Goal: Task Accomplishment & Management: Use online tool/utility

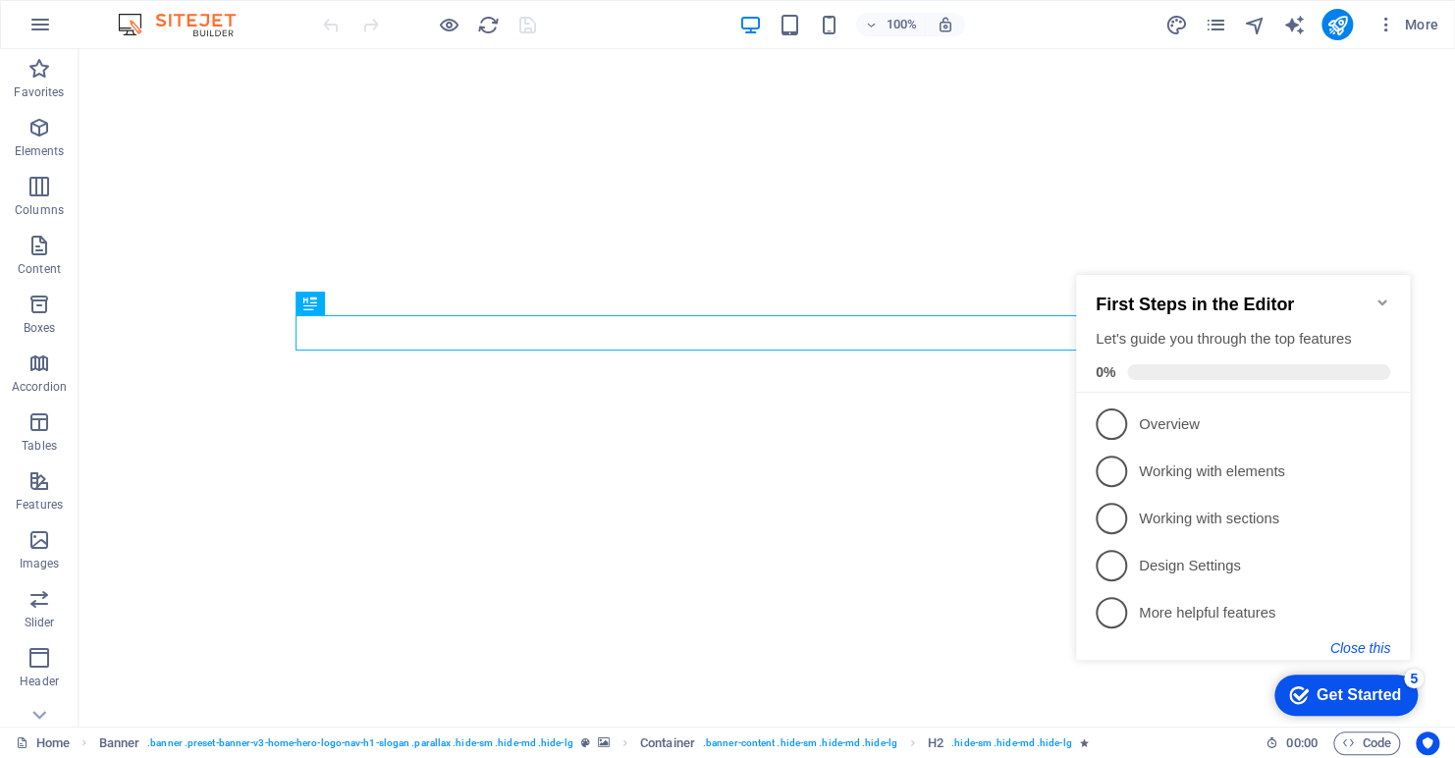
click at [1372, 650] on button "Close this" at bounding box center [1361, 648] width 60 height 16
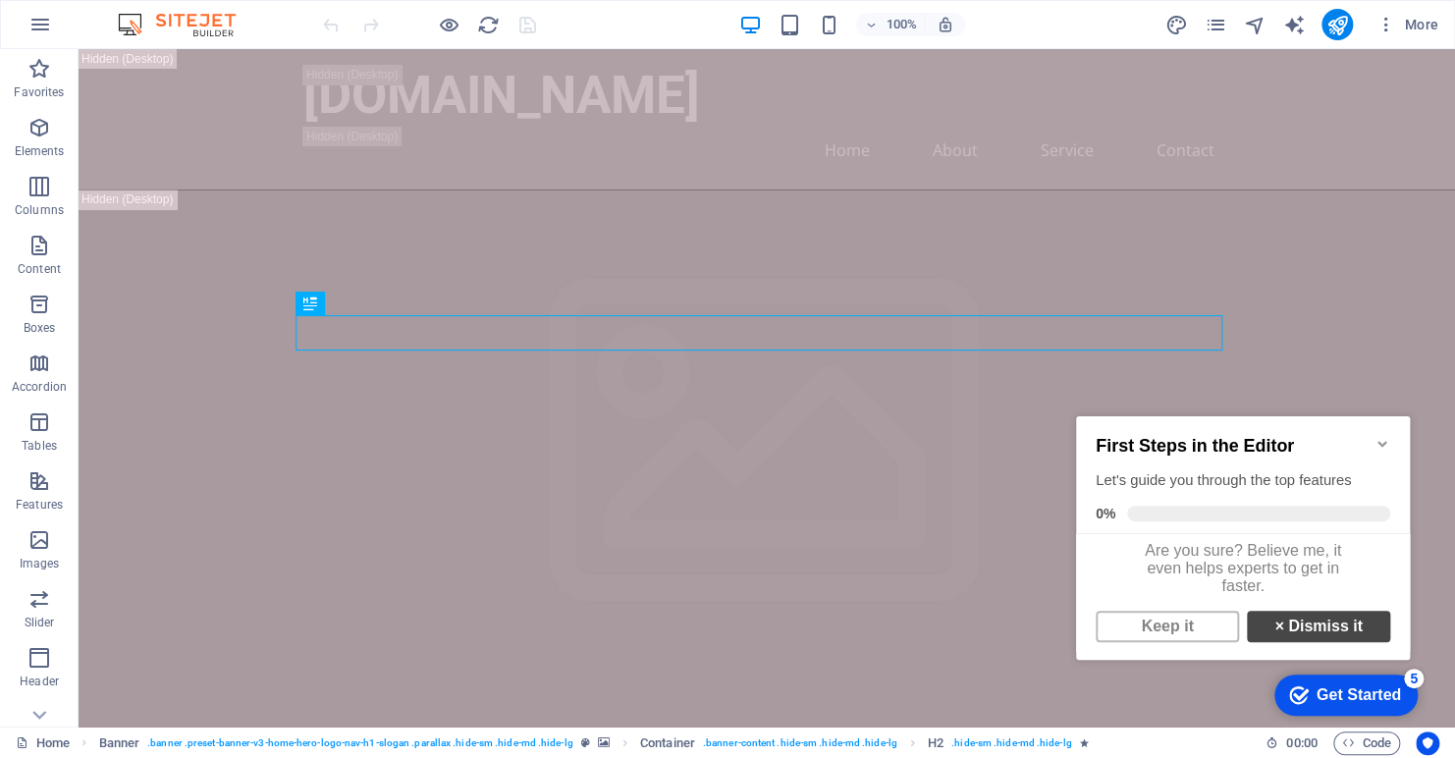
click at [1352, 638] on link "× Dismiss it" at bounding box center [1318, 626] width 143 height 31
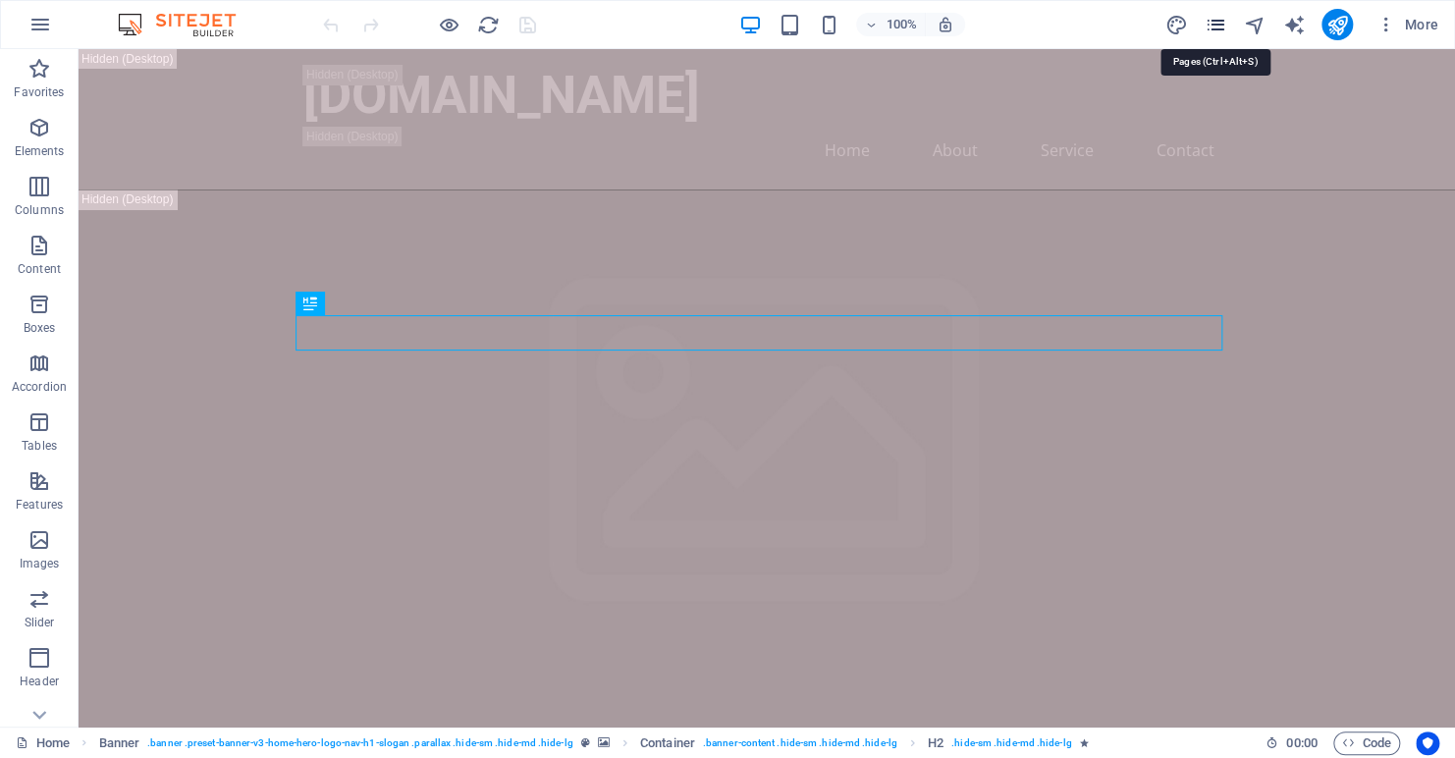
click at [1211, 27] on icon "pages" at bounding box center [1215, 25] width 23 height 23
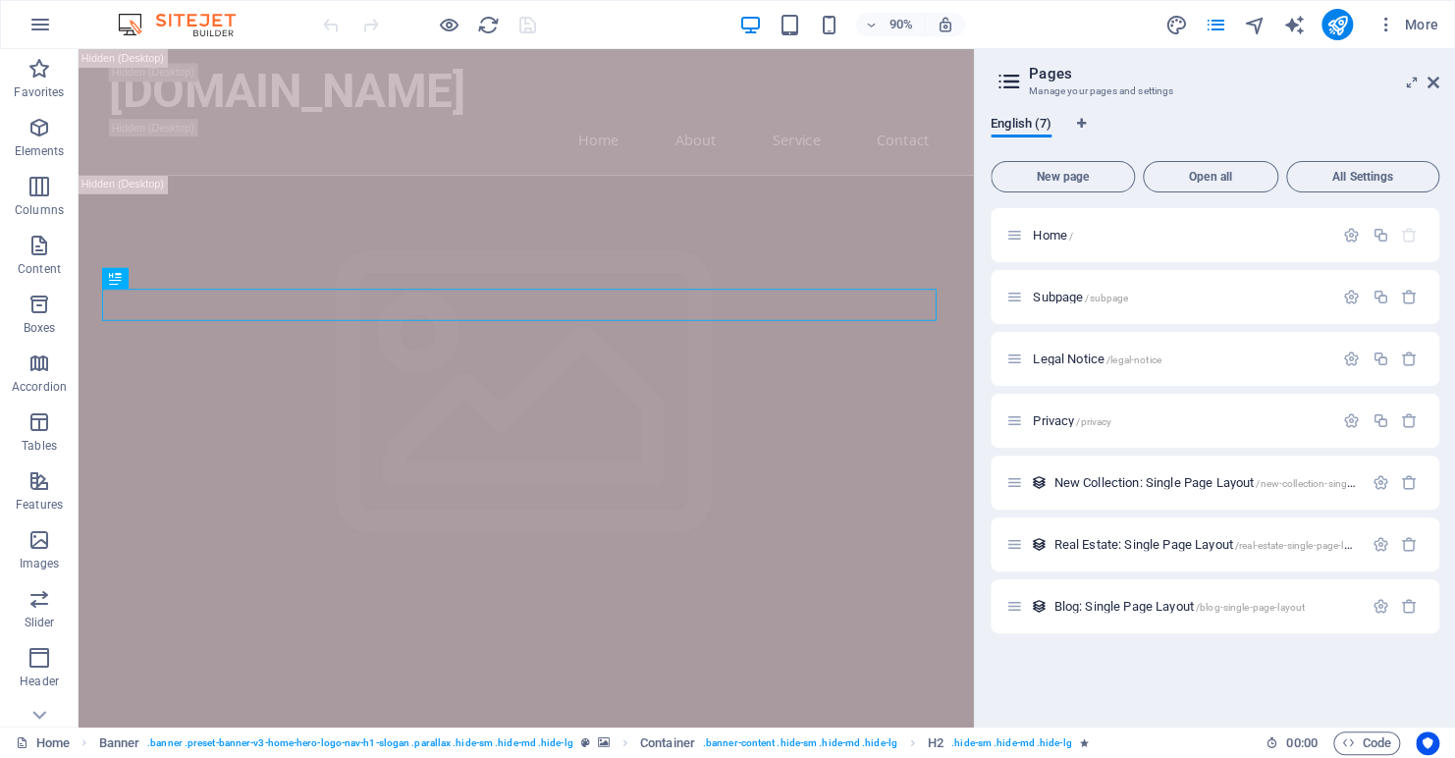
click at [1066, 27] on div "90% More" at bounding box center [882, 24] width 1127 height 31
click at [1436, 82] on icon at bounding box center [1434, 83] width 12 height 16
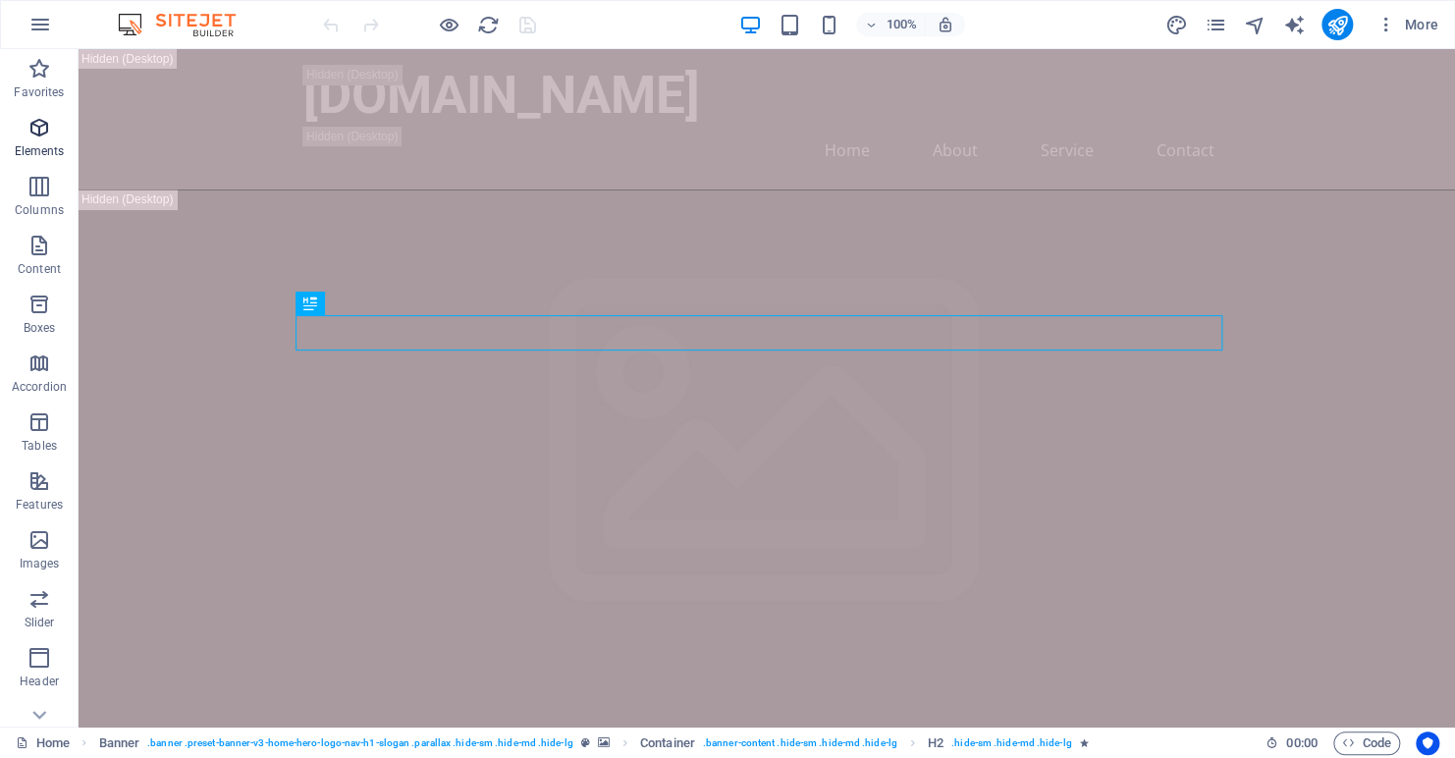
click at [39, 130] on icon "button" at bounding box center [39, 128] width 24 height 24
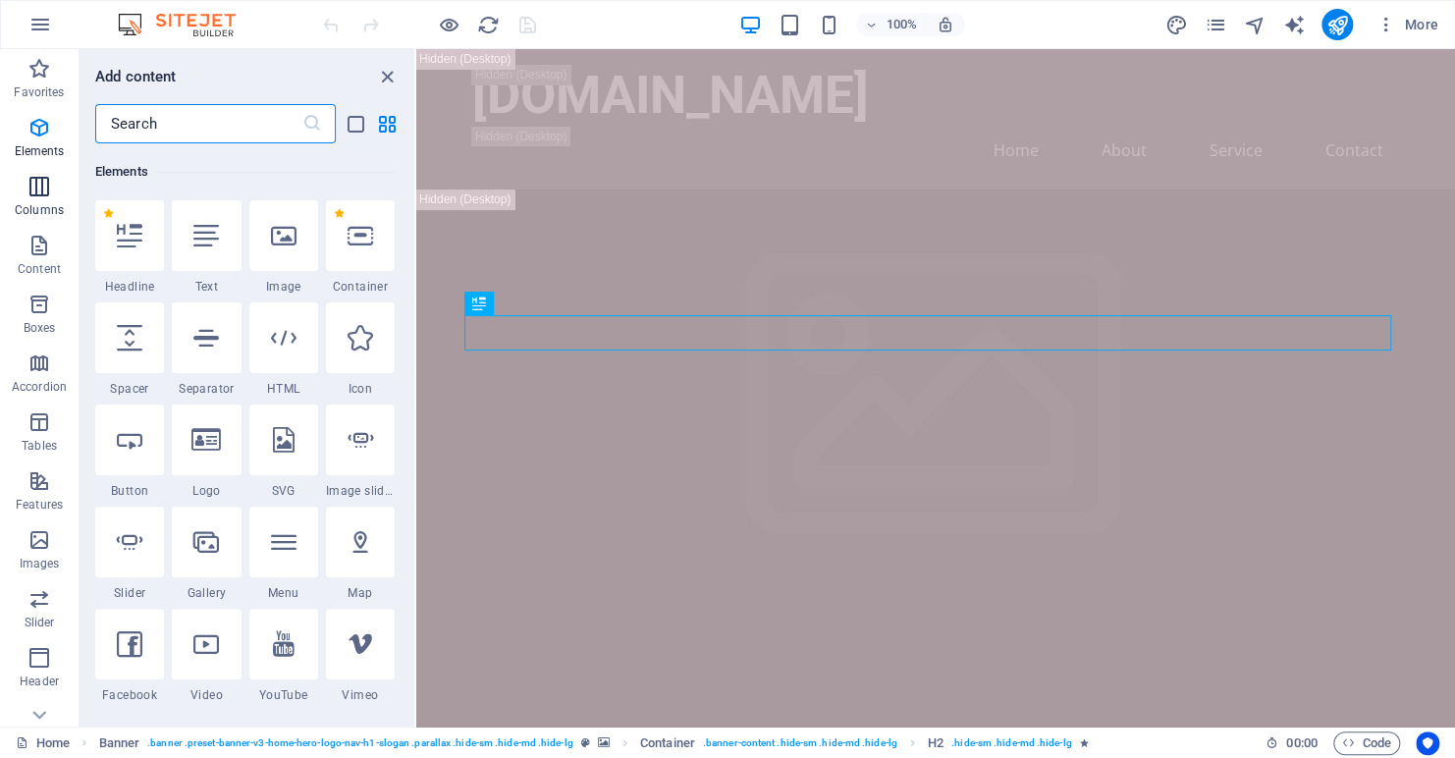
scroll to position [208, 0]
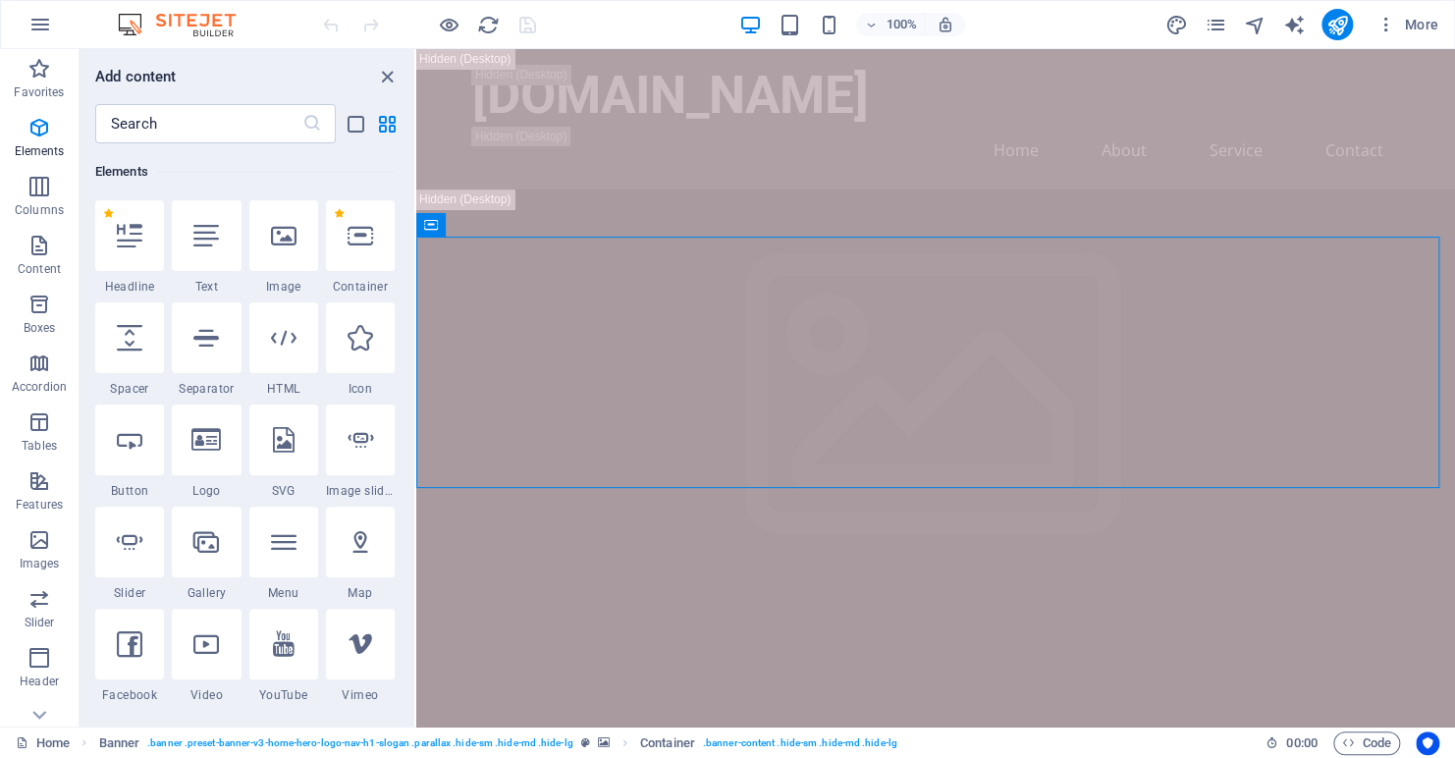
drag, startPoint x: 1223, startPoint y: 678, endPoint x: 1185, endPoint y: 633, distance: 57.8
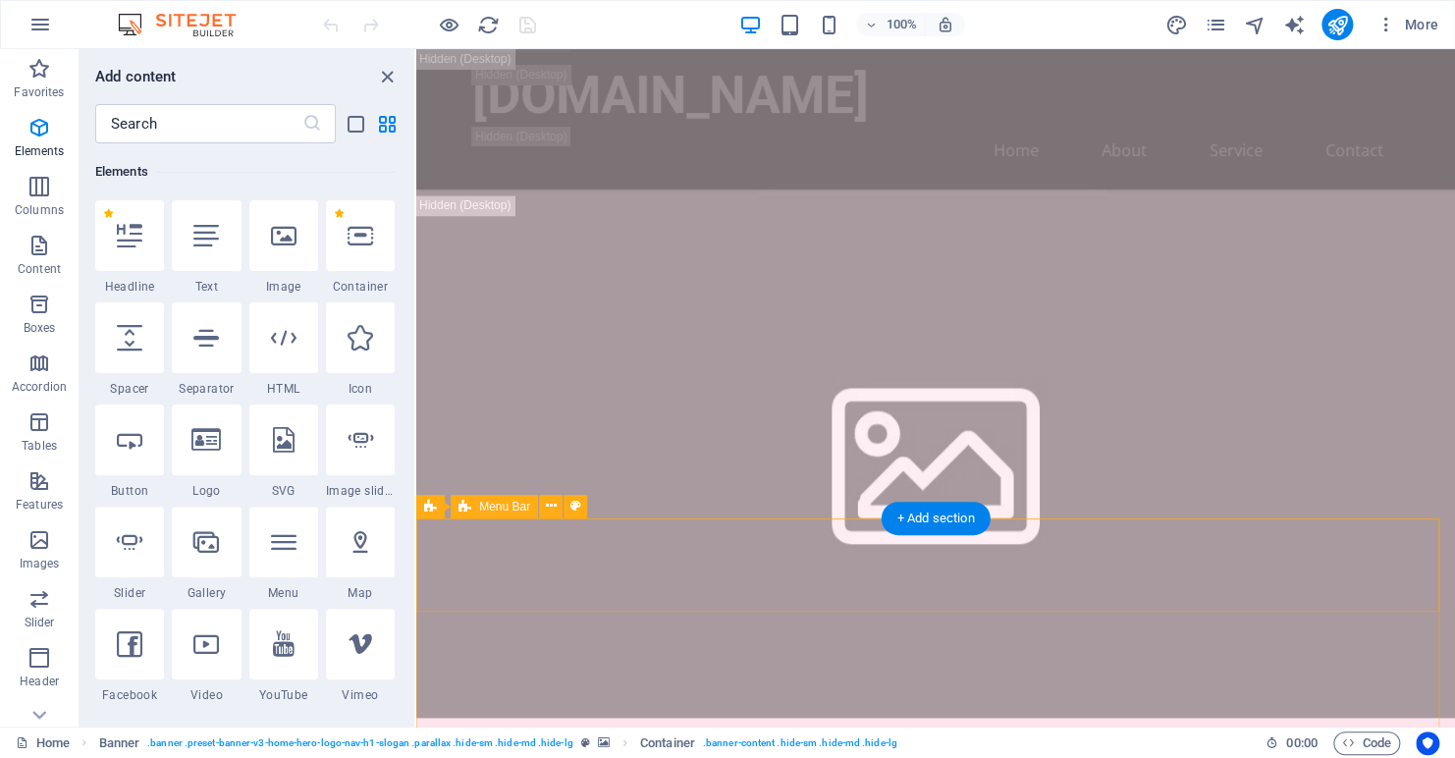
scroll to position [393, 0]
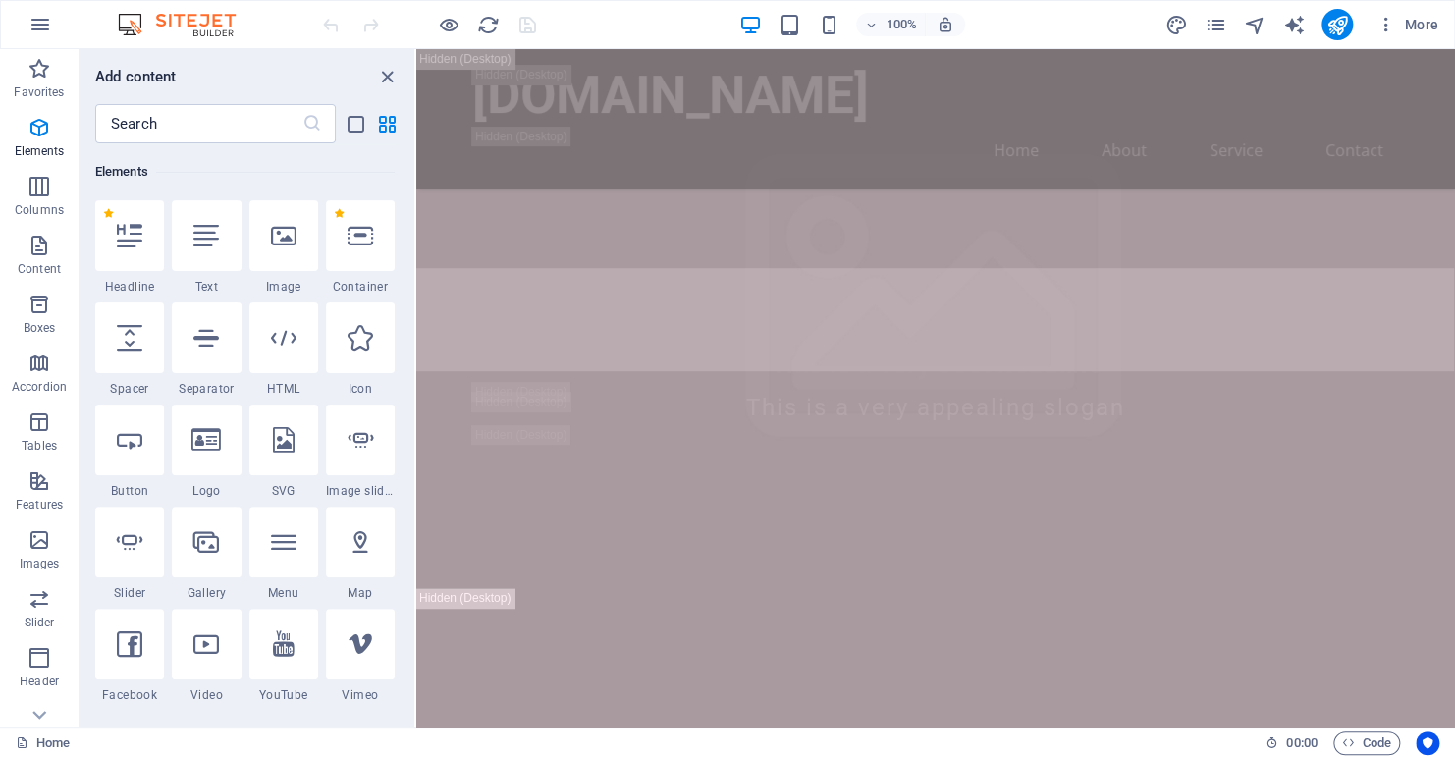
drag, startPoint x: 384, startPoint y: 67, endPoint x: 405, endPoint y: 15, distance: 56.0
click at [384, 68] on icon "close panel" at bounding box center [387, 77] width 23 height 23
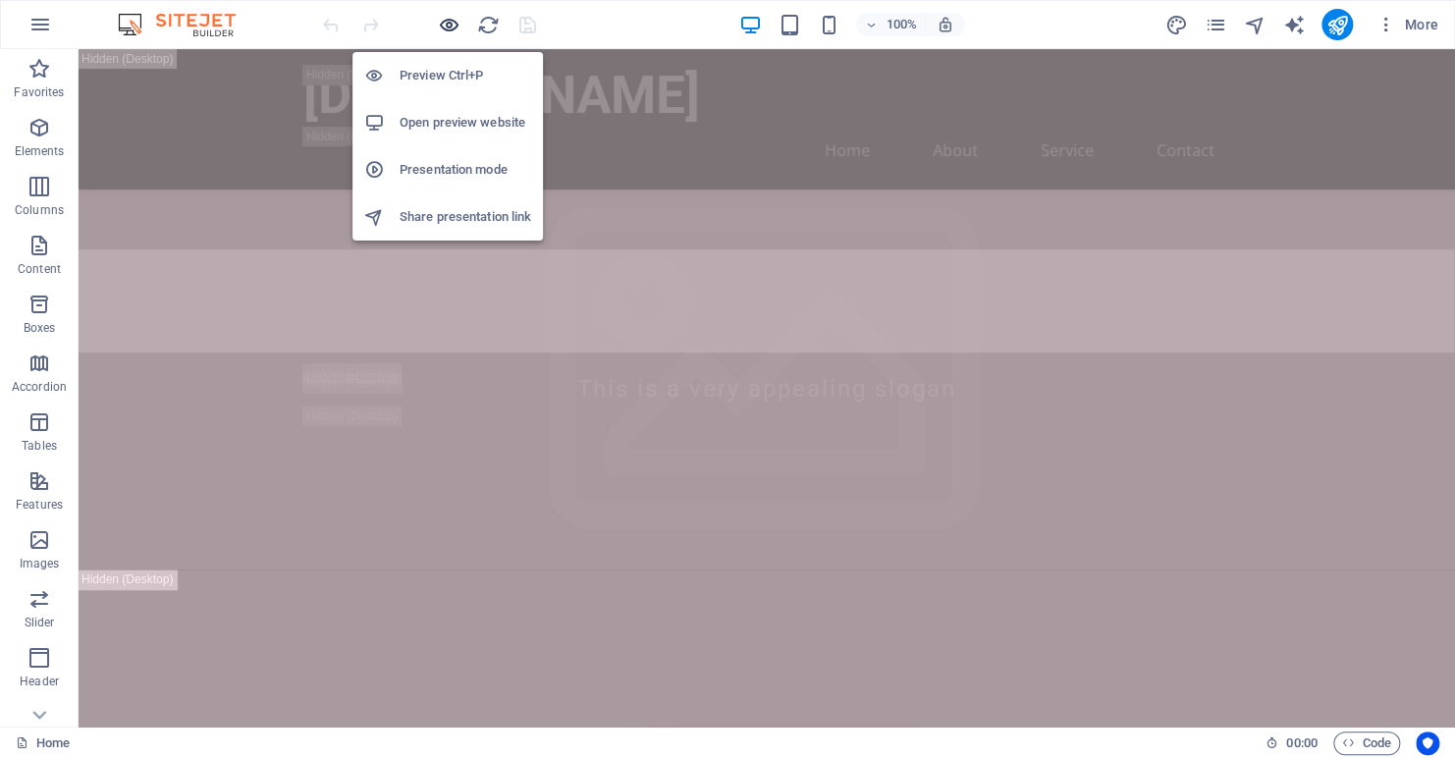
click at [446, 20] on icon "button" at bounding box center [449, 25] width 23 height 23
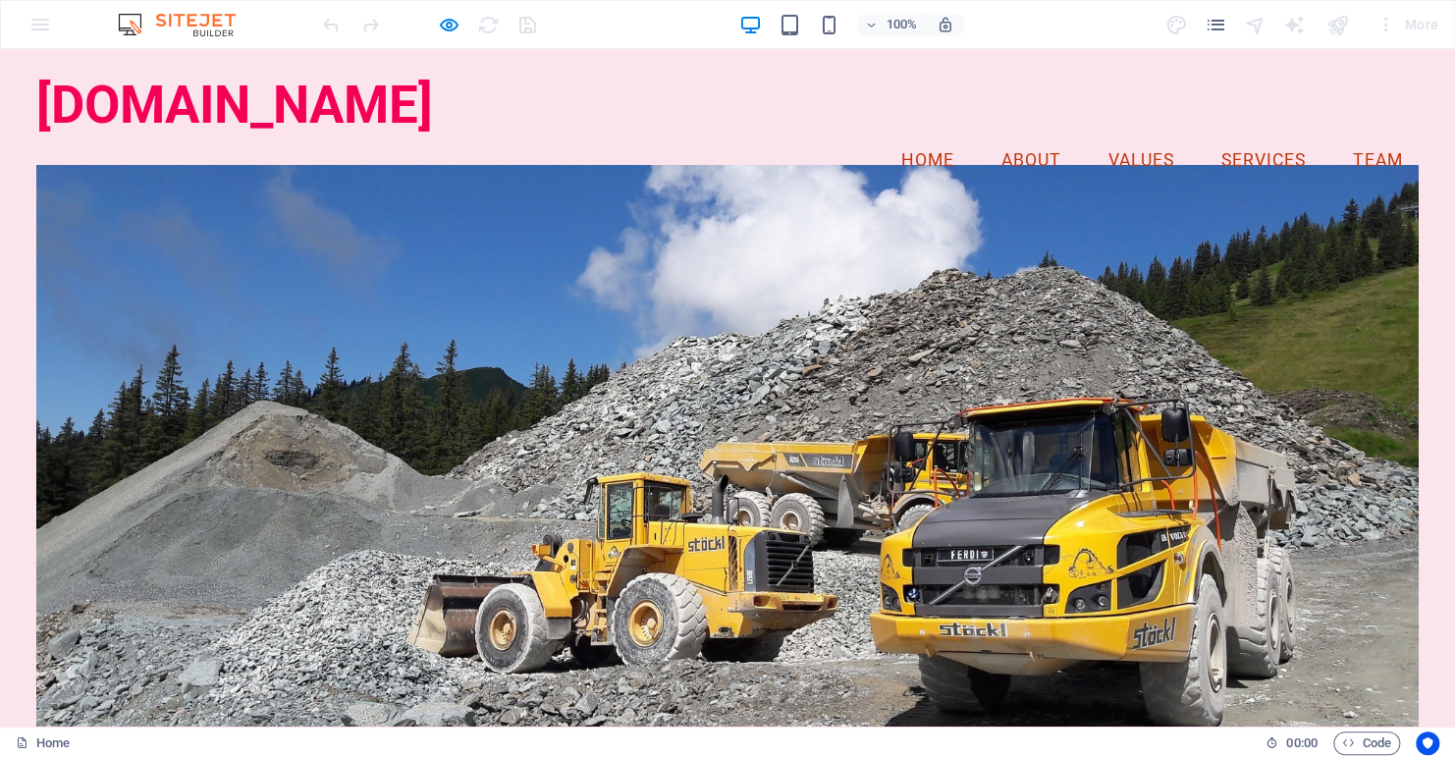
scroll to position [295, 0]
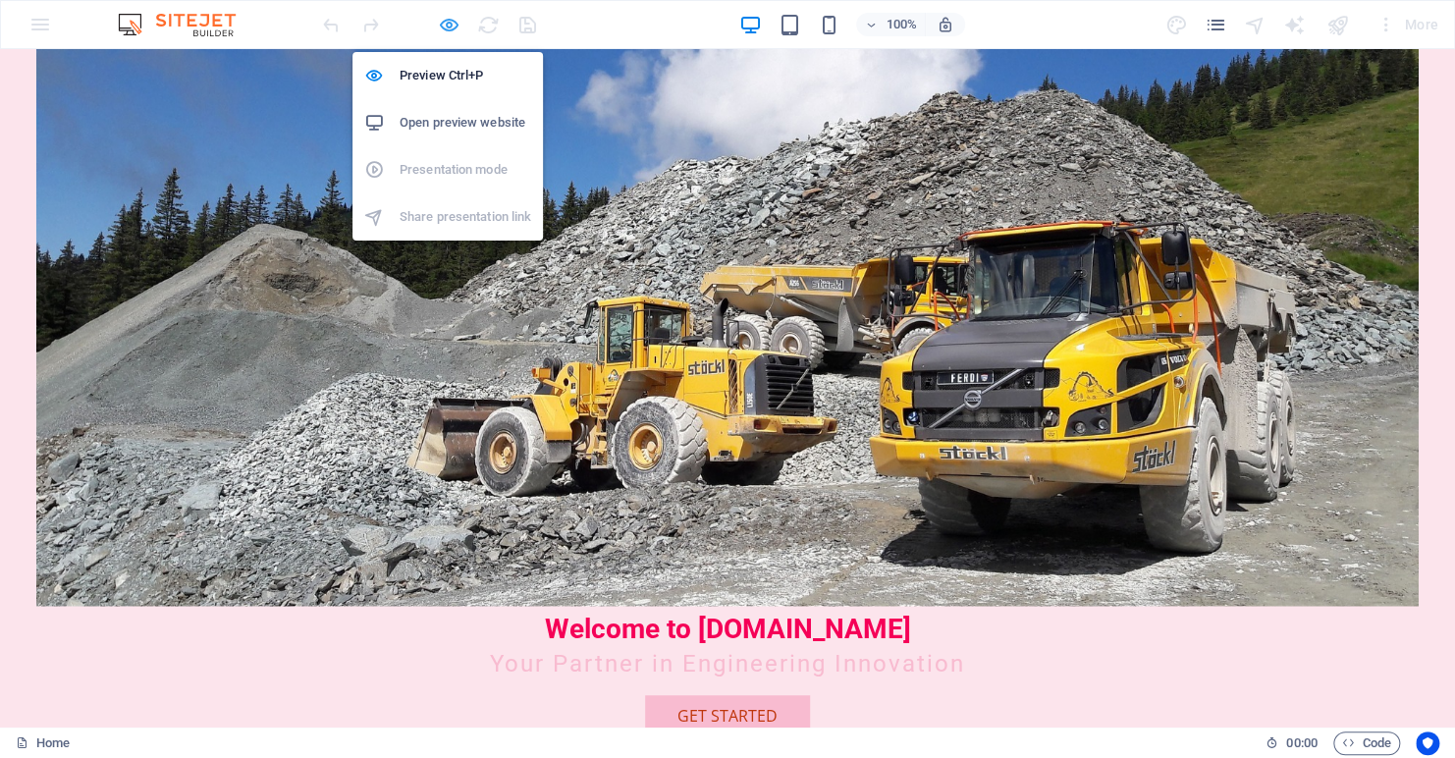
click at [438, 29] on icon "button" at bounding box center [449, 25] width 23 height 23
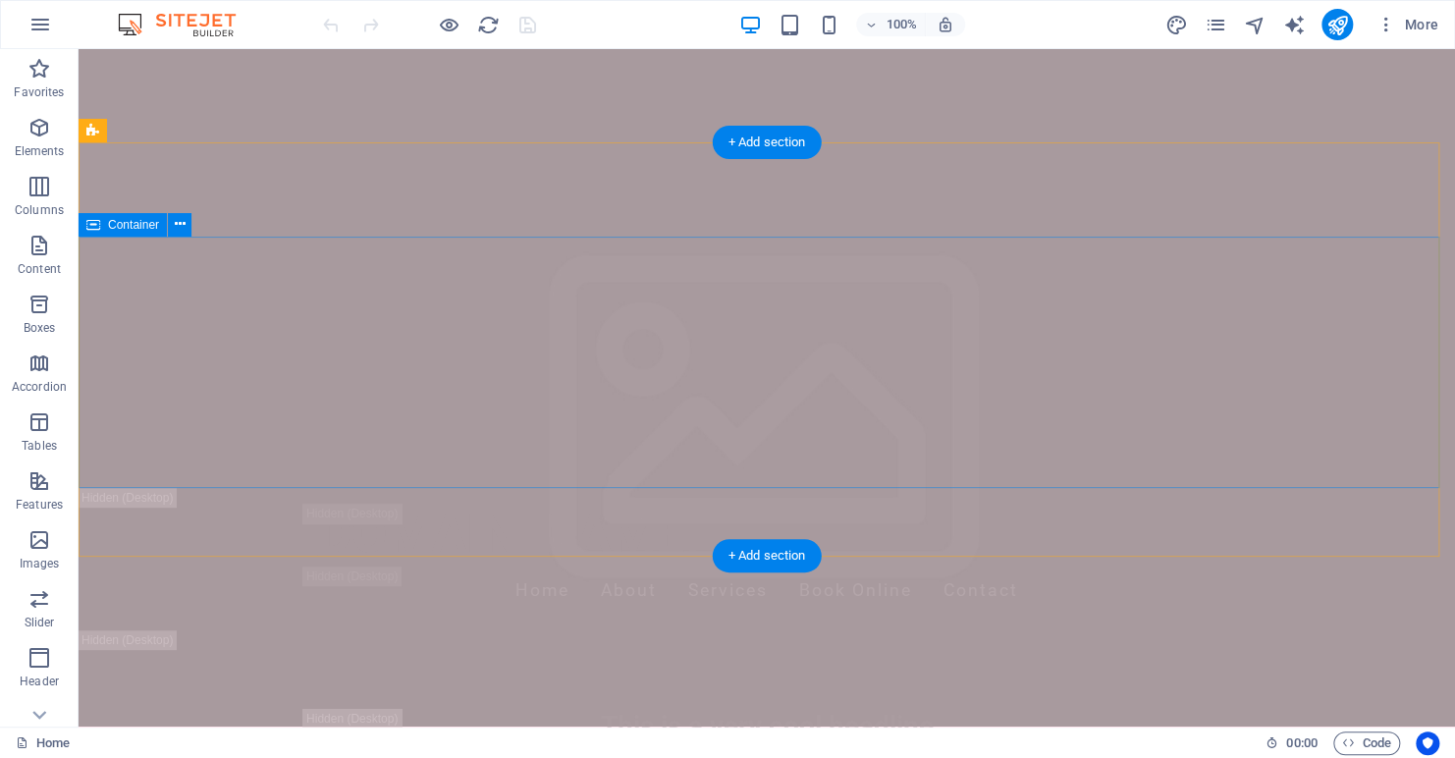
scroll to position [0, 0]
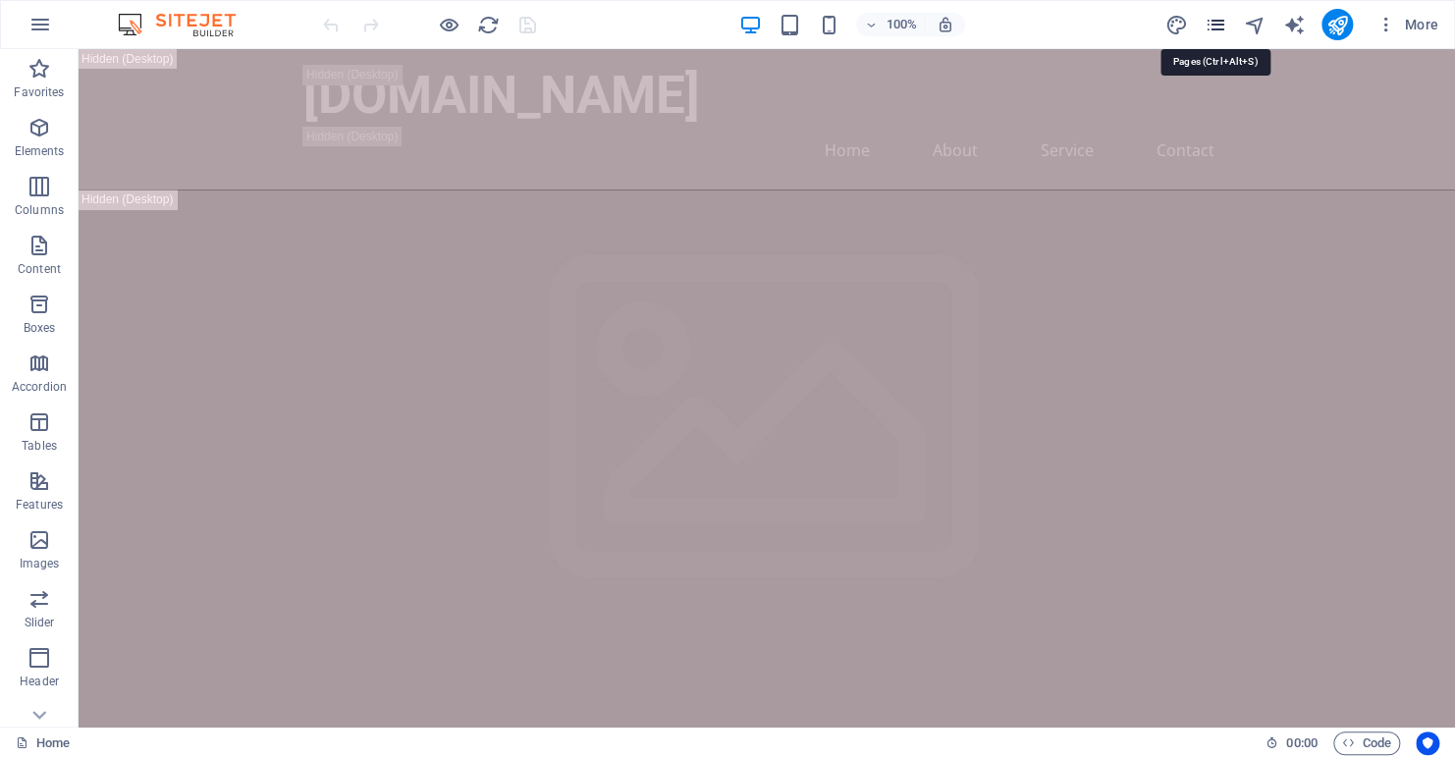
click at [1224, 23] on icon "pages" at bounding box center [1215, 25] width 23 height 23
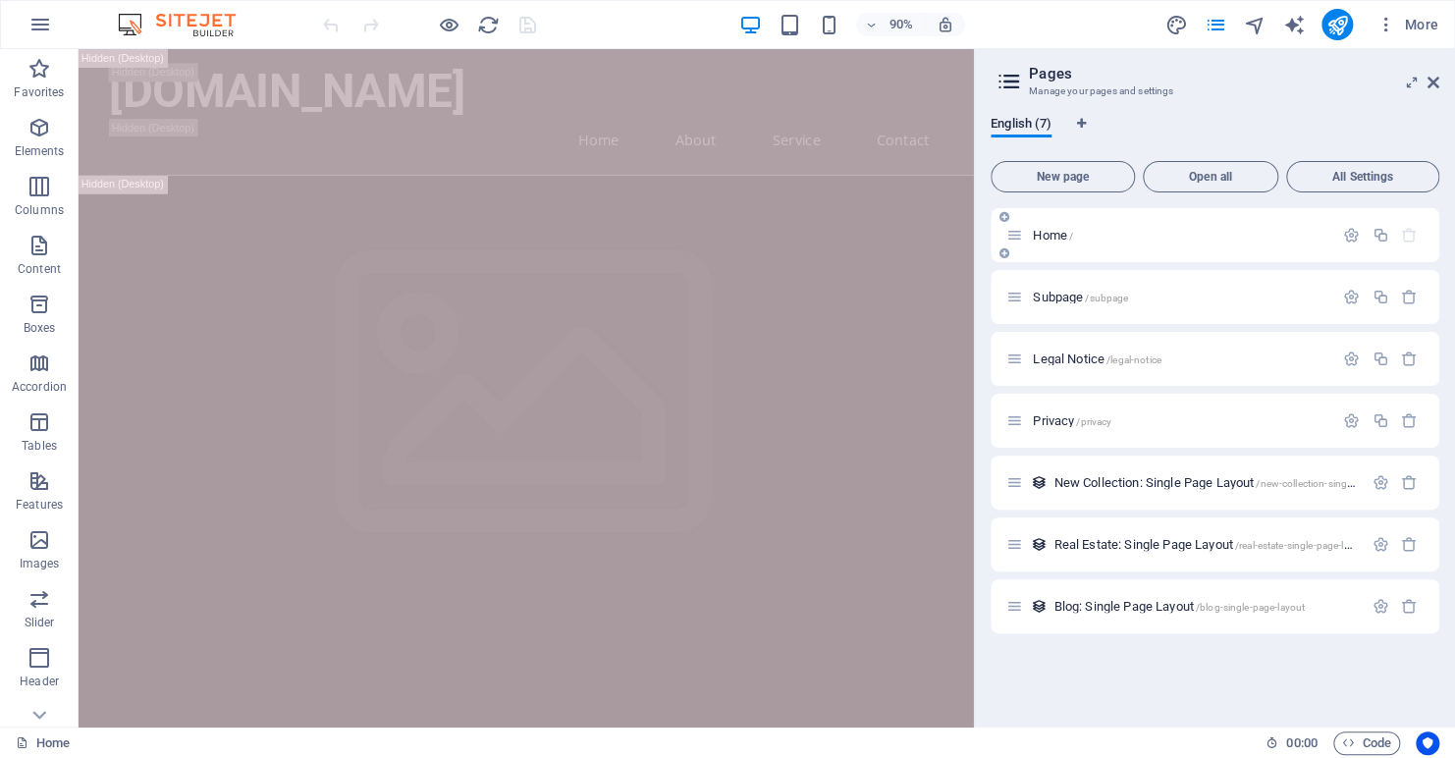
click at [1102, 236] on p "Home /" at bounding box center [1180, 235] width 295 height 13
click at [1164, 284] on div "Subpage /subpage" at bounding box center [1215, 297] width 449 height 54
click at [1053, 231] on span "Home /" at bounding box center [1053, 235] width 40 height 15
click at [1050, 234] on span "Home /" at bounding box center [1053, 235] width 40 height 15
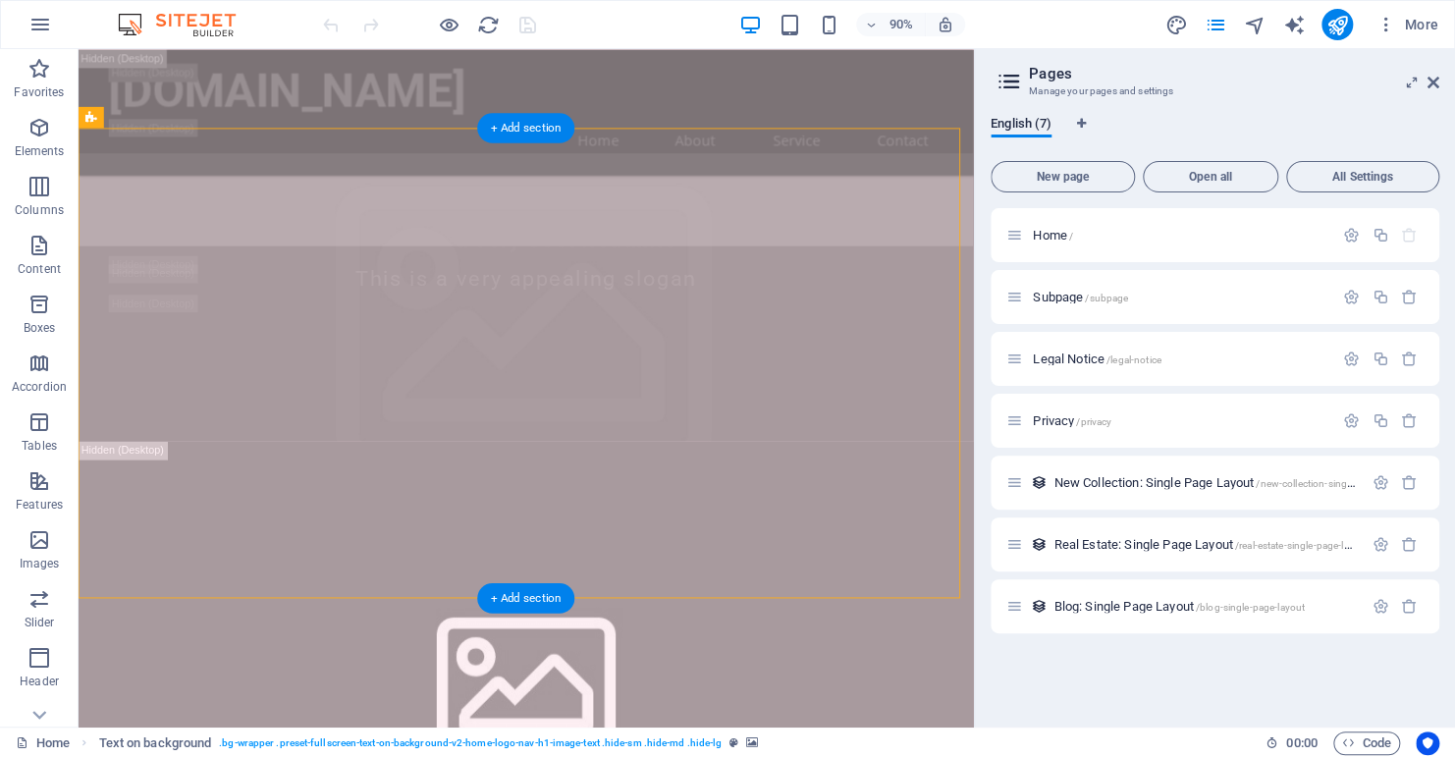
scroll to position [196, 0]
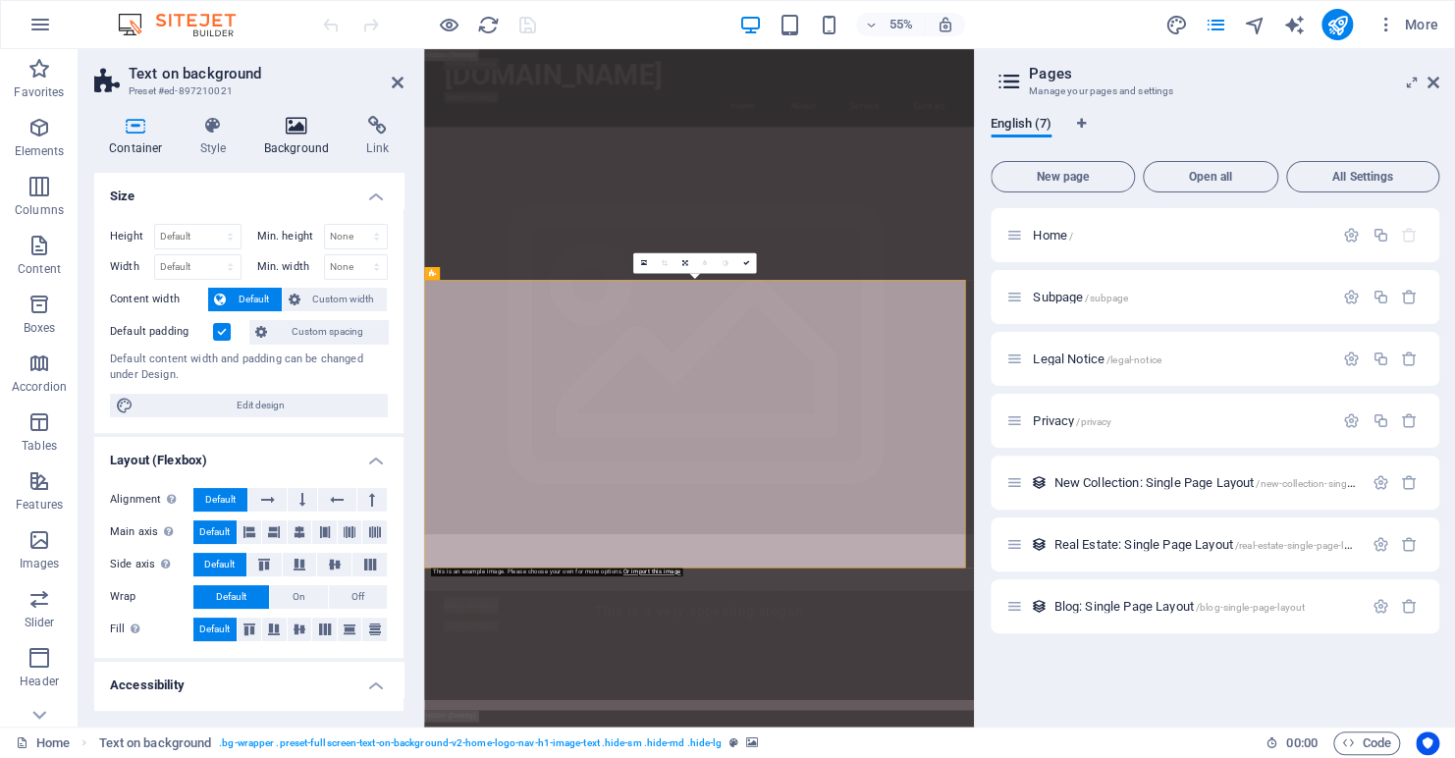
click at [288, 122] on icon at bounding box center [296, 126] width 95 height 20
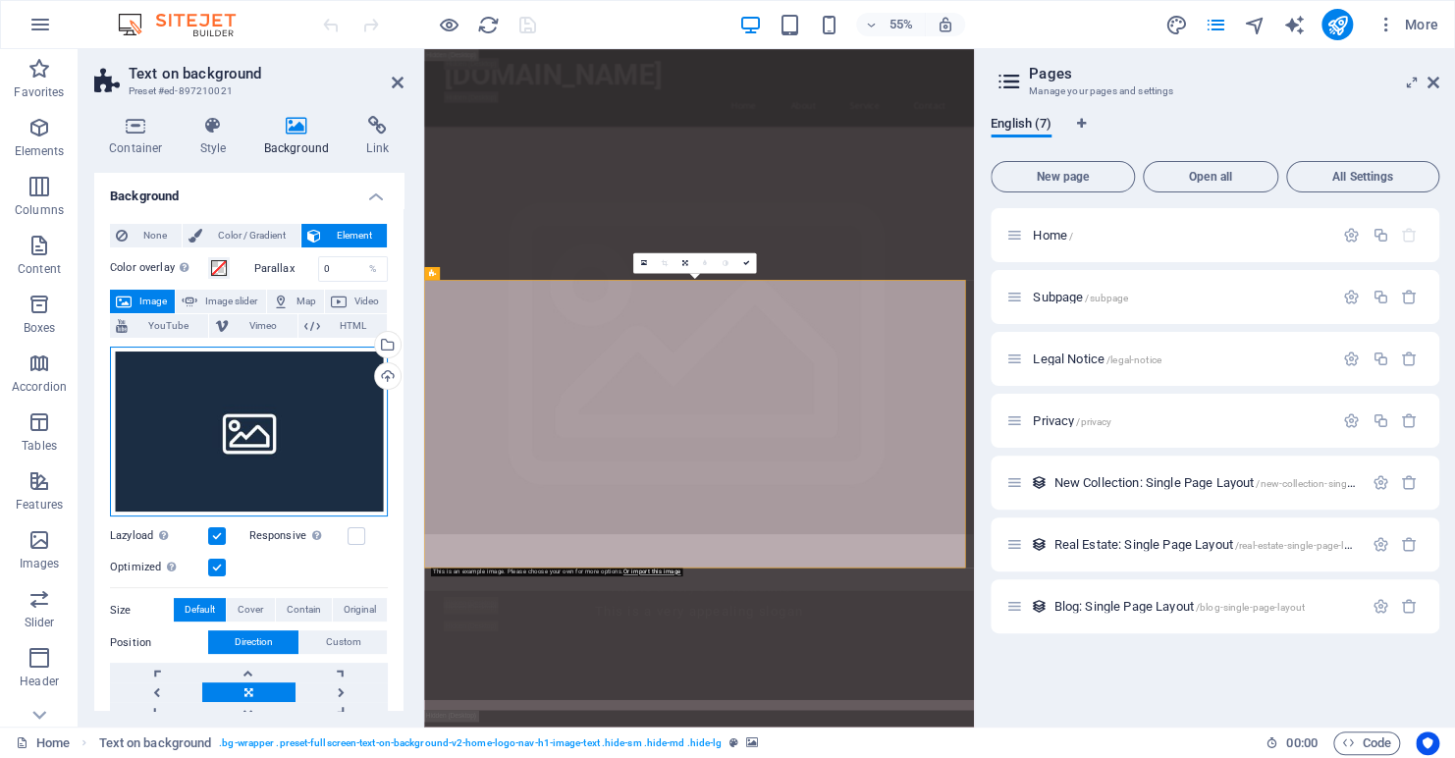
click at [258, 436] on div "Drag files here, click to choose files or select files from Files or our free s…" at bounding box center [249, 432] width 278 height 171
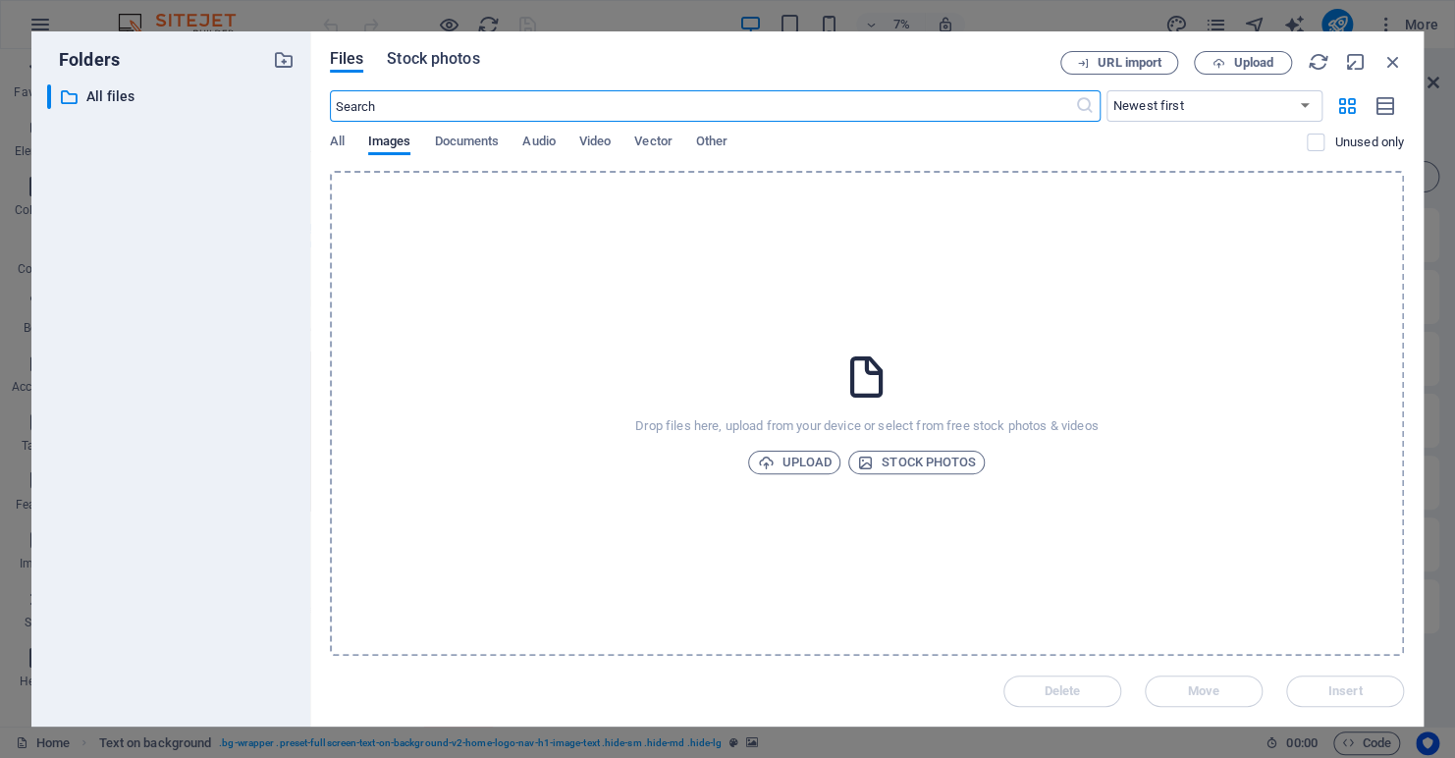
click at [419, 63] on span "Stock photos" at bounding box center [433, 59] width 92 height 24
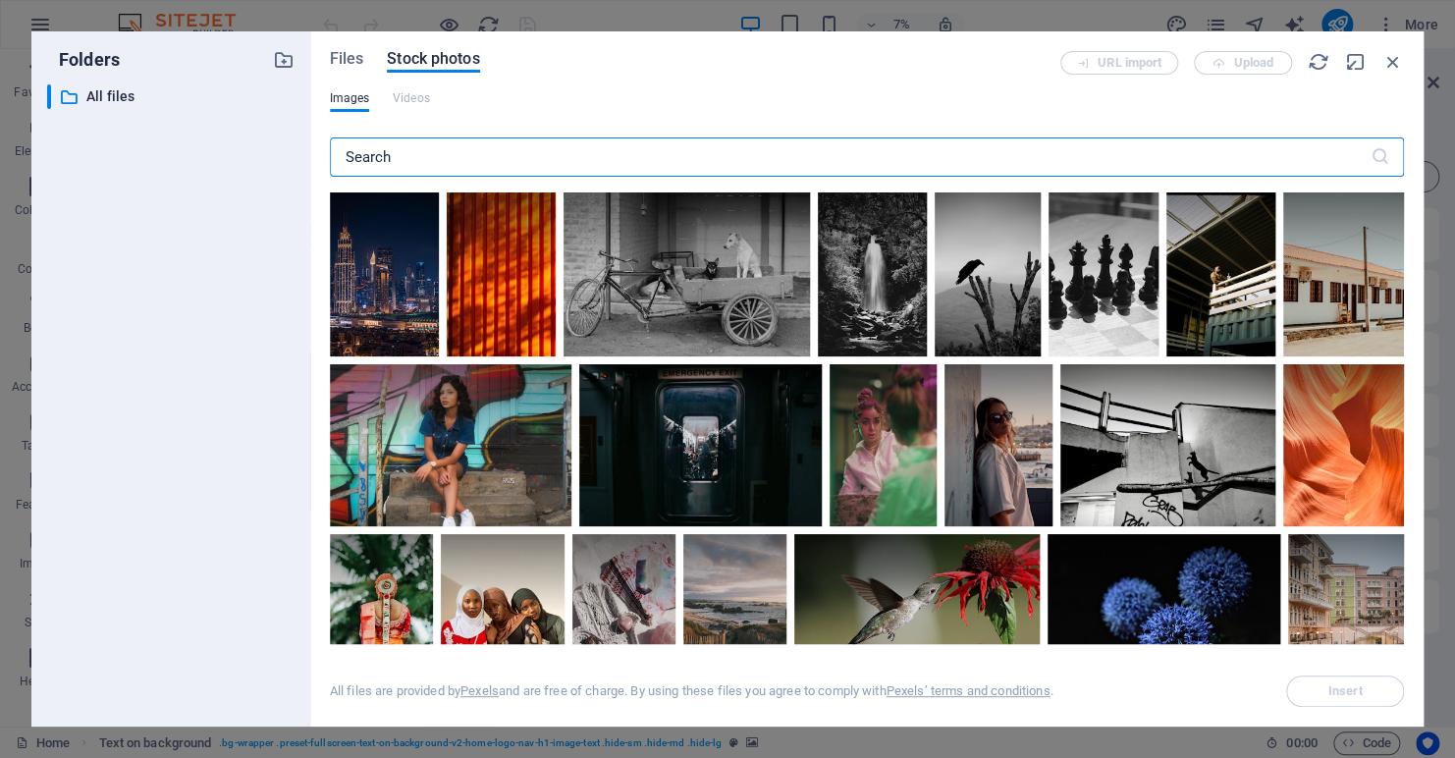
click at [398, 155] on input "text" at bounding box center [850, 156] width 1041 height 39
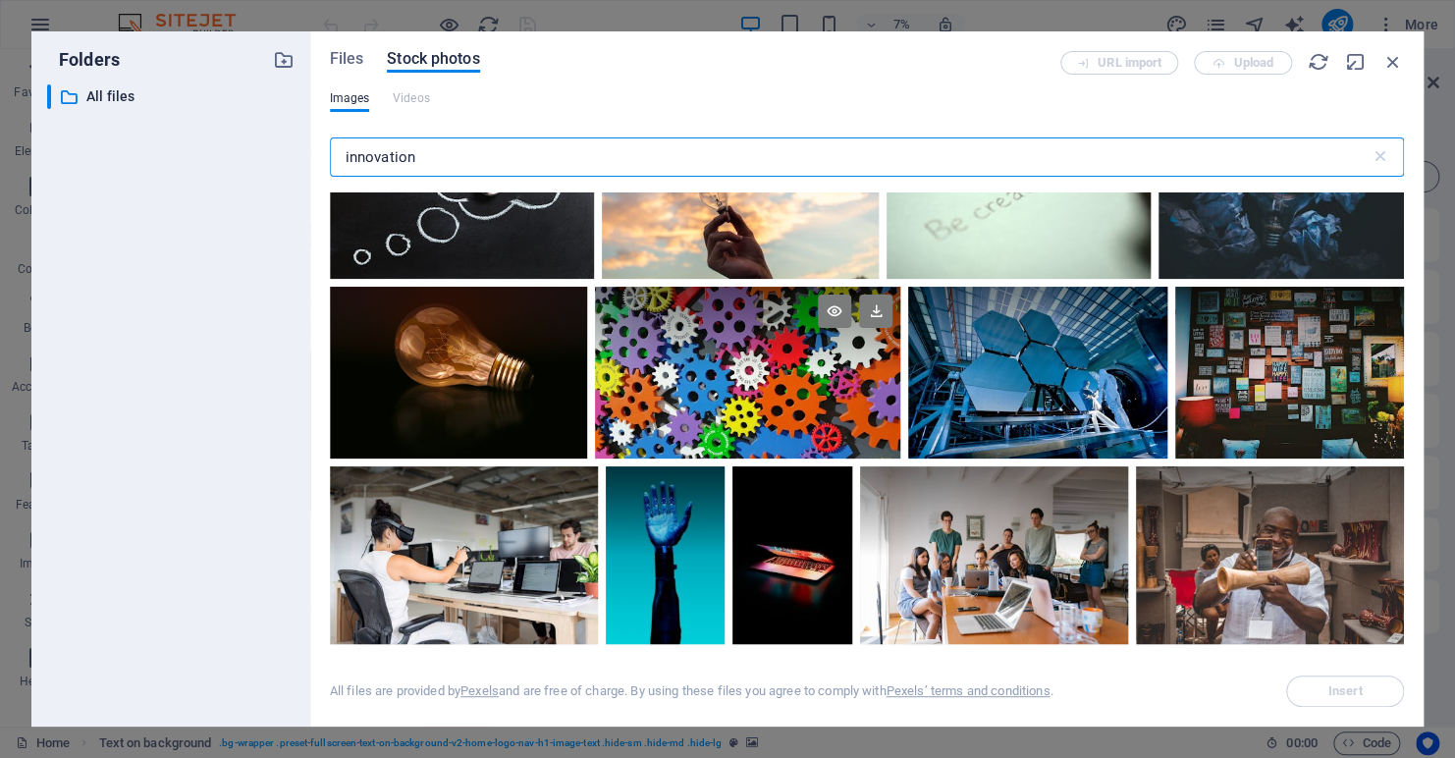
scroll to position [98, 0]
type input "innovation"
click at [1010, 370] on div at bounding box center [1037, 330] width 258 height 86
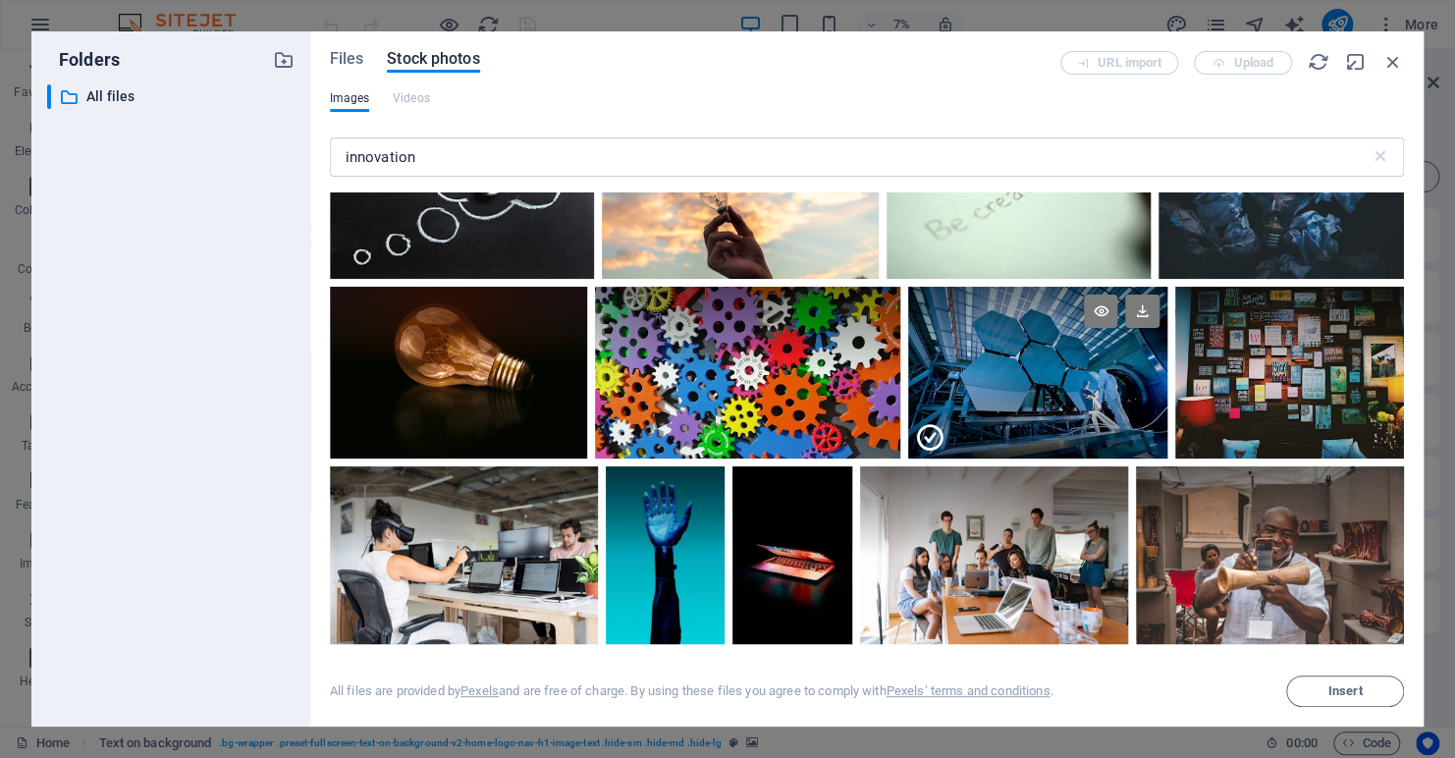
click at [1010, 370] on div at bounding box center [1037, 330] width 258 height 86
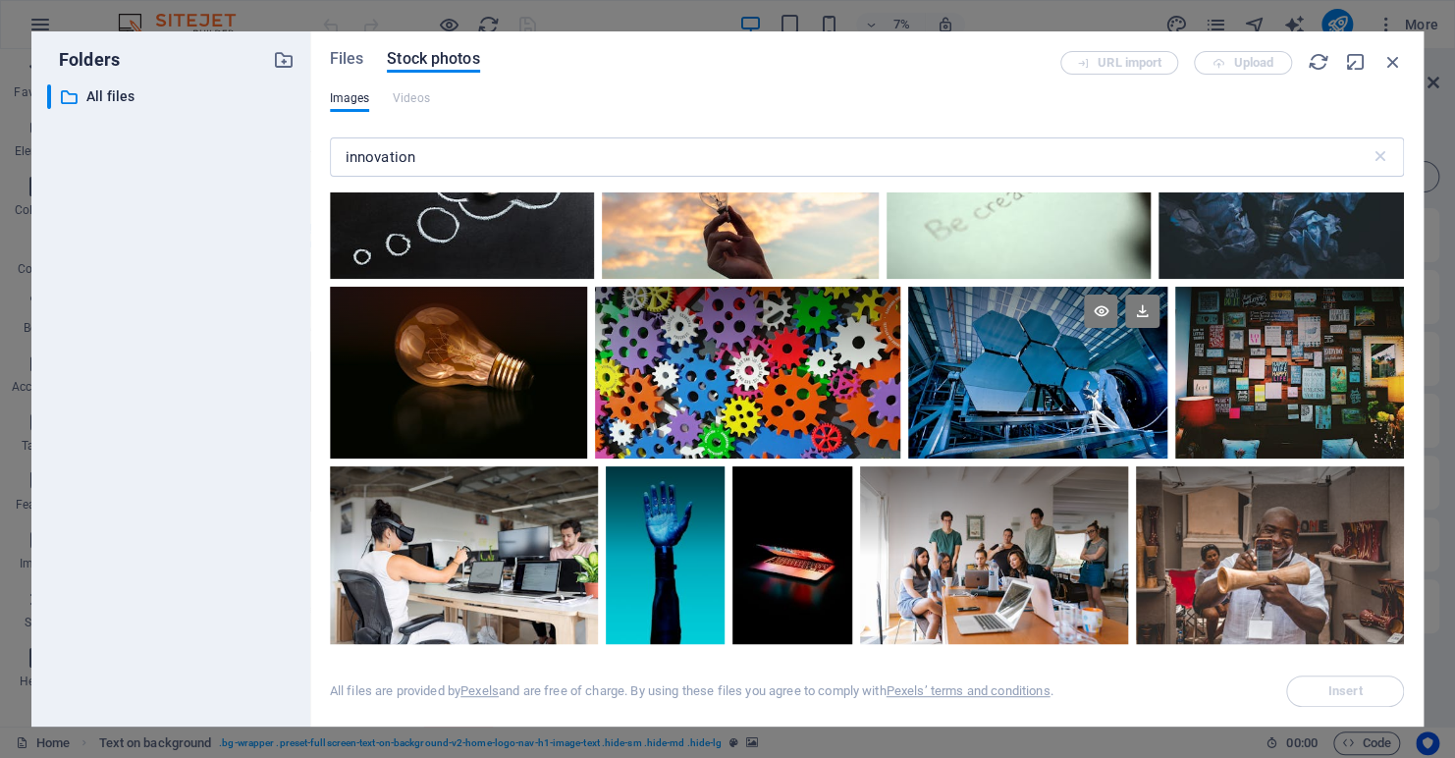
click at [1010, 370] on div at bounding box center [1037, 330] width 258 height 86
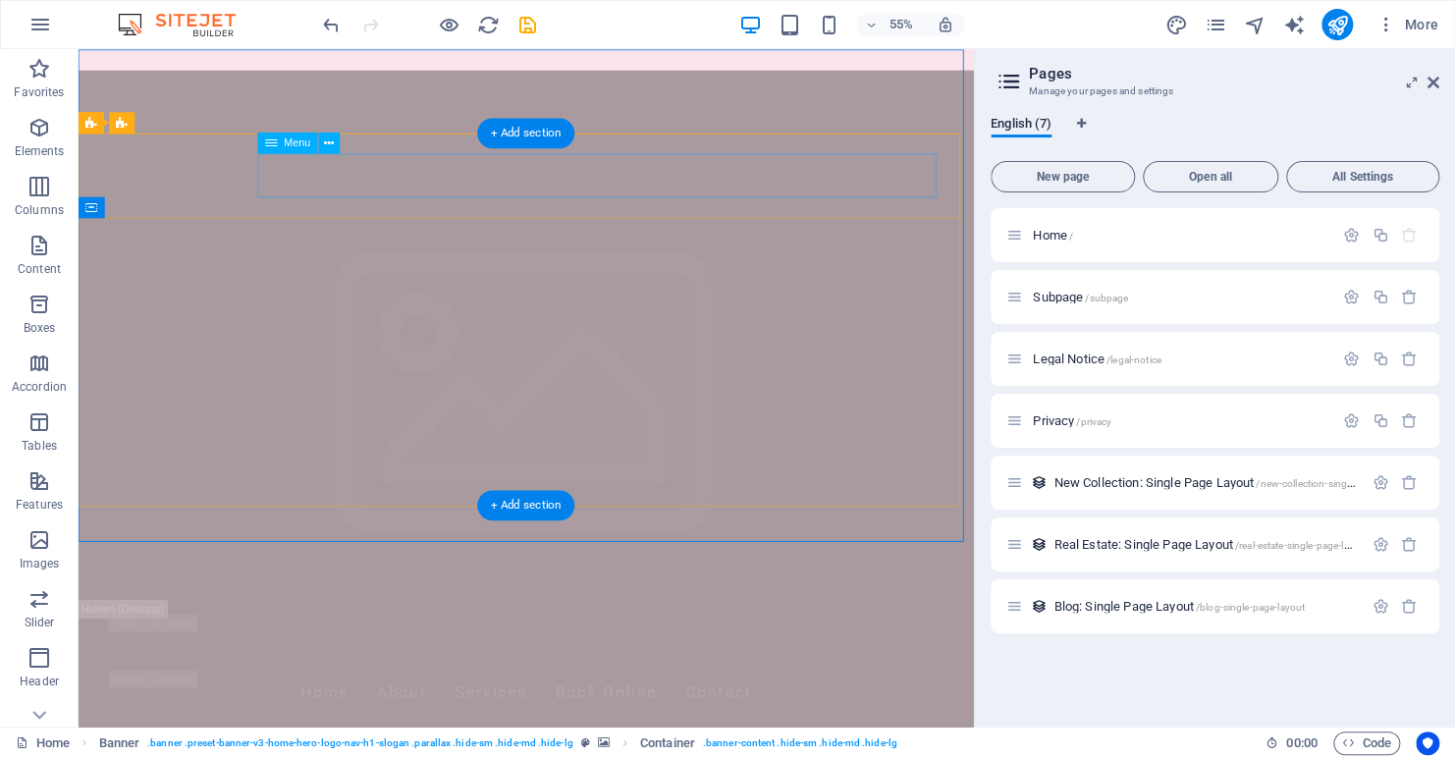
scroll to position [0, 0]
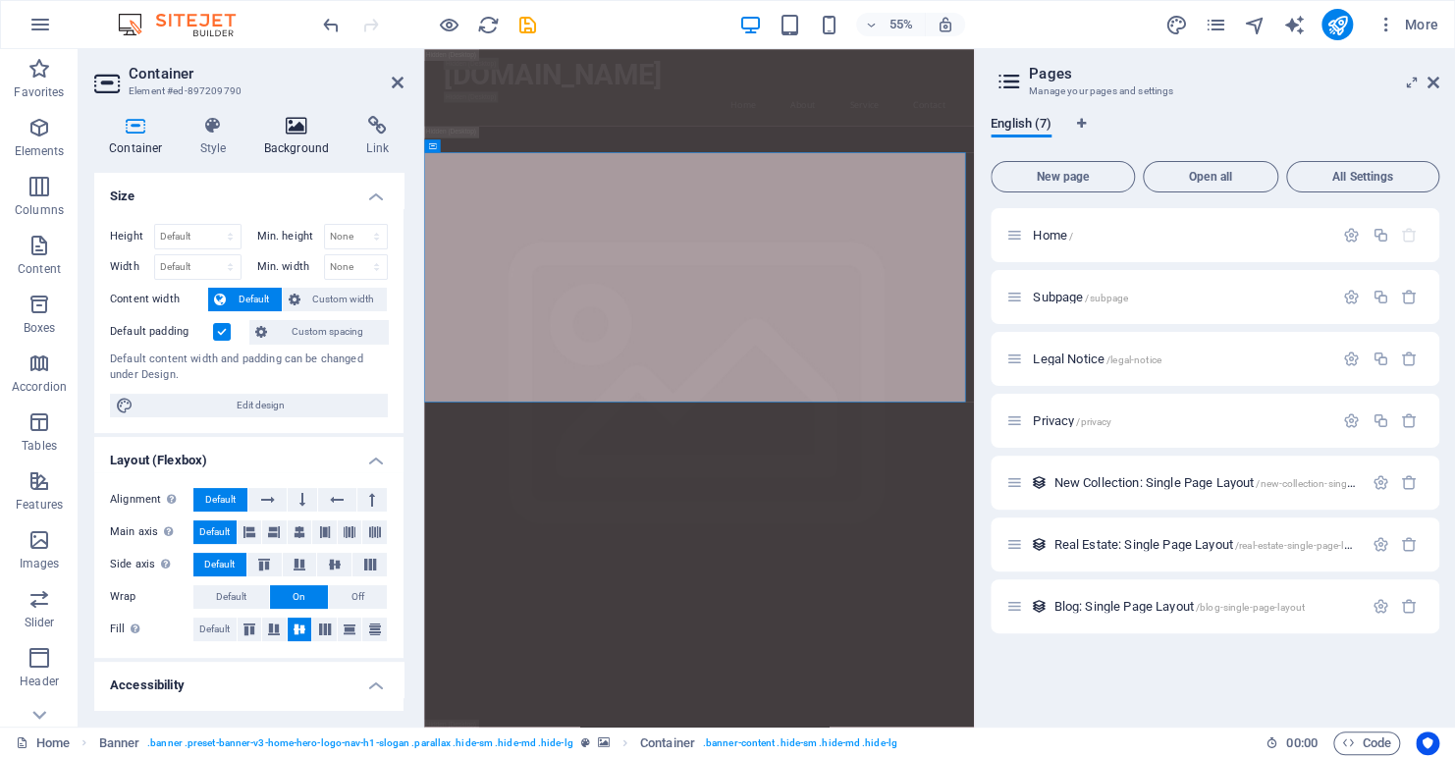
click at [298, 121] on icon at bounding box center [296, 126] width 95 height 20
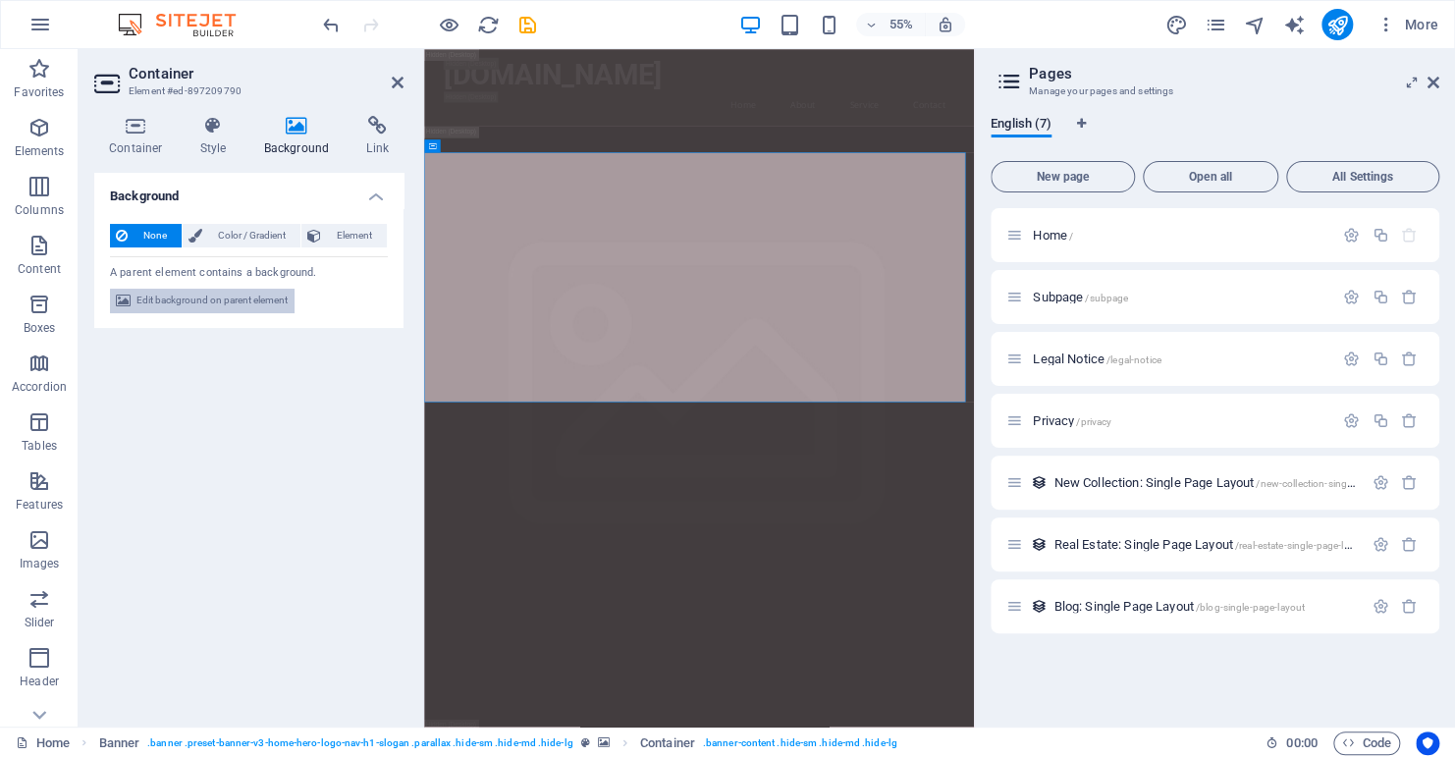
click at [233, 298] on span "Edit background on parent element" at bounding box center [212, 301] width 151 height 24
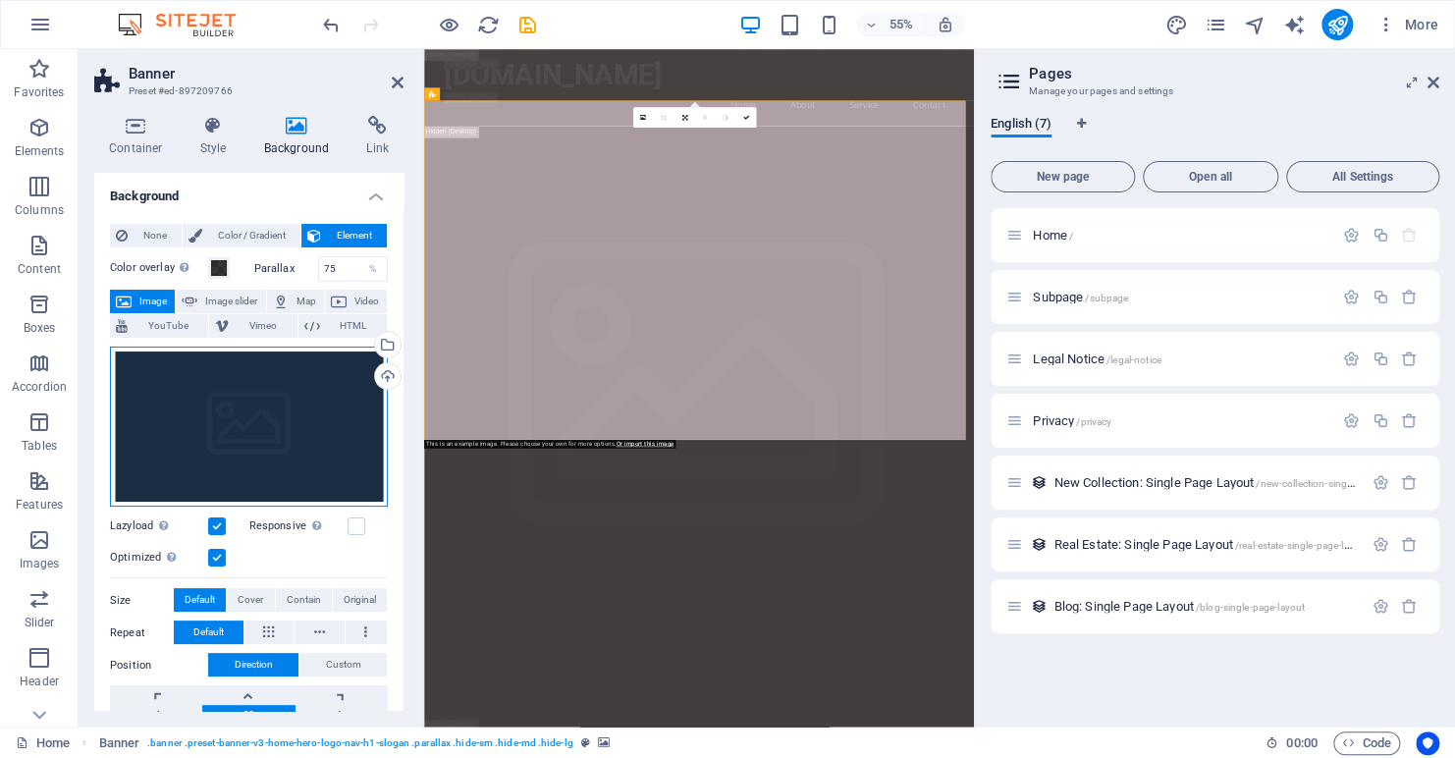
click at [259, 442] on div "Drag files here, click to choose files or select files from Files or our free s…" at bounding box center [249, 427] width 278 height 161
click at [255, 438] on div "Drag files here, click to choose files or select files from Files or our free s…" at bounding box center [249, 427] width 278 height 161
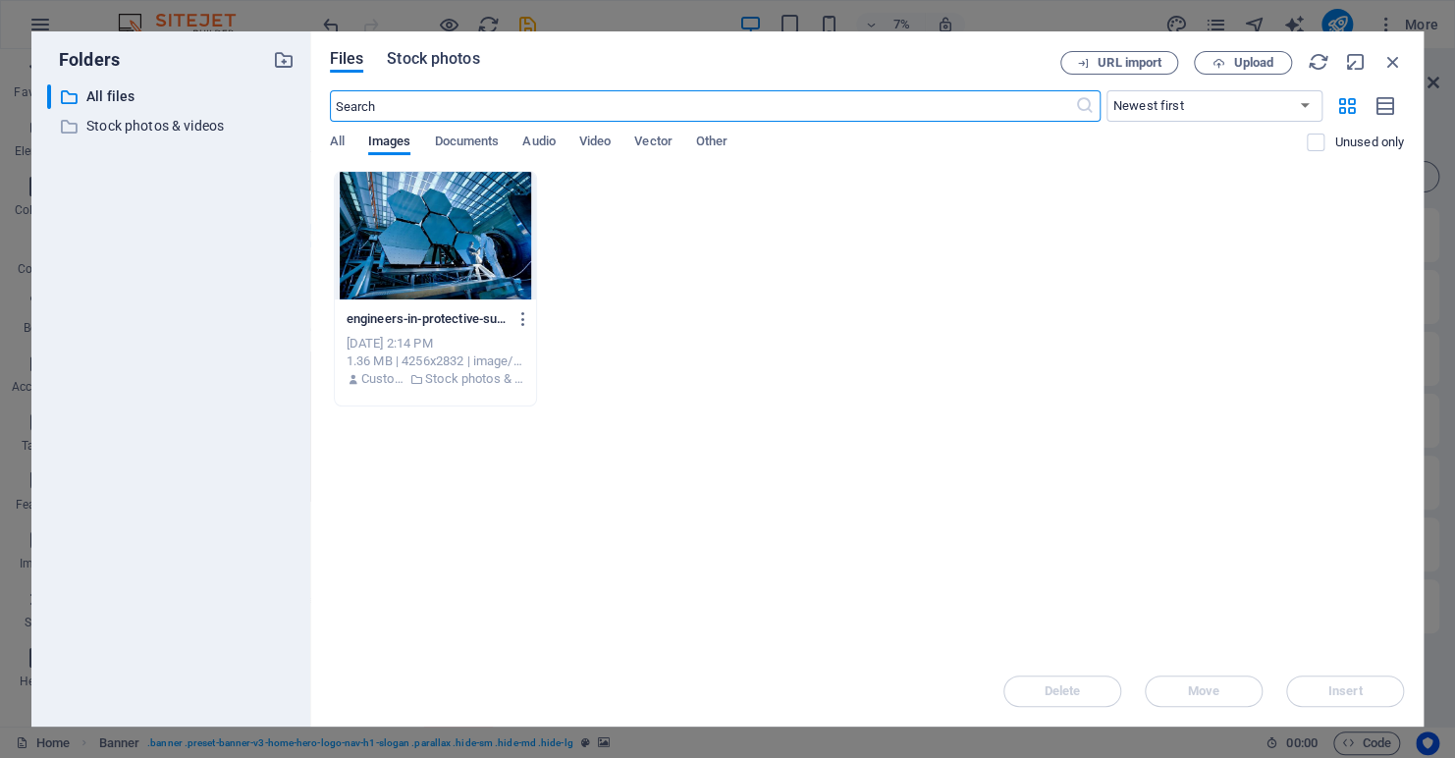
click at [416, 61] on span "Stock photos" at bounding box center [433, 59] width 92 height 24
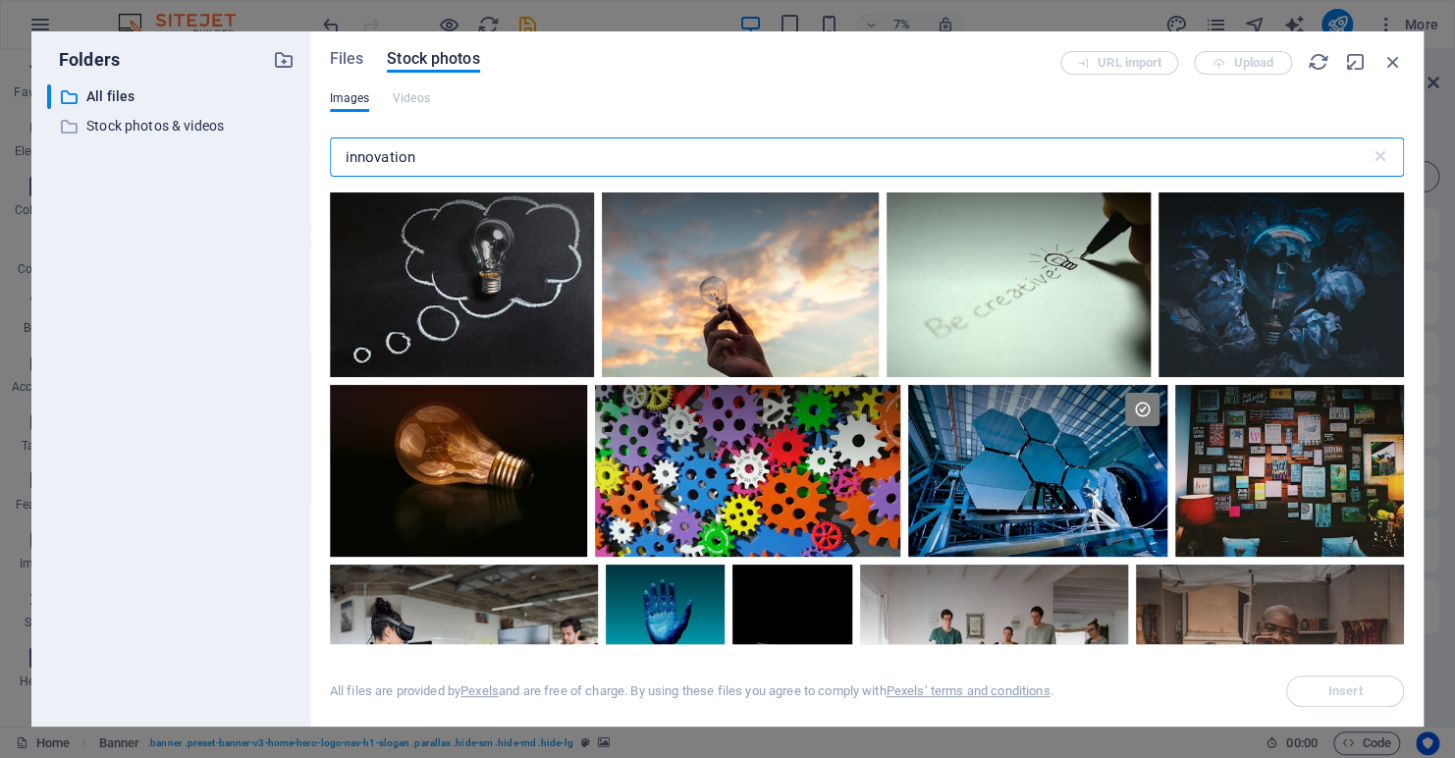
click at [426, 156] on input "innovation" at bounding box center [850, 156] width 1041 height 39
type input "i"
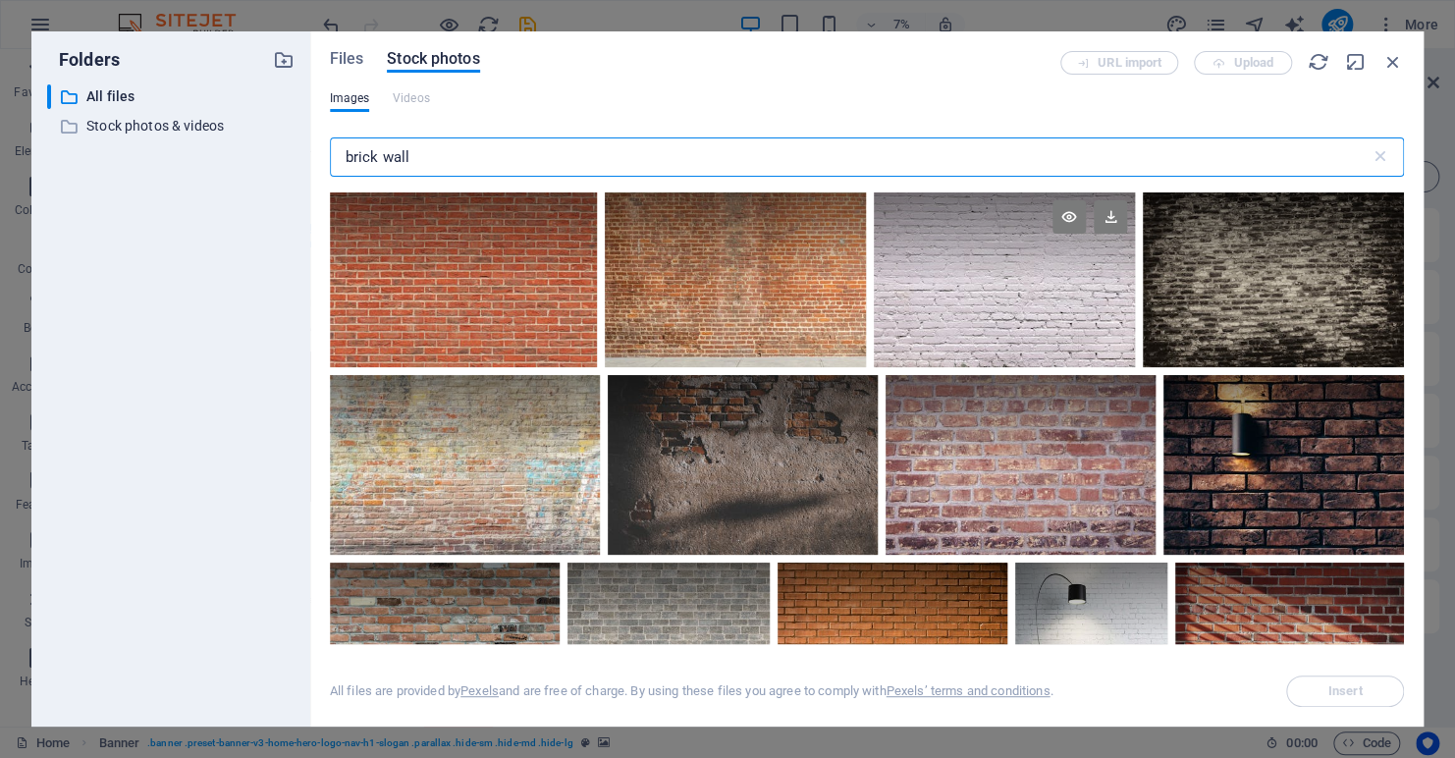
type input "brick wall"
click at [983, 297] on div at bounding box center [1004, 279] width 261 height 175
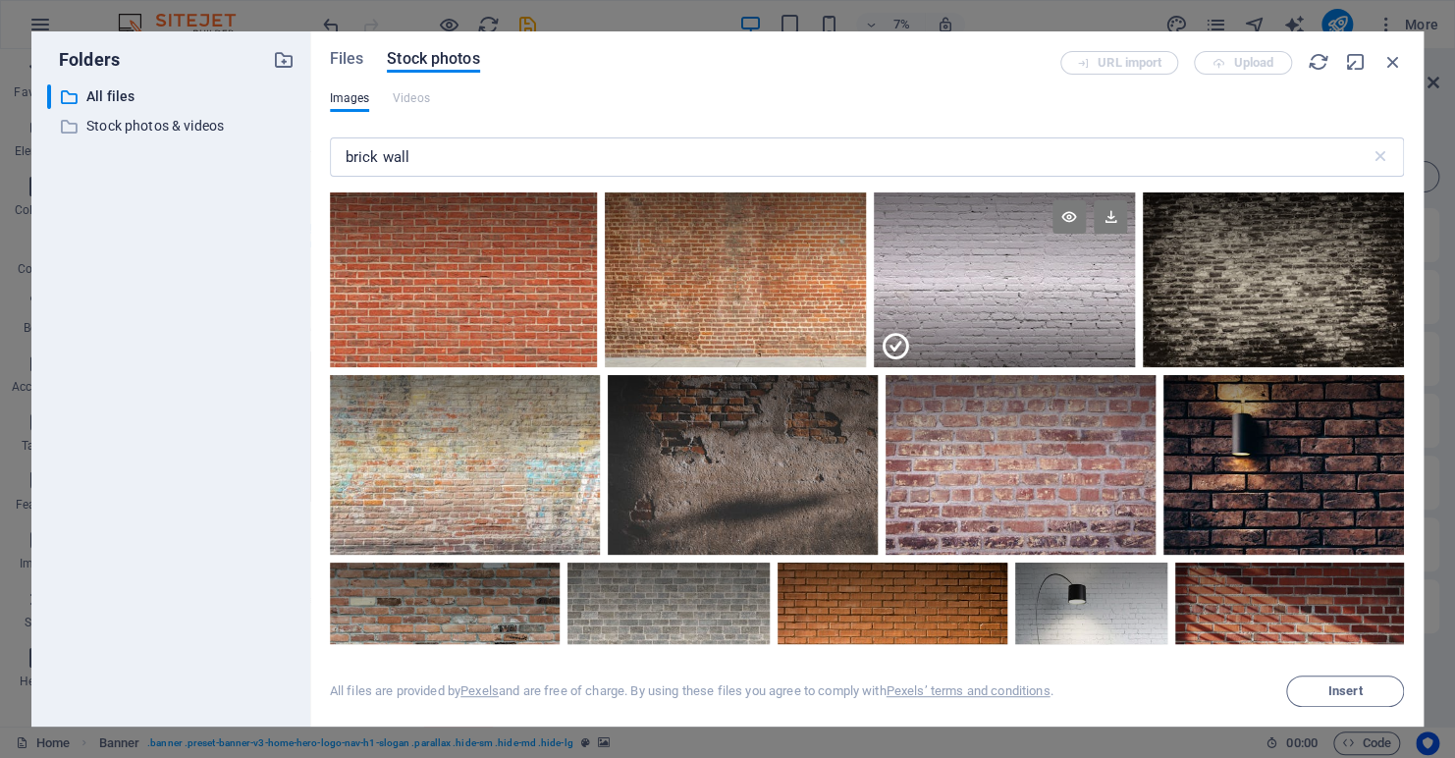
click at [982, 297] on div at bounding box center [1004, 323] width 261 height 87
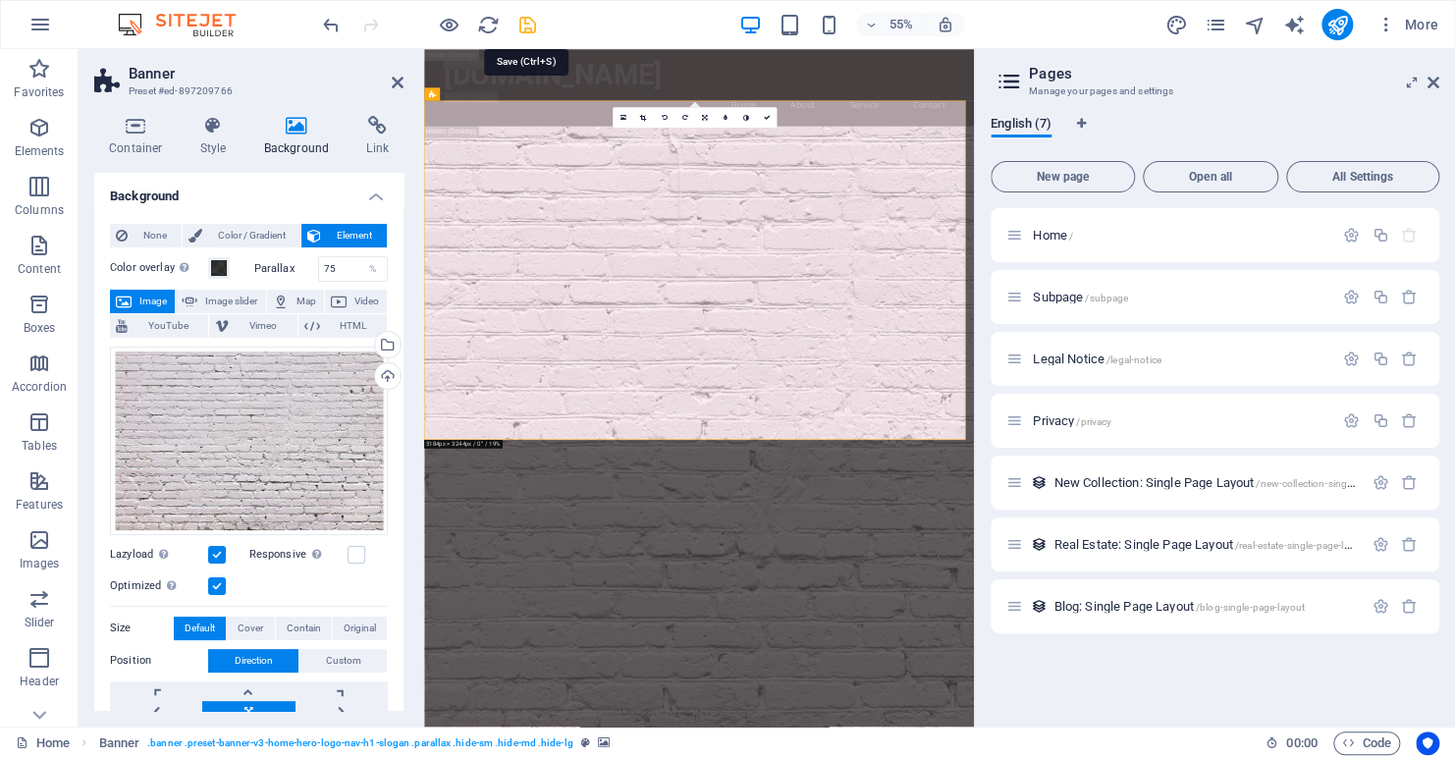
click at [531, 22] on icon "save" at bounding box center [528, 25] width 23 height 23
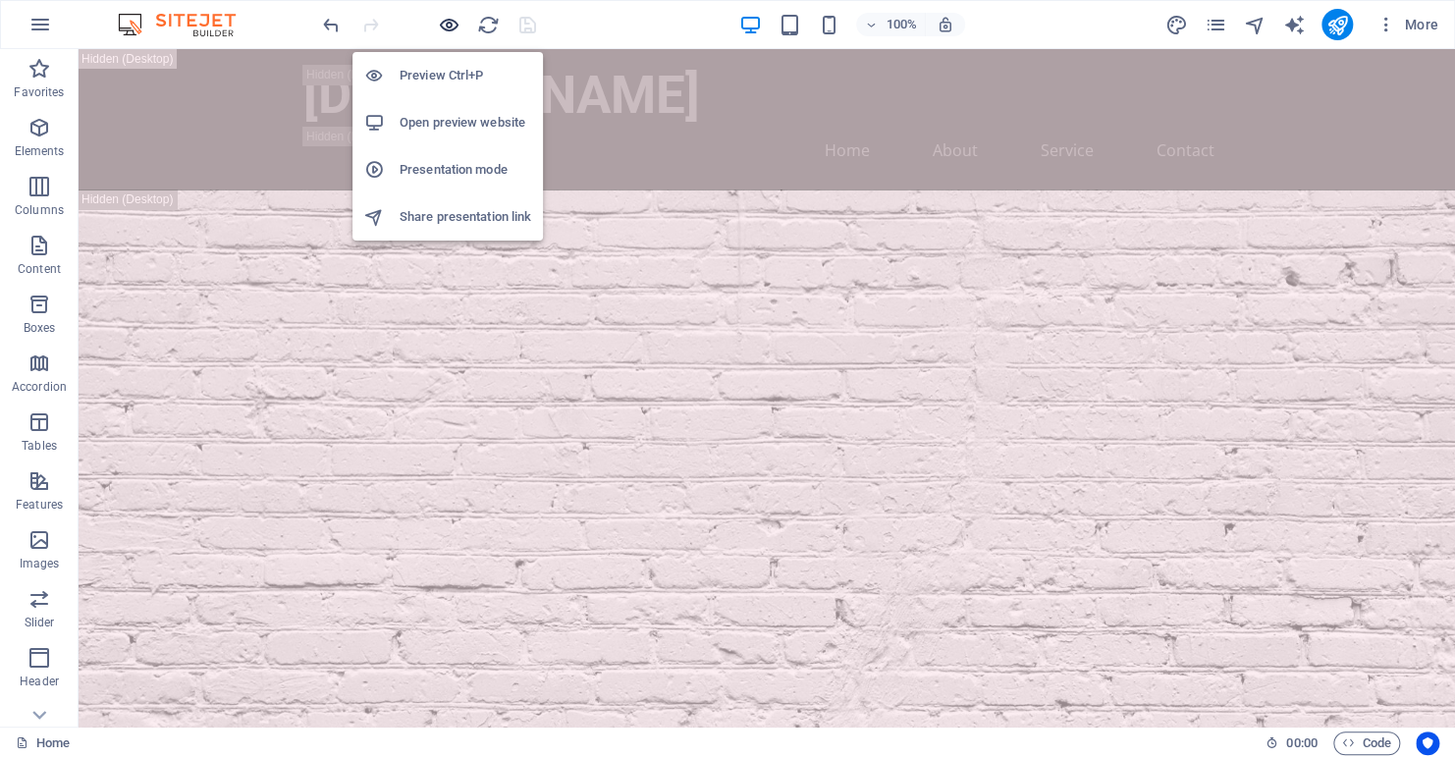
click at [445, 27] on icon "button" at bounding box center [449, 25] width 23 height 23
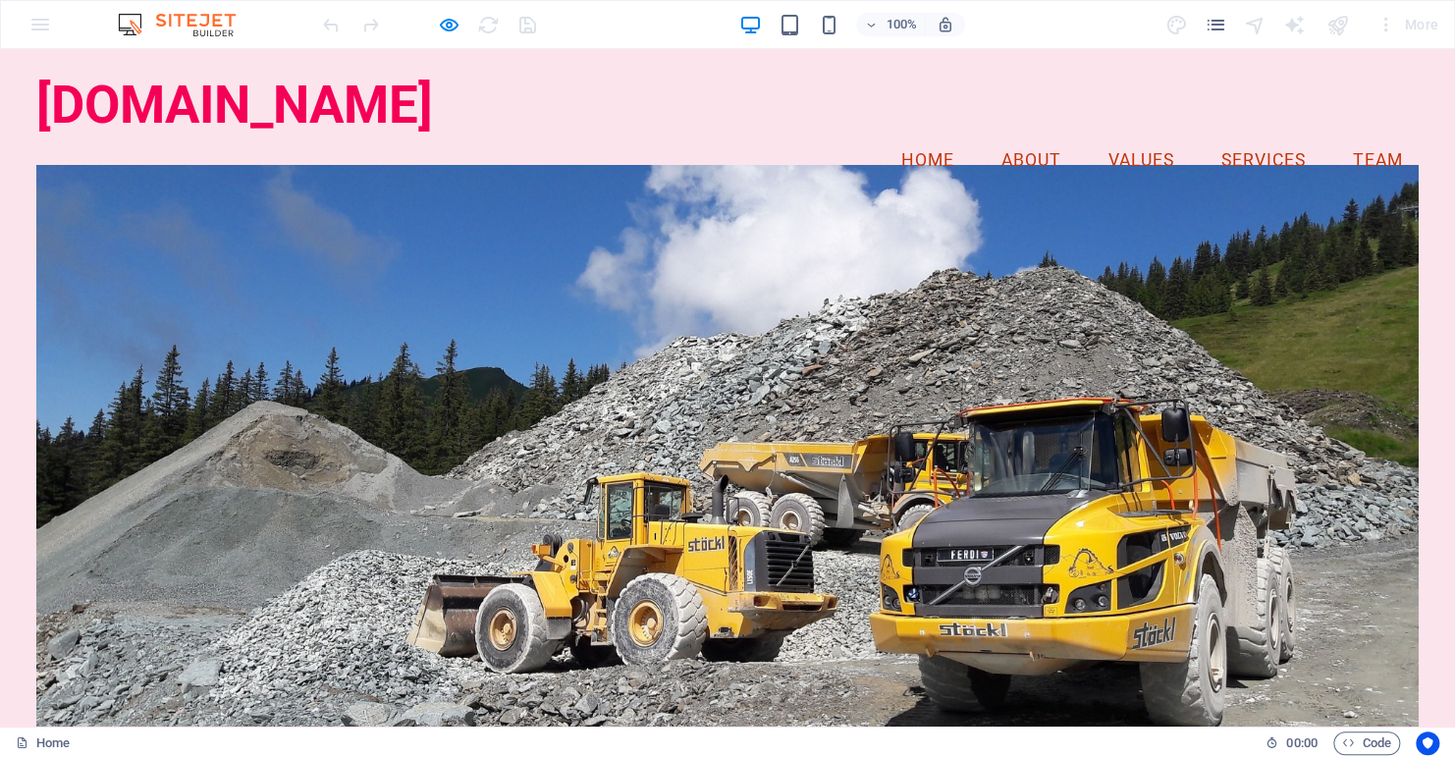
click at [906, 137] on link "Home" at bounding box center [928, 161] width 84 height 49
click at [1007, 137] on link "About" at bounding box center [1031, 161] width 91 height 49
click at [1121, 137] on link "Values" at bounding box center [1141, 161] width 97 height 49
click at [1250, 137] on link "Services" at bounding box center [1264, 161] width 116 height 49
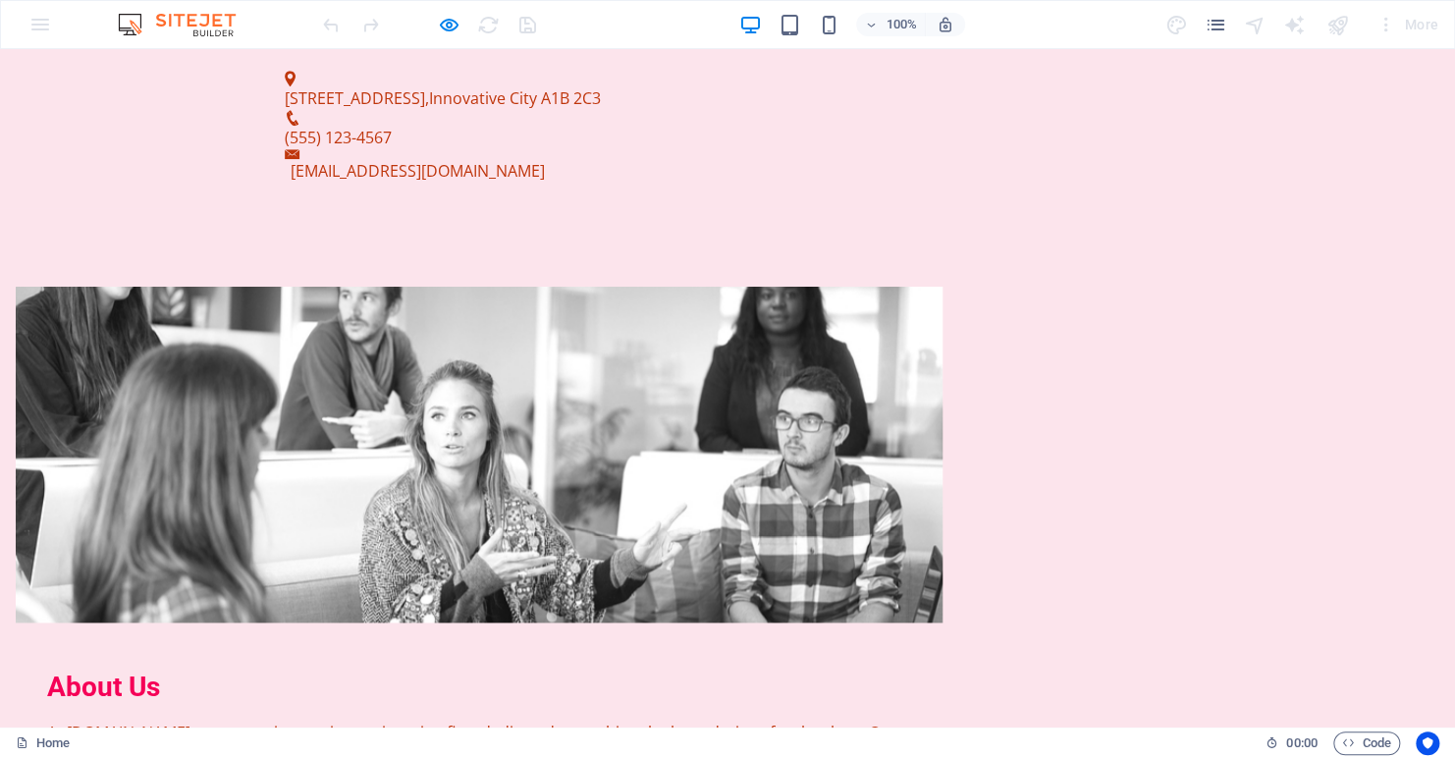
scroll to position [1671, 0]
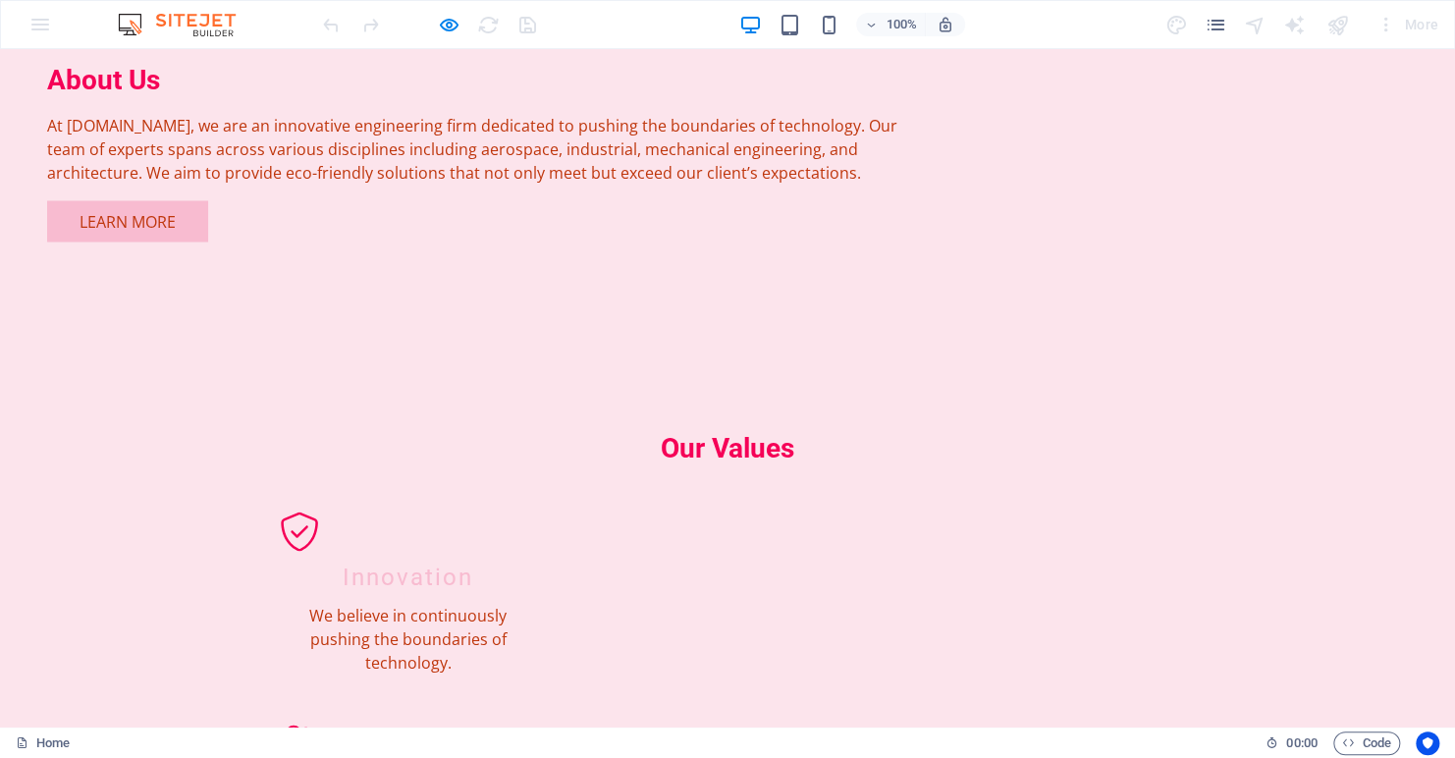
click at [1212, 29] on icon "pages" at bounding box center [1215, 25] width 23 height 23
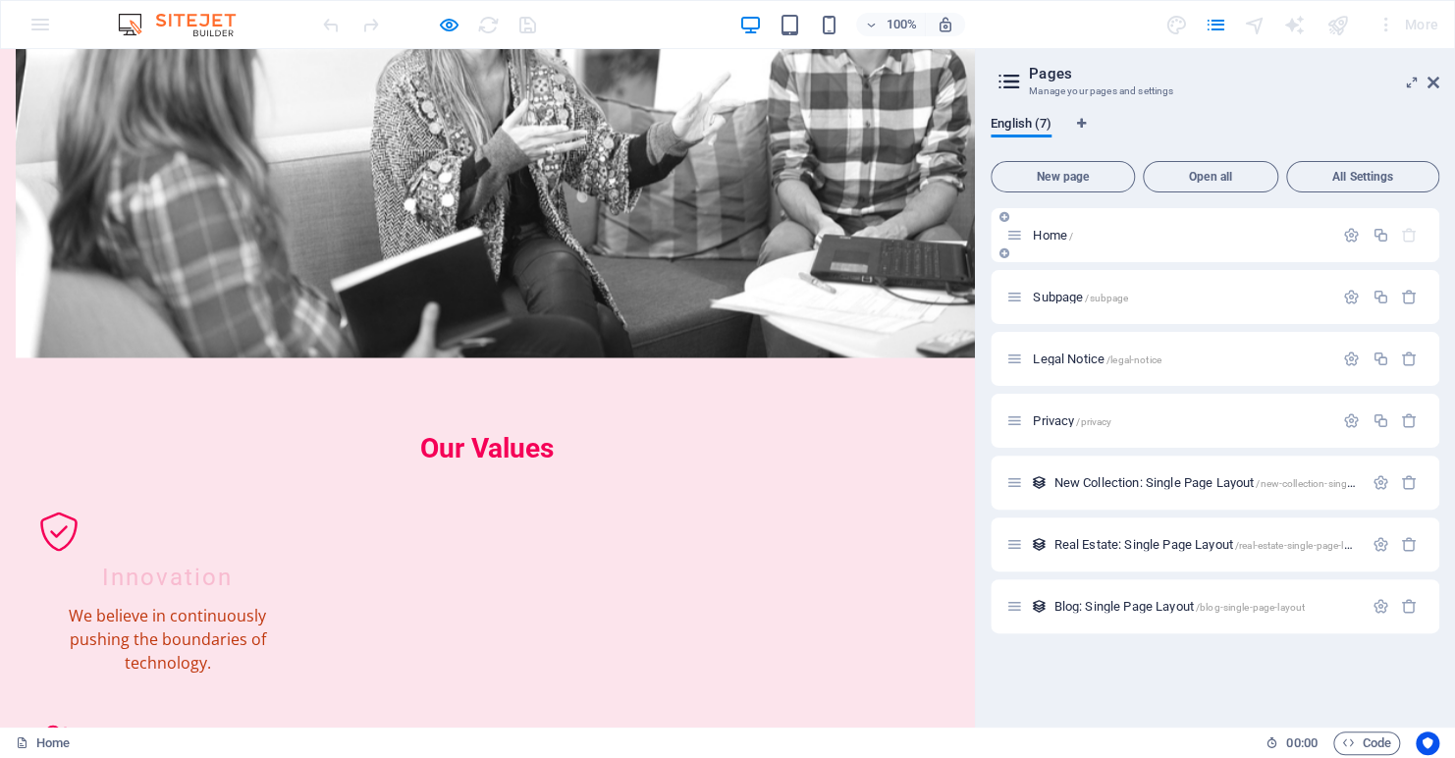
click at [1100, 237] on p "Home /" at bounding box center [1180, 235] width 295 height 13
click at [1119, 306] on div "Subpage /subpage" at bounding box center [1170, 297] width 327 height 23
click at [1052, 293] on span "Subpage /subpage" at bounding box center [1080, 297] width 95 height 15
click at [1051, 293] on div "Subpage /subpage" at bounding box center [1215, 297] width 449 height 54
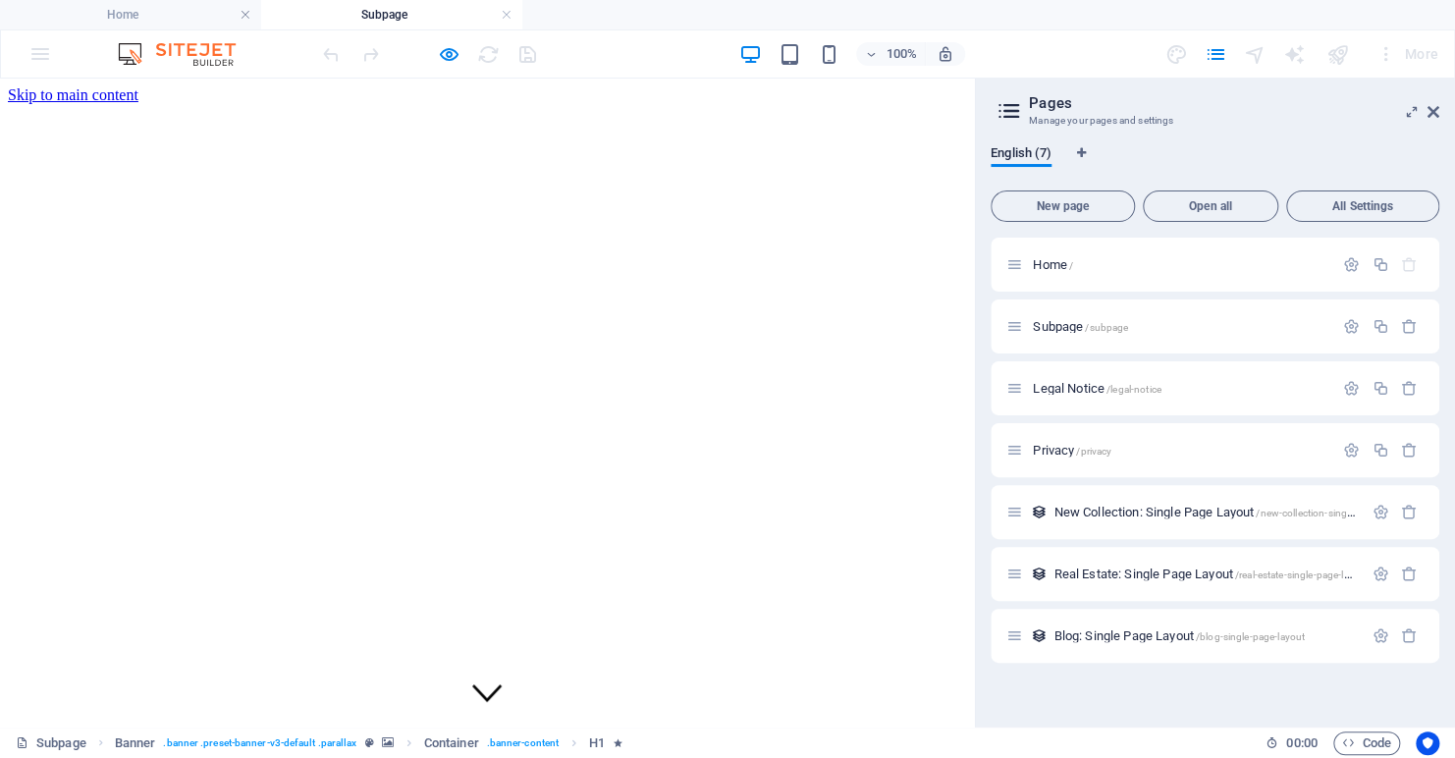
scroll to position [0, 0]
click at [1047, 264] on span "Home /" at bounding box center [1053, 264] width 40 height 15
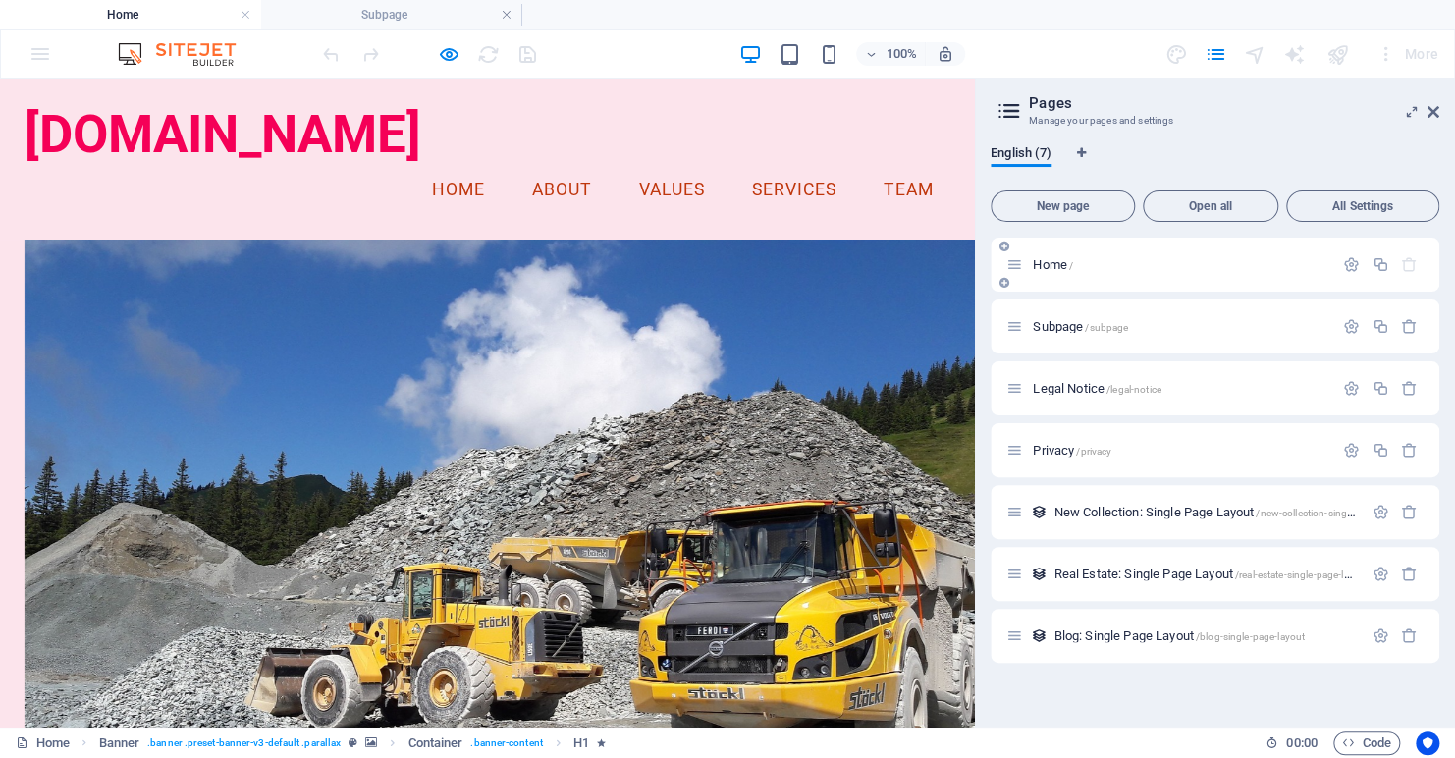
scroll to position [1715, 0]
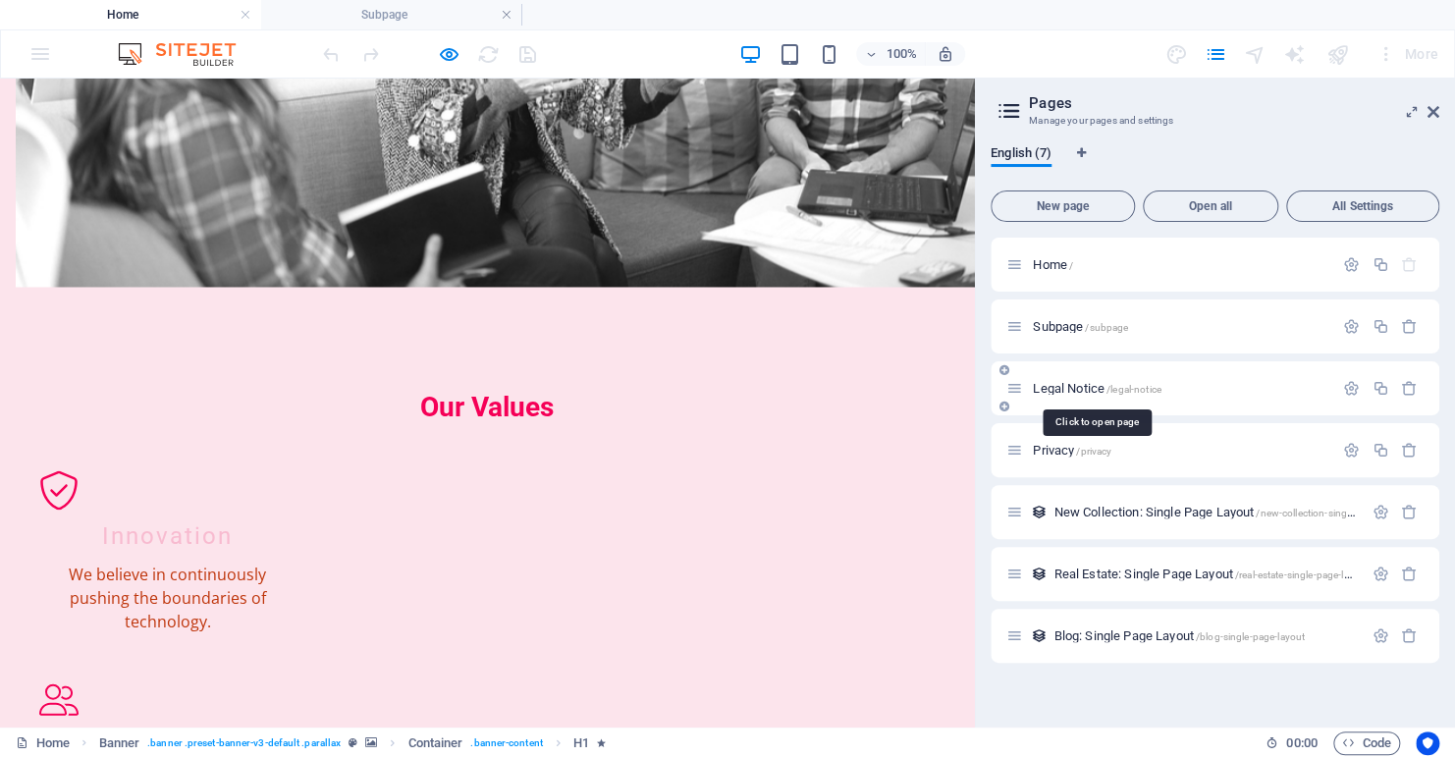
click at [1067, 391] on span "Legal Notice /legal-notice" at bounding box center [1097, 388] width 128 height 15
click at [1067, 439] on div "Privacy /privacy" at bounding box center [1170, 450] width 327 height 23
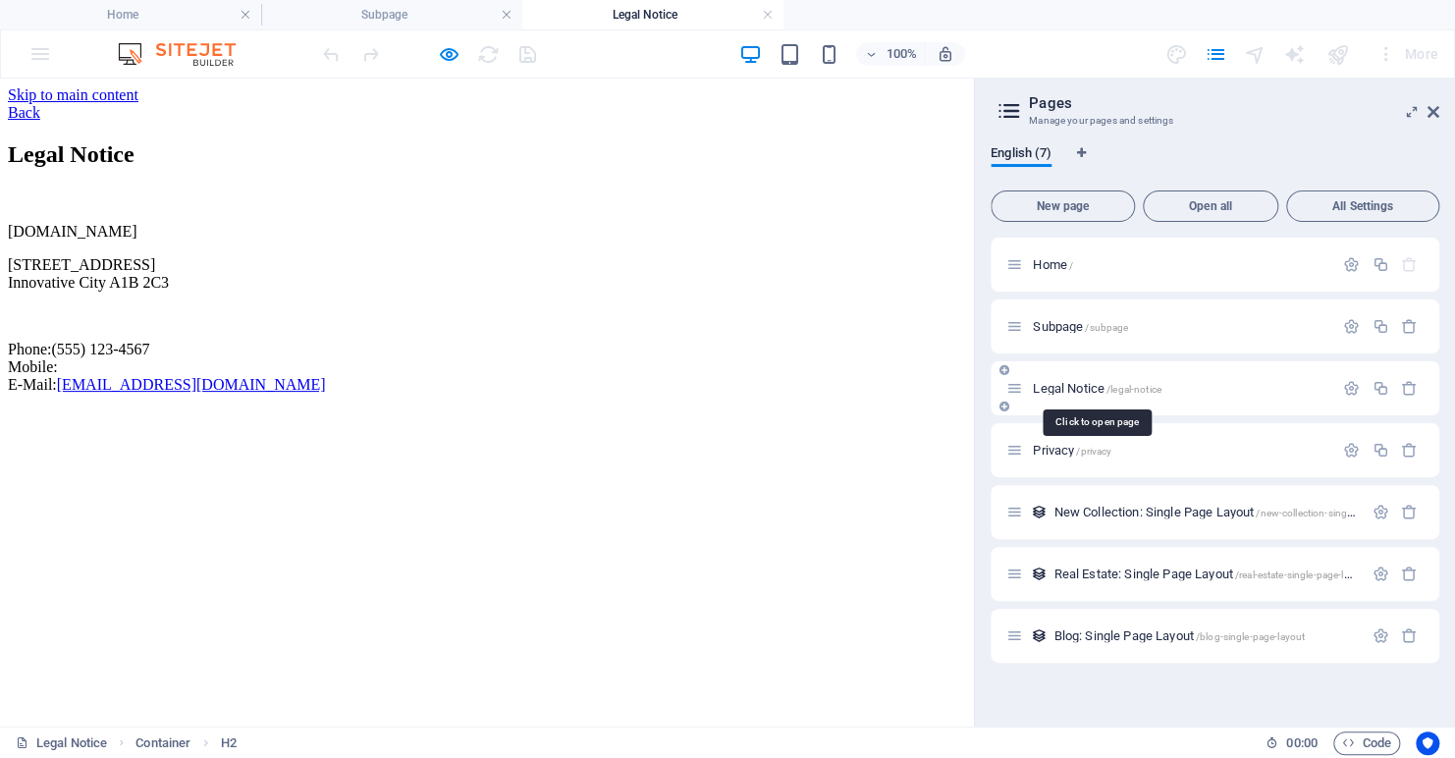
scroll to position [0, 0]
click at [1434, 114] on icon at bounding box center [1434, 112] width 12 height 16
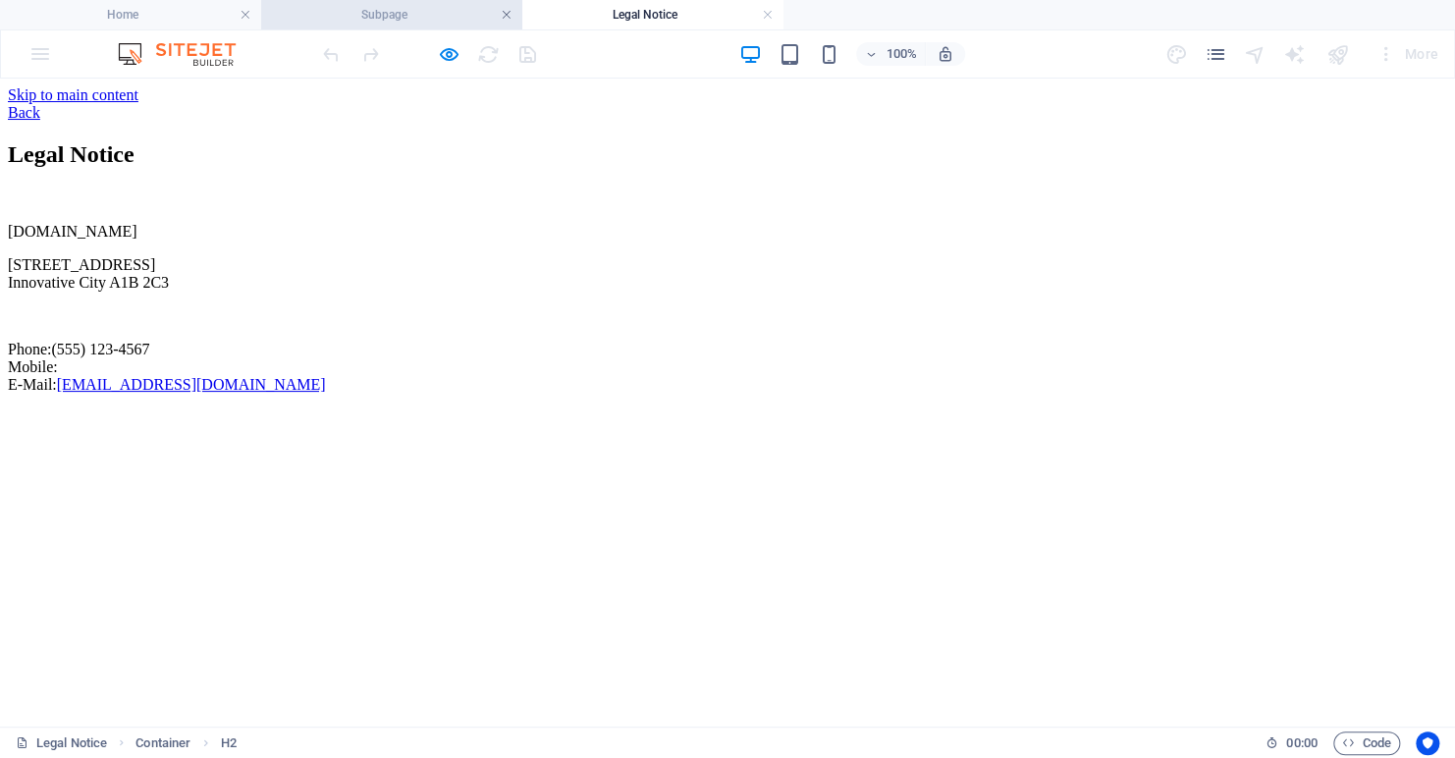
click at [505, 18] on link at bounding box center [507, 15] width 12 height 19
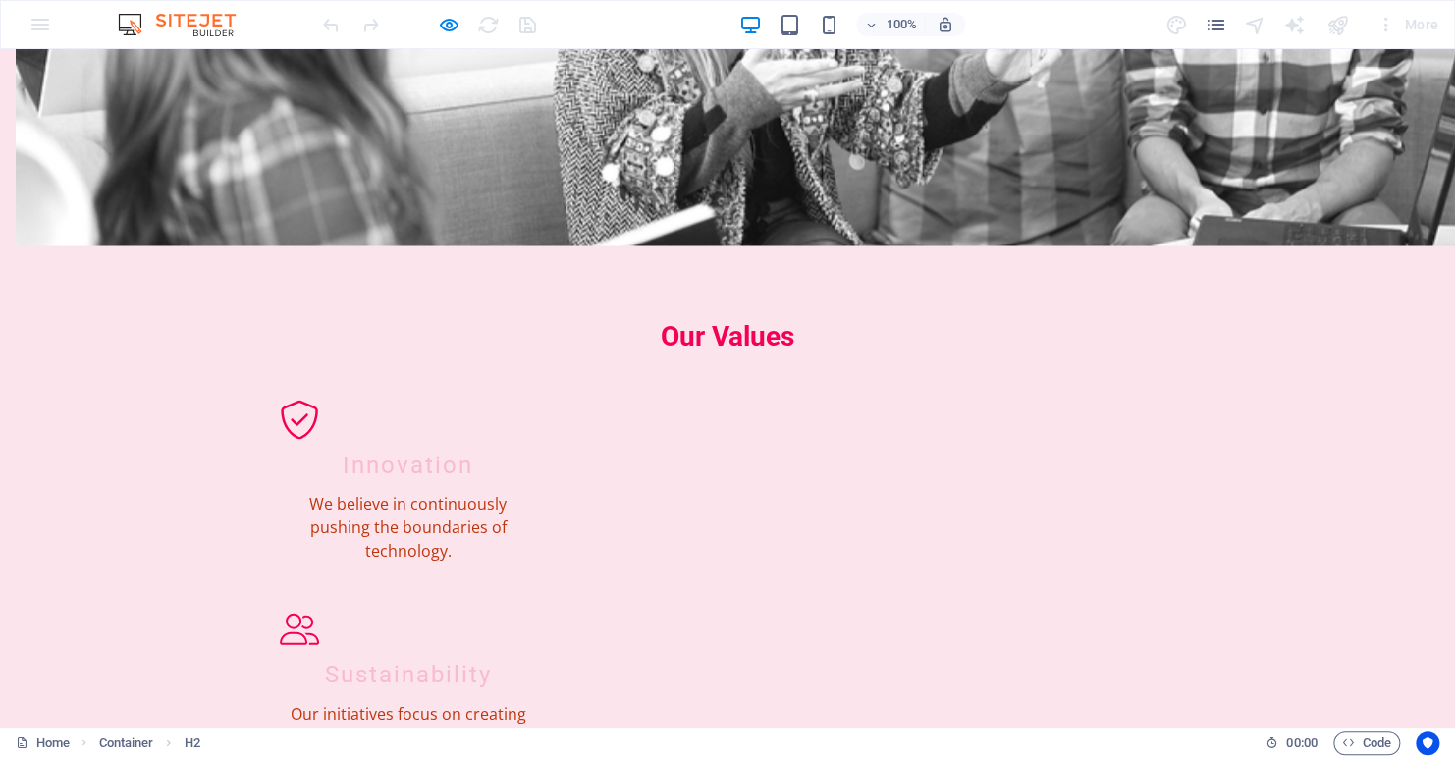
click at [32, 19] on div "100% More" at bounding box center [727, 24] width 1453 height 47
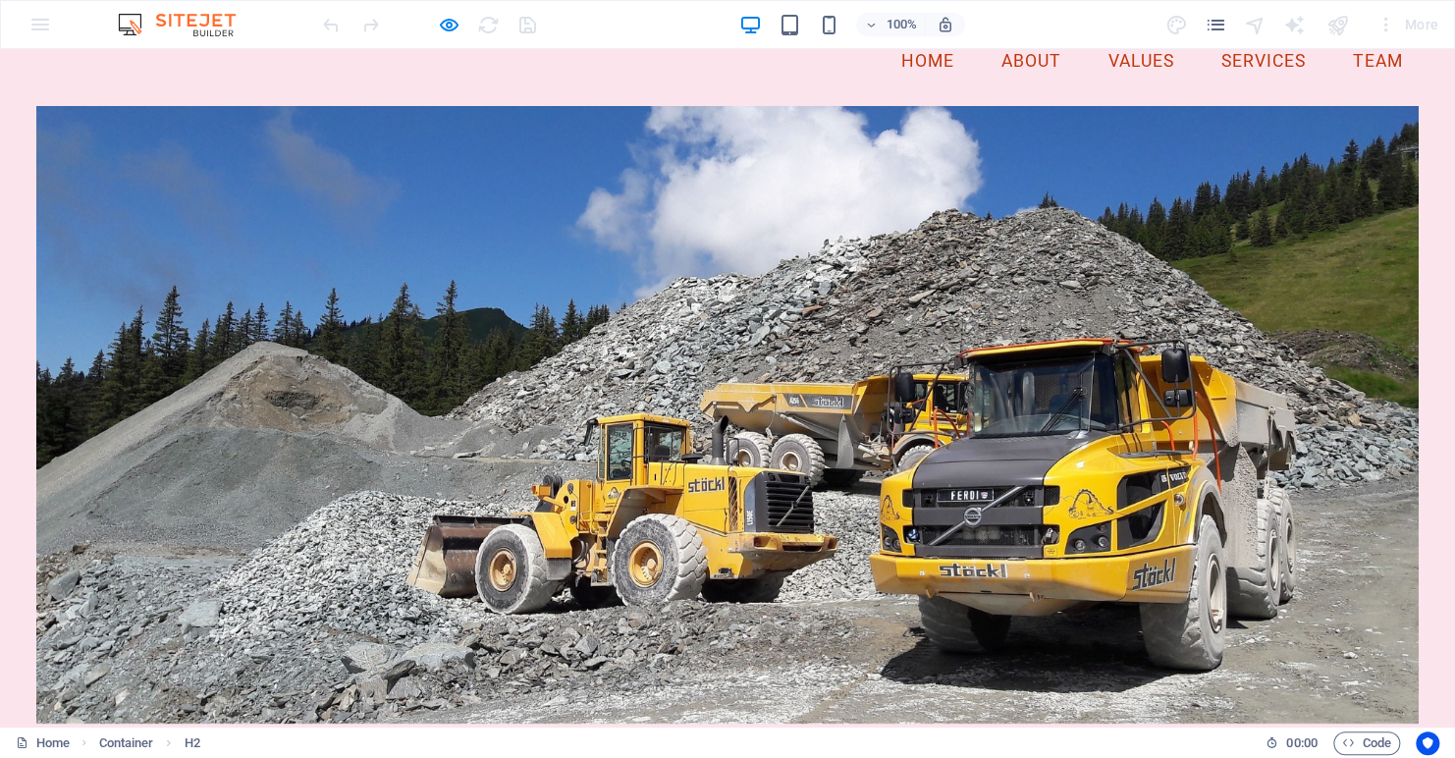
scroll to position [0, 0]
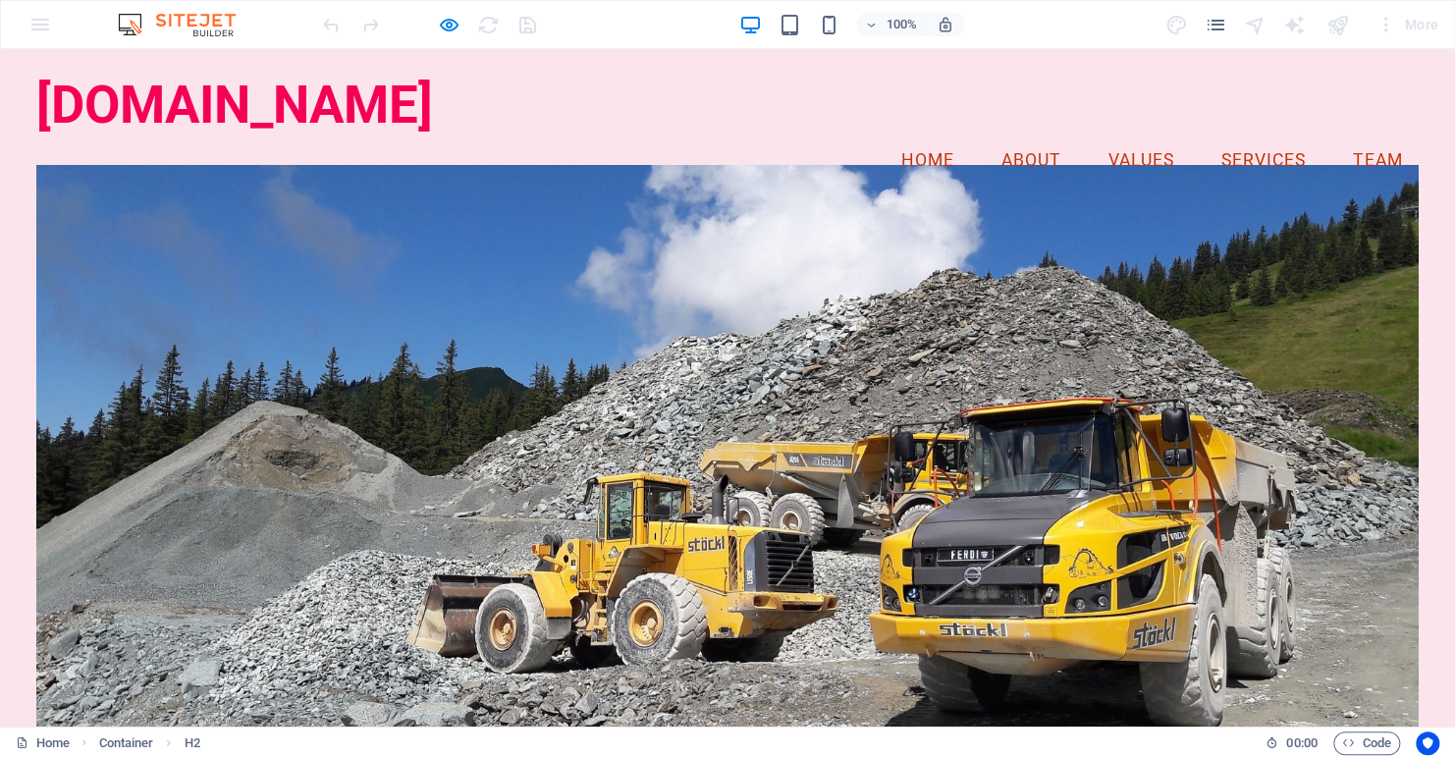
click at [34, 20] on div "100% More" at bounding box center [727, 24] width 1453 height 47
click at [211, 17] on img at bounding box center [186, 25] width 147 height 24
click at [370, 20] on div at bounding box center [429, 24] width 220 height 31
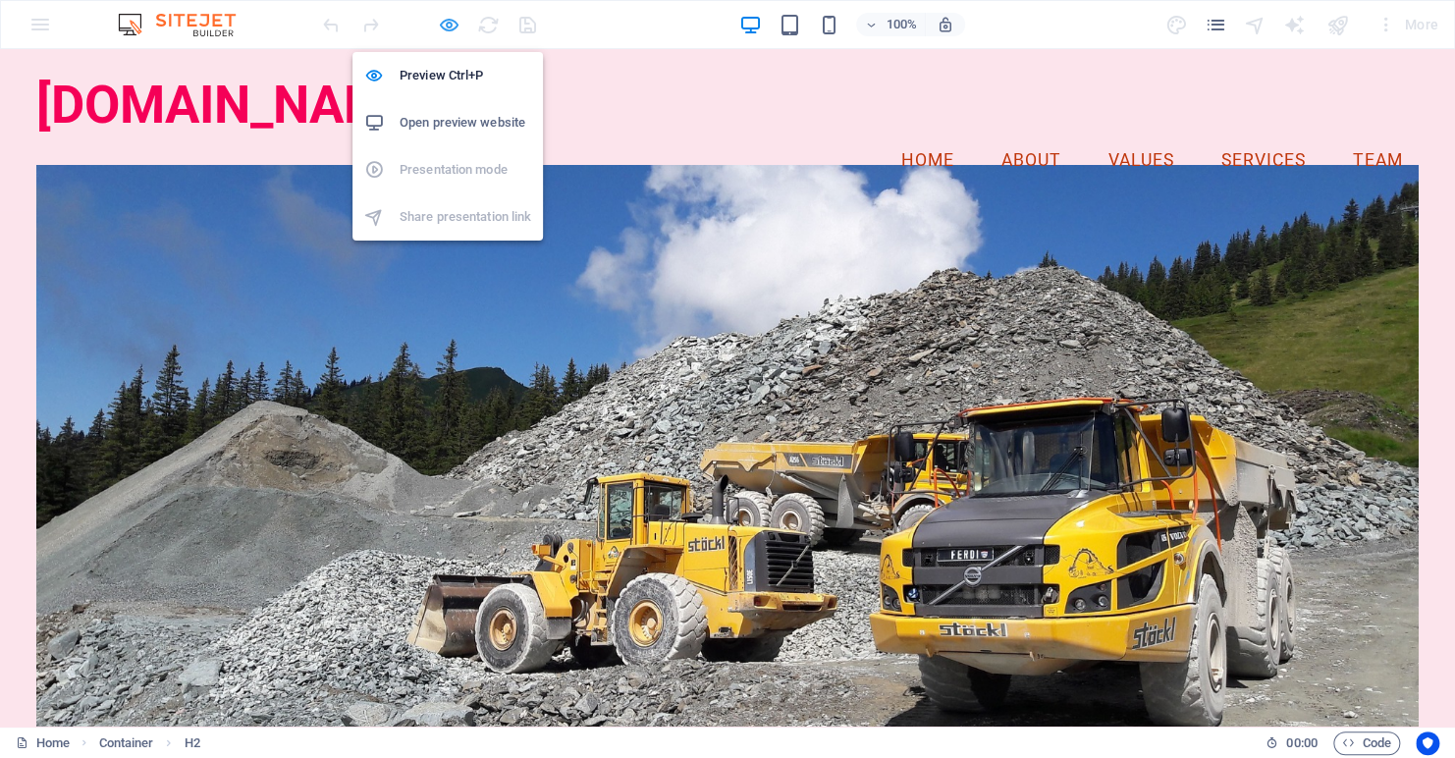
click at [447, 24] on icon "button" at bounding box center [449, 25] width 23 height 23
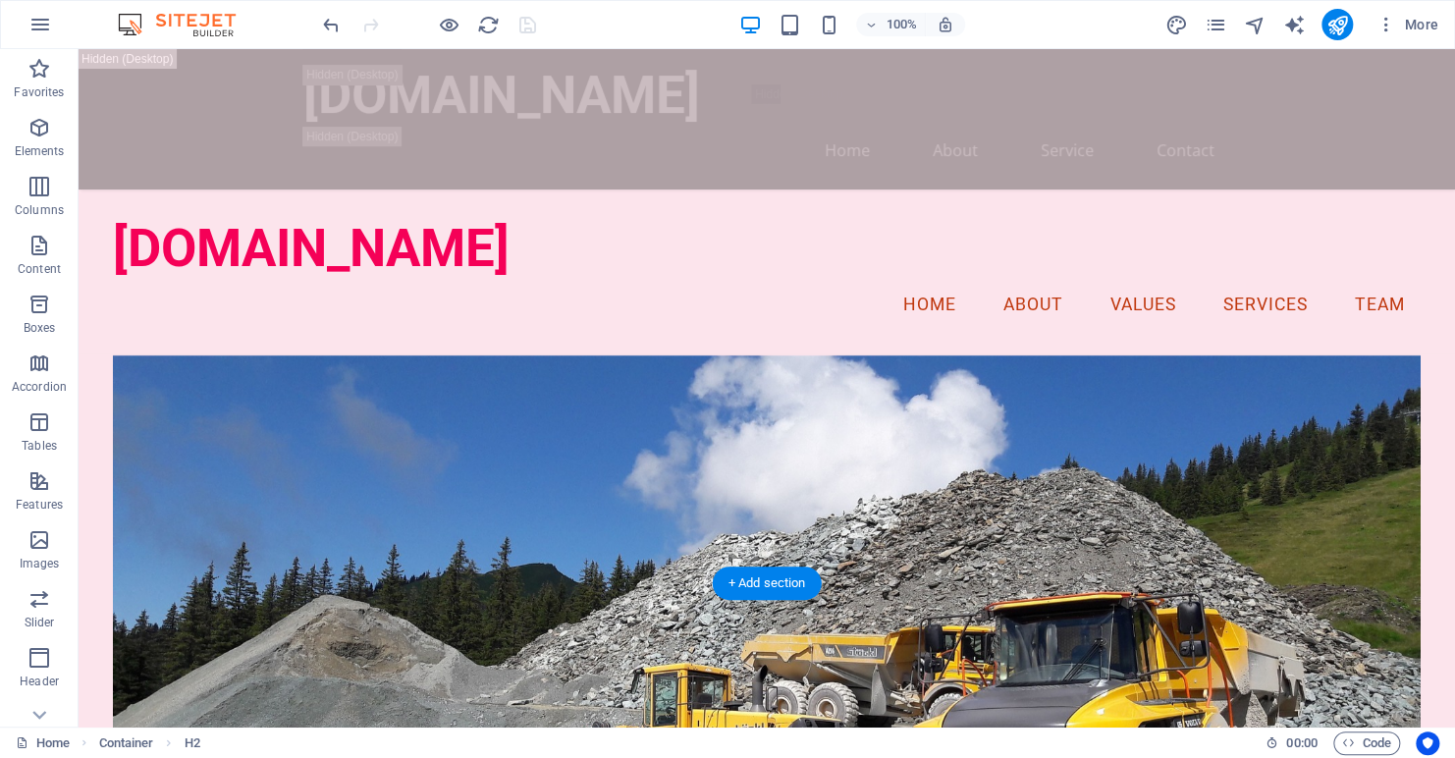
scroll to position [1655, 0]
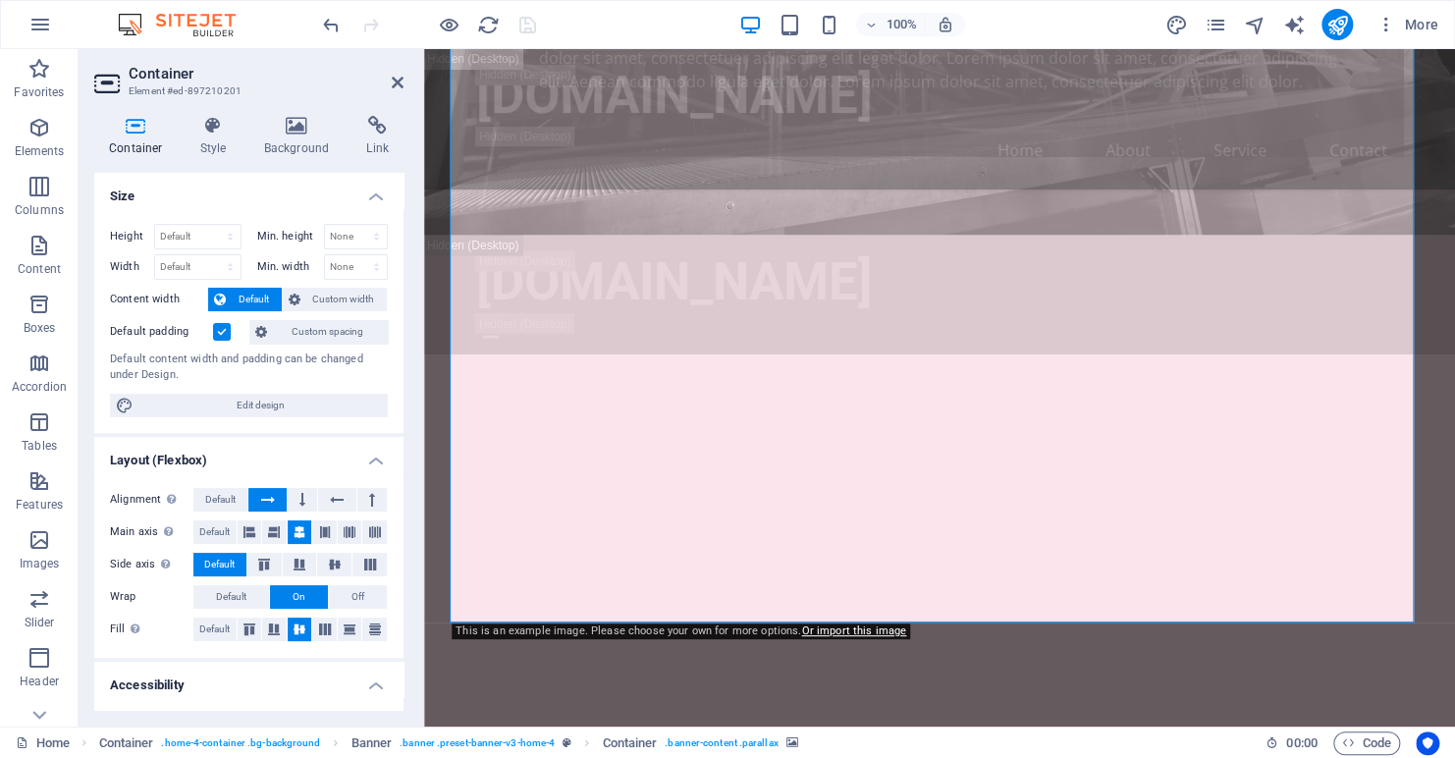
click at [666, 31] on div "100% More" at bounding box center [882, 24] width 1127 height 31
click at [1099, 27] on div "100% More" at bounding box center [882, 24] width 1127 height 31
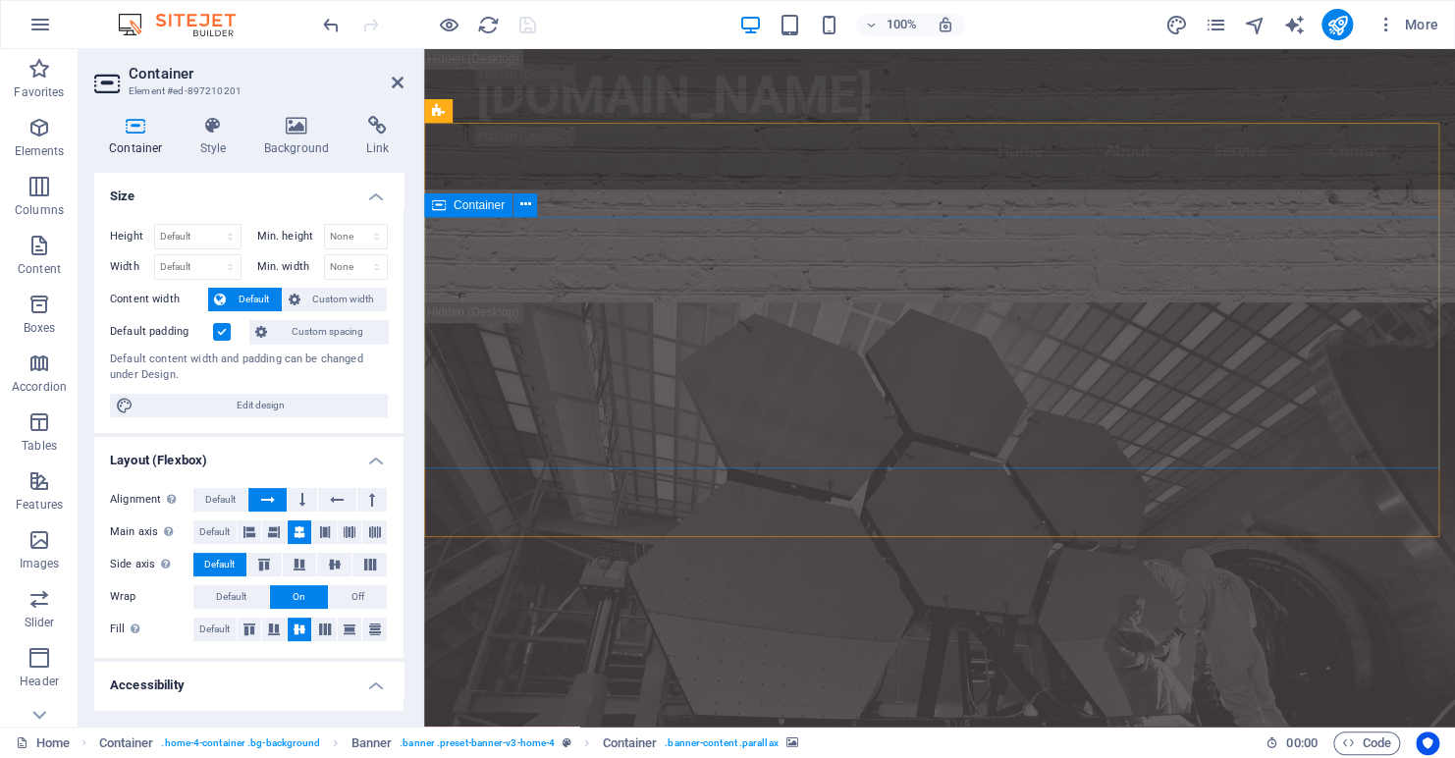
scroll to position [0, 0]
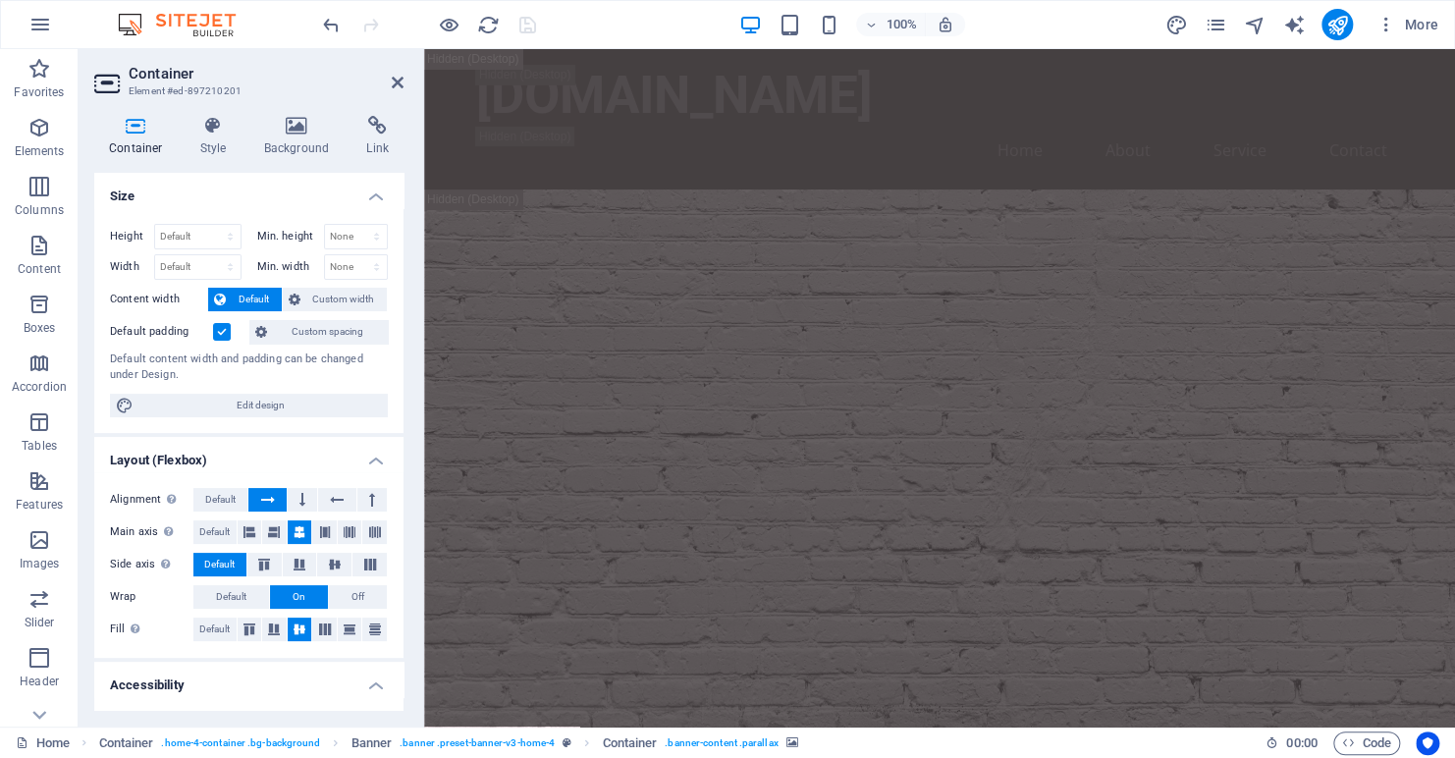
click at [643, 20] on div "100% More" at bounding box center [882, 24] width 1127 height 31
click at [334, 21] on icon "undo" at bounding box center [331, 25] width 23 height 23
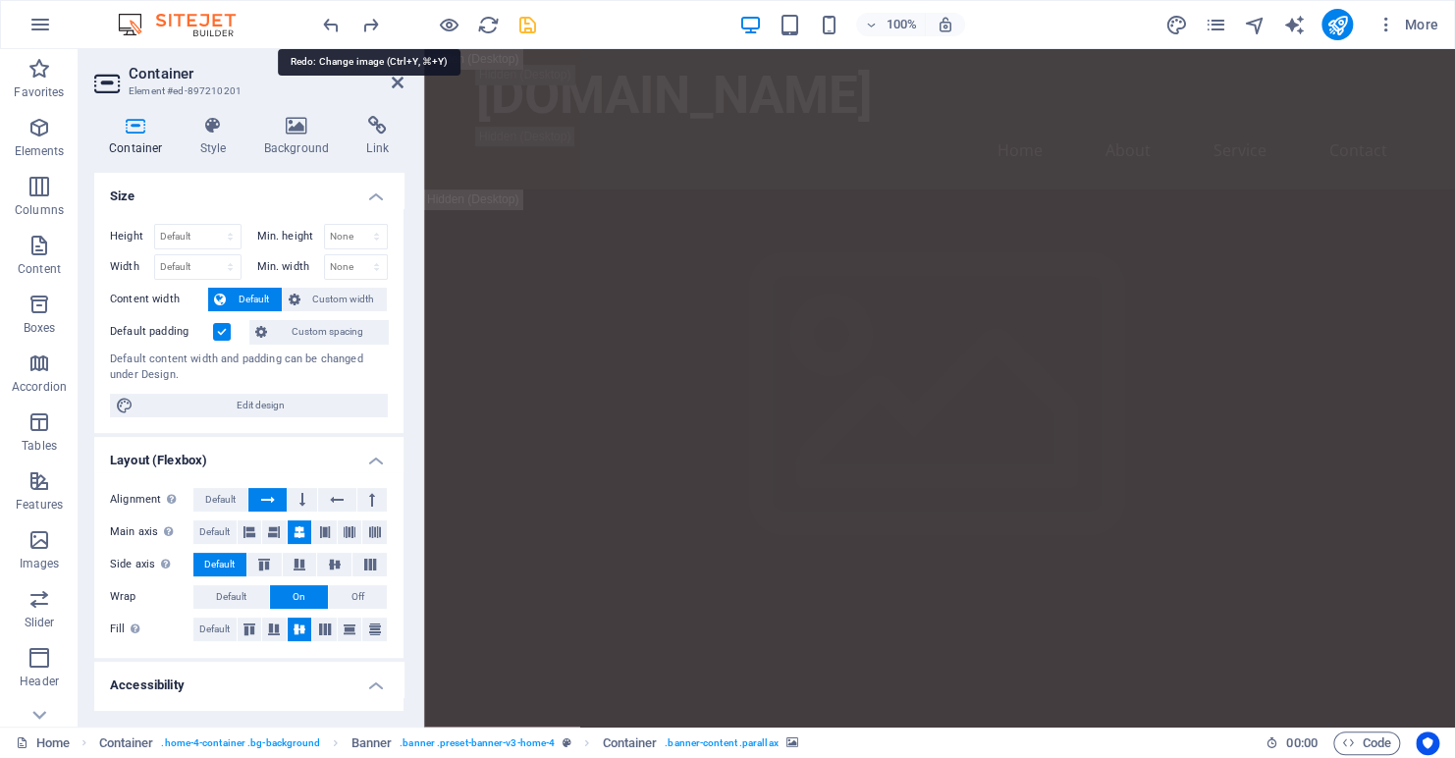
click at [373, 27] on icon "redo" at bounding box center [370, 25] width 23 height 23
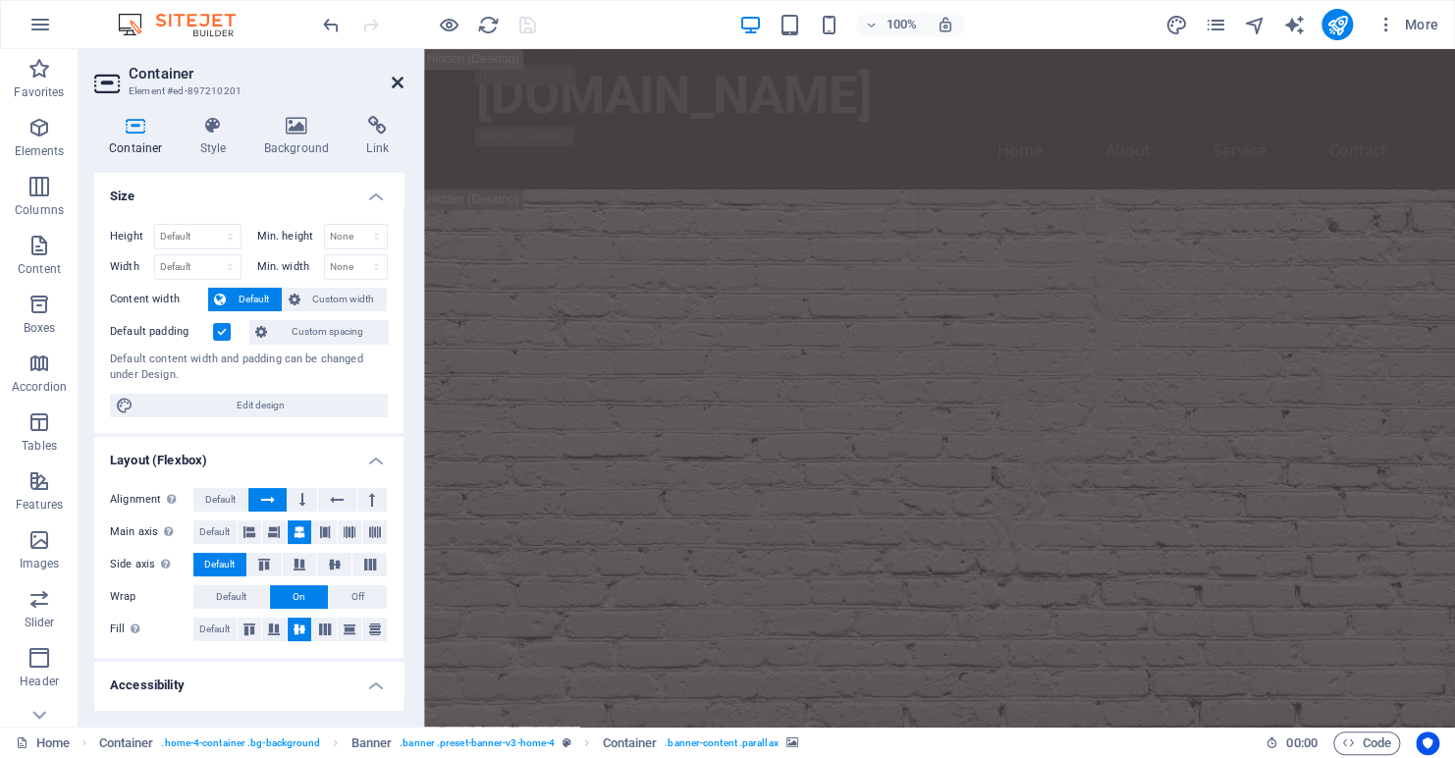
click at [396, 81] on icon at bounding box center [398, 83] width 12 height 16
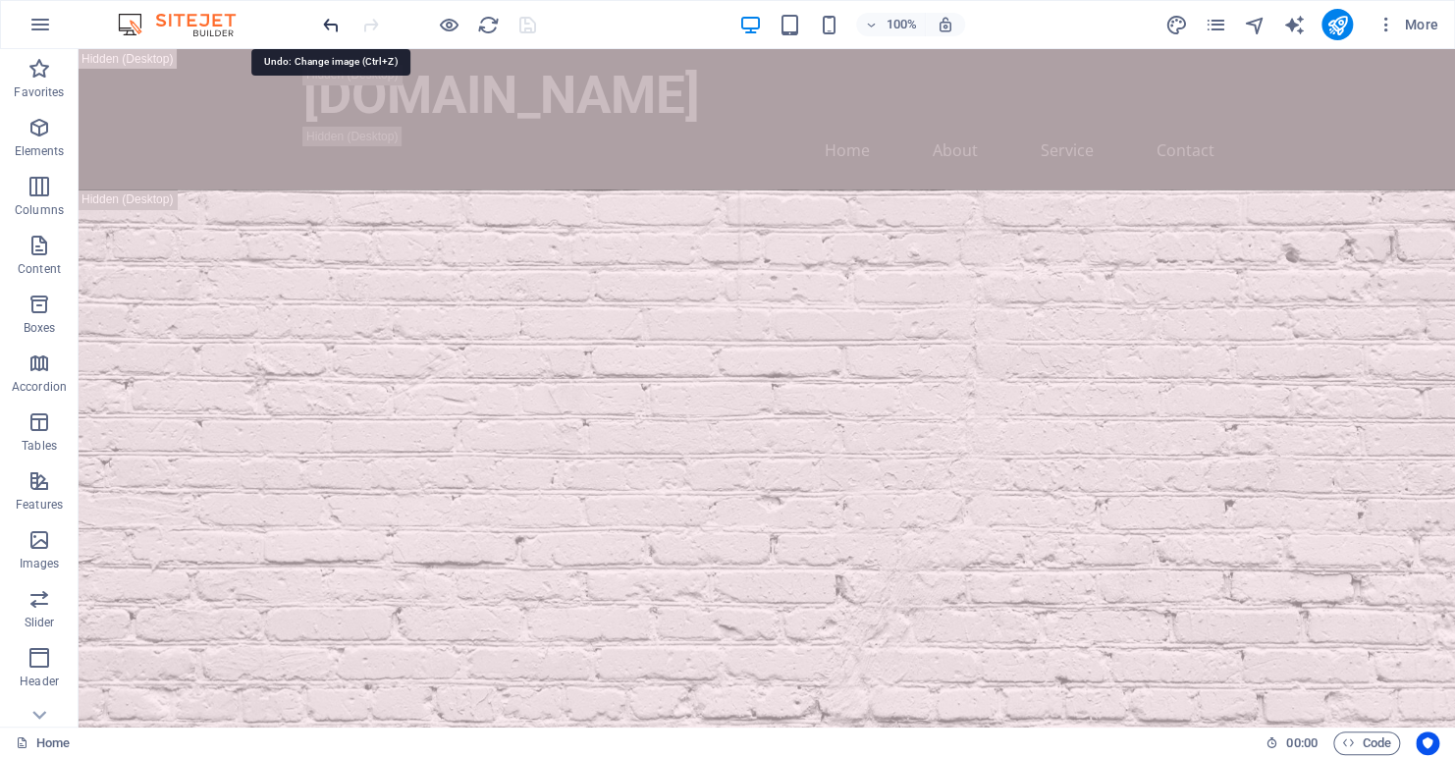
click at [326, 26] on icon "undo" at bounding box center [331, 25] width 23 height 23
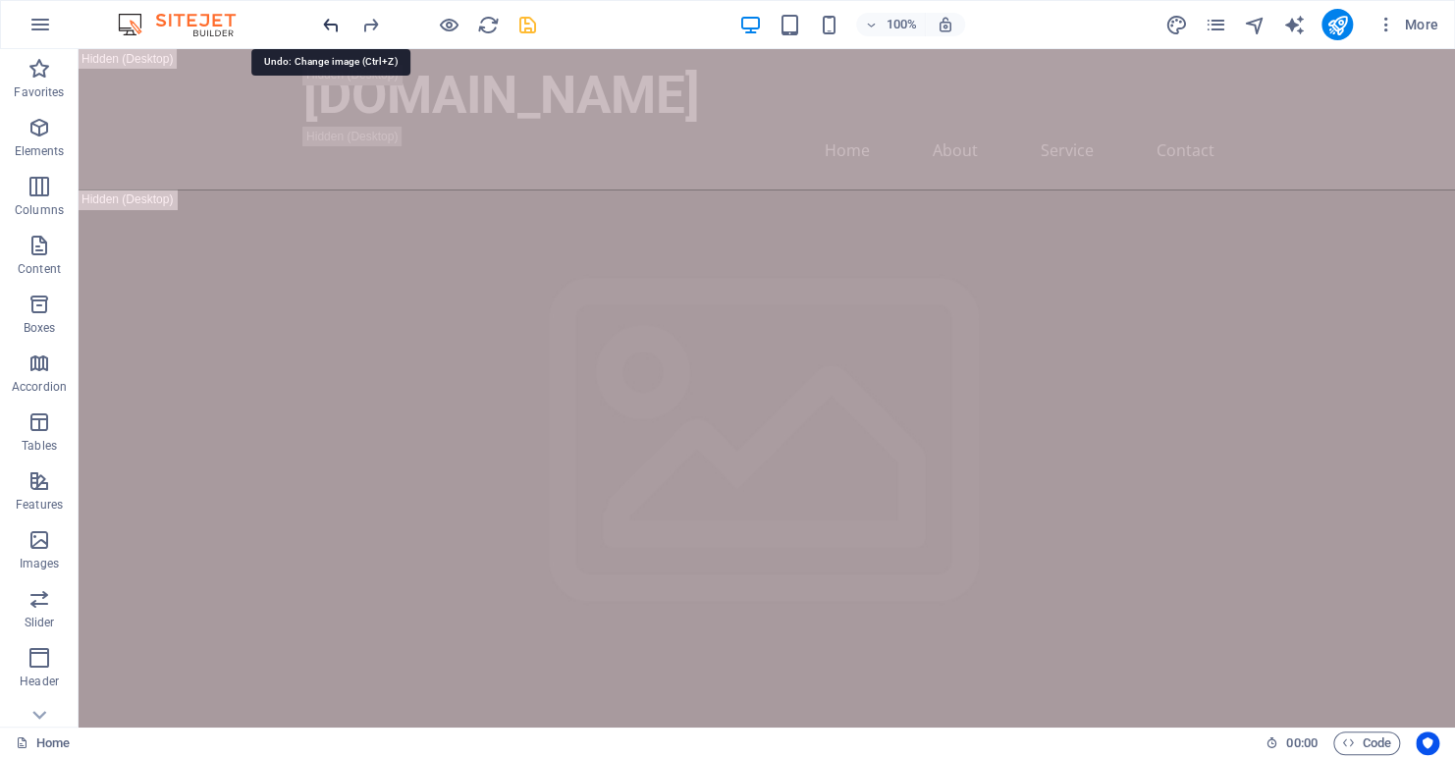
click at [330, 20] on icon "undo" at bounding box center [331, 25] width 23 height 23
click at [330, 20] on div at bounding box center [429, 24] width 220 height 31
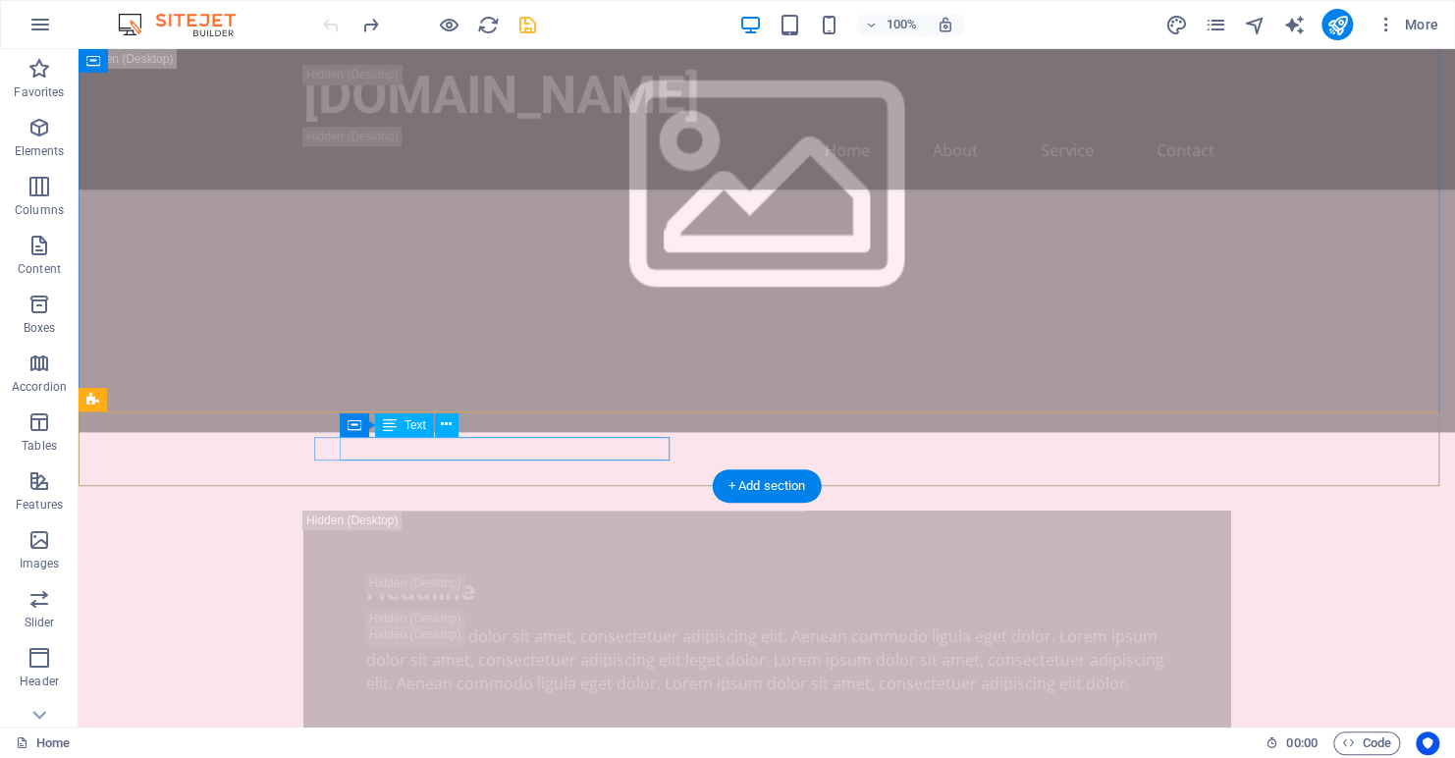
scroll to position [1866, 0]
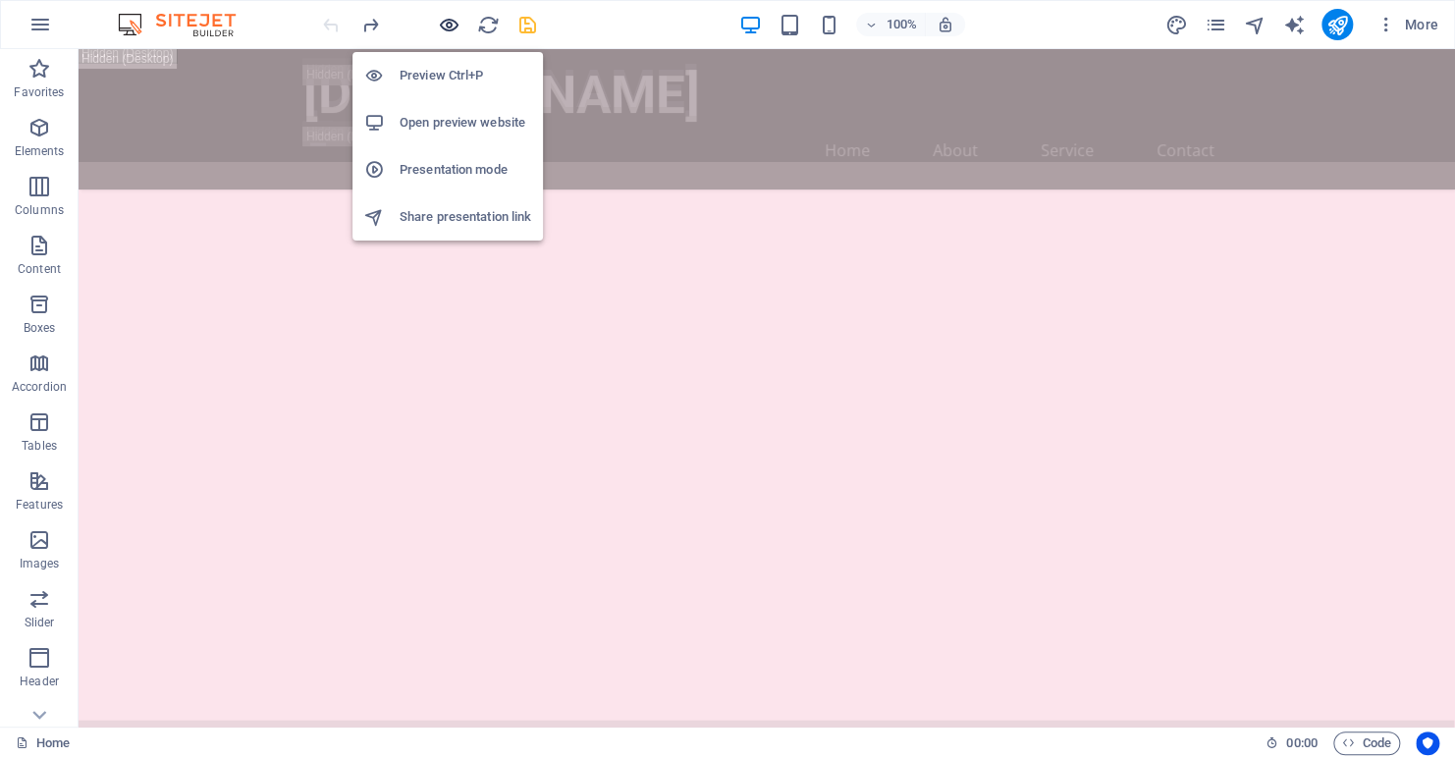
click at [442, 21] on icon "button" at bounding box center [449, 25] width 23 height 23
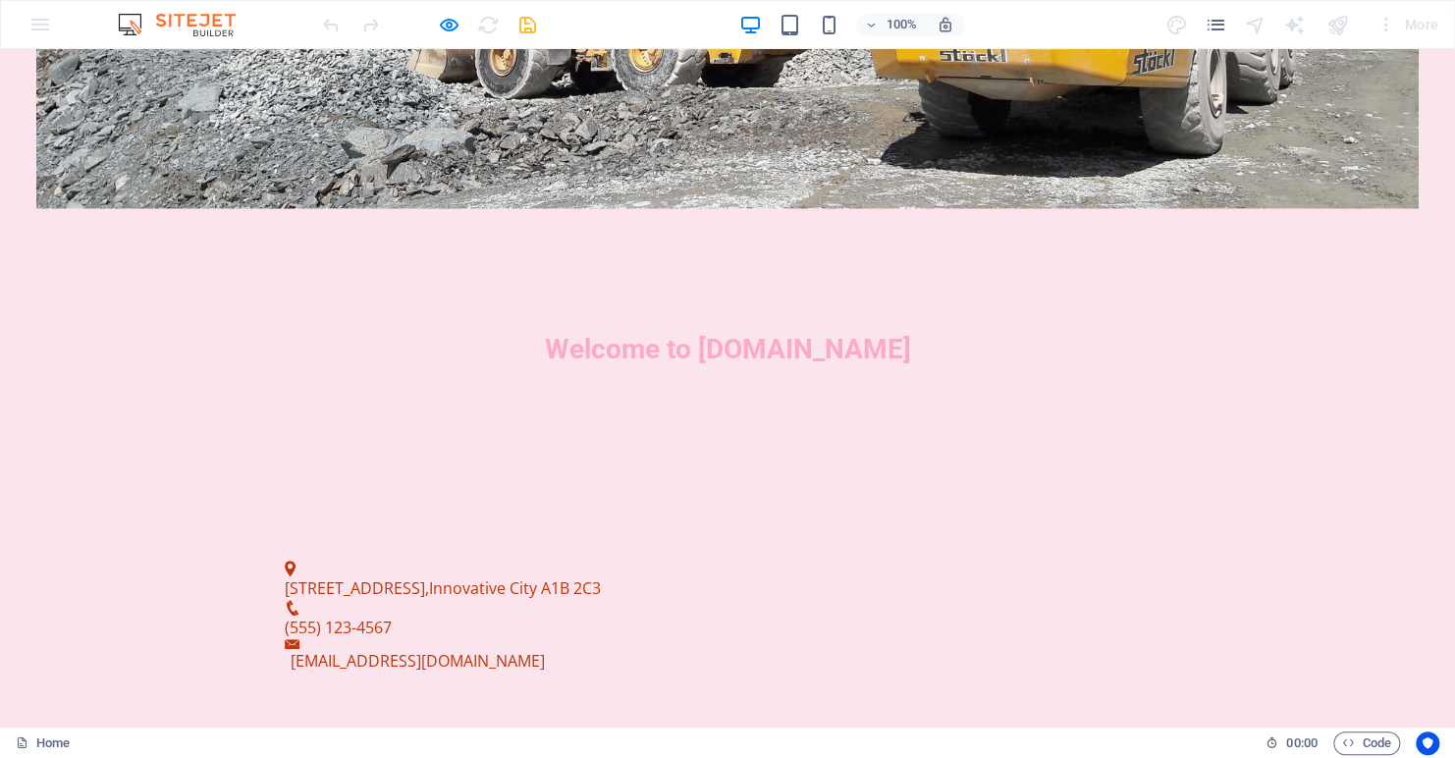
scroll to position [0, 0]
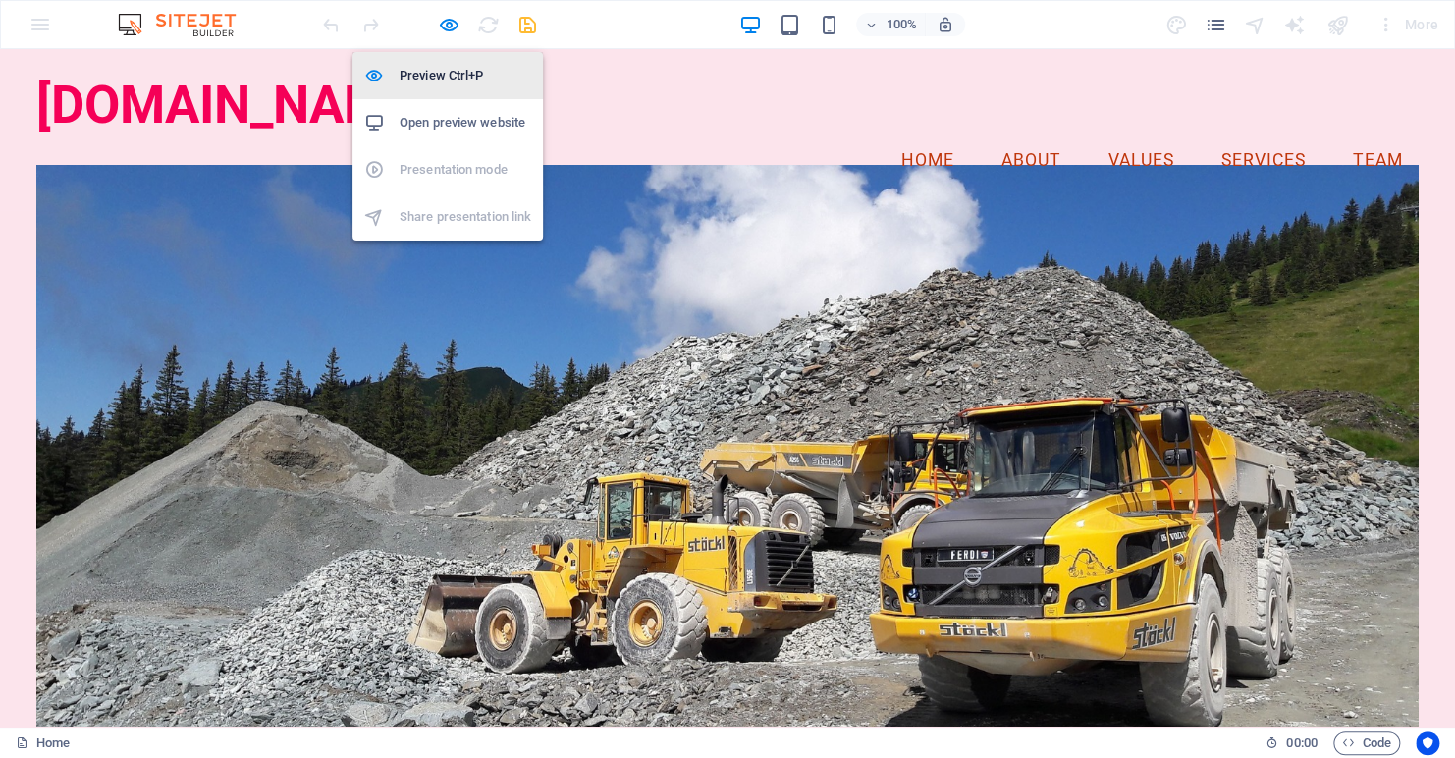
click at [449, 68] on h6 "Preview Ctrl+P" at bounding box center [466, 76] width 132 height 24
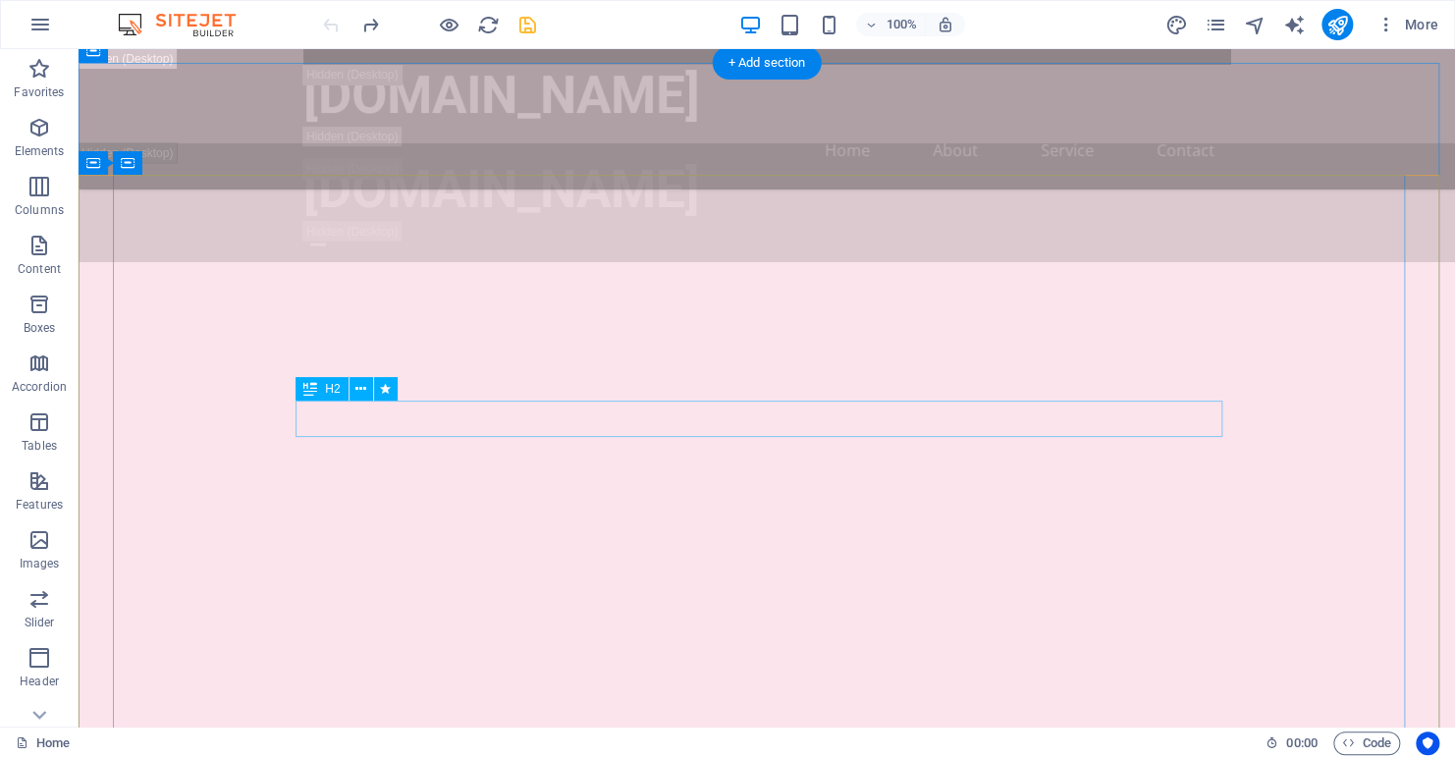
scroll to position [1375, 0]
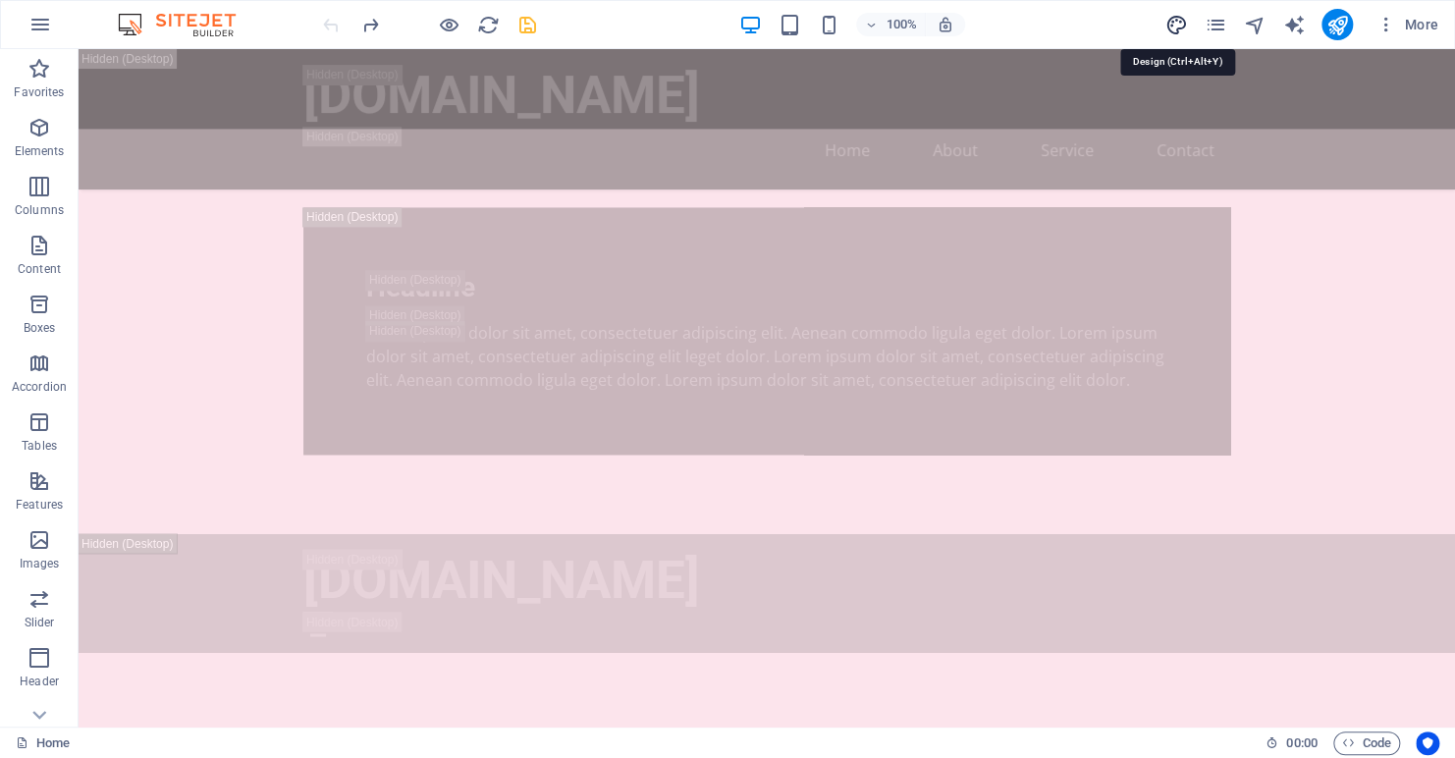
click at [1176, 26] on icon "design" at bounding box center [1176, 25] width 23 height 23
select select "px"
select select "200"
select select "px"
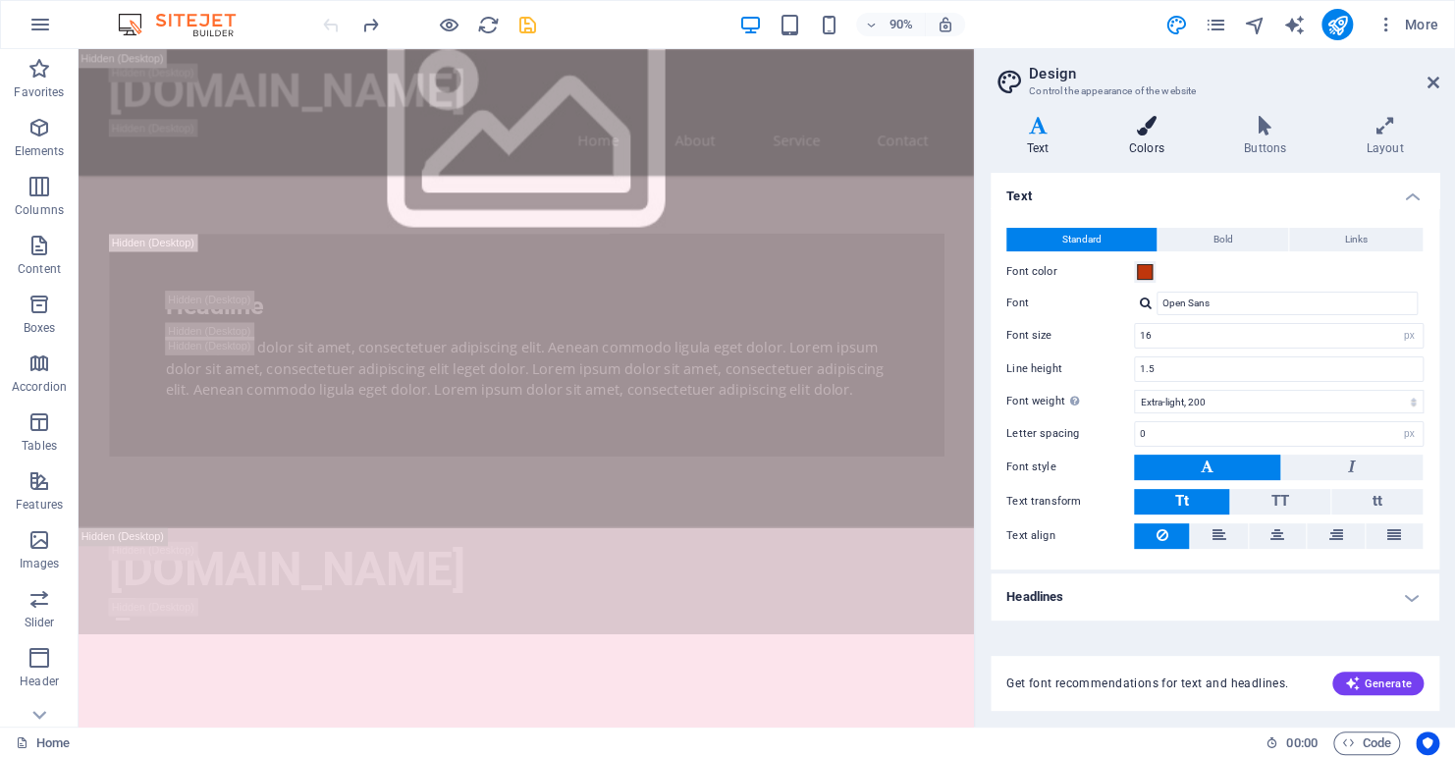
click at [1140, 144] on h4 "Colors" at bounding box center [1150, 136] width 115 height 41
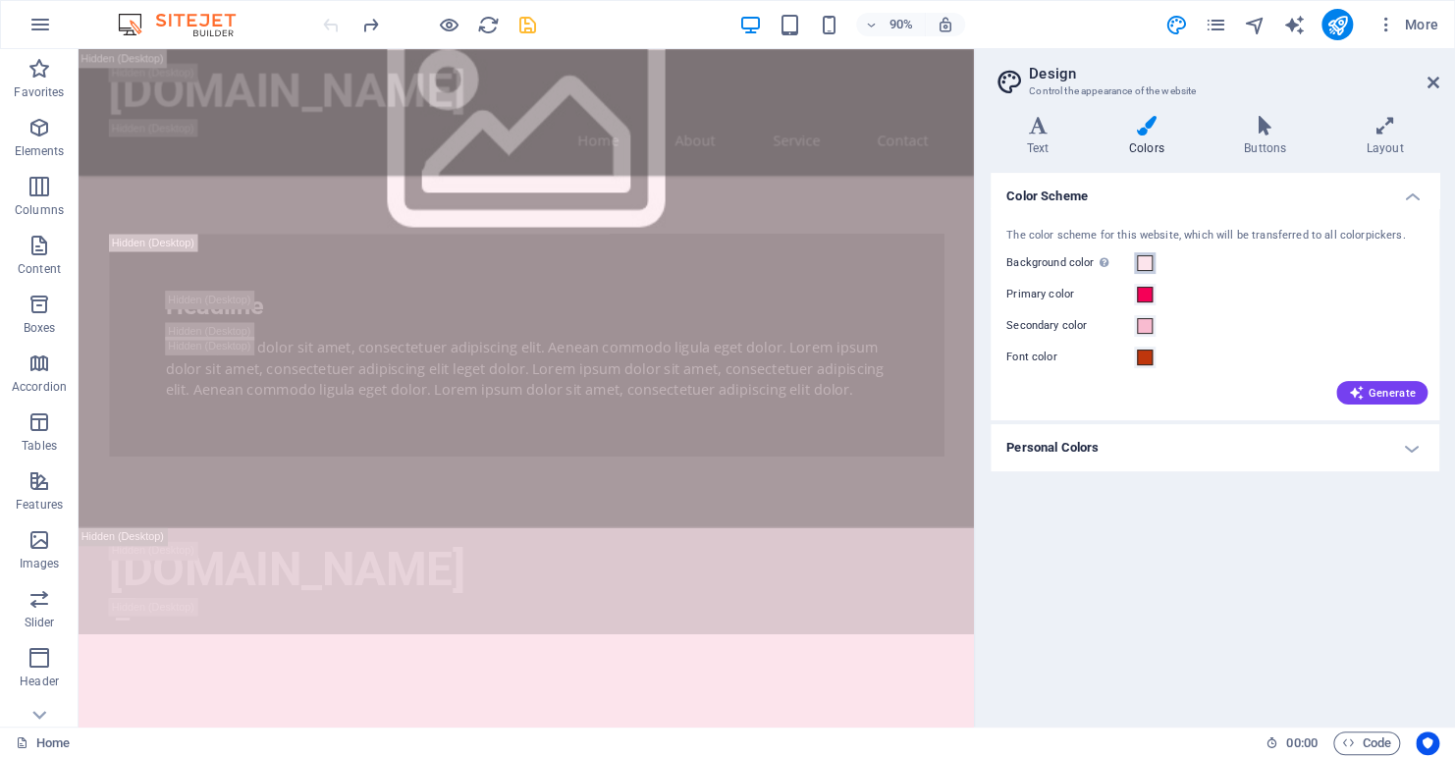
click at [1148, 263] on span at bounding box center [1145, 263] width 16 height 16
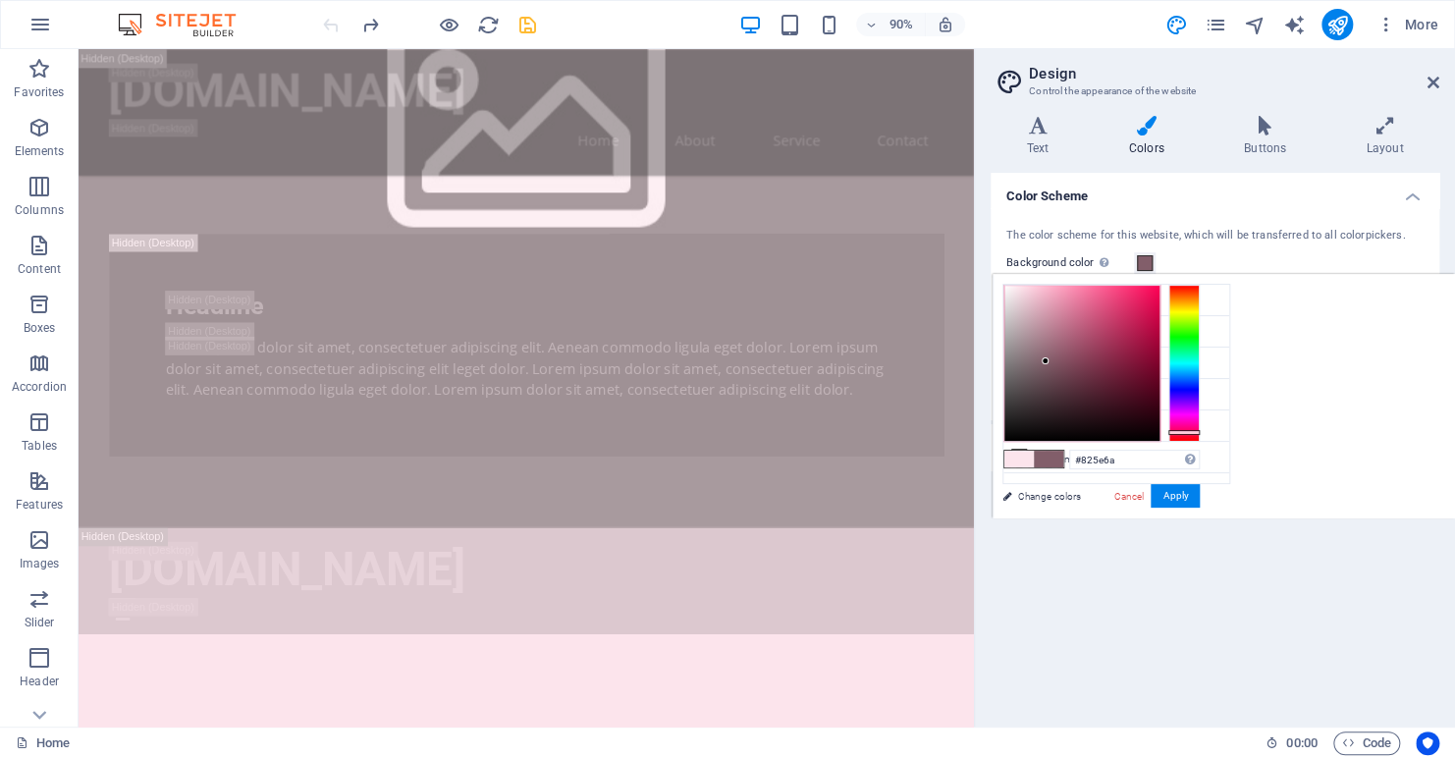
drag, startPoint x: 1036, startPoint y: 311, endPoint x: 1046, endPoint y: 361, distance: 51.0
click at [1046, 361] on div at bounding box center [1082, 363] width 155 height 155
click at [1171, 497] on button "Apply" at bounding box center [1175, 496] width 49 height 24
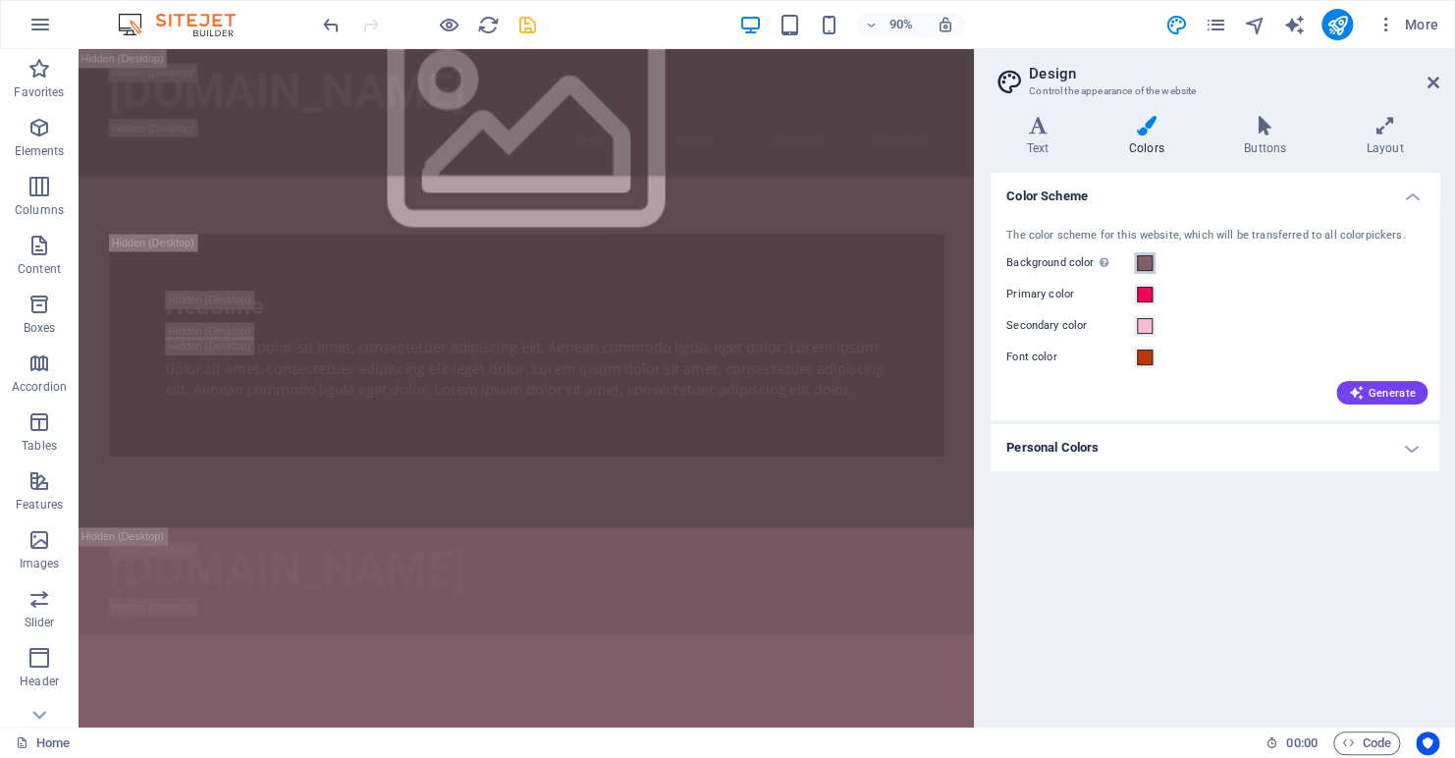
click at [1148, 270] on span at bounding box center [1145, 263] width 16 height 16
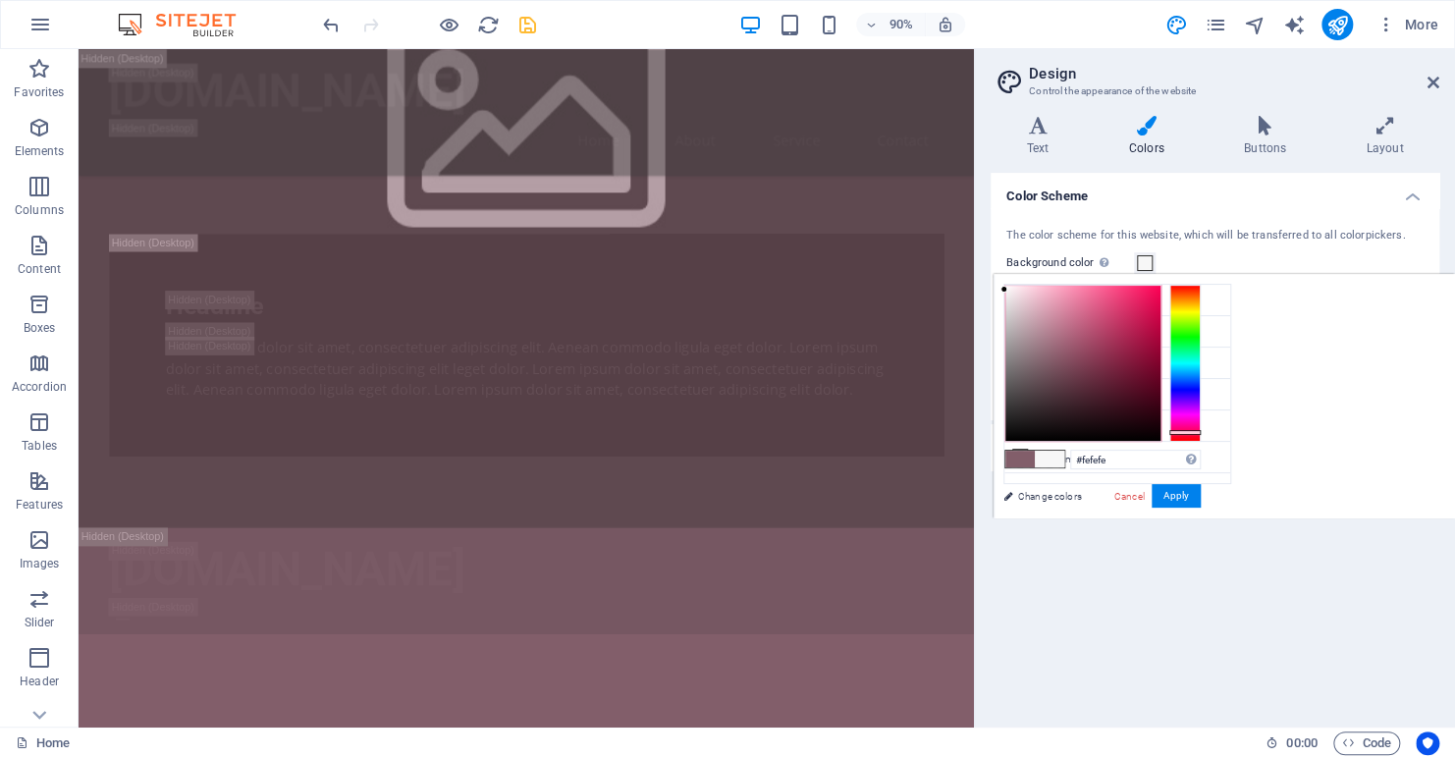
type input "#ffffff"
drag, startPoint x: 1044, startPoint y: 359, endPoint x: 993, endPoint y: 271, distance: 102.1
click at [993, 271] on body "sp0t.ca Home Favorites Elements Columns Content Boxes Accordion Tables Features…" at bounding box center [727, 379] width 1455 height 758
click at [1173, 491] on button "Apply" at bounding box center [1176, 496] width 49 height 24
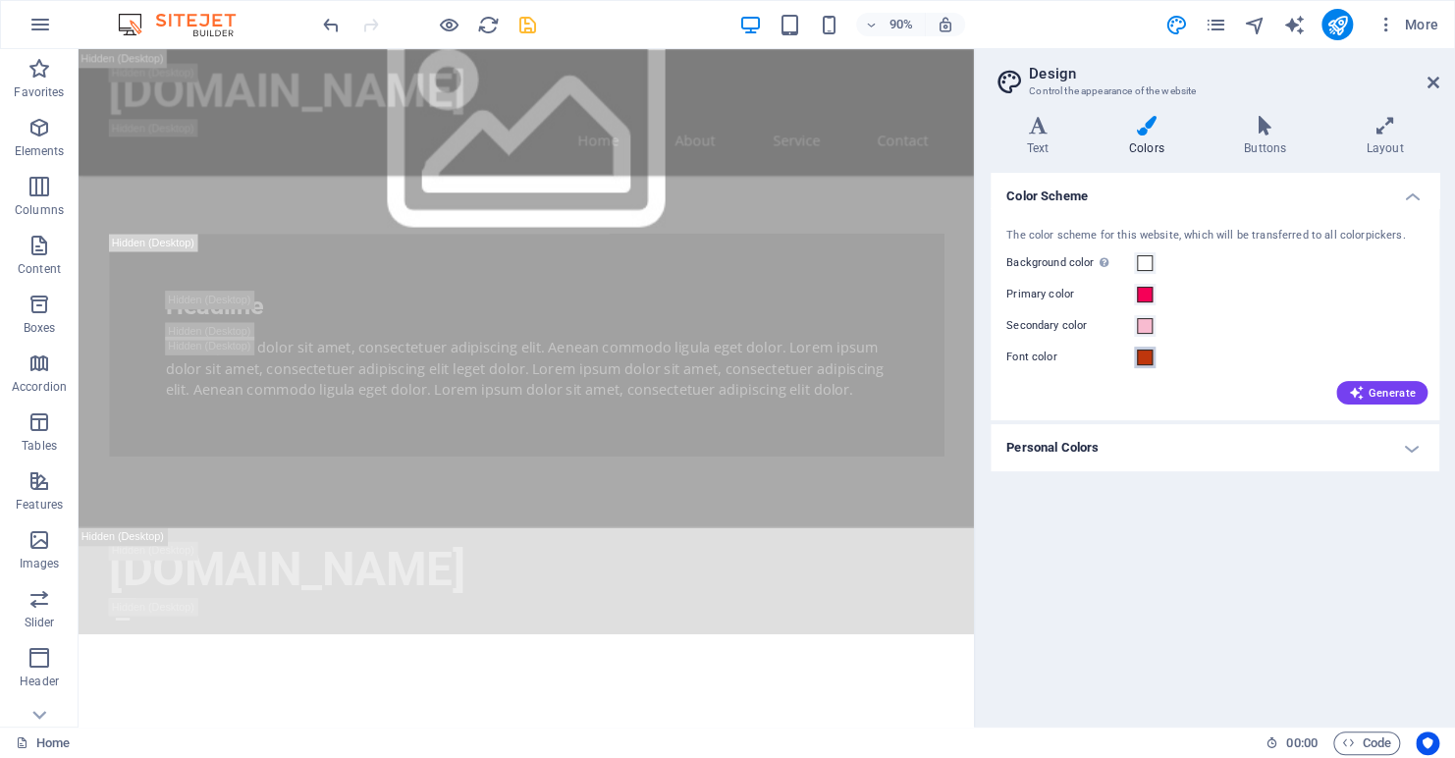
click at [1144, 362] on span at bounding box center [1145, 358] width 16 height 16
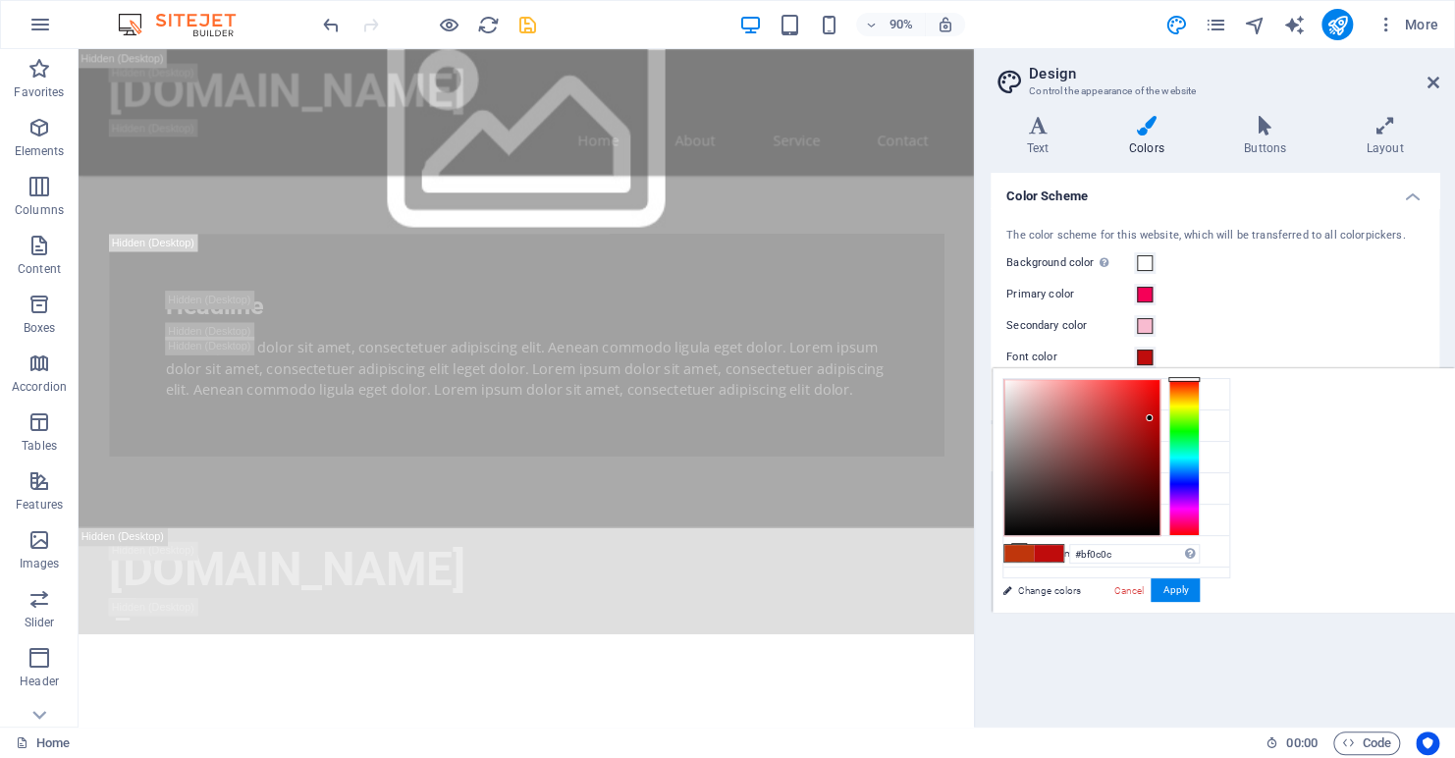
drag, startPoint x: 1191, startPoint y: 385, endPoint x: 1191, endPoint y: 370, distance: 14.7
click at [1191, 373] on div "#bf0c0c Supported formats #0852ed rgb(8, 82, 237) rgba(8, 82, 237, 90%) hsv(221…" at bounding box center [1101, 633] width 217 height 528
type input "#ff0000"
drag, startPoint x: 1149, startPoint y: 414, endPoint x: 1172, endPoint y: 369, distance: 50.5
click at [1172, 369] on div "#ff0000 Supported formats #0852ed rgb(8, 82, 237) rgba(8, 82, 237, 90%) hsv(221…" at bounding box center [1101, 633] width 217 height 528
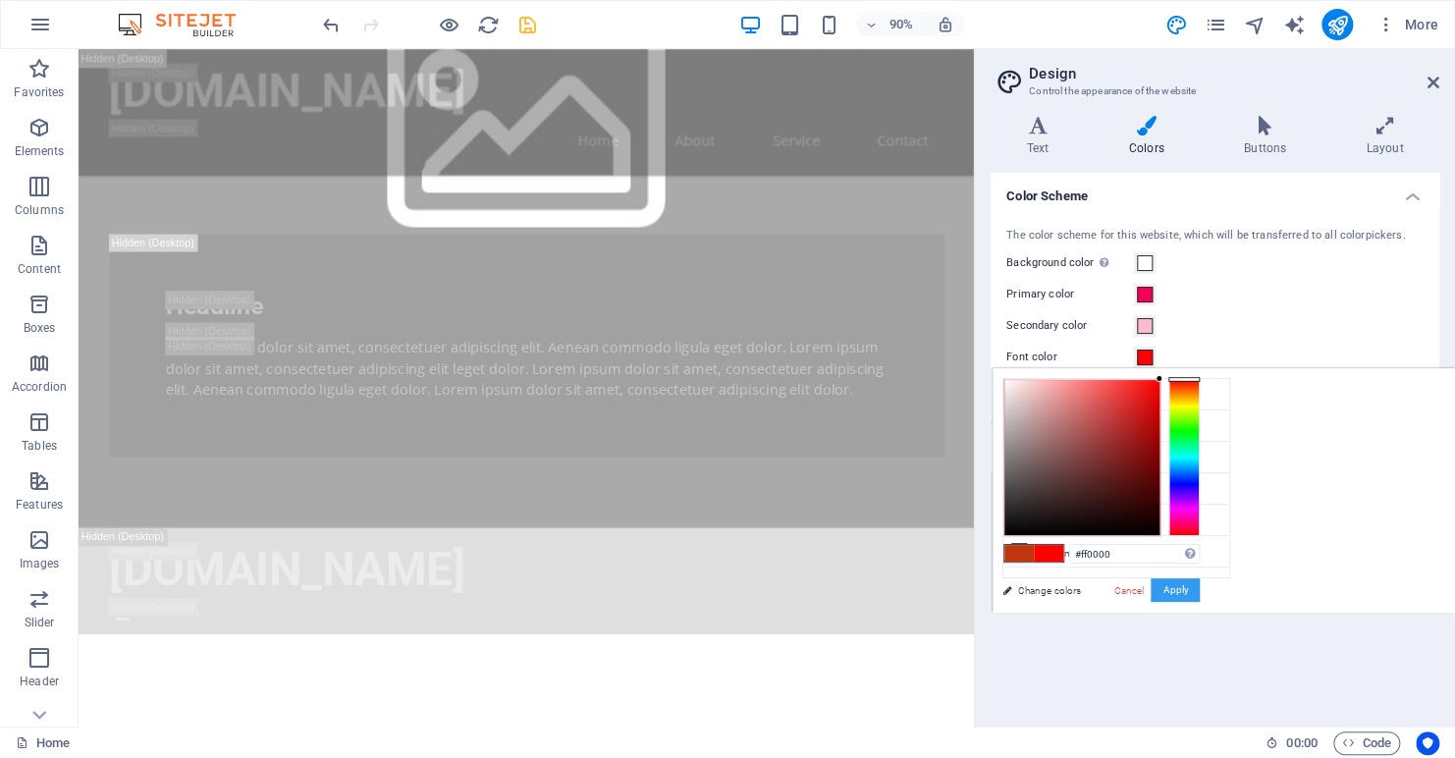
click at [1174, 585] on button "Apply" at bounding box center [1175, 590] width 49 height 24
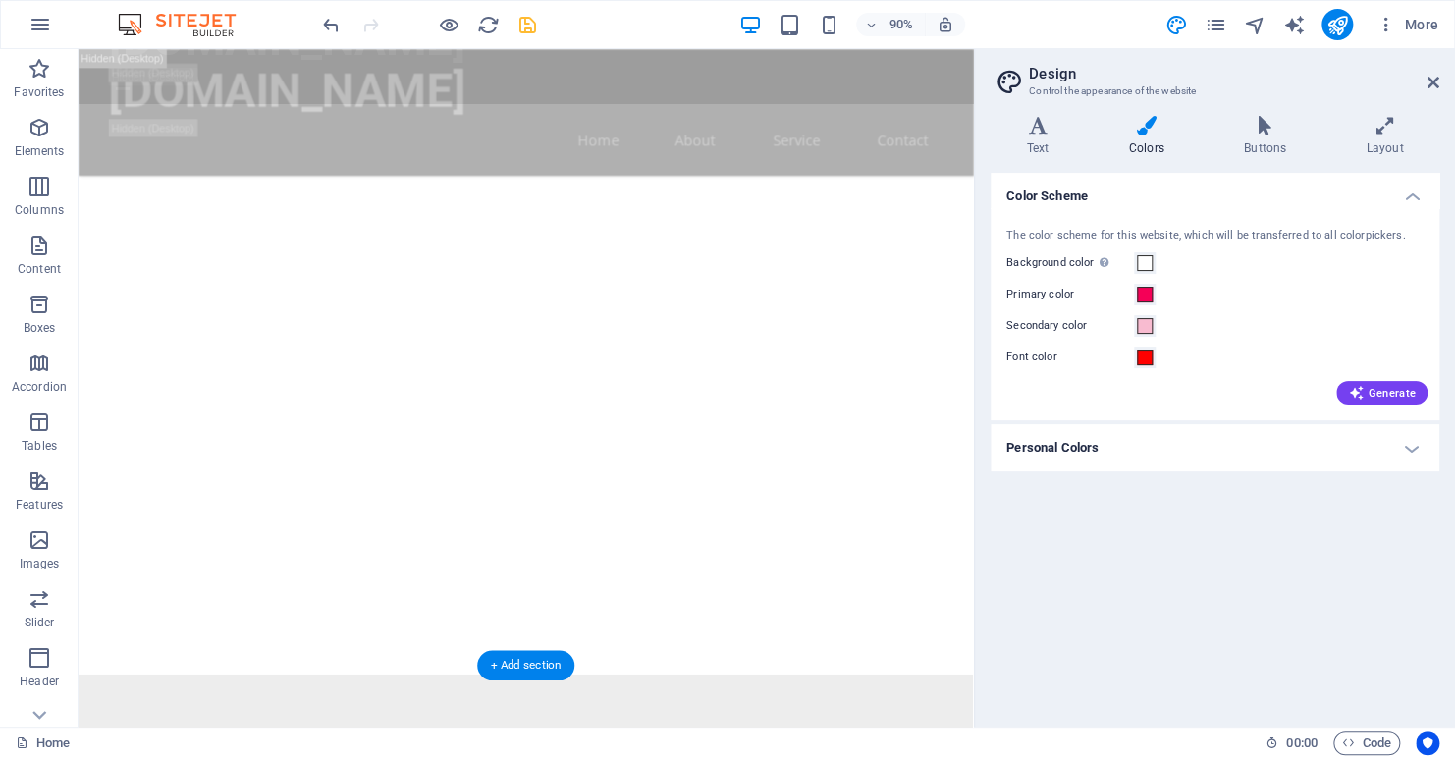
scroll to position [1670, 0]
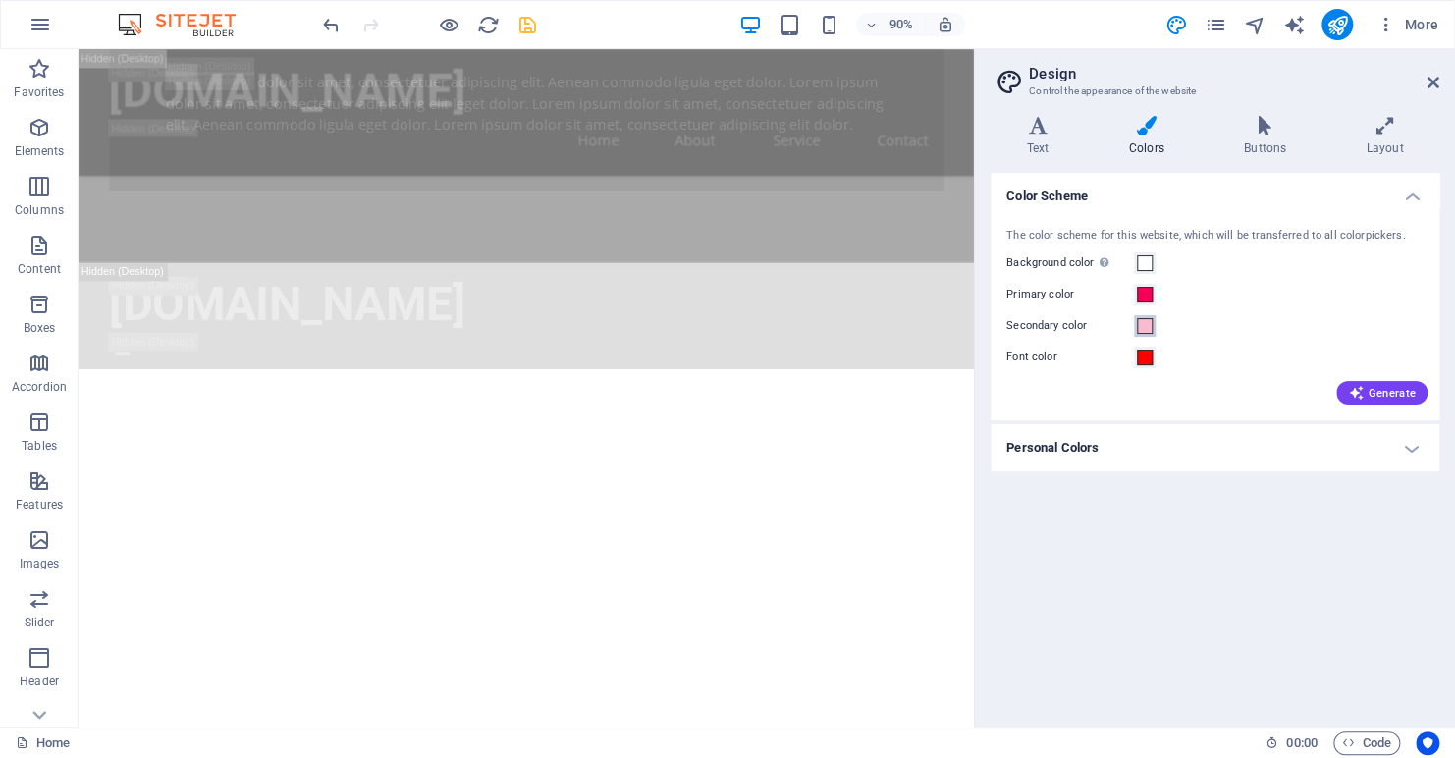
click at [1141, 327] on span at bounding box center [1145, 326] width 16 height 16
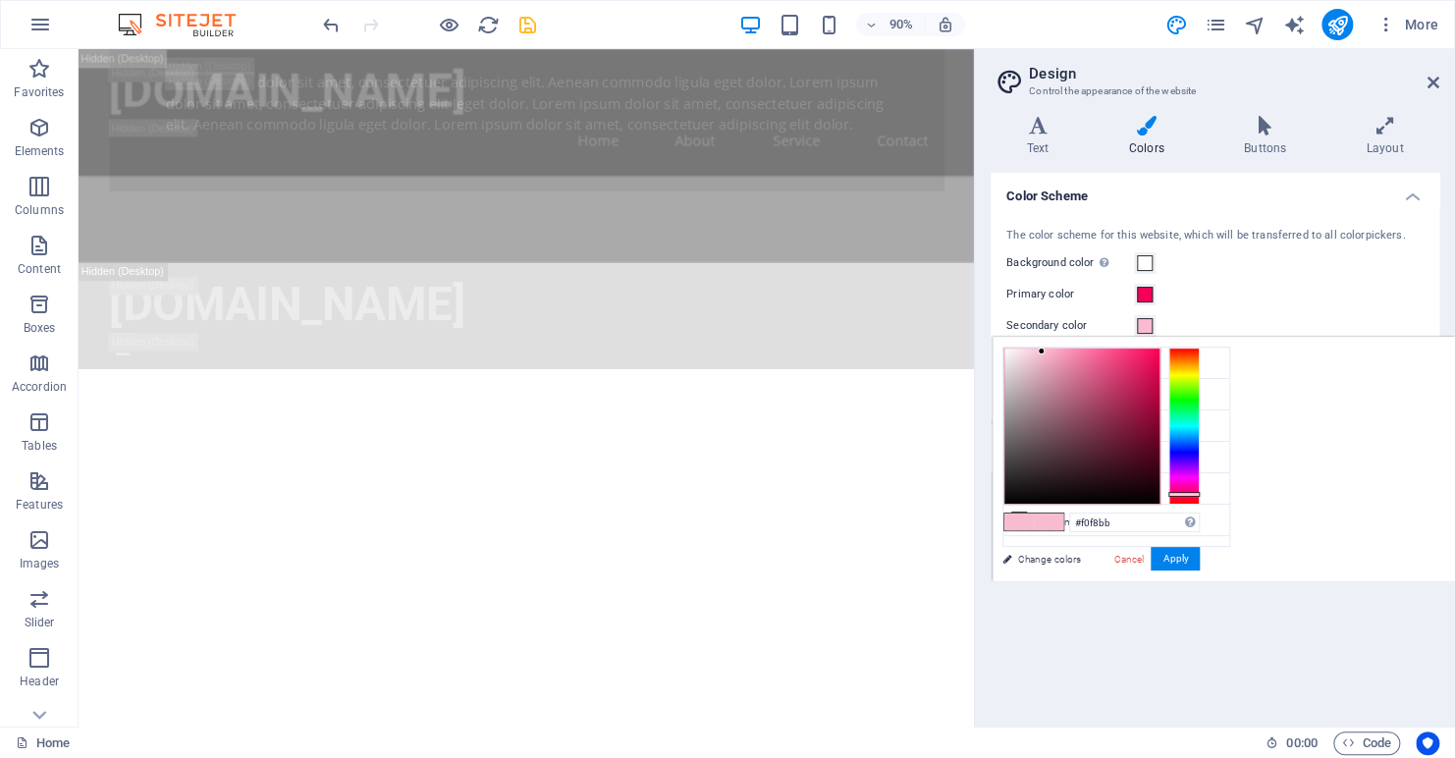
click at [1193, 377] on div at bounding box center [1184, 426] width 31 height 157
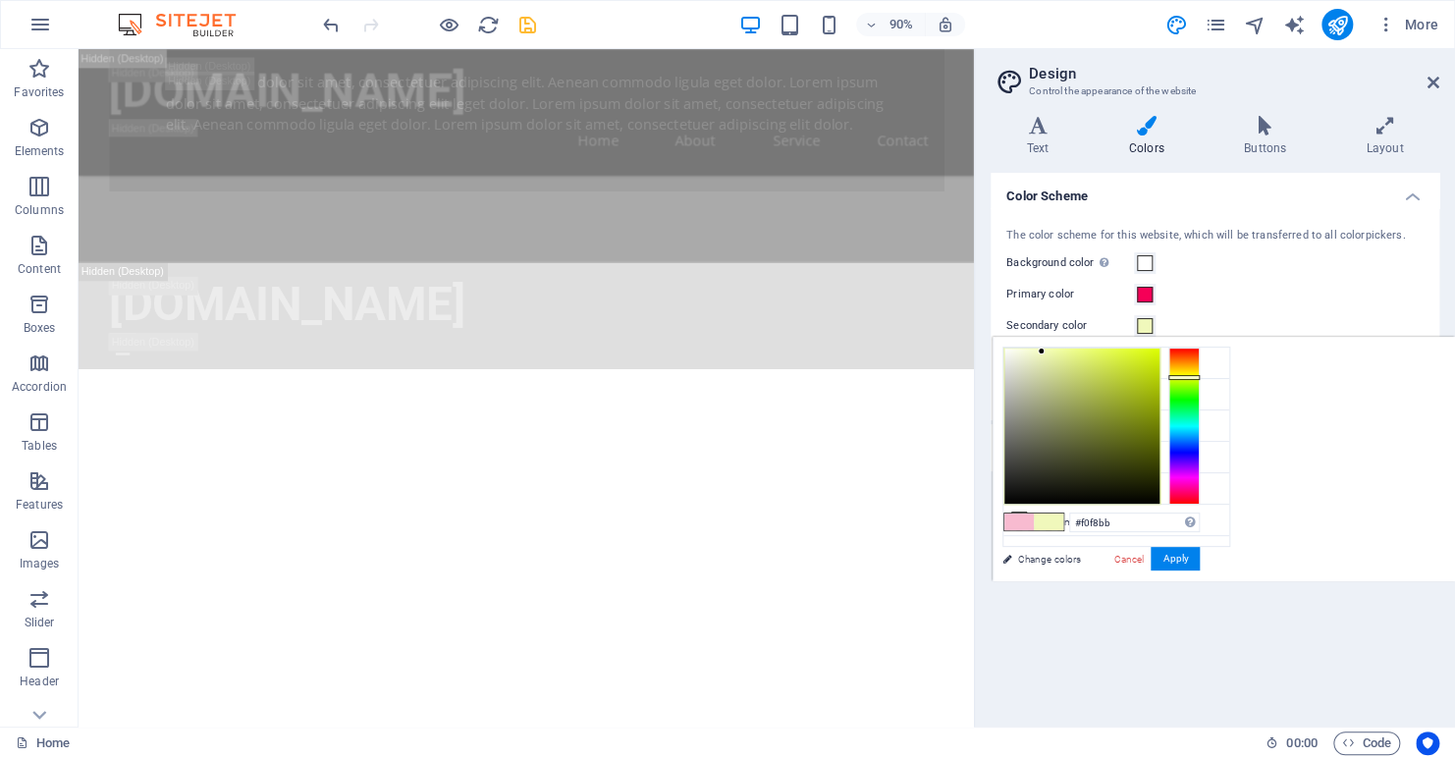
click at [1185, 377] on div at bounding box center [1184, 377] width 31 height 5
click at [1181, 377] on div at bounding box center [1184, 377] width 31 height 5
click at [1160, 352] on div at bounding box center [1082, 426] width 155 height 155
drag, startPoint x: 1160, startPoint y: 352, endPoint x: 1187, endPoint y: 332, distance: 33.8
click at [1186, 332] on body "sp0t.ca Home Favorites Elements Columns Content Boxes Accordion Tables Features…" at bounding box center [727, 379] width 1455 height 758
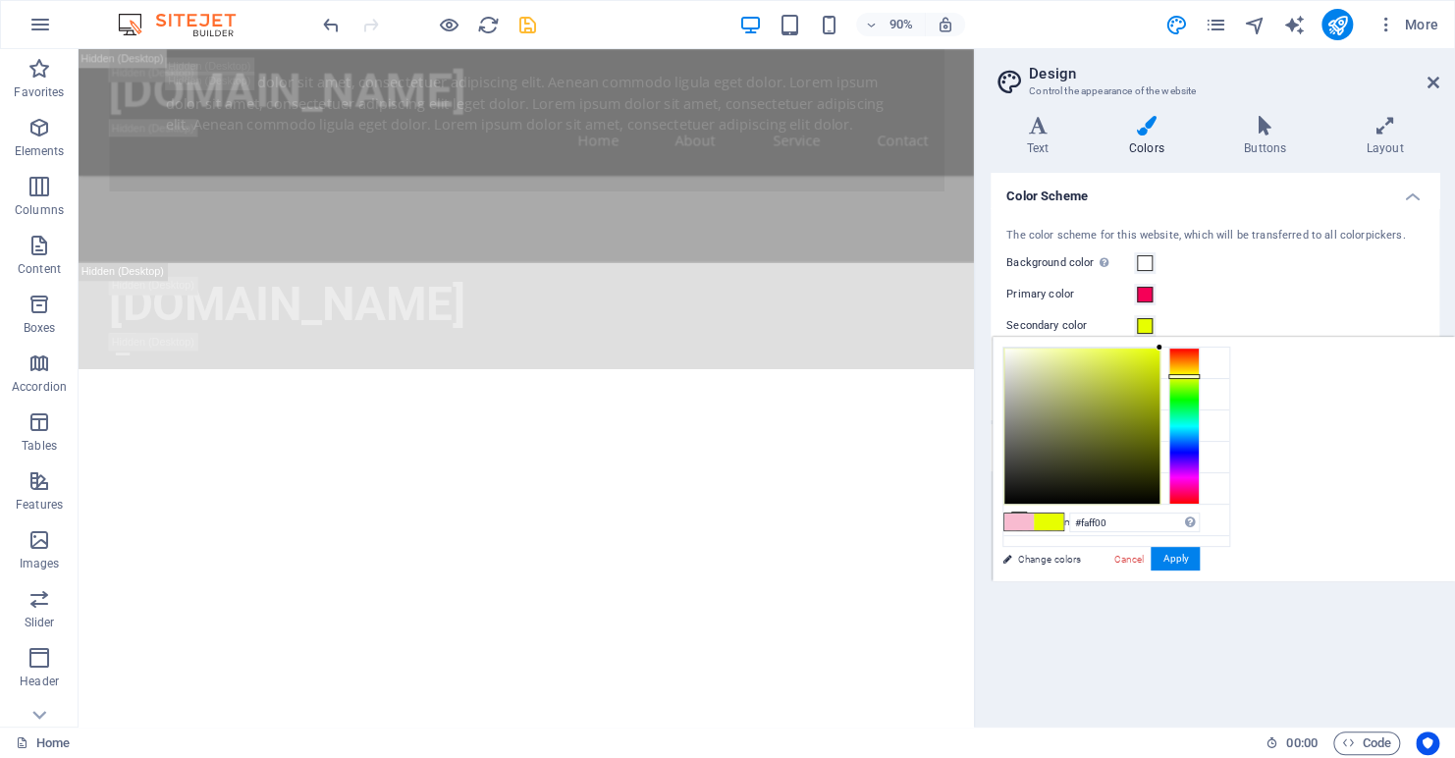
type input "#fffa00"
click at [1195, 373] on div at bounding box center [1184, 373] width 31 height 5
click at [1173, 556] on button "Apply" at bounding box center [1175, 559] width 49 height 24
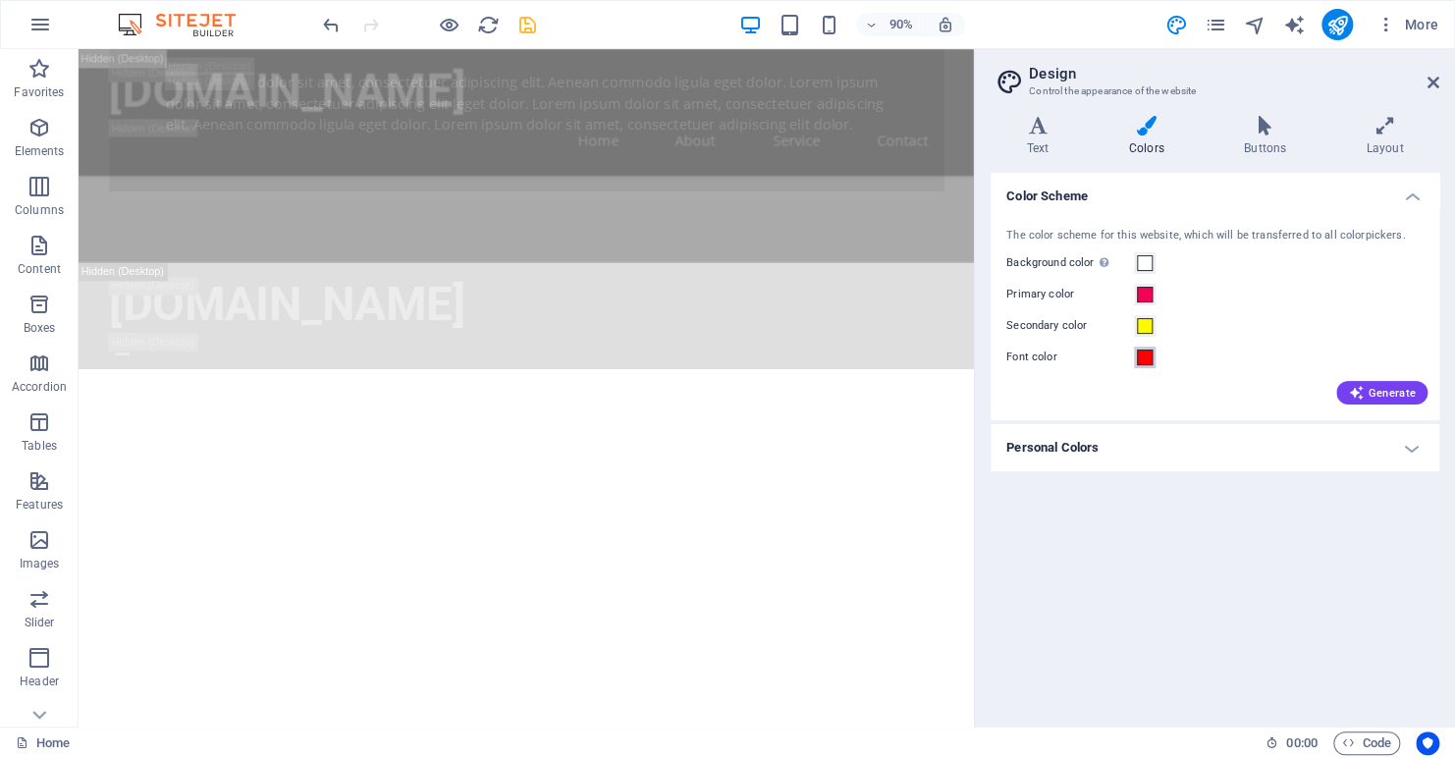
click at [1146, 356] on span at bounding box center [1145, 358] width 16 height 16
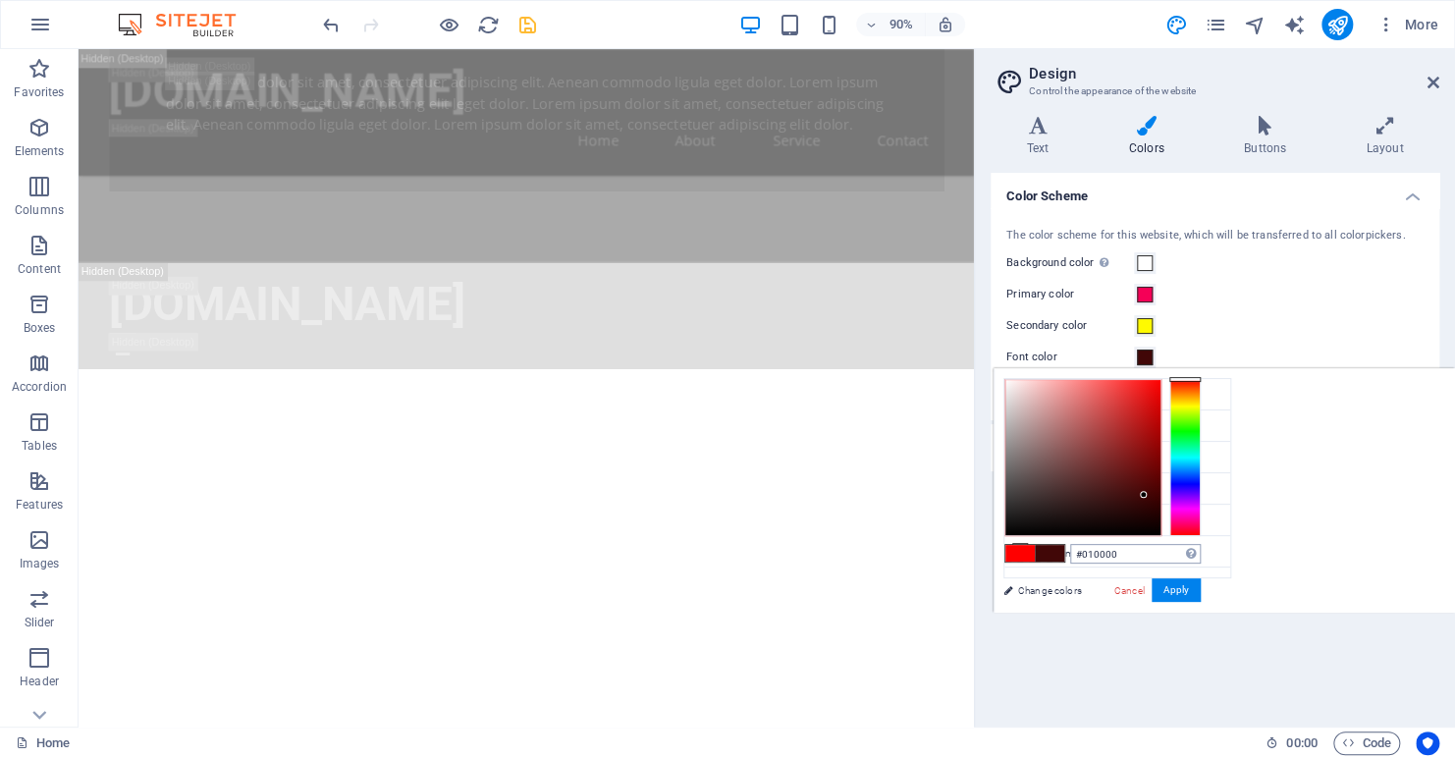
type input "#000000"
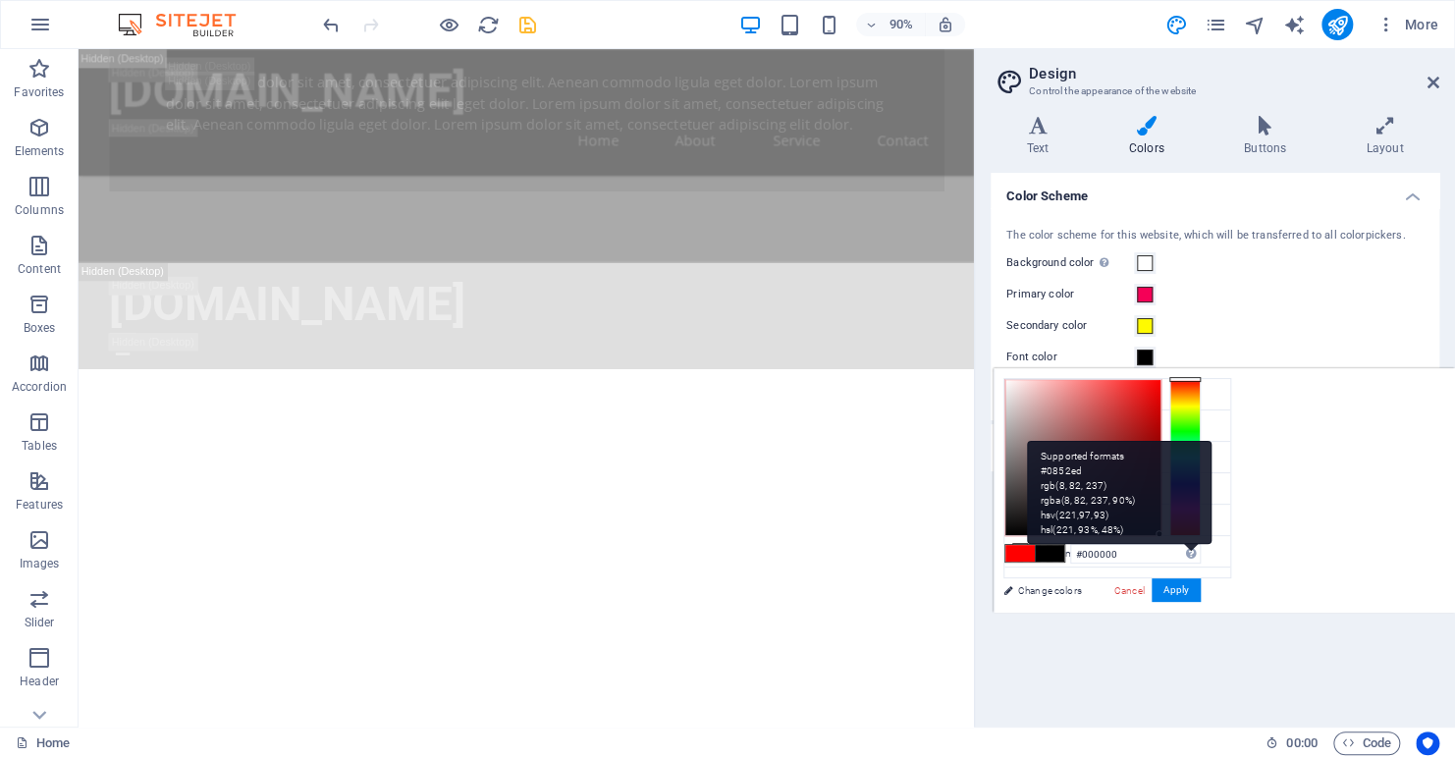
drag, startPoint x: 1159, startPoint y: 378, endPoint x: 1187, endPoint y: 561, distance: 184.9
click at [1187, 561] on div "#000000 Supported formats #0852ed rgb(8, 82, 237) rgba(8, 82, 237, 90%) hsv(221…" at bounding box center [1102, 633] width 217 height 528
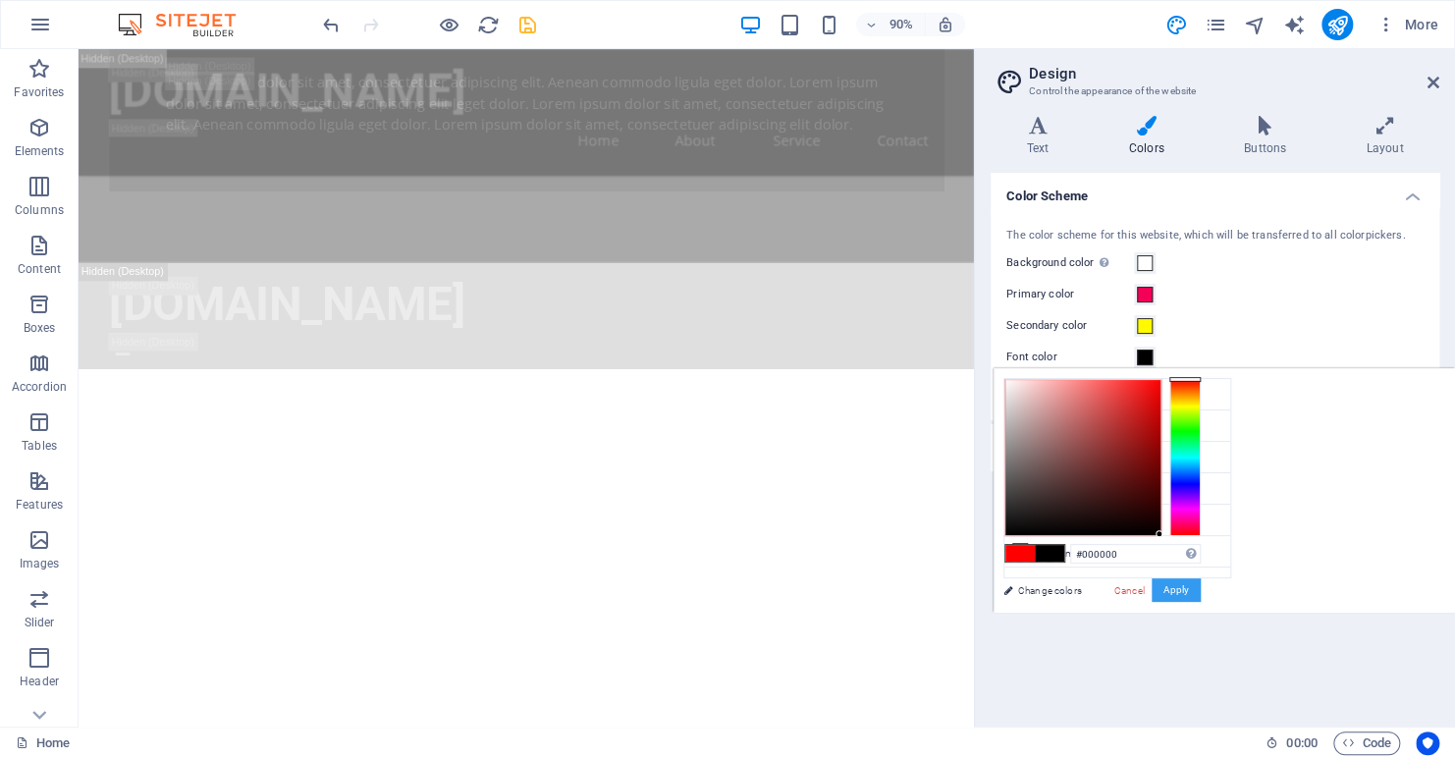
click at [1181, 588] on button "Apply" at bounding box center [1176, 590] width 49 height 24
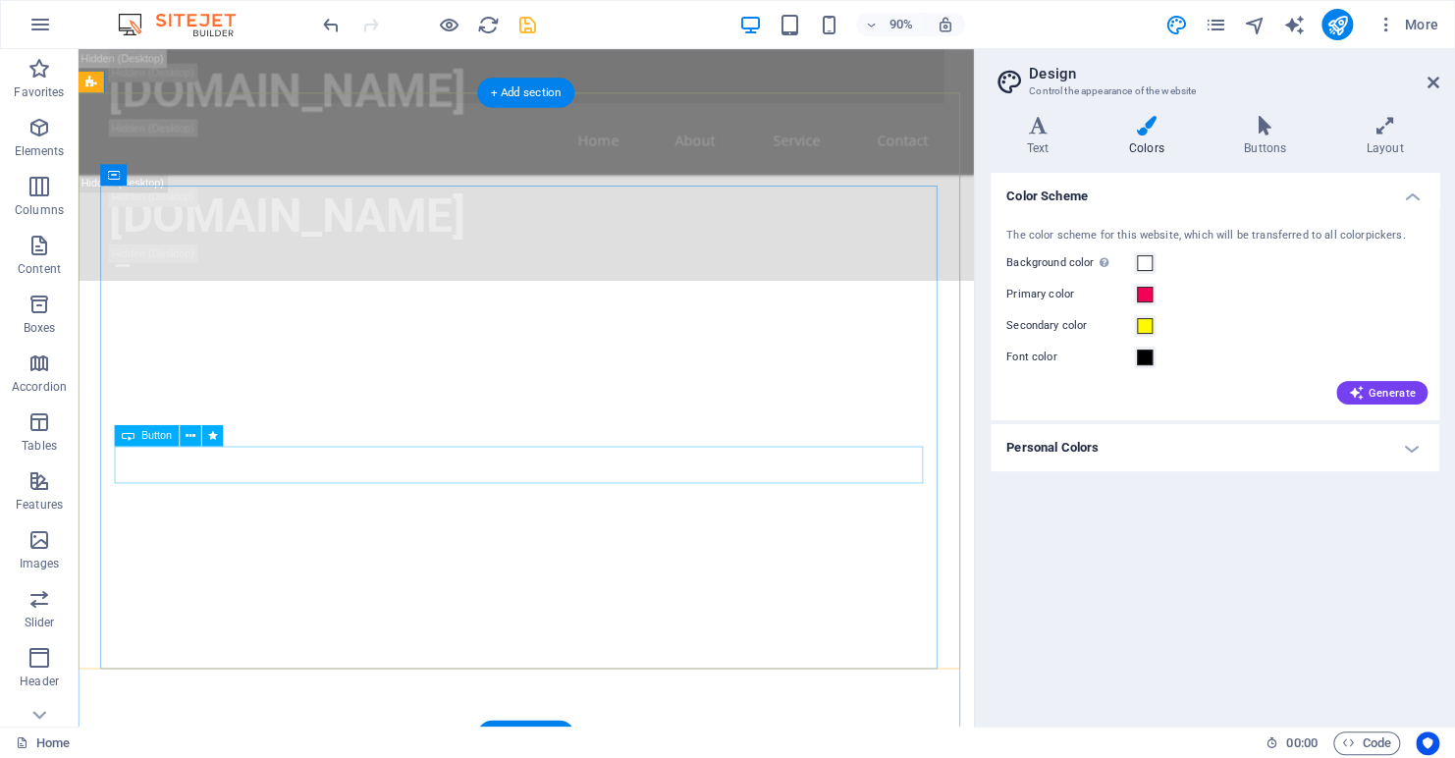
scroll to position [1571, 0]
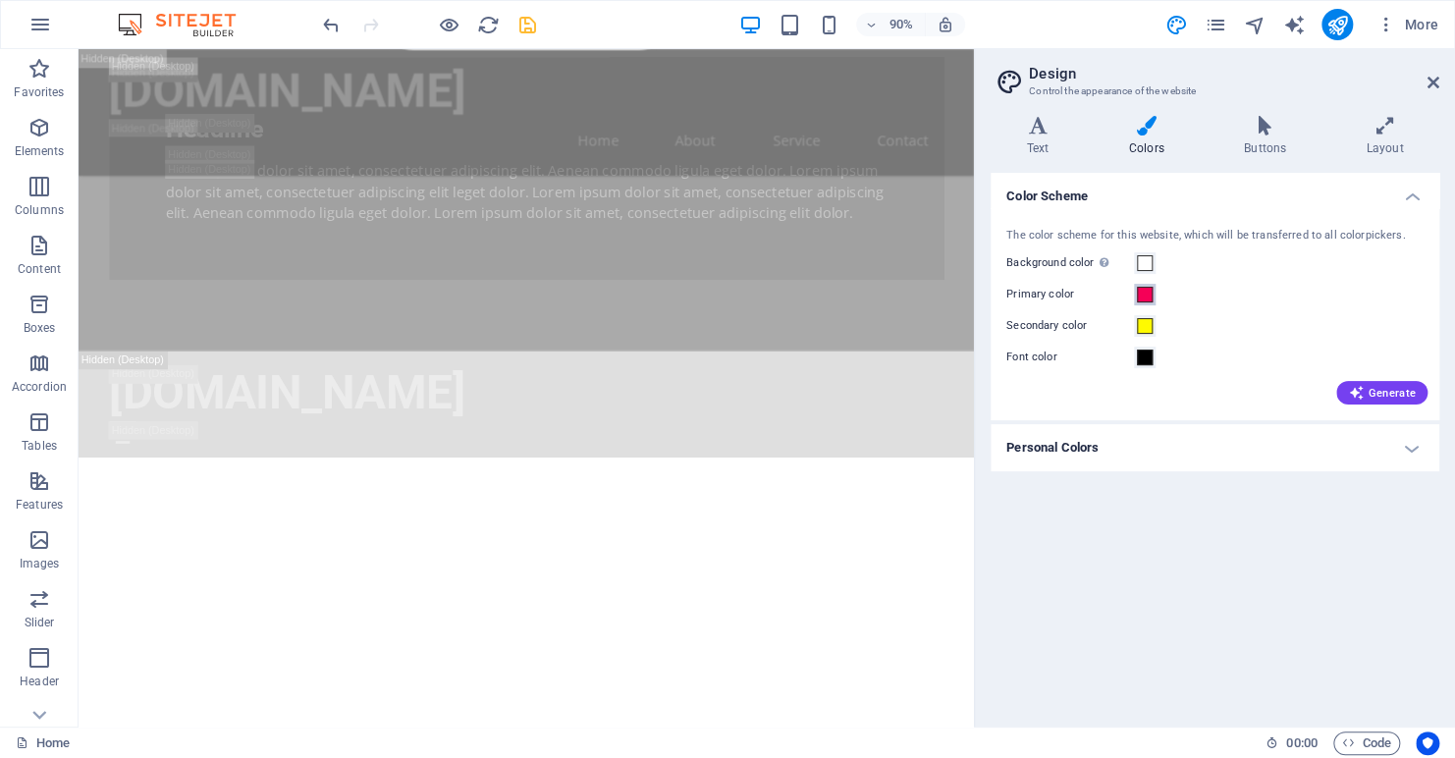
click at [1144, 294] on span at bounding box center [1145, 295] width 16 height 16
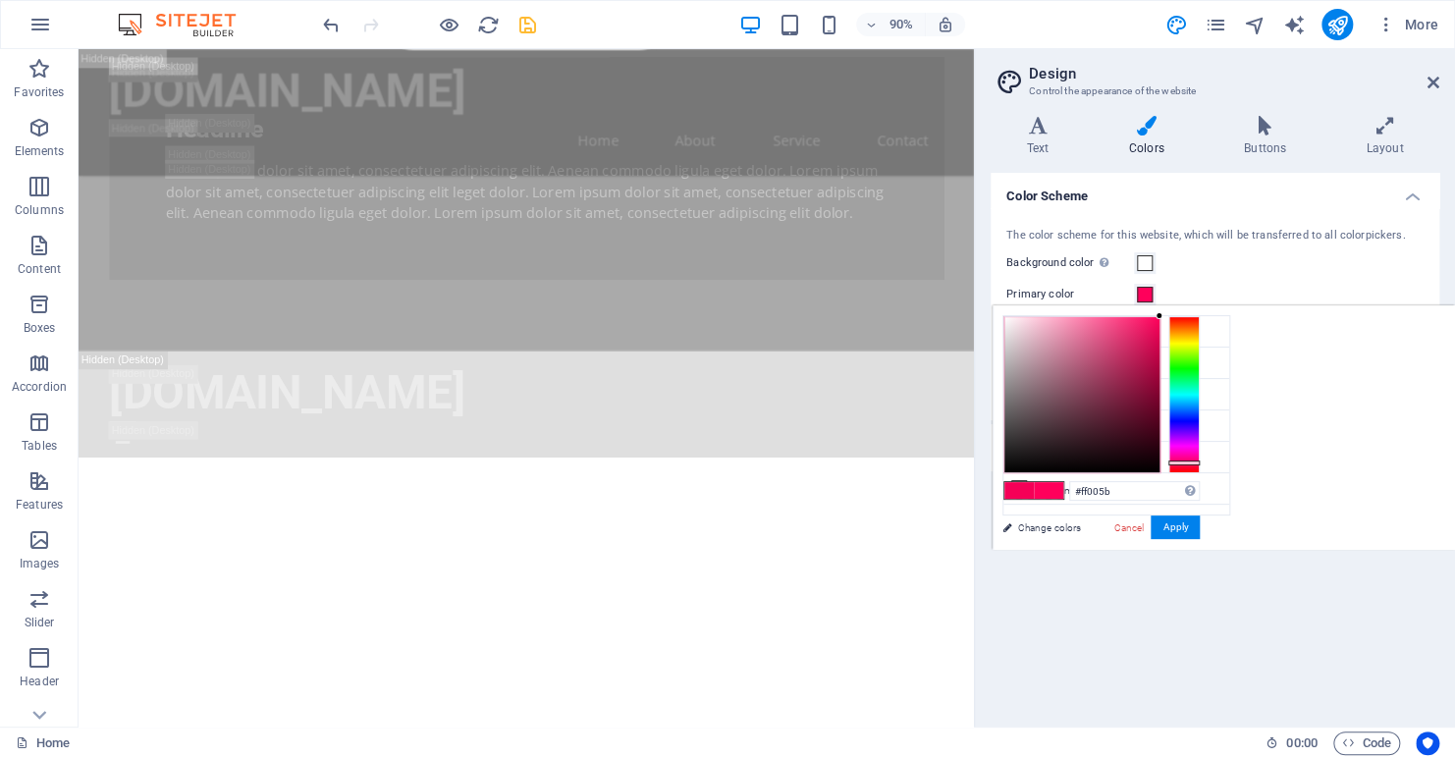
drag, startPoint x: 1158, startPoint y: 320, endPoint x: 1176, endPoint y: 305, distance: 23.0
click at [1176, 305] on div "less Background color #ffffff Primary color #F50057 Secondary color #fffa00 Fon…" at bounding box center [1224, 427] width 463 height 245
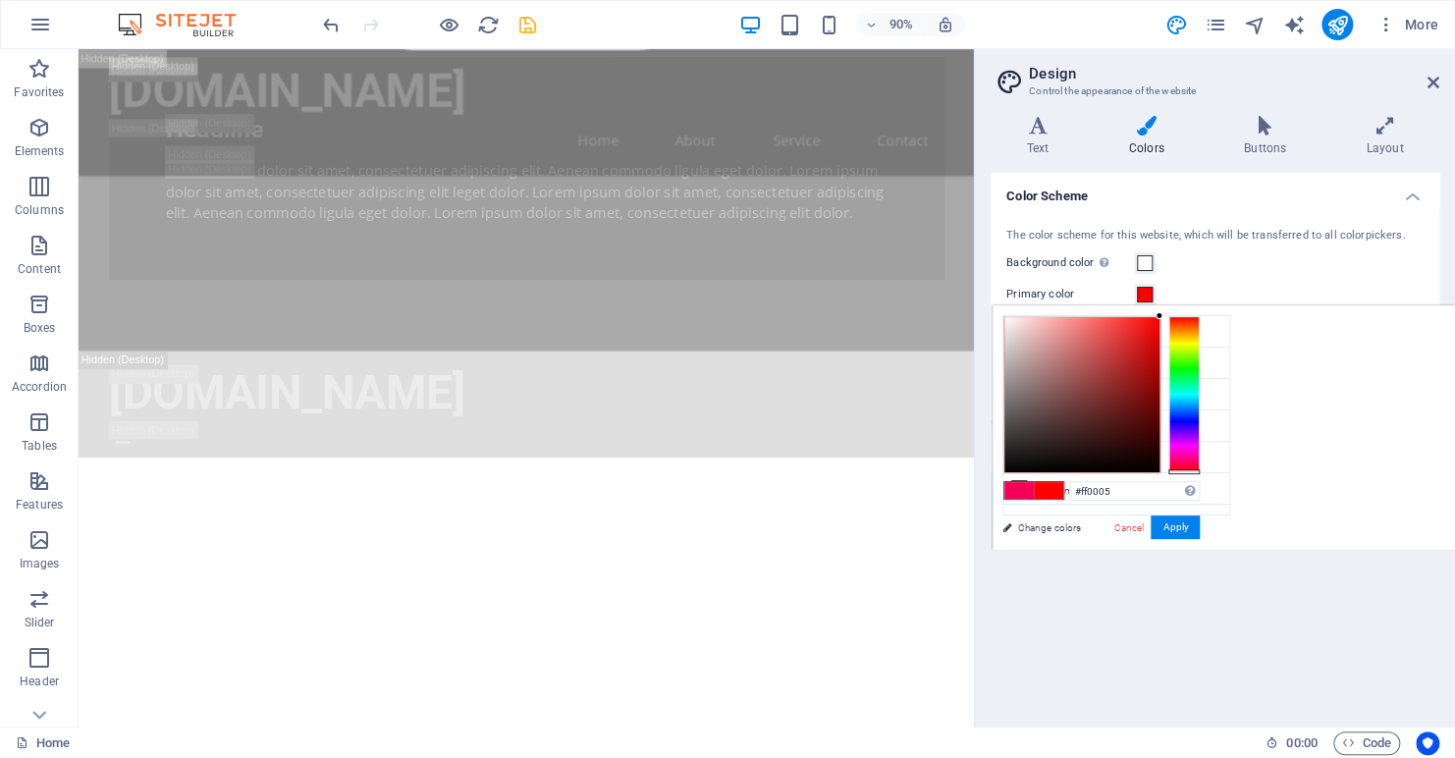
type input "#ff0000"
drag, startPoint x: 1198, startPoint y: 463, endPoint x: 1205, endPoint y: 476, distance: 15.4
click at [1205, 476] on div "#ff0000 Supported formats #0852ed rgb(8, 82, 237) rgba(8, 82, 237, 90%) hsv(221…" at bounding box center [1101, 570] width 217 height 528
click at [1182, 531] on button "Apply" at bounding box center [1175, 528] width 49 height 24
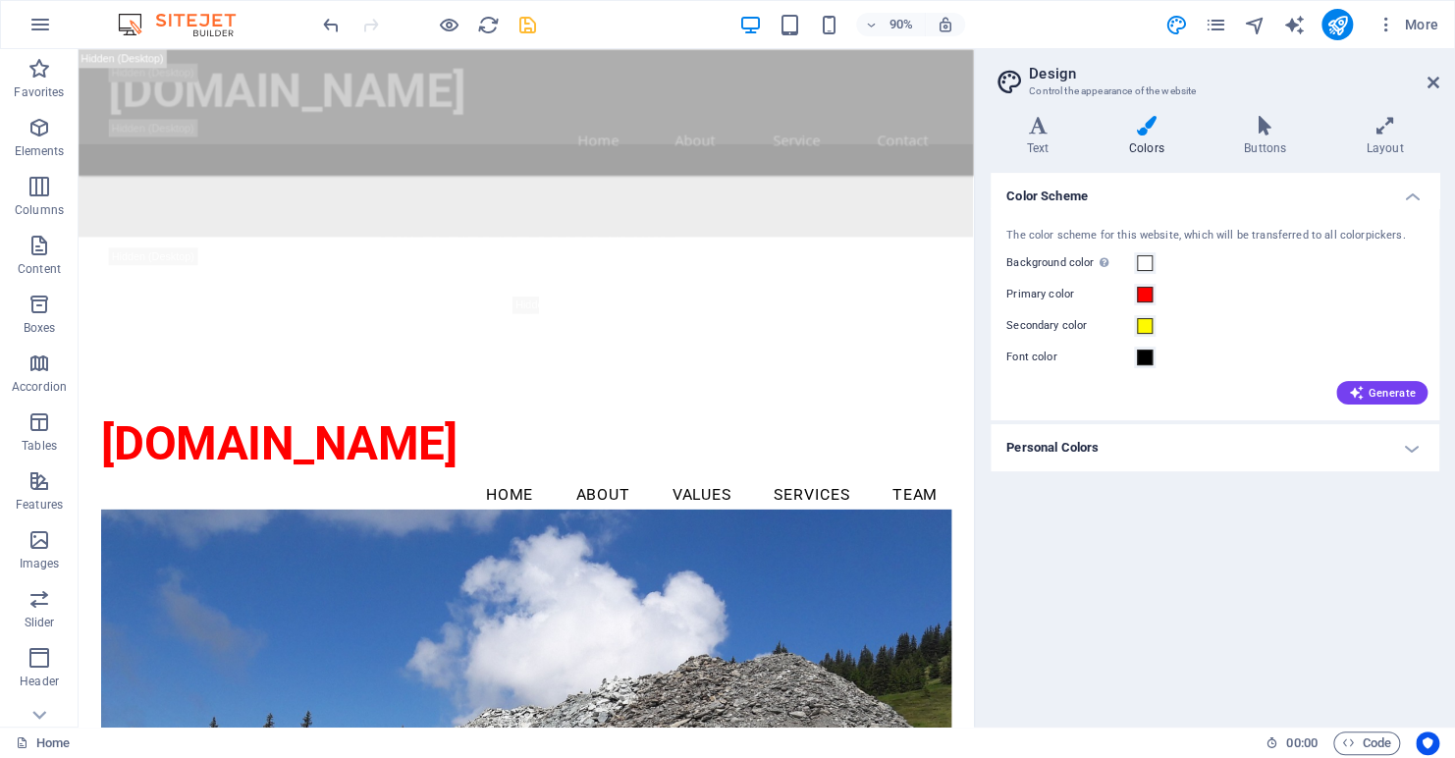
scroll to position [1670, 0]
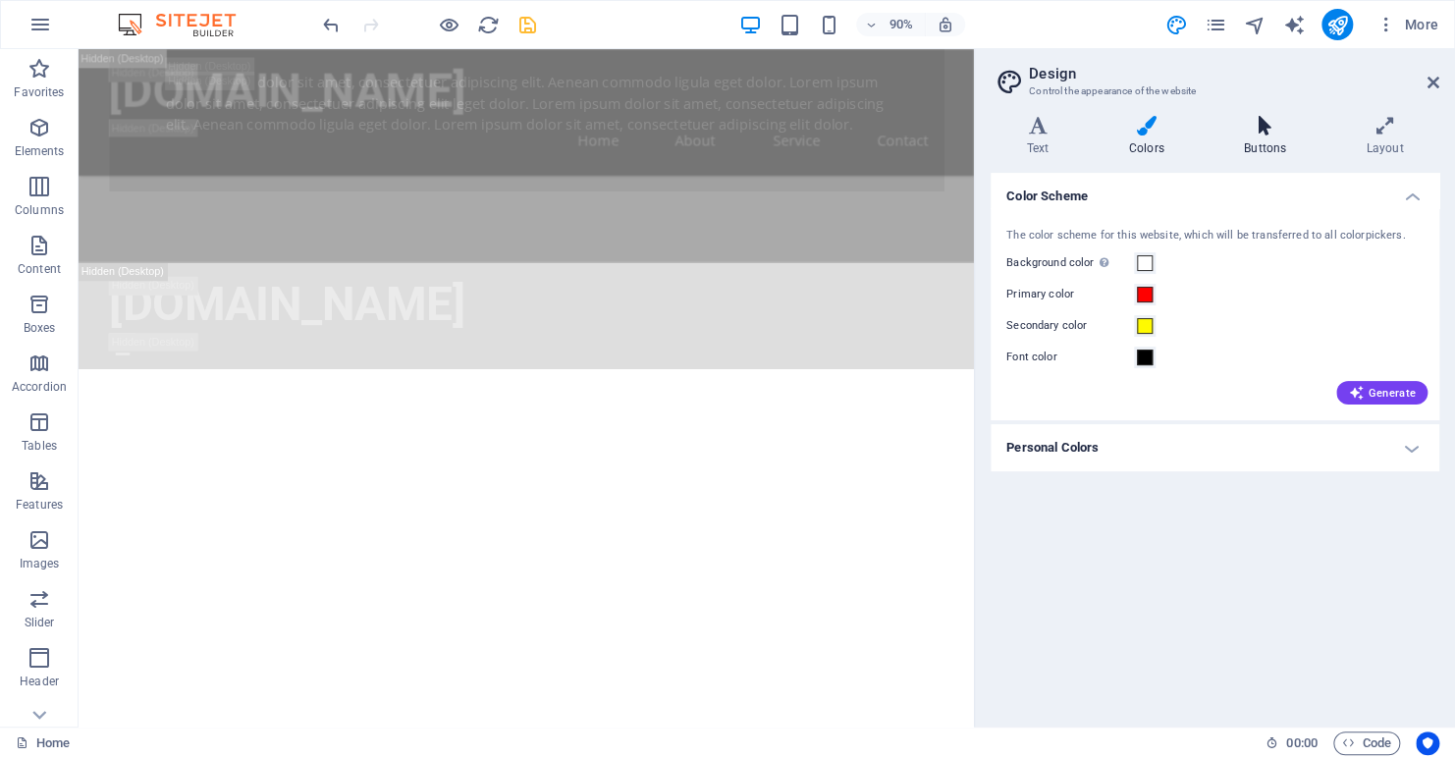
click at [1272, 128] on icon at bounding box center [1265, 126] width 114 height 20
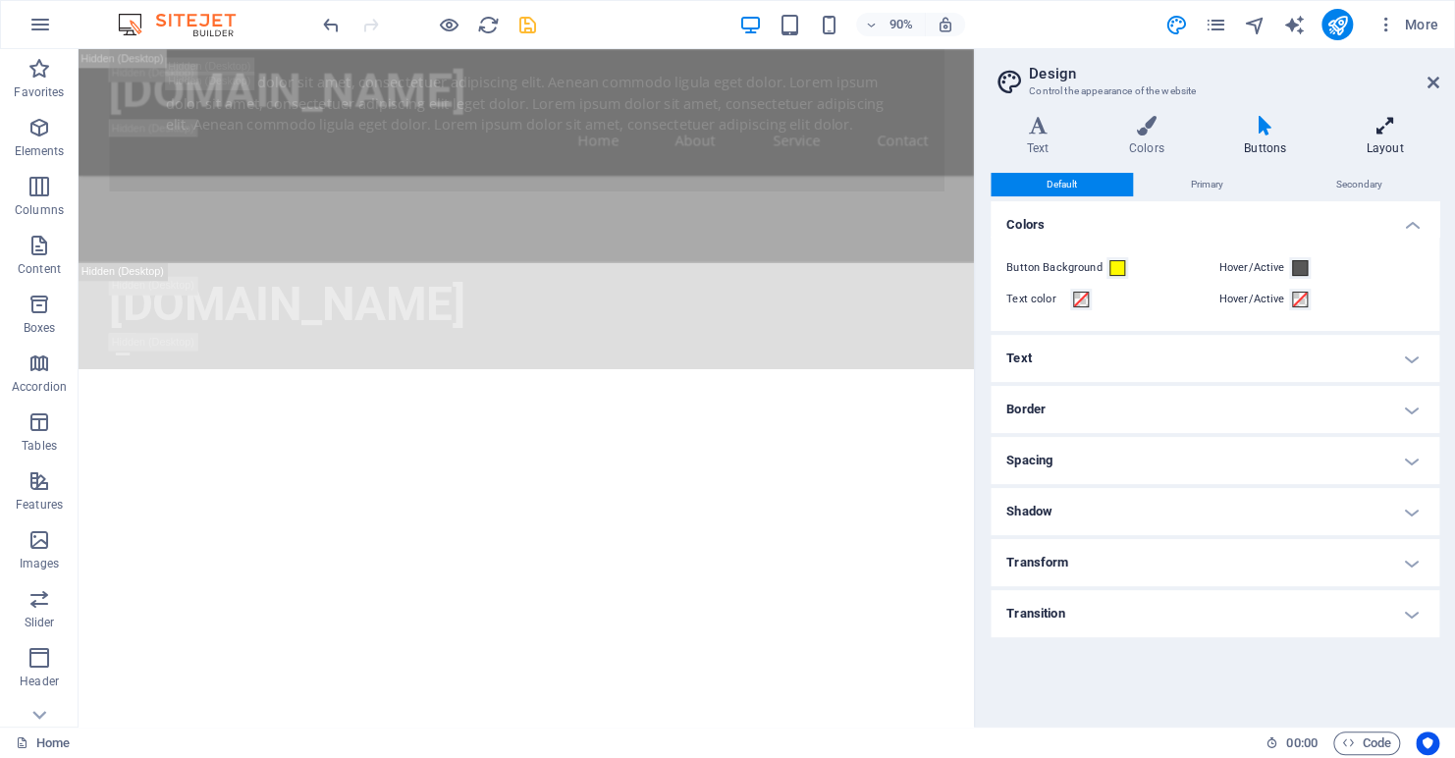
click at [1381, 134] on icon at bounding box center [1385, 126] width 109 height 20
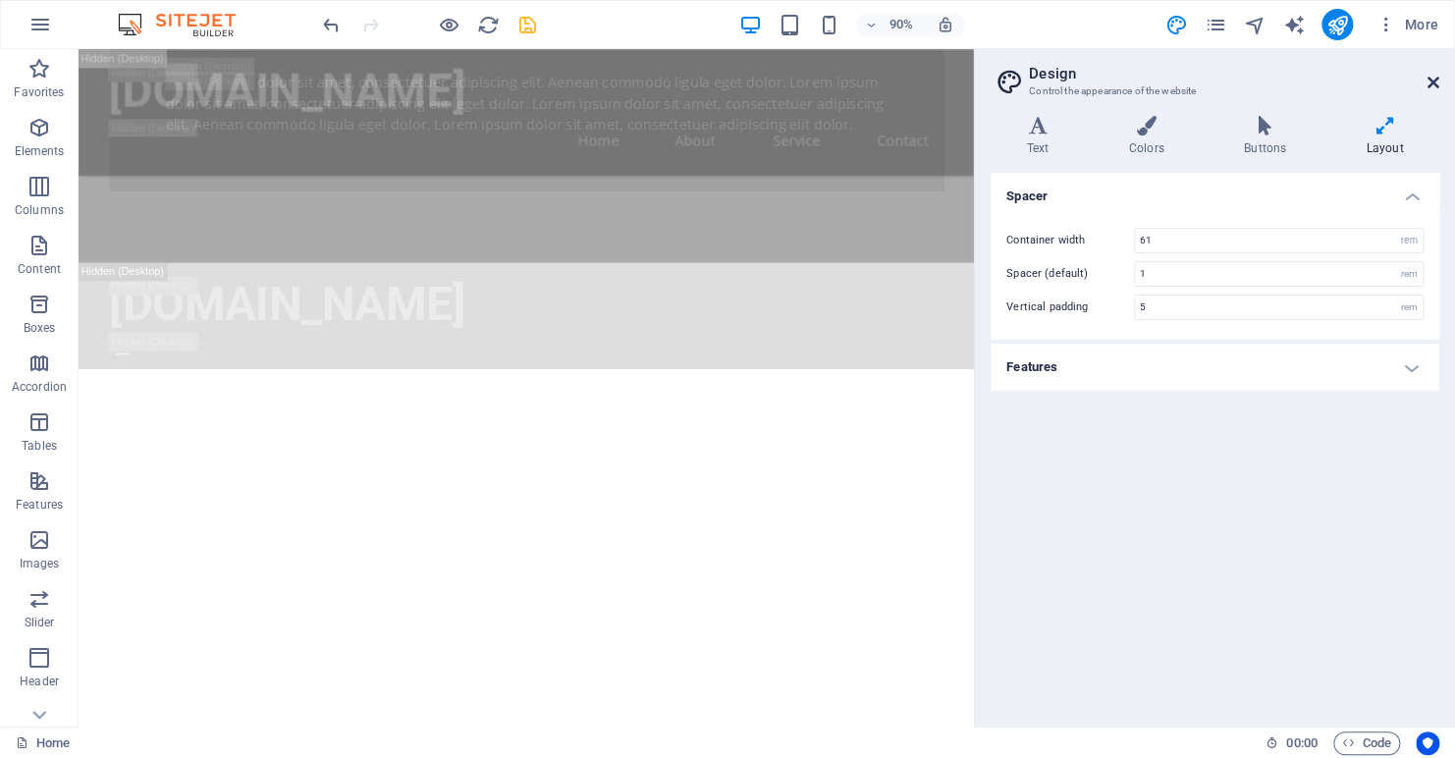
click at [1430, 80] on icon at bounding box center [1434, 83] width 12 height 16
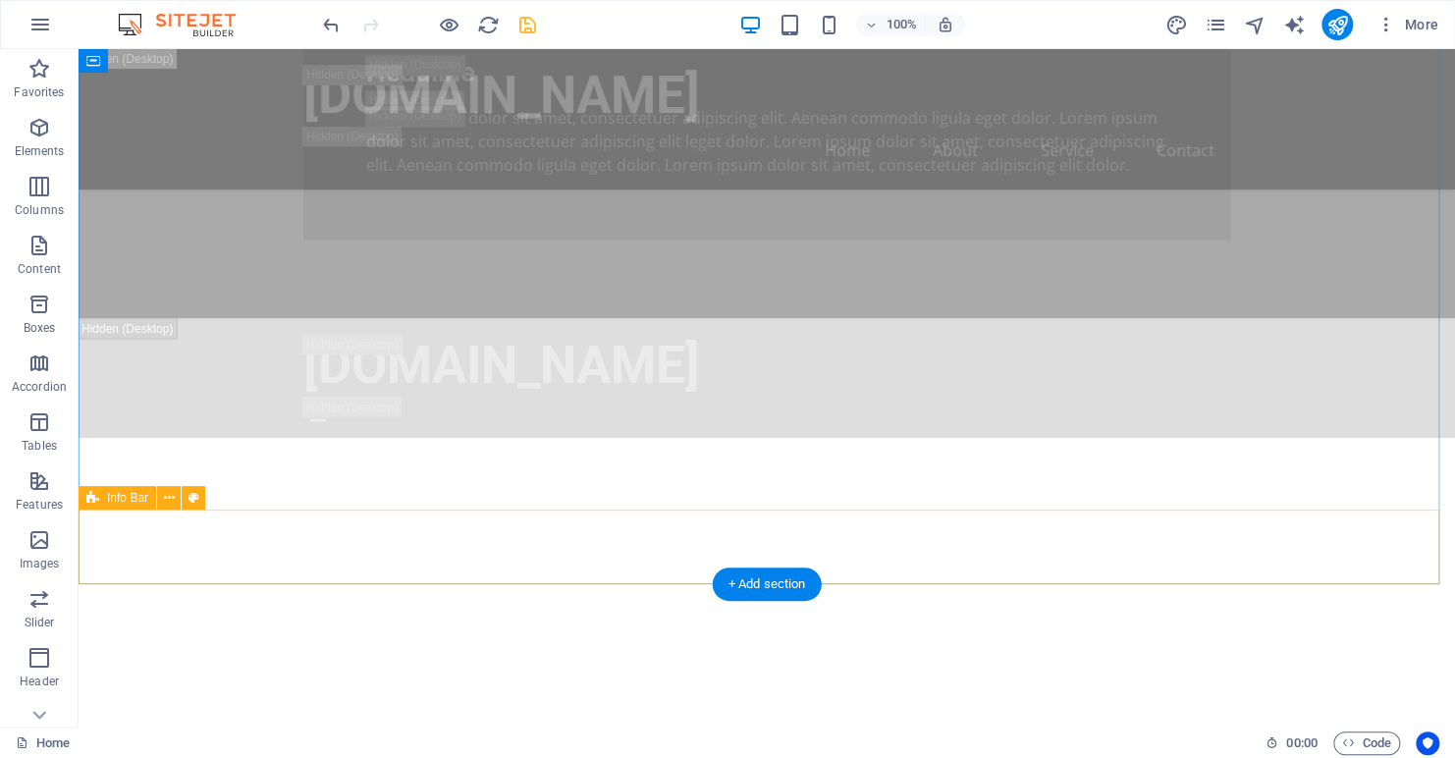
scroll to position [1768, 0]
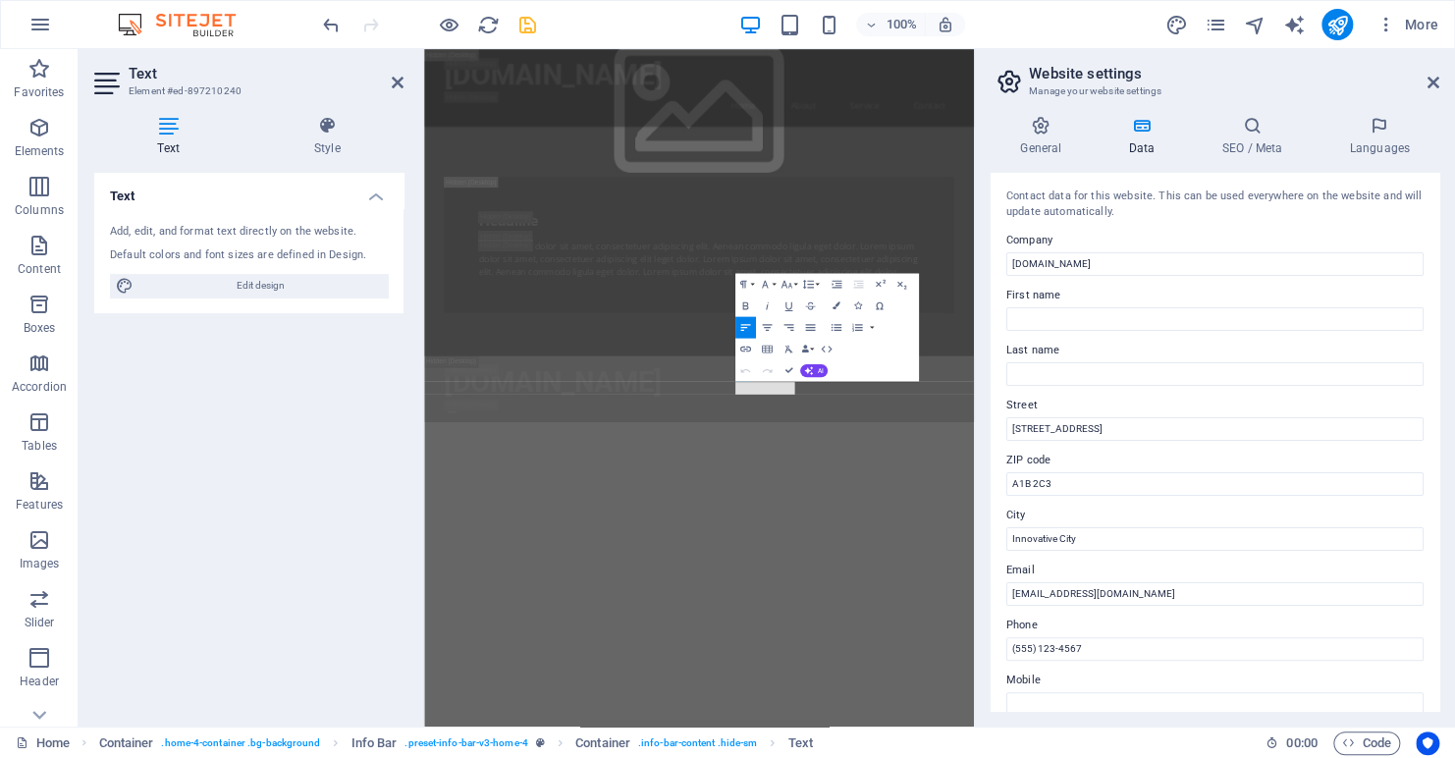
scroll to position [2951, 0]
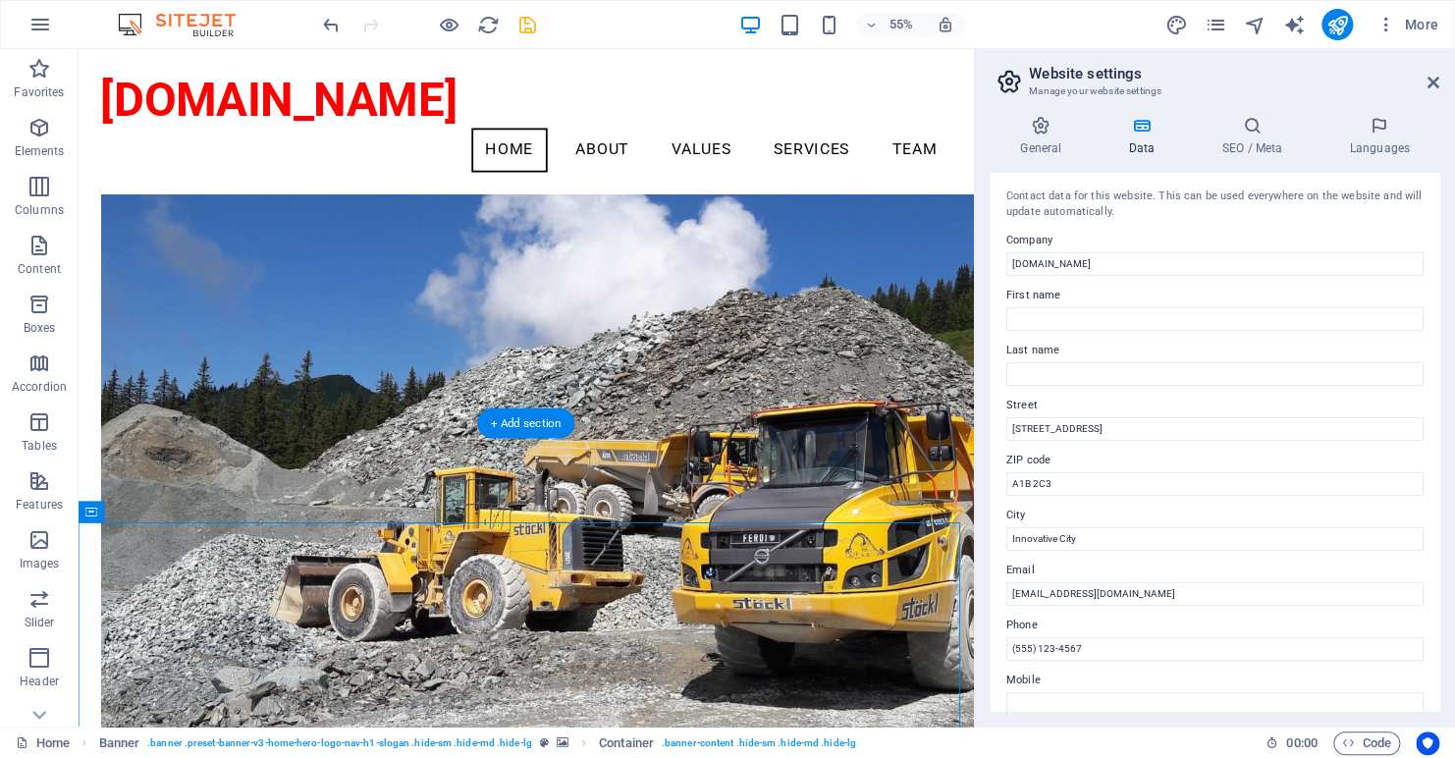
scroll to position [2064, 0]
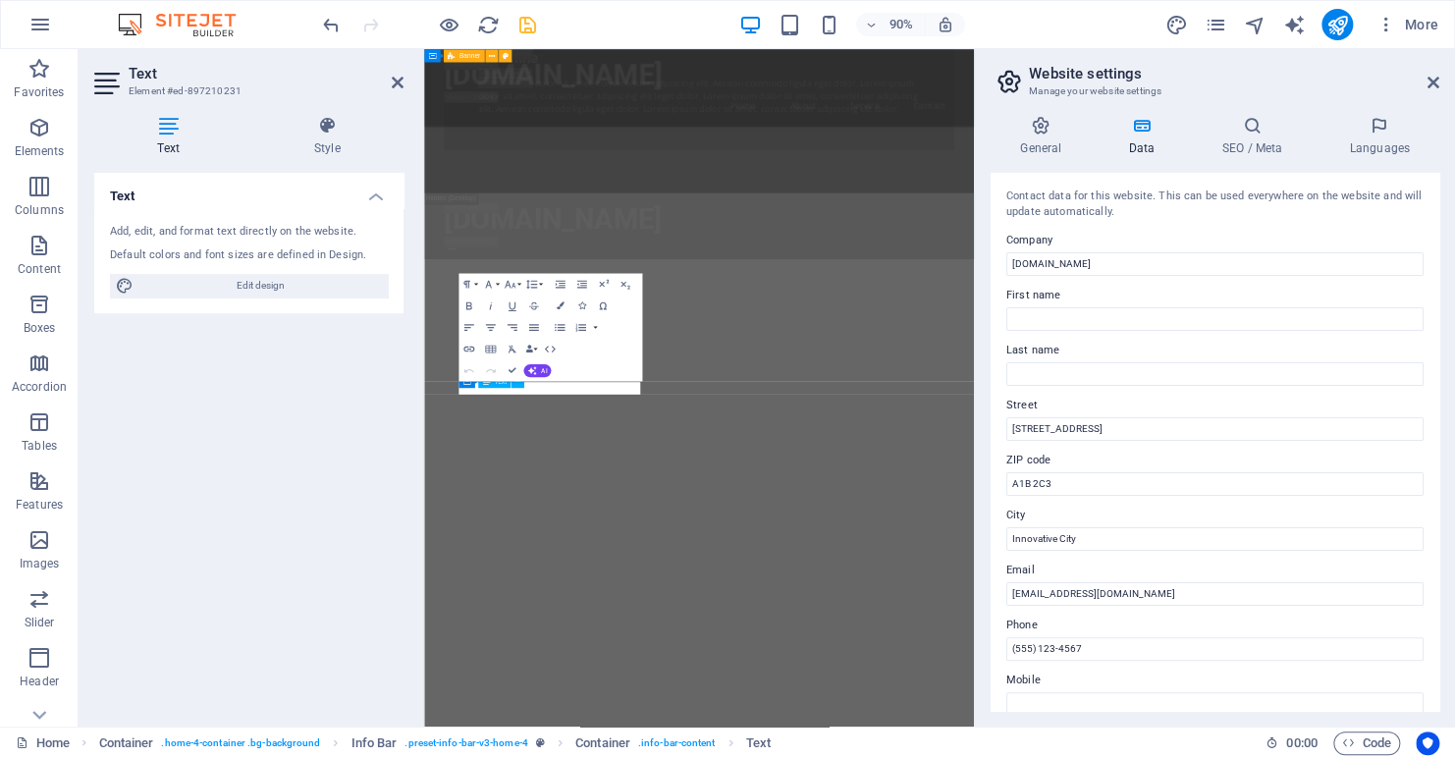
scroll to position [2951, 0]
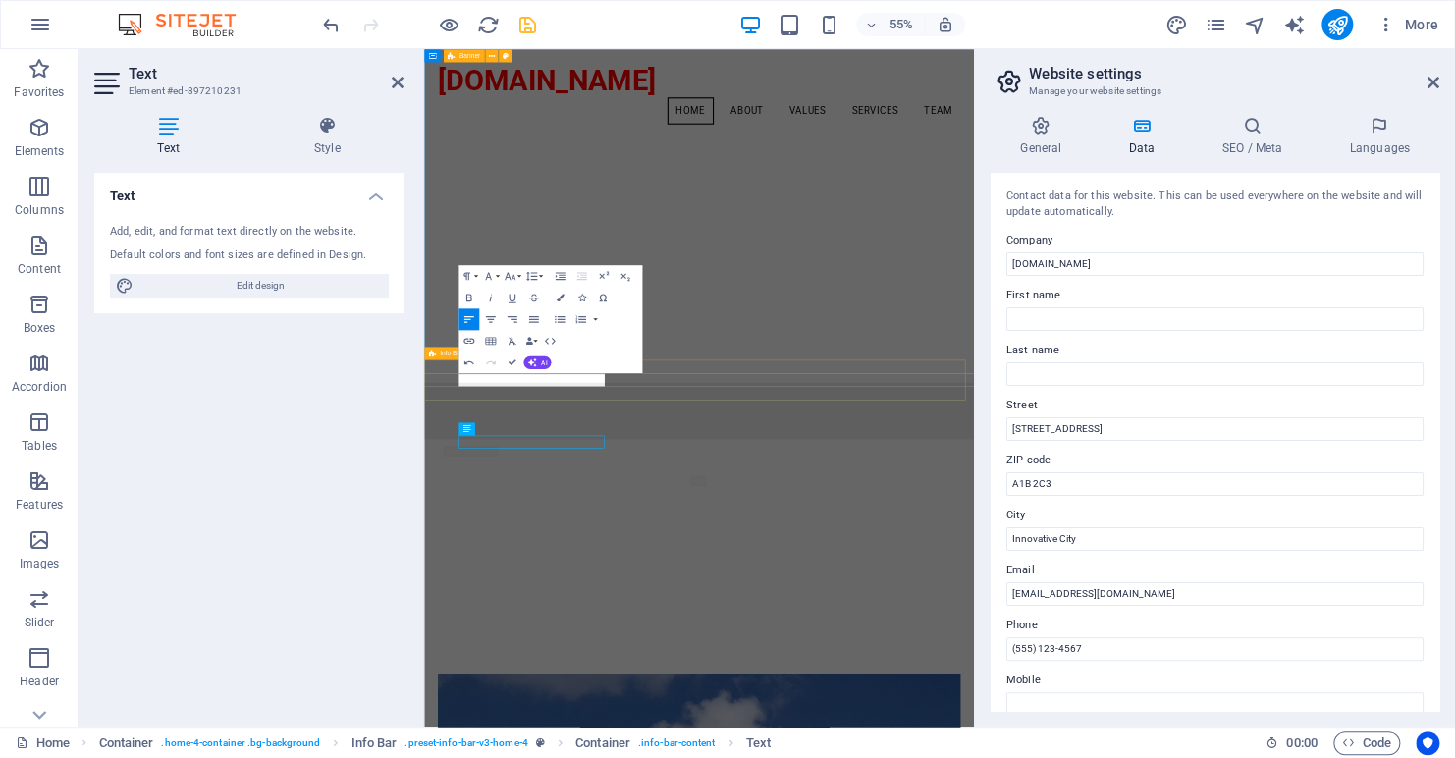
scroll to position [2853, 0]
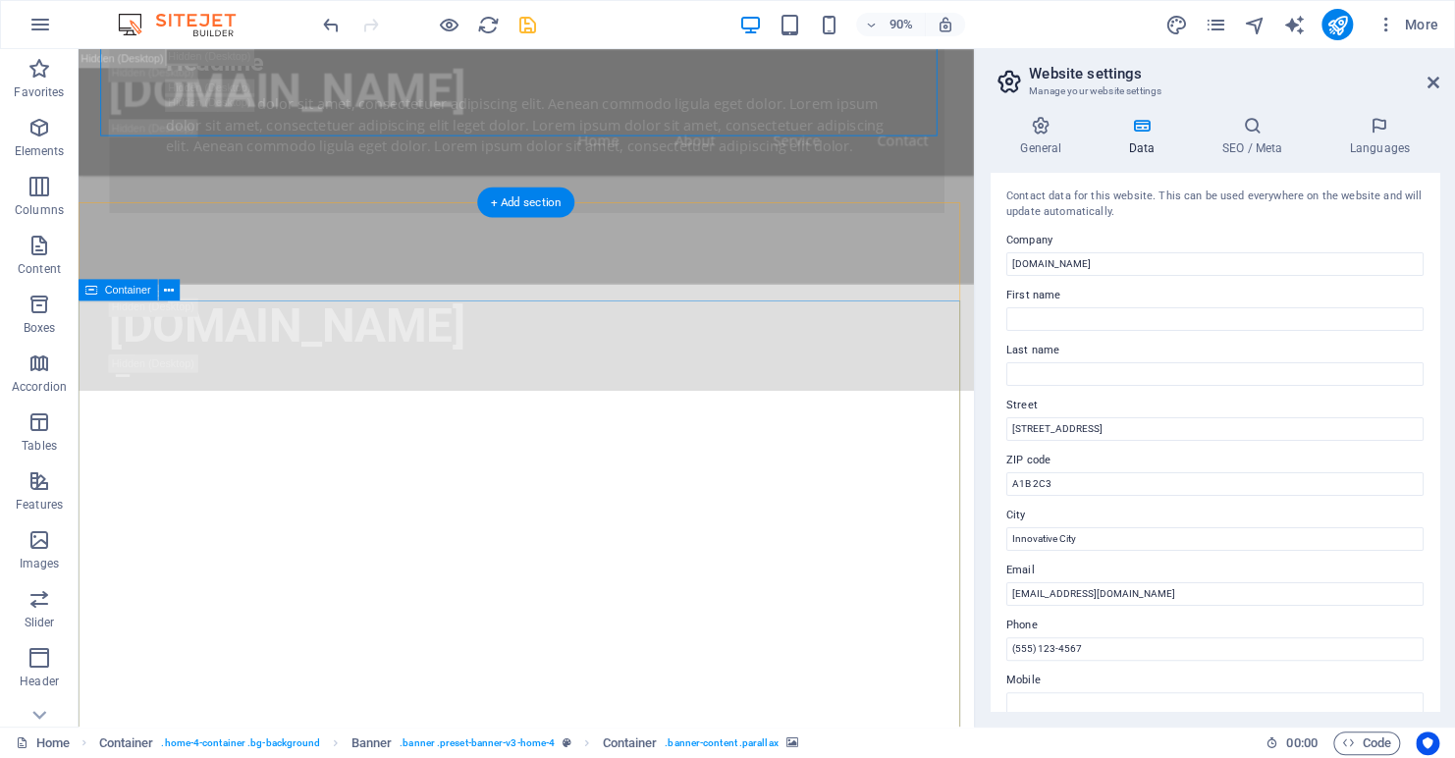
scroll to position [2333, 0]
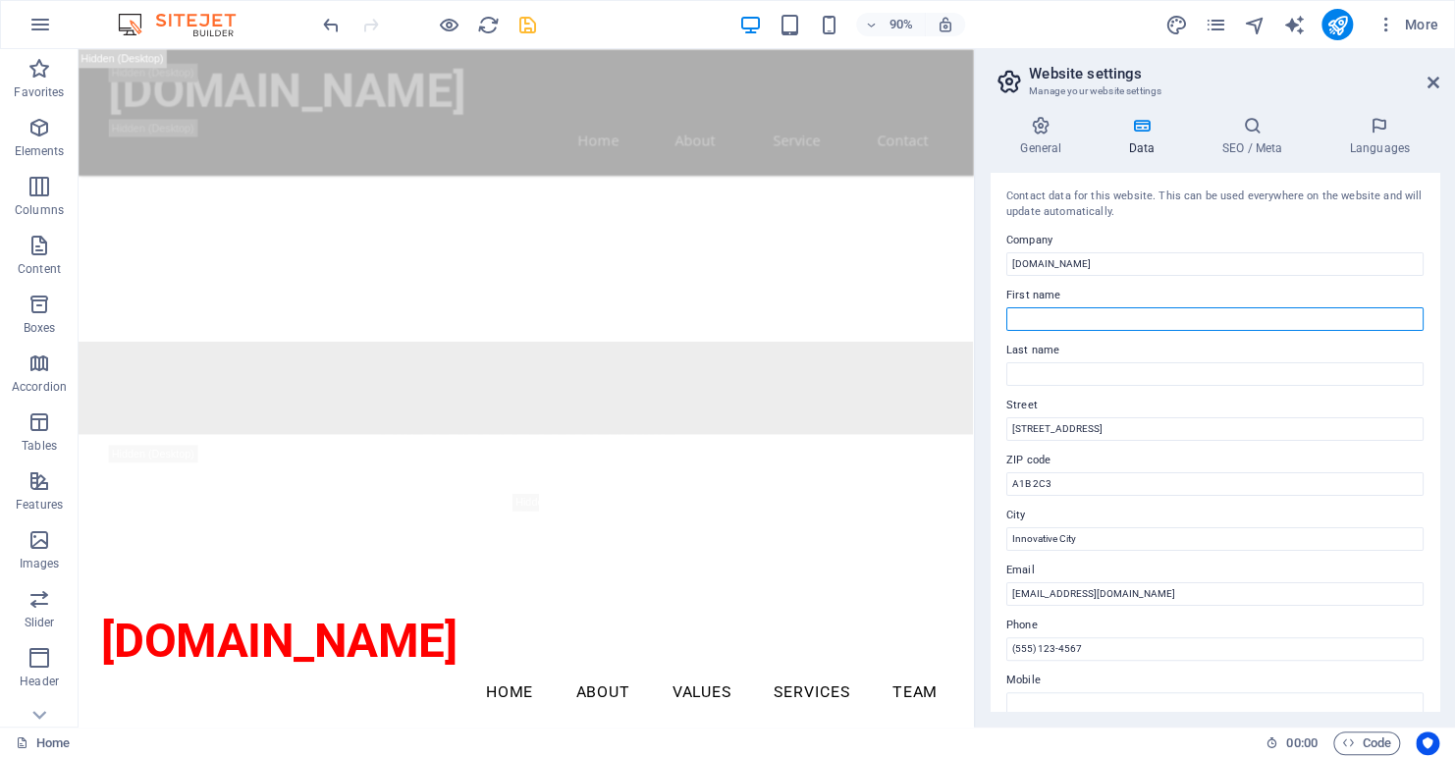
click at [1106, 314] on input "First name" at bounding box center [1215, 319] width 417 height 24
type input "Sawyer"
type input "Peters"
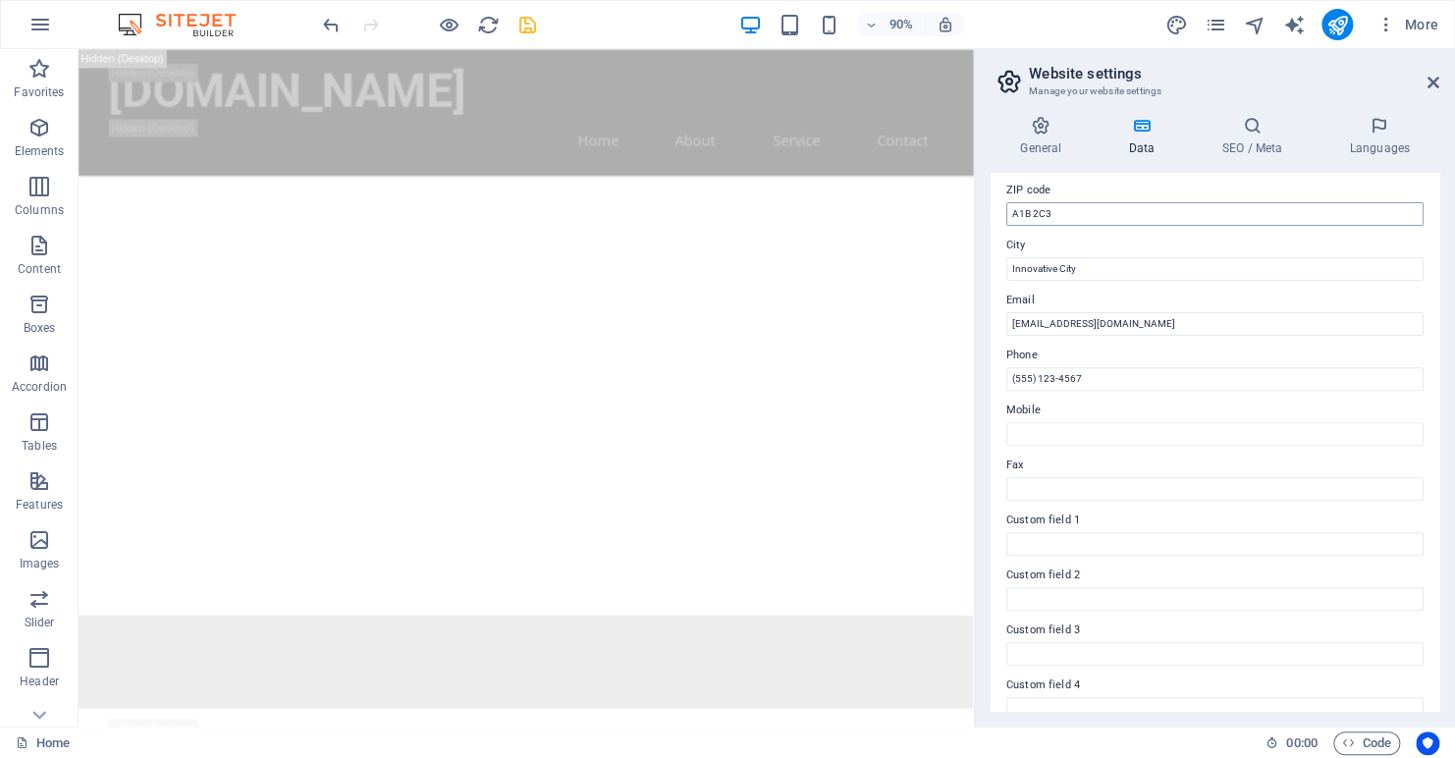
scroll to position [295, 0]
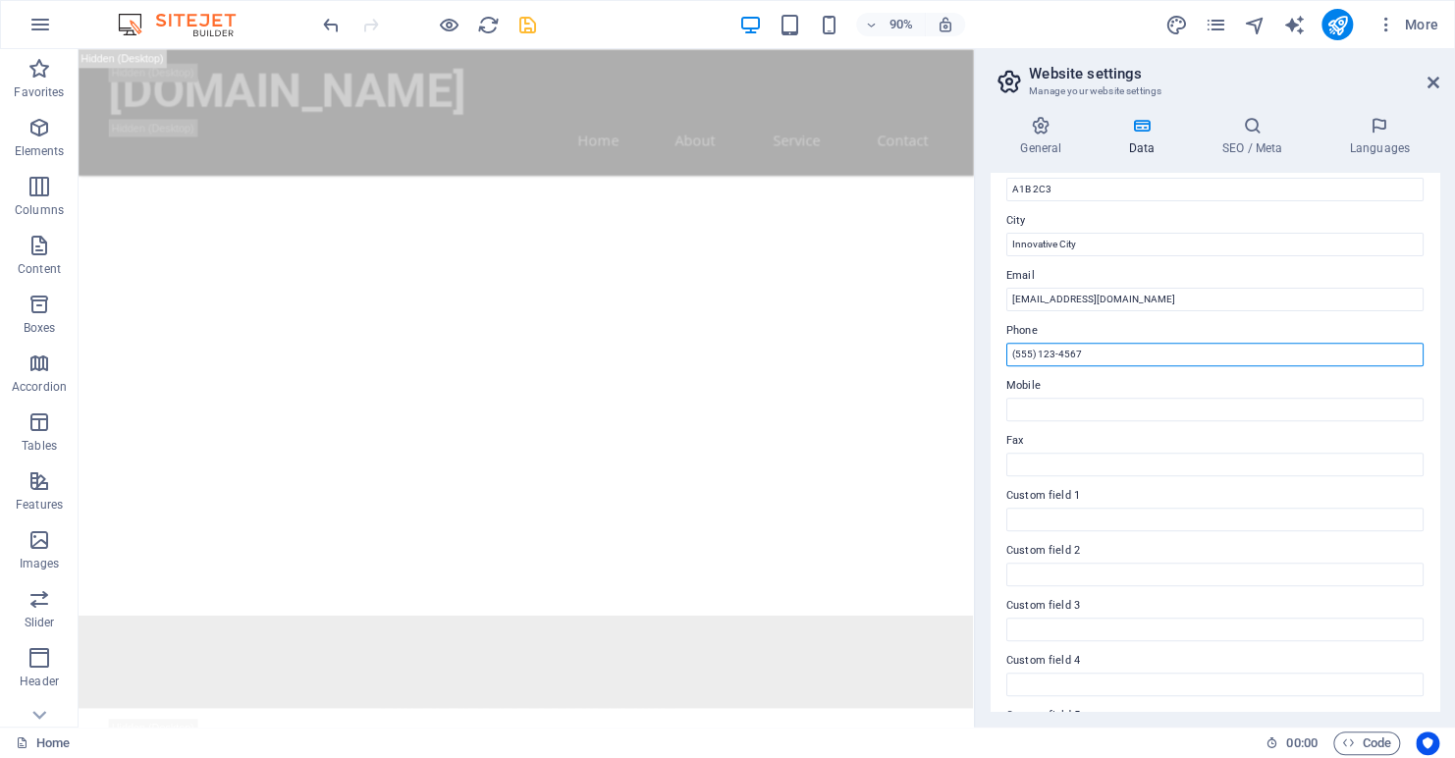
click at [1105, 350] on input "(555) 123-4567" at bounding box center [1215, 355] width 417 height 24
type input "("
click at [1032, 356] on input "(613-451-5432" at bounding box center [1215, 355] width 417 height 24
type input "[PHONE_NUMBER]"
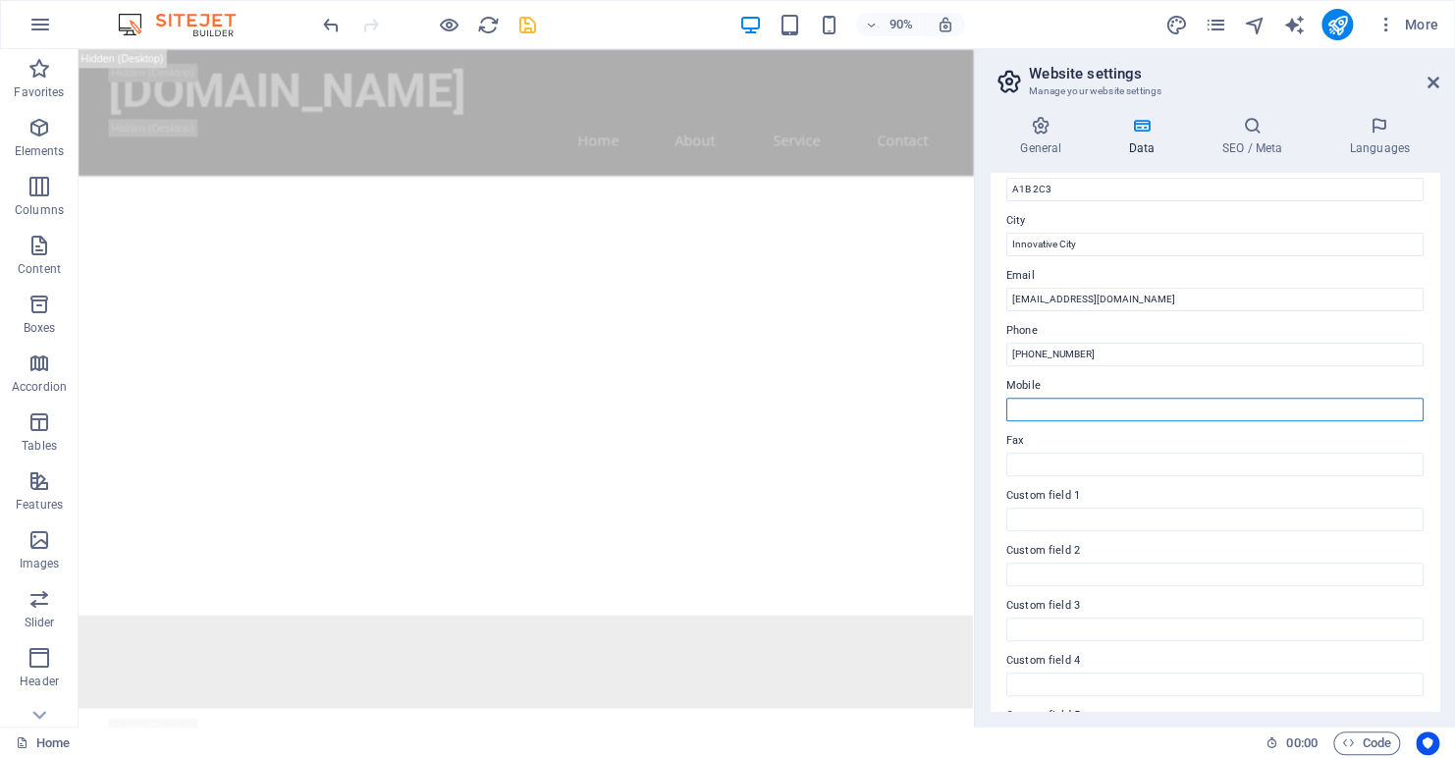
click at [1058, 402] on input "Mobile" at bounding box center [1215, 410] width 417 height 24
click at [1028, 412] on input "6134515432" at bounding box center [1215, 410] width 417 height 24
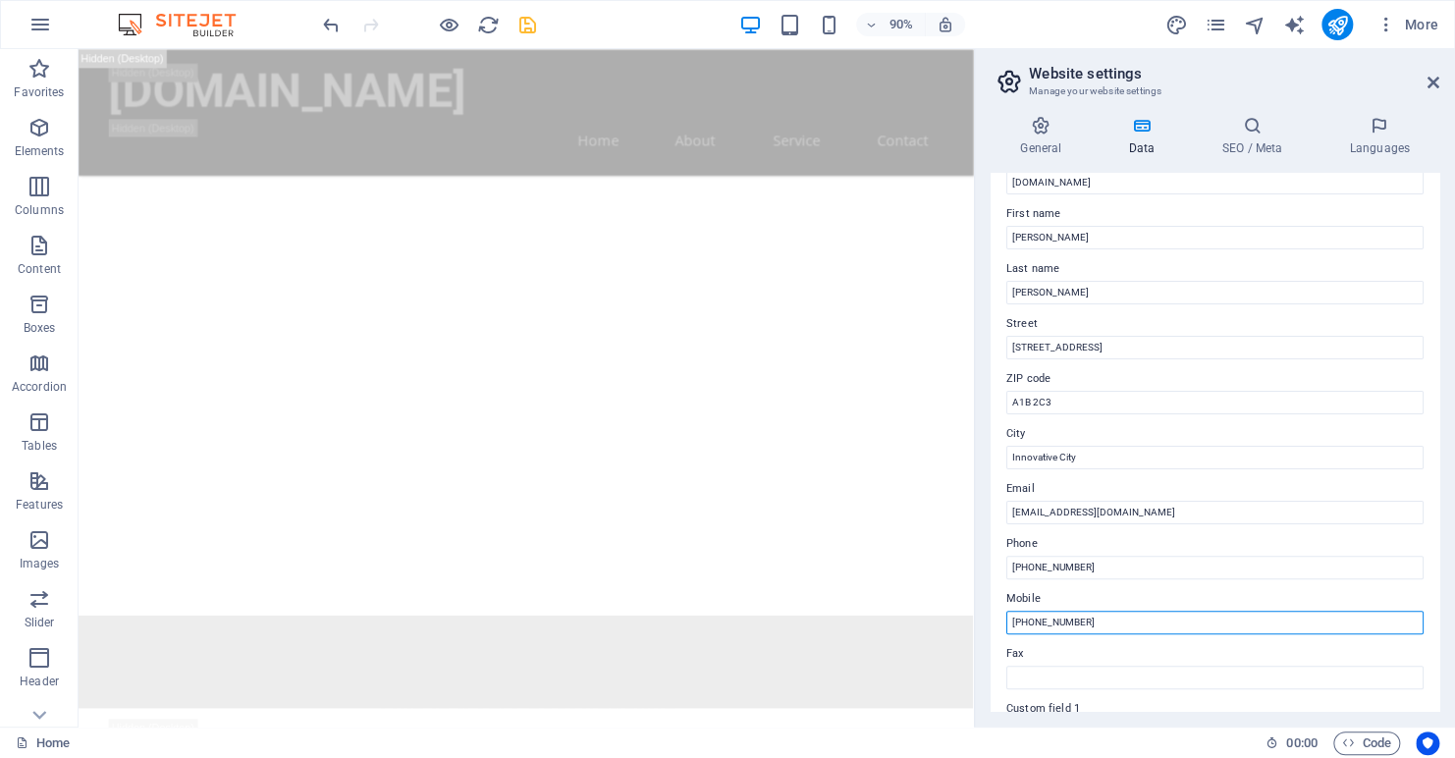
scroll to position [110, 0]
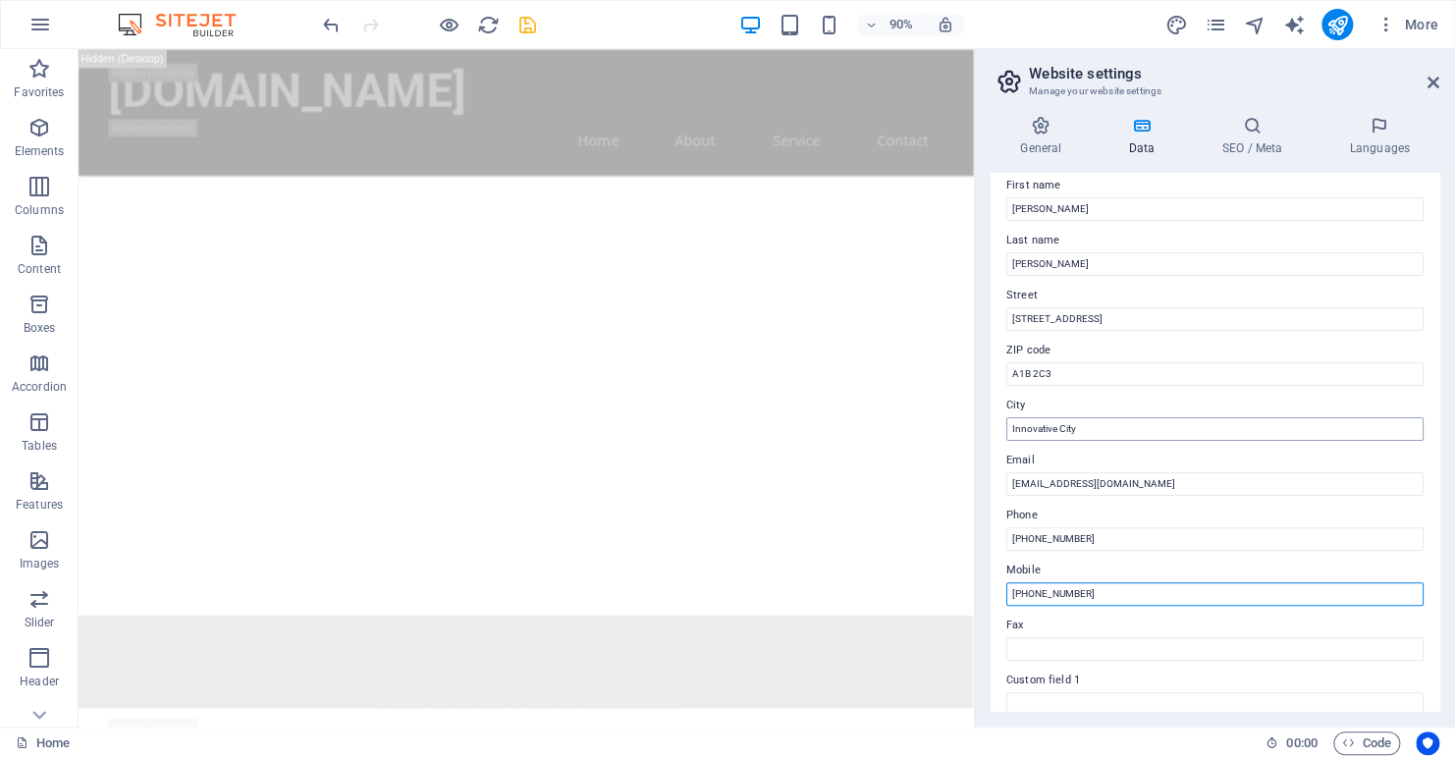
type input "[PHONE_NUMBER]"
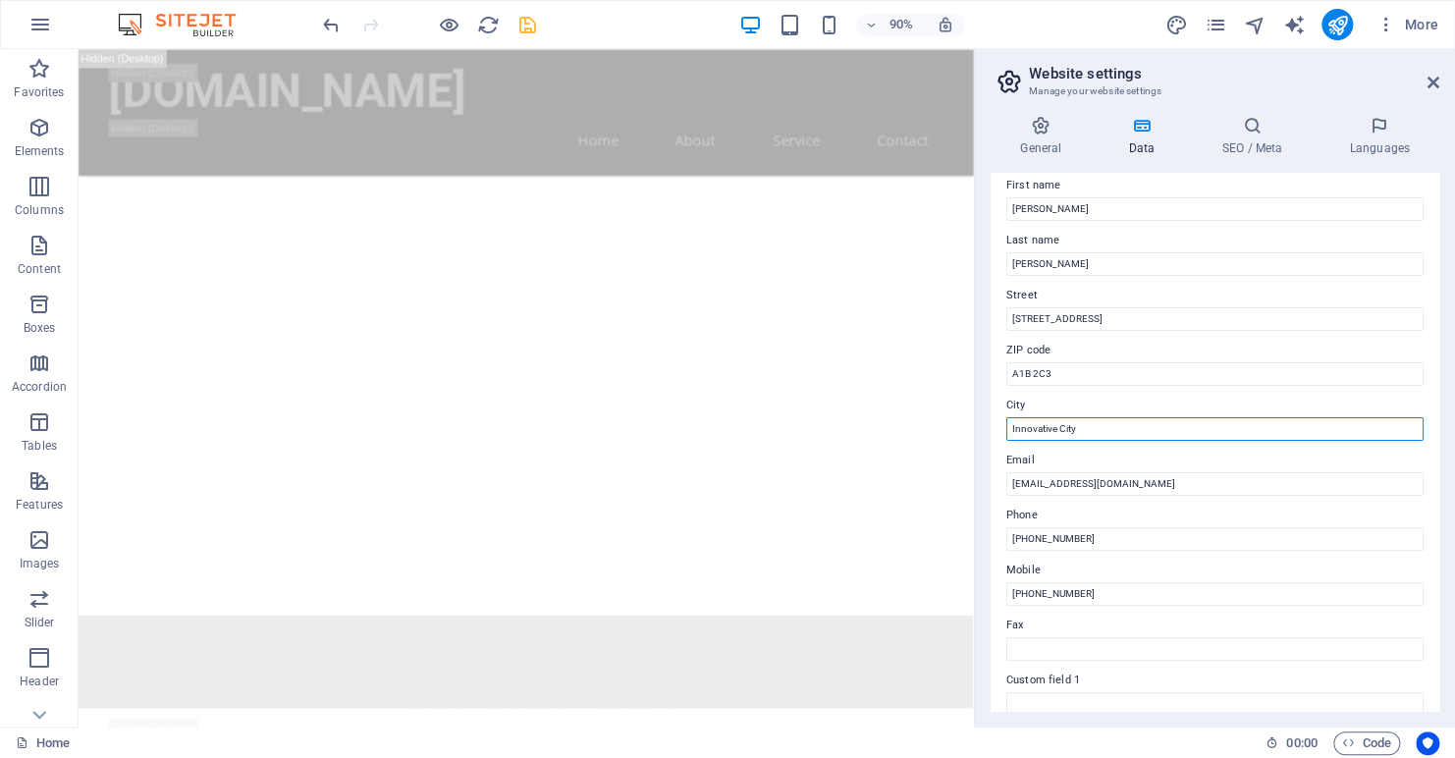
click at [1100, 428] on input "Innovative City" at bounding box center [1215, 429] width 417 height 24
type input "I"
type input "[GEOGRAPHIC_DATA]"
click at [1109, 398] on label "City" at bounding box center [1215, 406] width 417 height 24
click at [1109, 417] on input "[GEOGRAPHIC_DATA]" at bounding box center [1215, 429] width 417 height 24
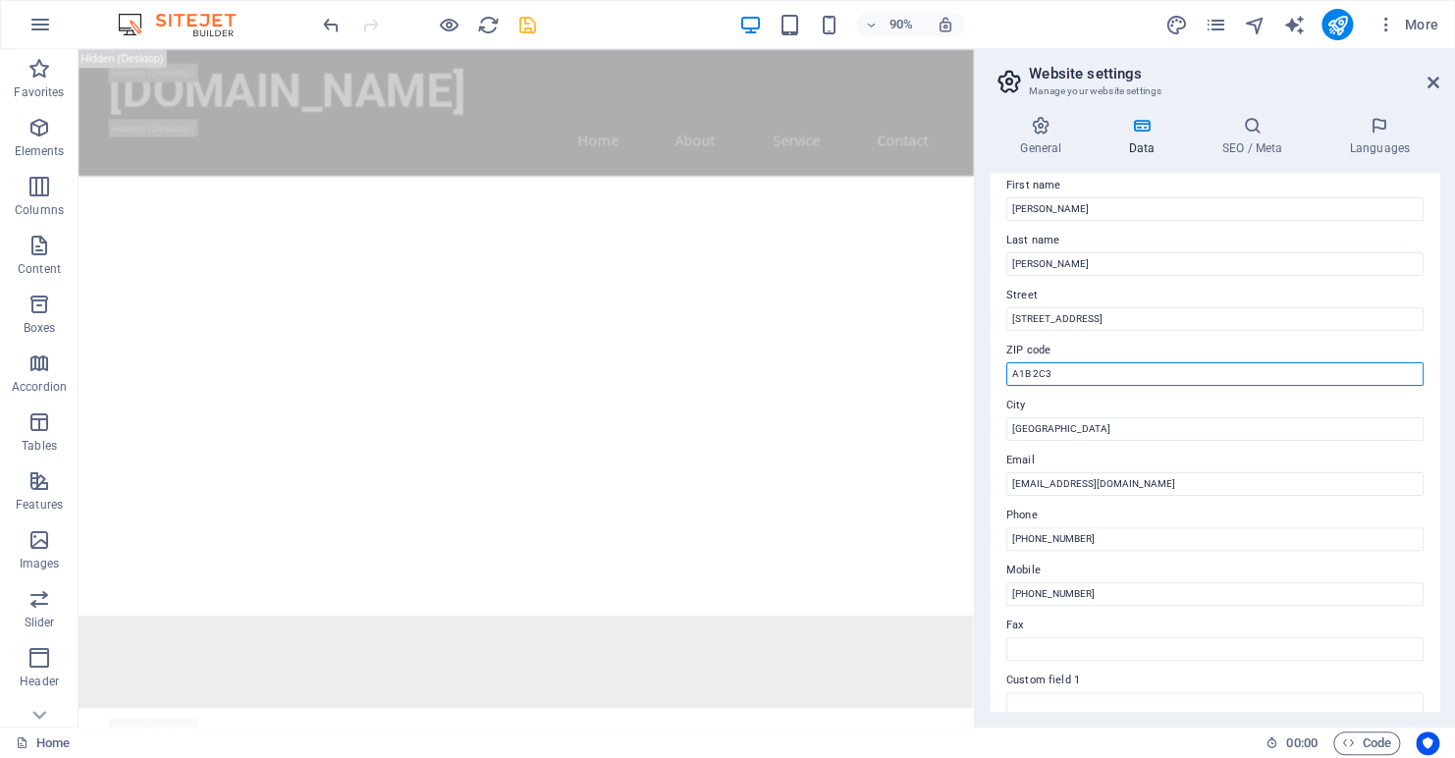
drag, startPoint x: 1178, startPoint y: 419, endPoint x: 1069, endPoint y: 429, distance: 109.5
type input "A"
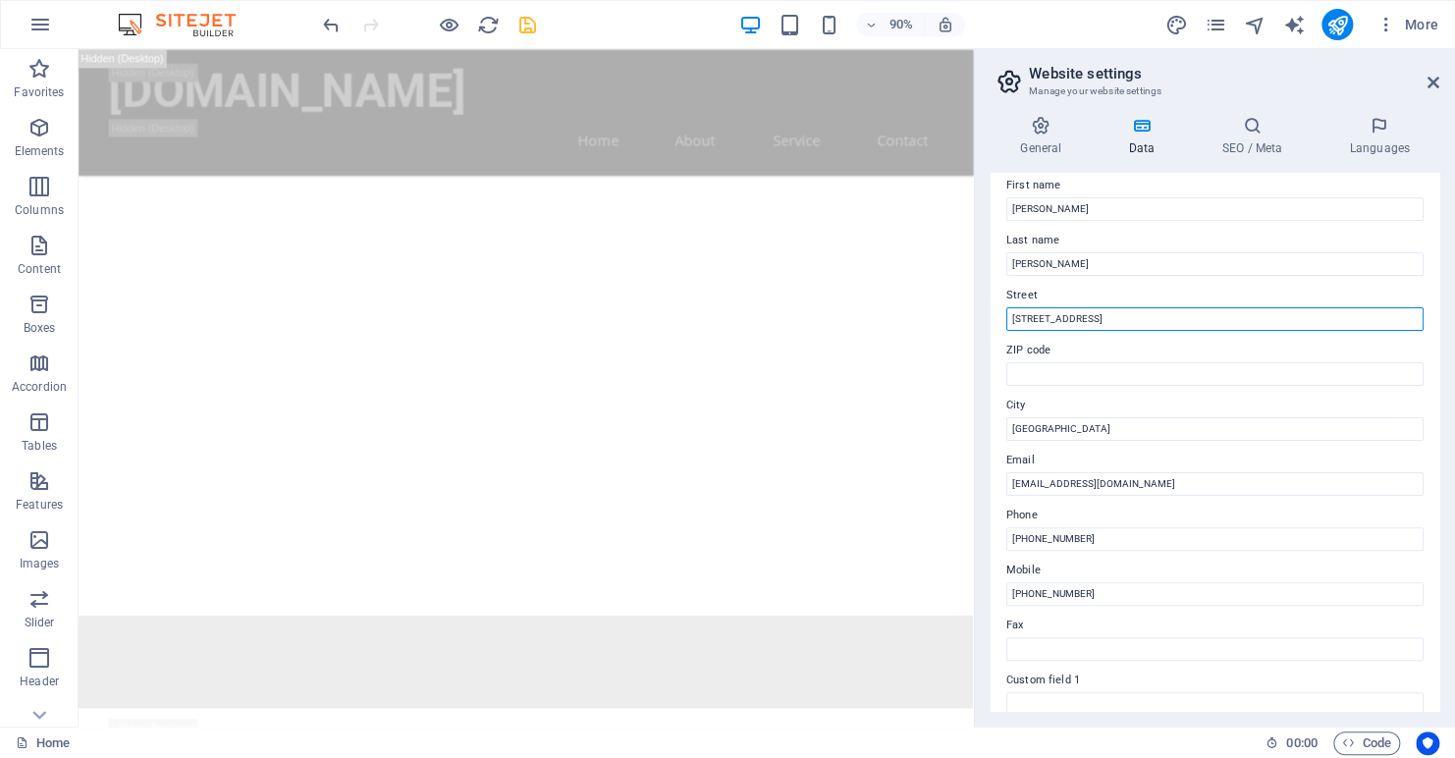
click at [1153, 318] on input "123 Engineered Way" at bounding box center [1215, 319] width 417 height 24
drag, startPoint x: 1232, startPoint y: 367, endPoint x: 1054, endPoint y: 359, distance: 177.9
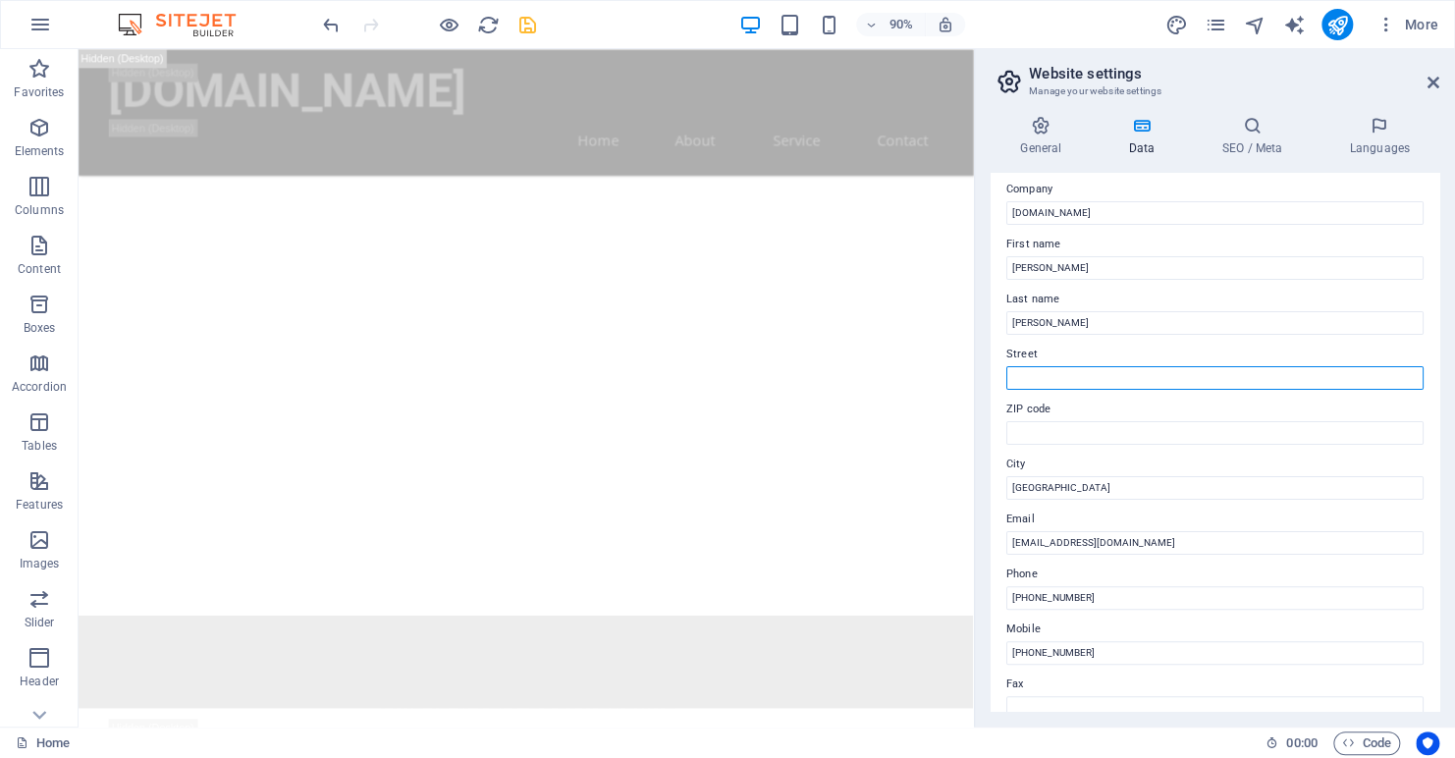
scroll to position [0, 0]
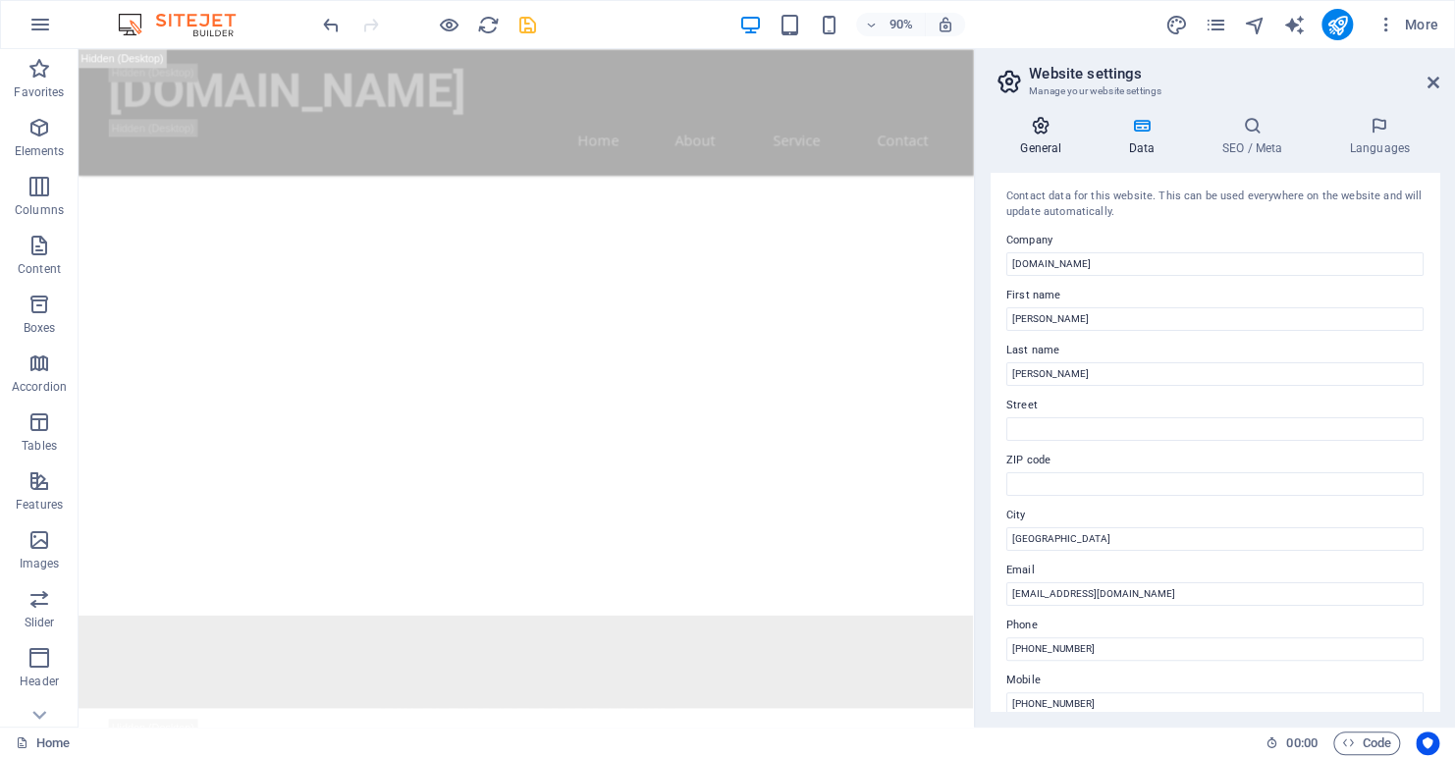
click at [1038, 130] on icon at bounding box center [1041, 126] width 100 height 20
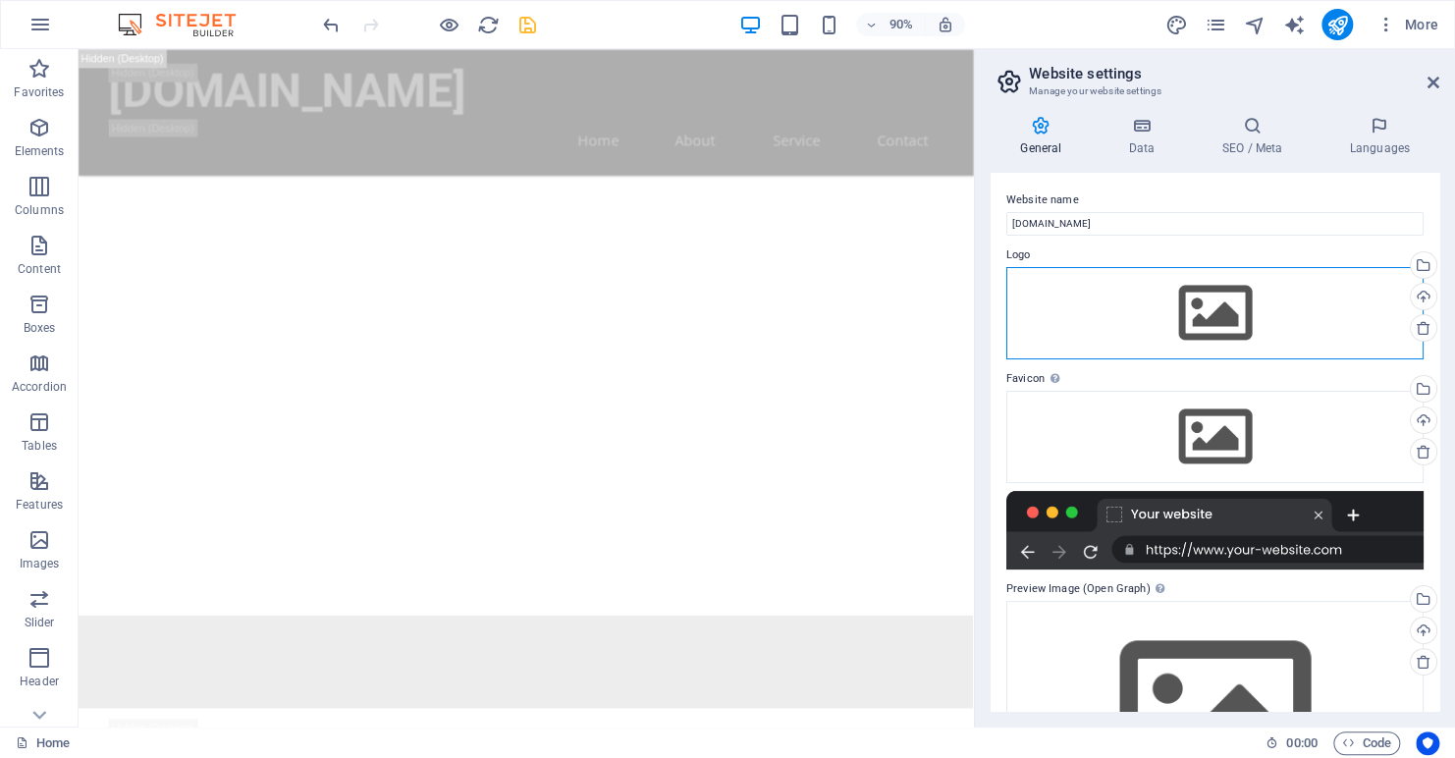
click at [1191, 302] on div "Drag files here, click to choose files or select files from Files or our free s…" at bounding box center [1215, 313] width 417 height 92
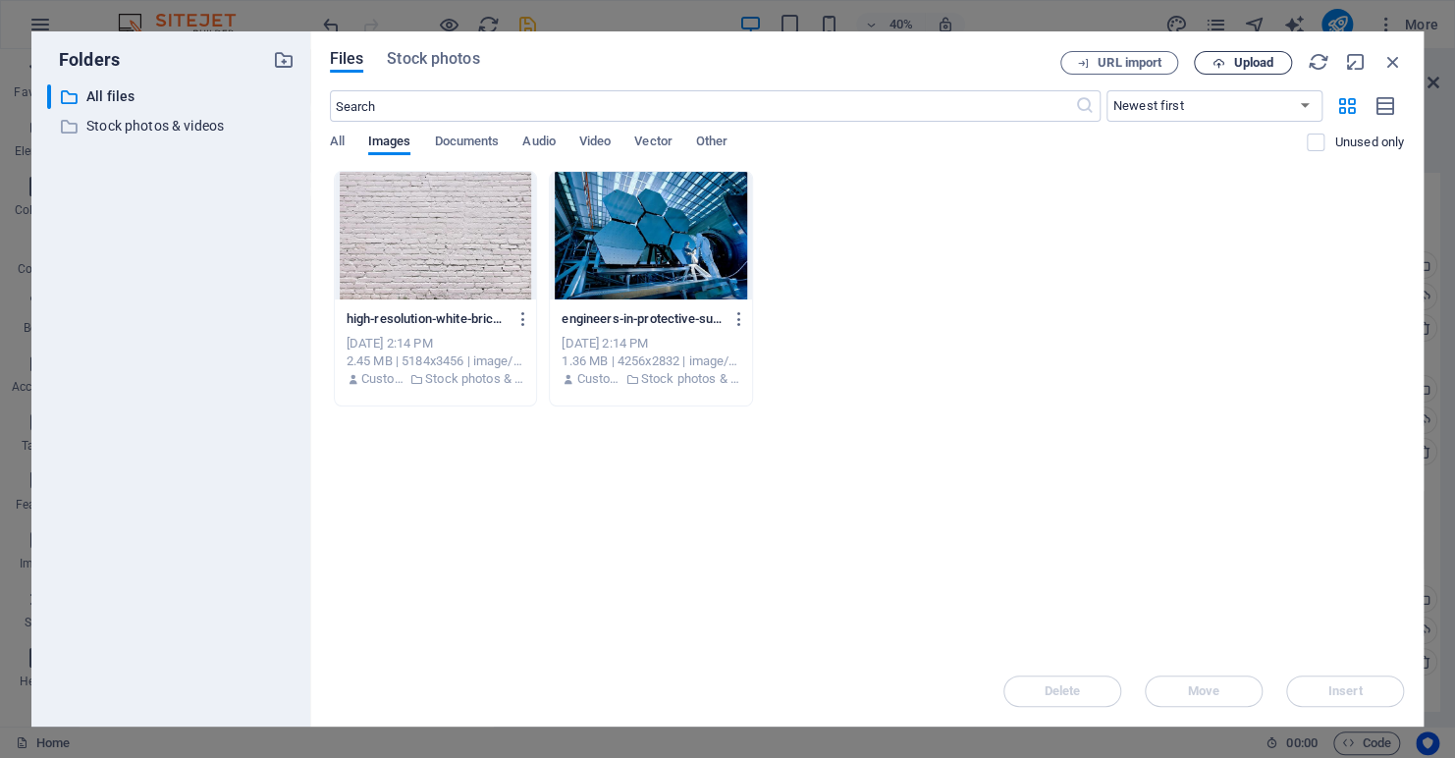
click at [1212, 59] on span "Upload" at bounding box center [1243, 63] width 81 height 13
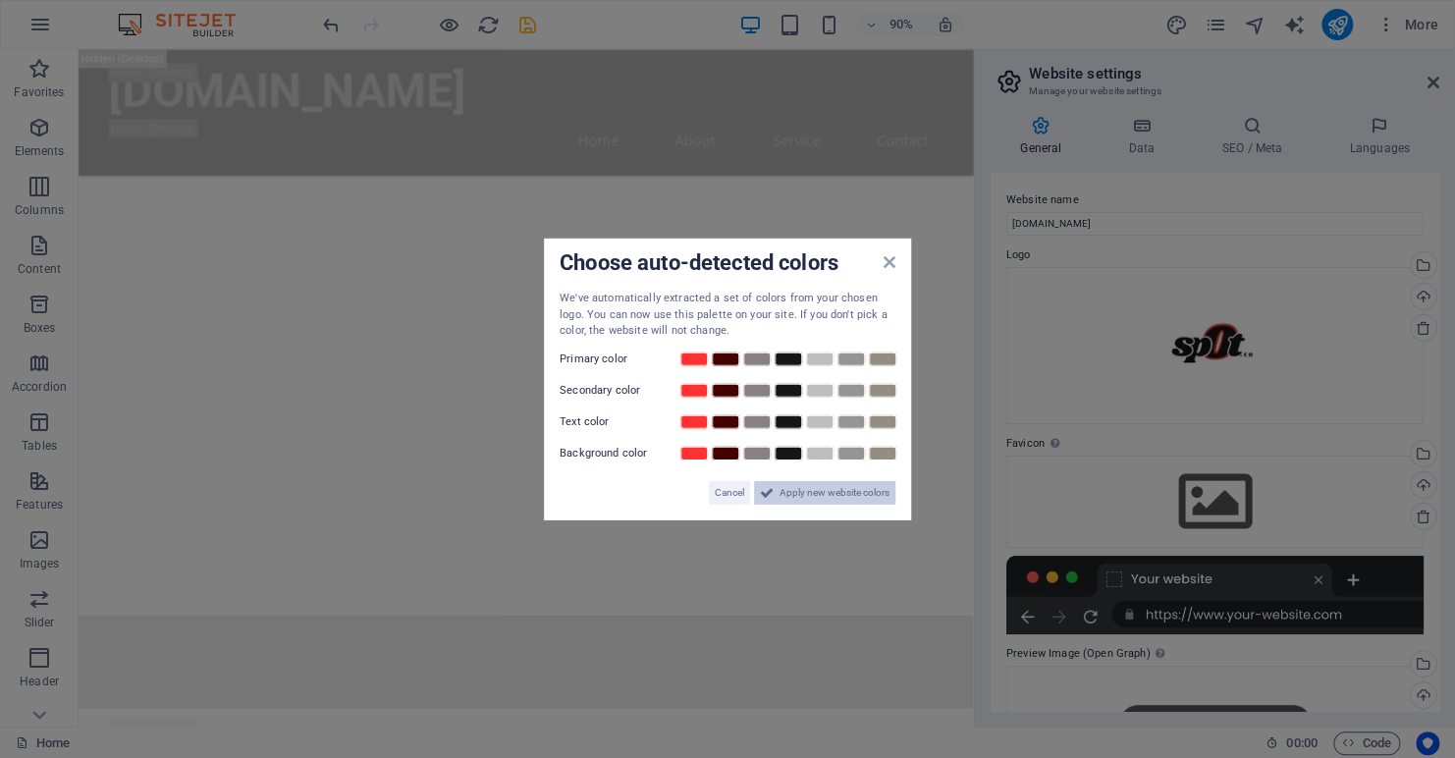
click at [781, 494] on span "Apply new website colors" at bounding box center [835, 492] width 110 height 24
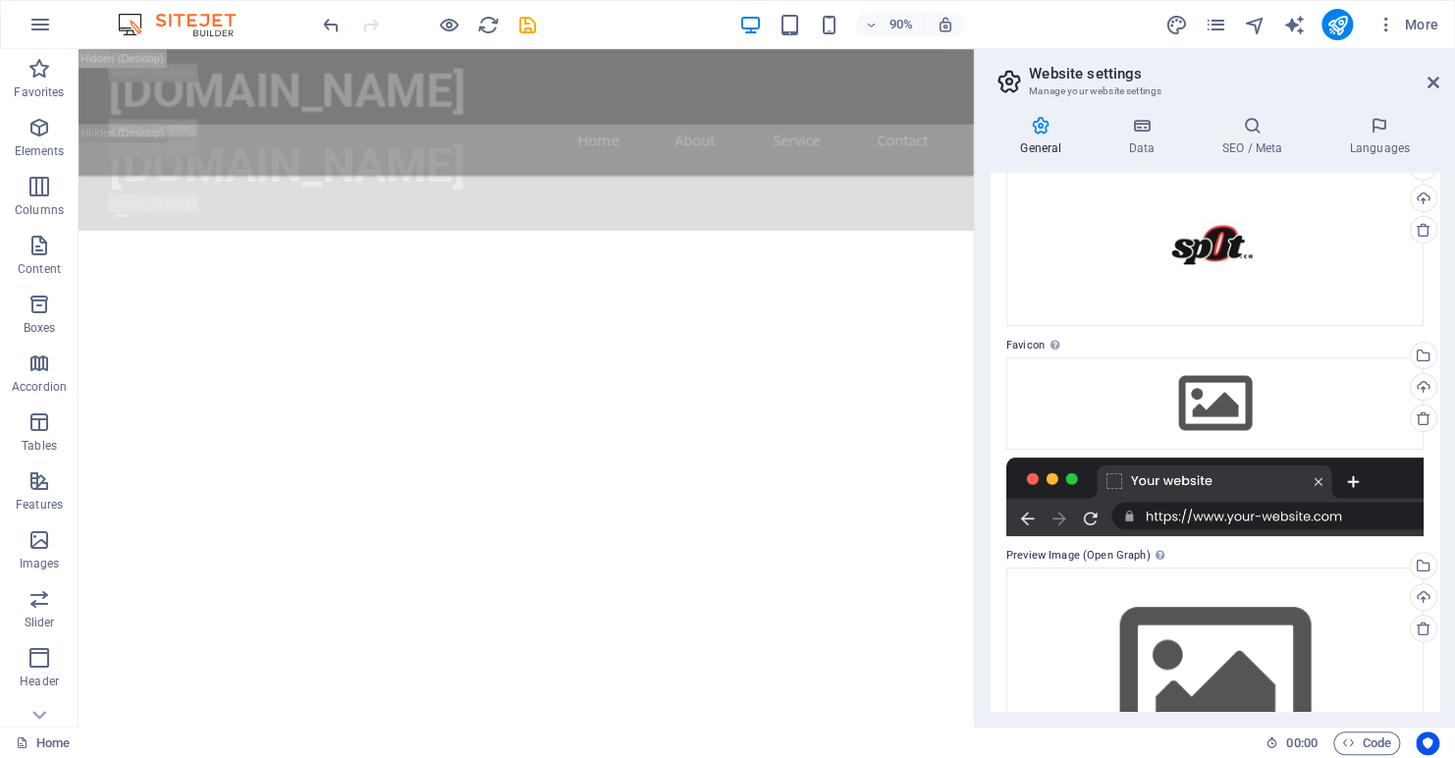
scroll to position [195, 0]
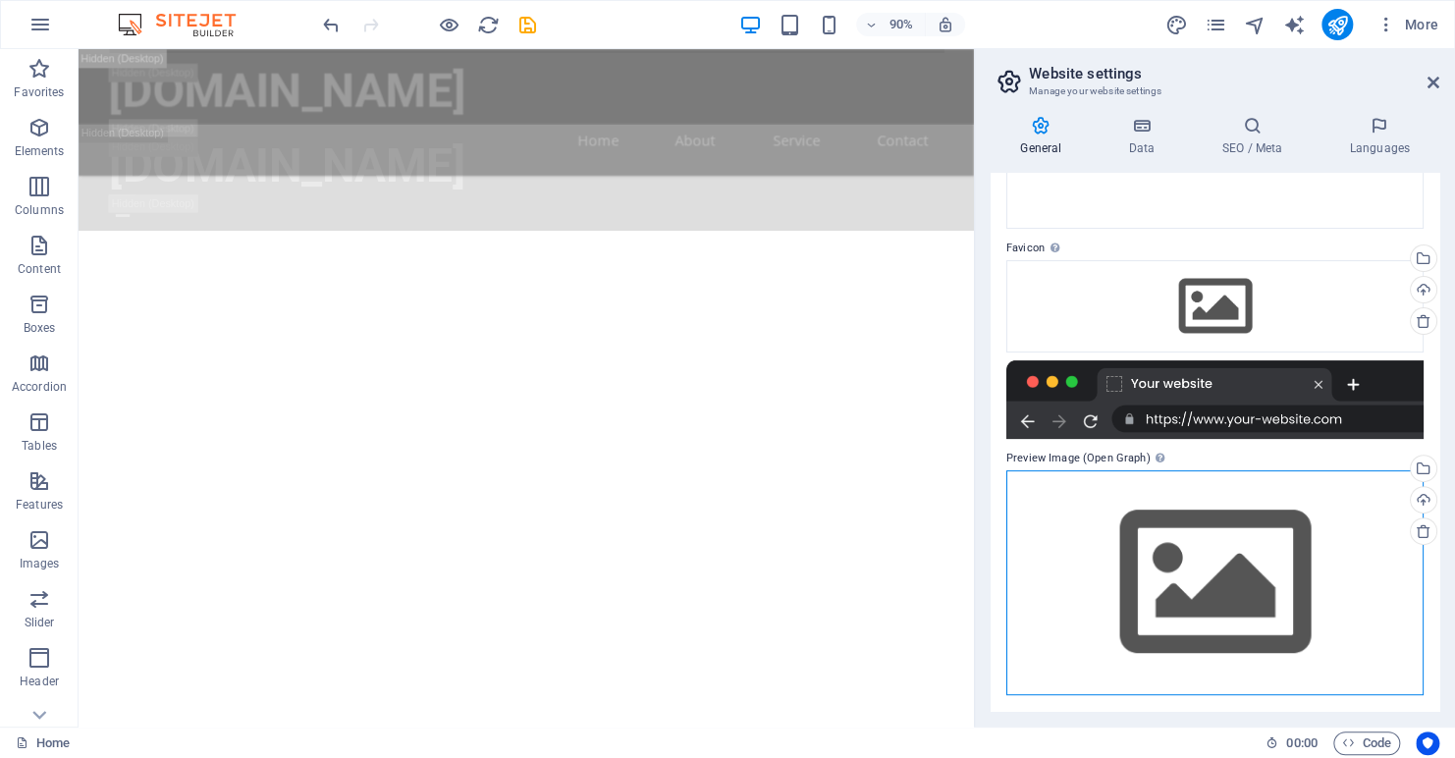
click at [1243, 554] on div "Drag files here, click to choose files or select files from Files or our free s…" at bounding box center [1215, 582] width 417 height 225
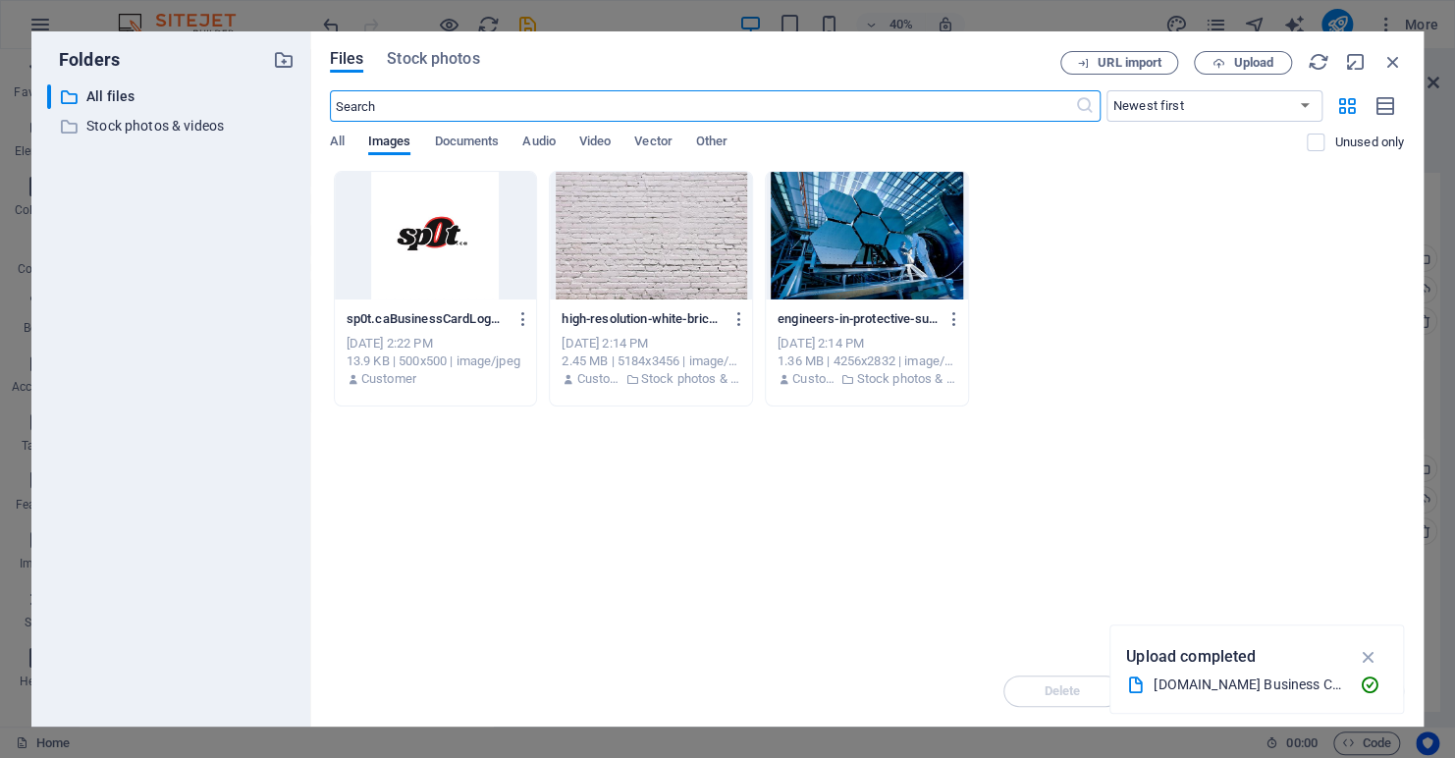
click at [463, 232] on div at bounding box center [436, 236] width 202 height 128
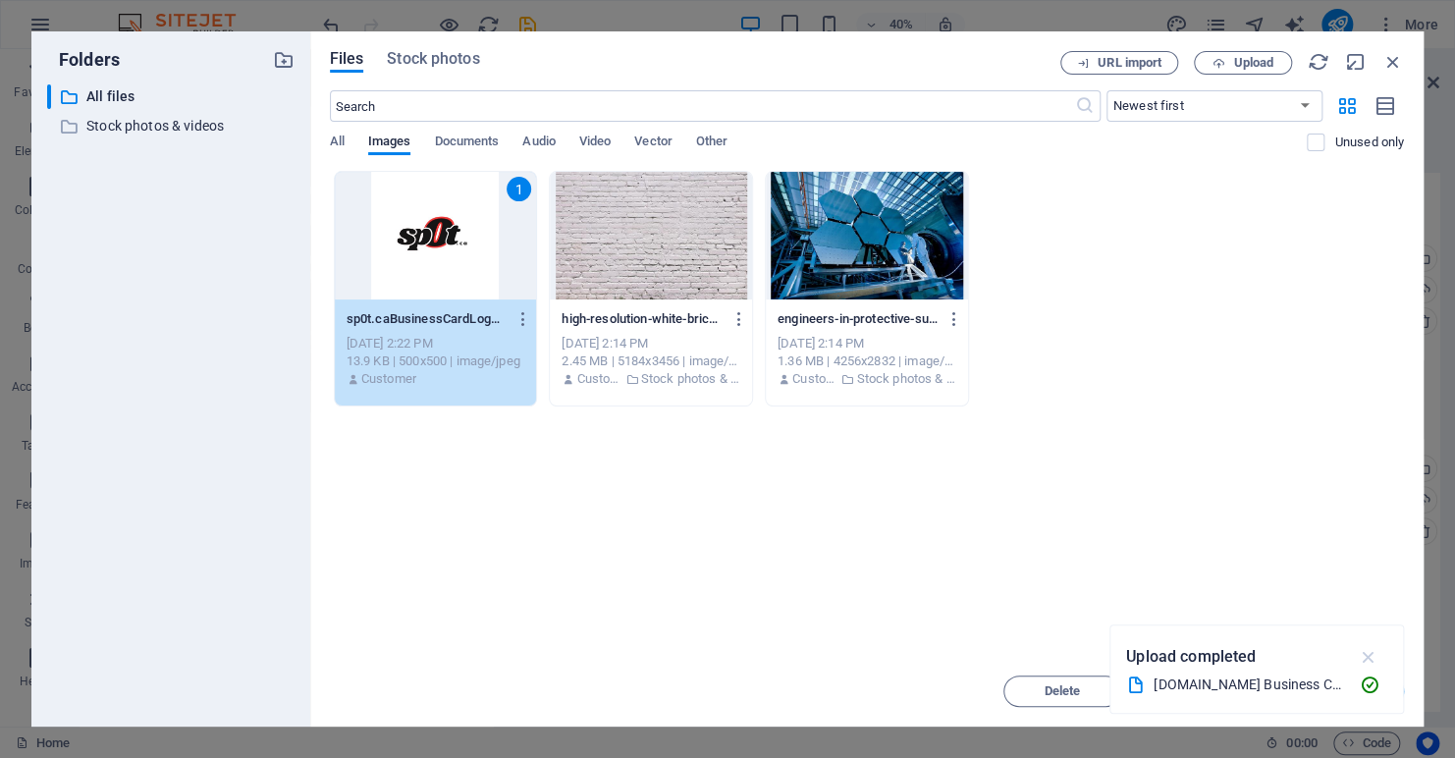
click at [1367, 656] on icon "button" at bounding box center [1368, 657] width 23 height 22
drag, startPoint x: 1315, startPoint y: 689, endPoint x: 1126, endPoint y: 452, distance: 303.4
click at [1317, 689] on span "Insert" at bounding box center [1345, 691] width 102 height 12
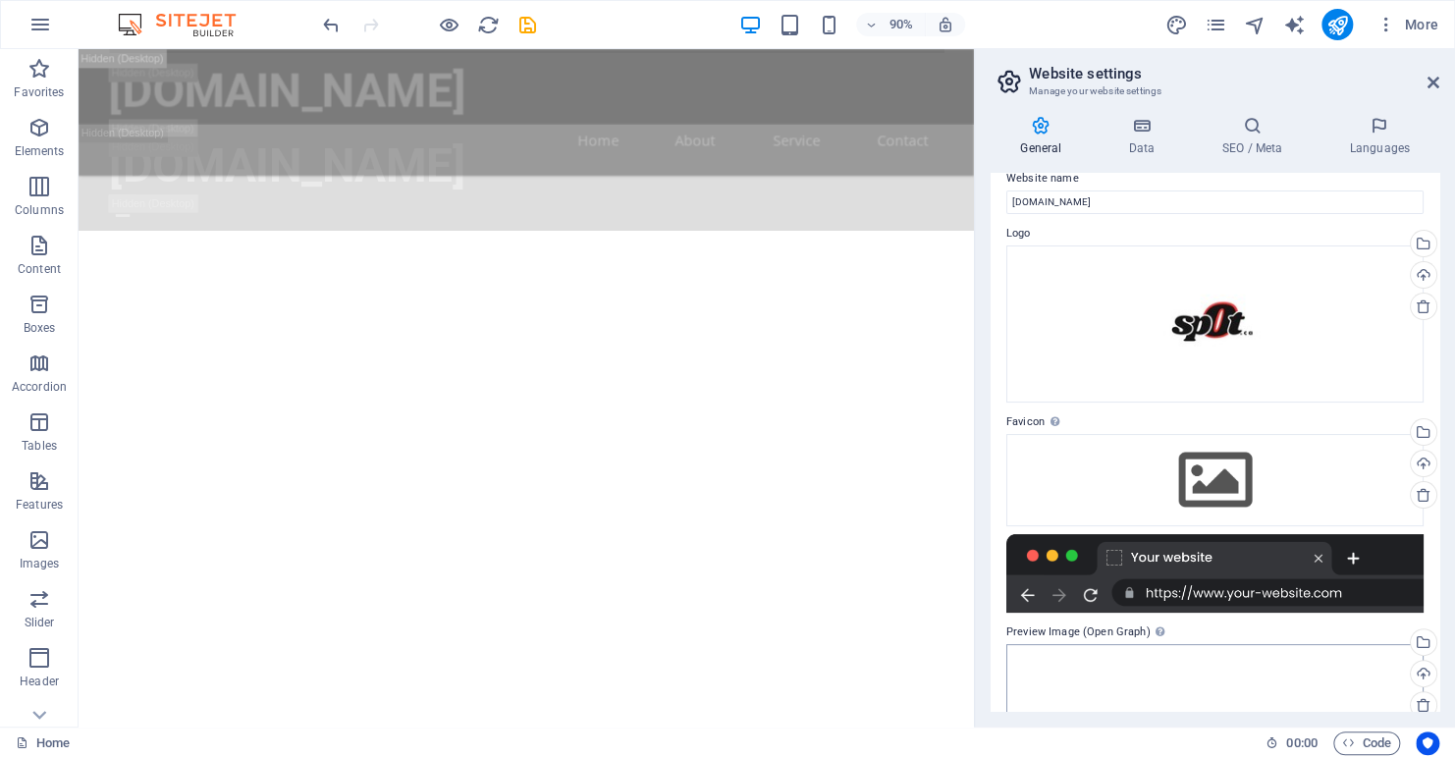
scroll to position [0, 0]
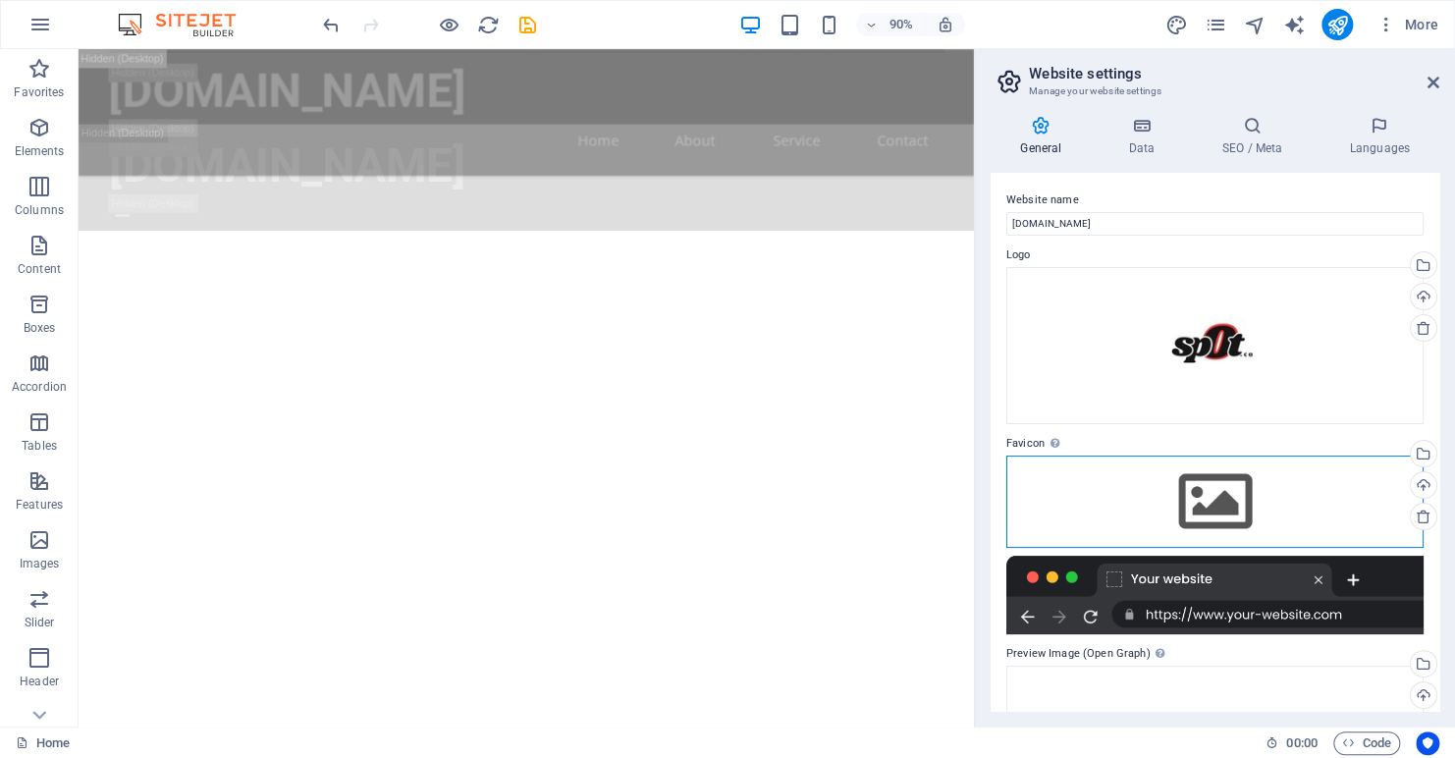
click at [1231, 503] on div "Drag files here, click to choose files or select files from Files or our free s…" at bounding box center [1215, 502] width 417 height 92
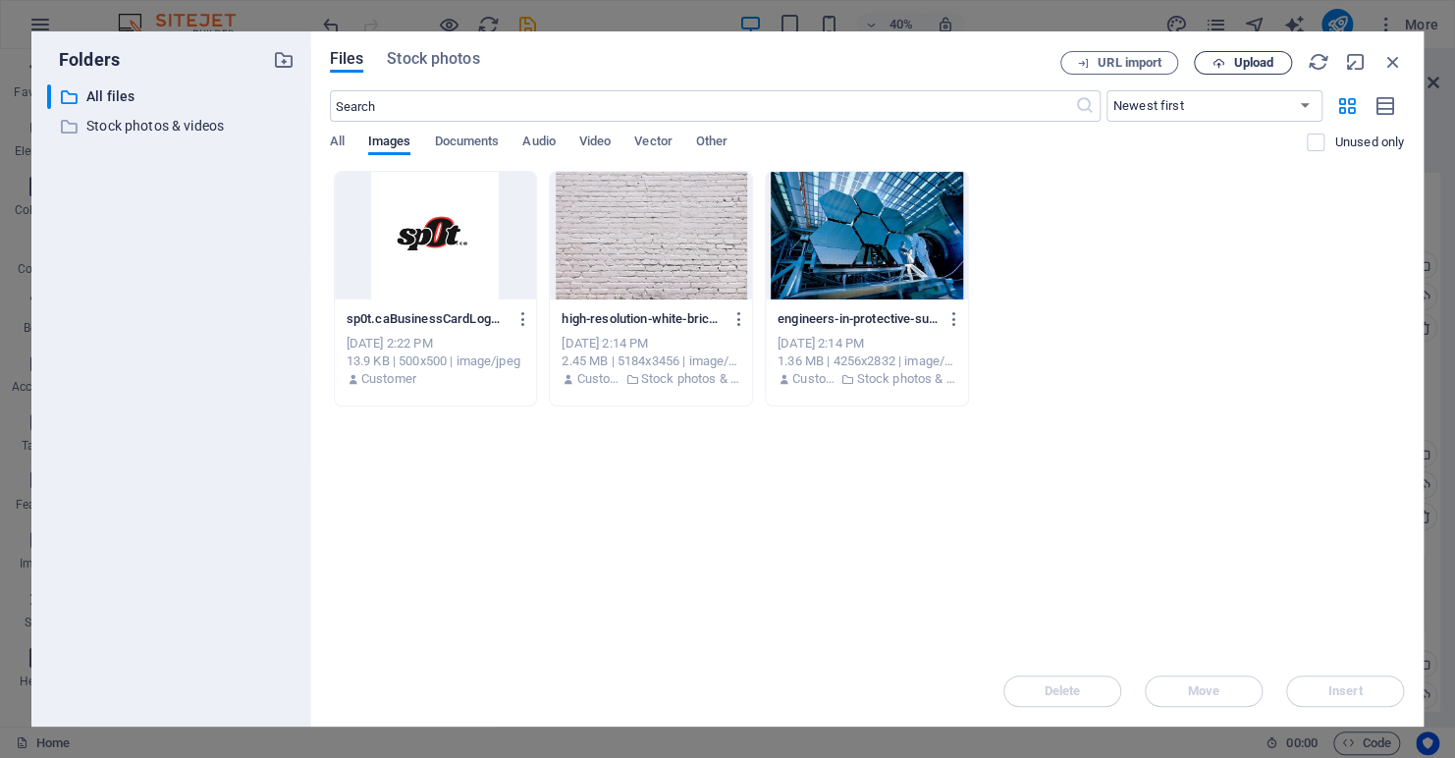
click at [1215, 63] on icon "button" at bounding box center [1219, 63] width 13 height 13
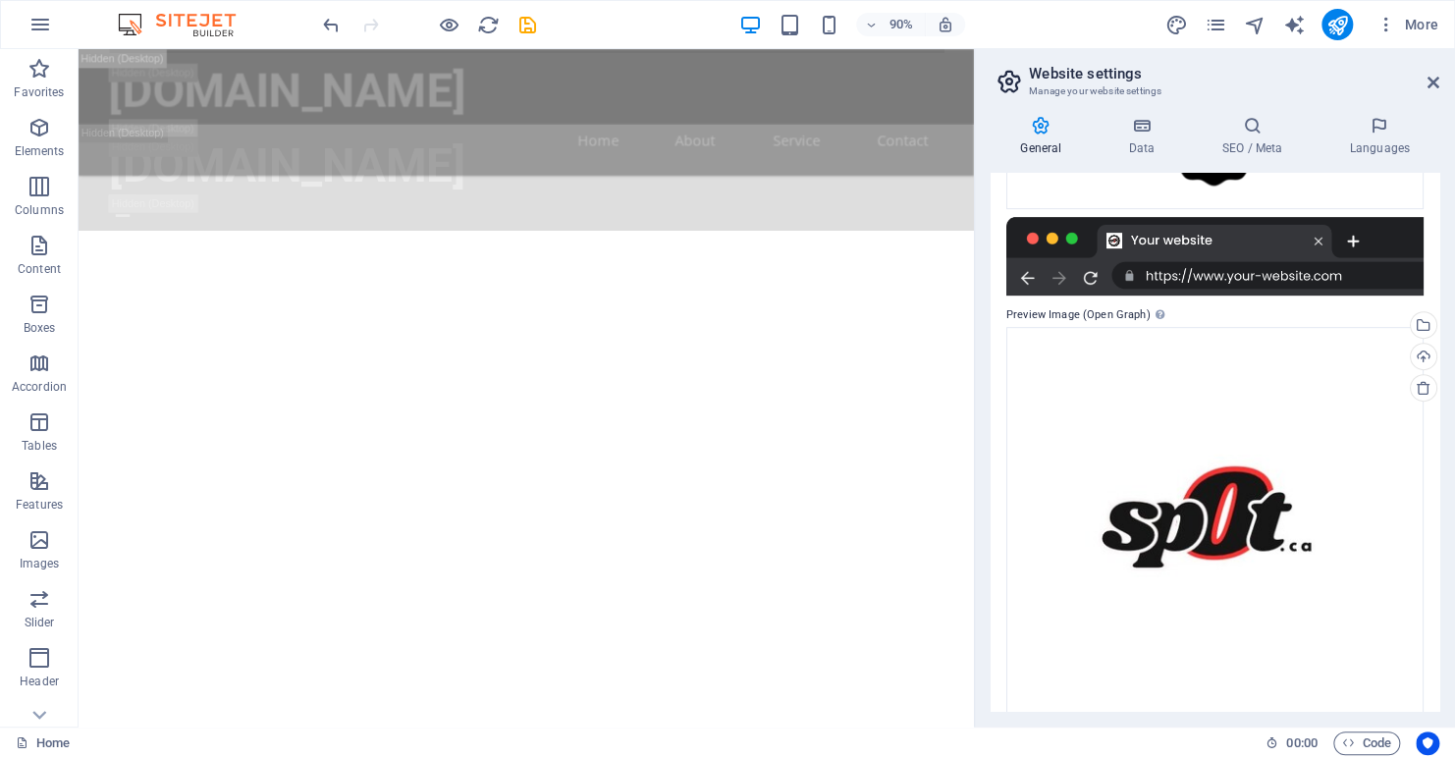
scroll to position [427, 0]
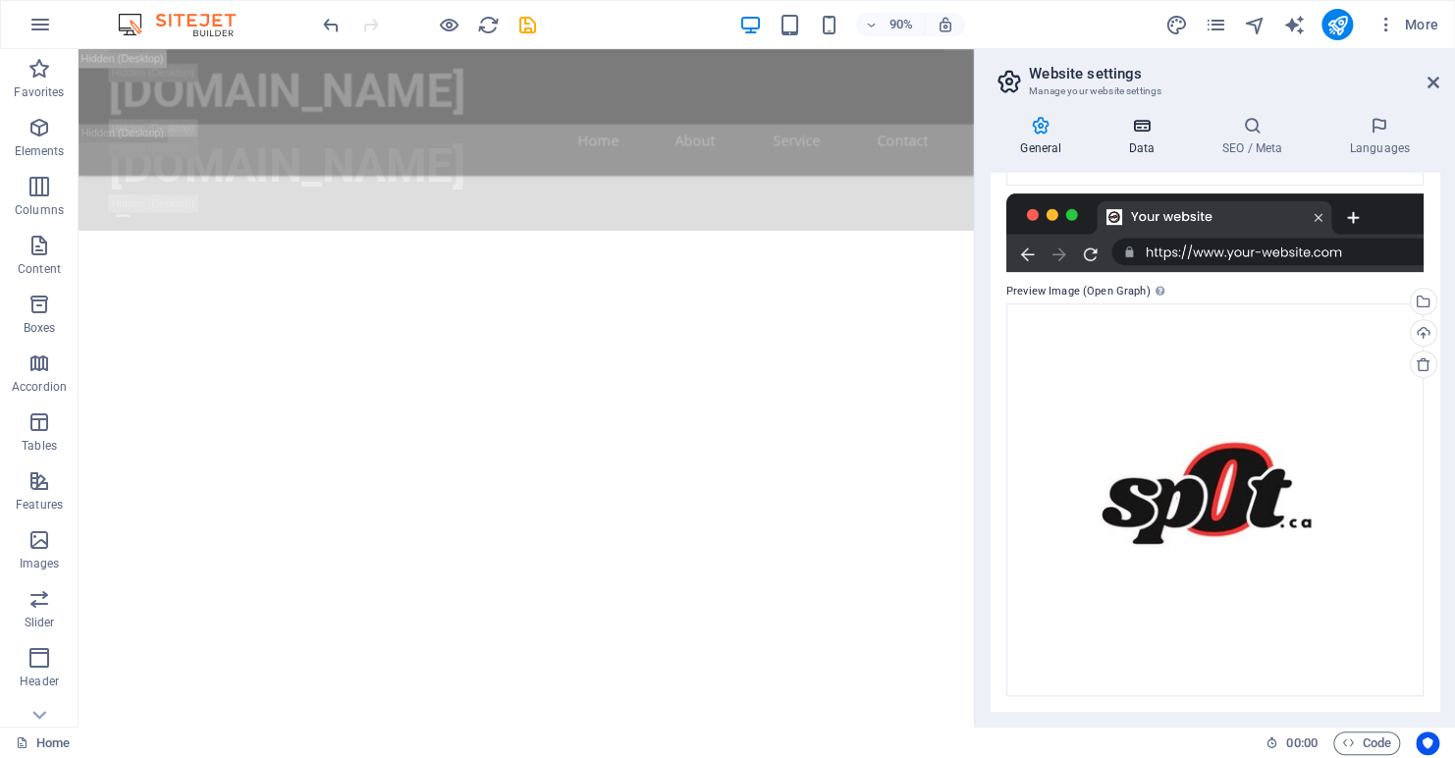
click at [1148, 131] on icon at bounding box center [1141, 126] width 85 height 20
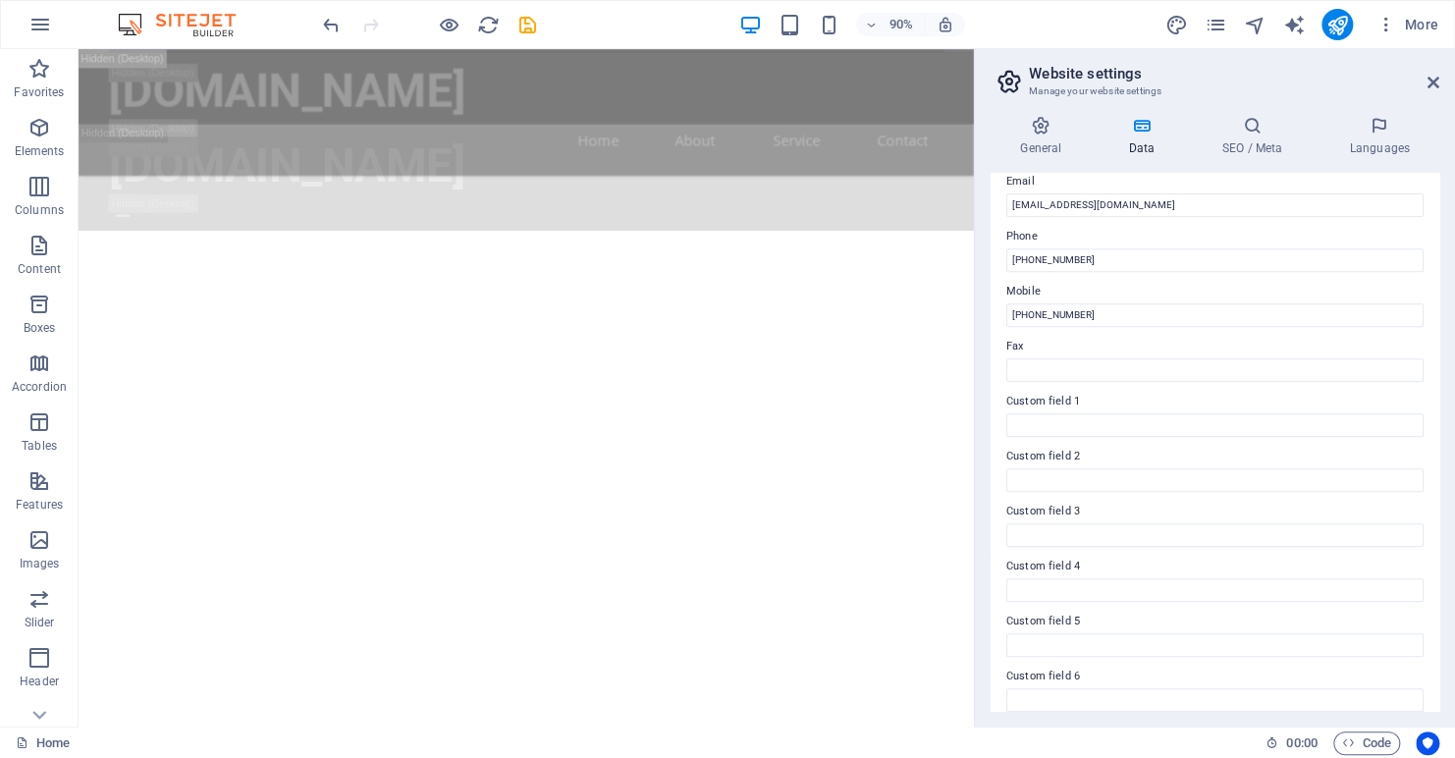
scroll to position [405, 0]
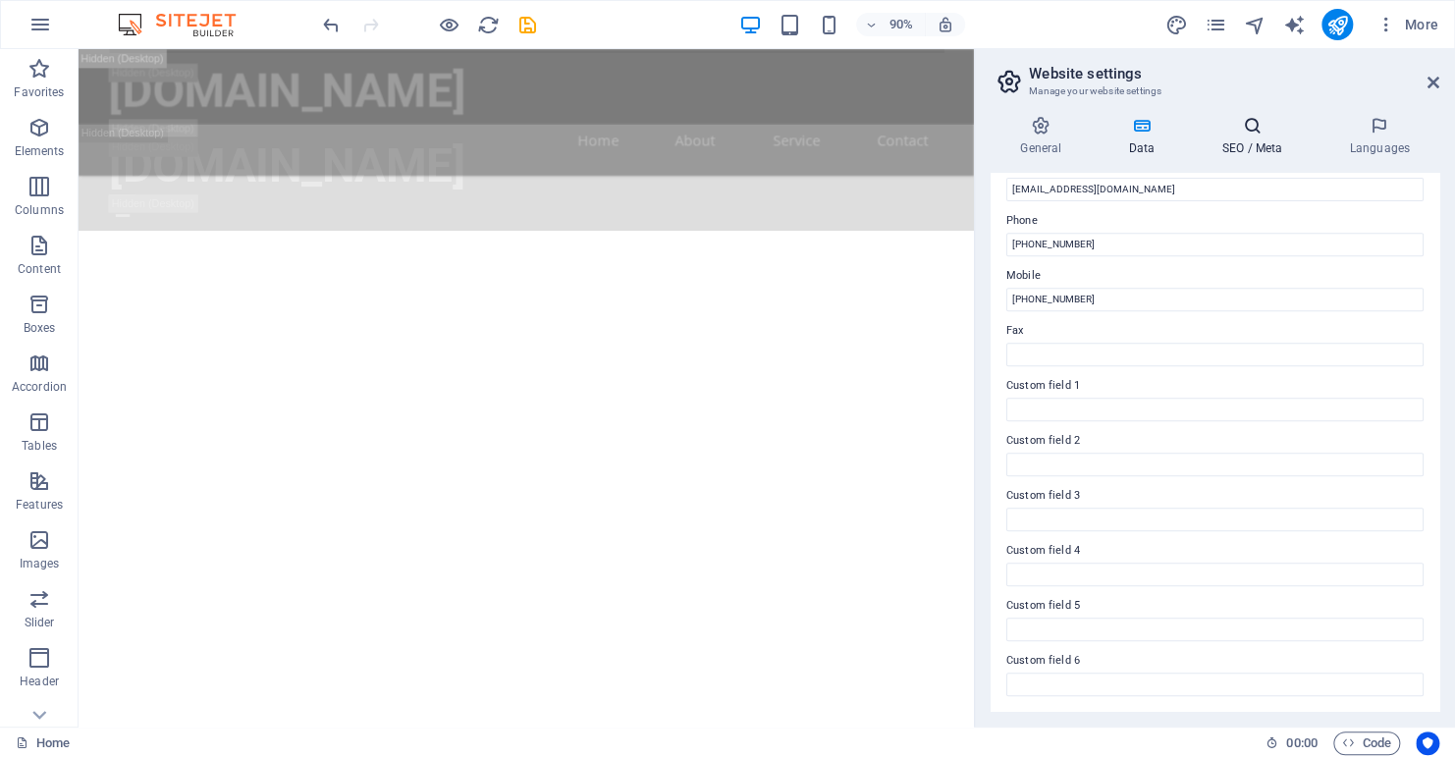
click at [1246, 124] on icon at bounding box center [1252, 126] width 120 height 20
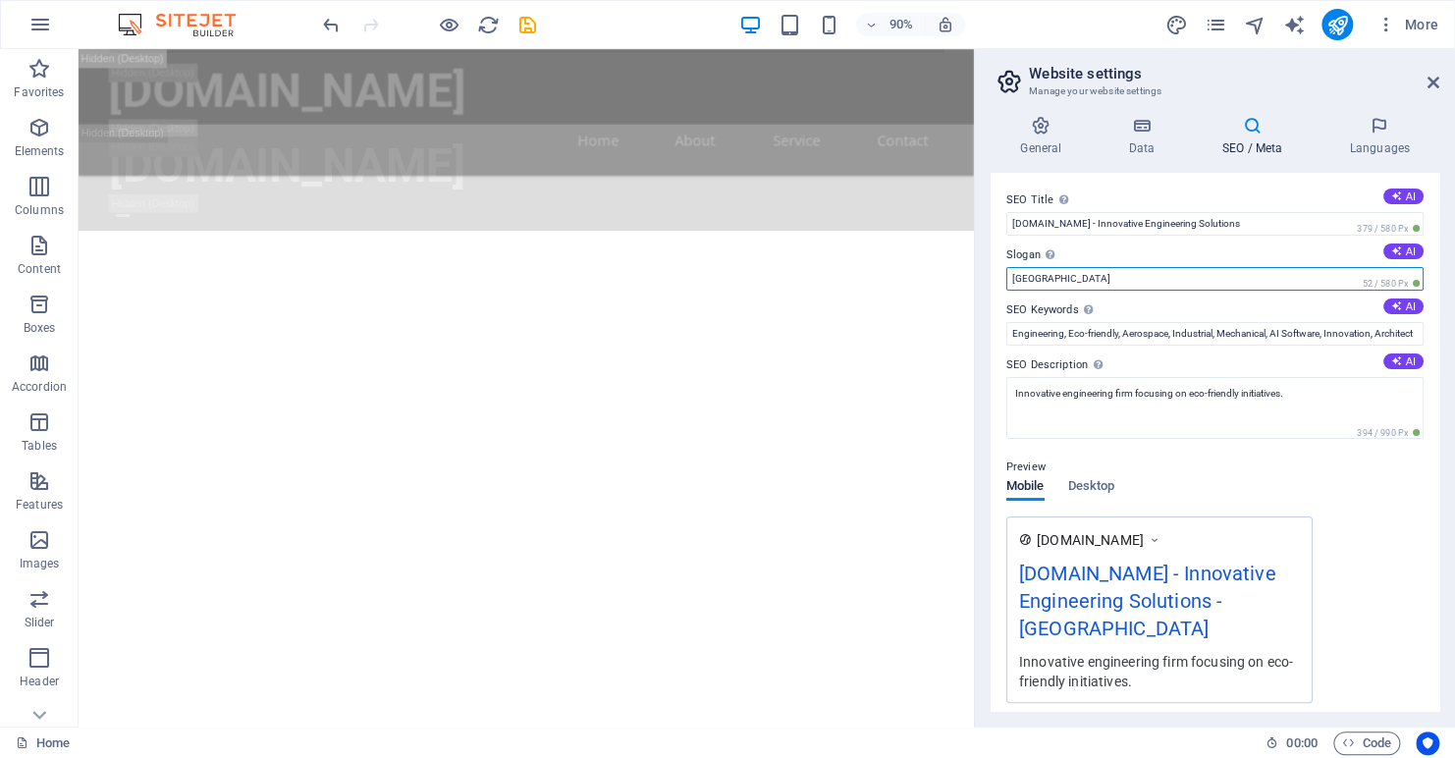
click at [1146, 281] on input "Berlin" at bounding box center [1215, 279] width 417 height 24
type input "B"
click at [1012, 277] on input "Green Living" at bounding box center [1215, 279] width 417 height 24
click at [1111, 278] on input "Quality Green Living" at bounding box center [1215, 279] width 417 height 24
type input "Quality Green Living"
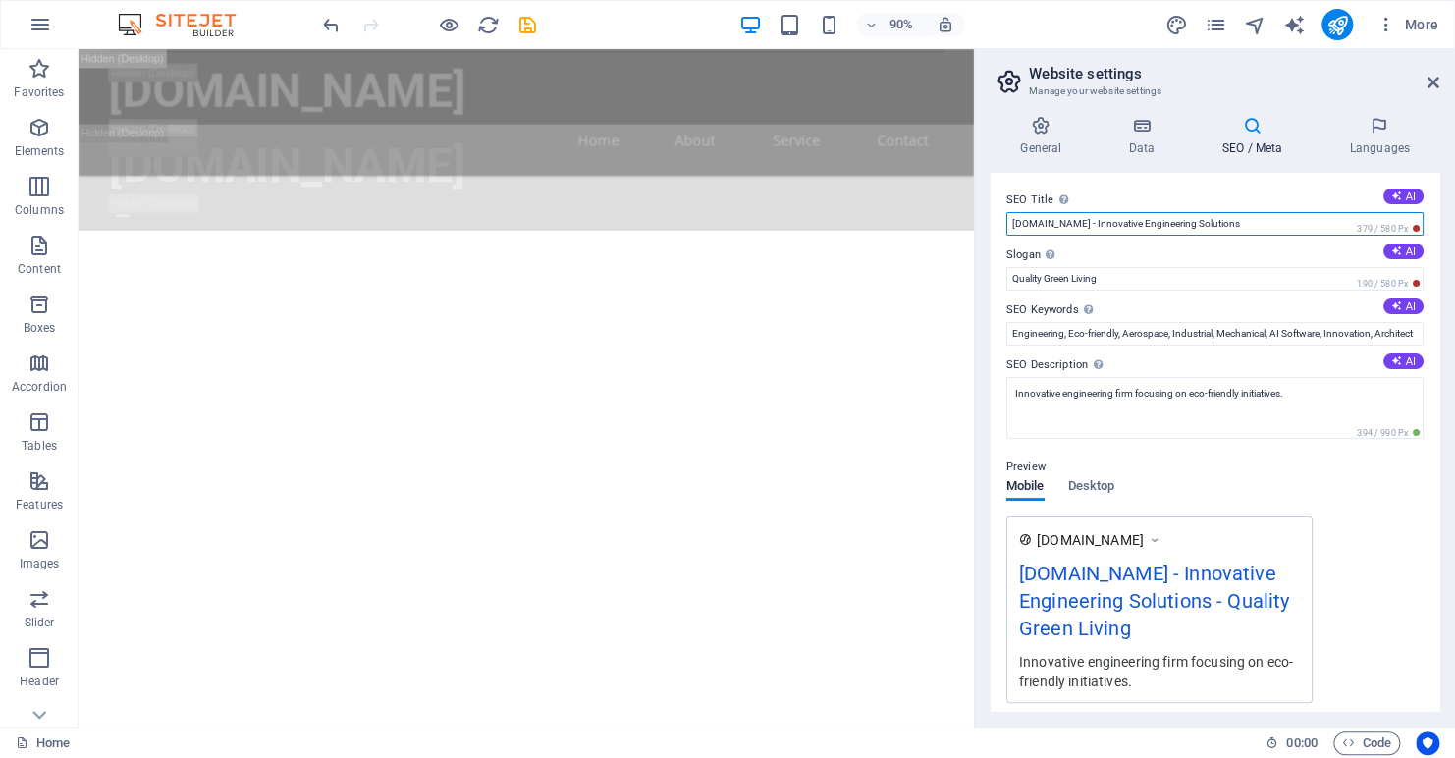
click at [1050, 224] on input "sp0t.ca - Innovative Engineering Solutions" at bounding box center [1215, 224] width 417 height 24
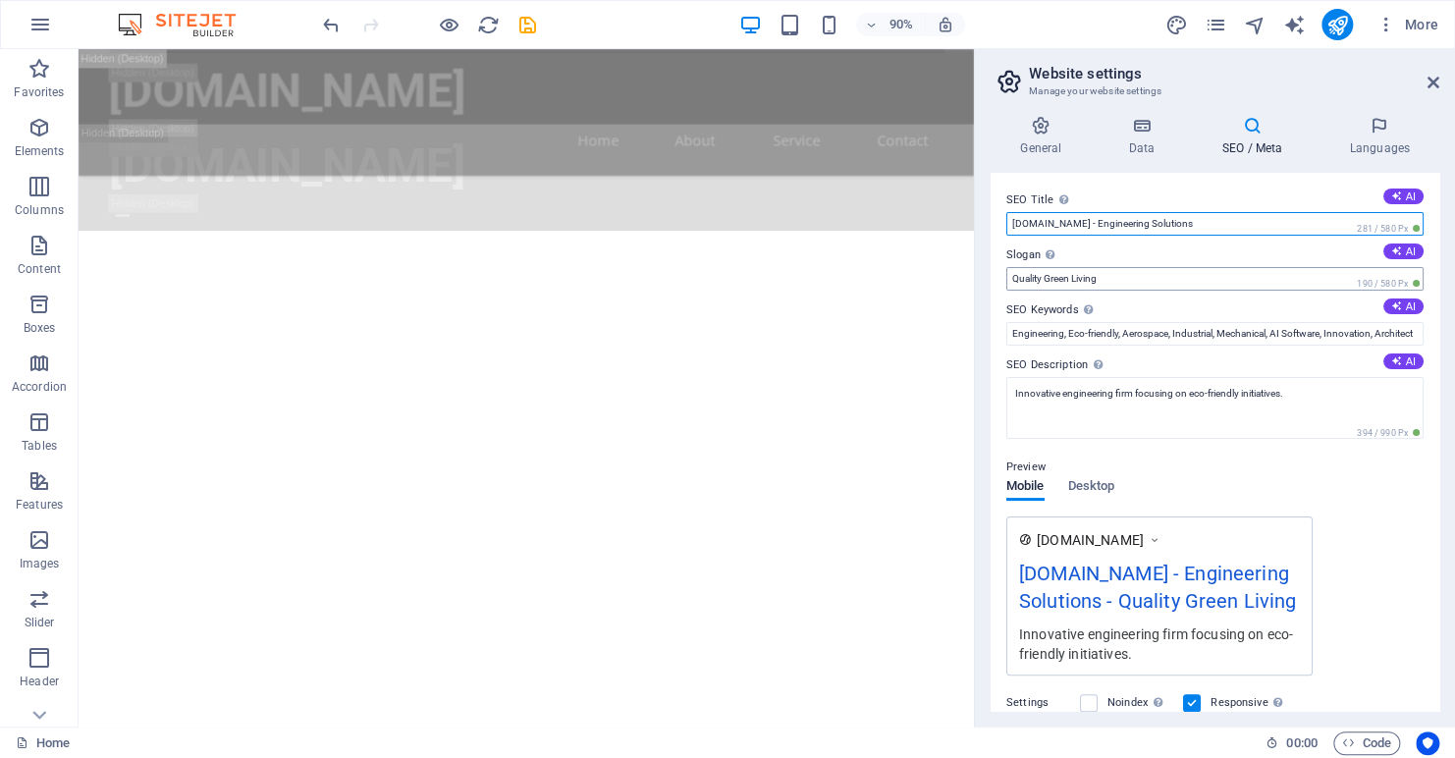
type input "sp0t.ca - Engineering Solutions"
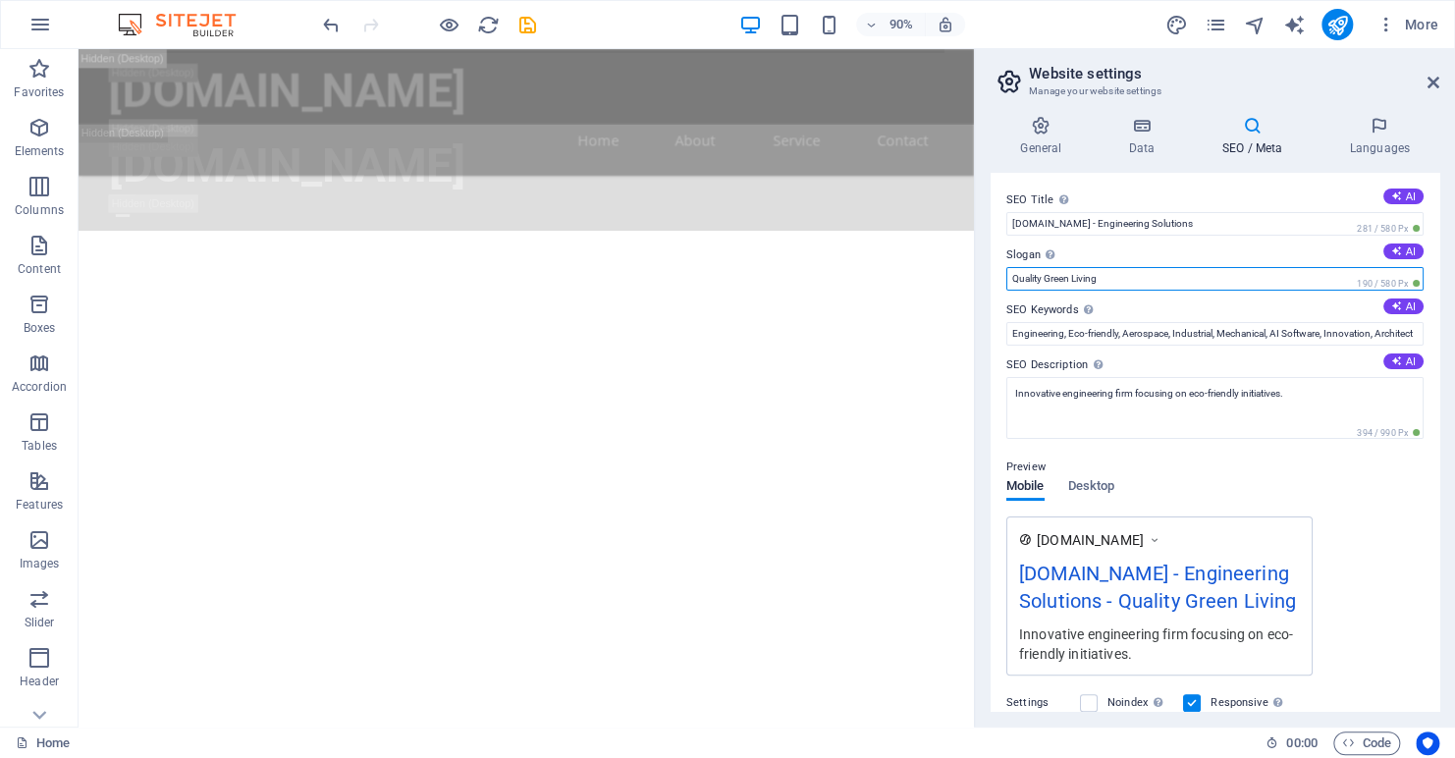
click at [1120, 281] on input "Quality Green Living" at bounding box center [1215, 279] width 417 height 24
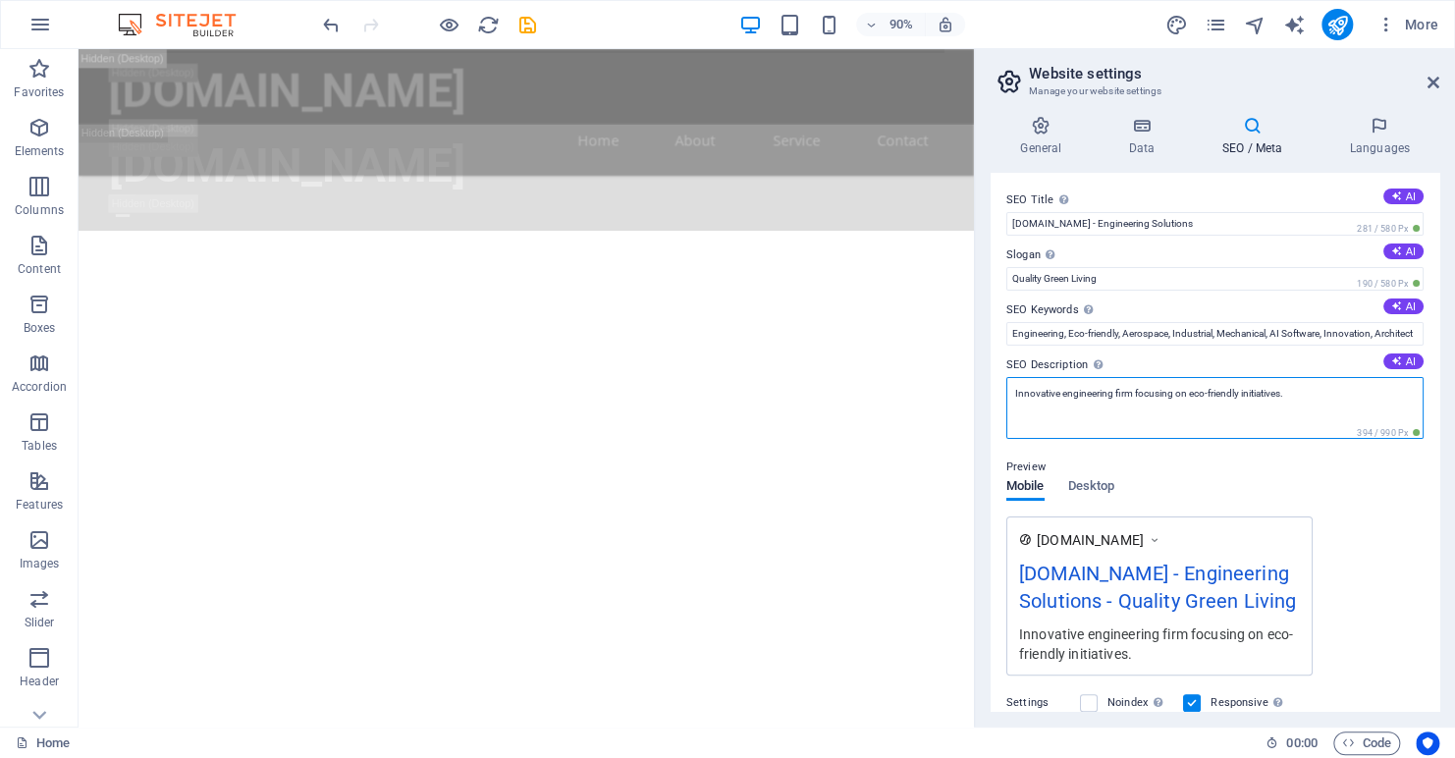
click at [1317, 390] on textarea "Innovative engineering firm focusing on eco-friendly initiatives." at bounding box center [1215, 408] width 417 height 62
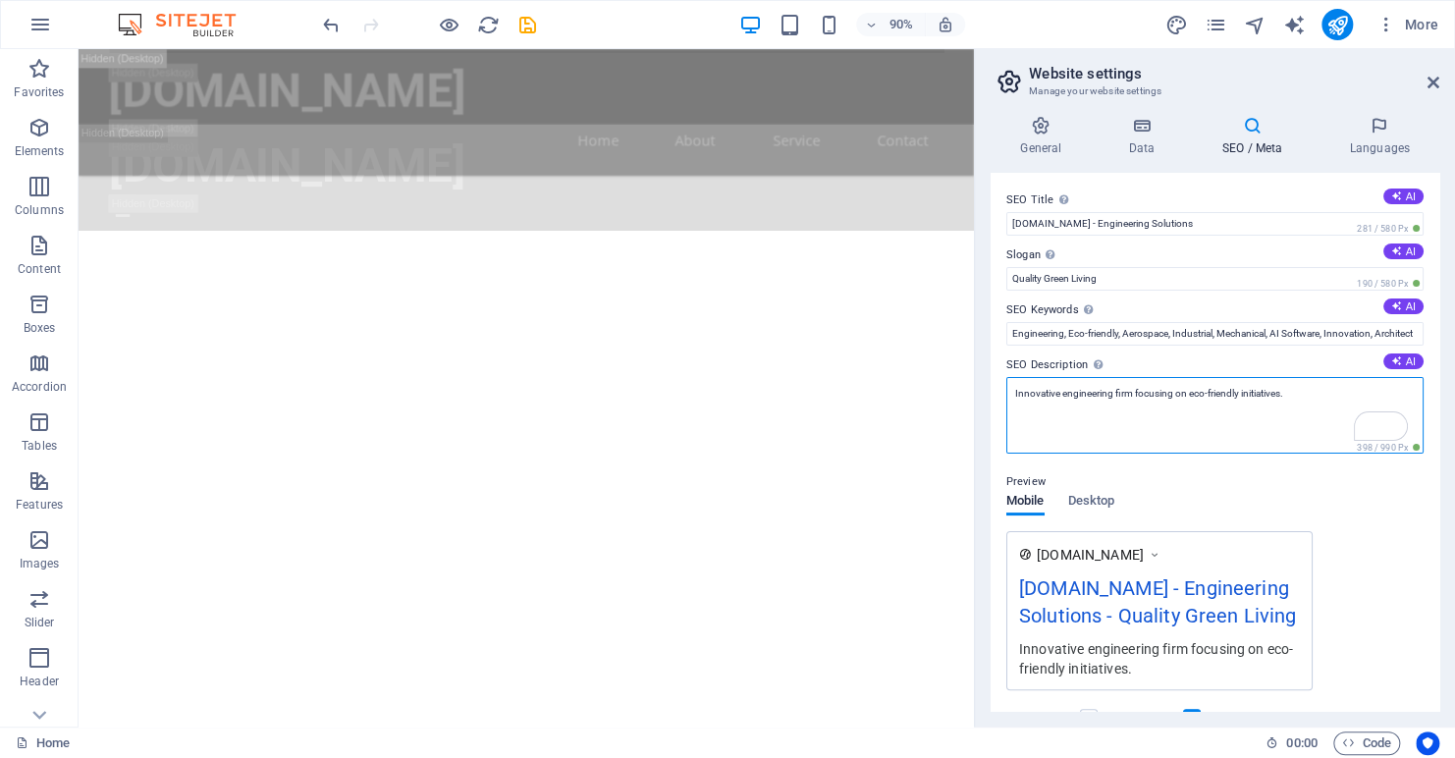
type textarea "Innovative engineering firm focusing on eco-friendly initiatives."
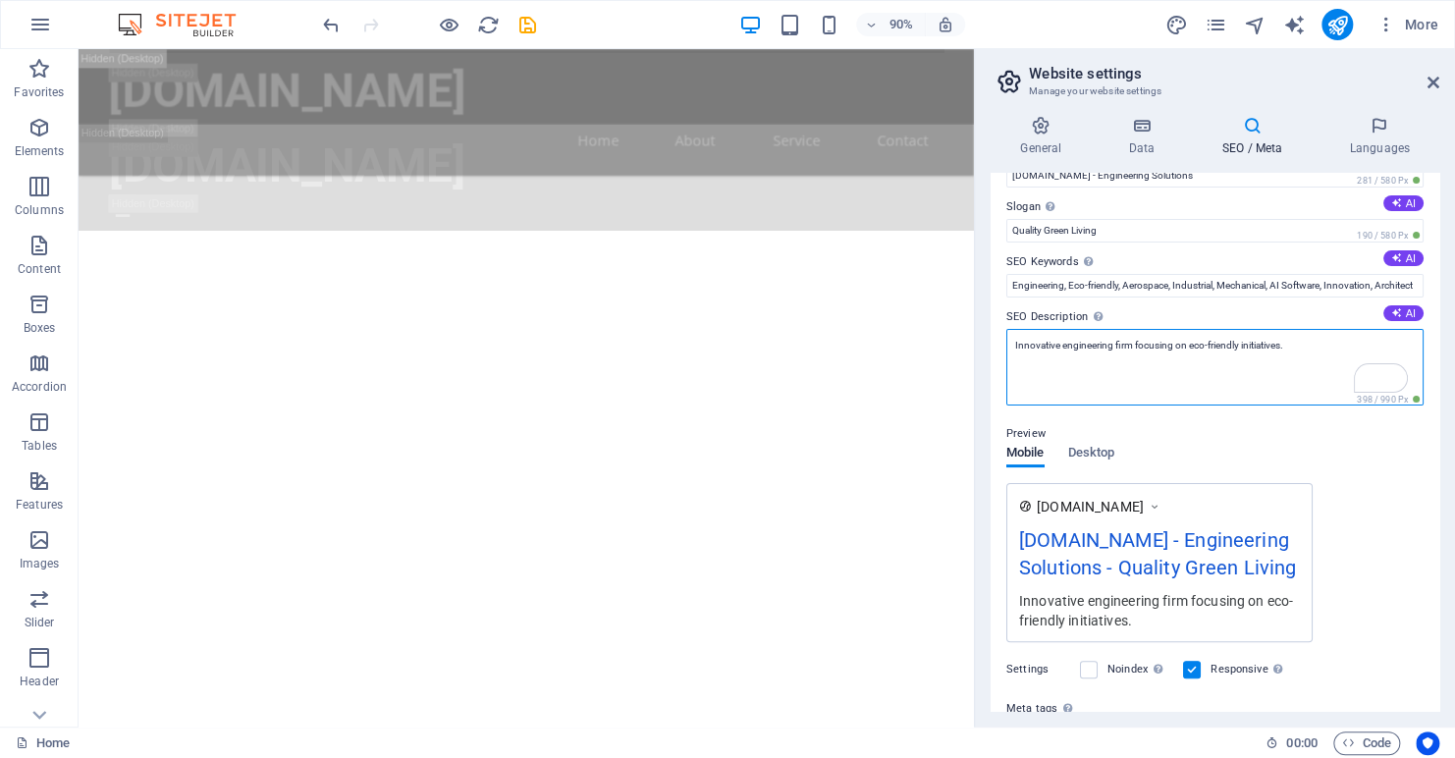
scroll to position [0, 0]
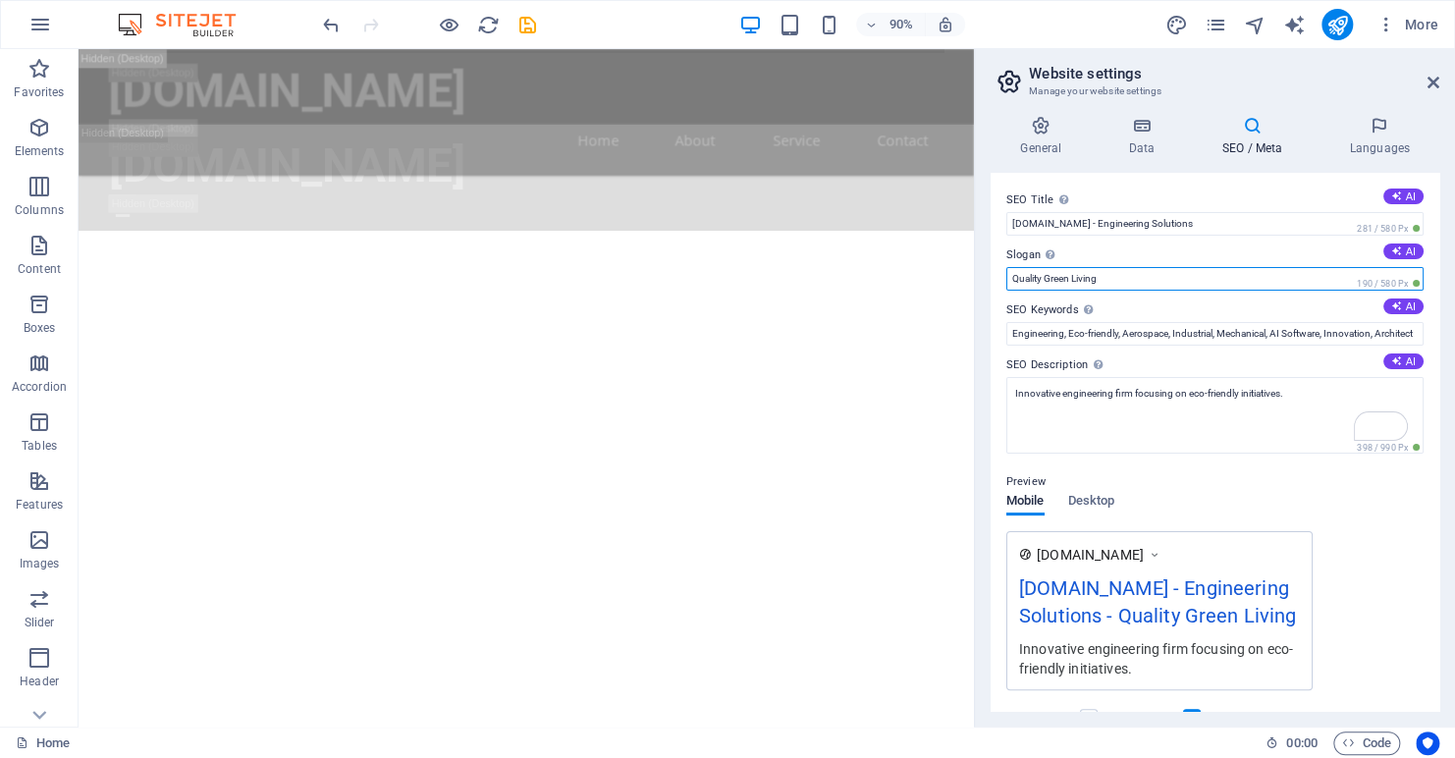
click at [1019, 282] on input "Quality Green Living" at bounding box center [1215, 279] width 417 height 24
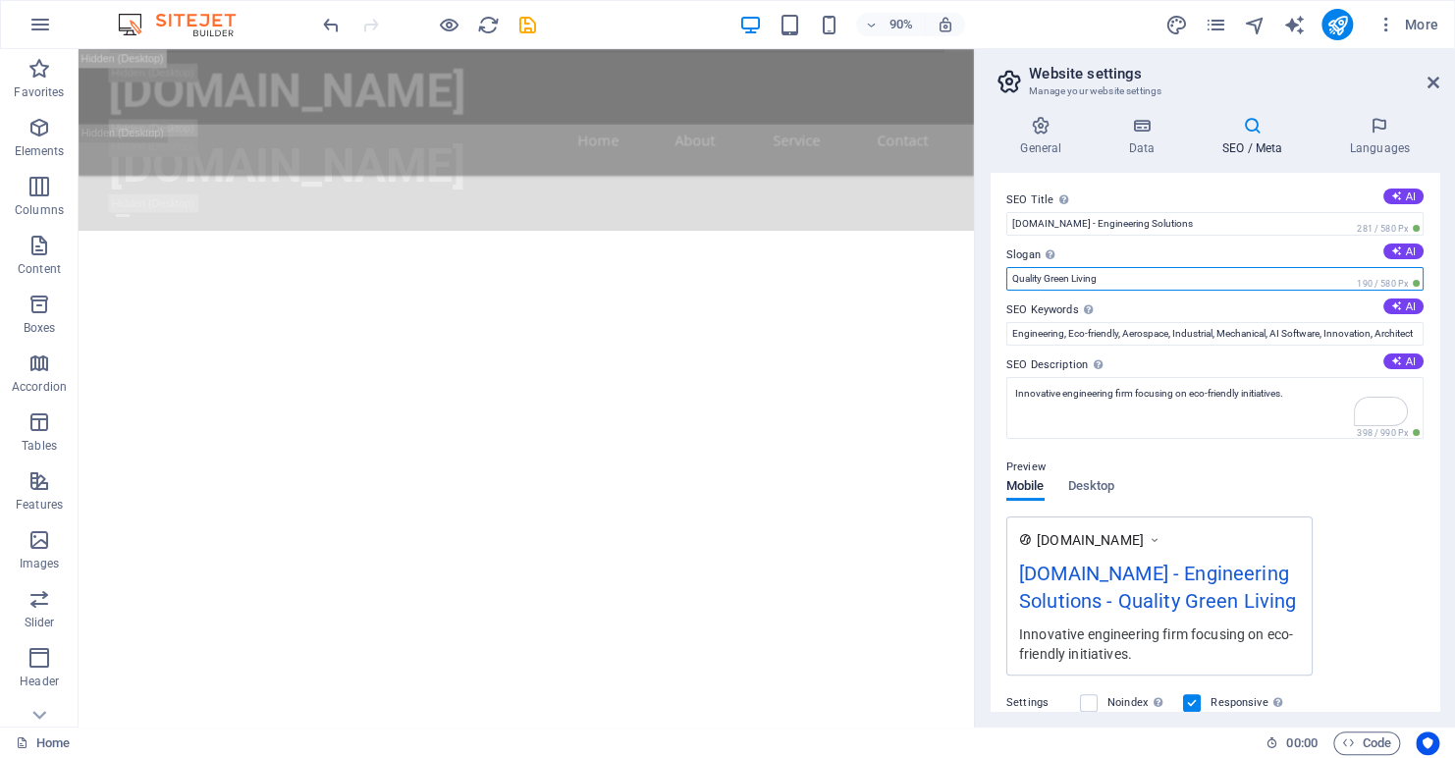
click at [1039, 276] on input "Quality Green Living" at bounding box center [1215, 279] width 417 height 24
click at [1011, 277] on input "Quality Green Living" at bounding box center [1215, 279] width 417 height 24
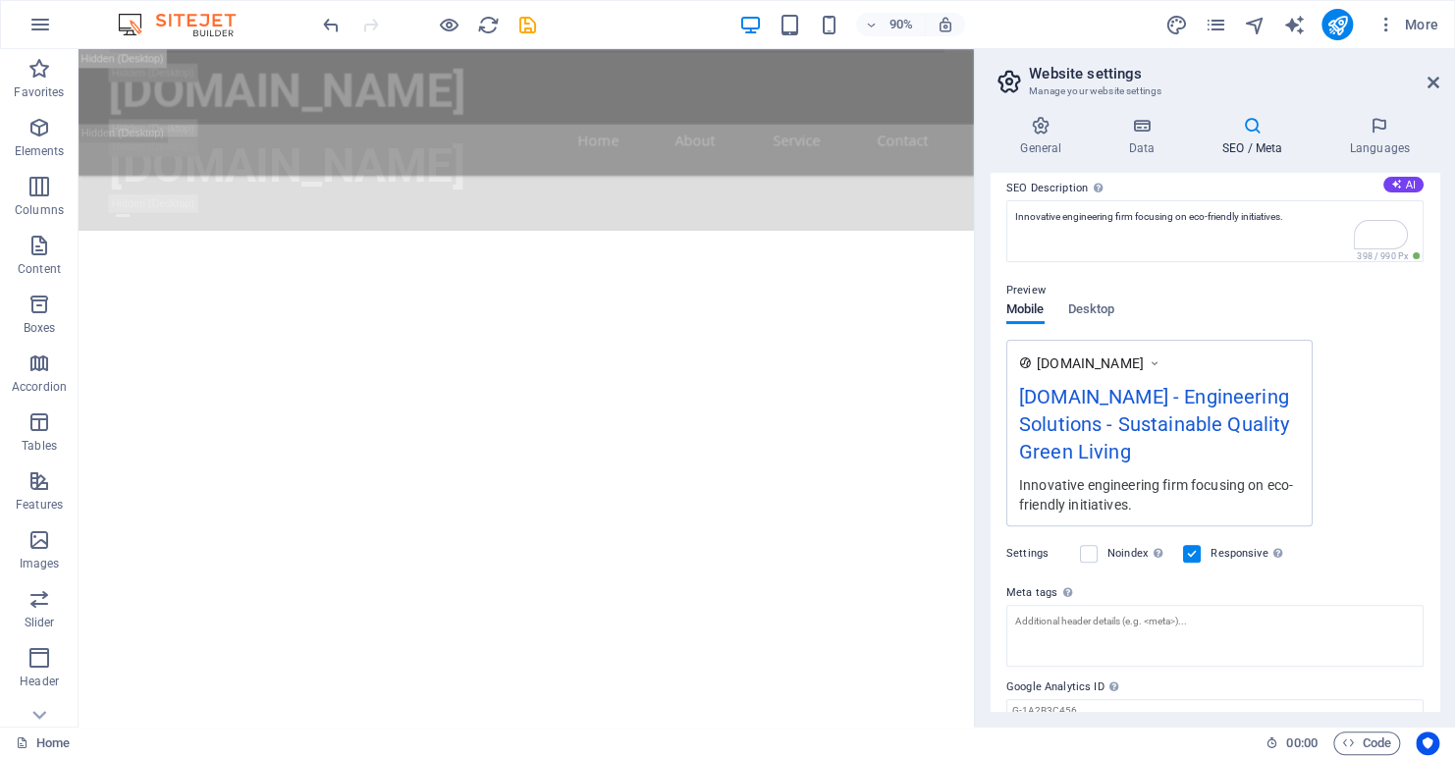
scroll to position [257, 0]
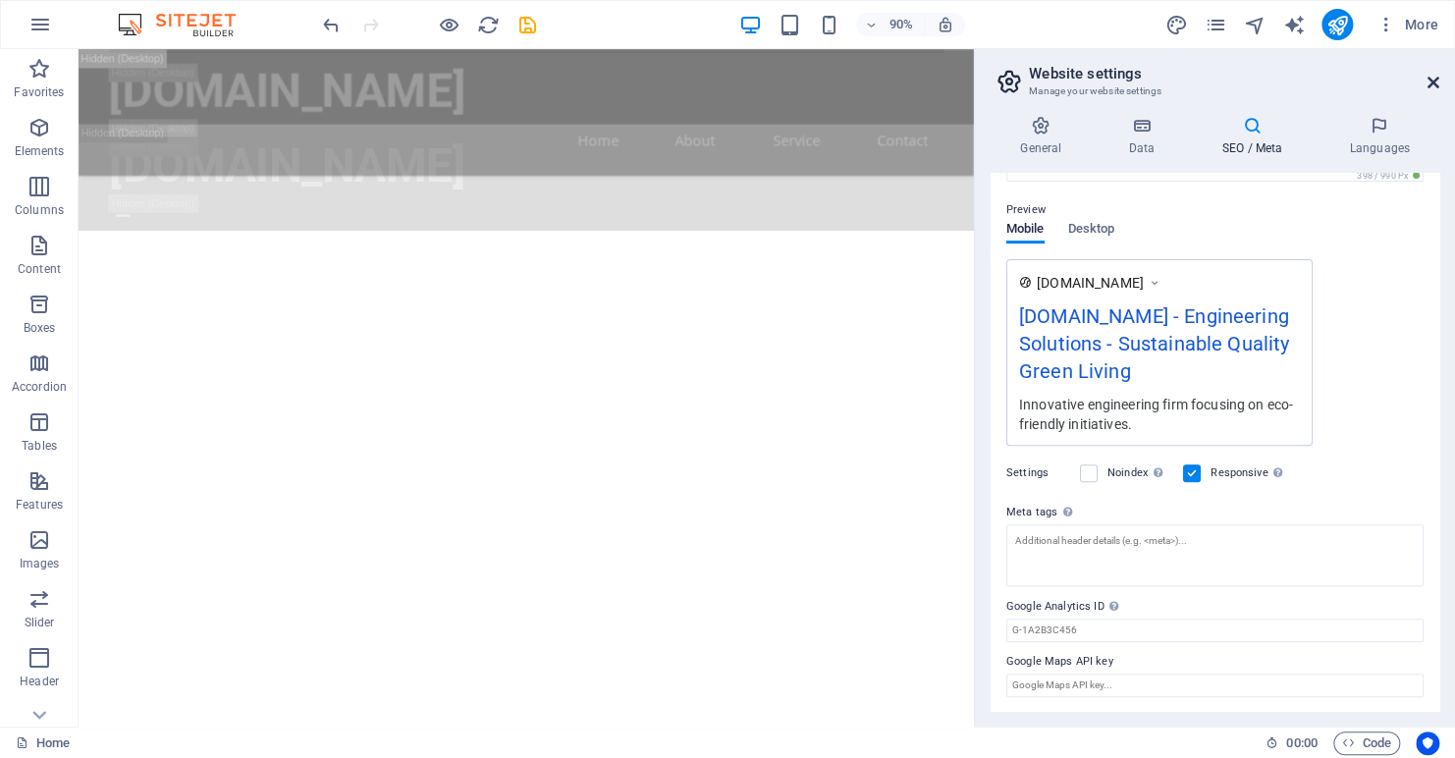
type input "Sustainable Quality Green Living"
click at [1435, 82] on icon at bounding box center [1434, 83] width 12 height 16
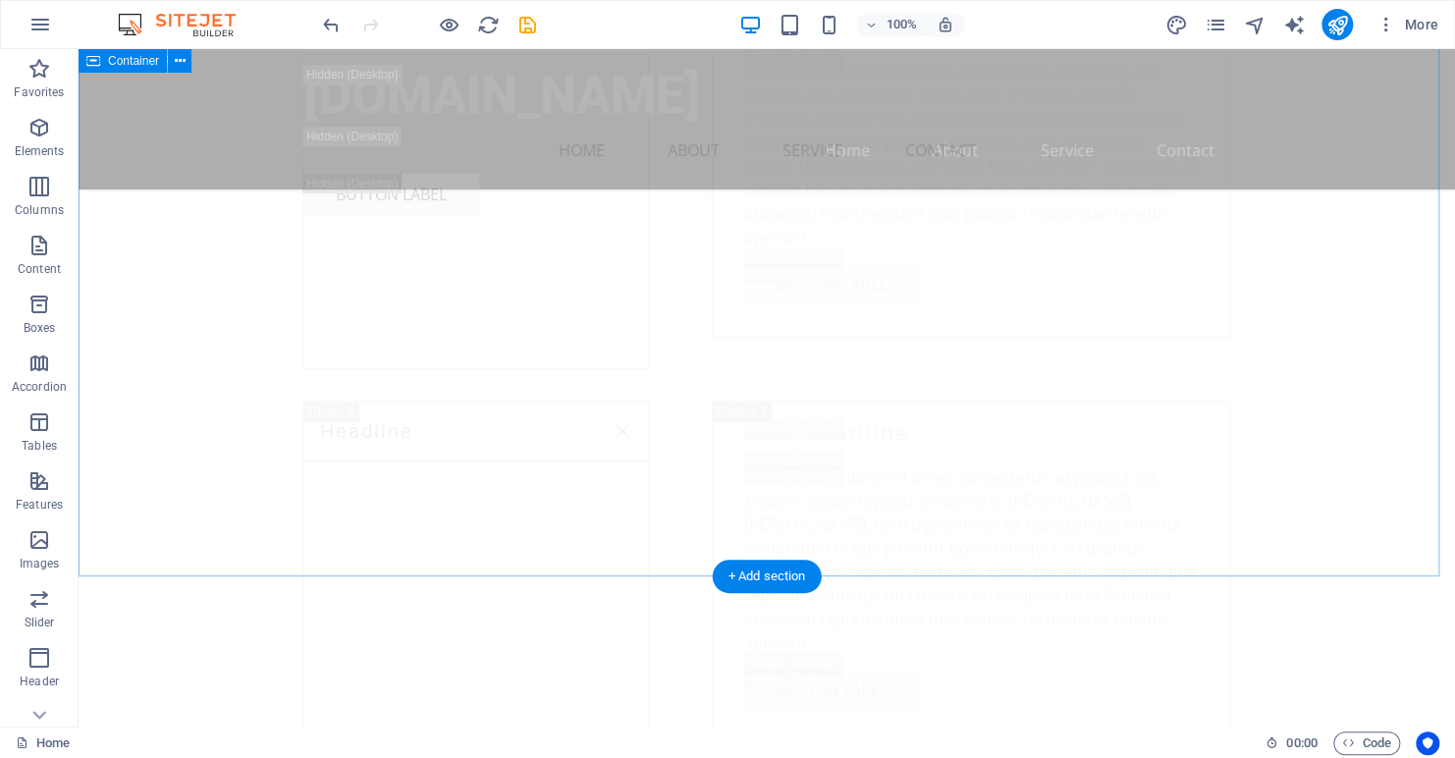
scroll to position [15475, 0]
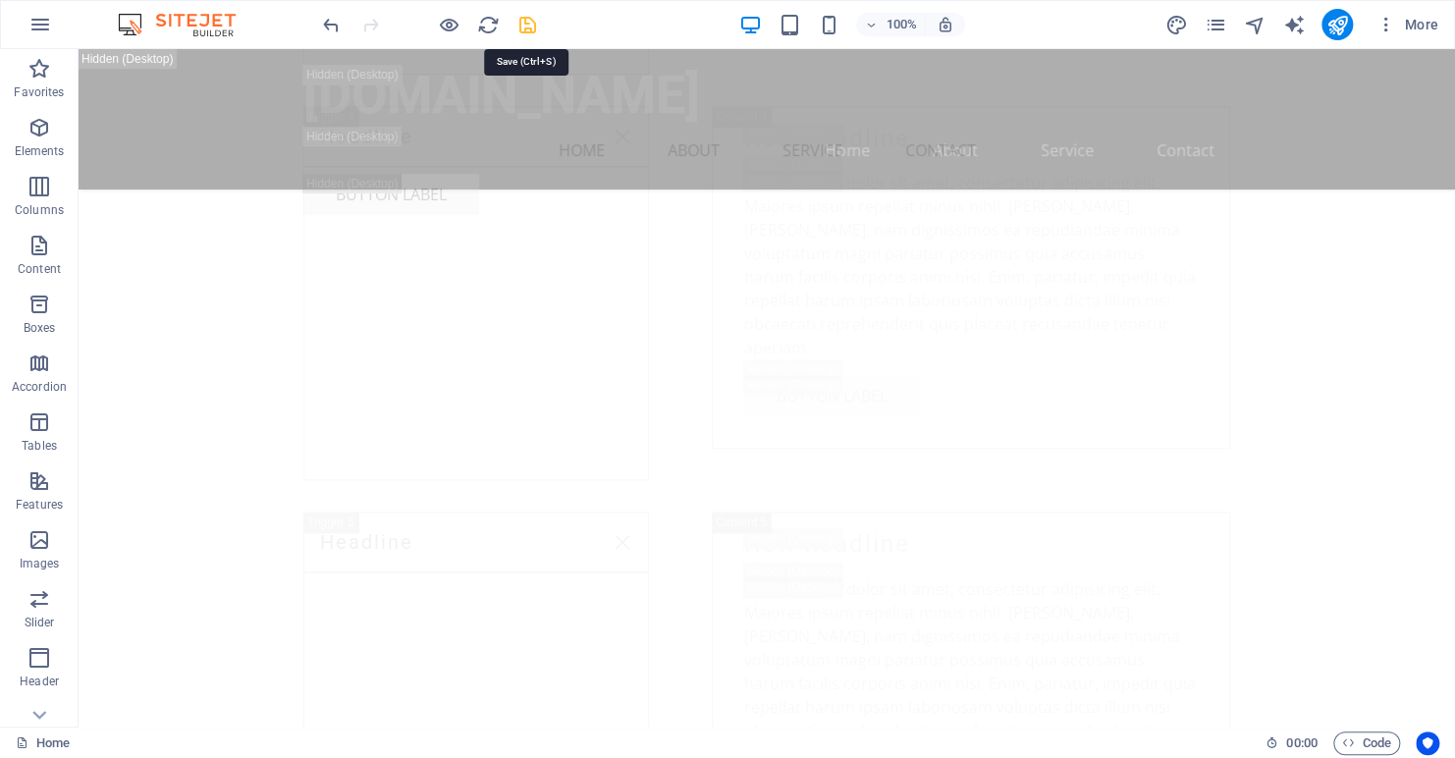
click at [522, 21] on icon "save" at bounding box center [528, 25] width 23 height 23
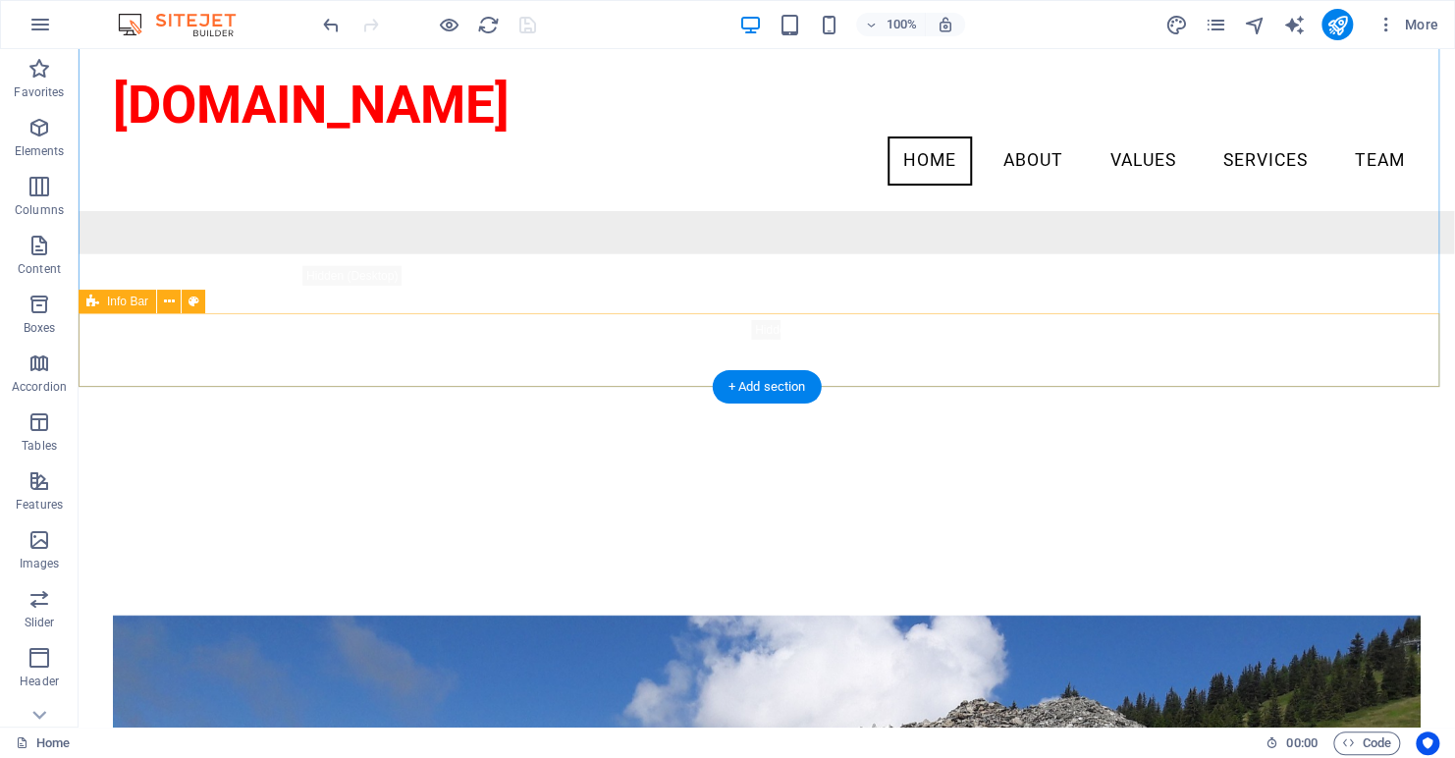
scroll to position [1851, 0]
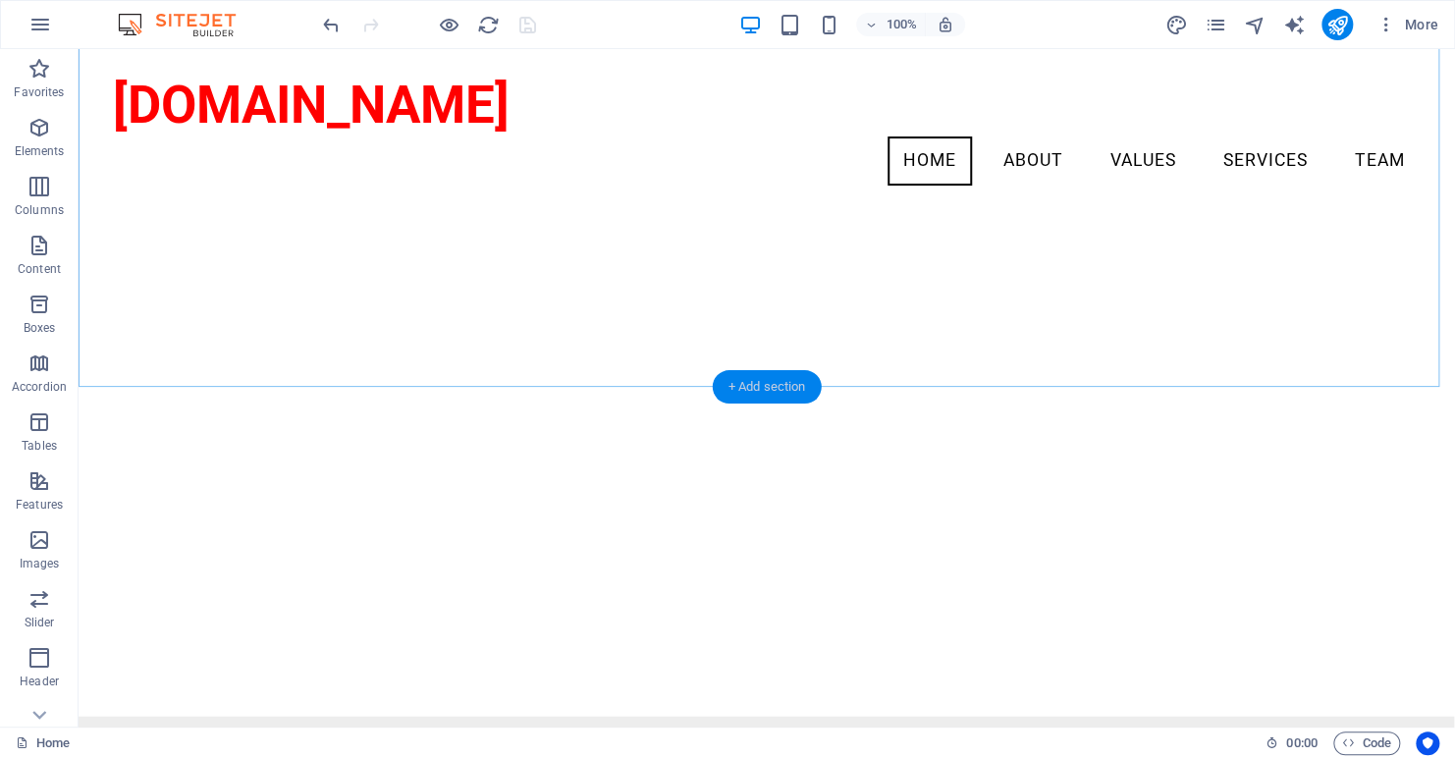
click at [747, 386] on div "+ Add section" at bounding box center [767, 386] width 109 height 33
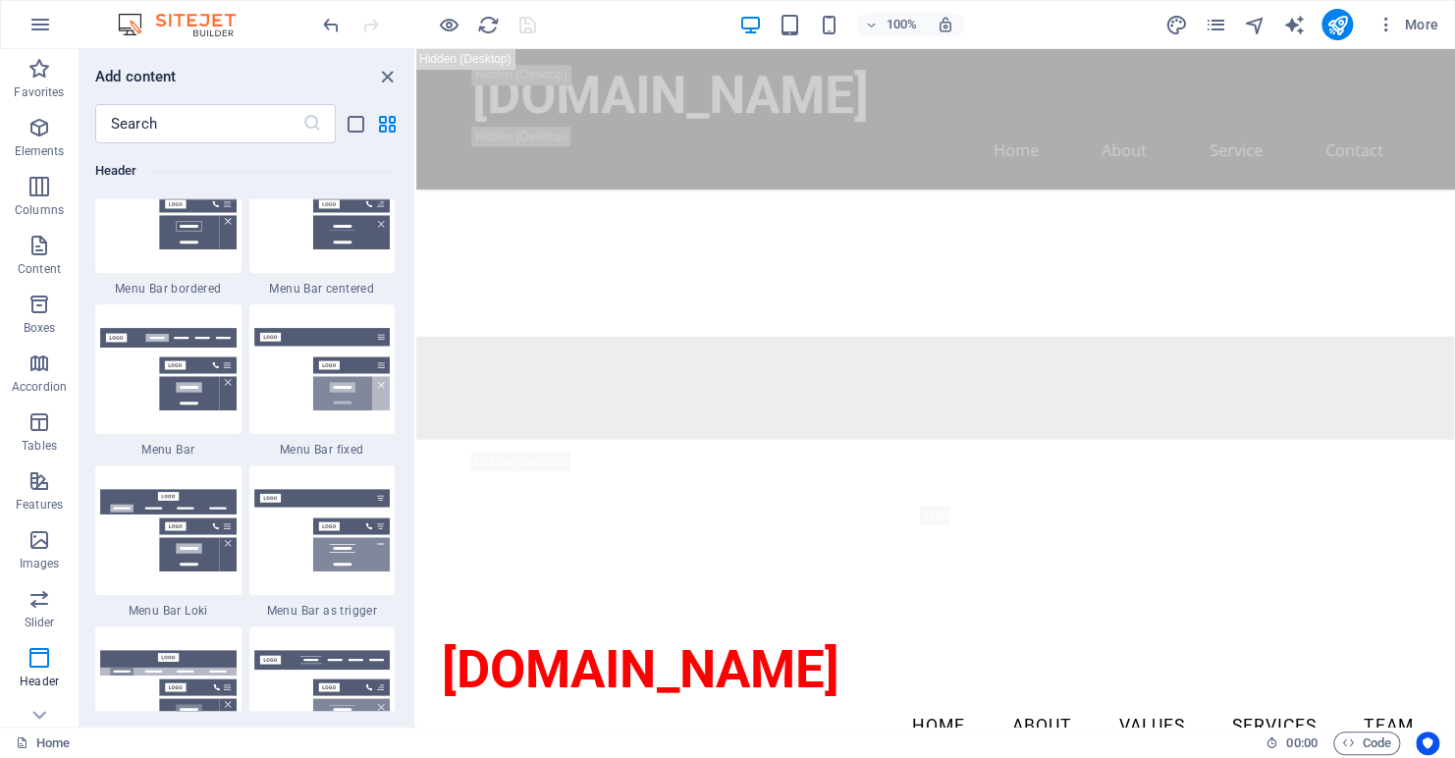
scroll to position [10605, 0]
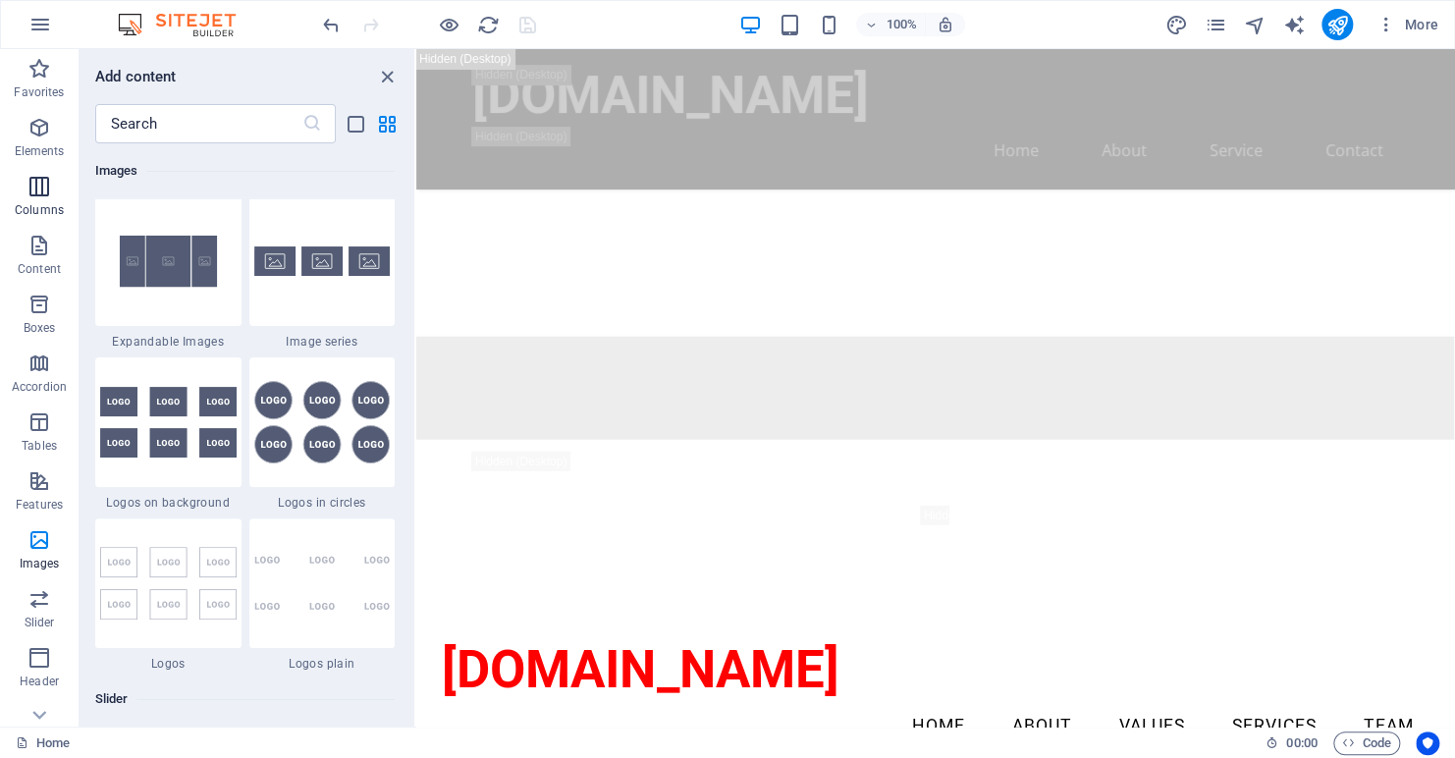
click at [28, 188] on icon "button" at bounding box center [39, 187] width 24 height 24
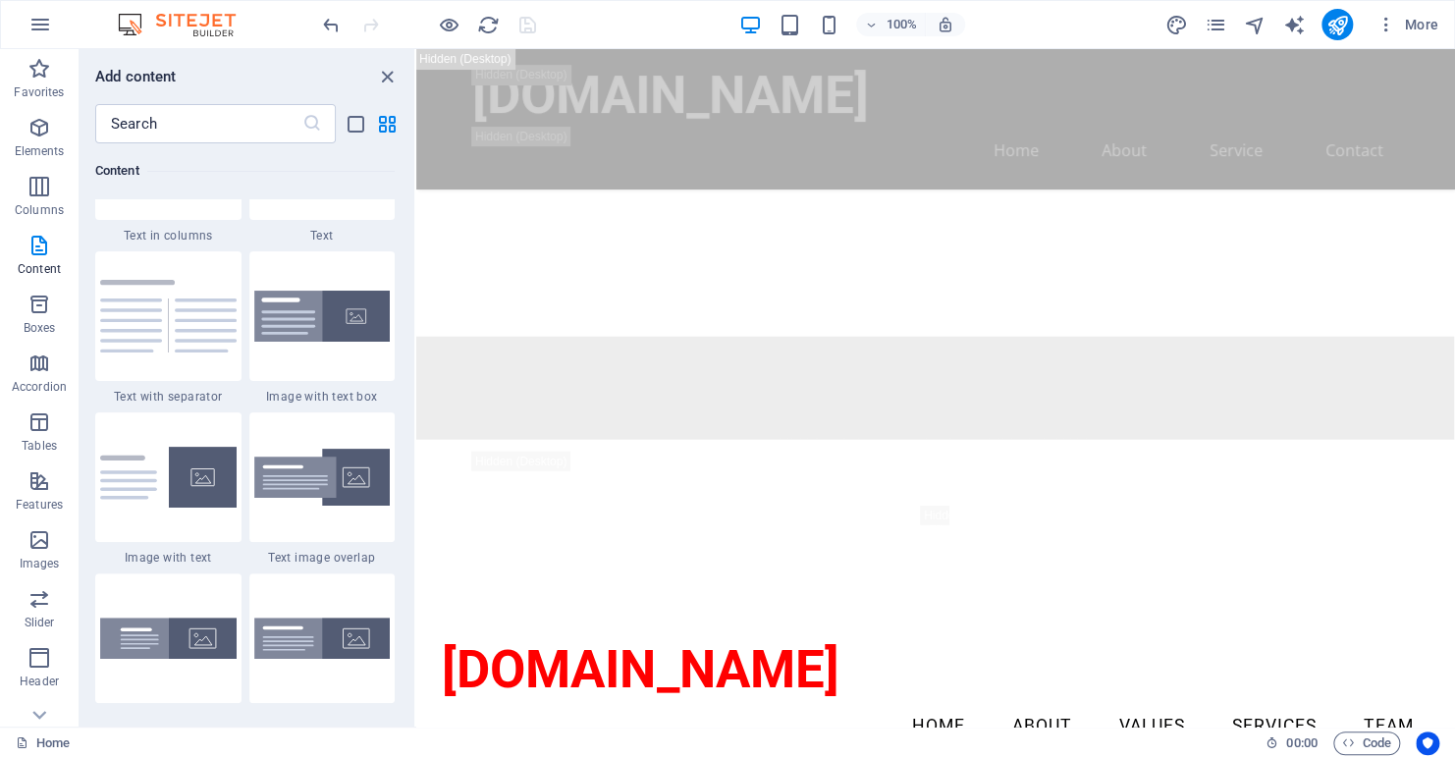
scroll to position [3526, 0]
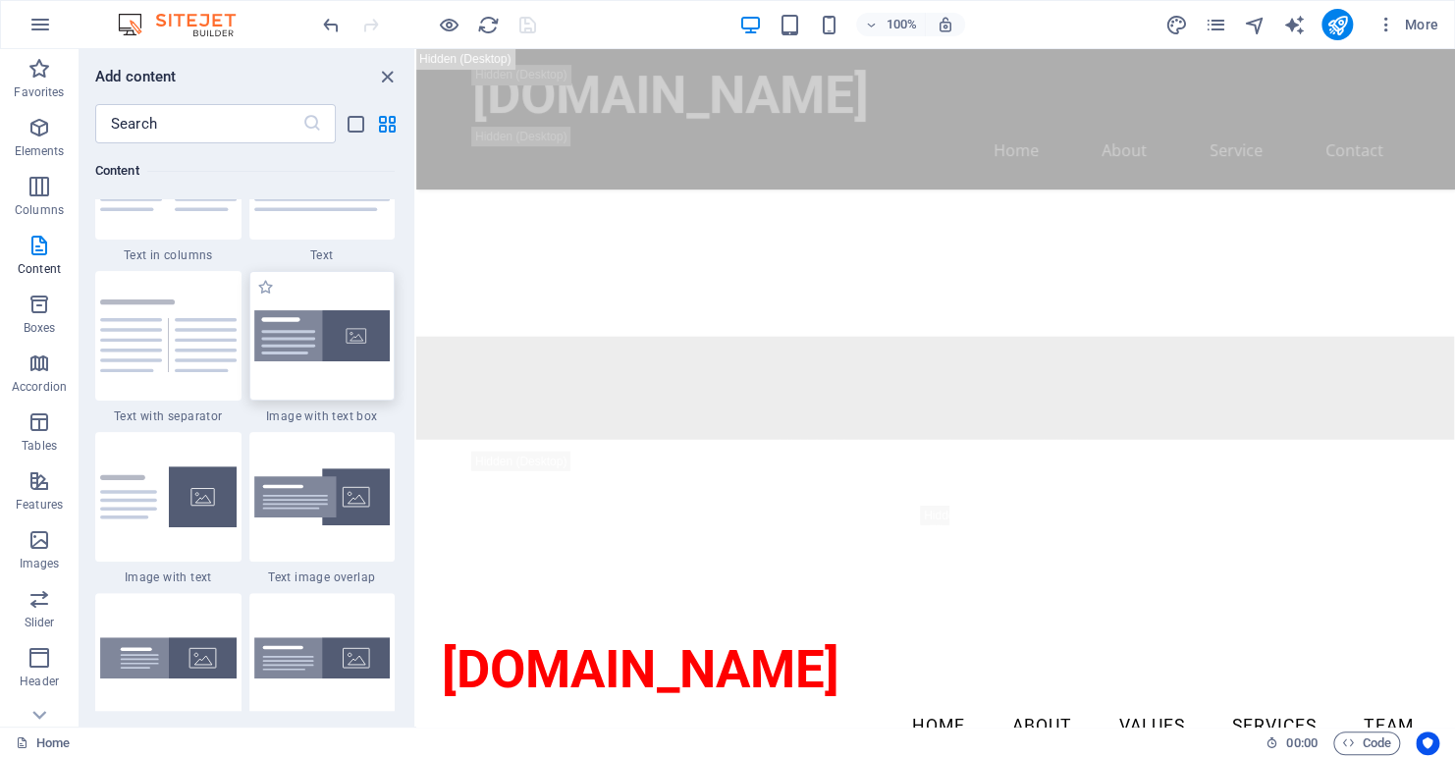
click at [307, 343] on img at bounding box center [322, 336] width 137 height 52
drag, startPoint x: 335, startPoint y: 338, endPoint x: 336, endPoint y: 278, distance: 59.9
click at [335, 338] on img at bounding box center [322, 336] width 137 height 52
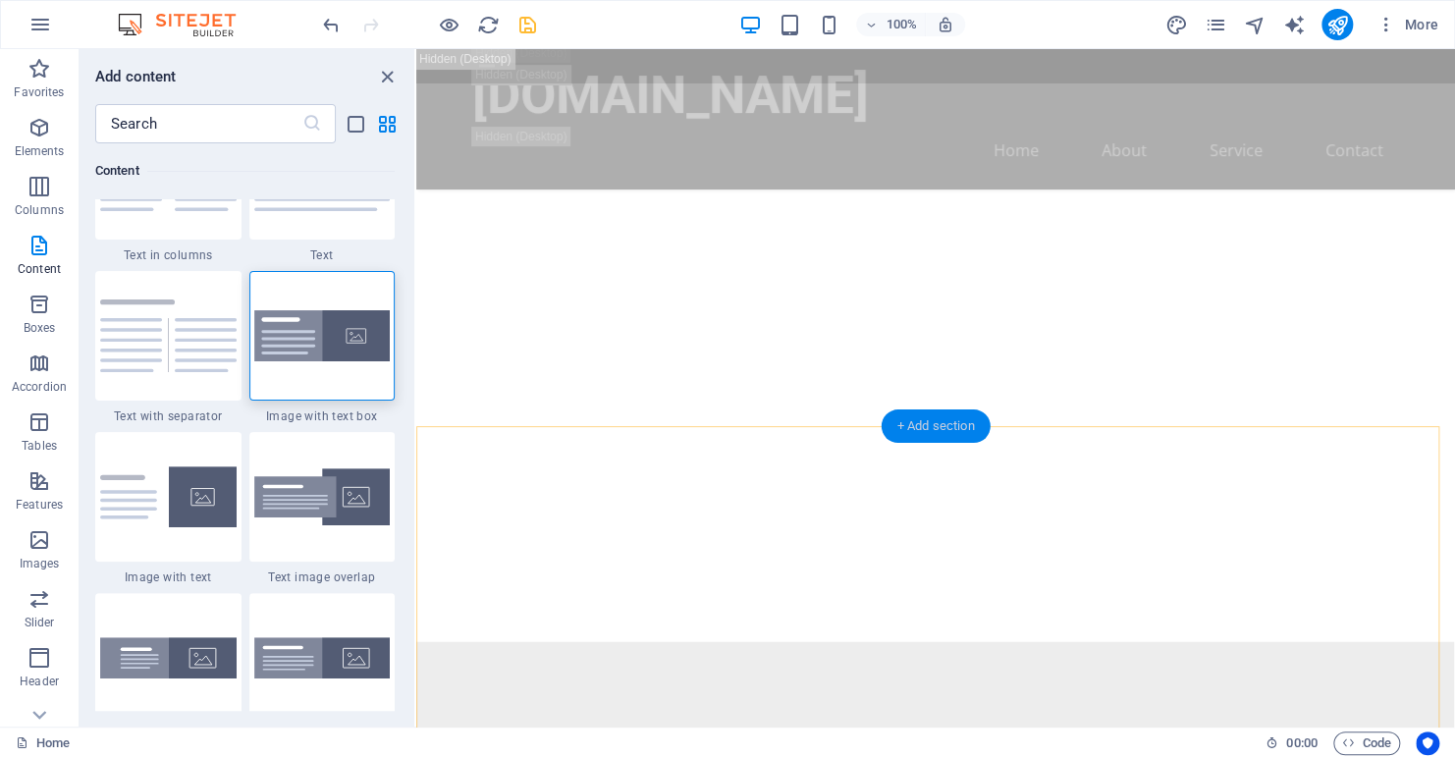
click at [924, 426] on div "+ Add section" at bounding box center [936, 426] width 109 height 33
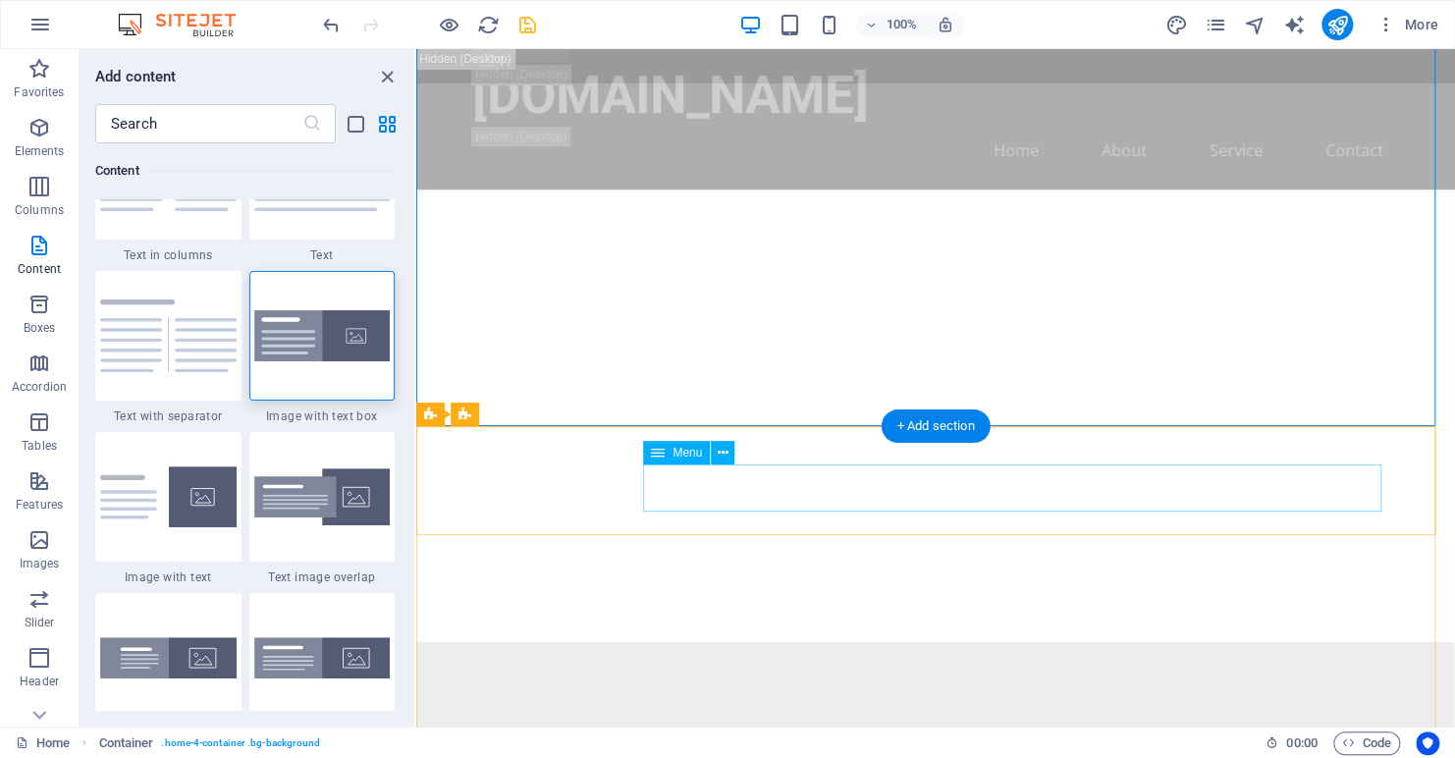
scroll to position [3436, 0]
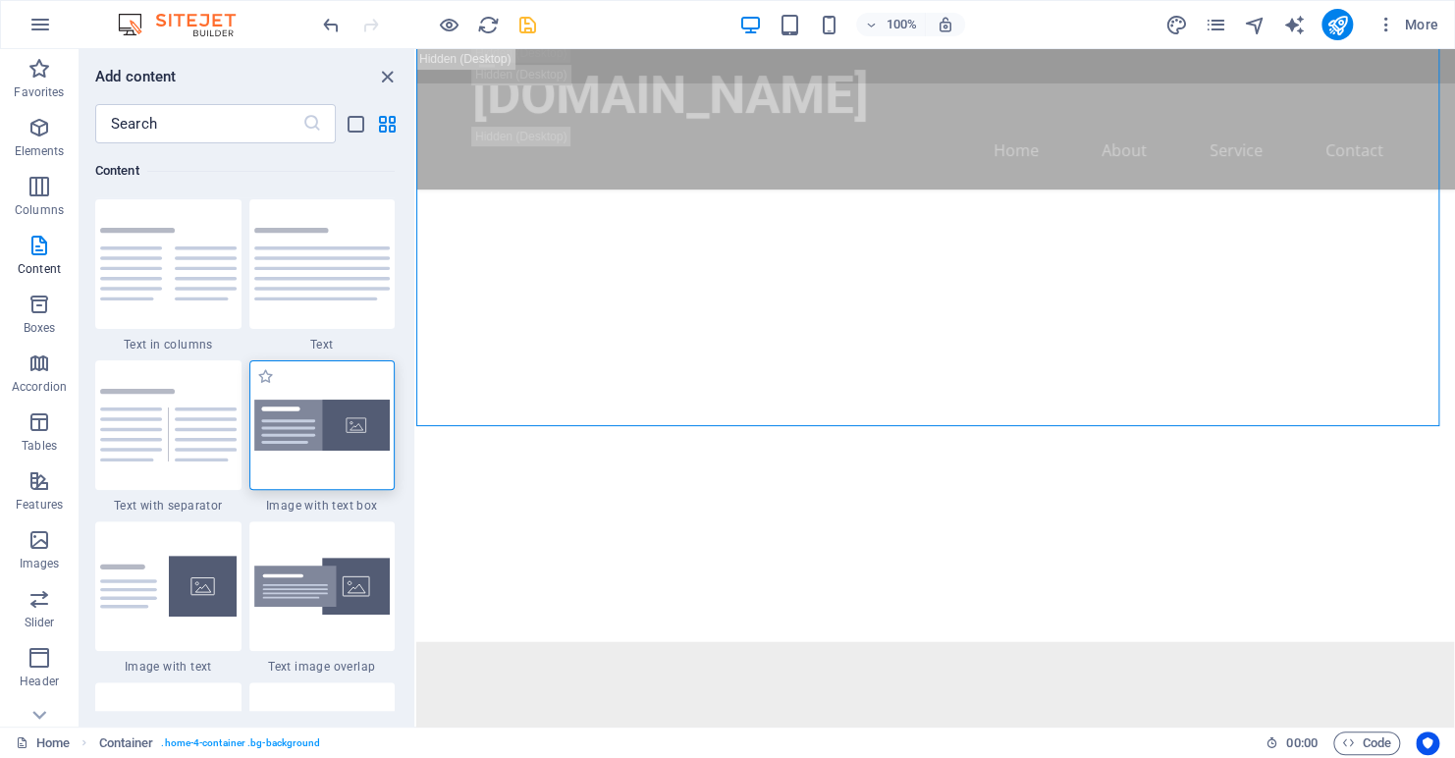
click at [343, 418] on img at bounding box center [322, 426] width 137 height 52
click at [416, 418] on div "H2 Banner Container Spacer Menu Banner Menu Bar Menu Bar Logo Menu Logo H3 Cont…" at bounding box center [935, 388] width 1039 height 678
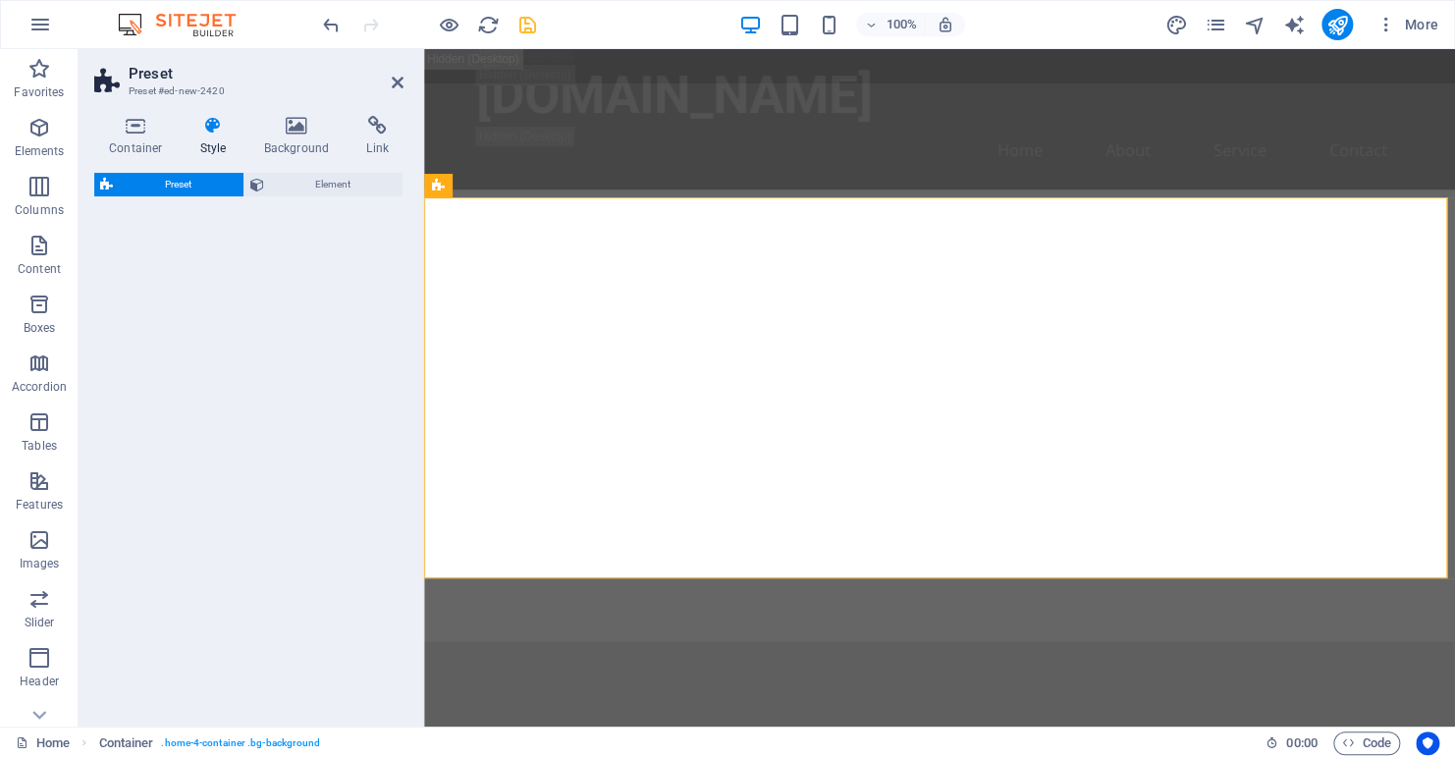
scroll to position [2154, 0]
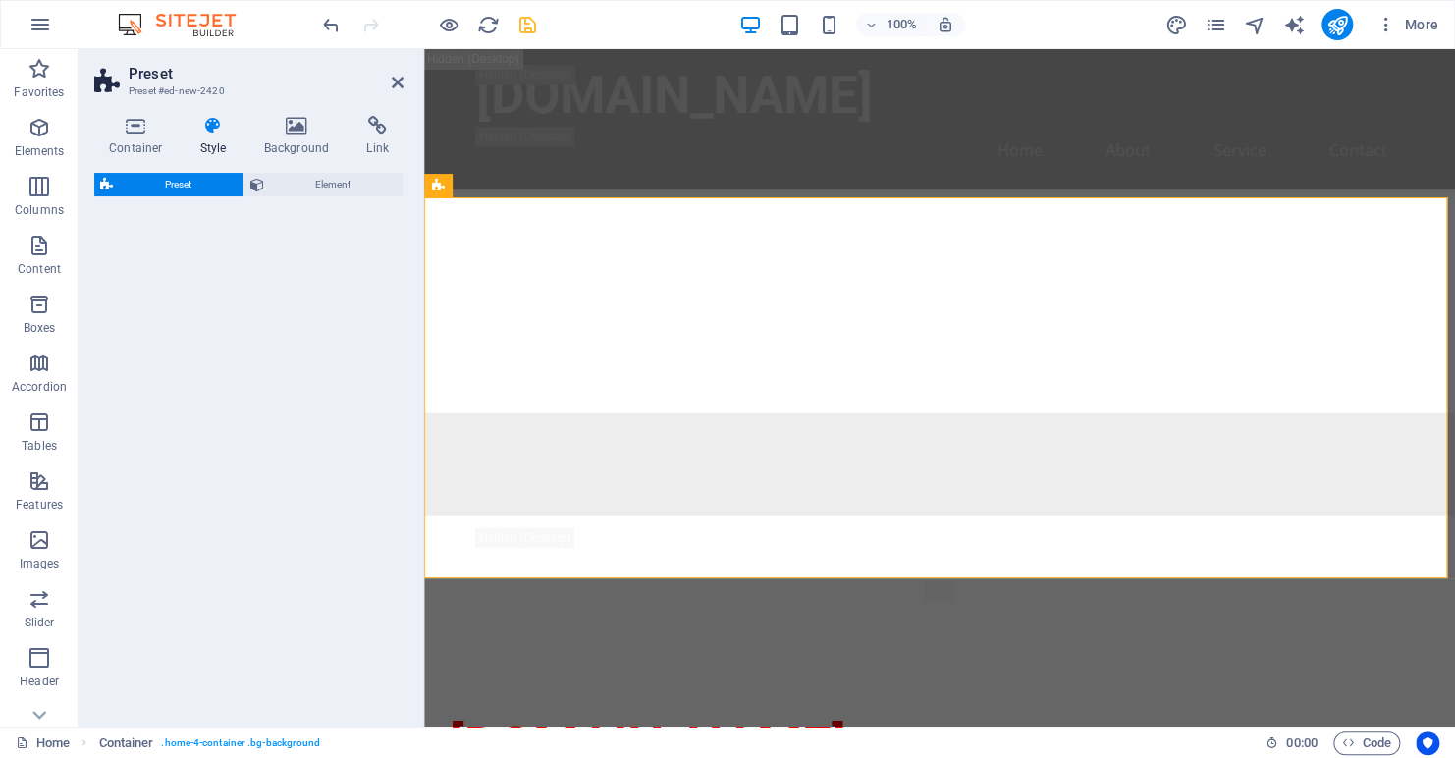
select select "rem"
select select "px"
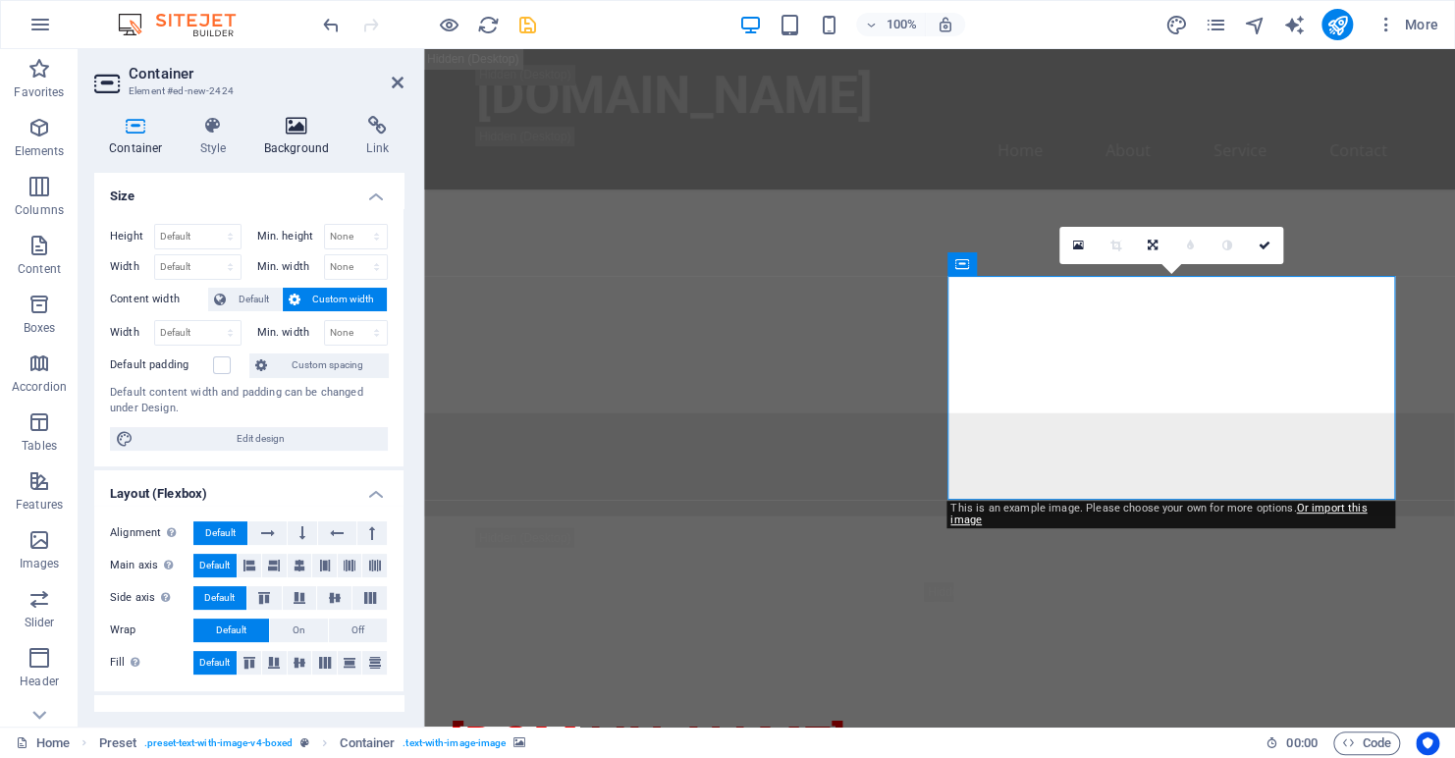
click at [296, 130] on icon at bounding box center [296, 126] width 95 height 20
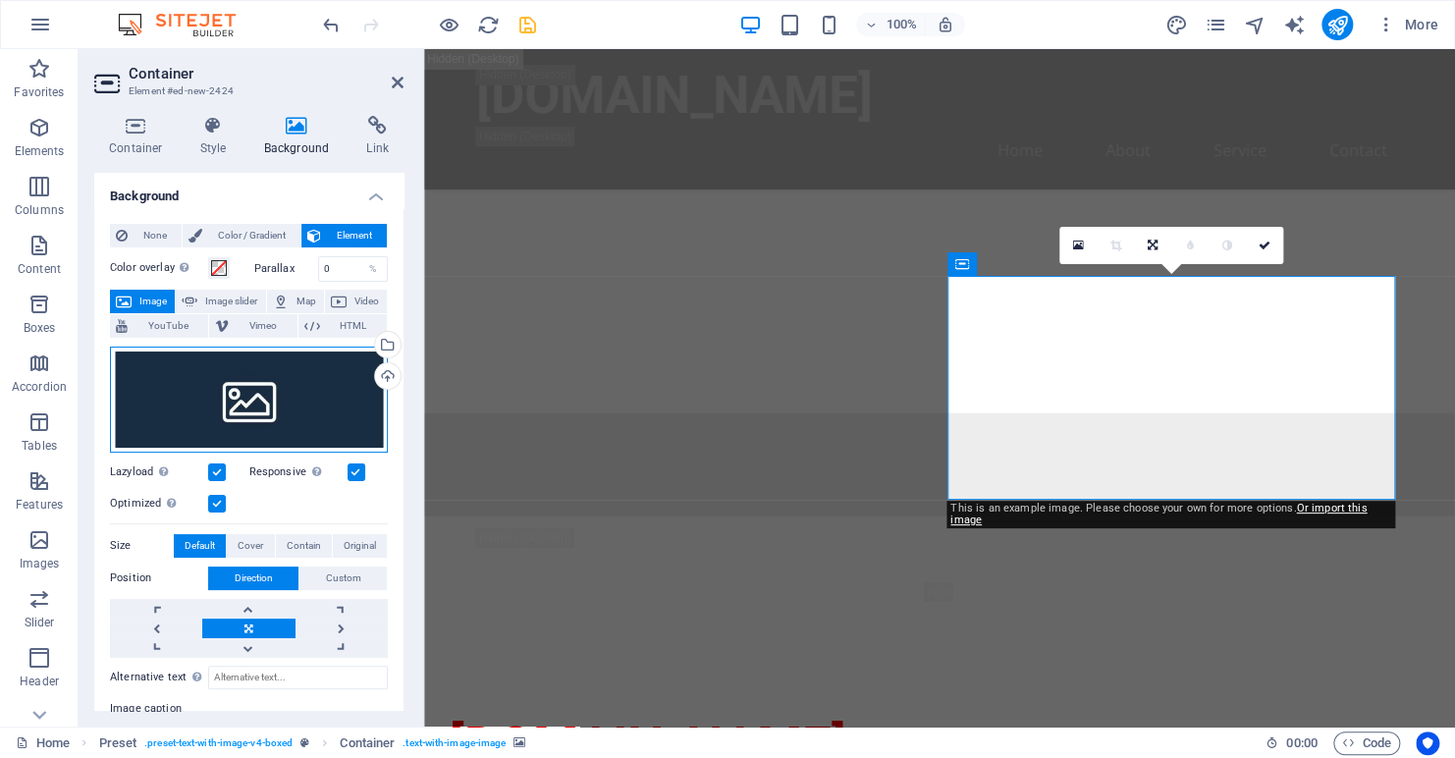
click at [290, 385] on div "Drag files here, click to choose files or select files from Files or our free s…" at bounding box center [249, 400] width 278 height 106
click at [291, 385] on div "Drag files here, click to choose files or select files from Files or our free s…" at bounding box center [249, 400] width 278 height 106
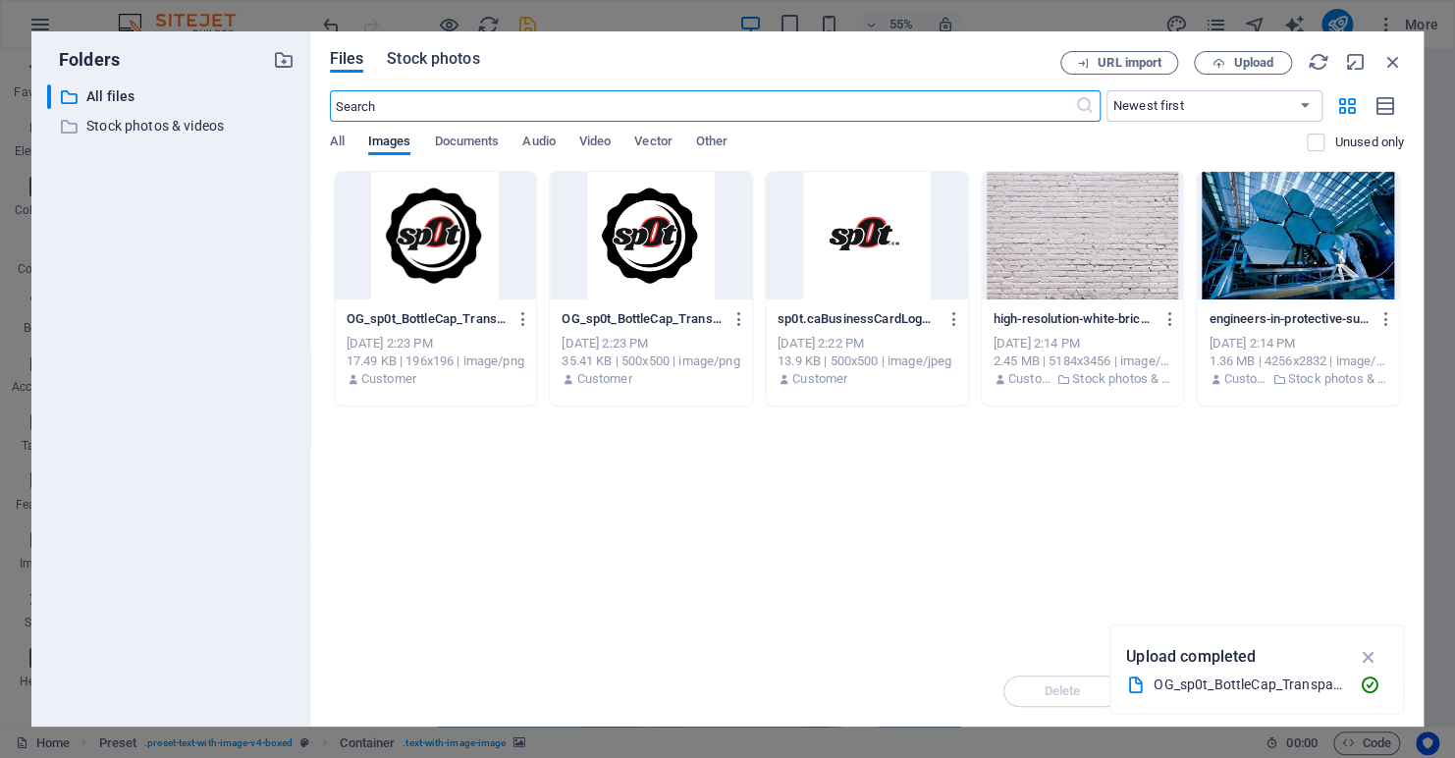
click at [433, 51] on span "Stock photos" at bounding box center [433, 59] width 92 height 24
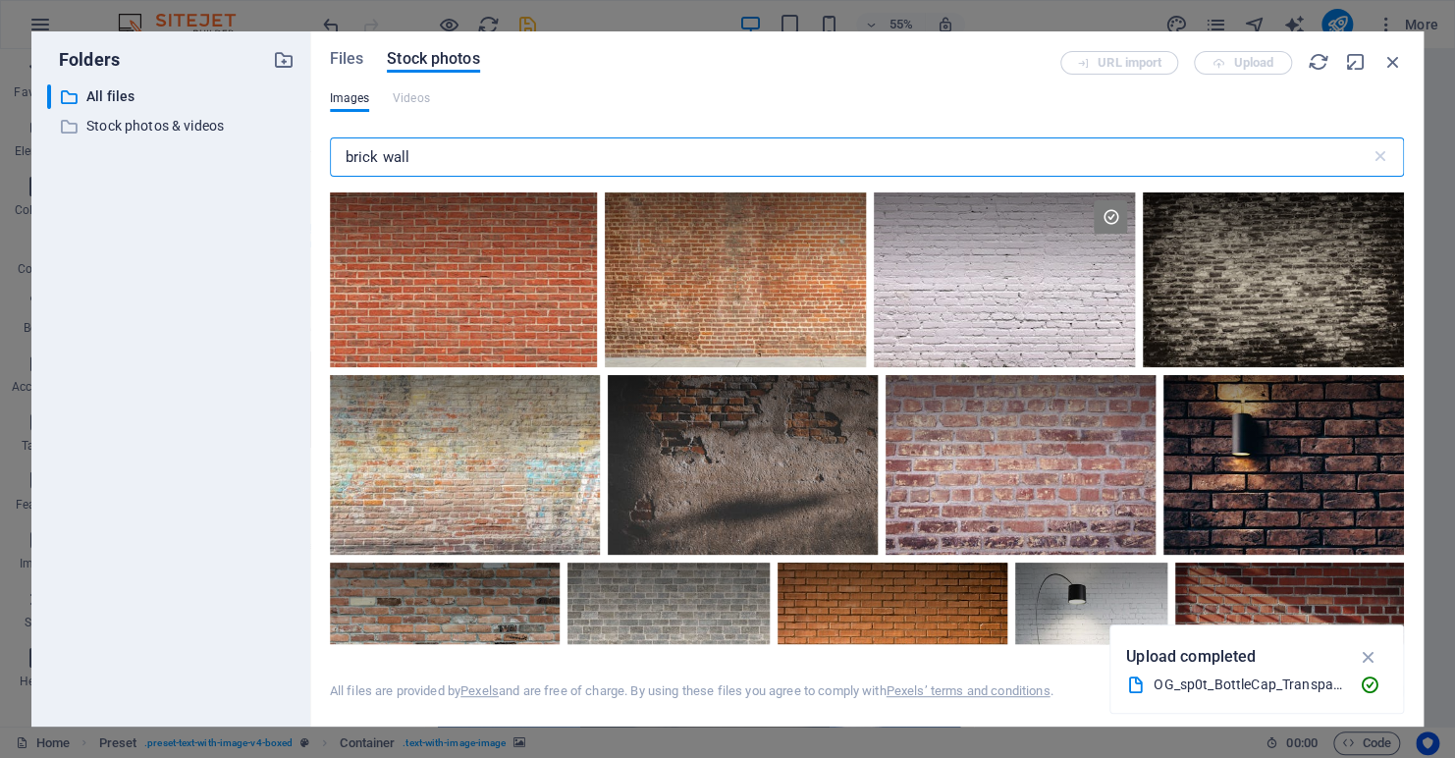
click at [447, 160] on input "brick wall" at bounding box center [850, 156] width 1041 height 39
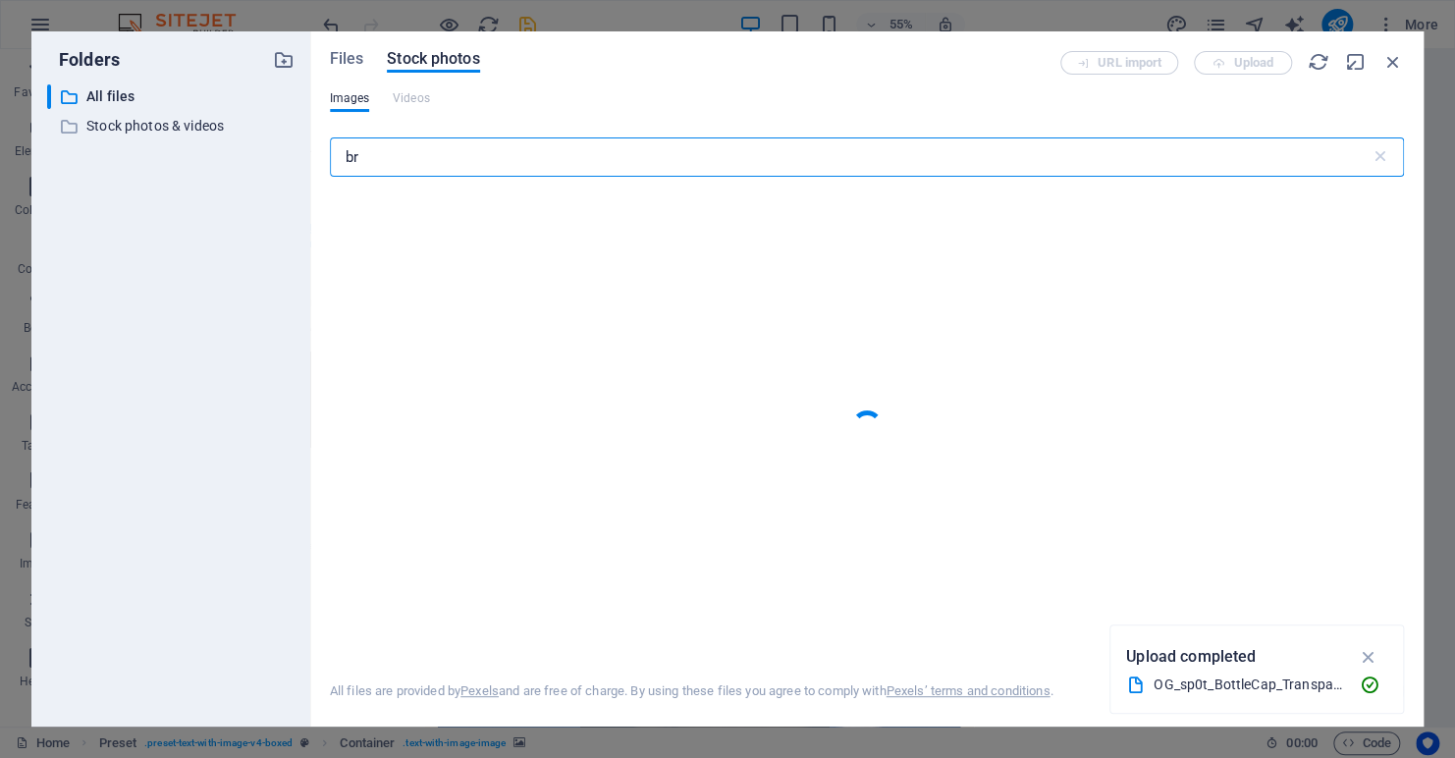
type input "b"
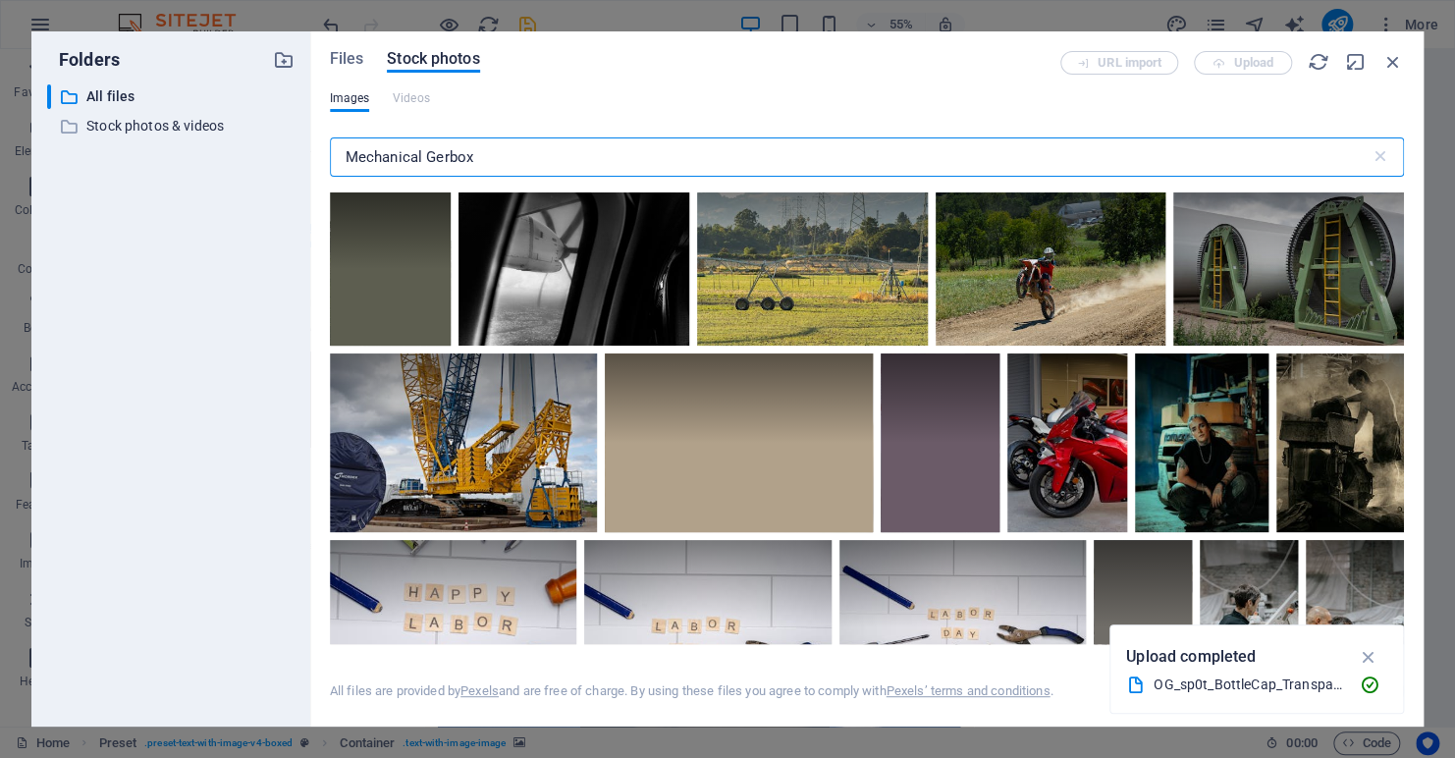
click at [446, 152] on input "Mechanical Gerbox" at bounding box center [850, 156] width 1041 height 39
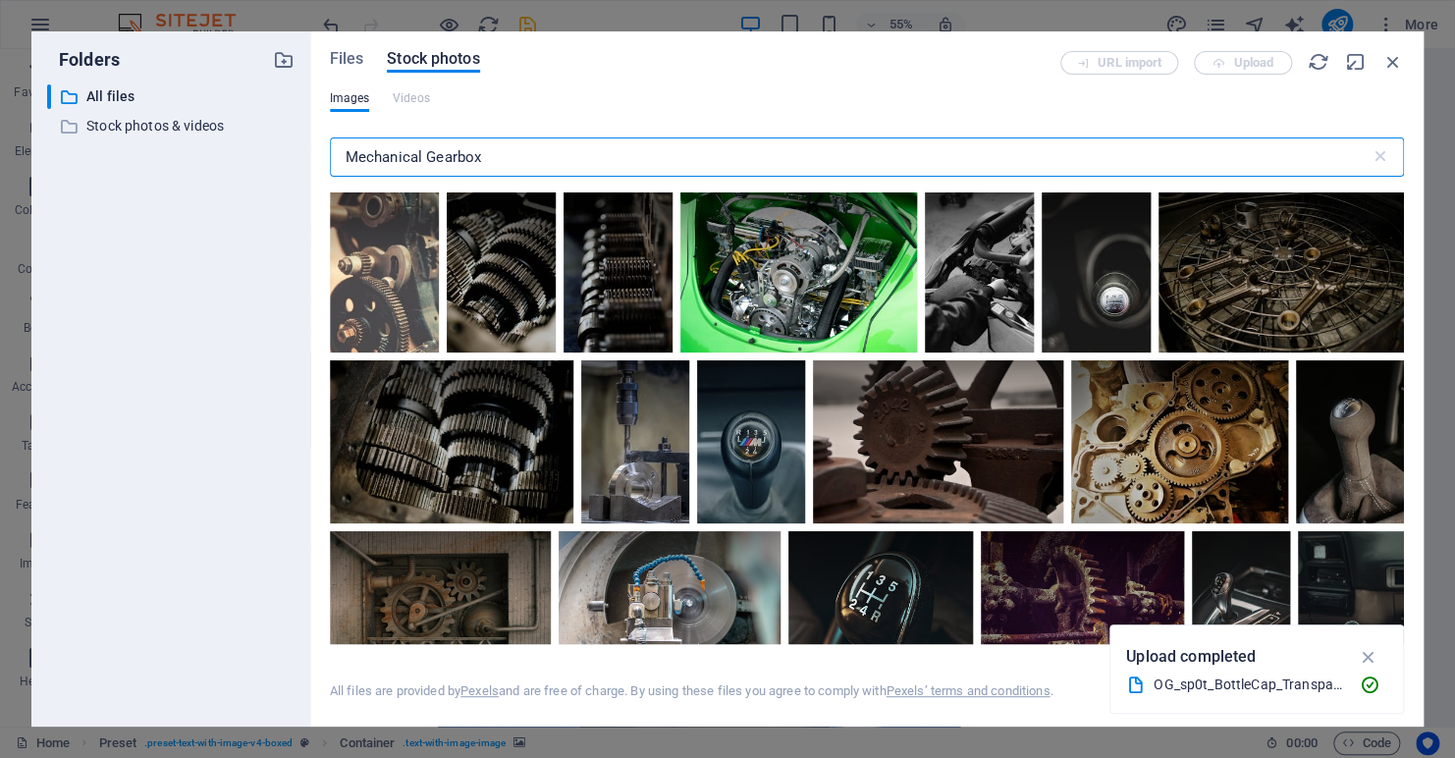
scroll to position [0, 0]
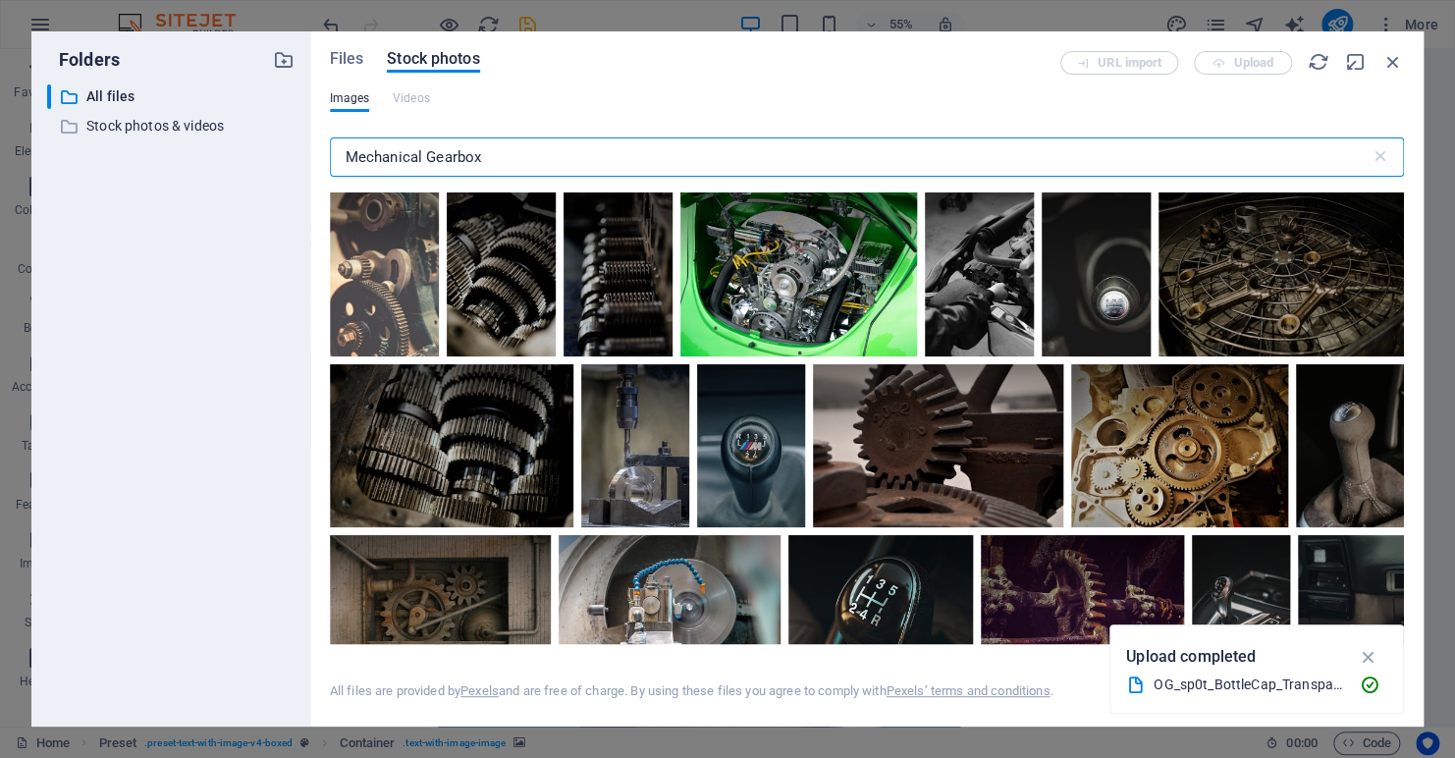
click at [420, 150] on input "Mechanical Gearbox" at bounding box center [850, 156] width 1041 height 39
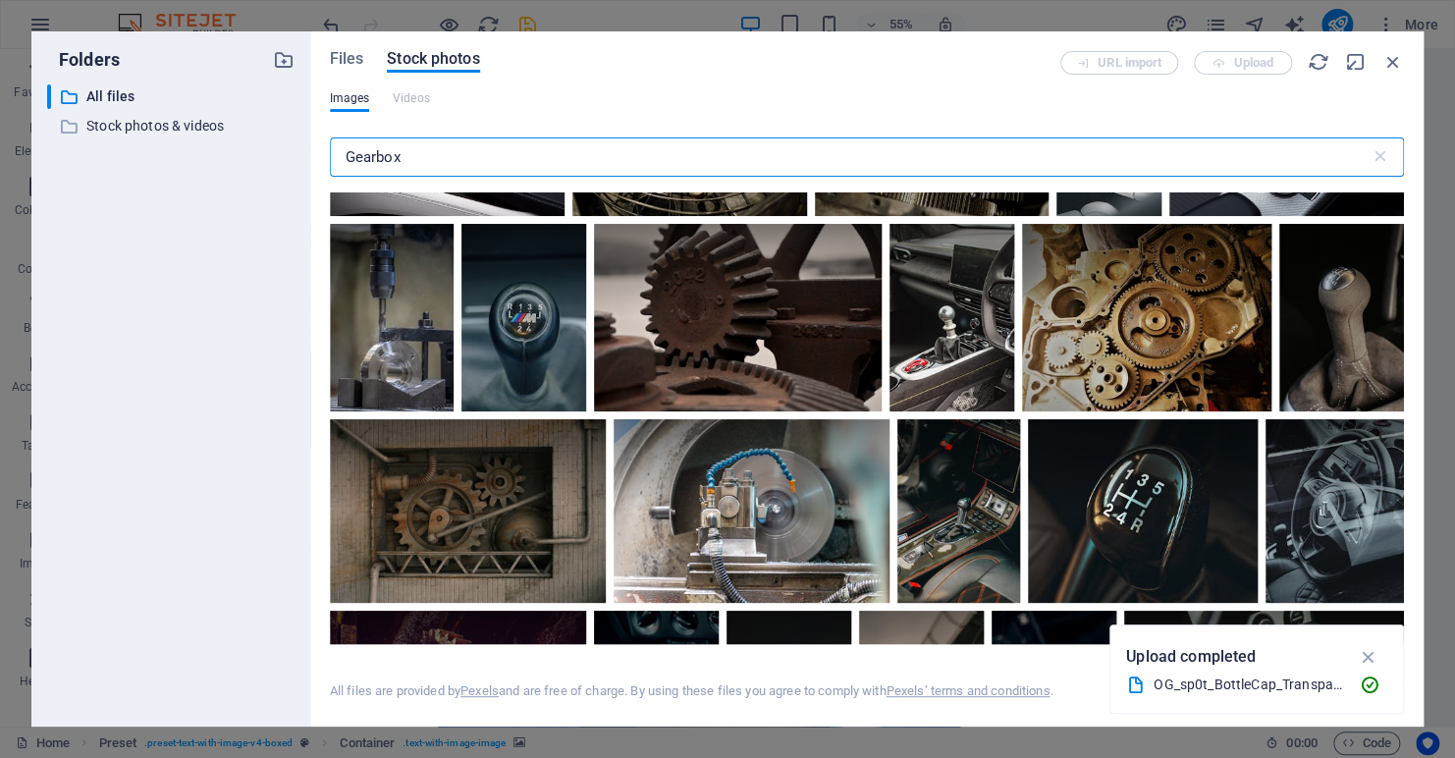
scroll to position [491, 0]
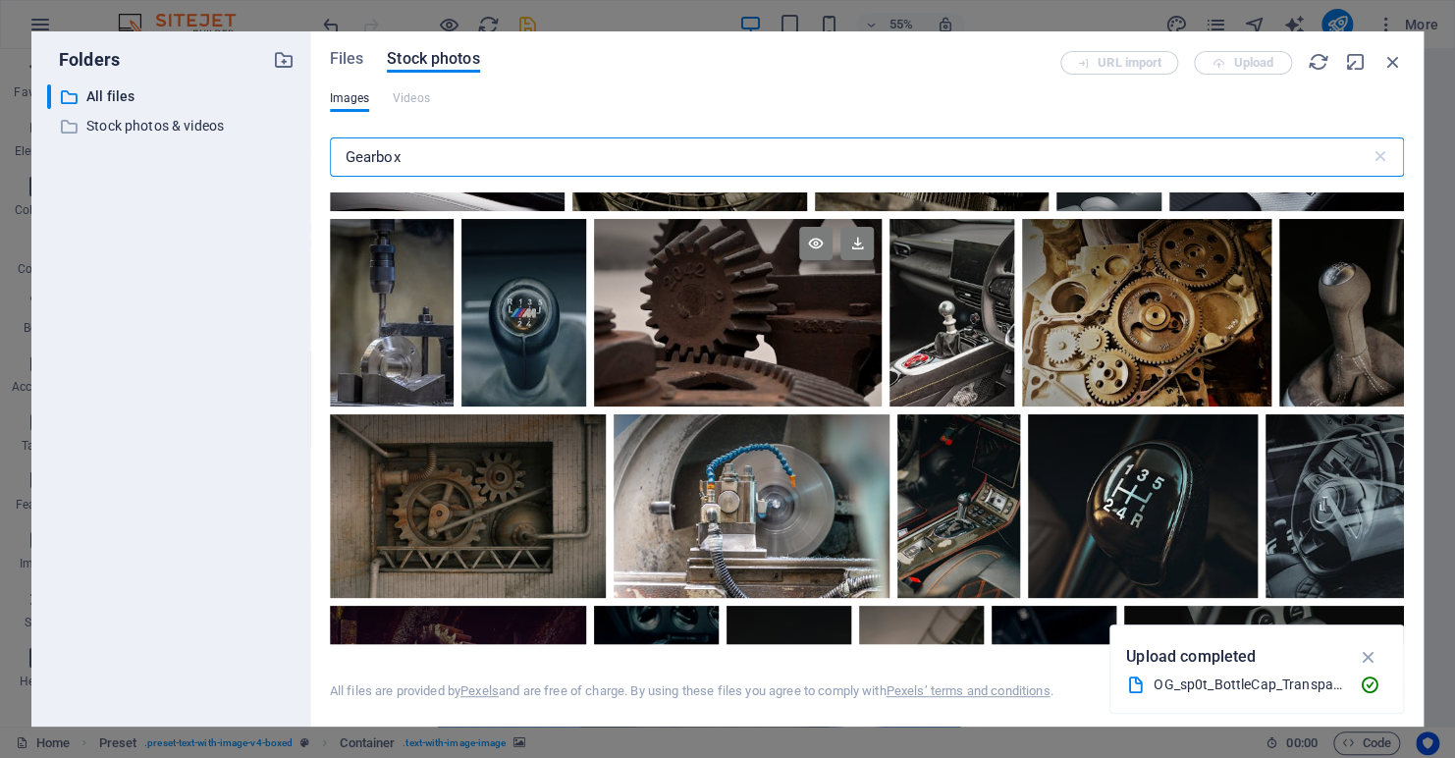
type input "Gearbox"
click at [722, 308] on div at bounding box center [738, 265] width 288 height 93
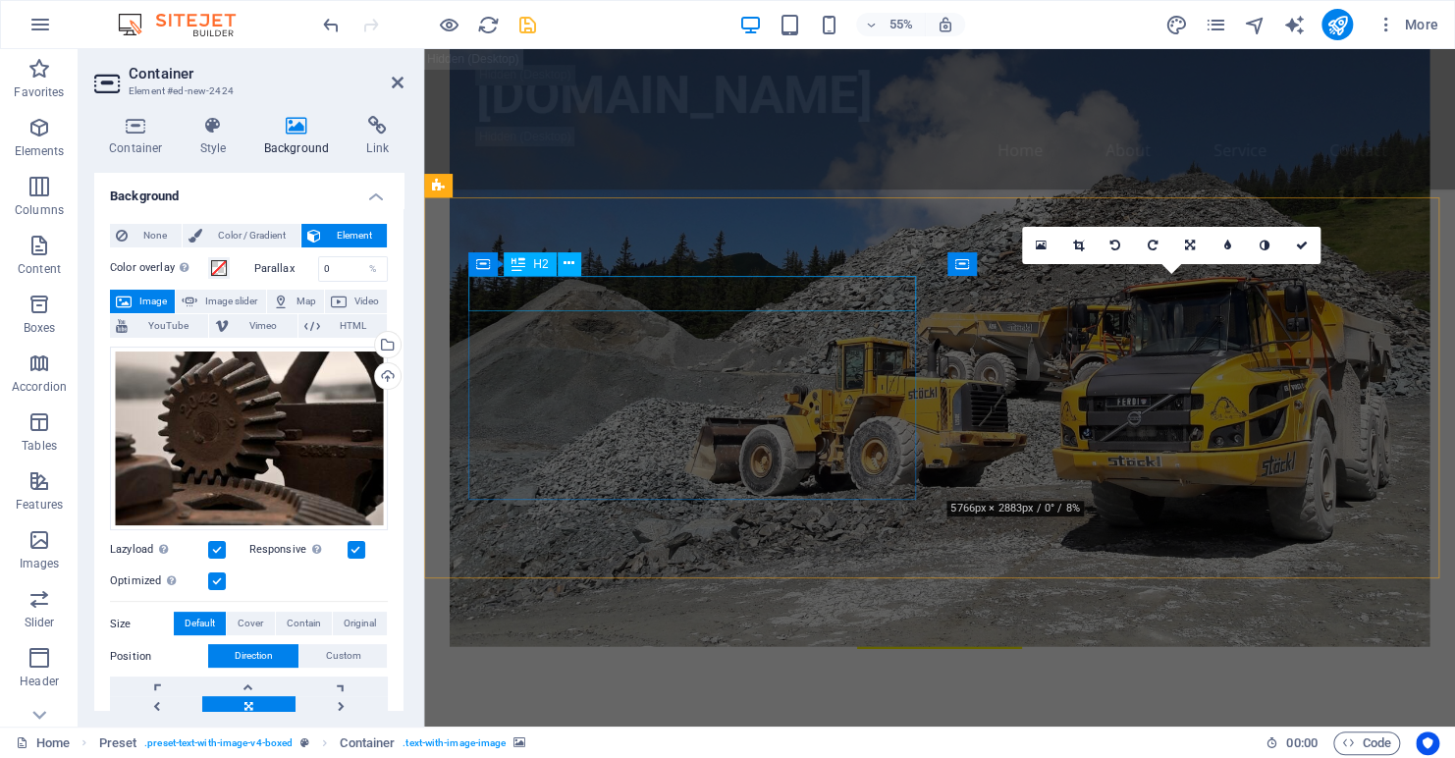
scroll to position [2154, 0]
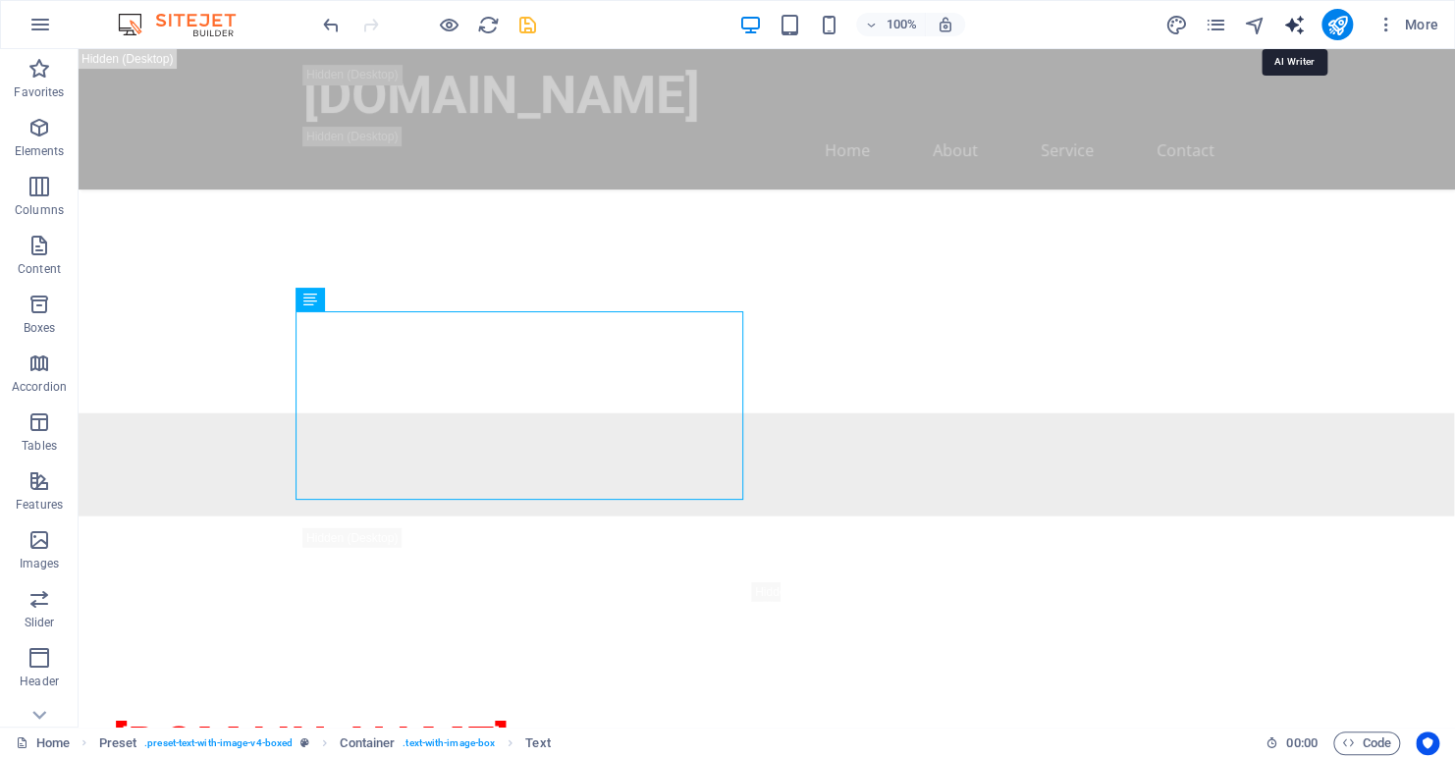
click at [1301, 25] on icon "text_generator" at bounding box center [1294, 25] width 23 height 23
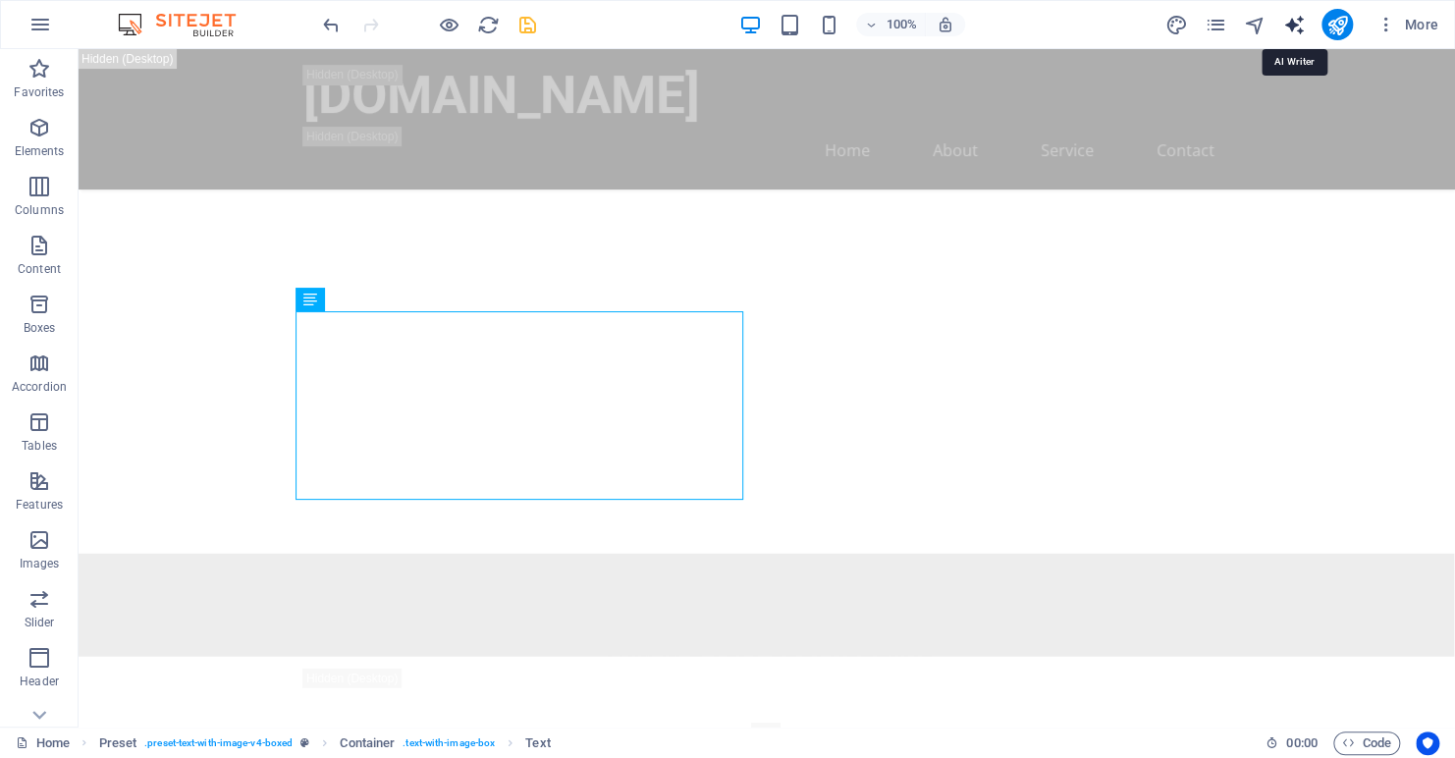
select select "English"
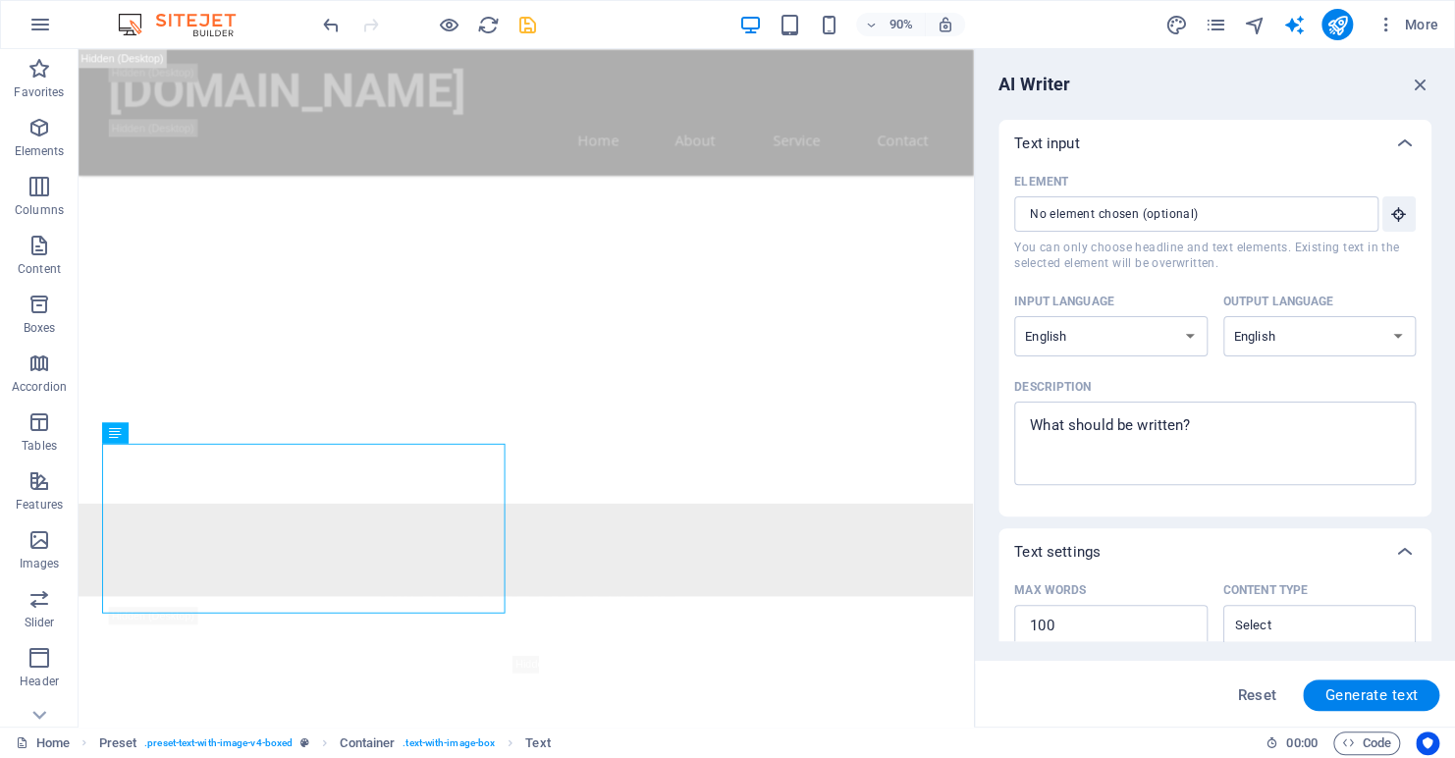
scroll to position [0, 0]
click at [1182, 440] on textarea "Description x ​" at bounding box center [1215, 443] width 382 height 64
type textarea "x"
type textarea "p"
type textarea "x"
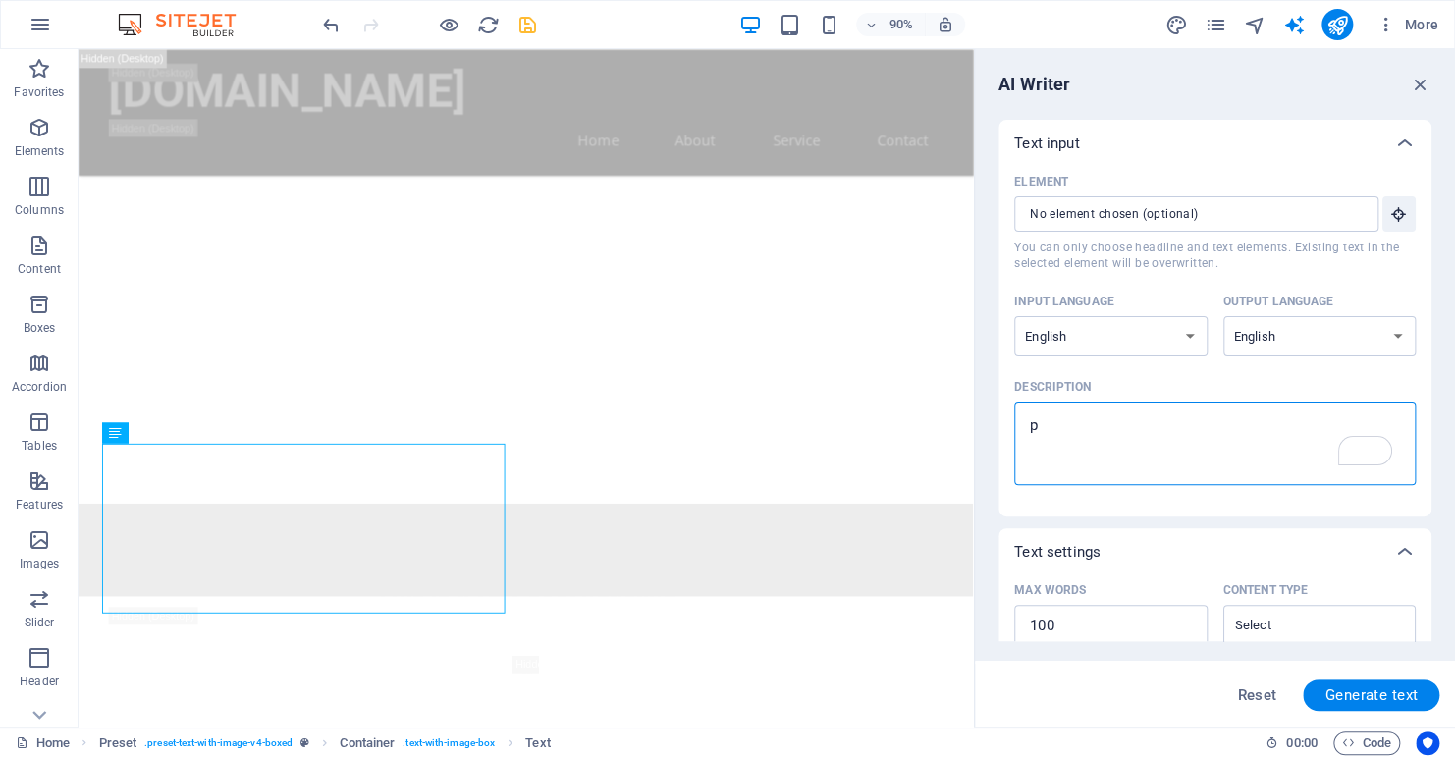
type textarea "pi"
type textarea "x"
type textarea "pit"
type textarea "x"
type textarea "pitc"
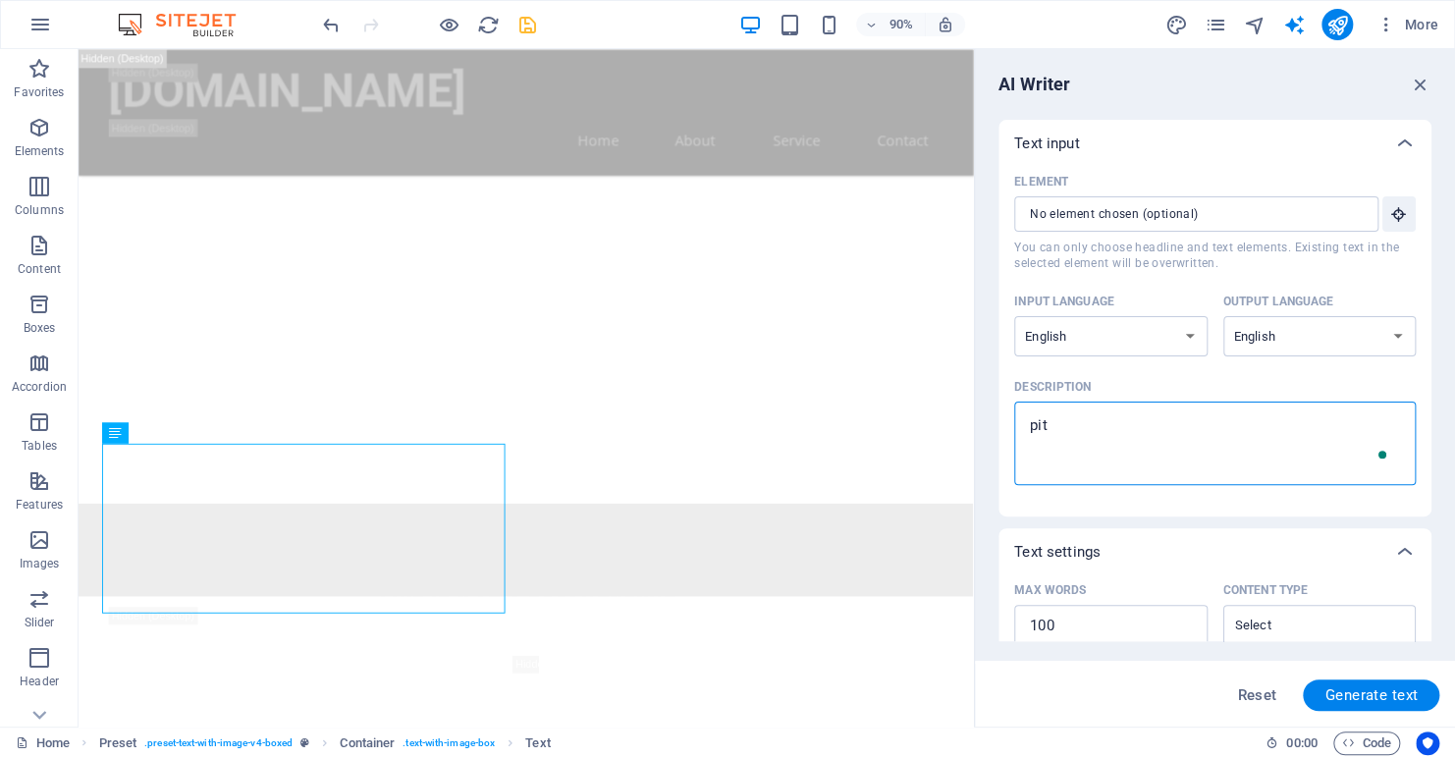
type textarea "x"
type textarea "pitch"
type textarea "x"
type textarea "pitch"
type textarea "x"
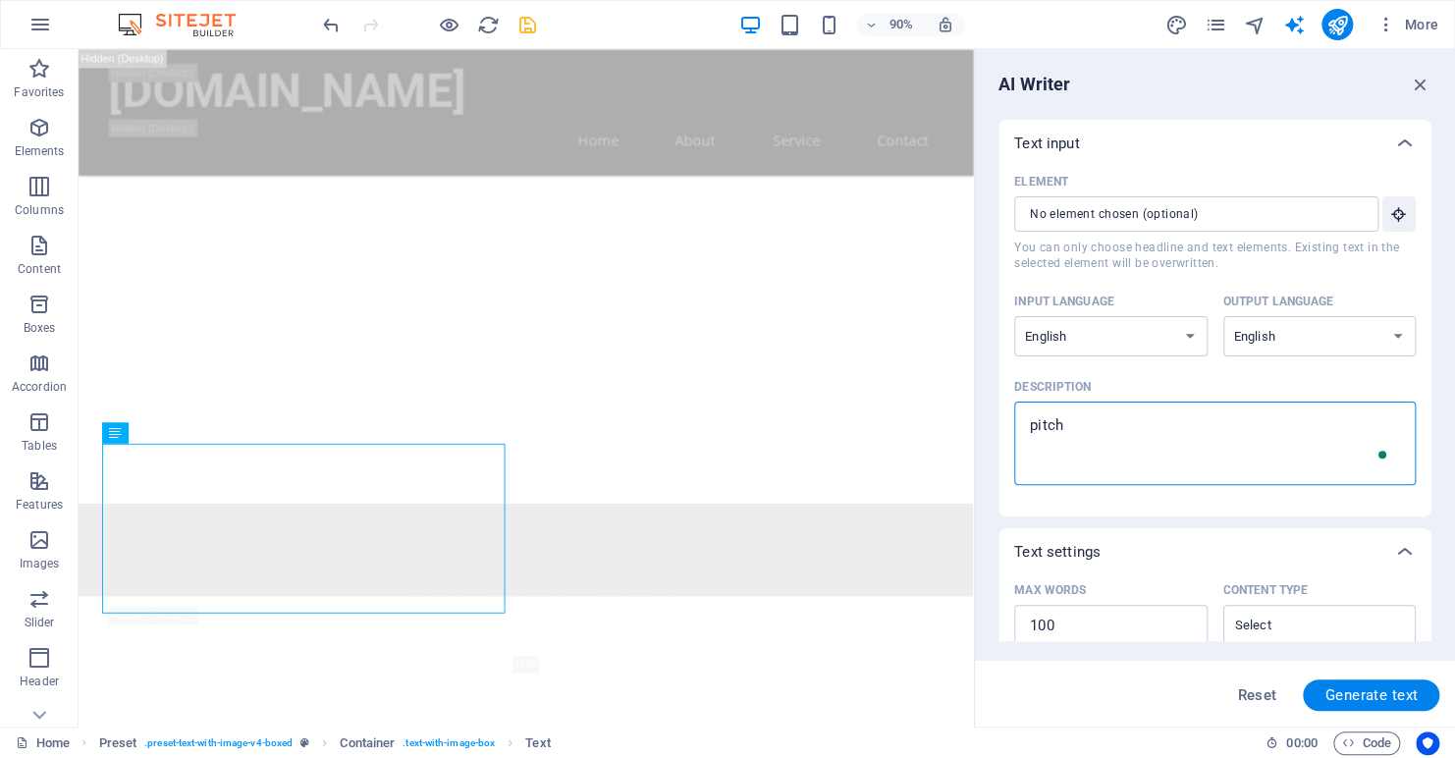
type textarea "pitch f"
type textarea "x"
type textarea "pitch fo"
type textarea "x"
type textarea "pitch for"
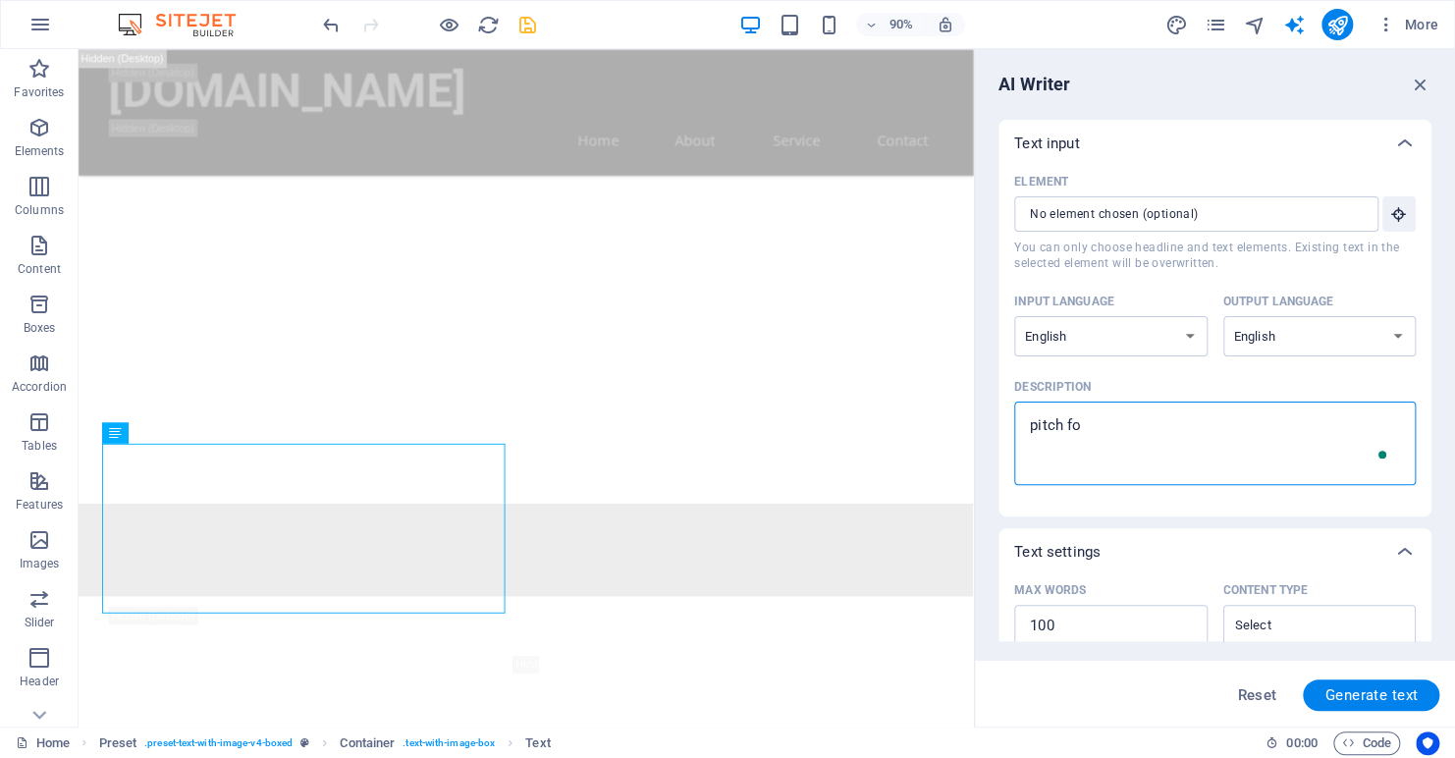
type textarea "x"
type textarea "pitch for"
type textarea "x"
type textarea "pitch for r"
type textarea "x"
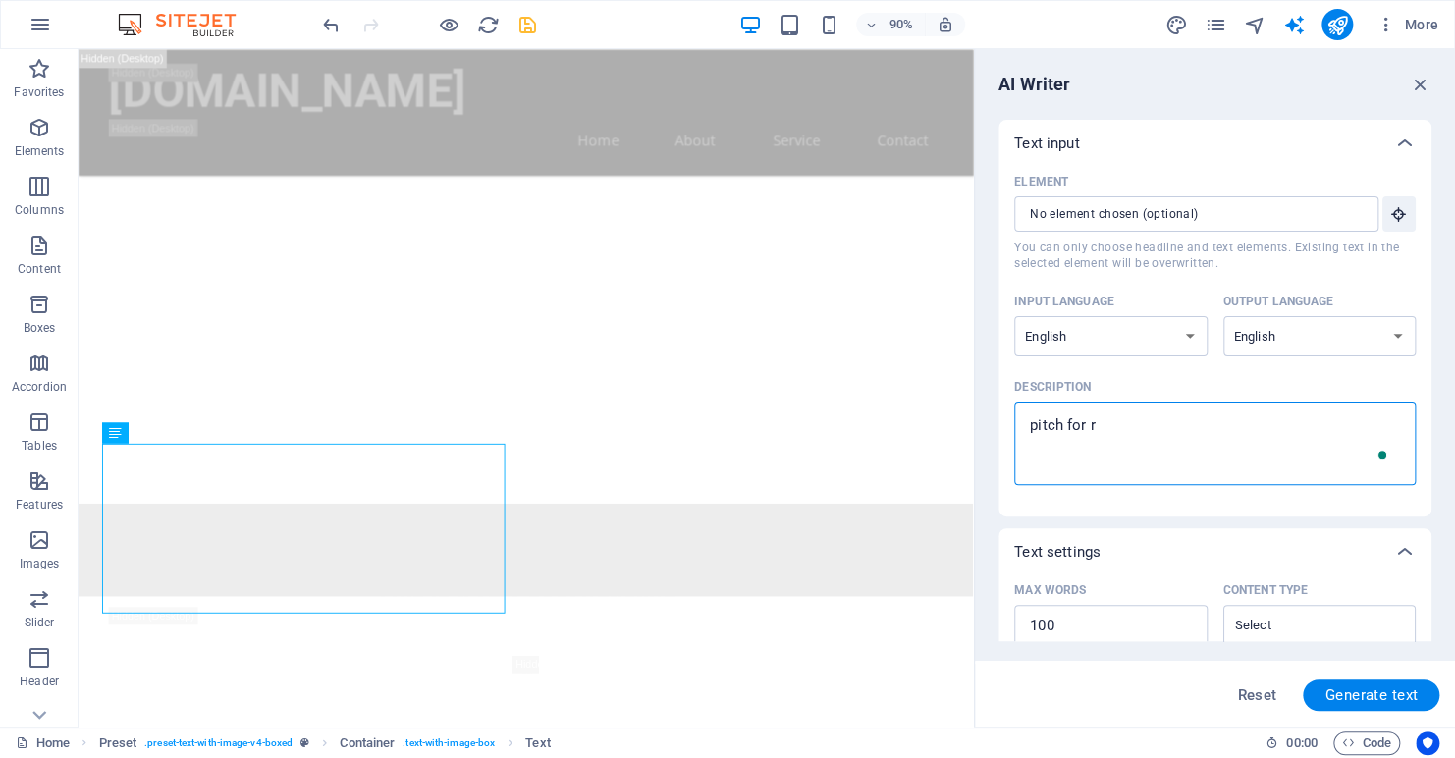
type textarea "pitch for re"
type textarea "x"
type textarea "pitch for reb"
type textarea "x"
type textarea "pitch for rebu"
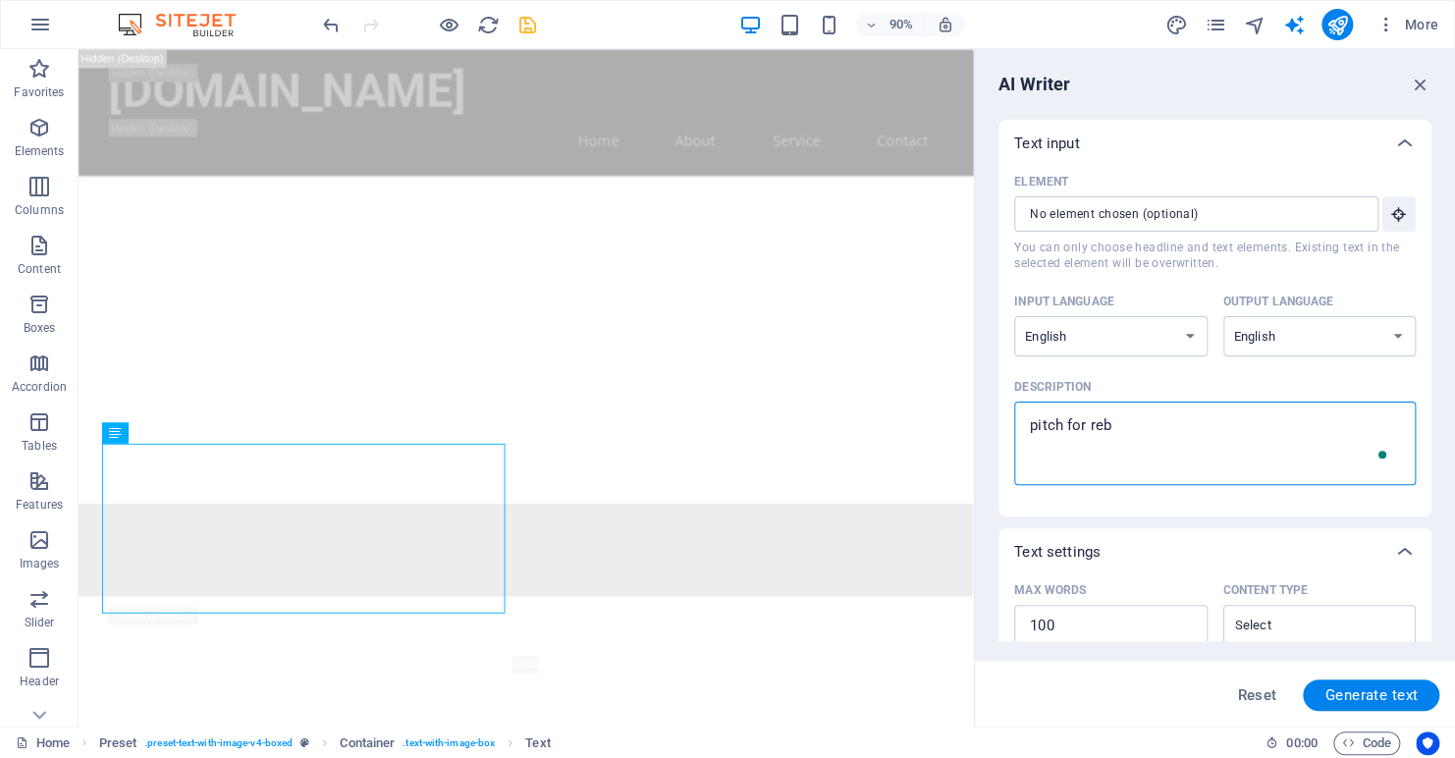
type textarea "x"
type textarea "pitch for rebui"
type textarea "x"
type textarea "pitch for rebuil"
type textarea "x"
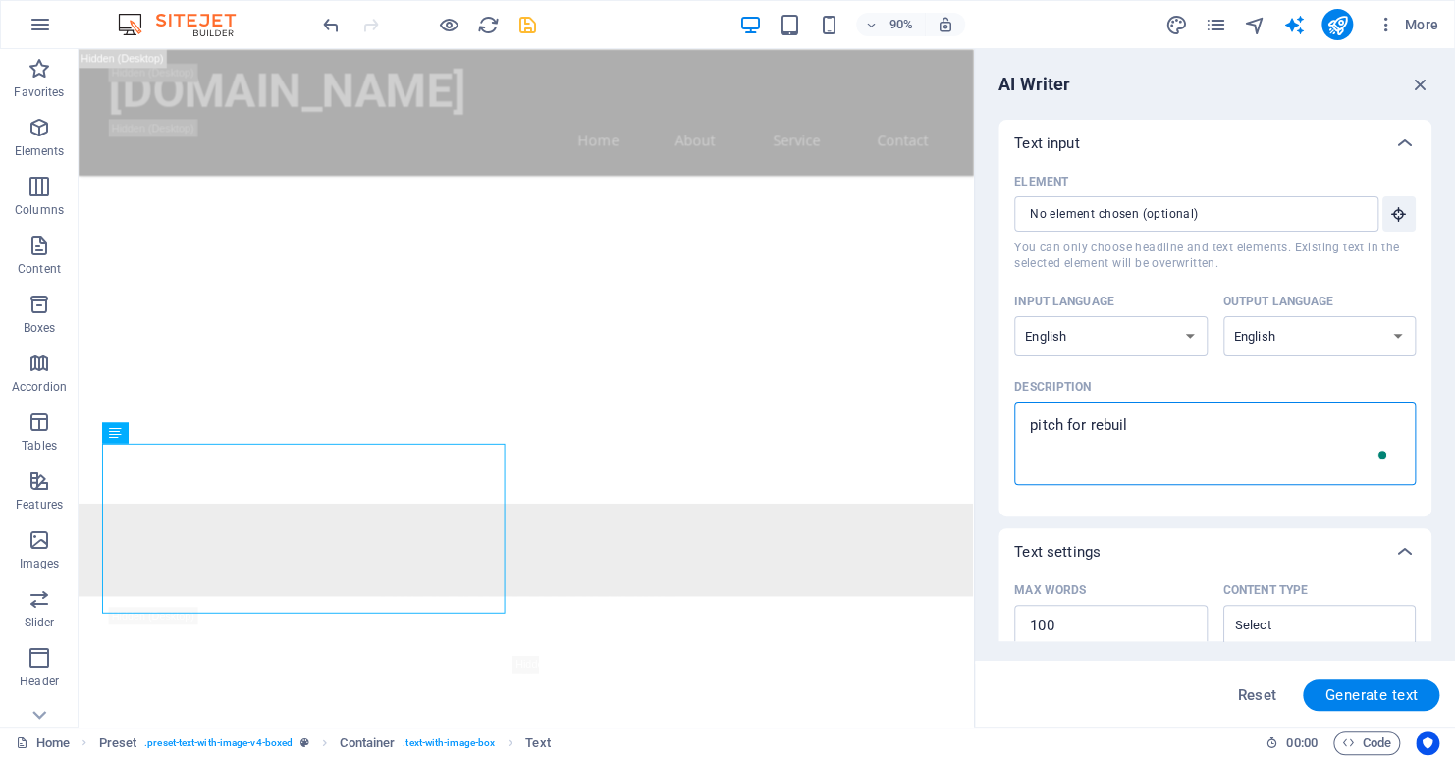
type textarea "pitch for rebuilt"
type textarea "x"
type textarea "pitch for rebuilt"
type textarea "x"
type textarea "pitch for rebuilt a"
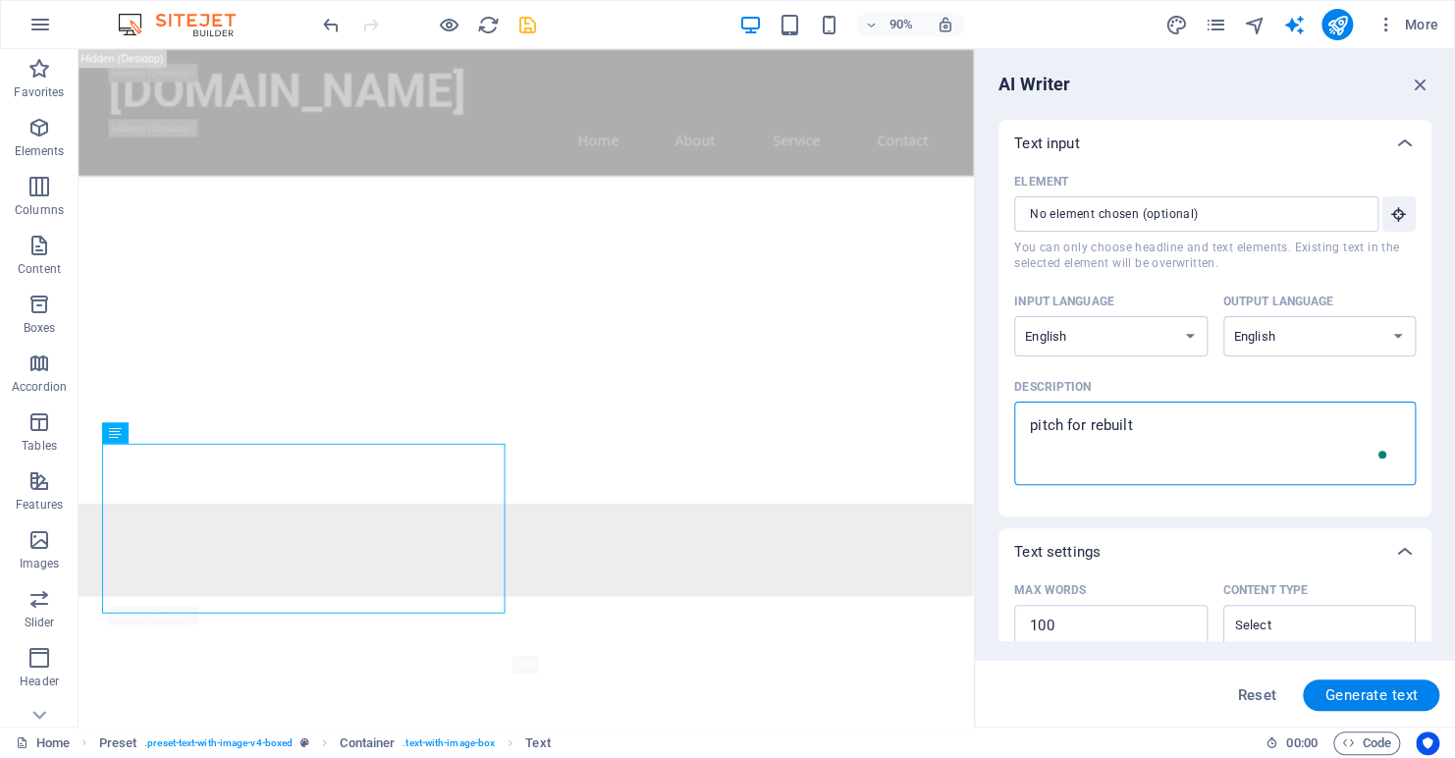
type textarea "x"
type textarea "pitch for rebuilt an"
type textarea "x"
type textarea "pitch for rebuilt and"
type textarea "x"
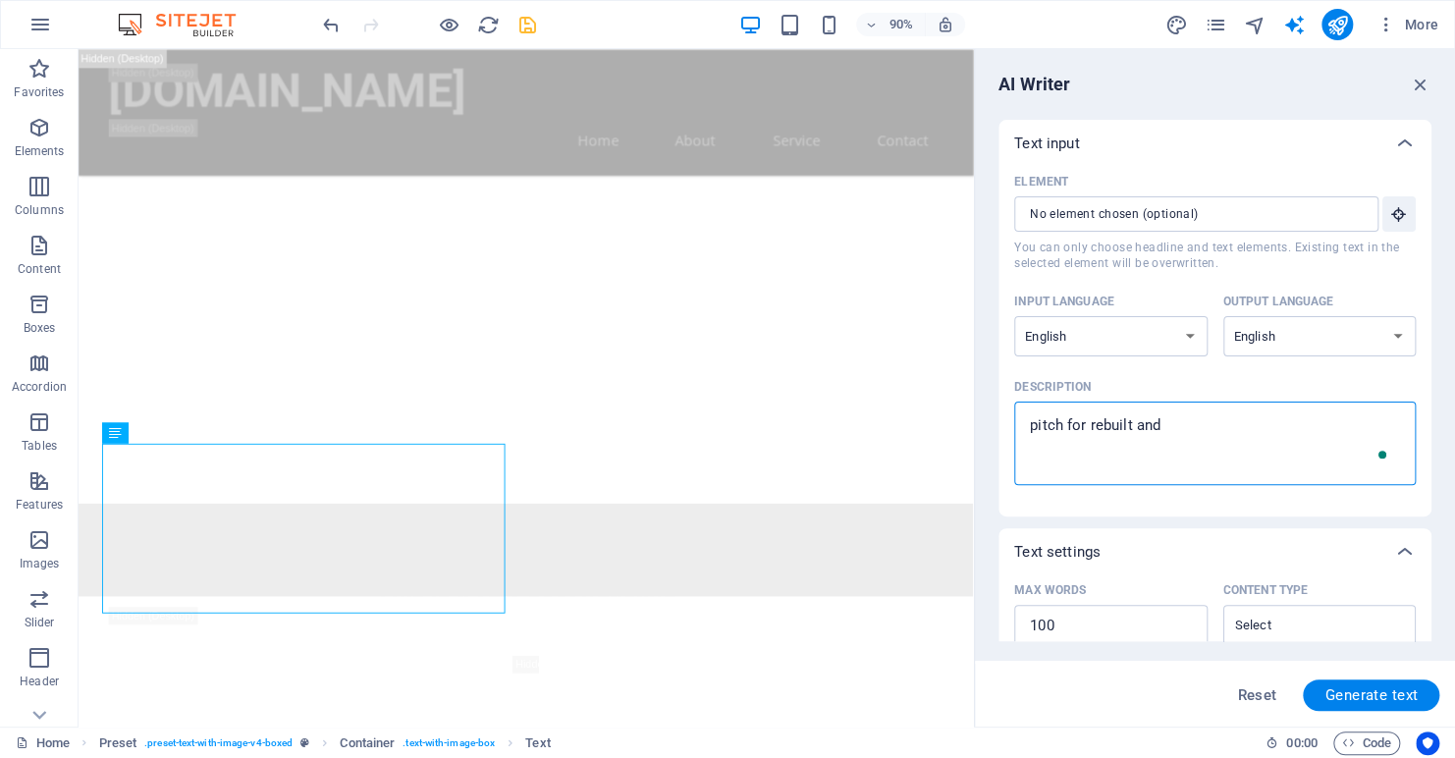
type textarea "pitch for rebuilt and"
type textarea "x"
type textarea "pitch for rebuilt and s"
type textarea "x"
type textarea "pitch for rebuilt and se"
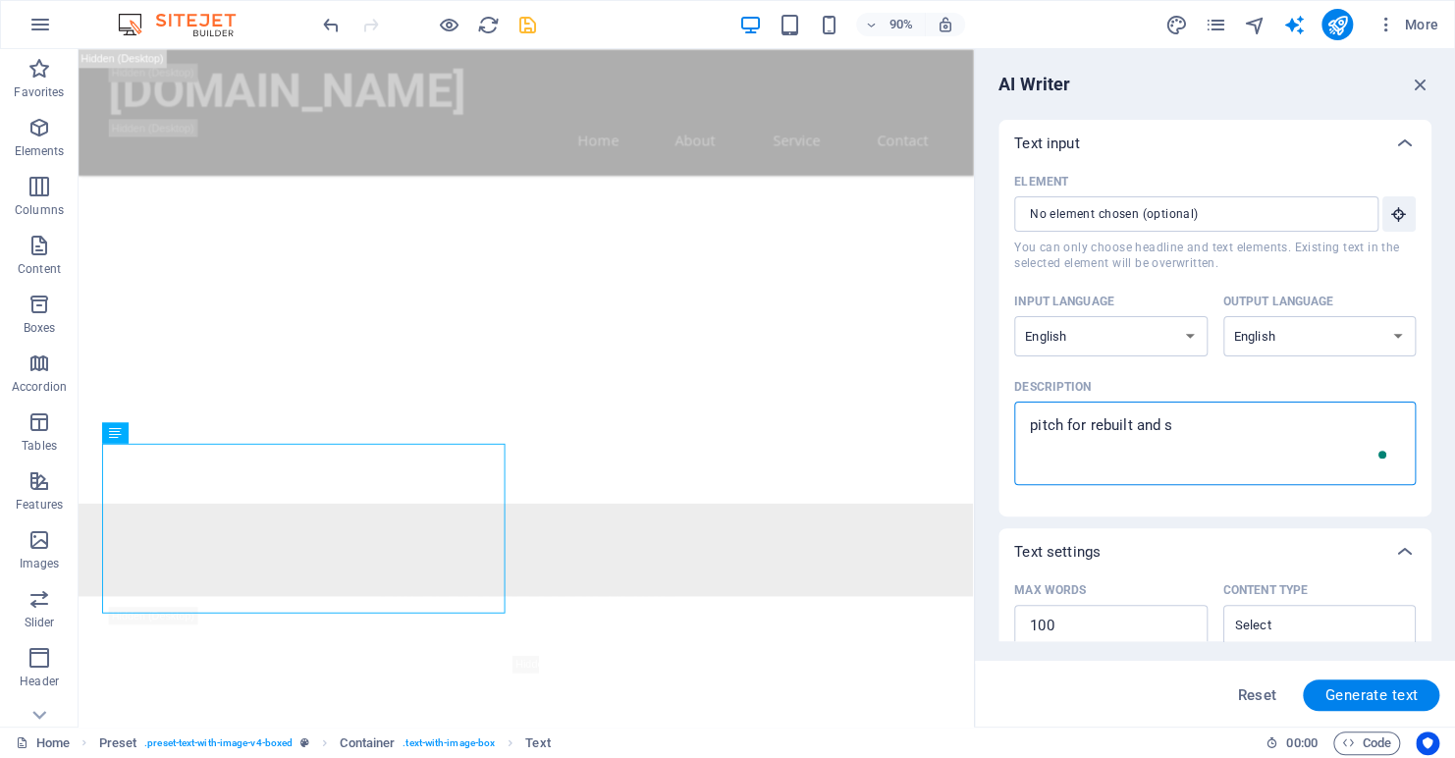
type textarea "x"
type textarea "pitch for rebuilt and ser"
type textarea "x"
type textarea "pitch for rebuilt and serv"
type textarea "x"
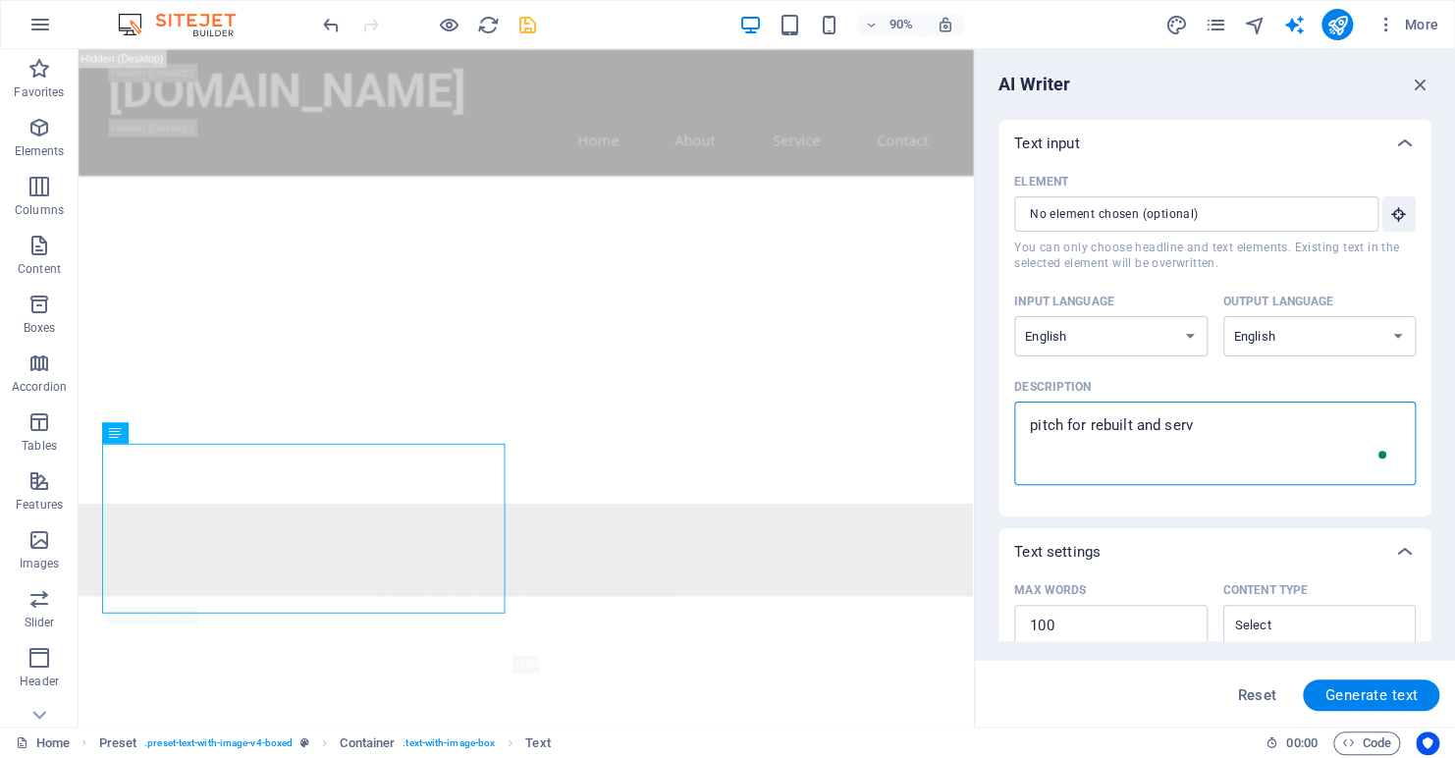
type textarea "pitch for rebuilt and servi"
type textarea "x"
type textarea "pitch for rebuilt and servic"
type textarea "x"
type textarea "pitch for rebuilt and service"
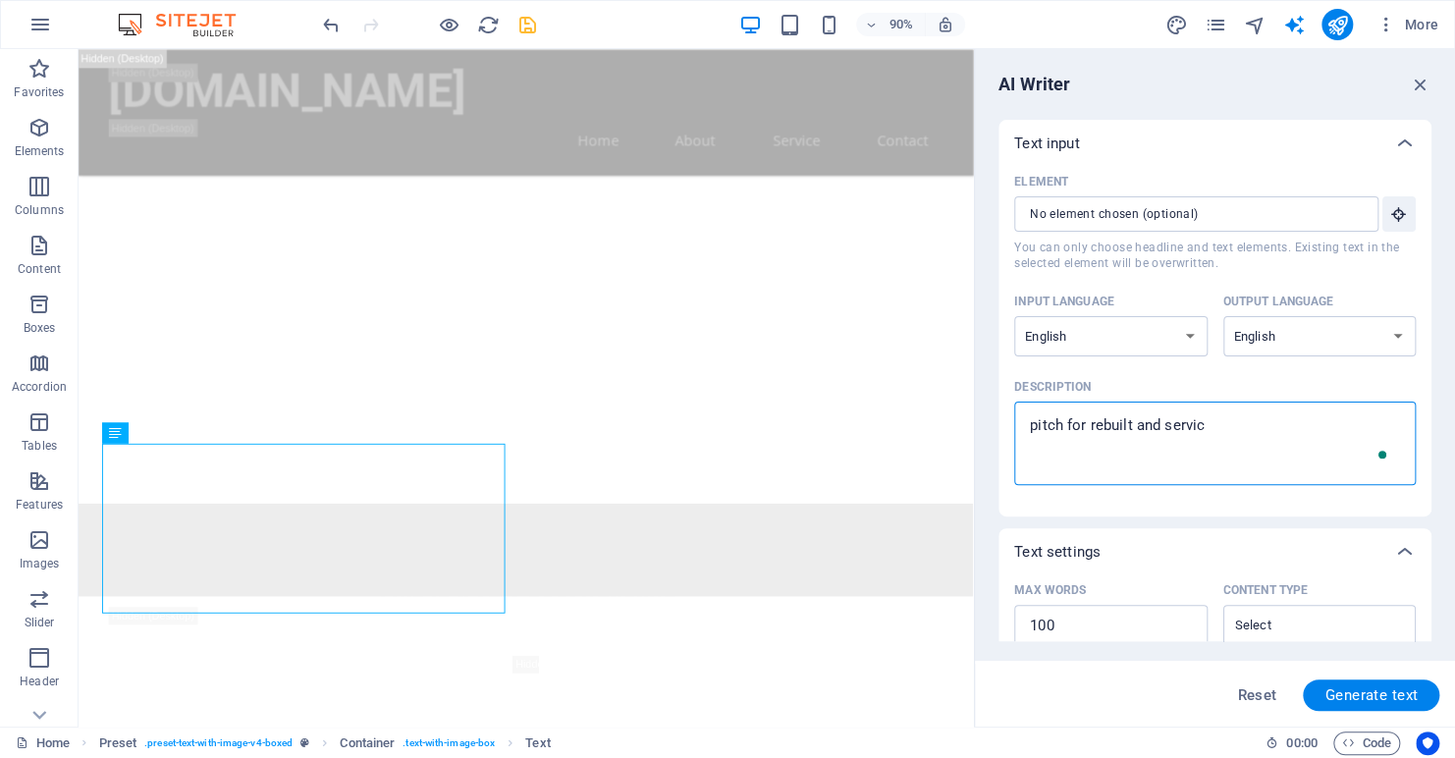
type textarea "x"
type textarea "pitch for rebuilt and serviced"
type textarea "x"
type textarea "pitch for rebuilt and serviced"
type textarea "x"
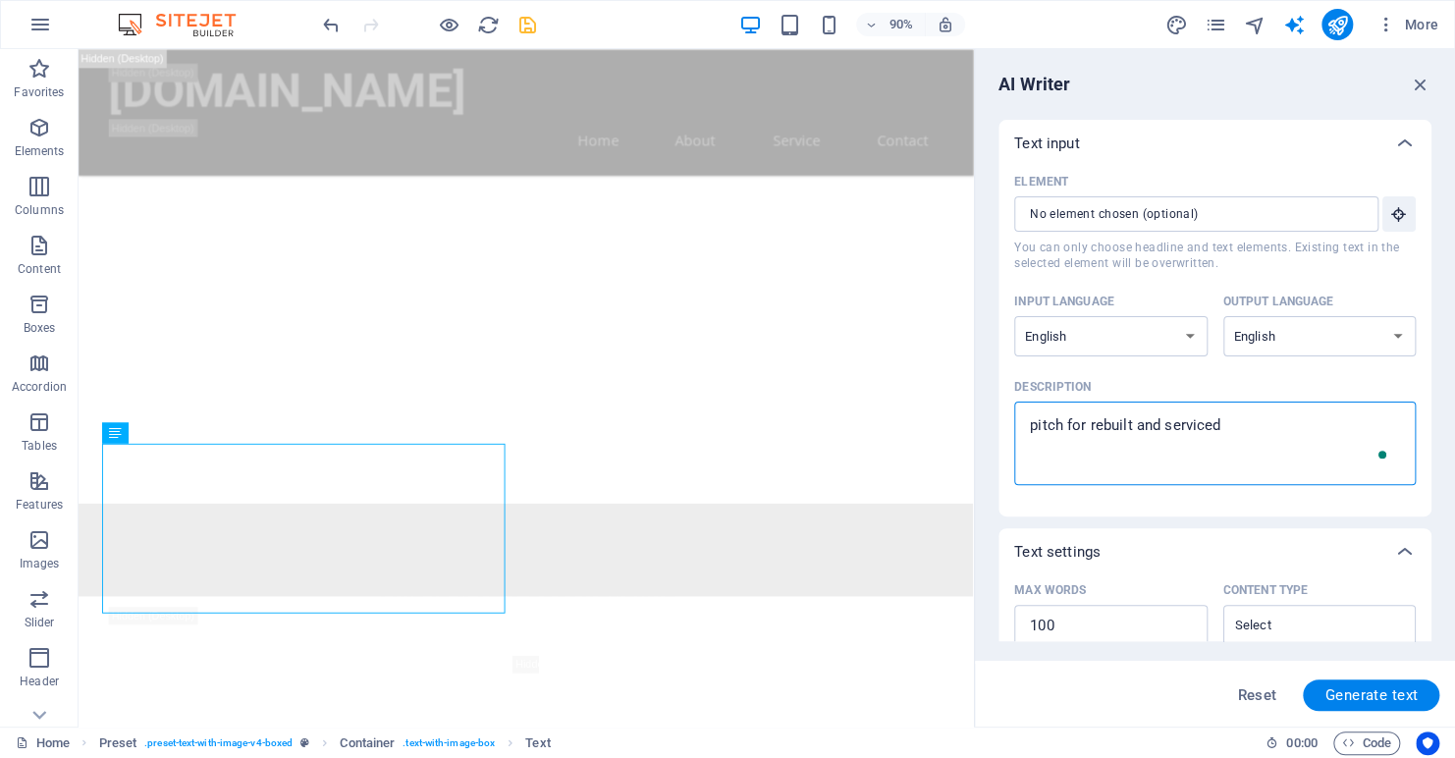
type textarea "pitch for rebuilt and serviced g"
type textarea "x"
type textarea "pitch for rebuilt and serviced"
type textarea "x"
type textarea "pitch for rebuilt and serviced i"
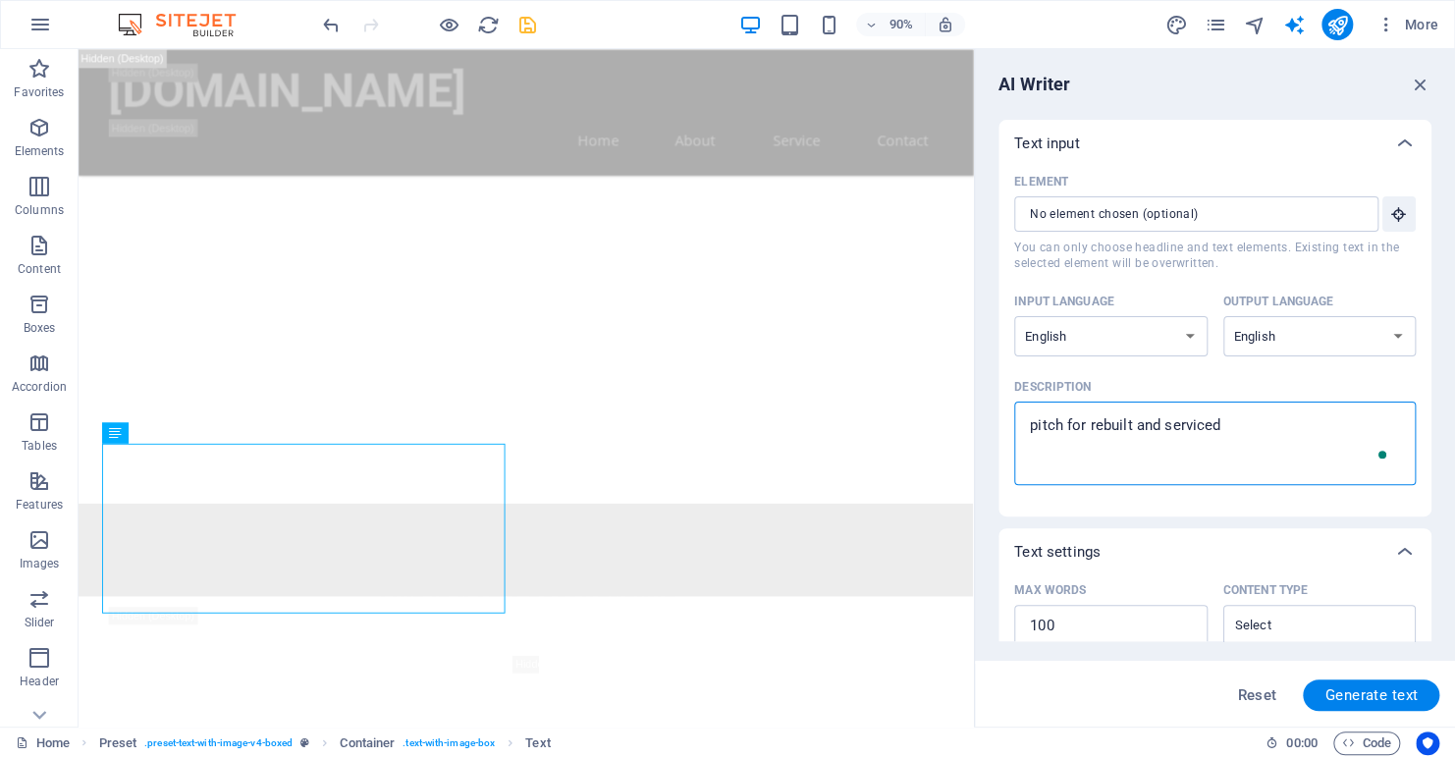
type textarea "x"
type textarea "pitch for rebuilt and serviced in"
type textarea "x"
type textarea "pitch for rebuilt and serviced ind"
type textarea "x"
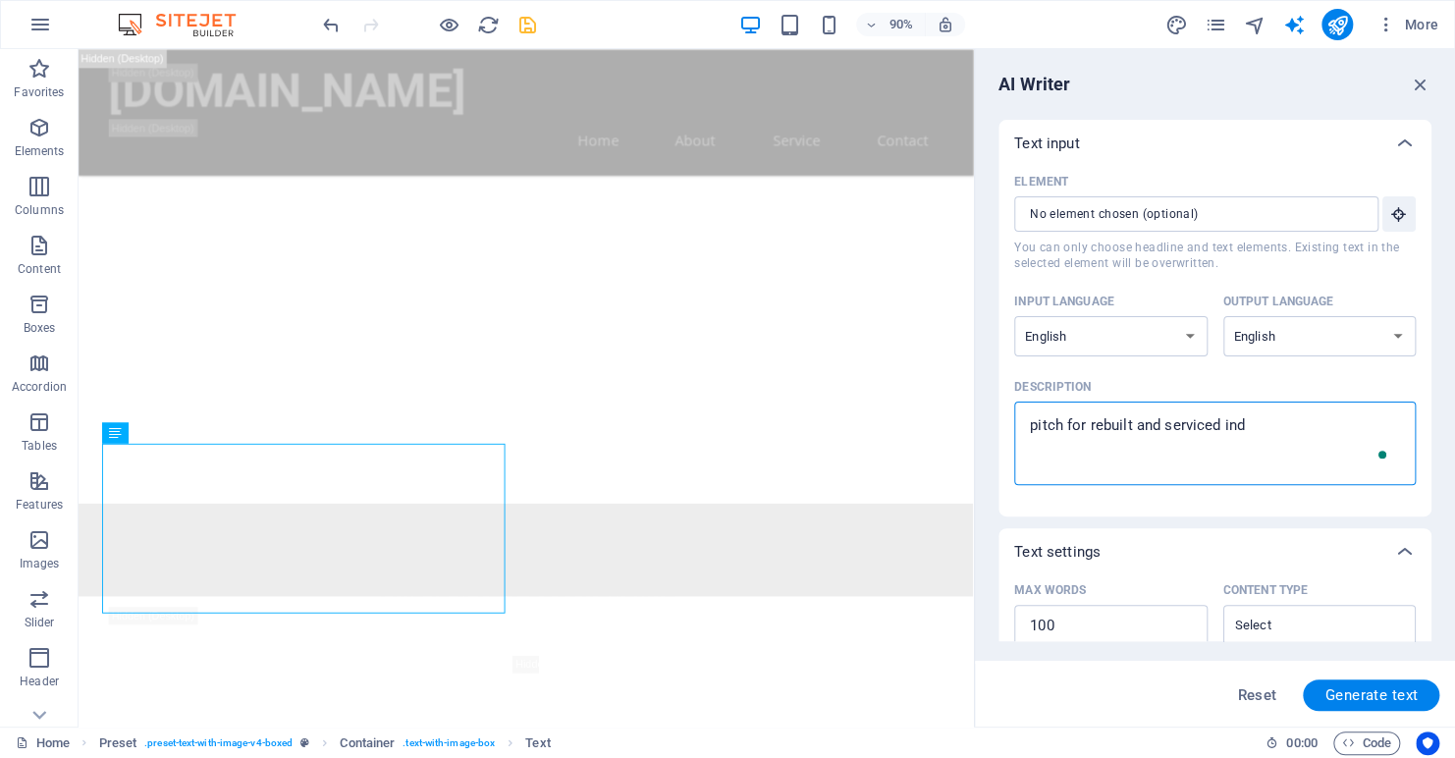
type textarea "pitch for rebuilt and serviced indu"
type textarea "x"
type textarea "pitch for rebuilt and serviced indus"
type textarea "x"
type textarea "pitch for rebuilt and serviced indust"
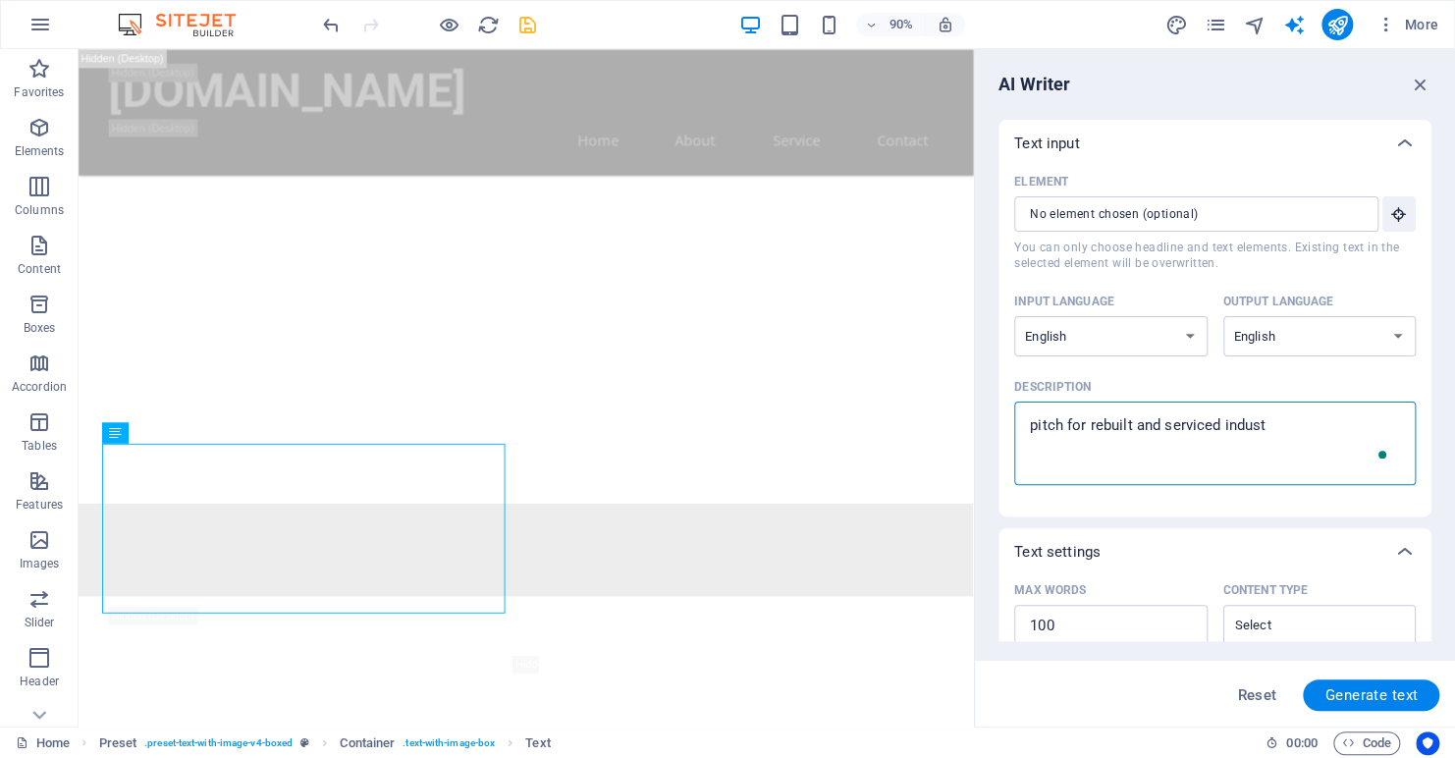
type textarea "x"
type textarea "pitch for rebuilt and serviced industr"
type textarea "x"
type textarea "pitch for rebuilt and serviced industri"
type textarea "x"
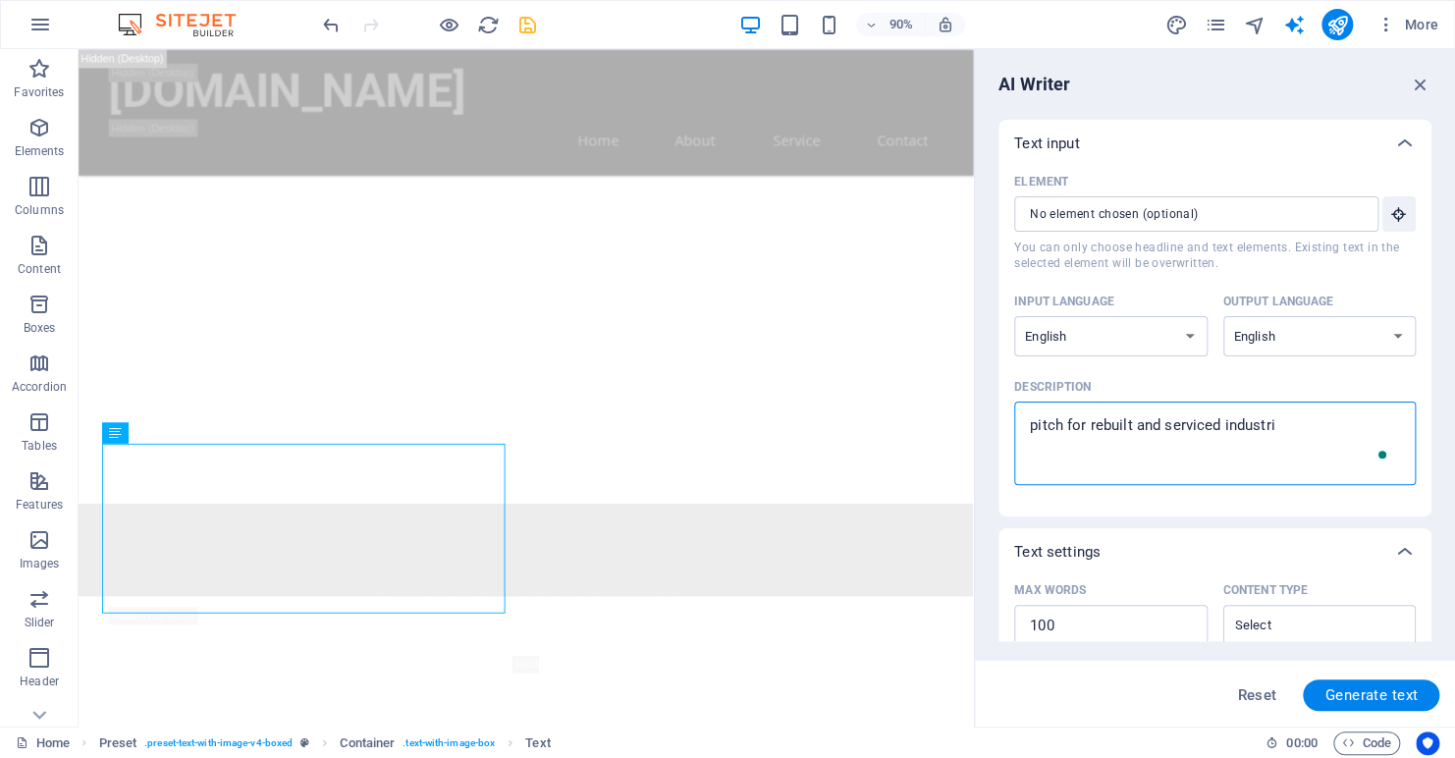
type textarea "pitch for rebuilt and serviced industria"
type textarea "x"
type textarea "pitch for rebuilt and serviced industrial"
type textarea "x"
type textarea "pitch for rebuilt and serviced industrial"
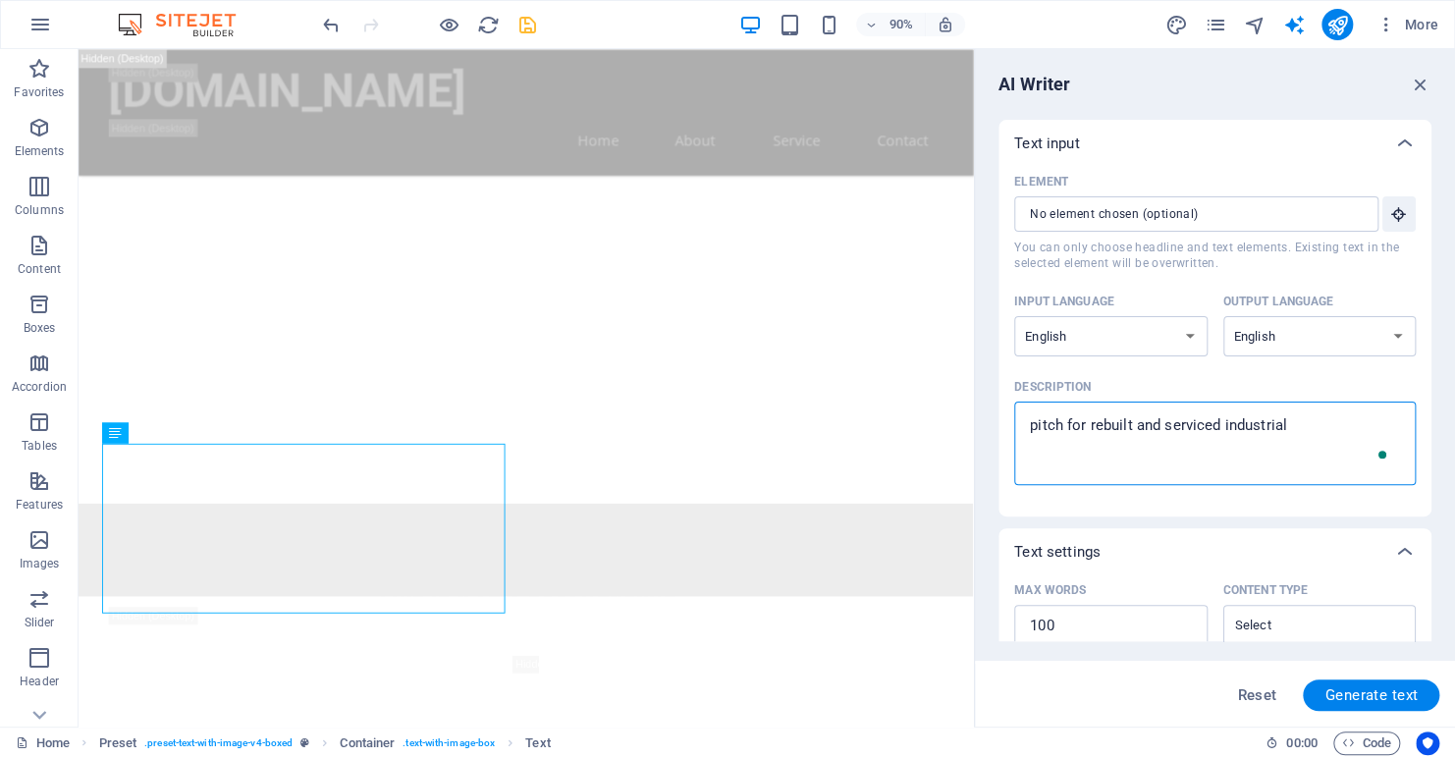
type textarea "x"
type textarea "pitch for rebuilt and serviced industrial g"
type textarea "x"
type textarea "pitch for rebuilt and serviced industrial ge"
type textarea "x"
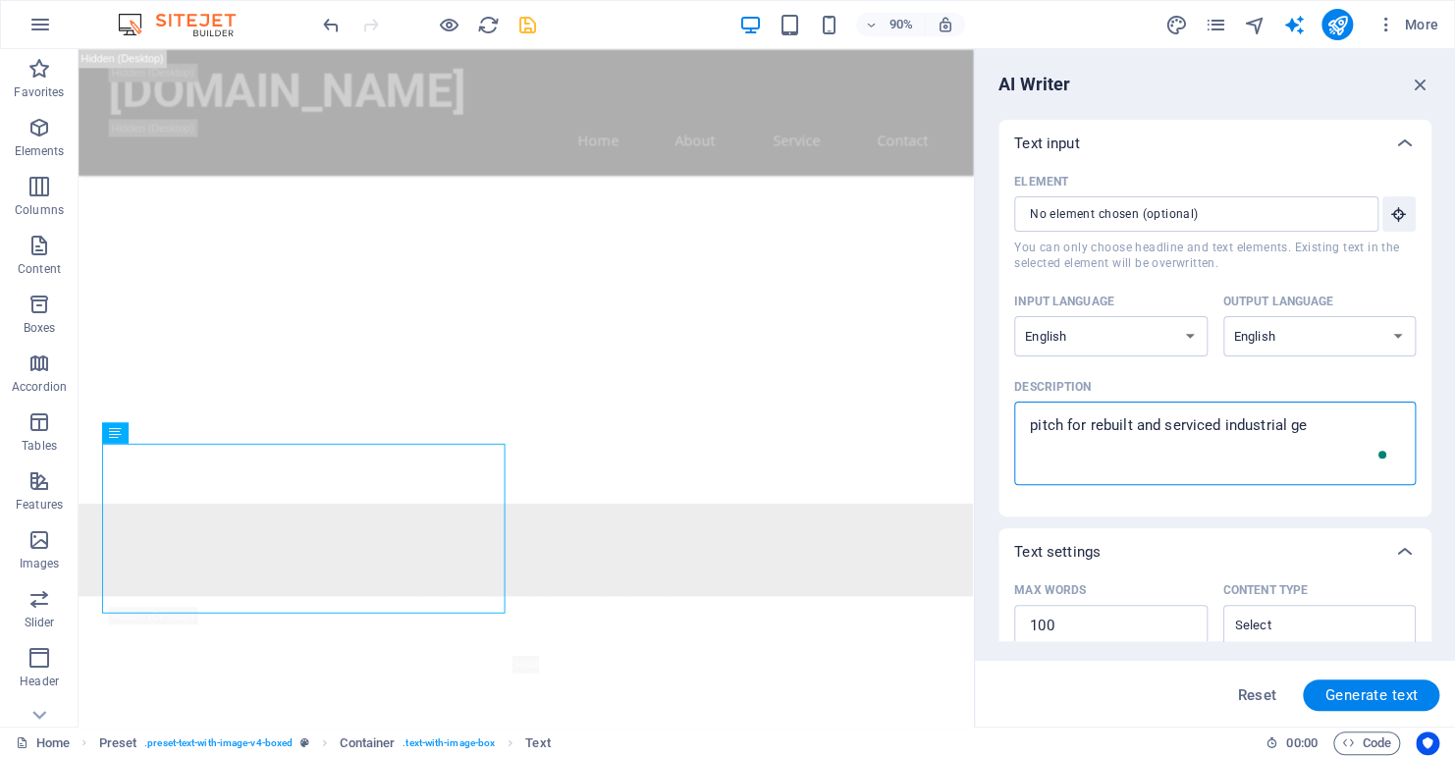
type textarea "pitch for rebuilt and serviced industrial gea"
type textarea "x"
type textarea "pitch for rebuilt and serviced industrial gear"
type textarea "x"
type textarea "pitch for rebuilt and serviced industrial gearb"
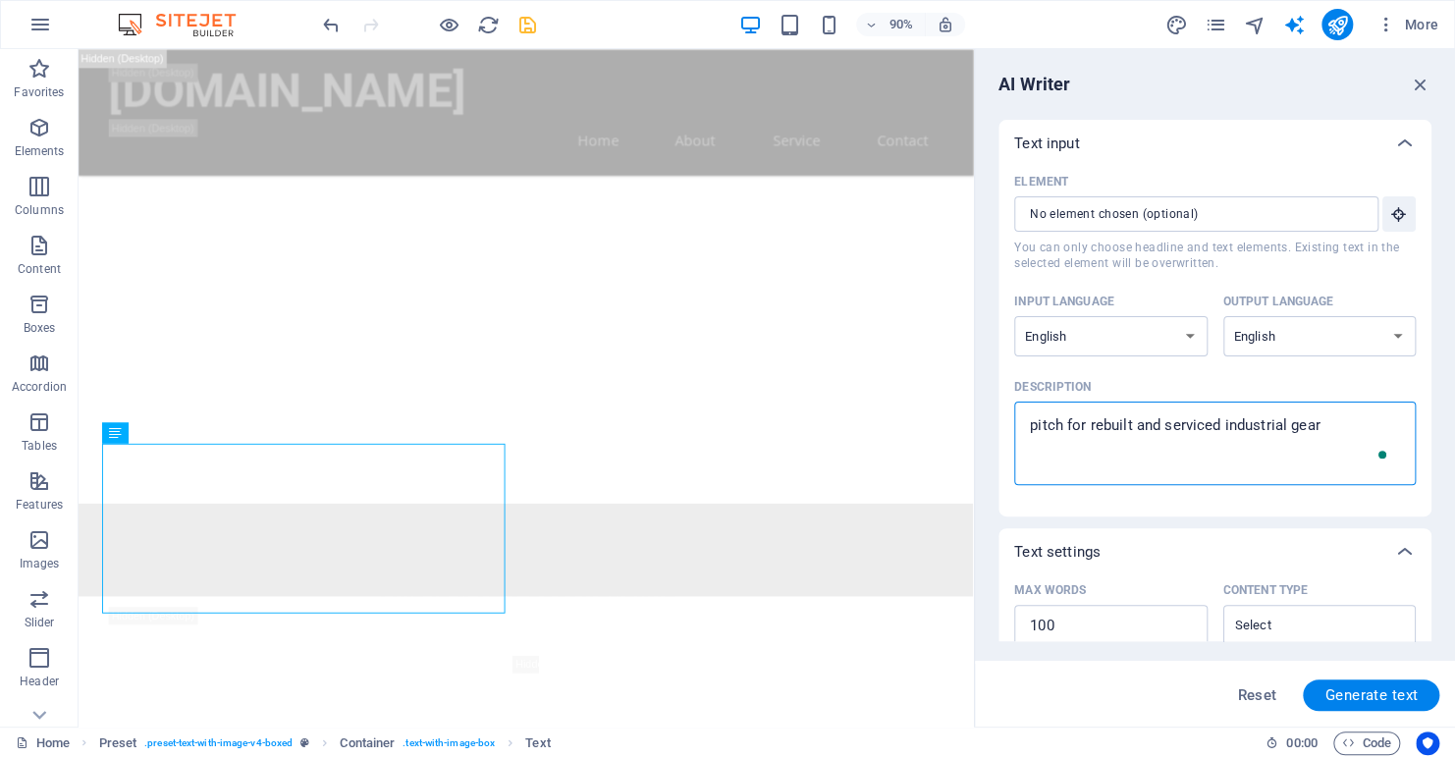
type textarea "x"
type textarea "pitch for rebuilt and serviced industrial gearbo"
type textarea "x"
type textarea "pitch for rebuilt and serviced industrial gearbox"
type textarea "x"
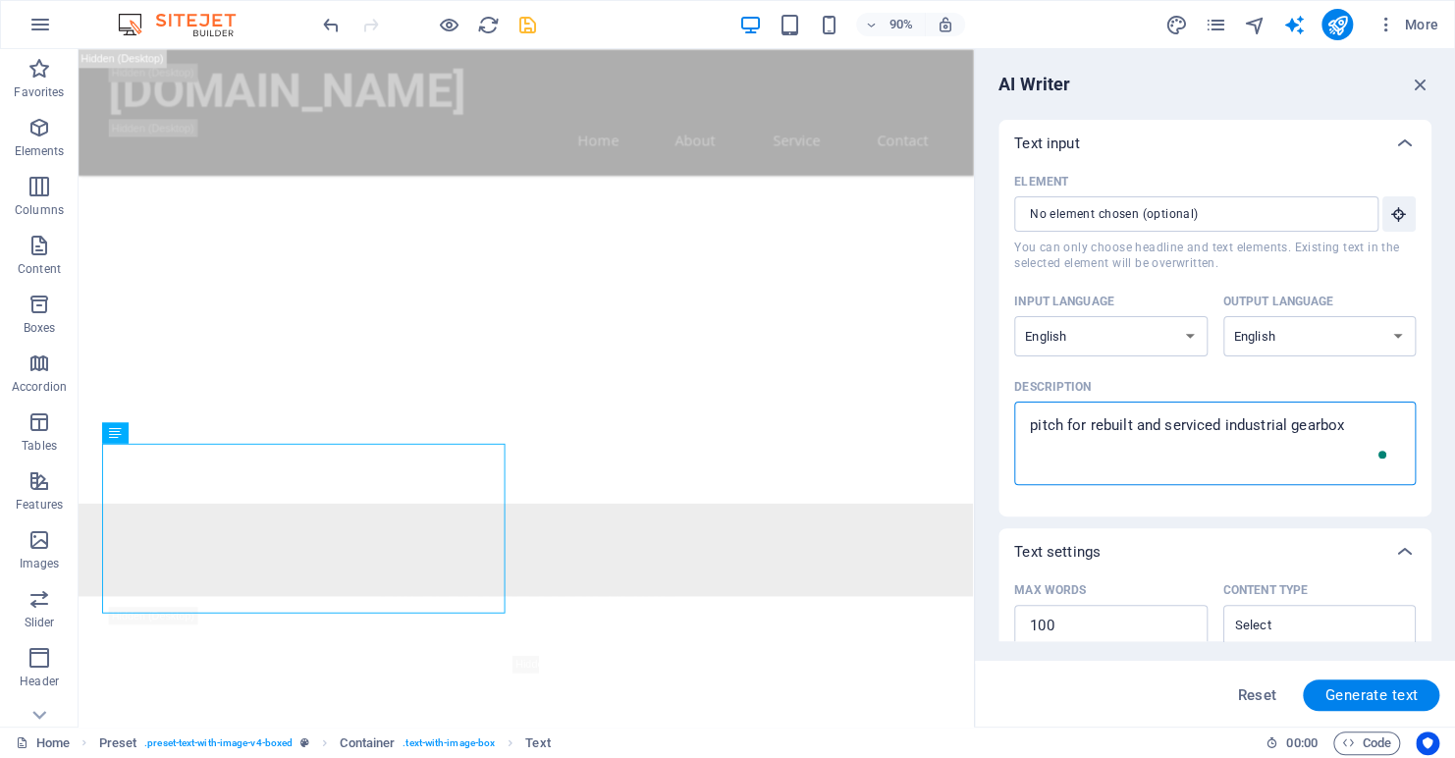
type textarea "pitch for rebuilt and serviced industrial gearboxe"
type textarea "x"
type textarea "pitch for rebuilt and serviced industrial gearboxes"
type textarea "x"
type textarea "pitch for rebuilt and serviced industrial gearboxes"
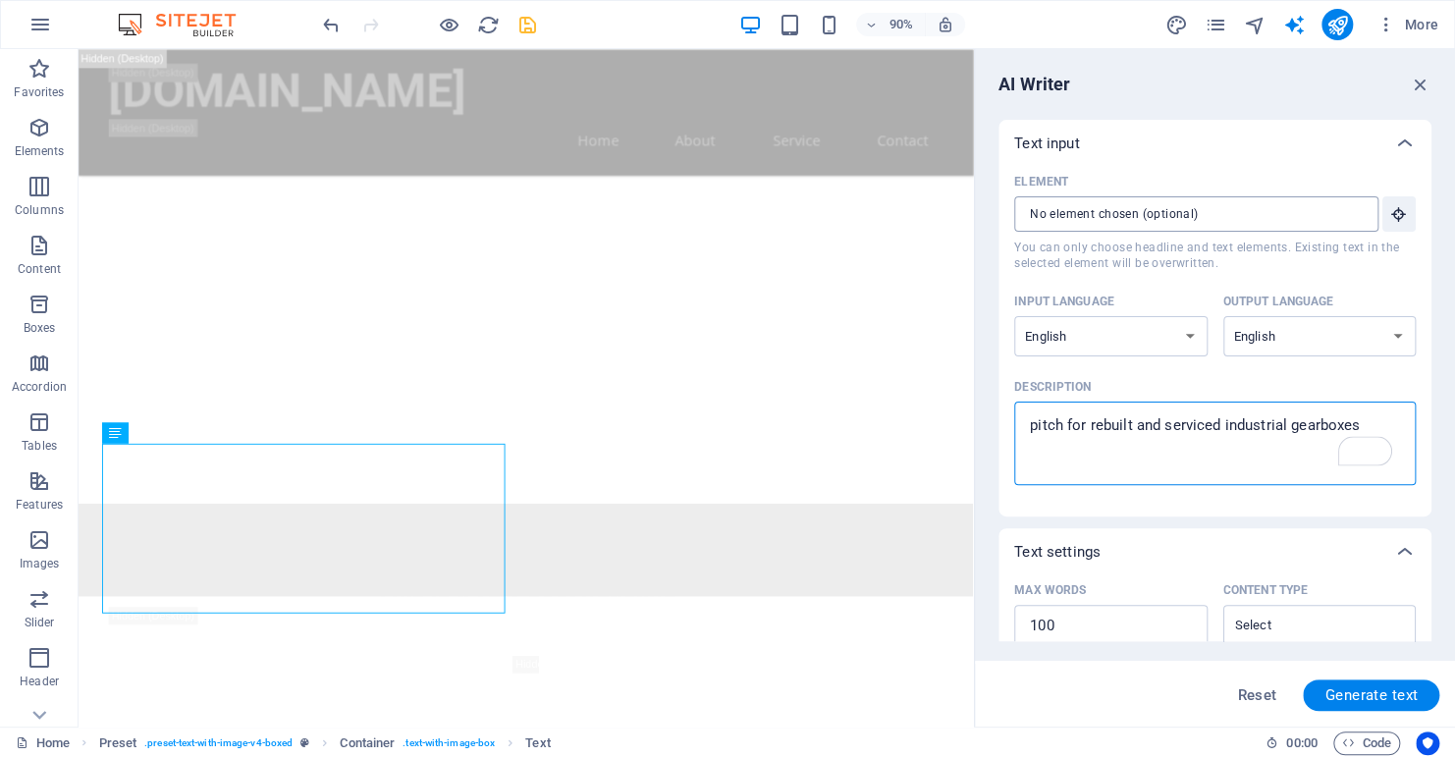
click at [1051, 224] on input "Element ​ You can only choose headline and text elements. Existing text in the …" at bounding box center [1189, 213] width 351 height 35
click at [1388, 687] on span "Generate text" at bounding box center [1371, 695] width 93 height 16
type textarea "x"
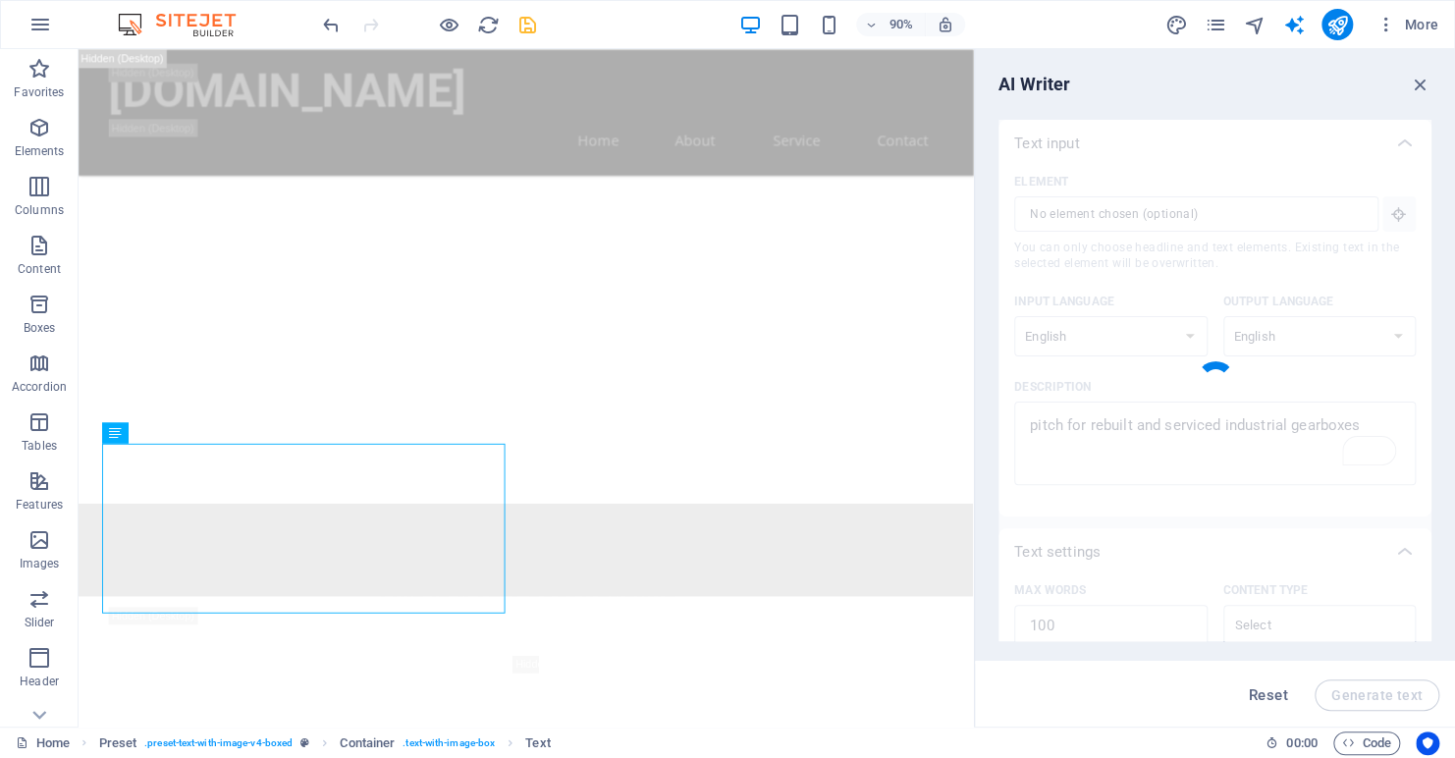
type textarea "x"
type textarea "Introducing our high-quality rebuilt and serviced industrial gearboxes, designe…"
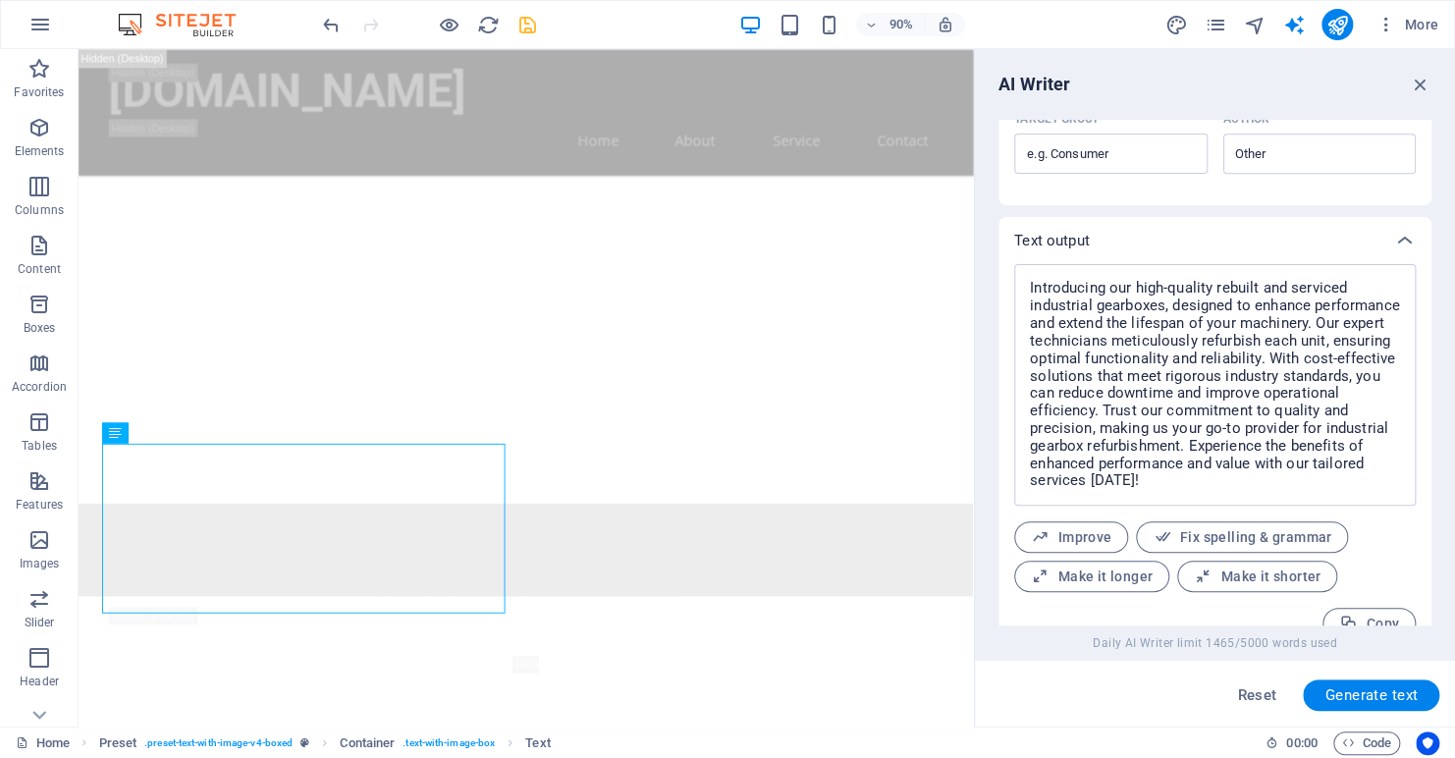
scroll to position [671, 0]
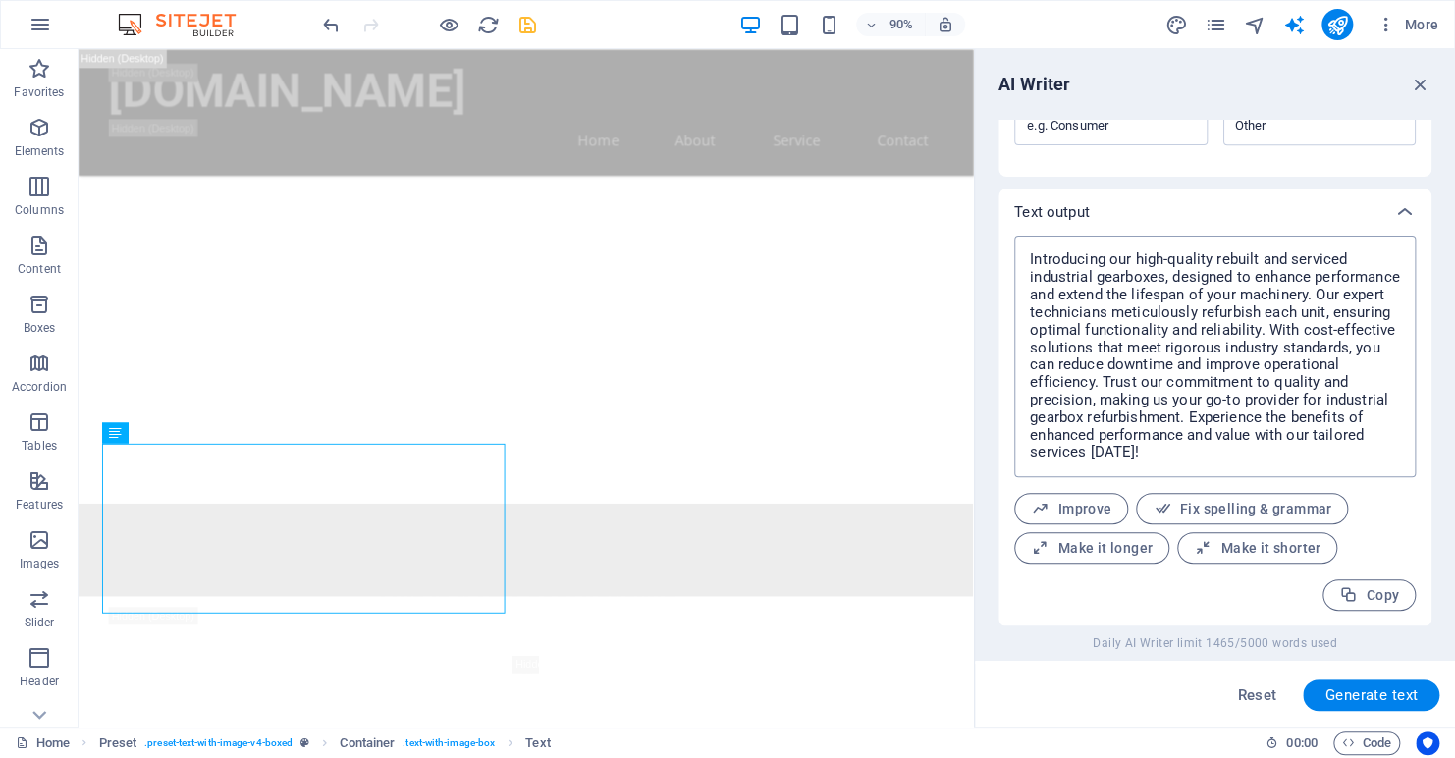
click at [1138, 256] on textarea "Introducing our high-quality rebuilt and serviced industrial gearboxes, designe…" at bounding box center [1215, 357] width 382 height 222
type textarea "x"
click at [1140, 259] on textarea "Introducing our high-quality rebuilt and serviced industrial gearboxes, designe…" at bounding box center [1215, 357] width 382 height 222
click at [1144, 259] on textarea "Introducing our high-quality rebuilt and serviced industrial gearboxes, designe…" at bounding box center [1215, 357] width 382 height 222
type textarea "Introducing our high-quality rebuilt and serviced industrial gearboxes, designe…"
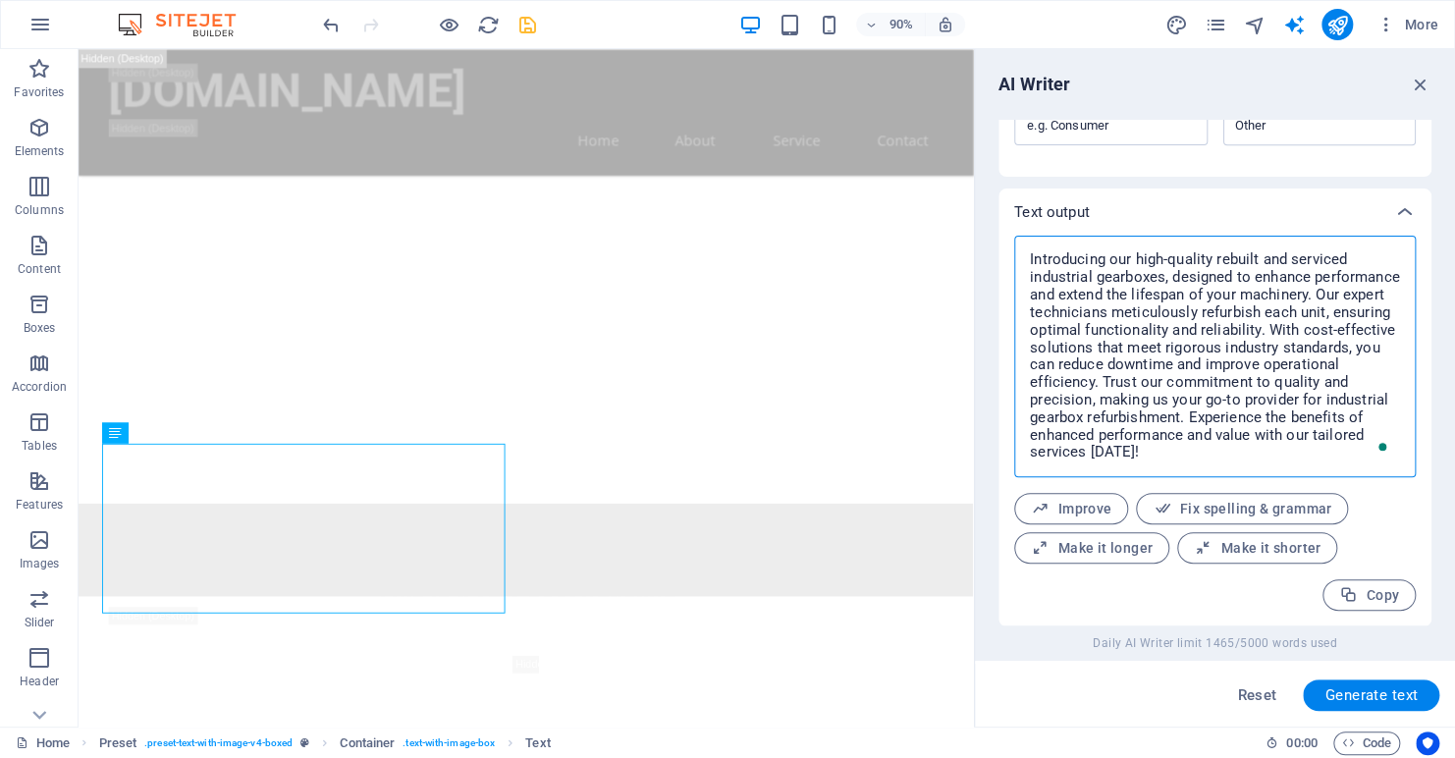
drag, startPoint x: 1289, startPoint y: 454, endPoint x: 993, endPoint y: 257, distance: 355.7
click at [993, 257] on div "AI Writer Text input Element ​ You can only choose headline and text elements. …" at bounding box center [1215, 388] width 480 height 678
type textarea "x"
click at [1144, 198] on div "Text output" at bounding box center [1215, 212] width 433 height 47
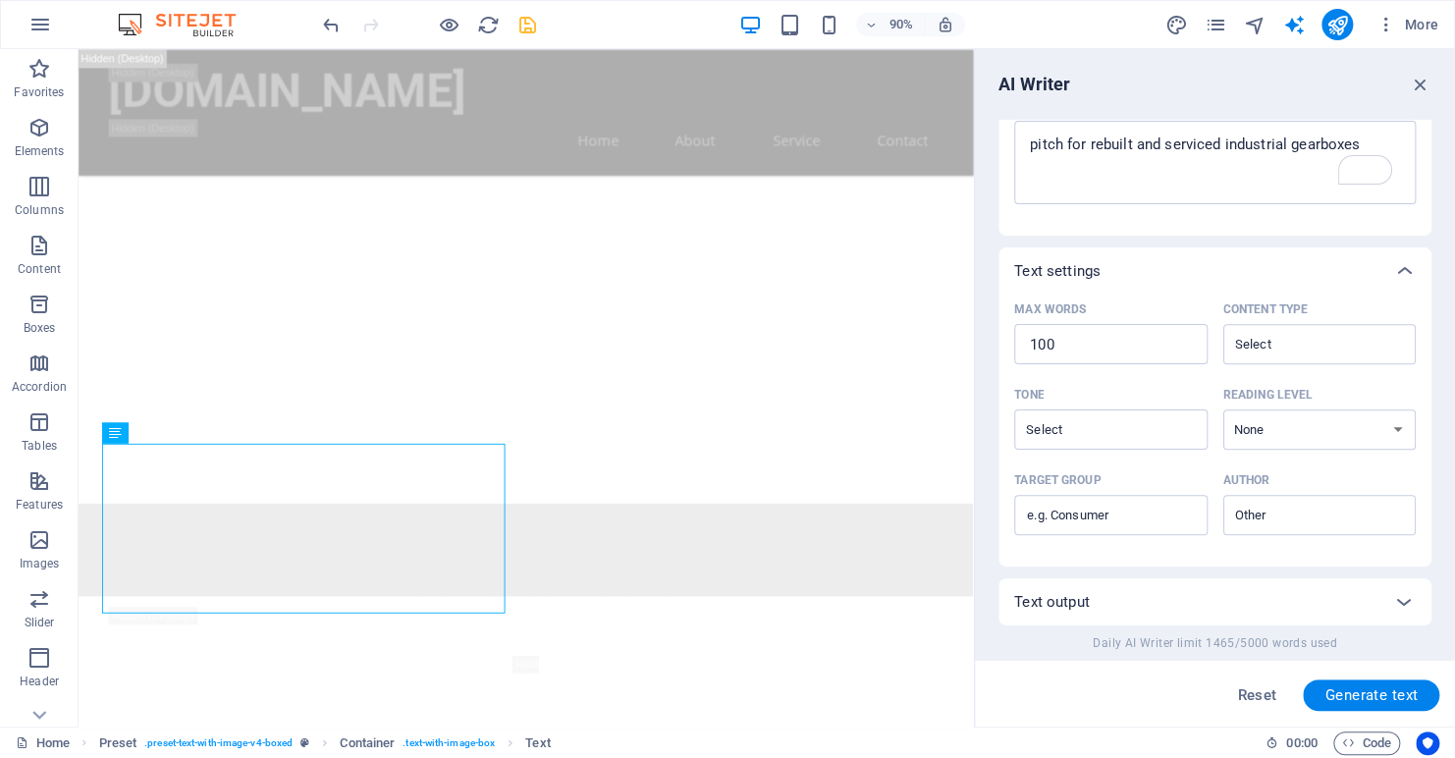
scroll to position [280, 0]
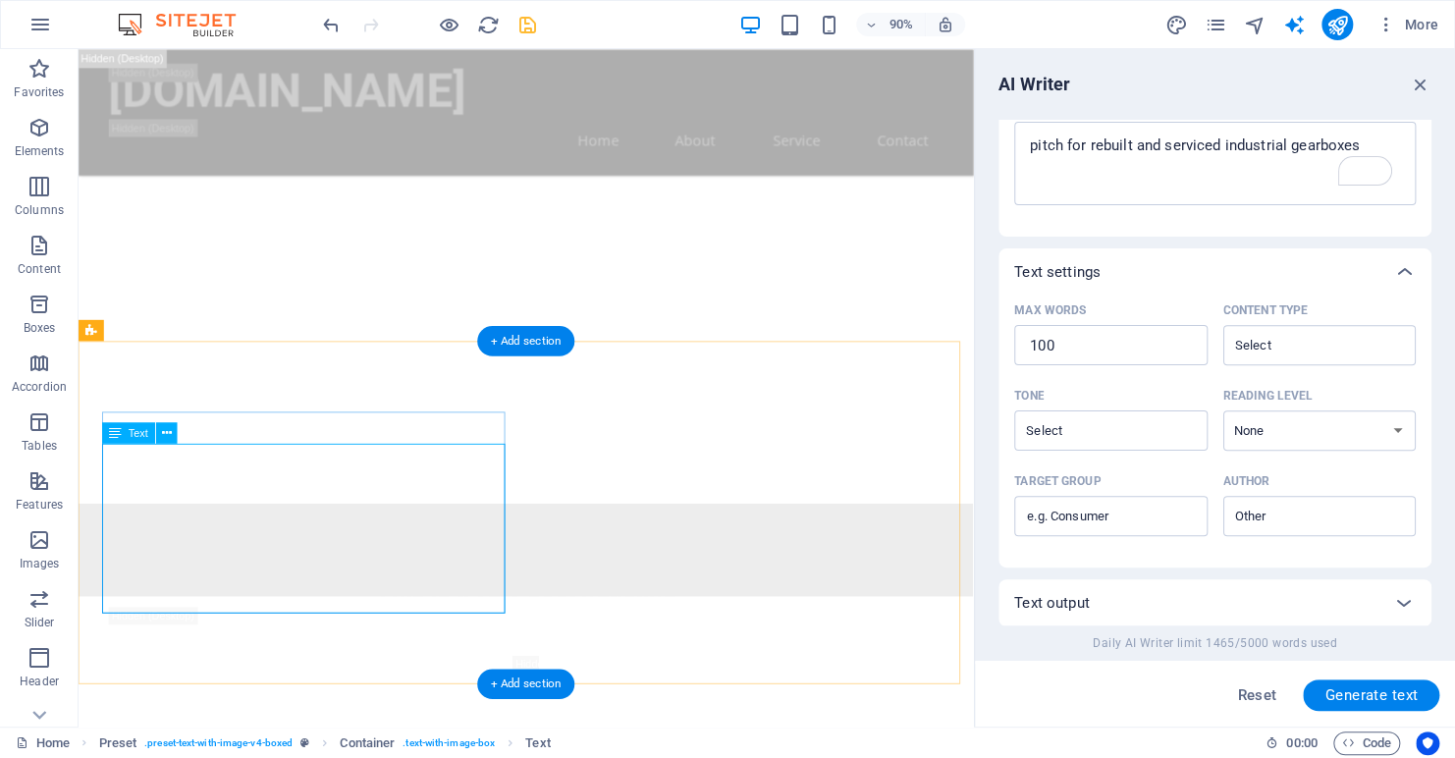
drag, startPoint x: 120, startPoint y: 572, endPoint x: 127, endPoint y: 521, distance: 50.6
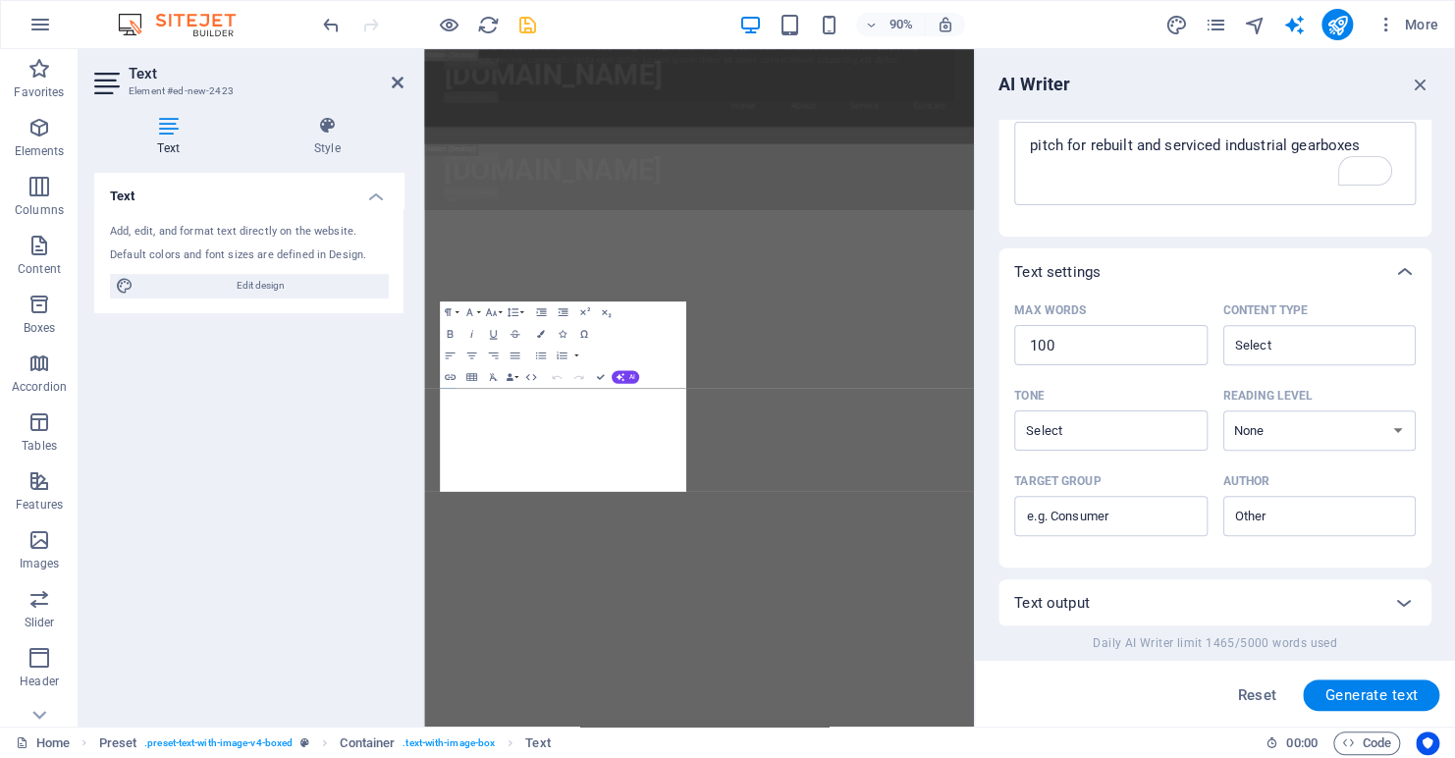
scroll to position [3102, 0]
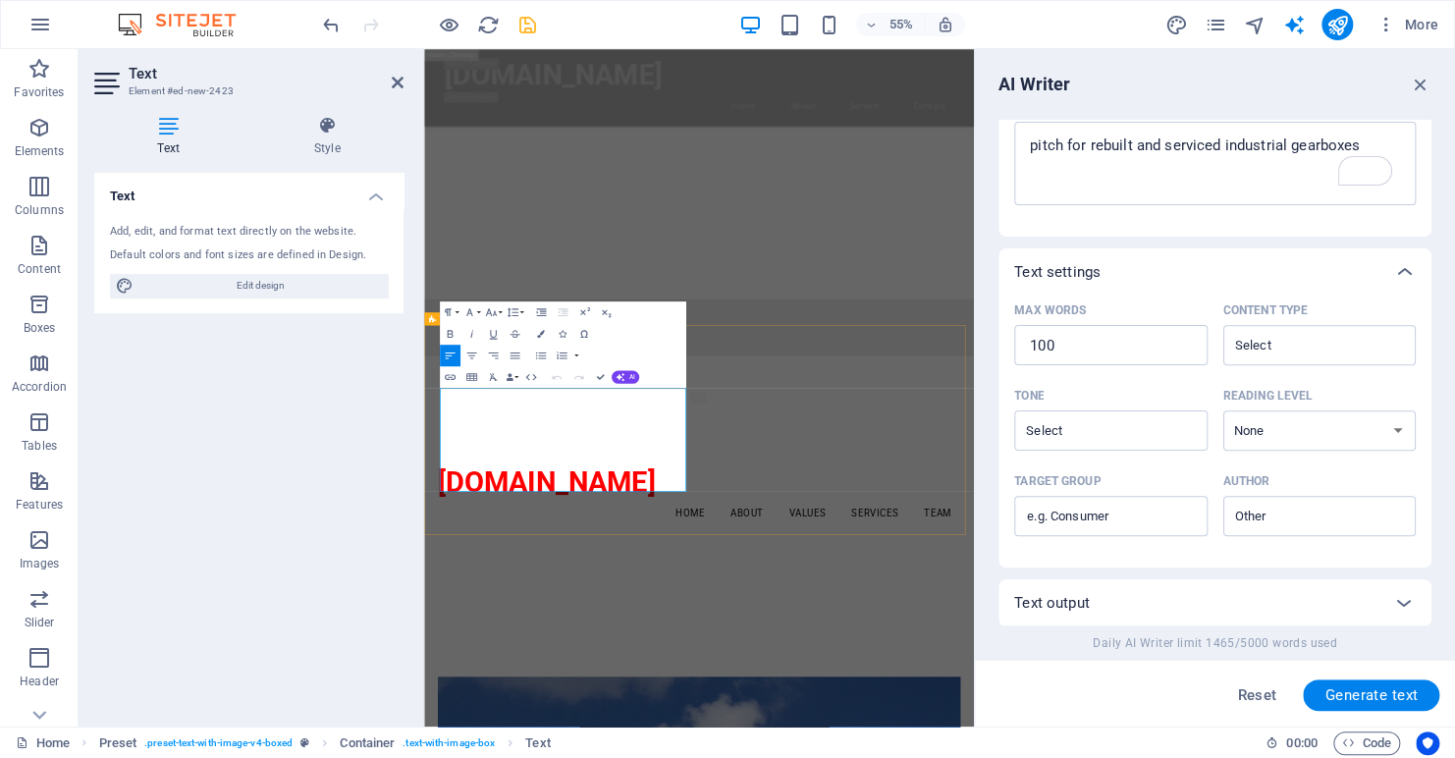
drag, startPoint x: 671, startPoint y: 829, endPoint x: 475, endPoint y: 651, distance: 264.2
drag, startPoint x: 582, startPoint y: 837, endPoint x: 435, endPoint y: 636, distance: 248.7
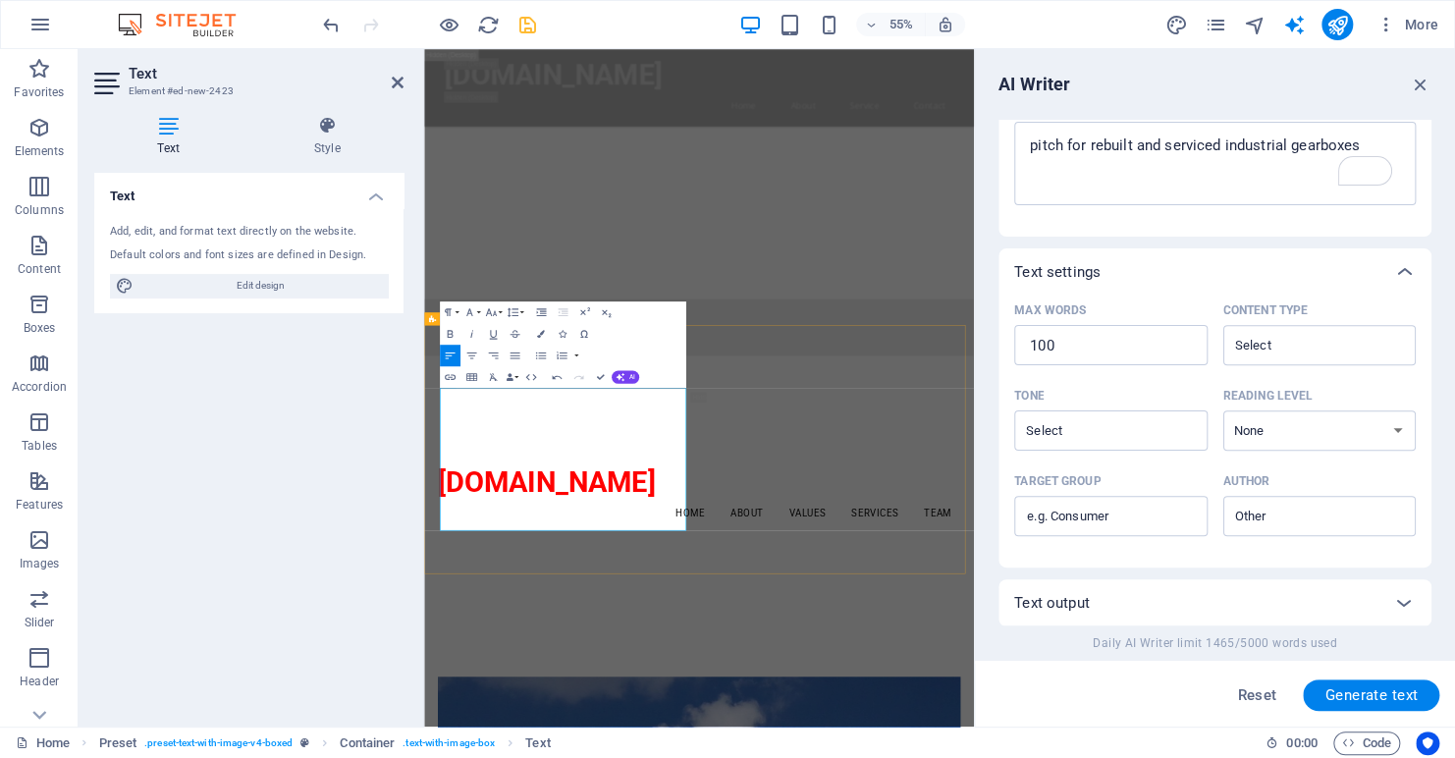
scroll to position [10008, 3]
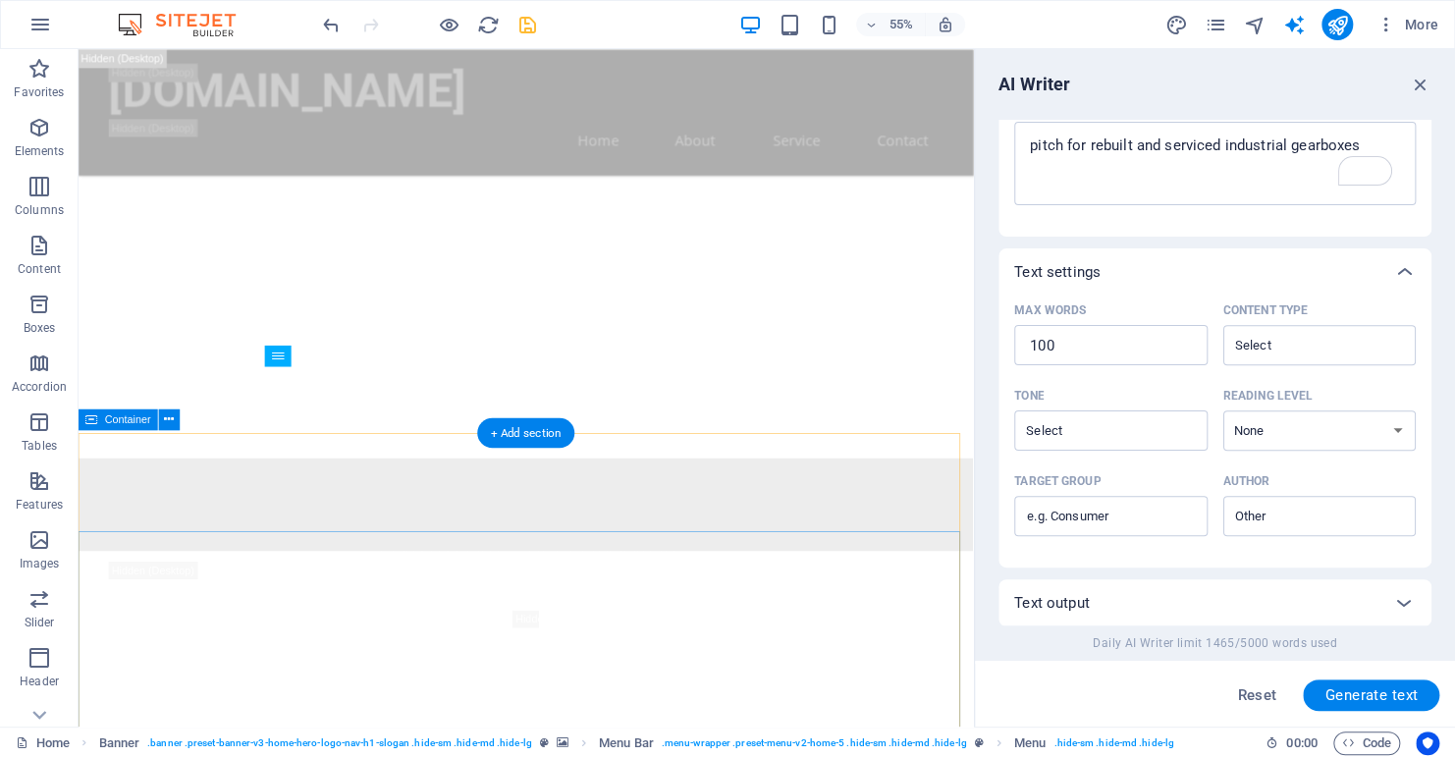
scroll to position [2616, 0]
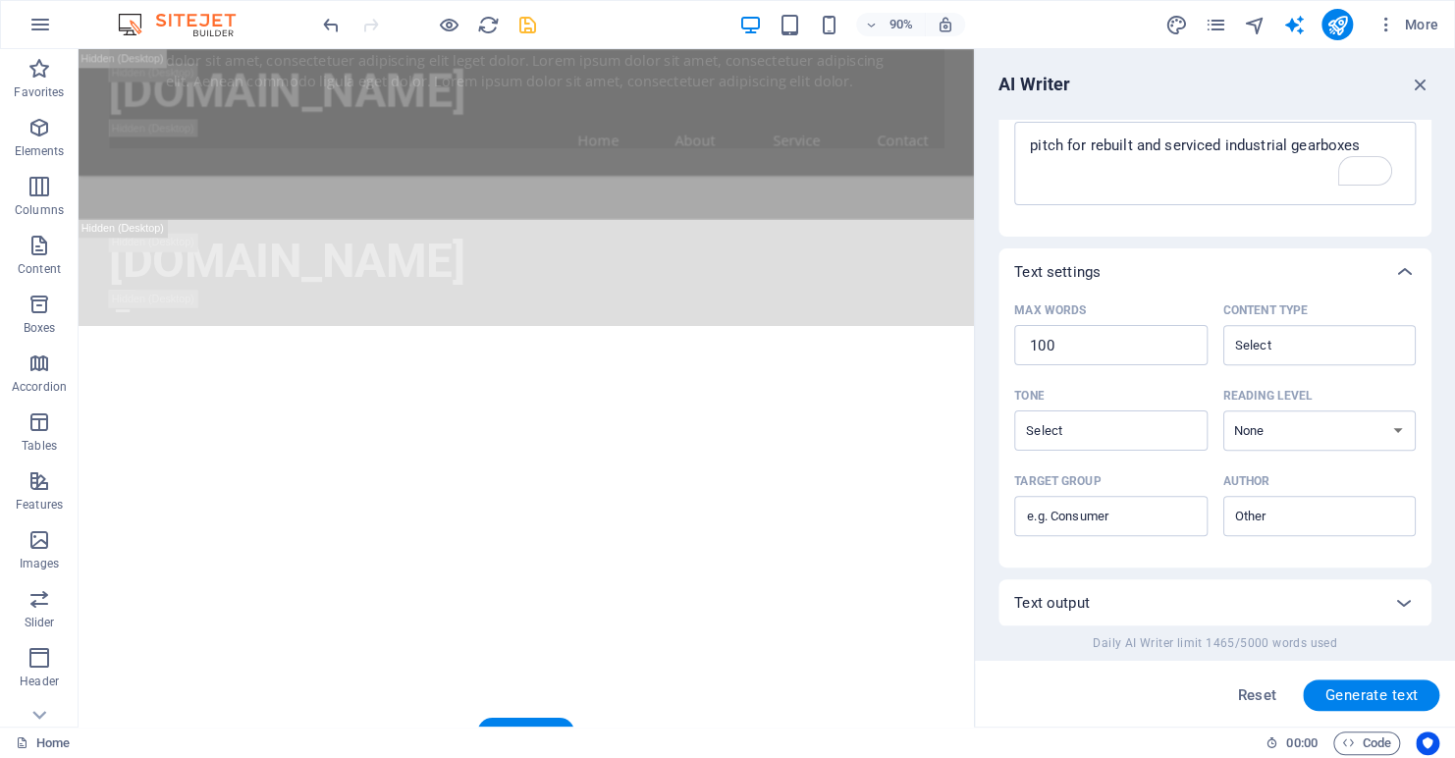
scroll to position [2405, 0]
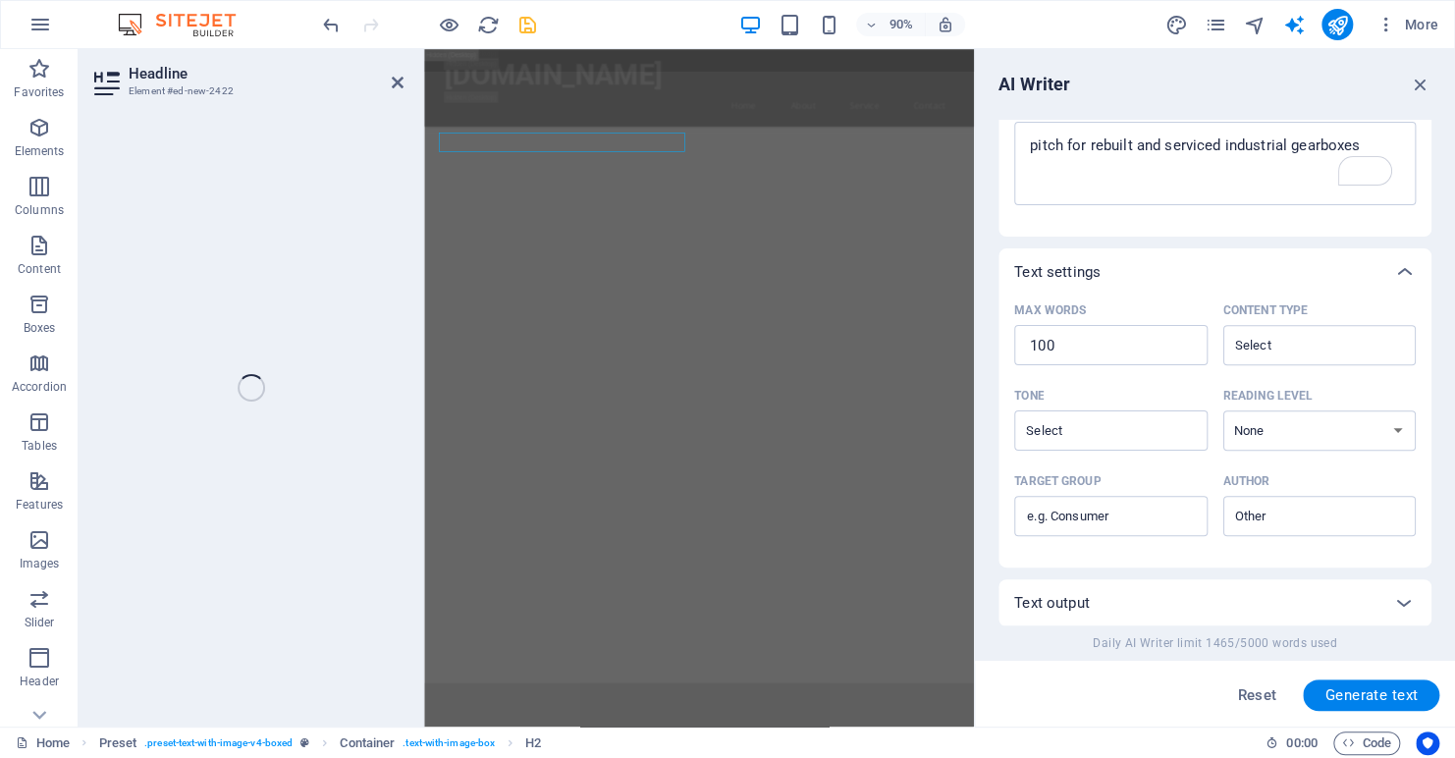
scroll to position [3084, 0]
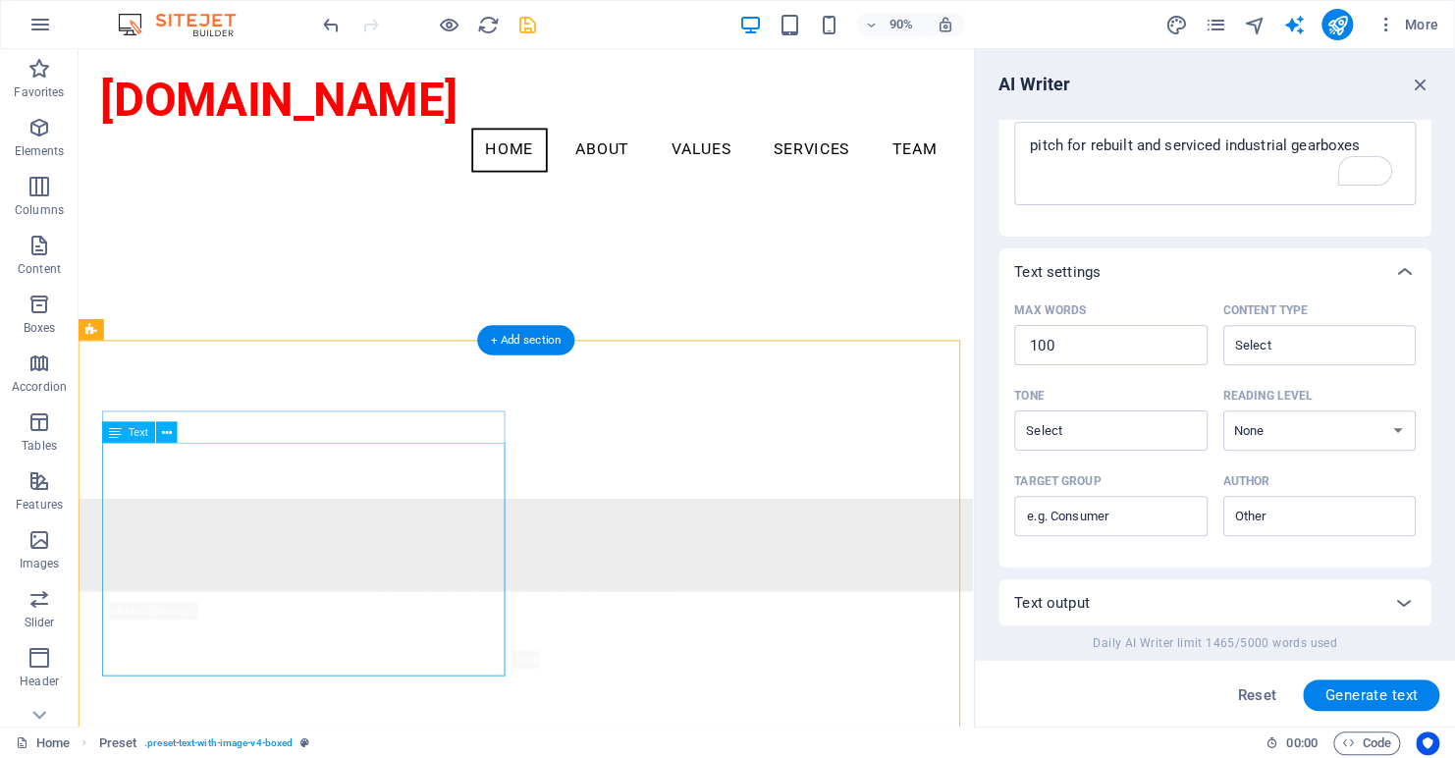
scroll to position [2155, 0]
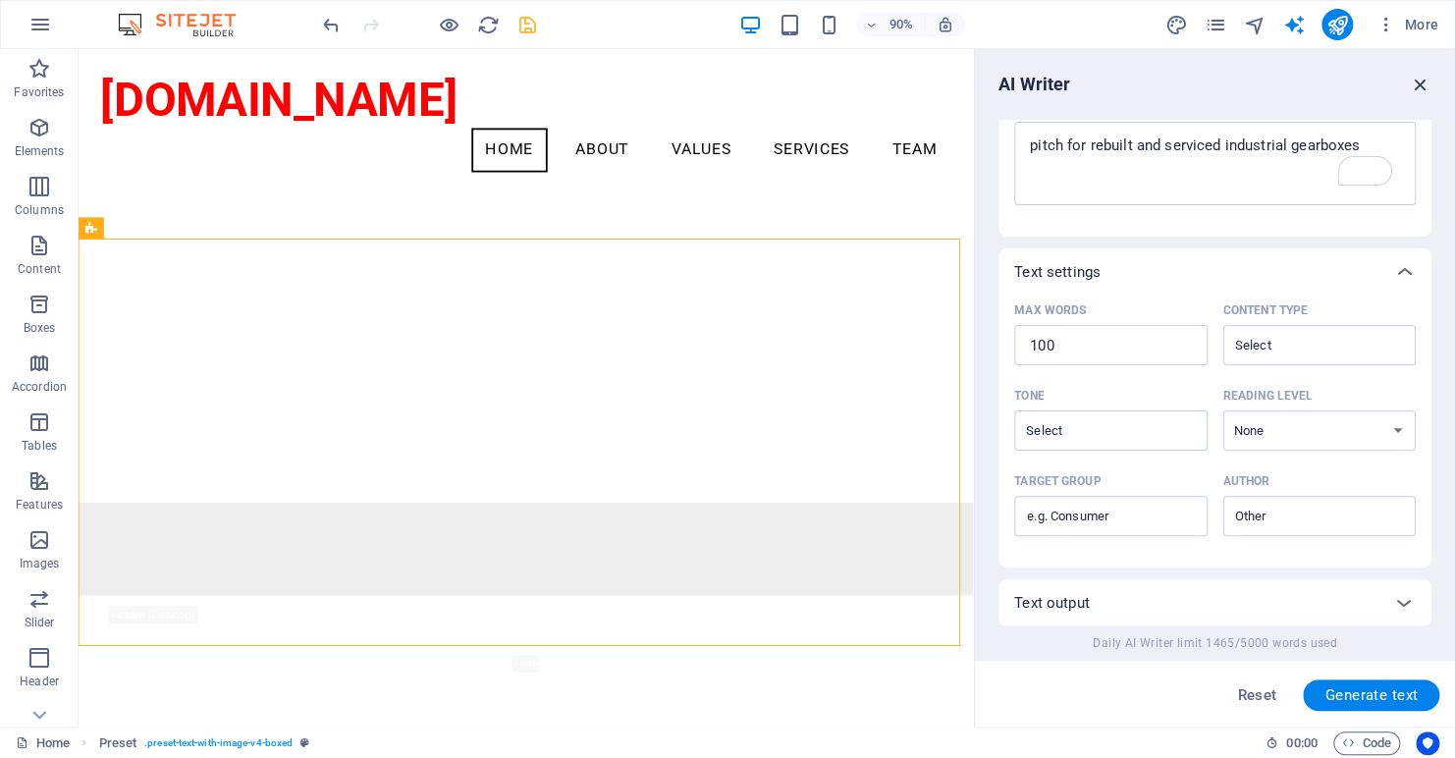
click at [1423, 82] on icon "button" at bounding box center [1421, 85] width 22 height 22
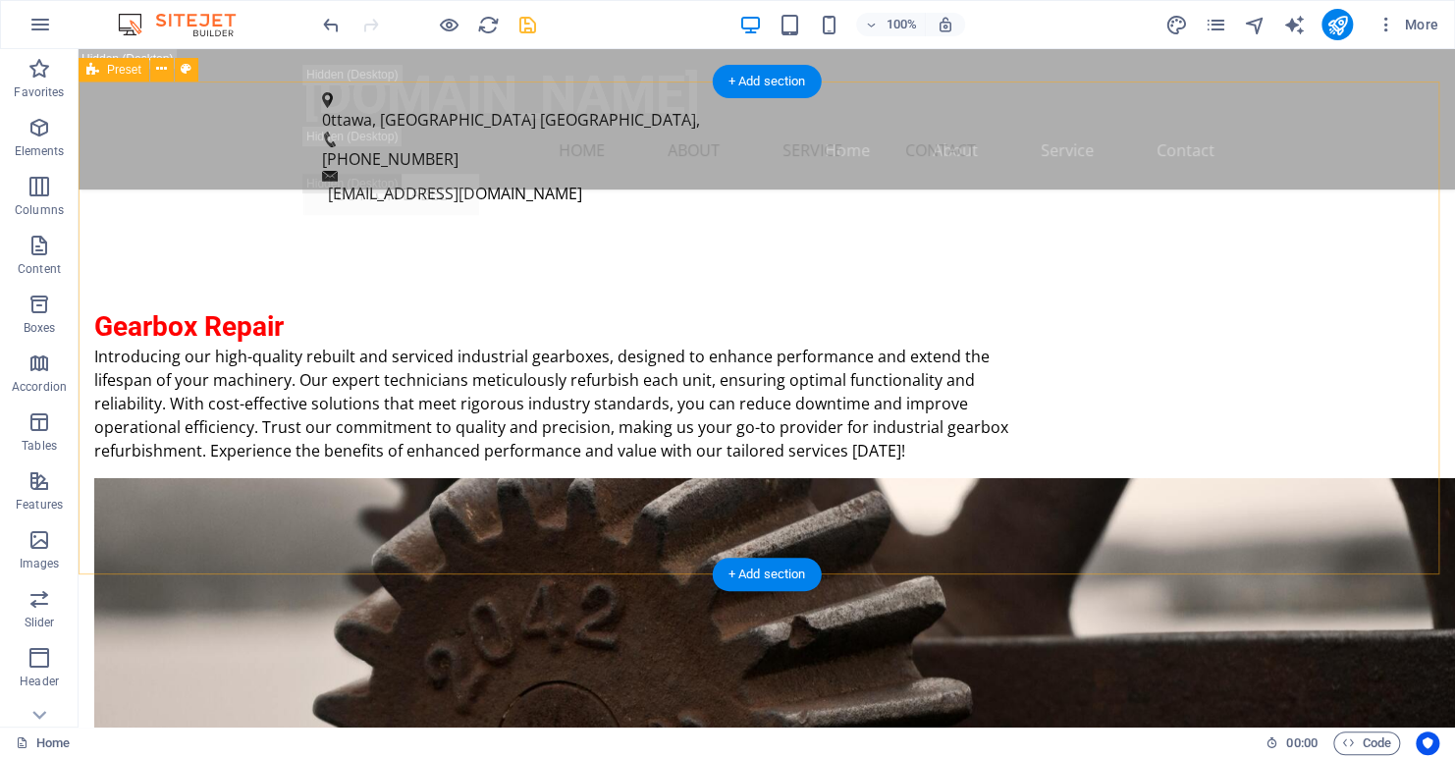
scroll to position [4427, 0]
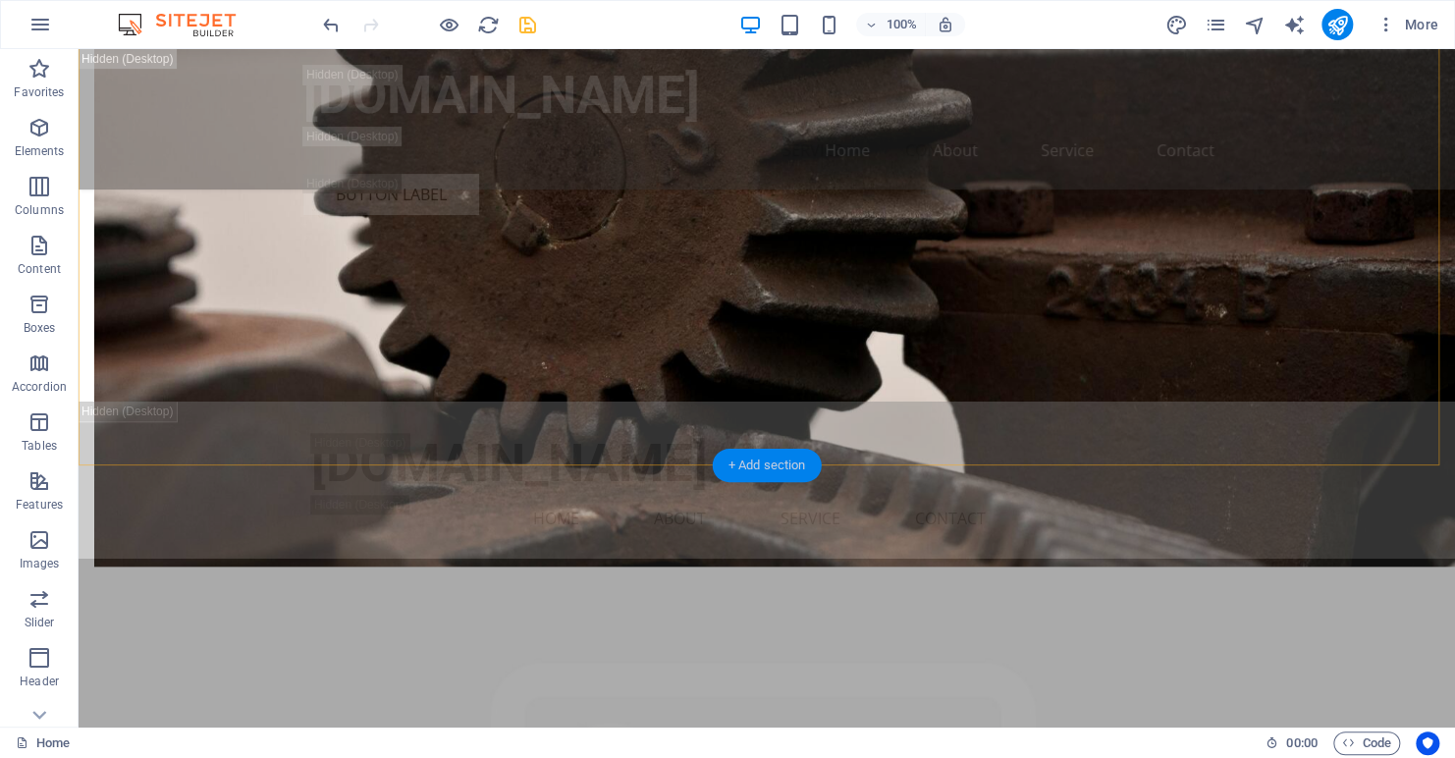
click at [760, 466] on div "+ Add section" at bounding box center [767, 465] width 109 height 33
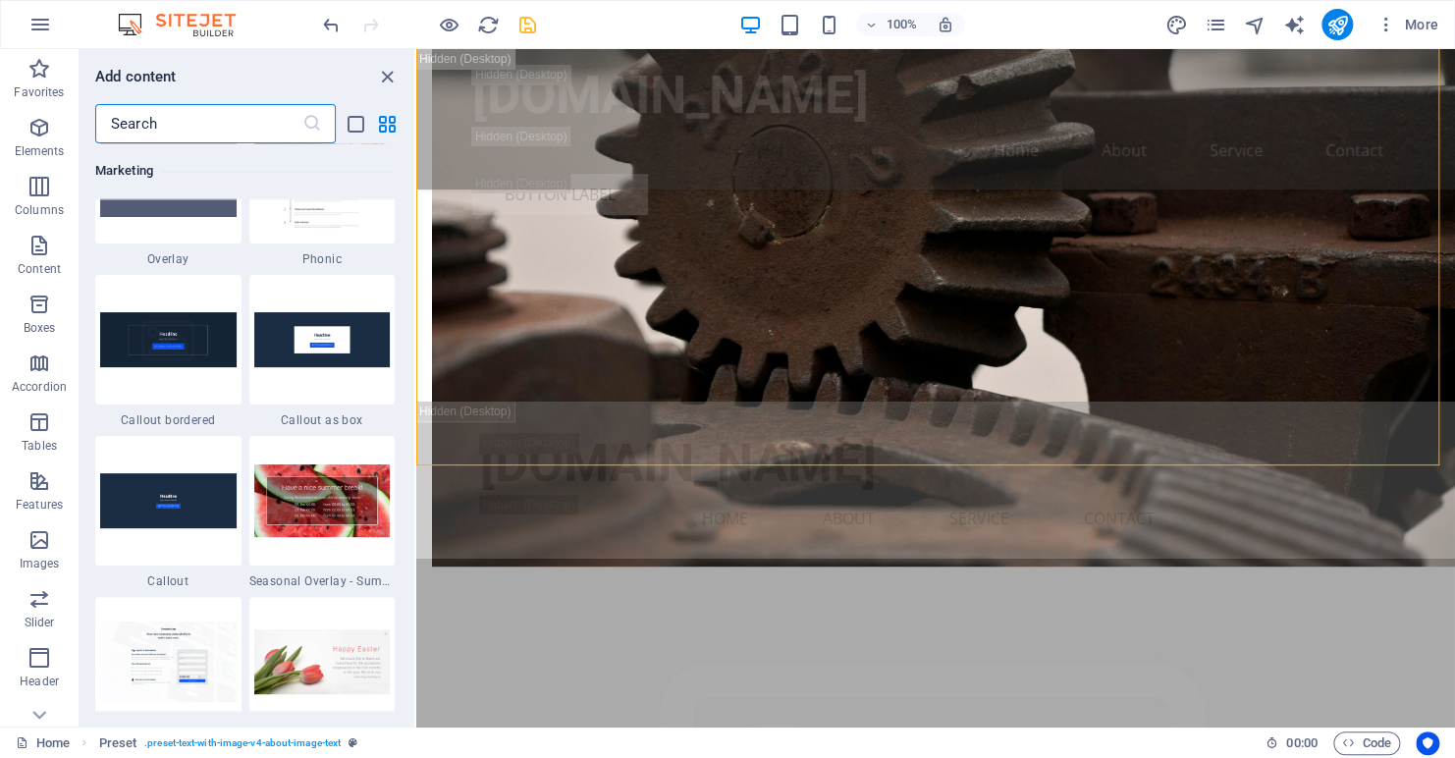
scroll to position [16135, 0]
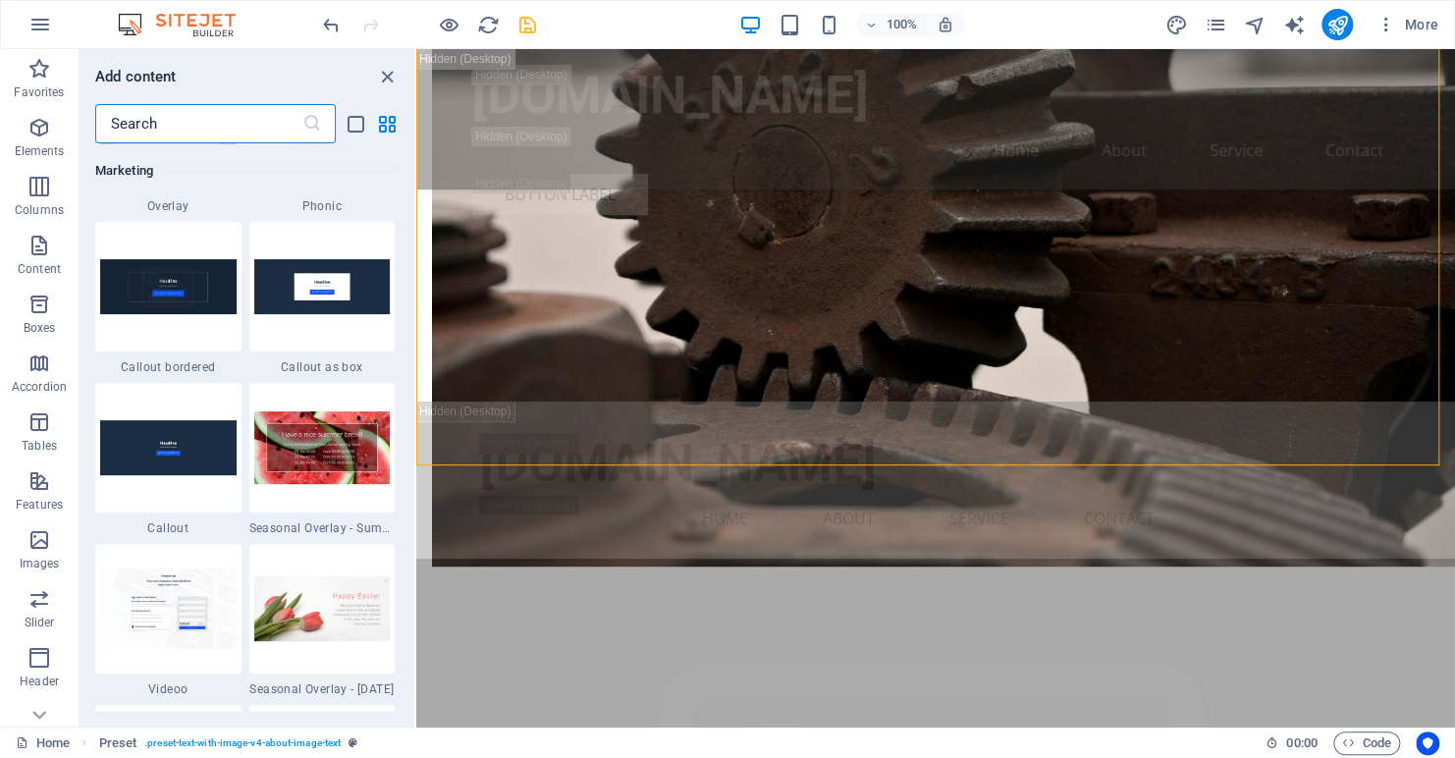
drag, startPoint x: 411, startPoint y: 255, endPoint x: 1, endPoint y: 578, distance: 522.4
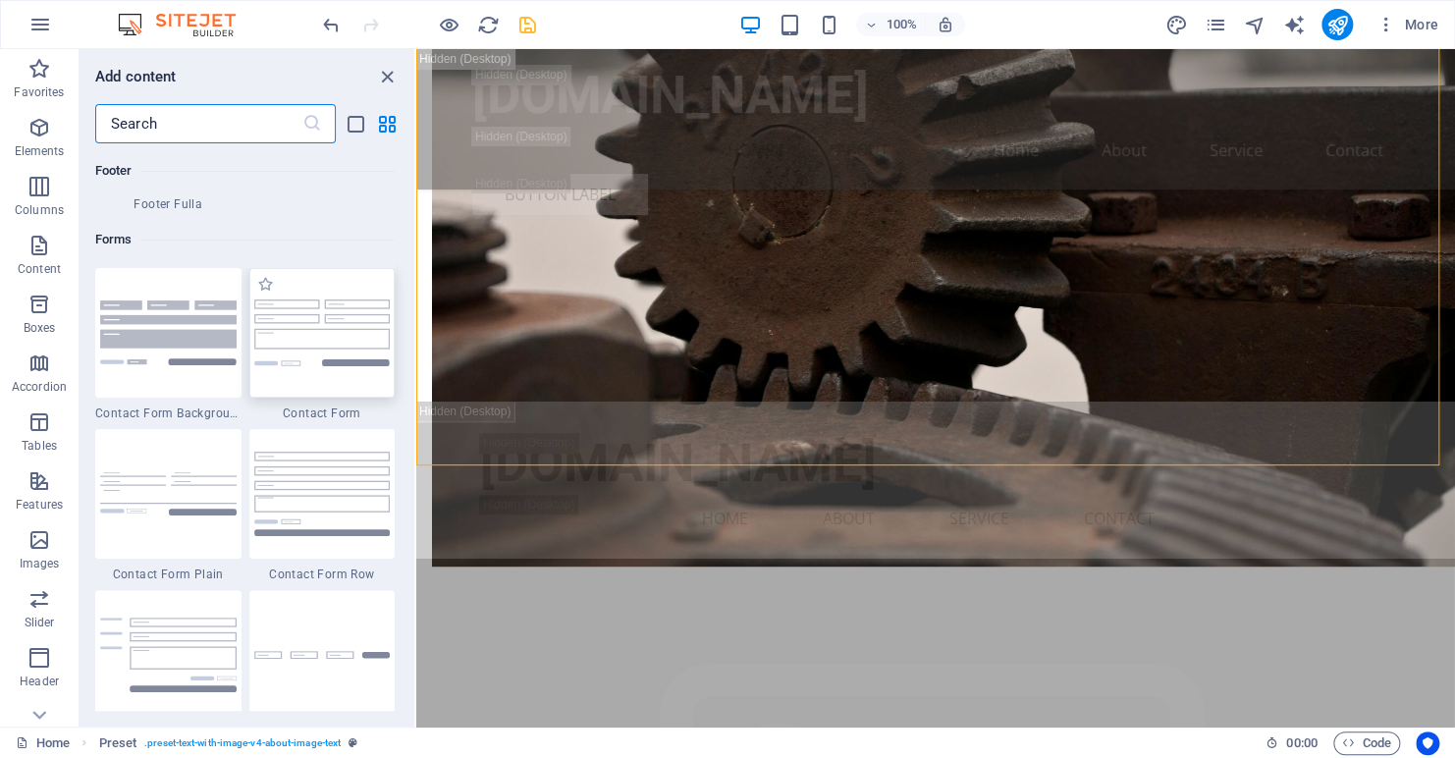
scroll to position [14368, 0]
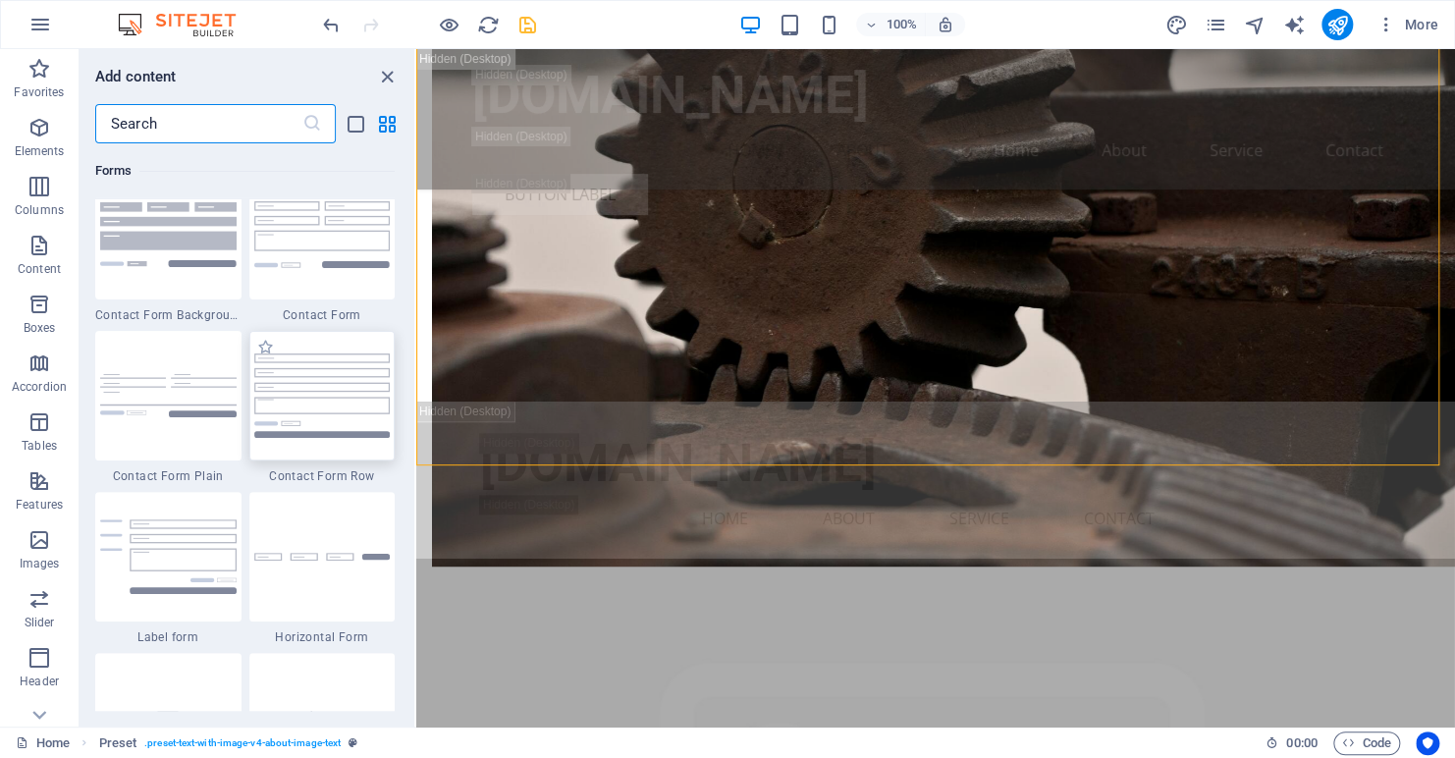
click at [312, 398] on img at bounding box center [322, 395] width 137 height 83
click at [416, 398] on div "H2 Banner Container Spacer Menu Banner Menu Bar Menu Bar Logo Menu Logo H3 Cont…" at bounding box center [935, 388] width 1039 height 678
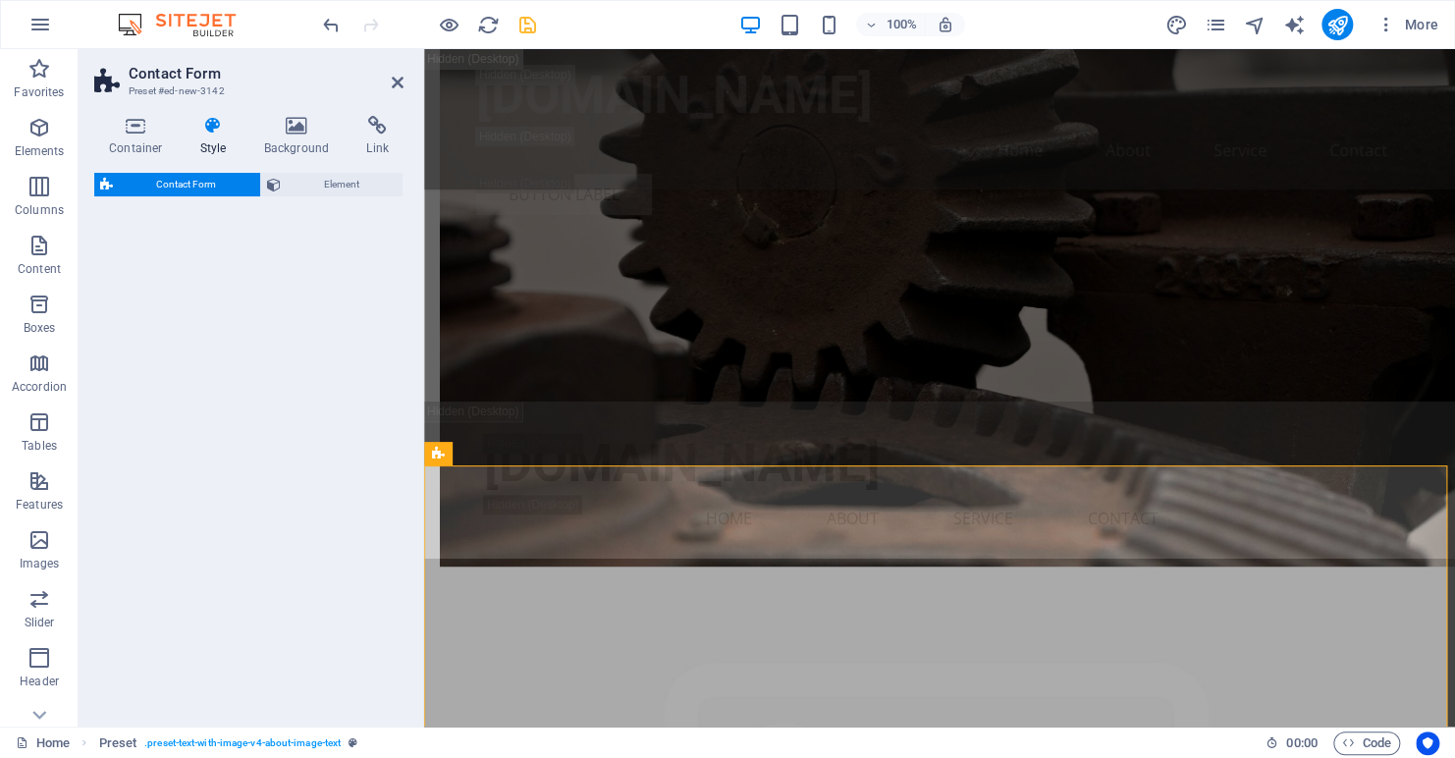
select select "rem"
select select "preset-contact-form-v3-row"
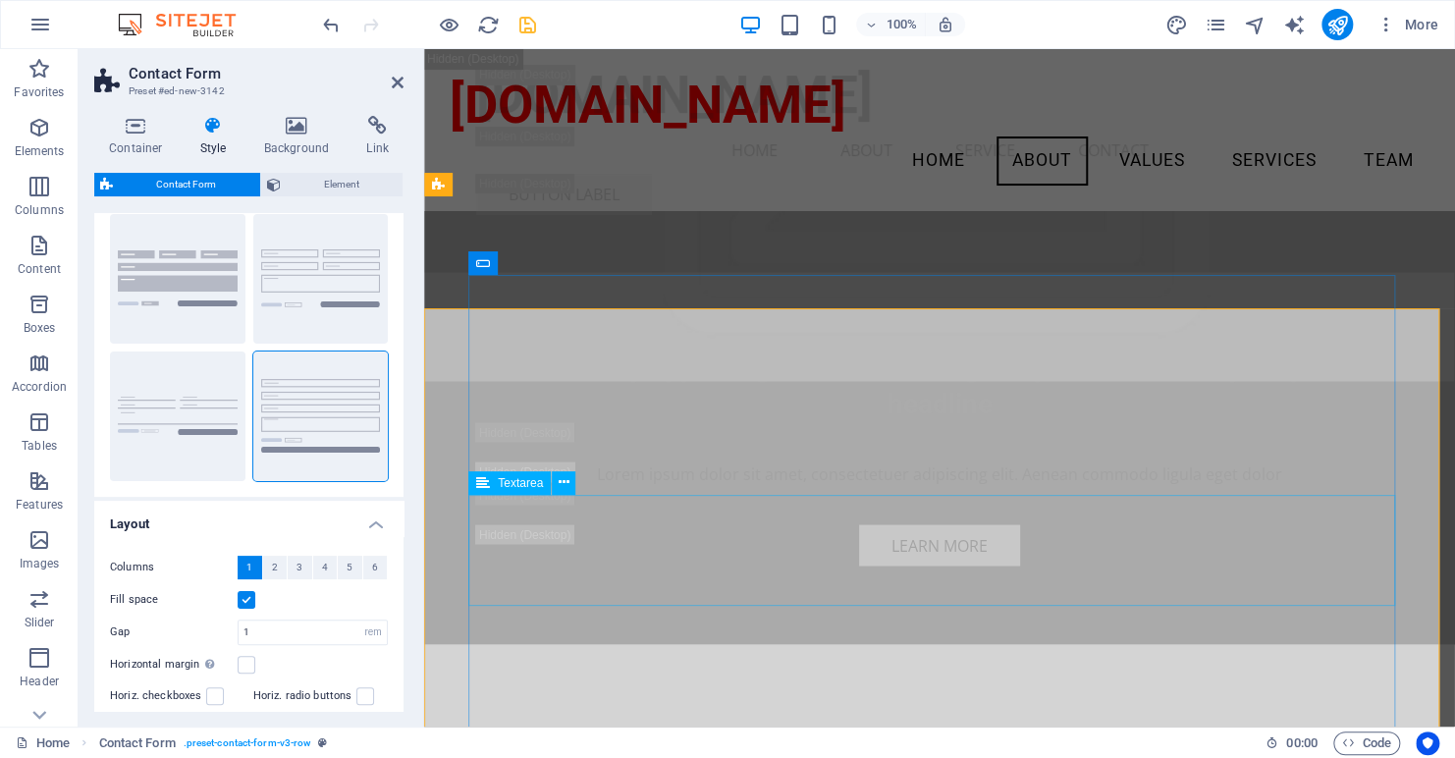
scroll to position [4413, 0]
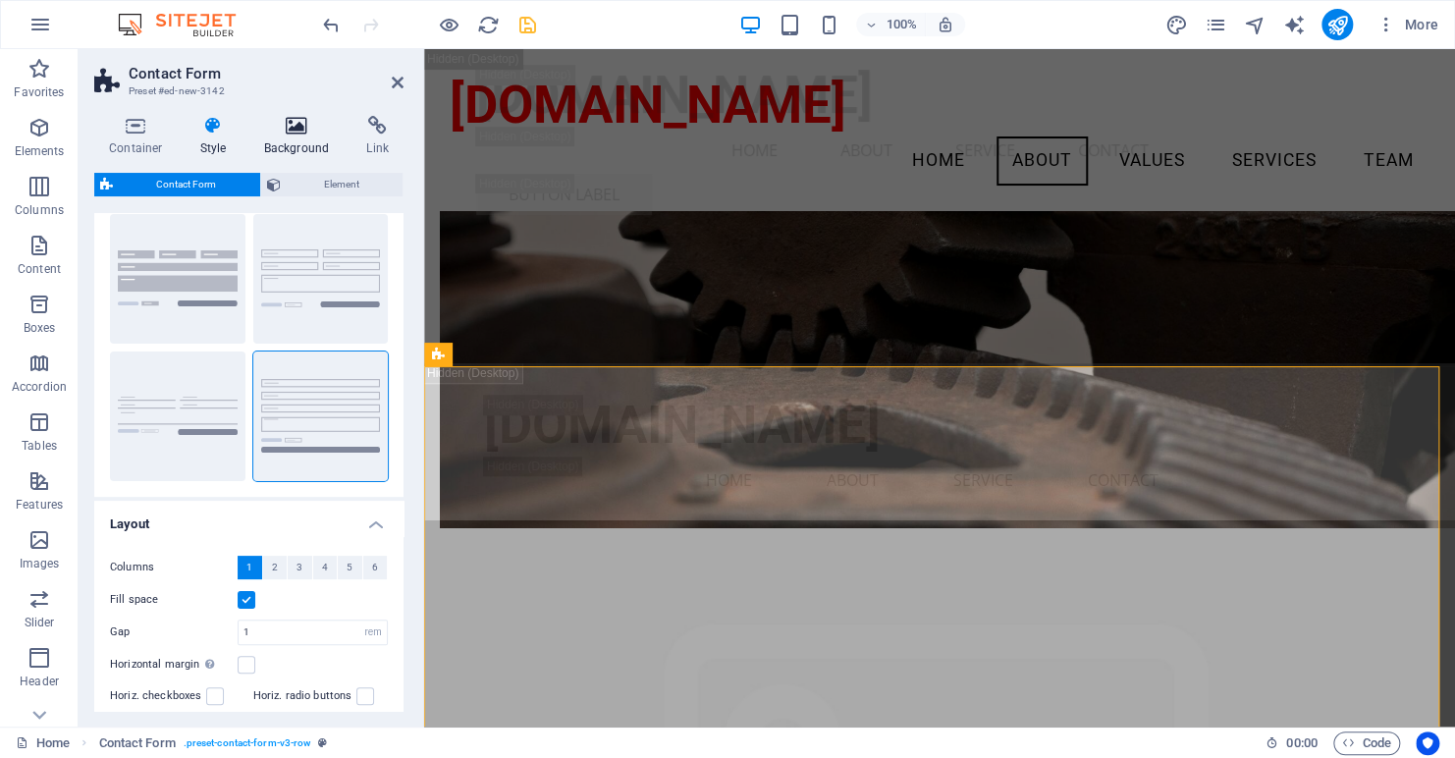
click at [296, 129] on icon at bounding box center [296, 126] width 95 height 20
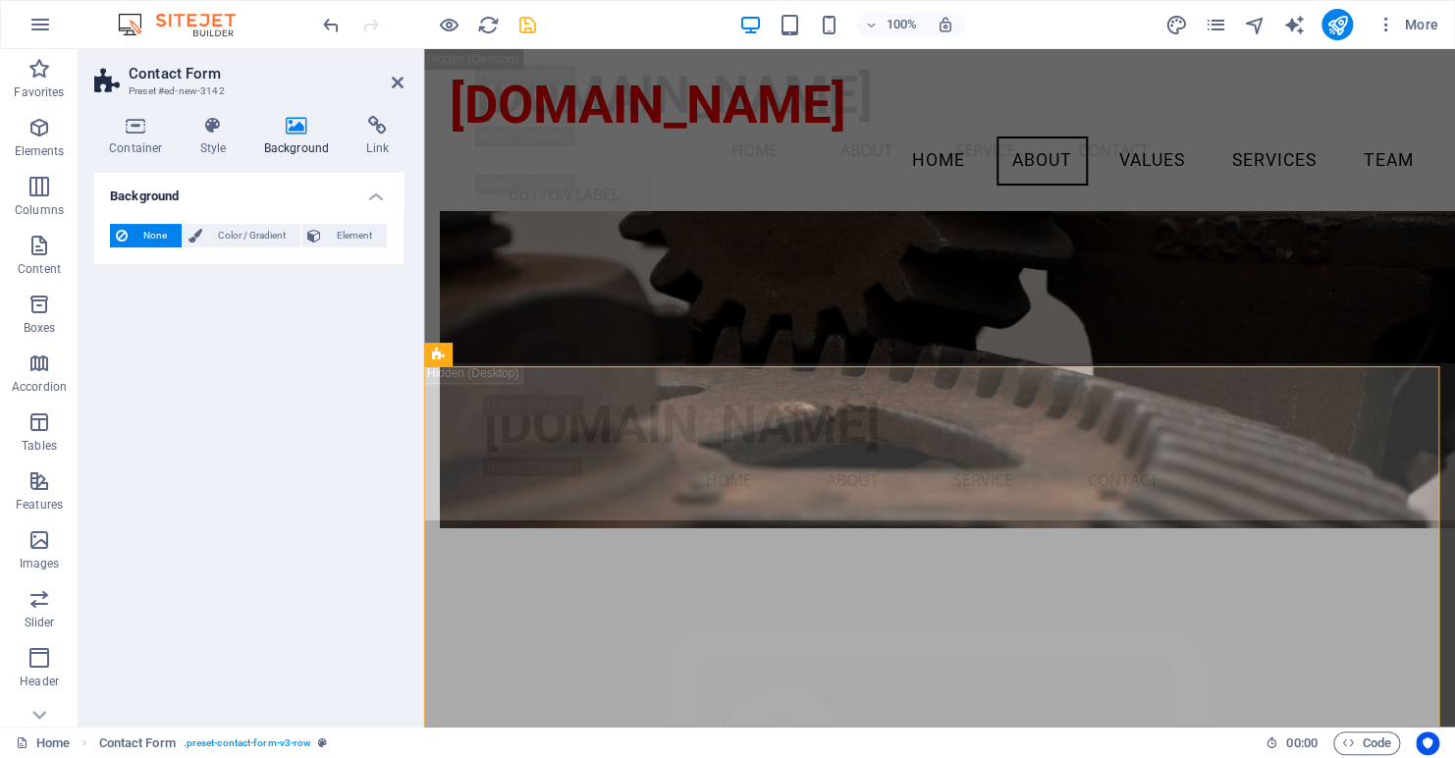
drag, startPoint x: 333, startPoint y: 235, endPoint x: 265, endPoint y: 259, distance: 72.1
click at [333, 234] on span "Element" at bounding box center [354, 236] width 54 height 24
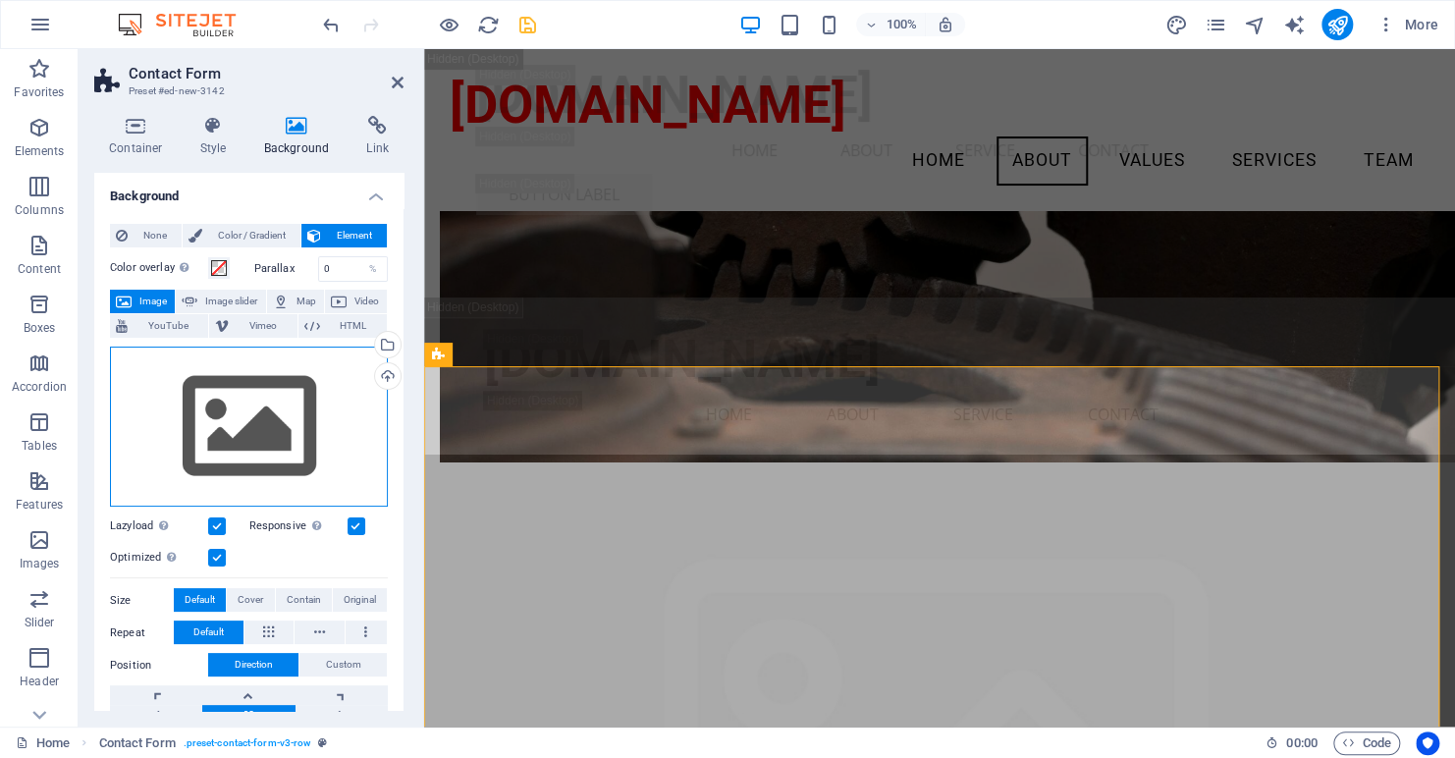
click at [220, 452] on div "Drag files here, click to choose files or select files from Files or our free s…" at bounding box center [249, 427] width 278 height 161
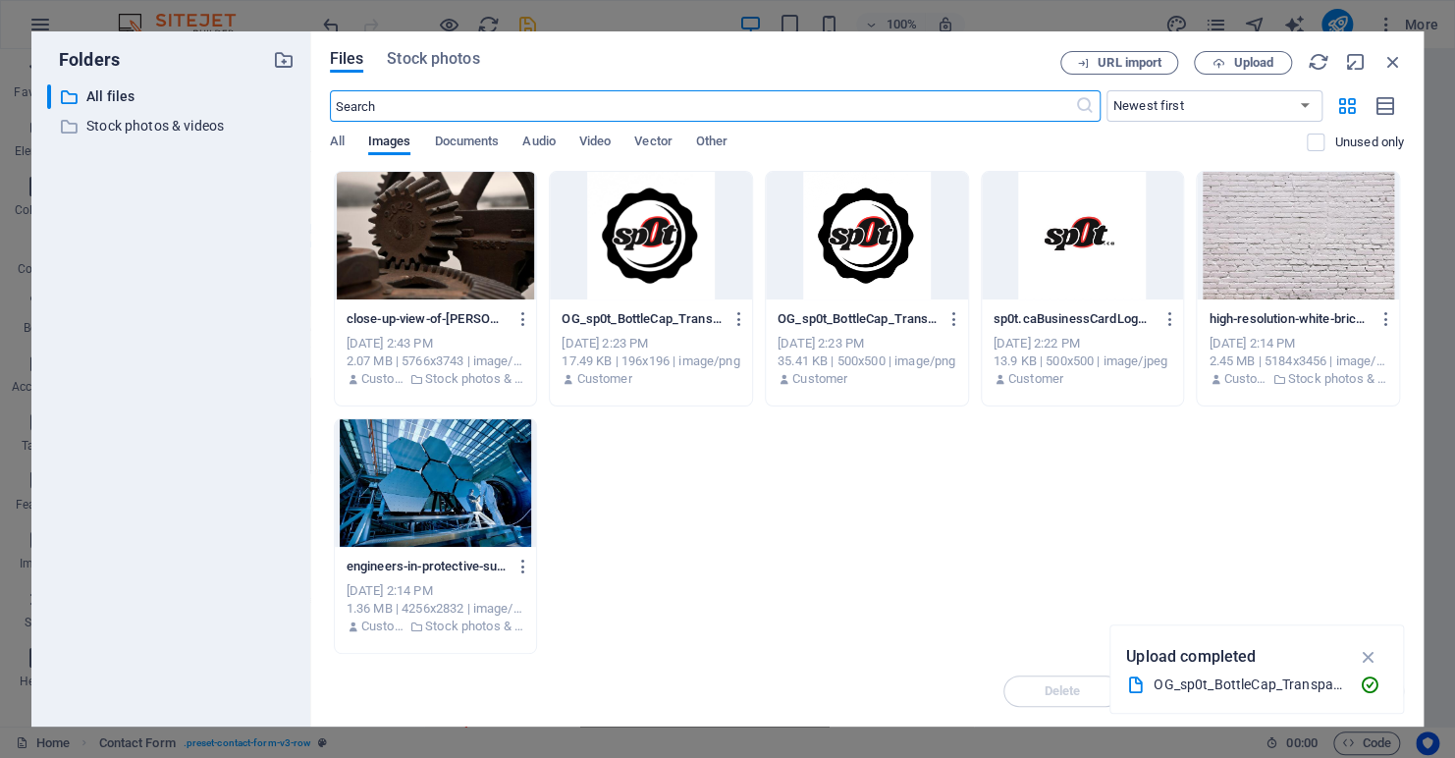
scroll to position [6348, 0]
click at [1266, 247] on div at bounding box center [1298, 236] width 202 height 128
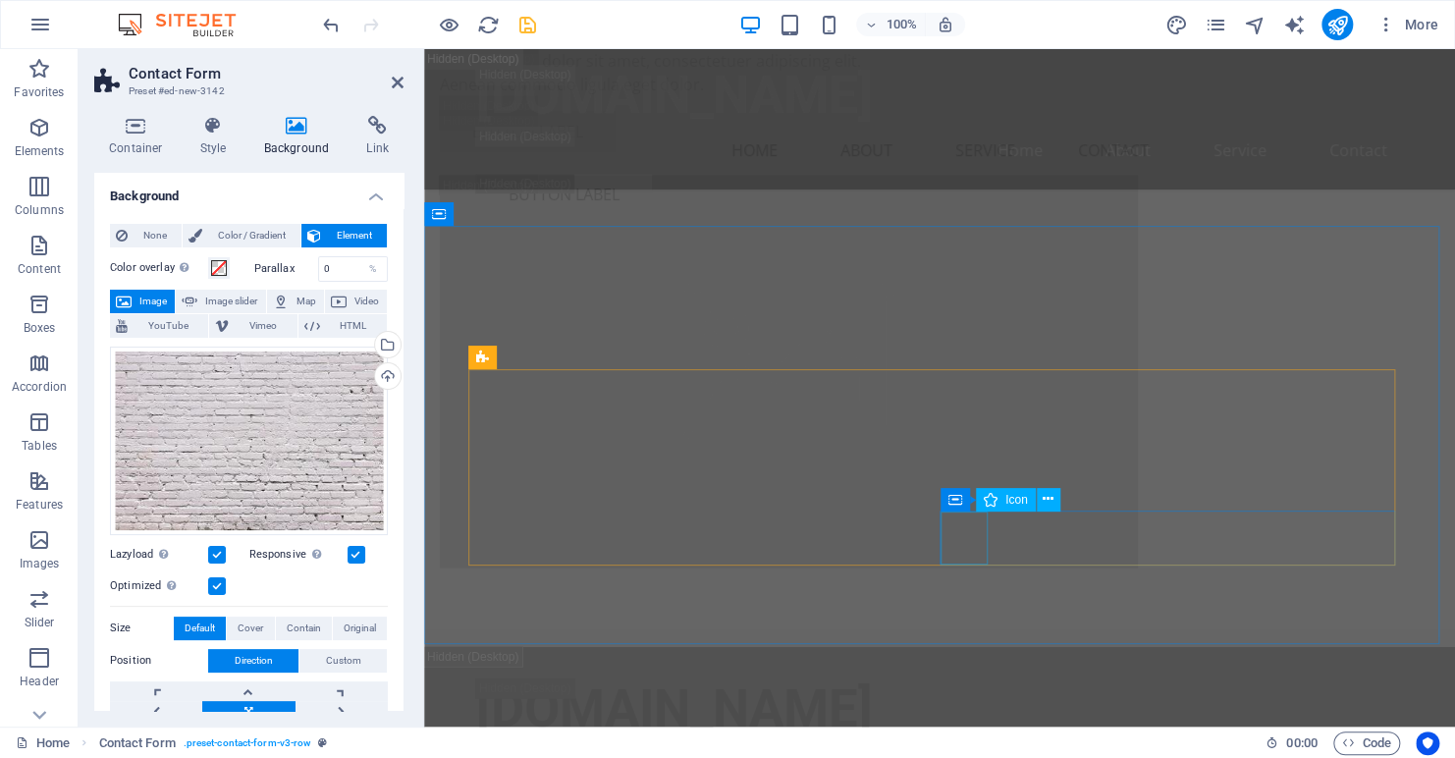
scroll to position [6087, 0]
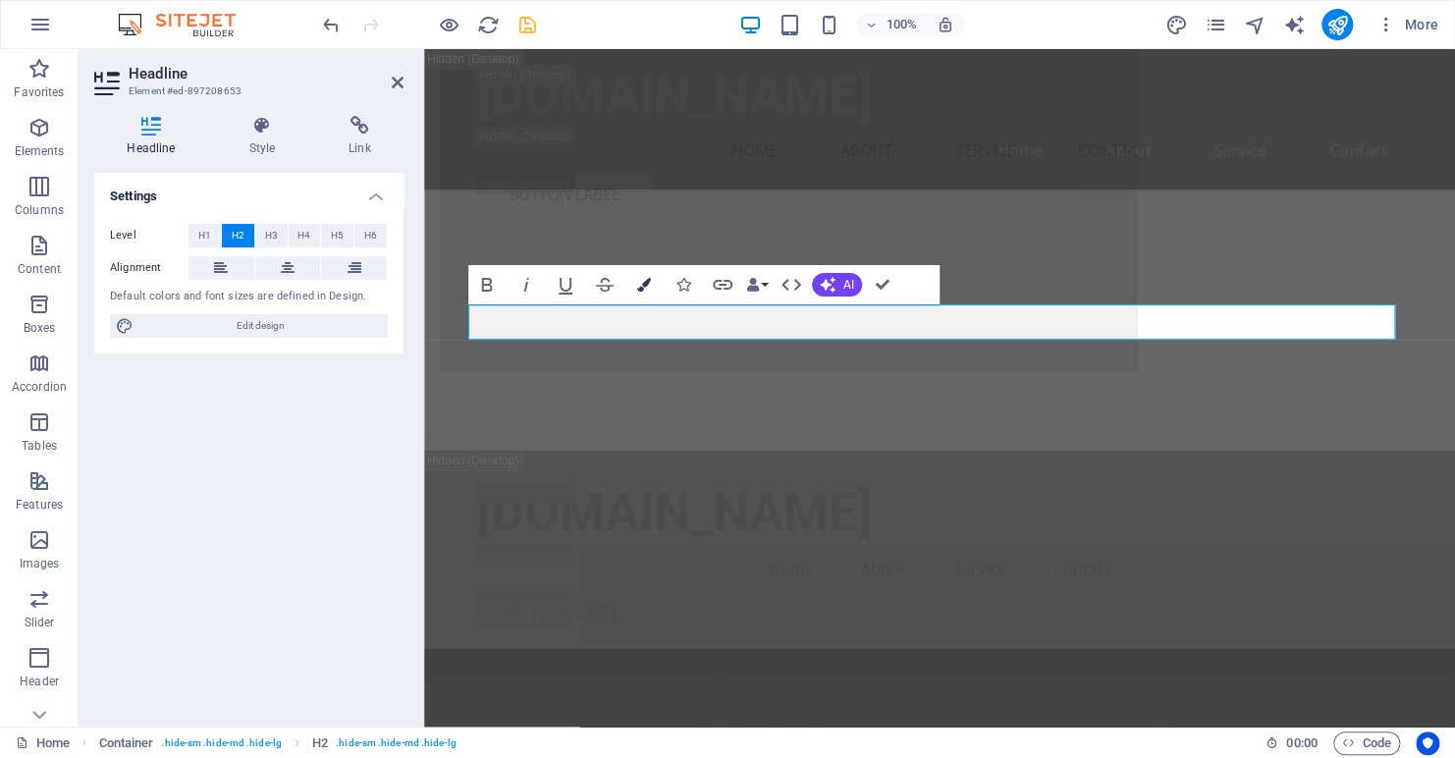
click at [644, 282] on icon "button" at bounding box center [644, 285] width 14 height 14
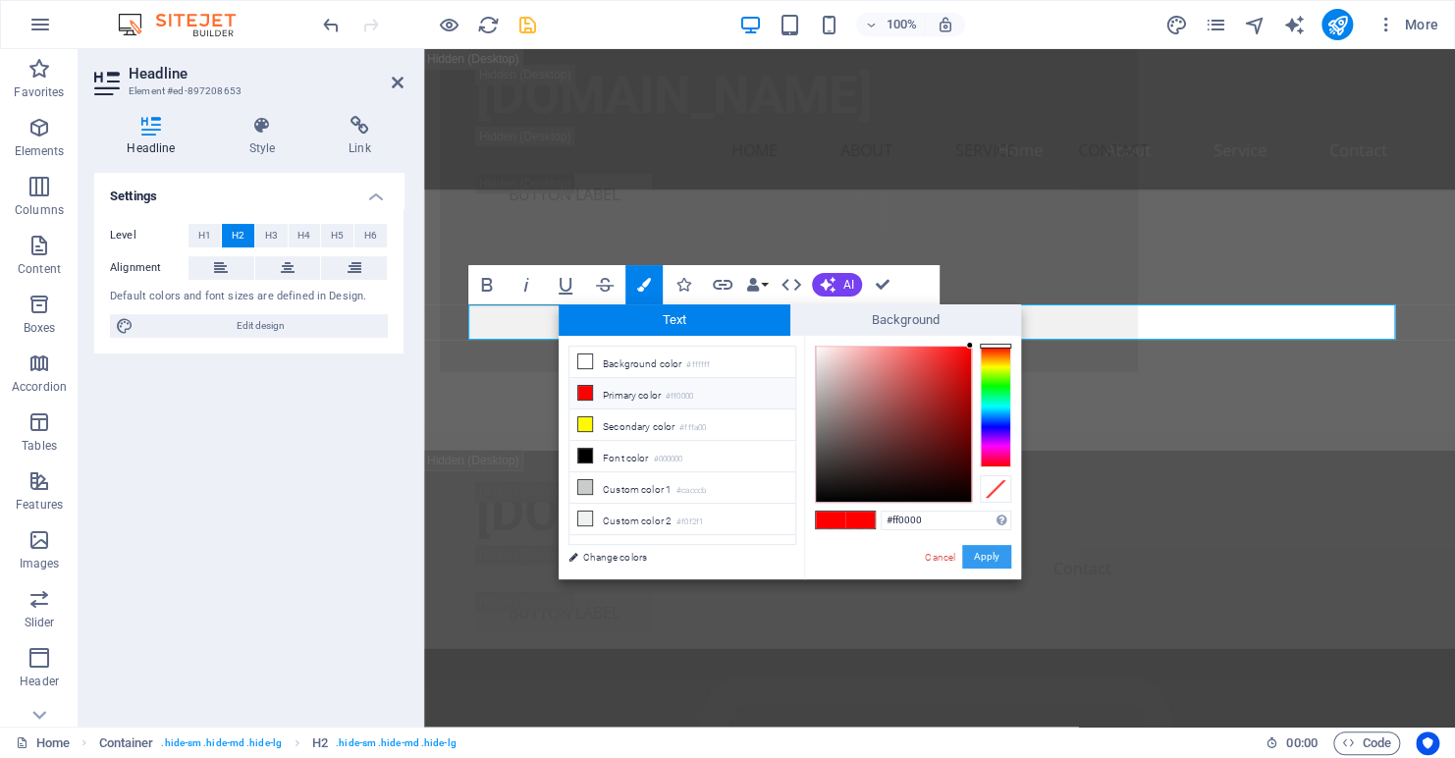
click at [973, 559] on button "Apply" at bounding box center [986, 557] width 49 height 24
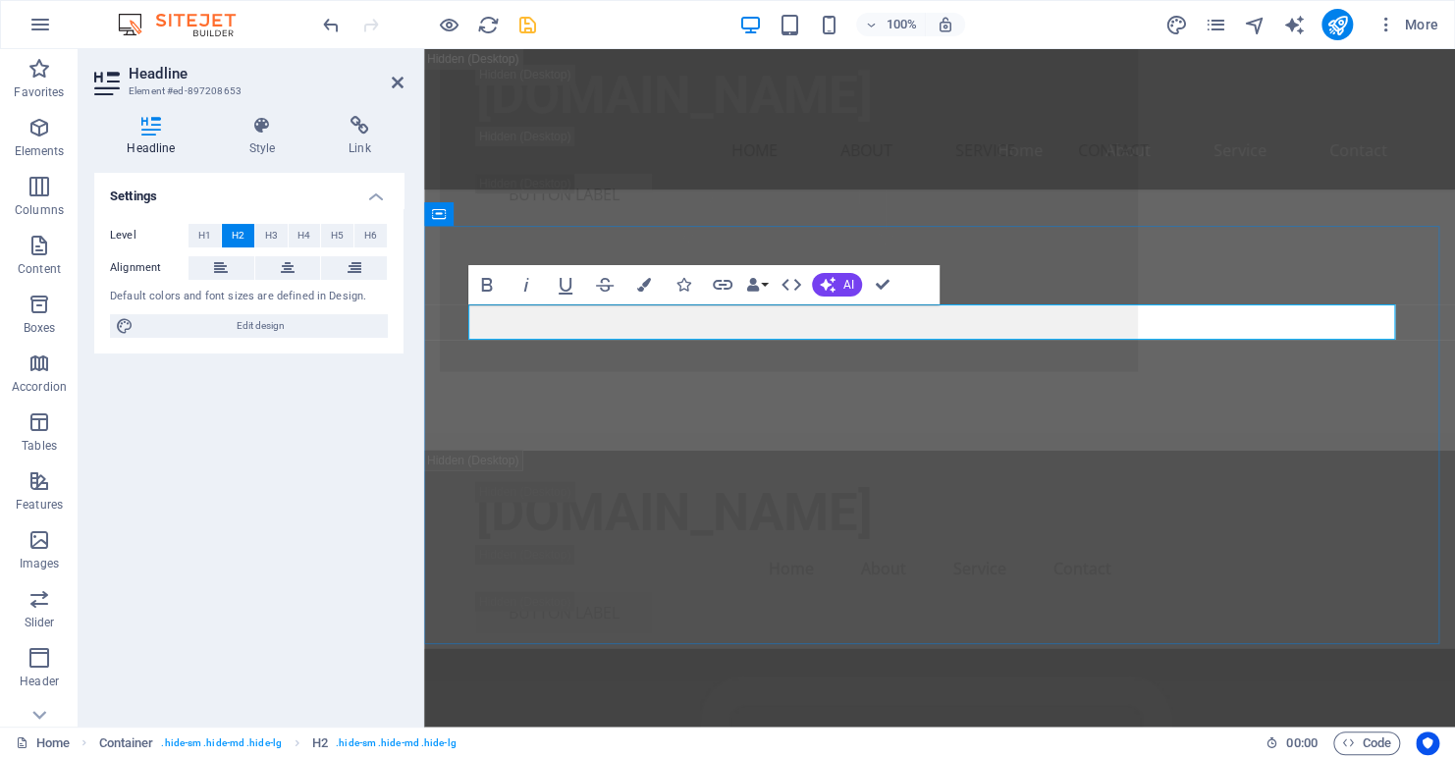
drag, startPoint x: 1027, startPoint y: 322, endPoint x: 838, endPoint y: 321, distance: 189.5
click at [643, 282] on icon "button" at bounding box center [644, 285] width 14 height 14
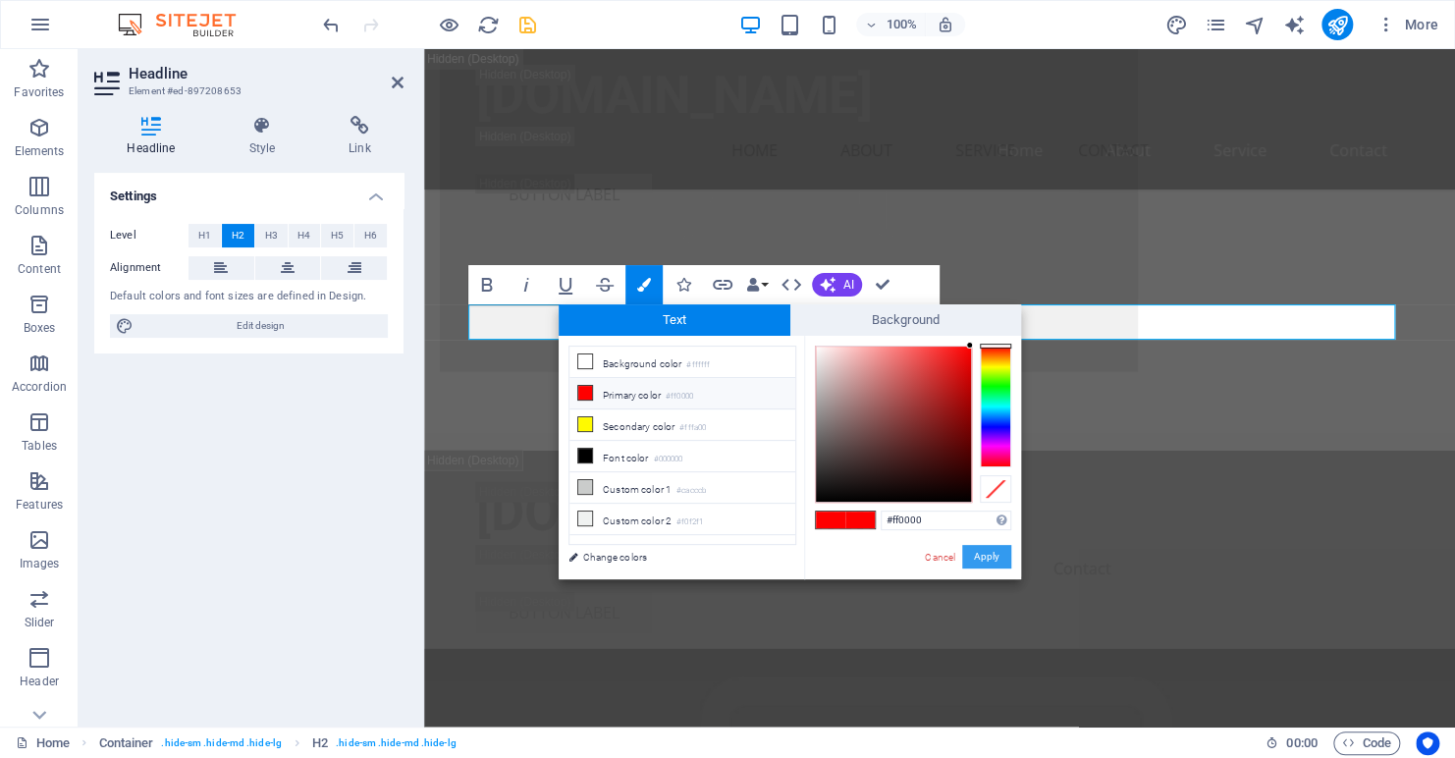
click at [986, 561] on button "Apply" at bounding box center [986, 557] width 49 height 24
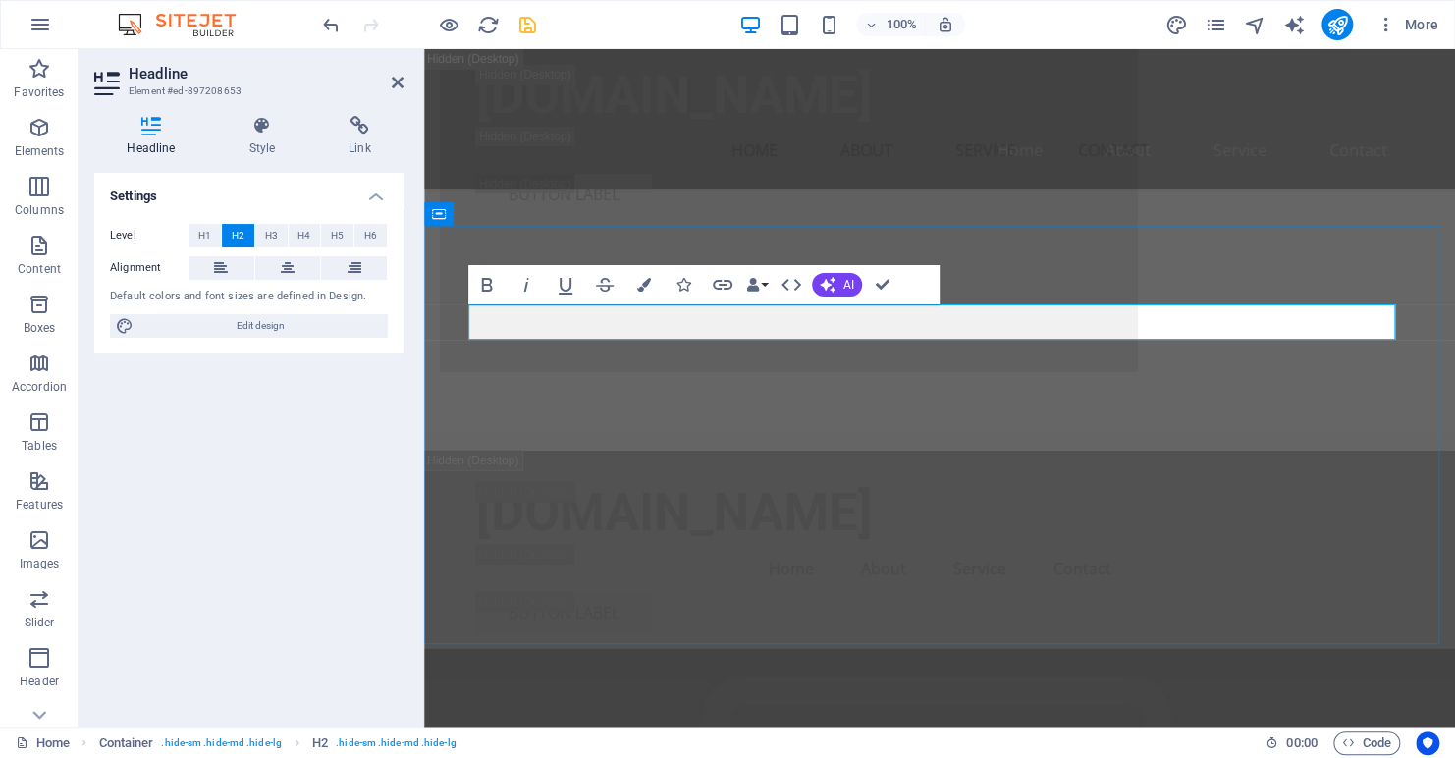
drag, startPoint x: 1023, startPoint y: 317, endPoint x: 835, endPoint y: 326, distance: 188.8
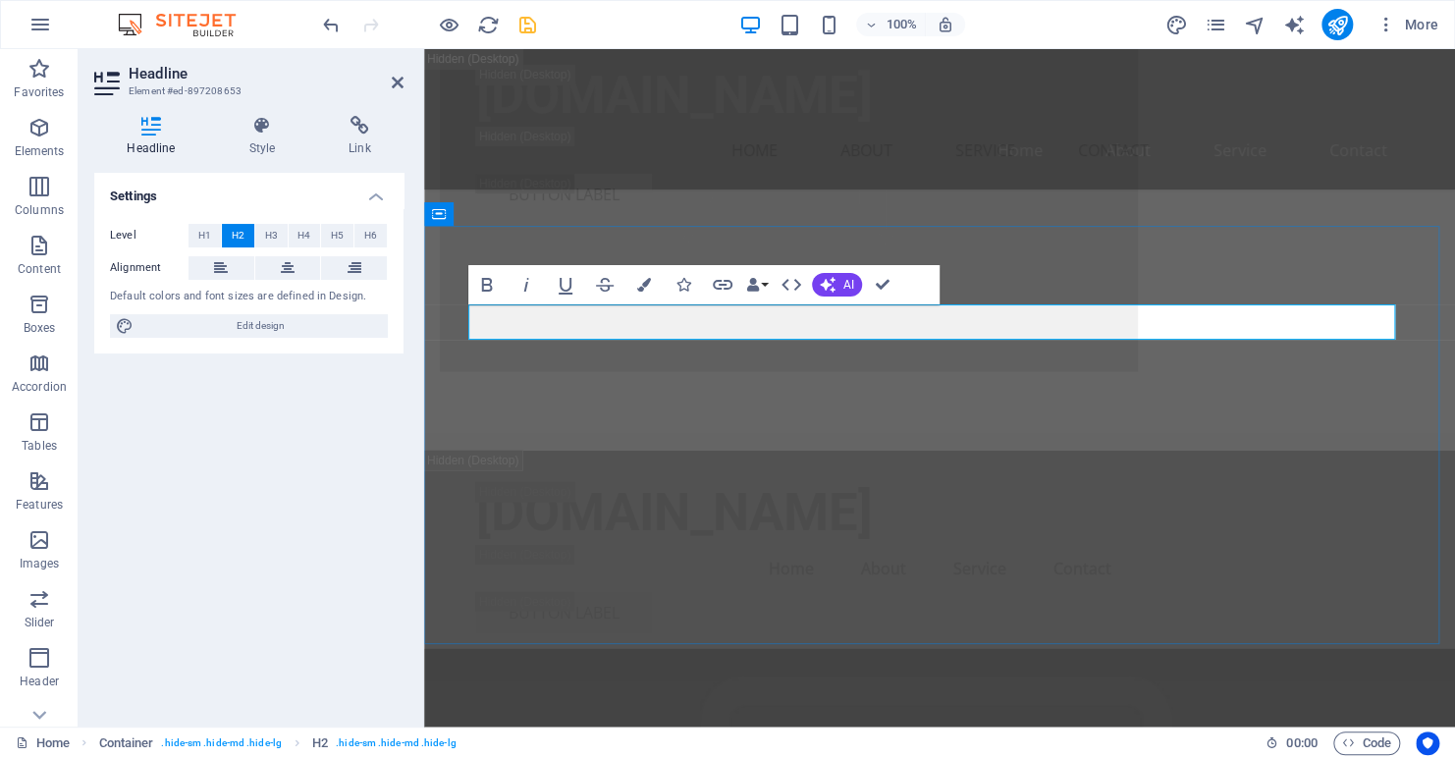
drag, startPoint x: 1017, startPoint y: 322, endPoint x: 853, endPoint y: 318, distance: 164.1
click at [643, 282] on icon "button" at bounding box center [644, 285] width 14 height 14
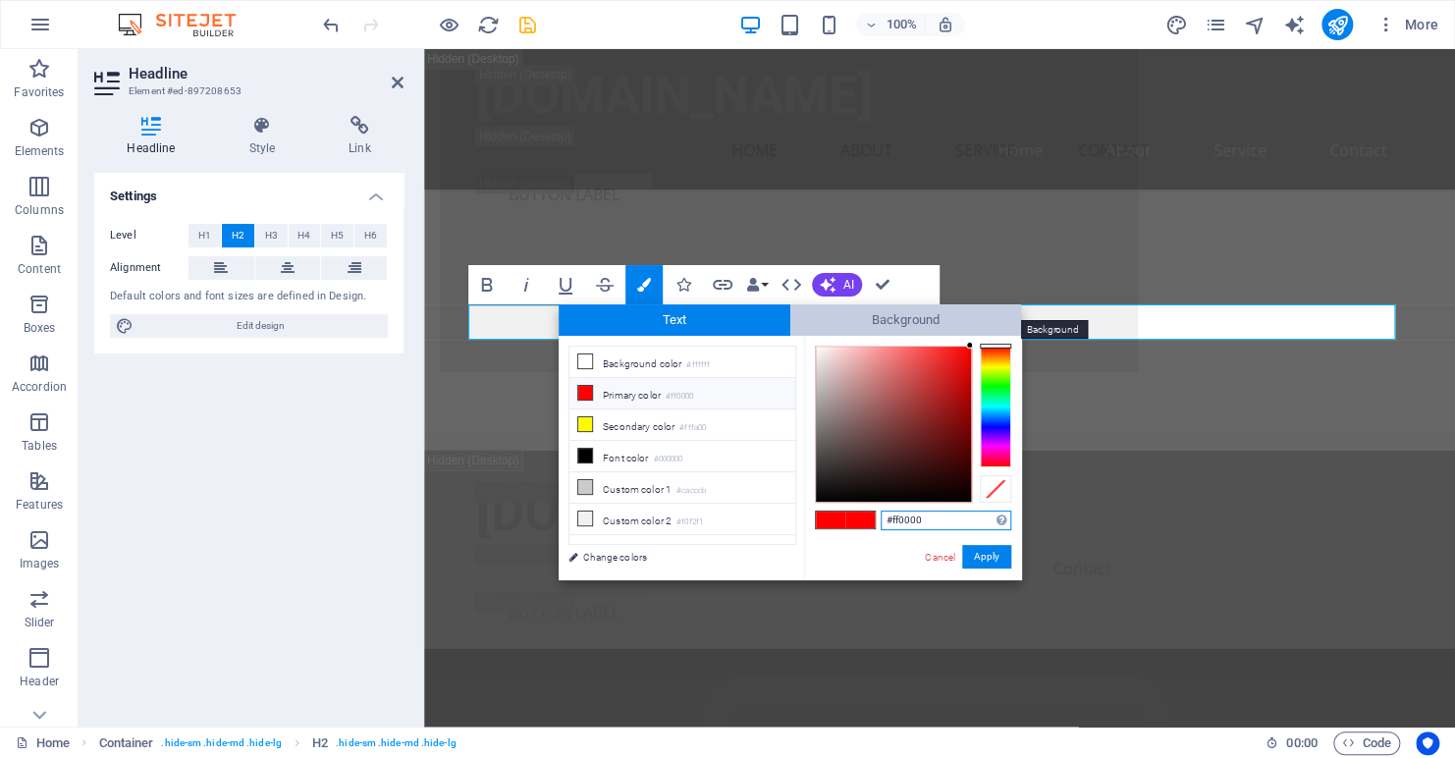
click at [869, 316] on span "Background" at bounding box center [907, 319] width 232 height 31
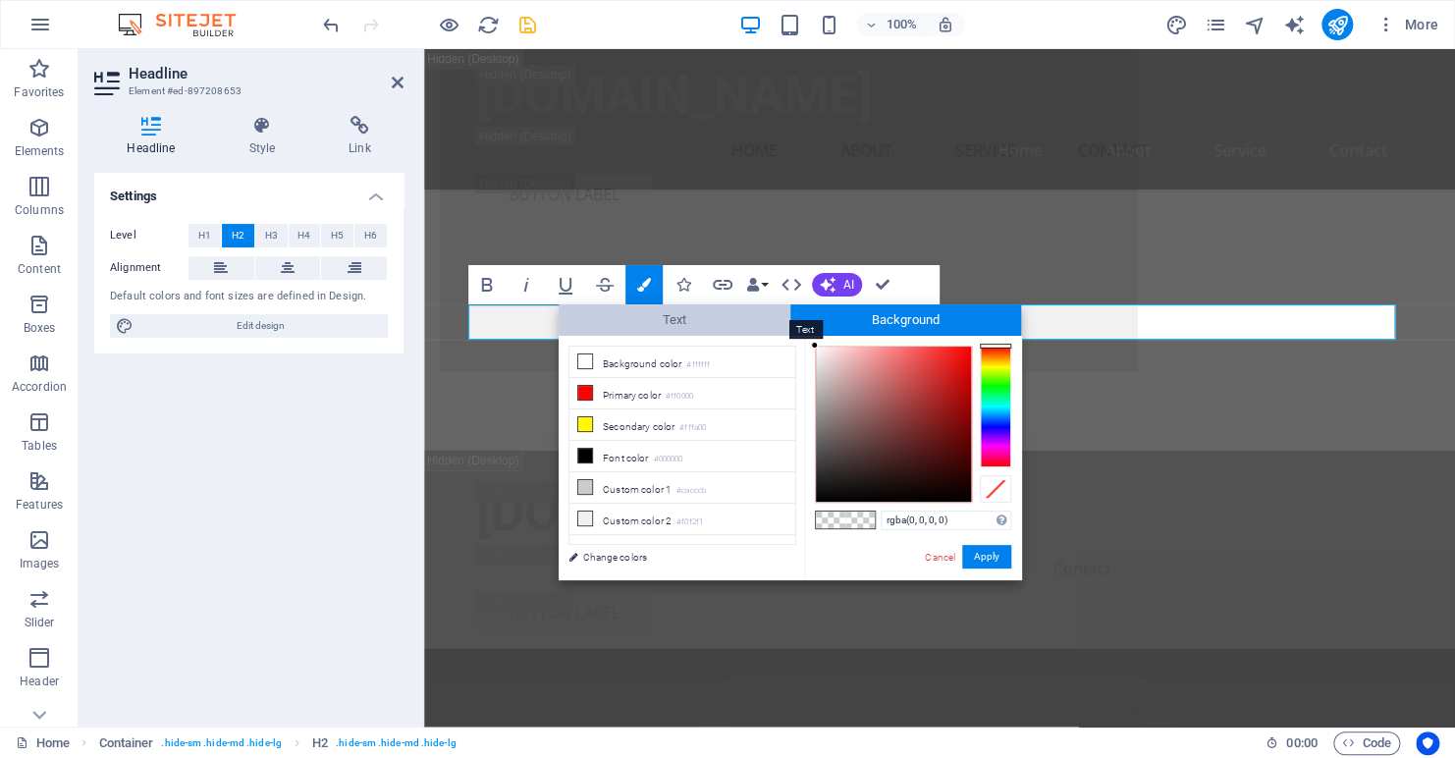
click at [722, 310] on span "Text" at bounding box center [675, 319] width 232 height 31
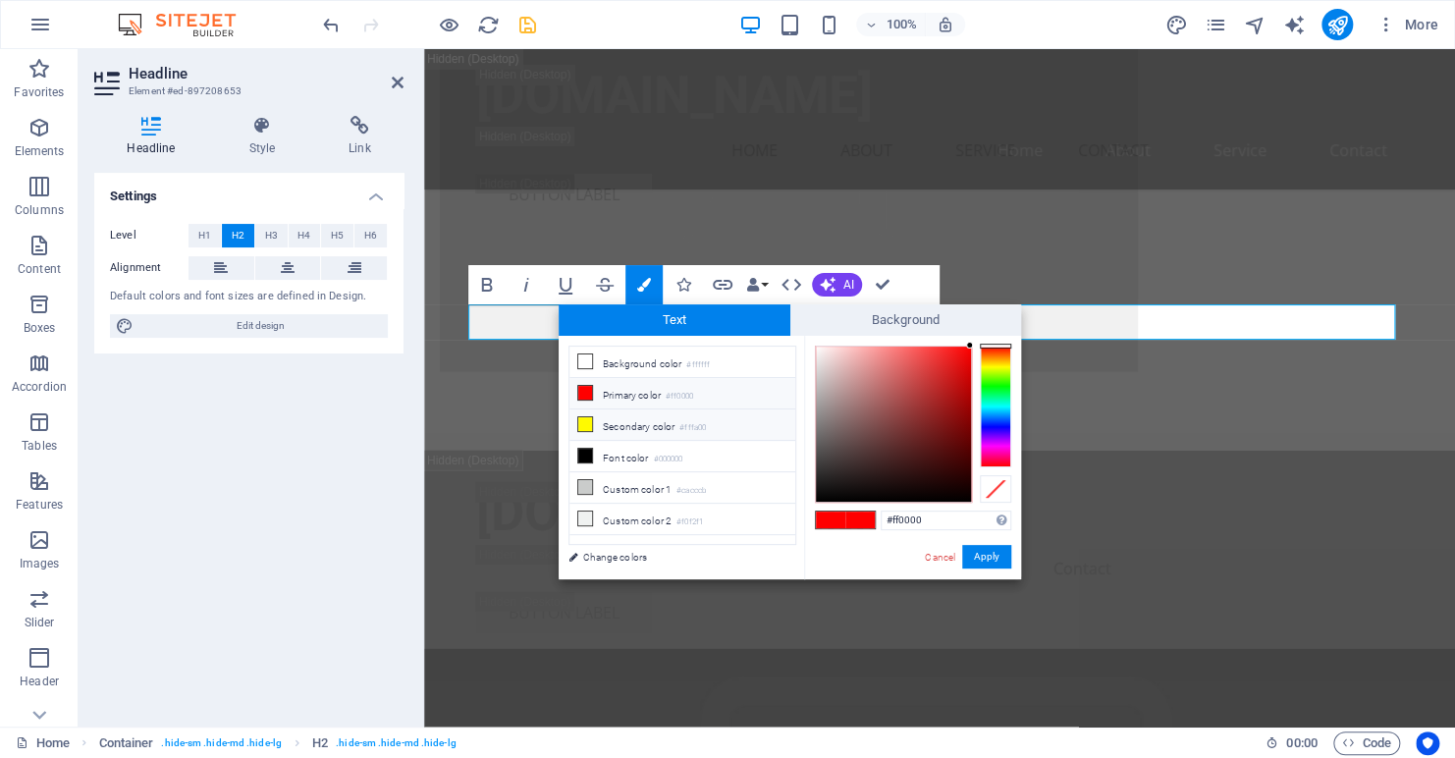
click at [630, 422] on li "Secondary color #fffa00" at bounding box center [683, 425] width 226 height 31
type input "#fffa00"
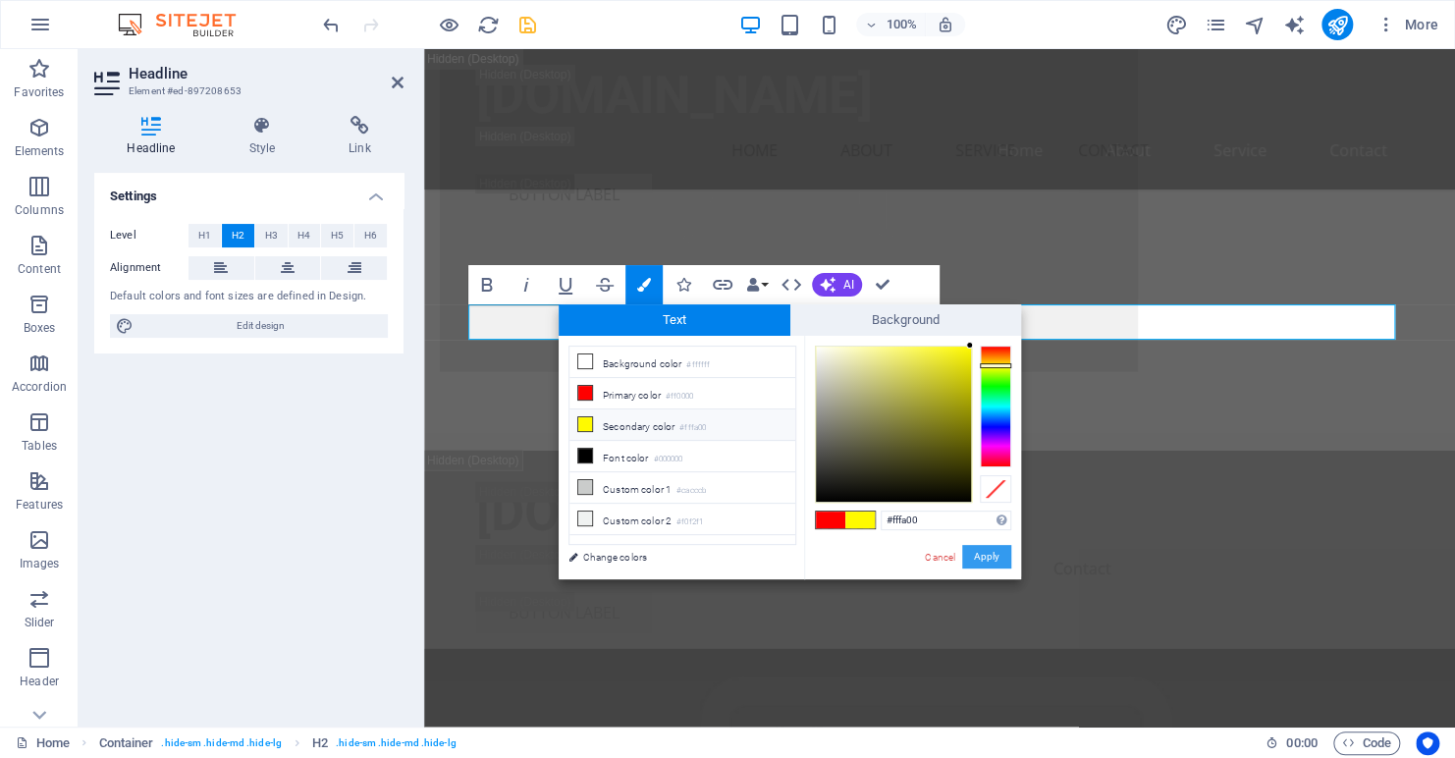
click at [998, 558] on button "Apply" at bounding box center [986, 557] width 49 height 24
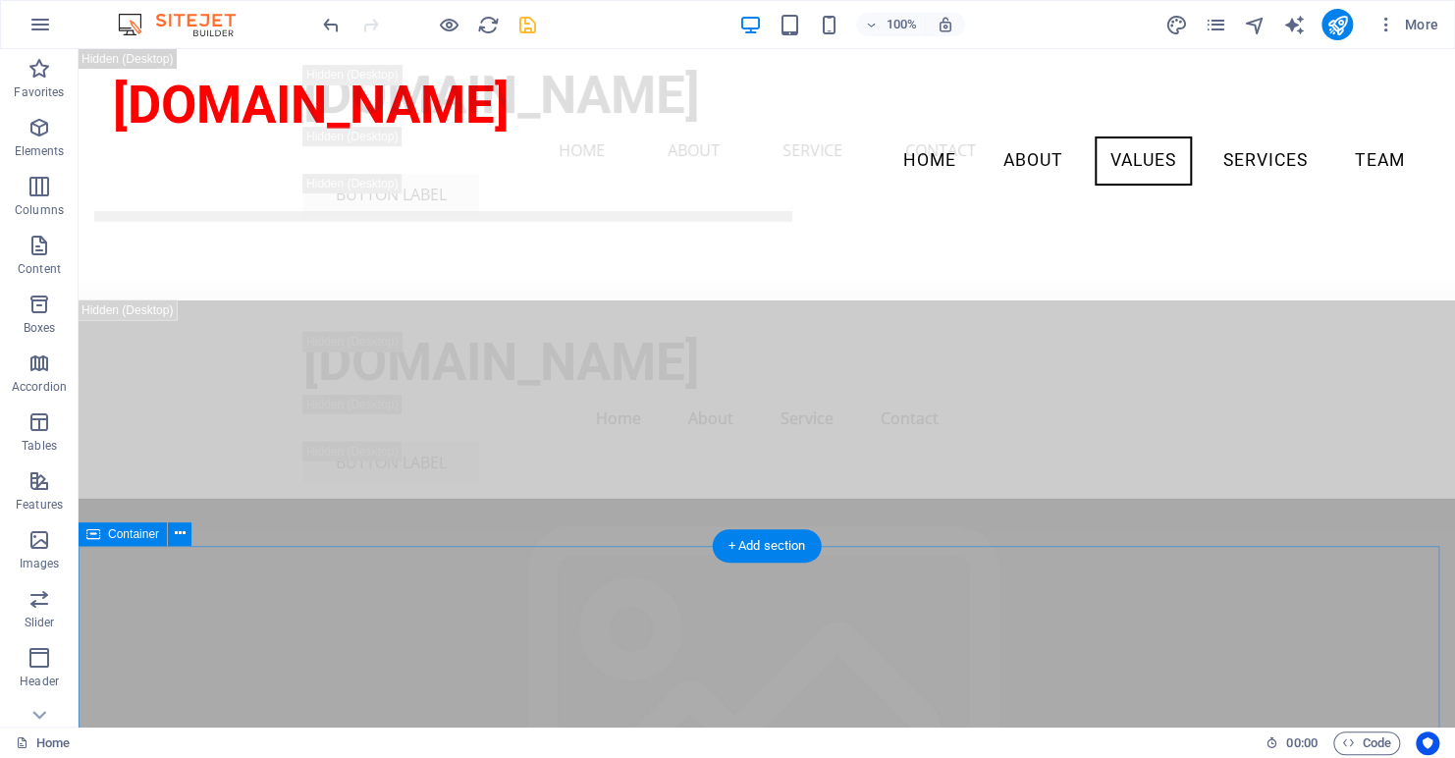
scroll to position [5582, 0]
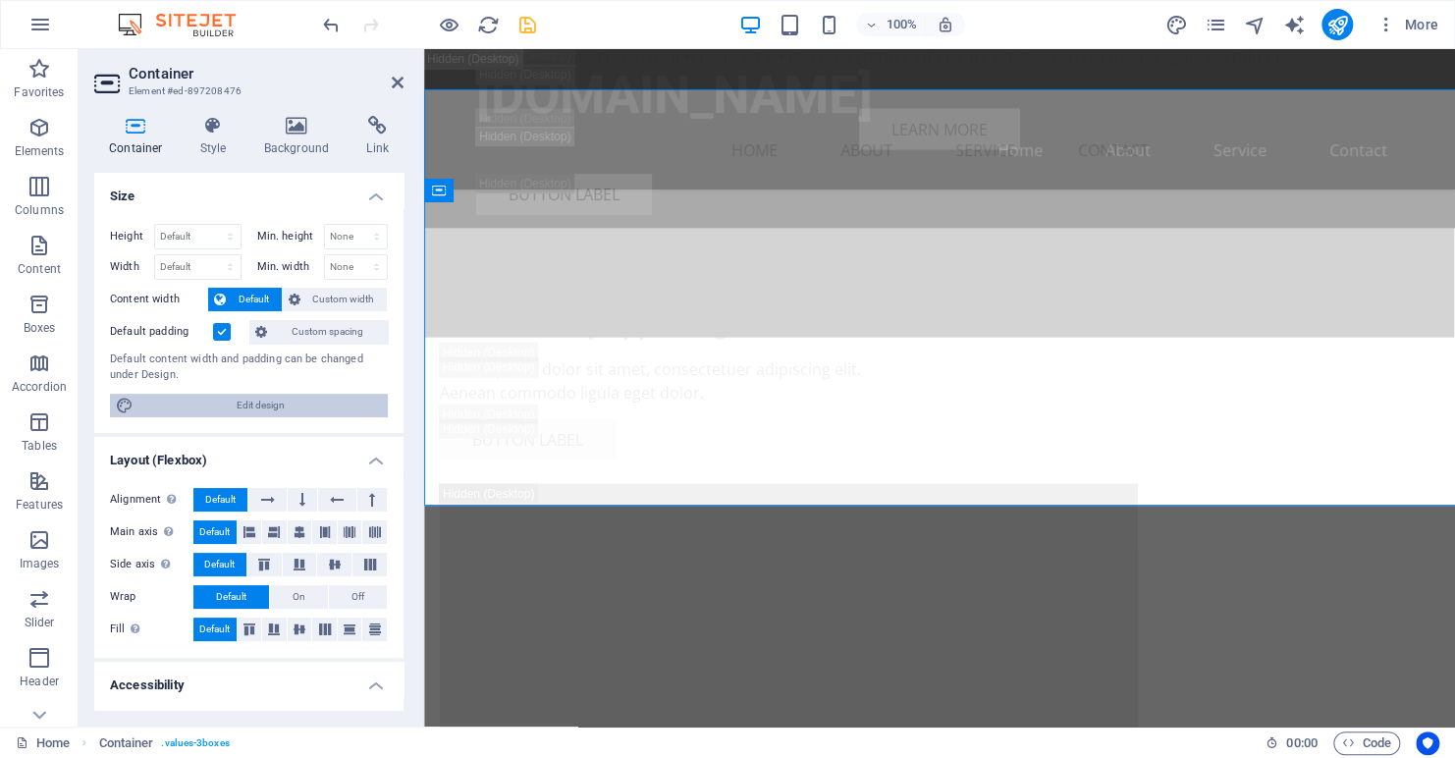
scroll to position [5694, 0]
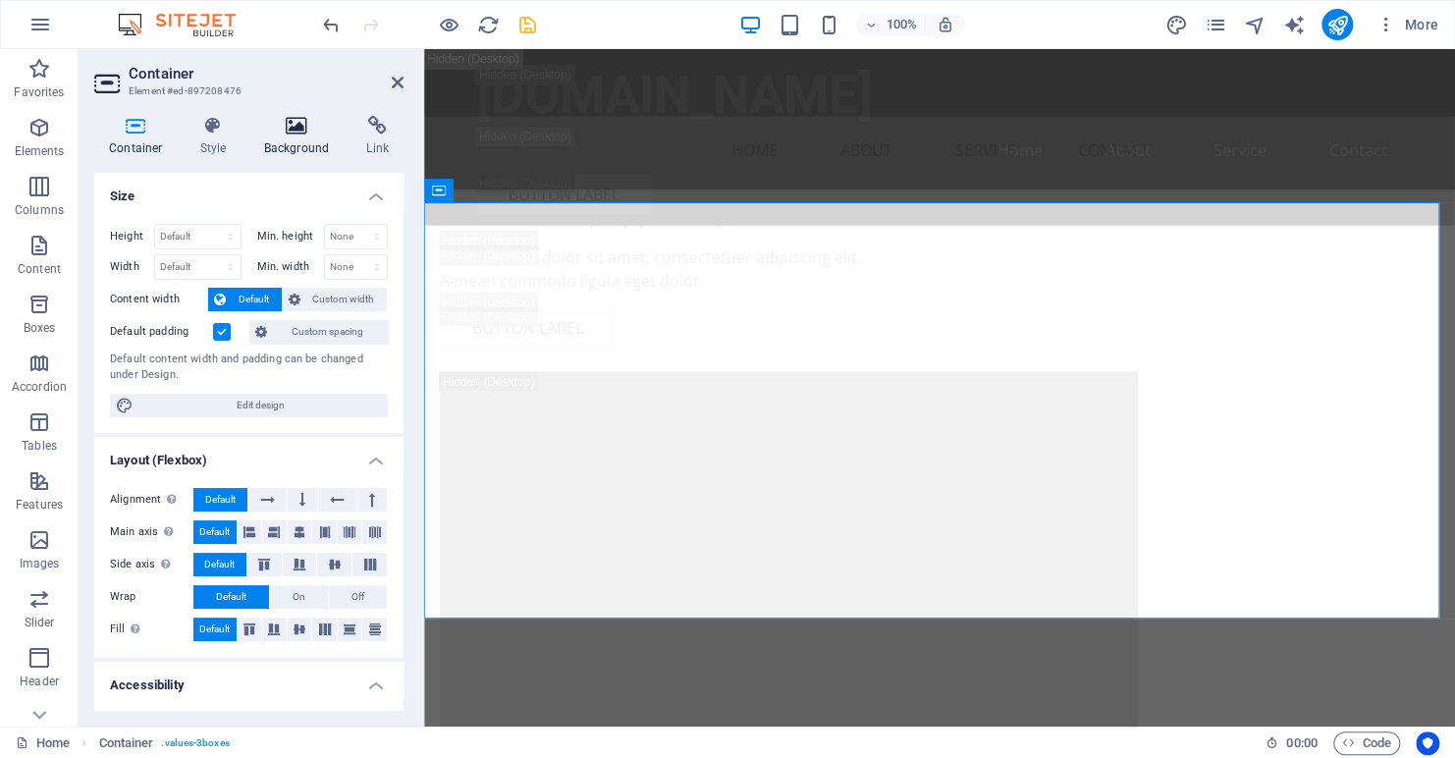
click at [290, 129] on icon at bounding box center [296, 126] width 95 height 20
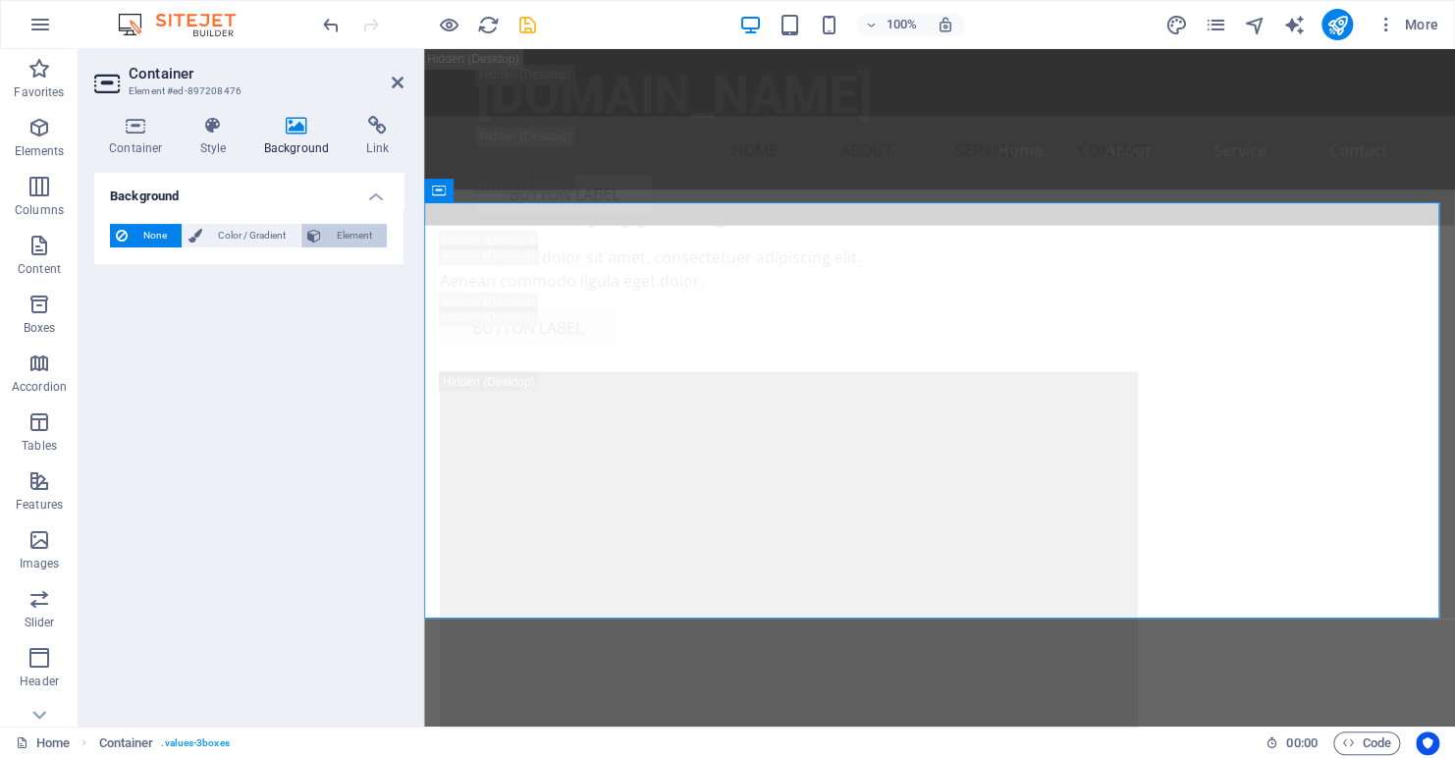
click at [341, 231] on span "Element" at bounding box center [354, 236] width 54 height 24
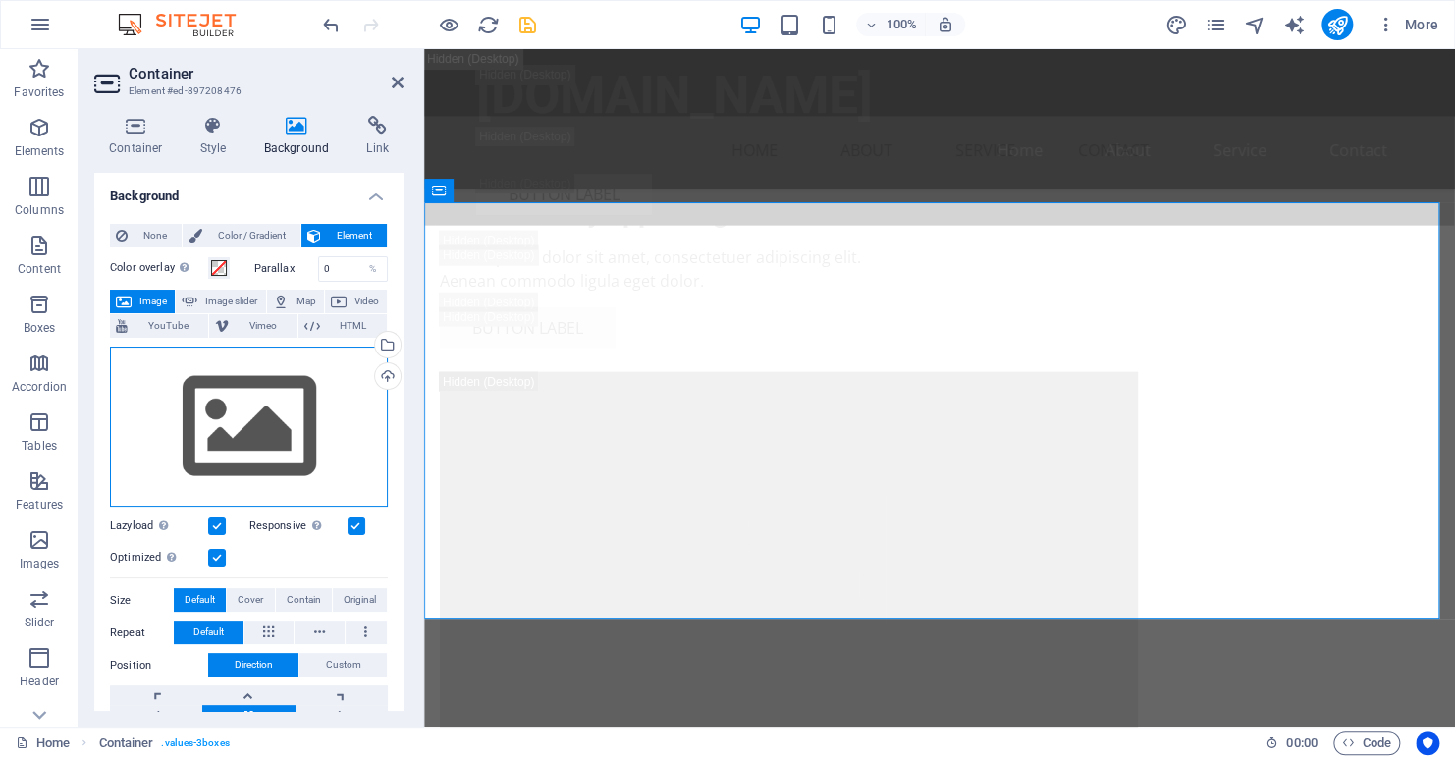
click at [217, 408] on div "Drag files here, click to choose files or select files from Files or our free s…" at bounding box center [249, 427] width 278 height 161
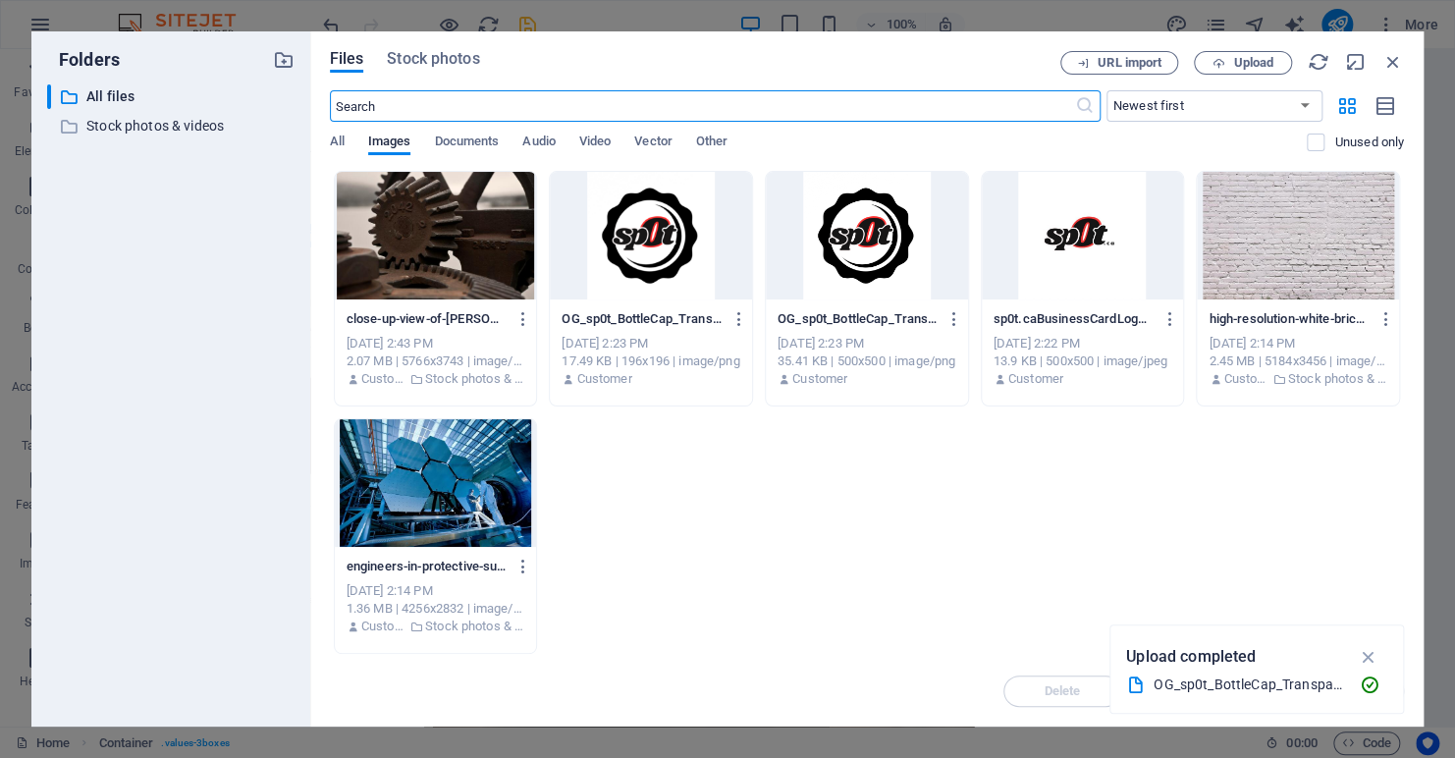
scroll to position [7495, 0]
click at [425, 94] on input "text" at bounding box center [702, 105] width 745 height 31
click at [437, 58] on span "Stock photos" at bounding box center [433, 59] width 92 height 24
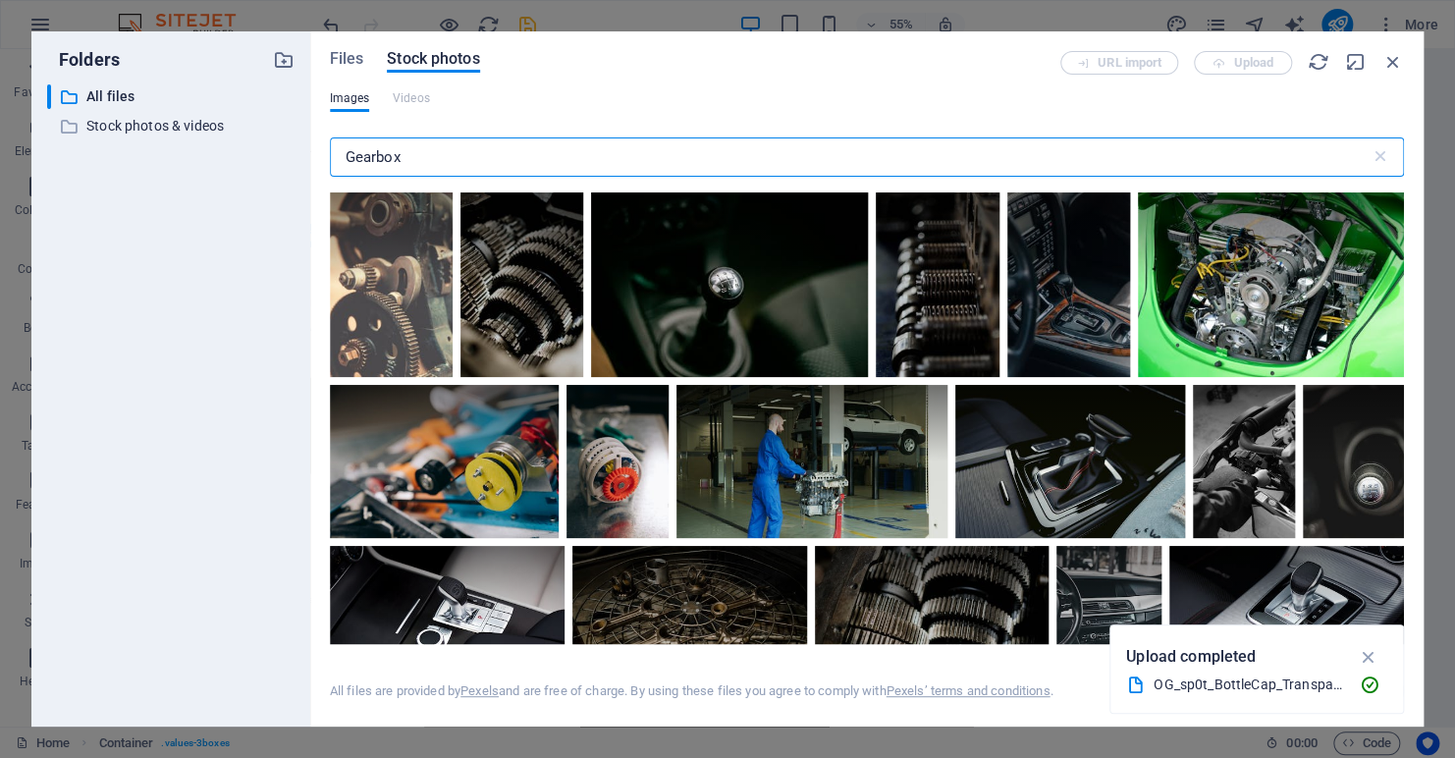
drag, startPoint x: 415, startPoint y: 164, endPoint x: 314, endPoint y: 142, distance: 103.4
click at [314, 142] on div "Files Stock photos URL import Upload Images Videos Gearbox ​ All files are prov…" at bounding box center [867, 378] width 1114 height 695
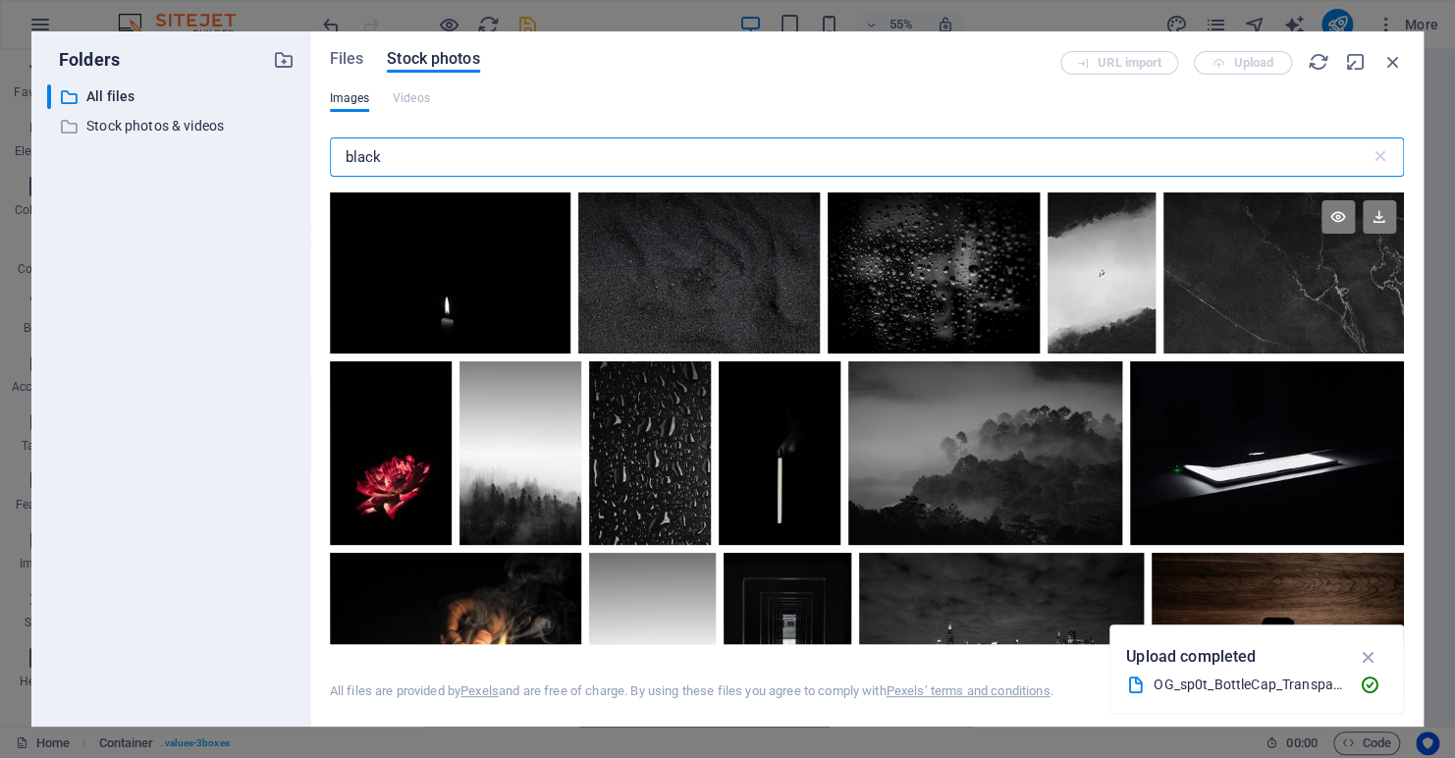
type input "black"
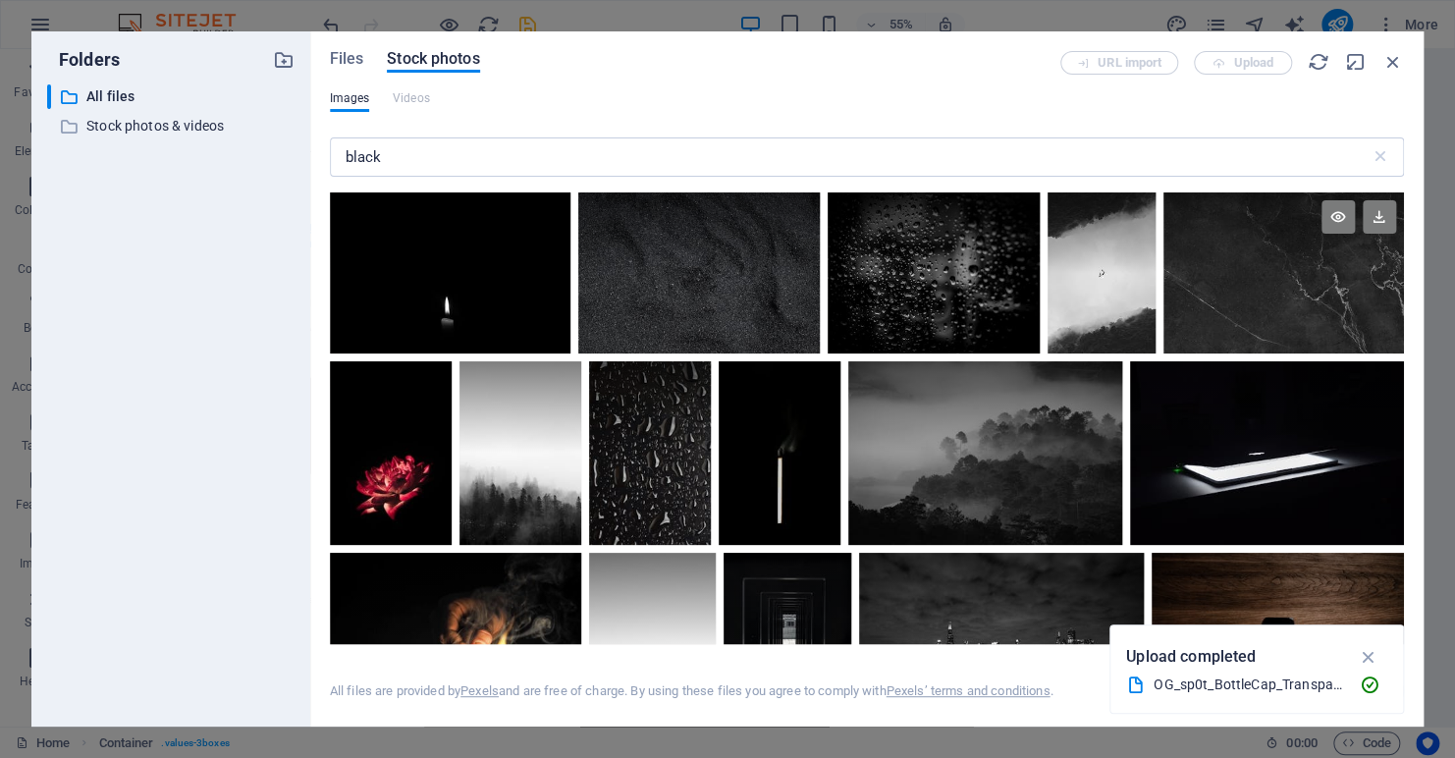
click at [1253, 255] on div at bounding box center [1284, 232] width 241 height 81
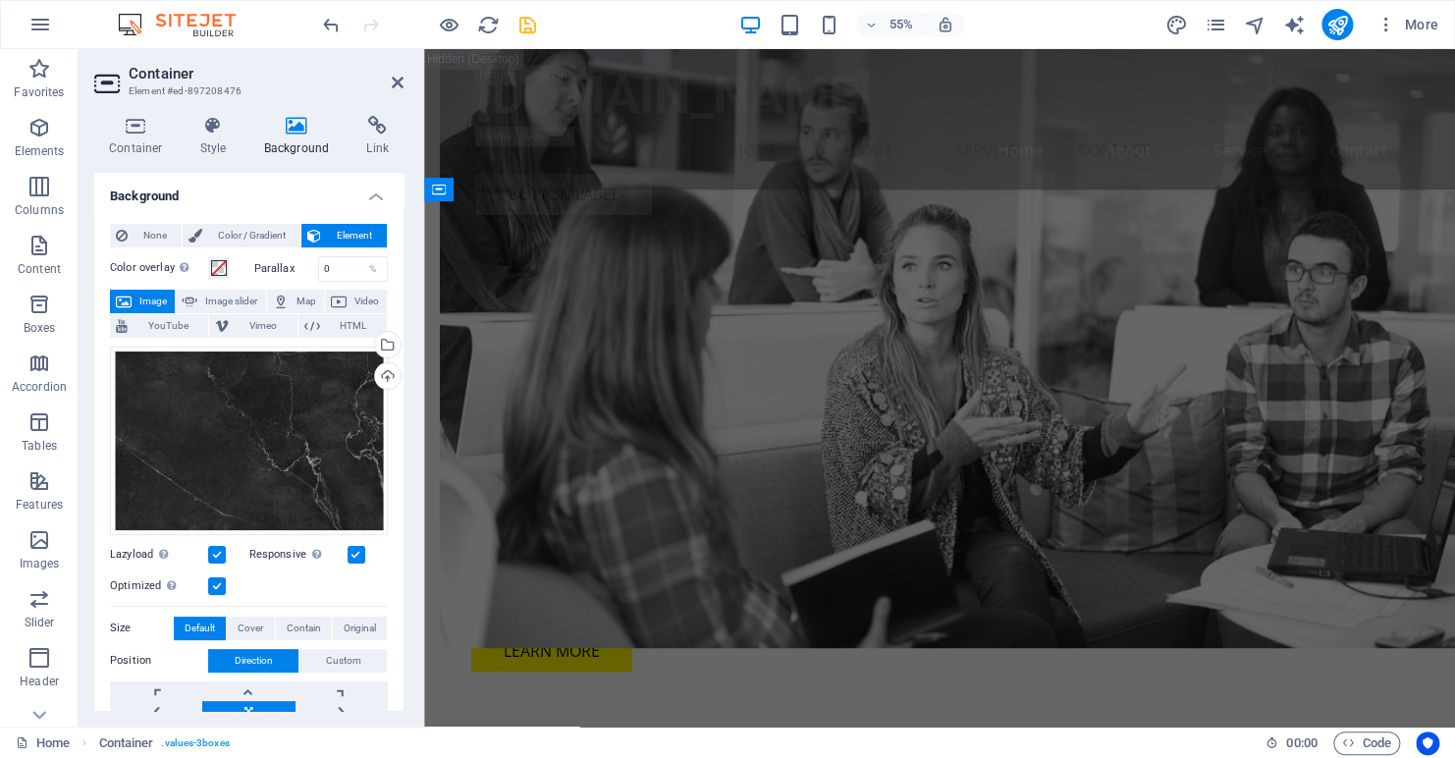
scroll to position [5694, 0]
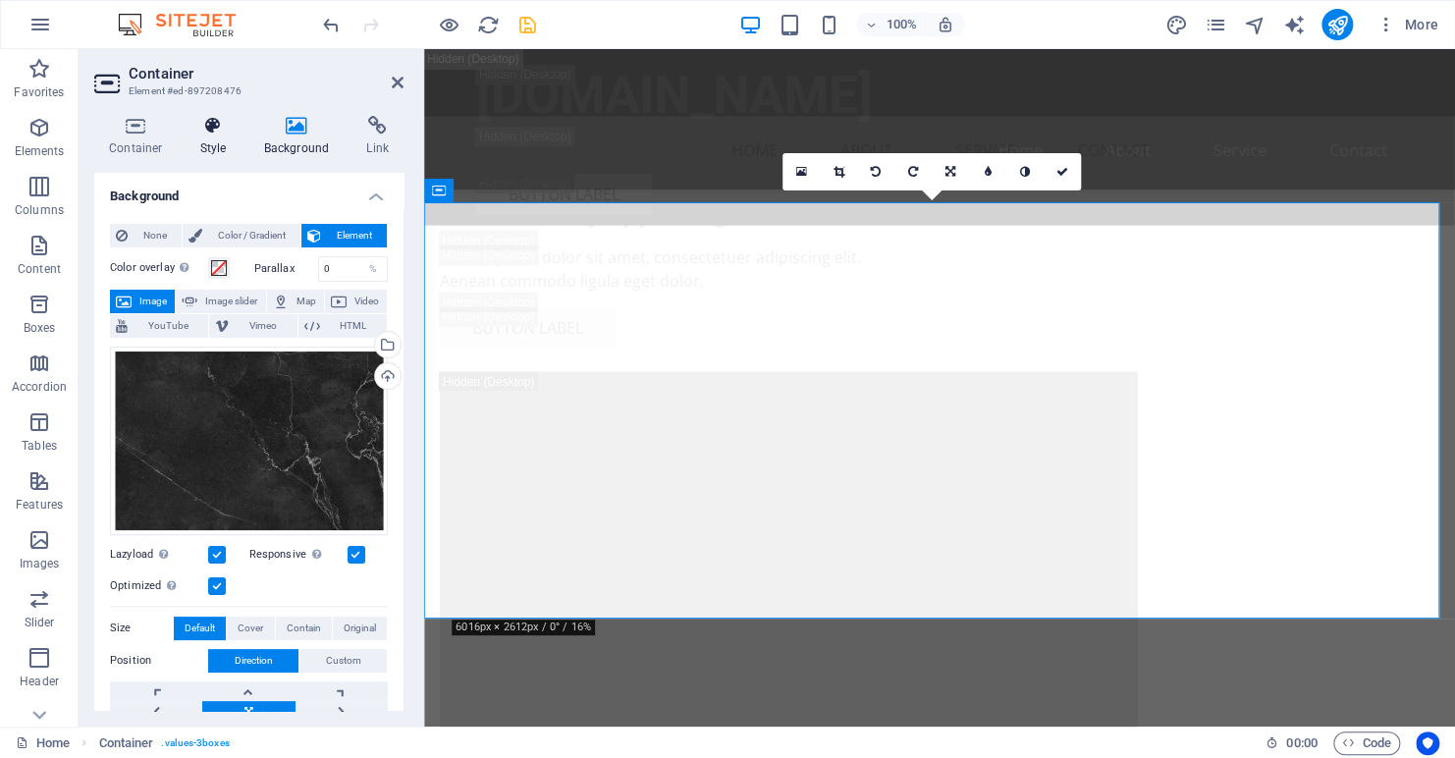
click at [203, 121] on icon at bounding box center [214, 126] width 56 height 20
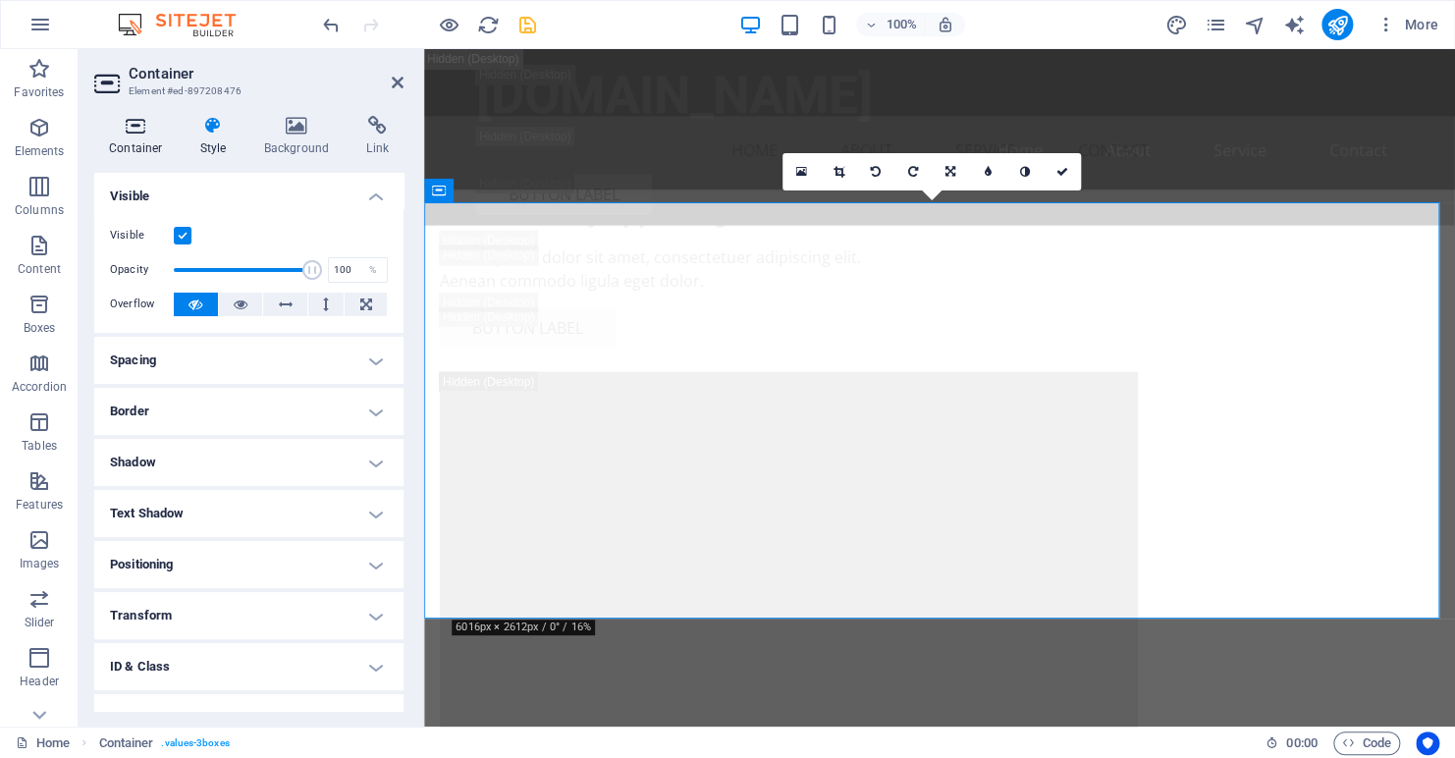
click at [130, 126] on icon at bounding box center [135, 126] width 83 height 20
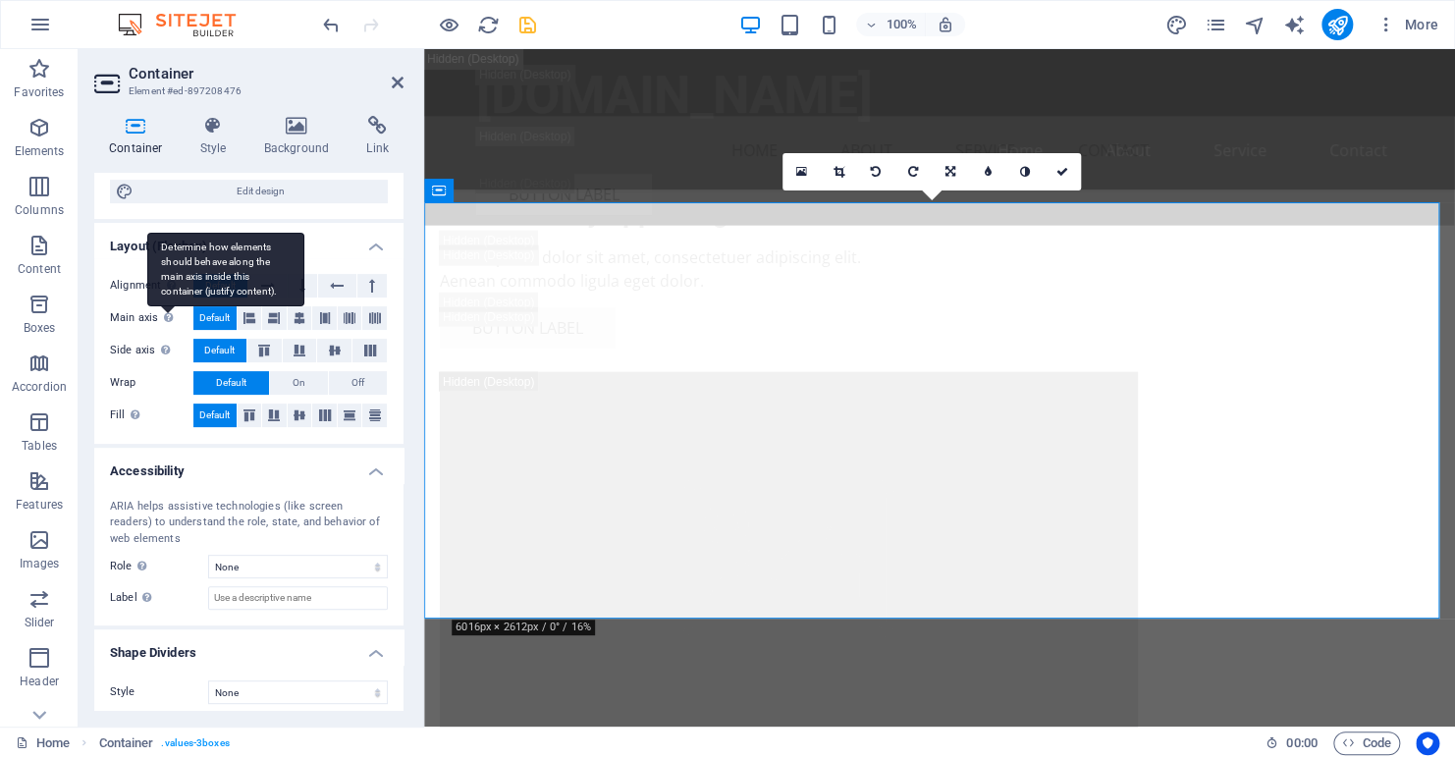
scroll to position [221, 0]
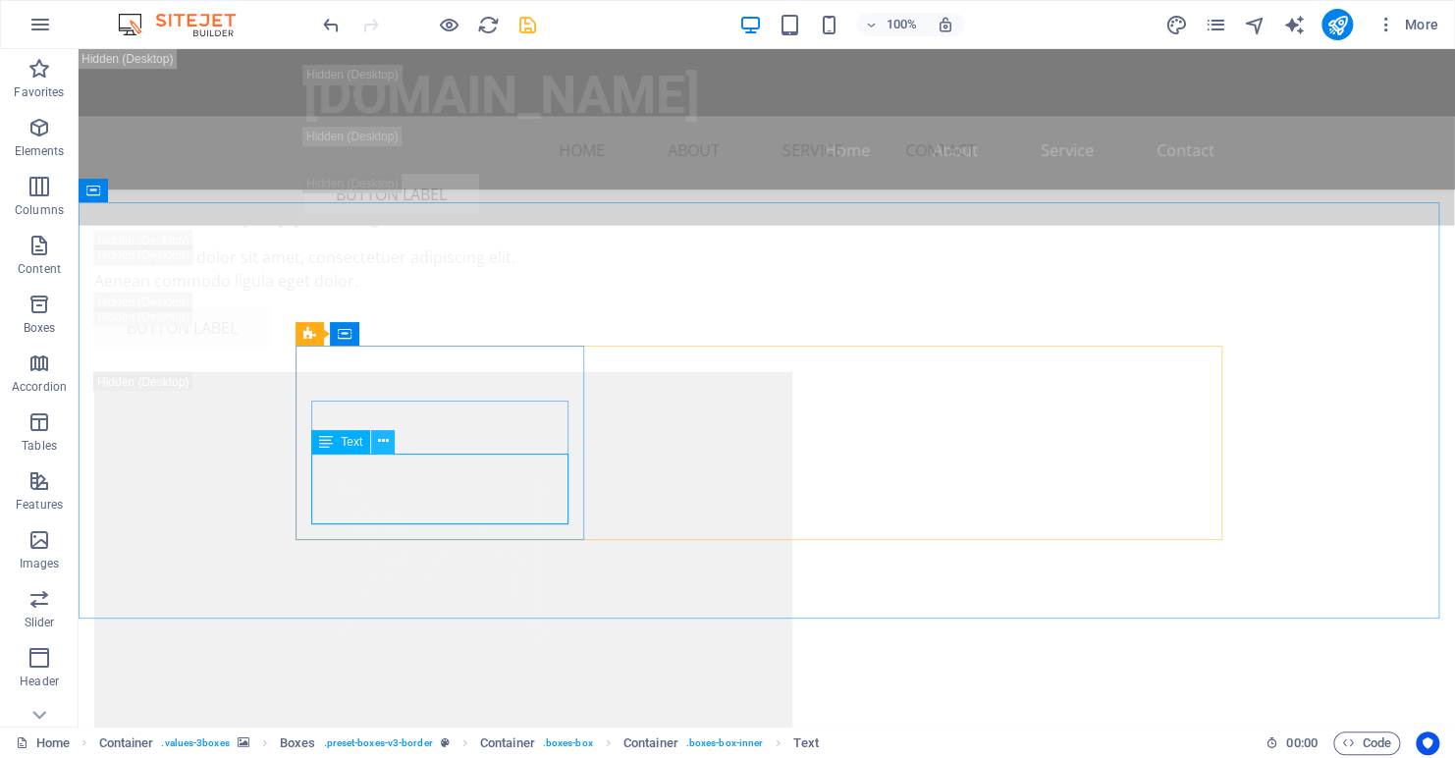
click at [382, 445] on icon at bounding box center [383, 441] width 11 height 21
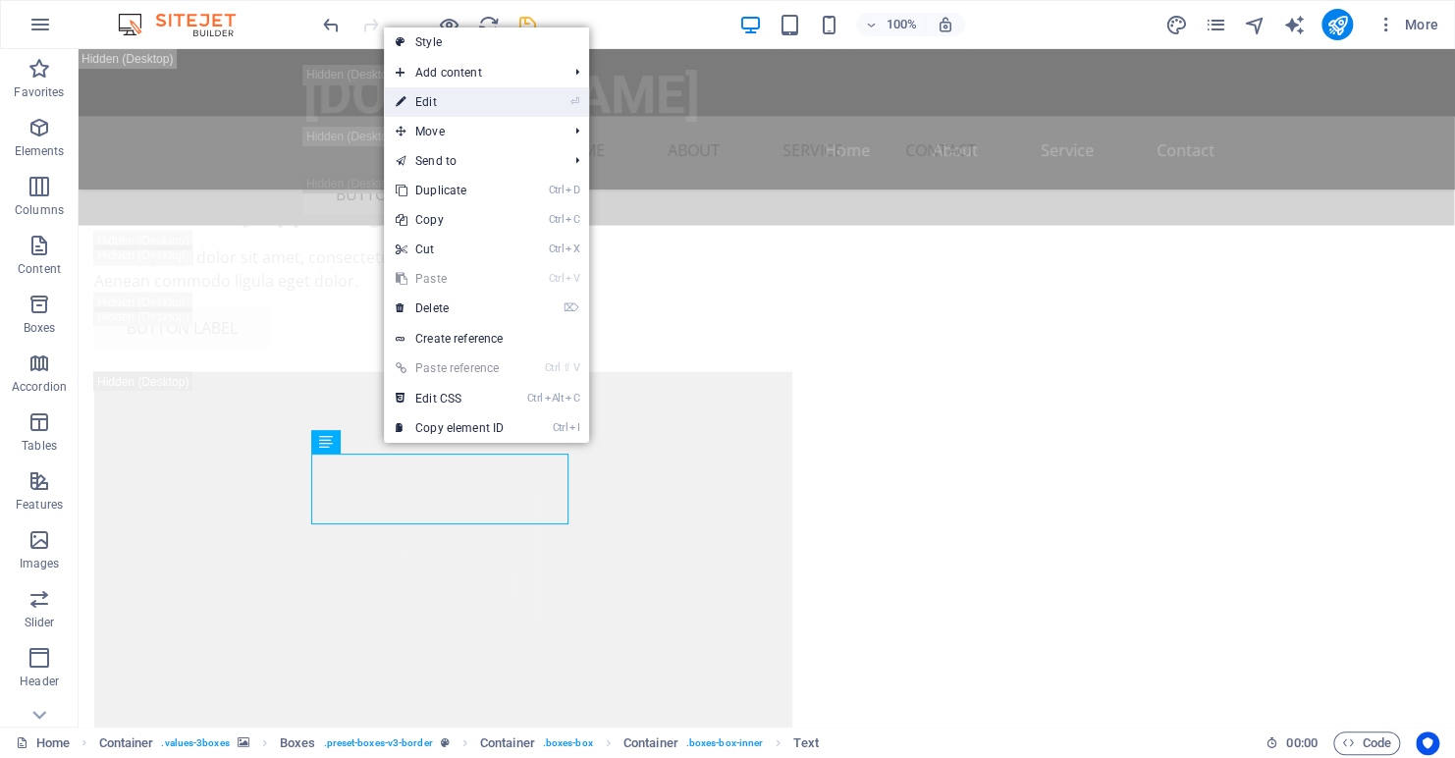
click at [464, 96] on link "⏎ Edit" at bounding box center [450, 101] width 132 height 29
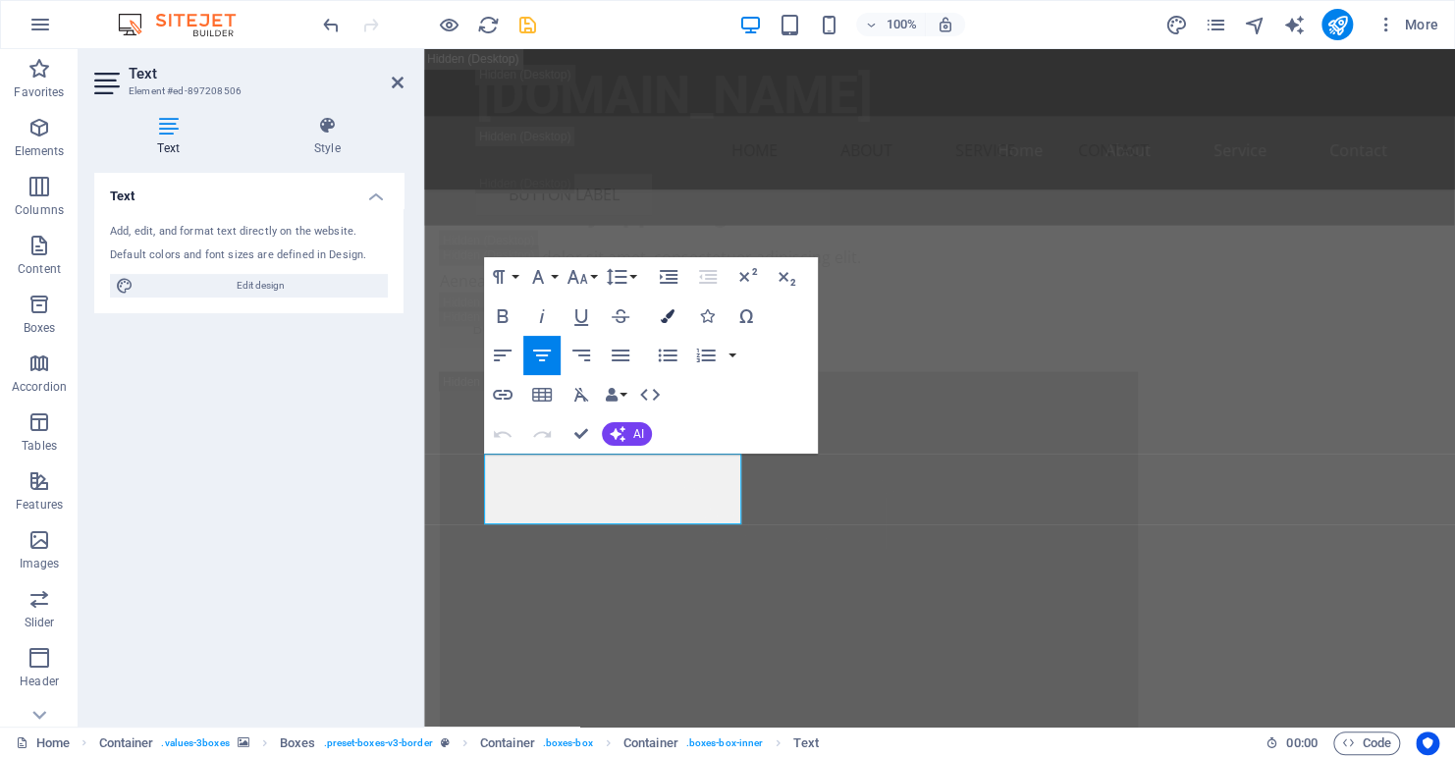
click at [668, 317] on icon "button" at bounding box center [668, 316] width 14 height 14
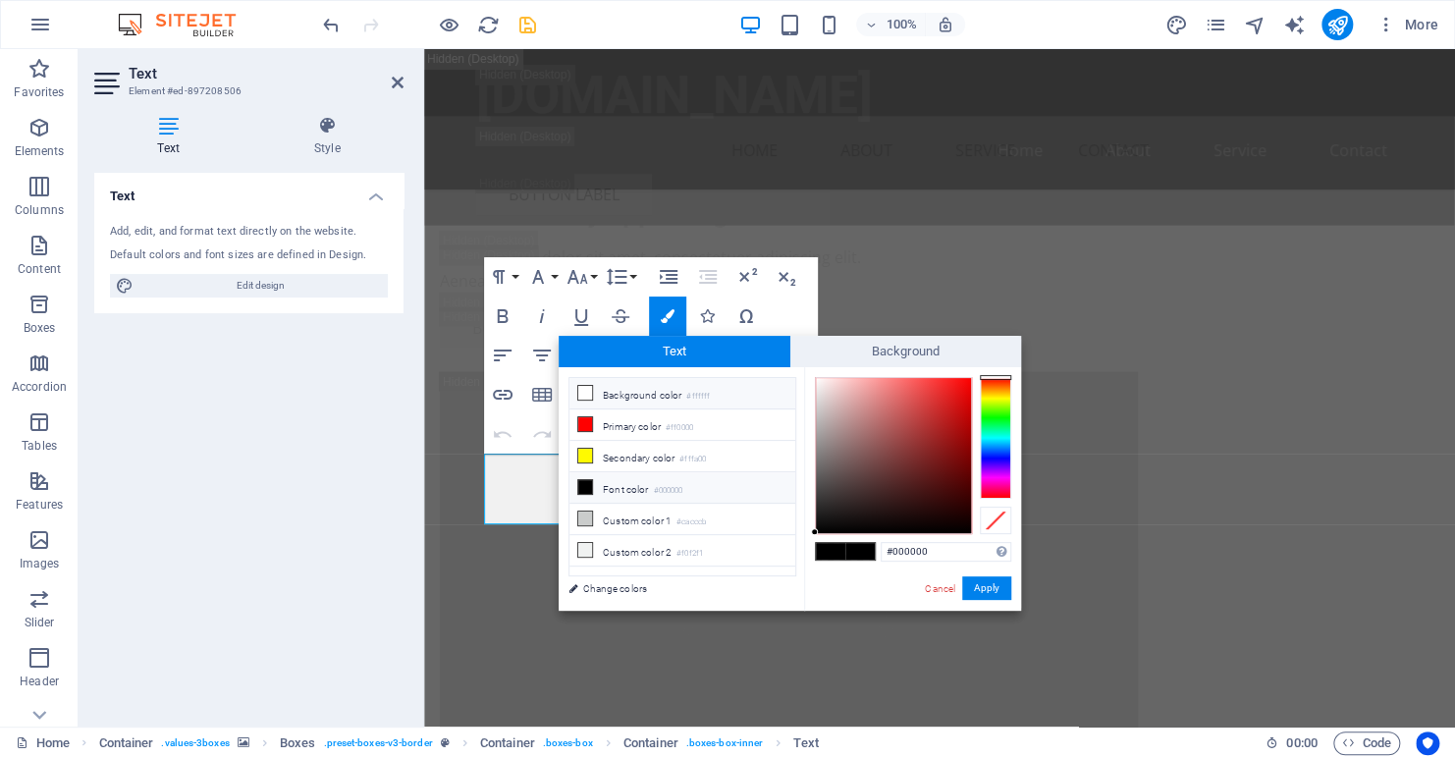
click at [626, 395] on li "Background color #ffffff" at bounding box center [683, 393] width 226 height 31
type input "#ffffff"
drag, startPoint x: 983, startPoint y: 590, endPoint x: 558, endPoint y: 540, distance: 428.2
click at [983, 590] on button "Apply" at bounding box center [986, 588] width 49 height 24
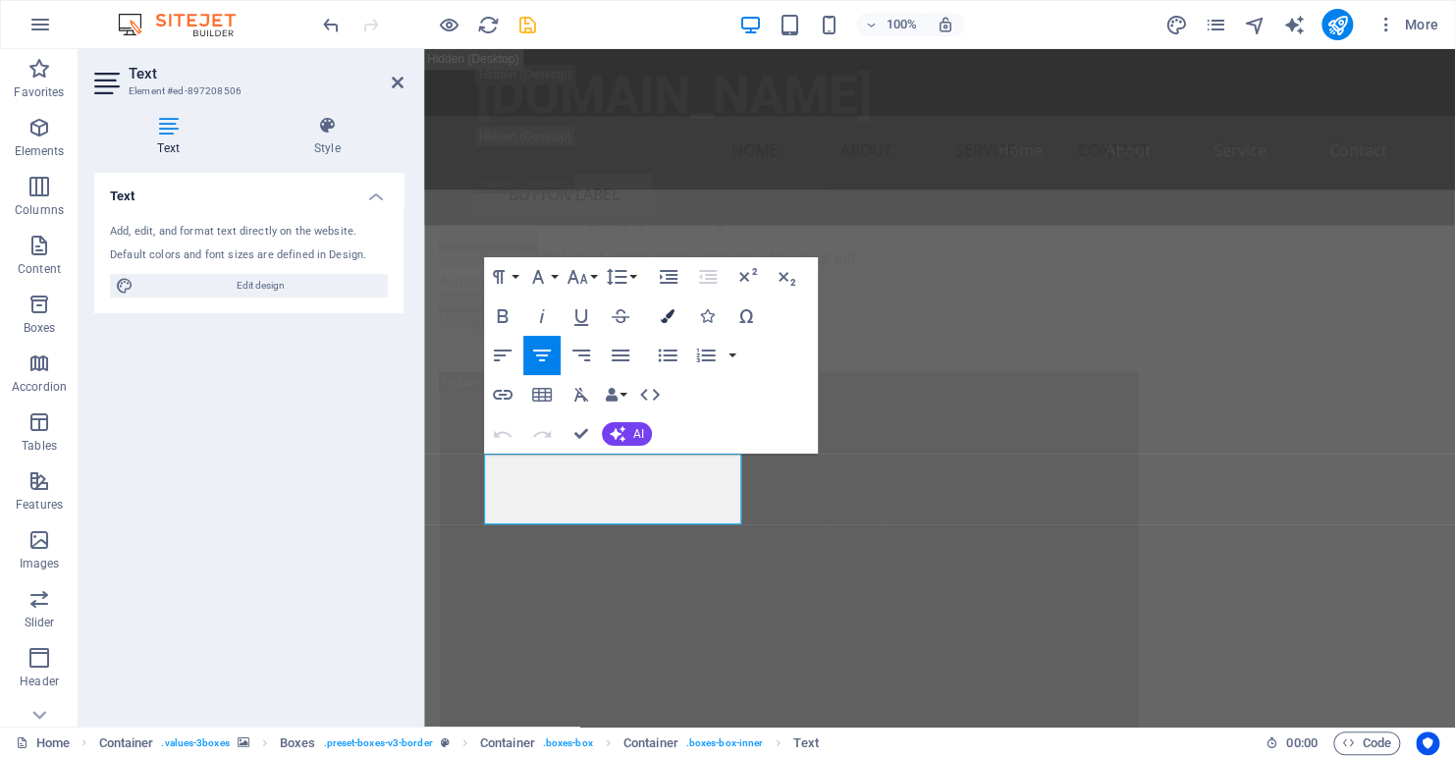
click at [667, 312] on icon "button" at bounding box center [668, 316] width 14 height 14
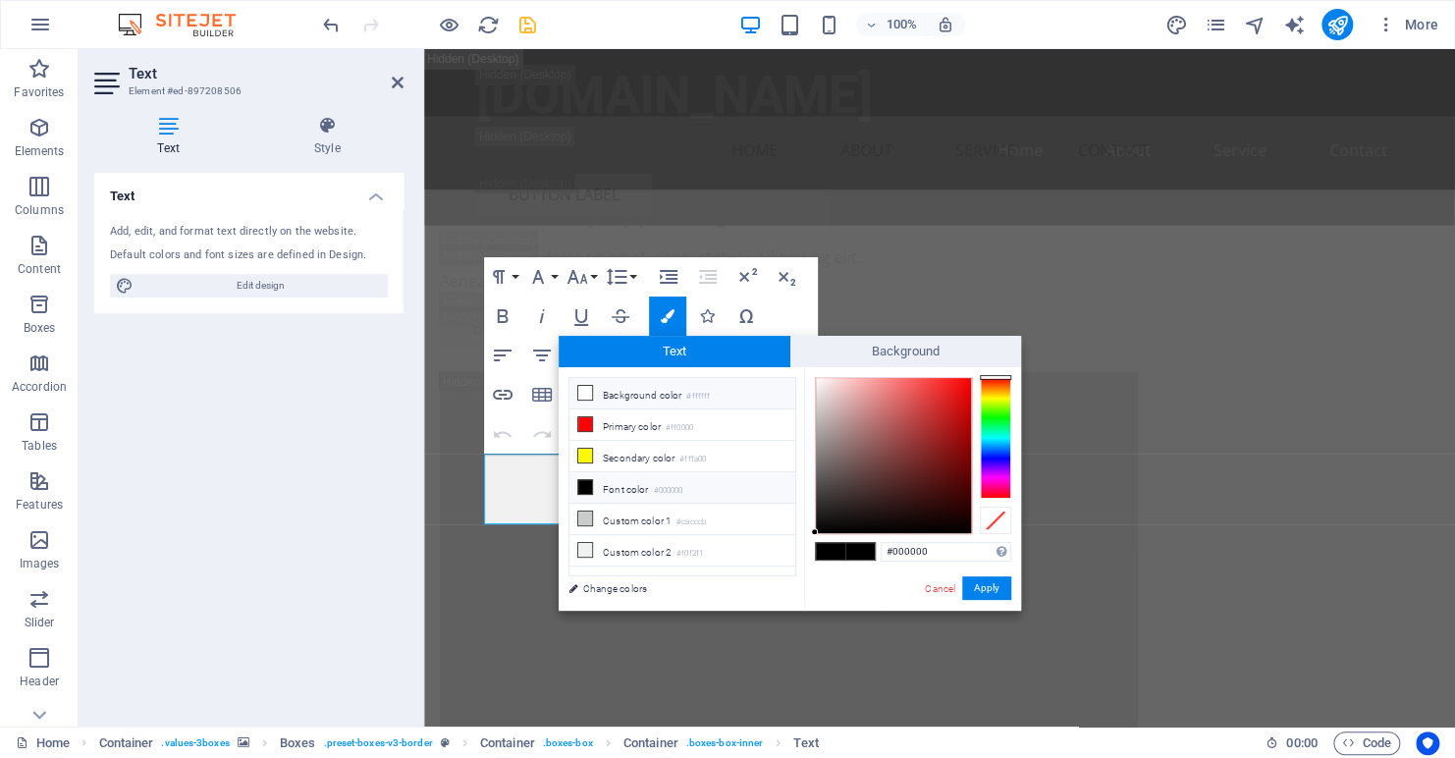
click at [599, 393] on li "Background color #ffffff" at bounding box center [683, 393] width 226 height 31
type input "#ffffff"
drag, startPoint x: 561, startPoint y: 540, endPoint x: 990, endPoint y: 589, distance: 432.0
click at [990, 589] on button "Apply" at bounding box center [986, 588] width 49 height 24
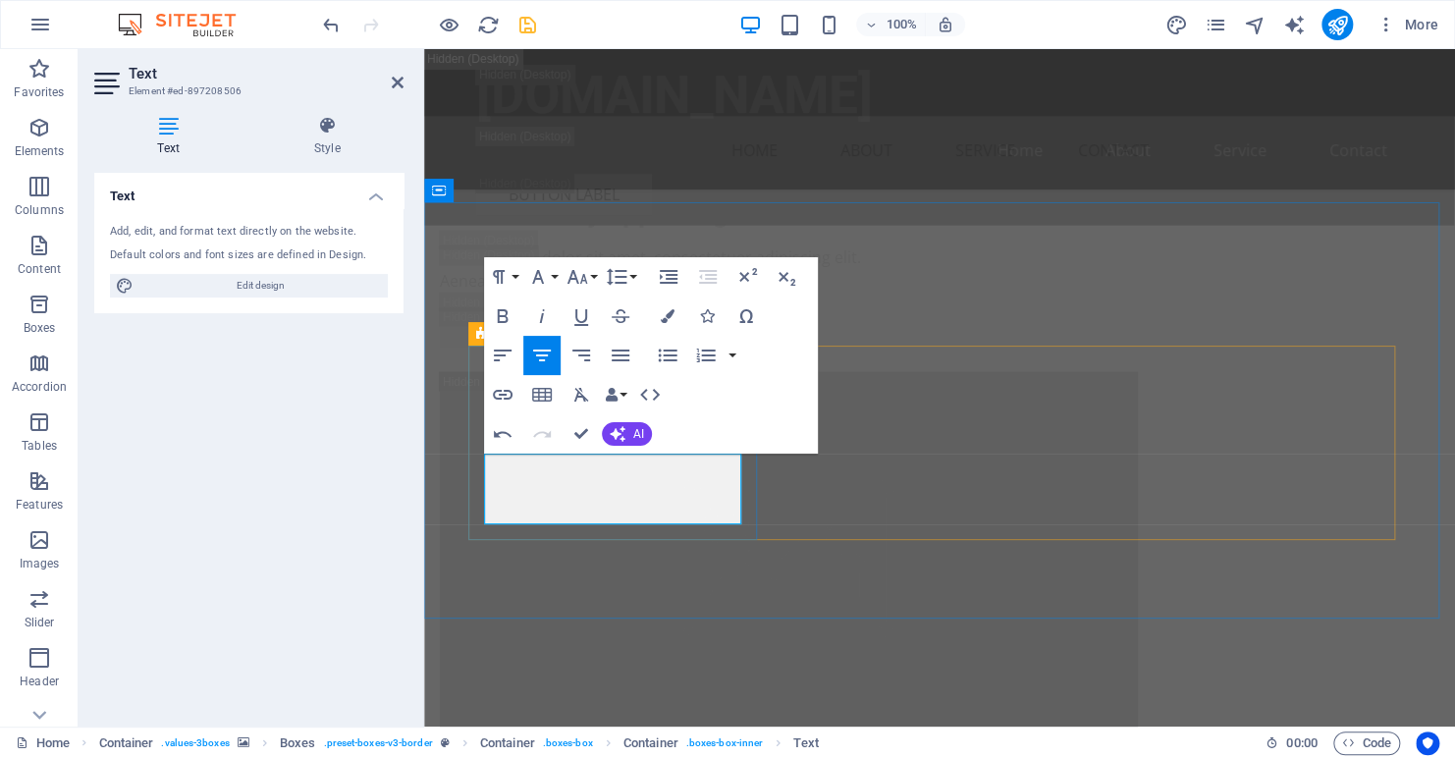
drag, startPoint x: 665, startPoint y: 513, endPoint x: 512, endPoint y: 470, distance: 158.9
click at [666, 312] on icon "button" at bounding box center [668, 316] width 14 height 14
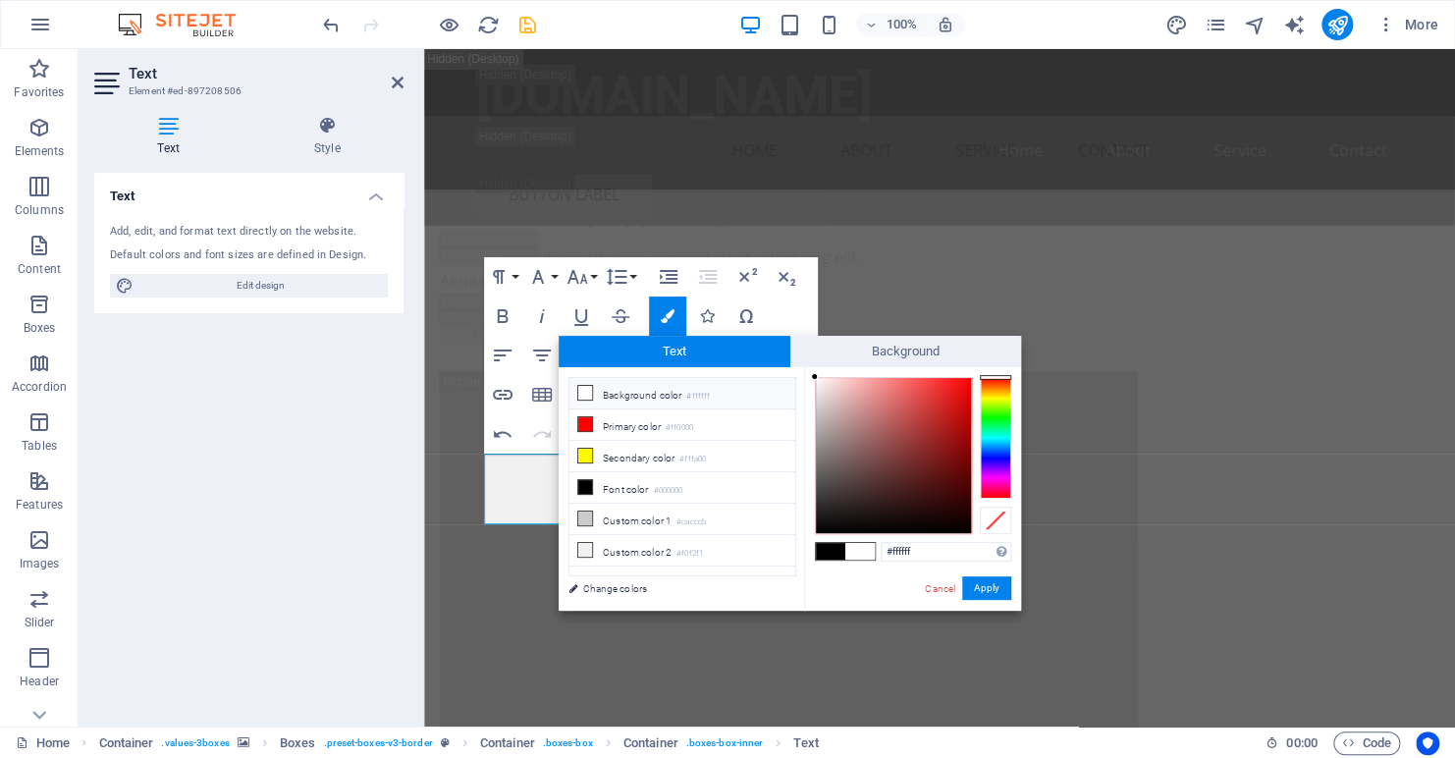
click at [859, 554] on span at bounding box center [860, 551] width 29 height 17
click at [983, 587] on button "Apply" at bounding box center [986, 588] width 49 height 24
drag, startPoint x: 1068, startPoint y: 453, endPoint x: 1036, endPoint y: 471, distance: 36.5
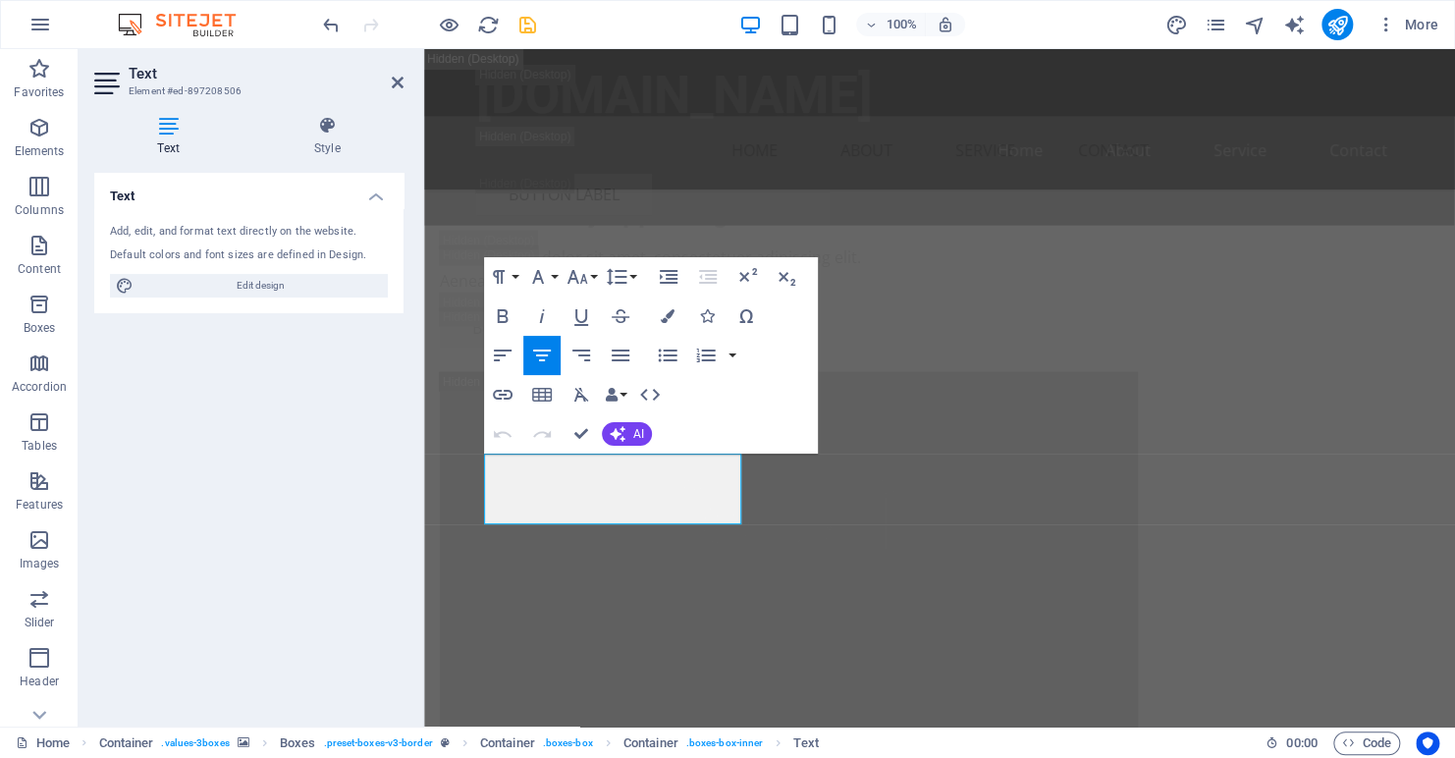
drag, startPoint x: 665, startPoint y: 516, endPoint x: 455, endPoint y: 440, distance: 223.4
click at [664, 314] on icon "button" at bounding box center [668, 316] width 14 height 14
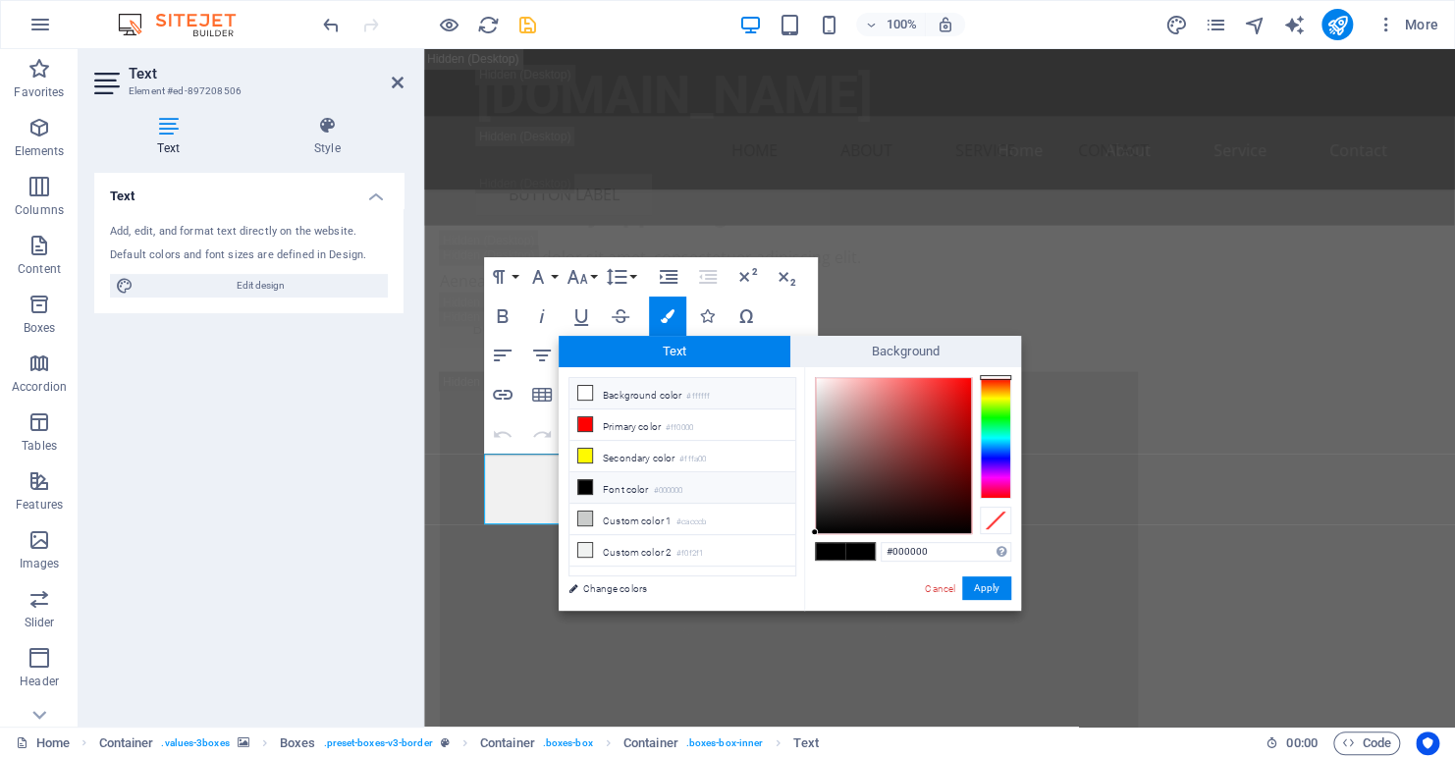
click at [641, 393] on li "Background color #ffffff" at bounding box center [683, 393] width 226 height 31
type input "#ffffff"
click at [975, 585] on button "Apply" at bounding box center [986, 588] width 49 height 24
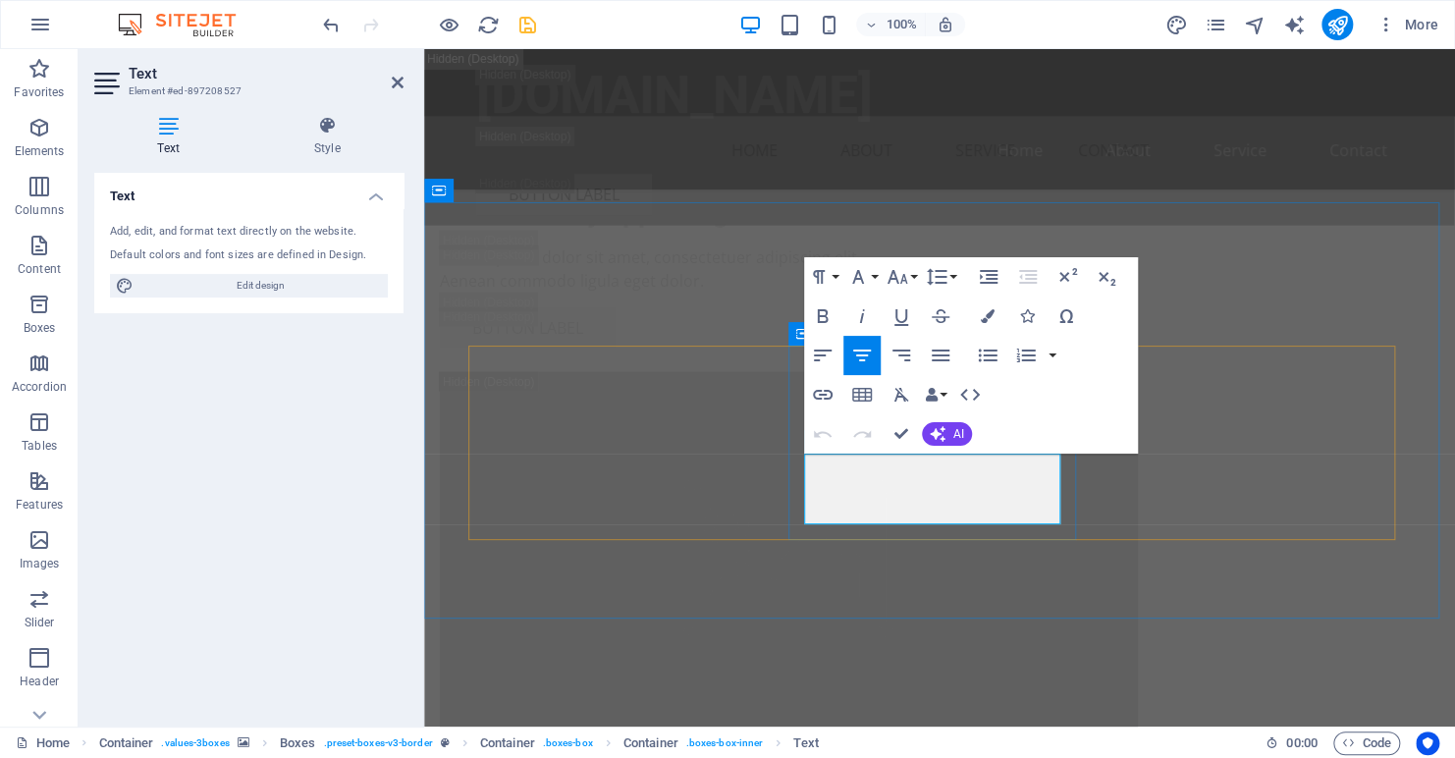
drag, startPoint x: 983, startPoint y: 510, endPoint x: 791, endPoint y: 452, distance: 201.0
click at [981, 318] on icon "button" at bounding box center [988, 316] width 14 height 14
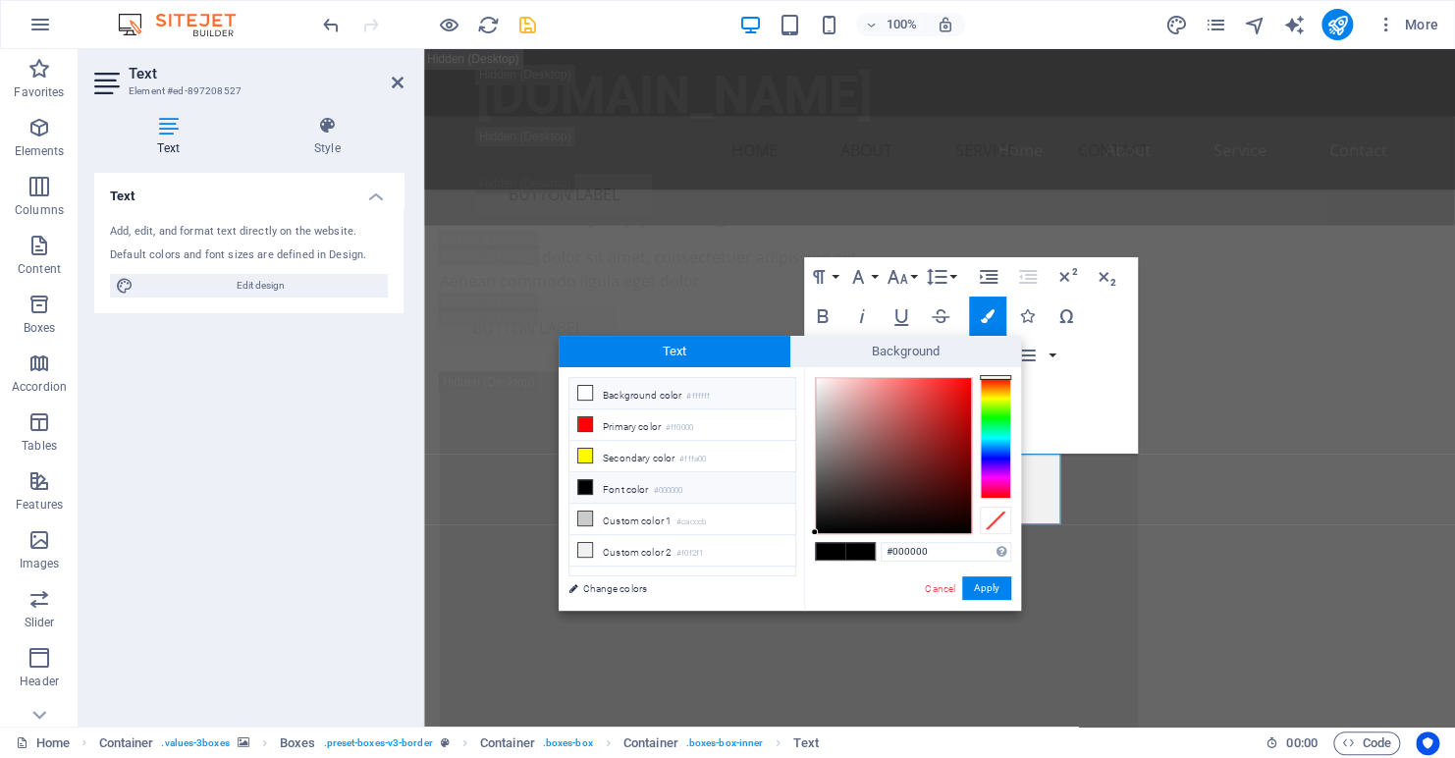
click at [624, 394] on li "Background color #ffffff" at bounding box center [683, 393] width 226 height 31
type input "#ffffff"
click at [975, 584] on button "Apply" at bounding box center [986, 588] width 49 height 24
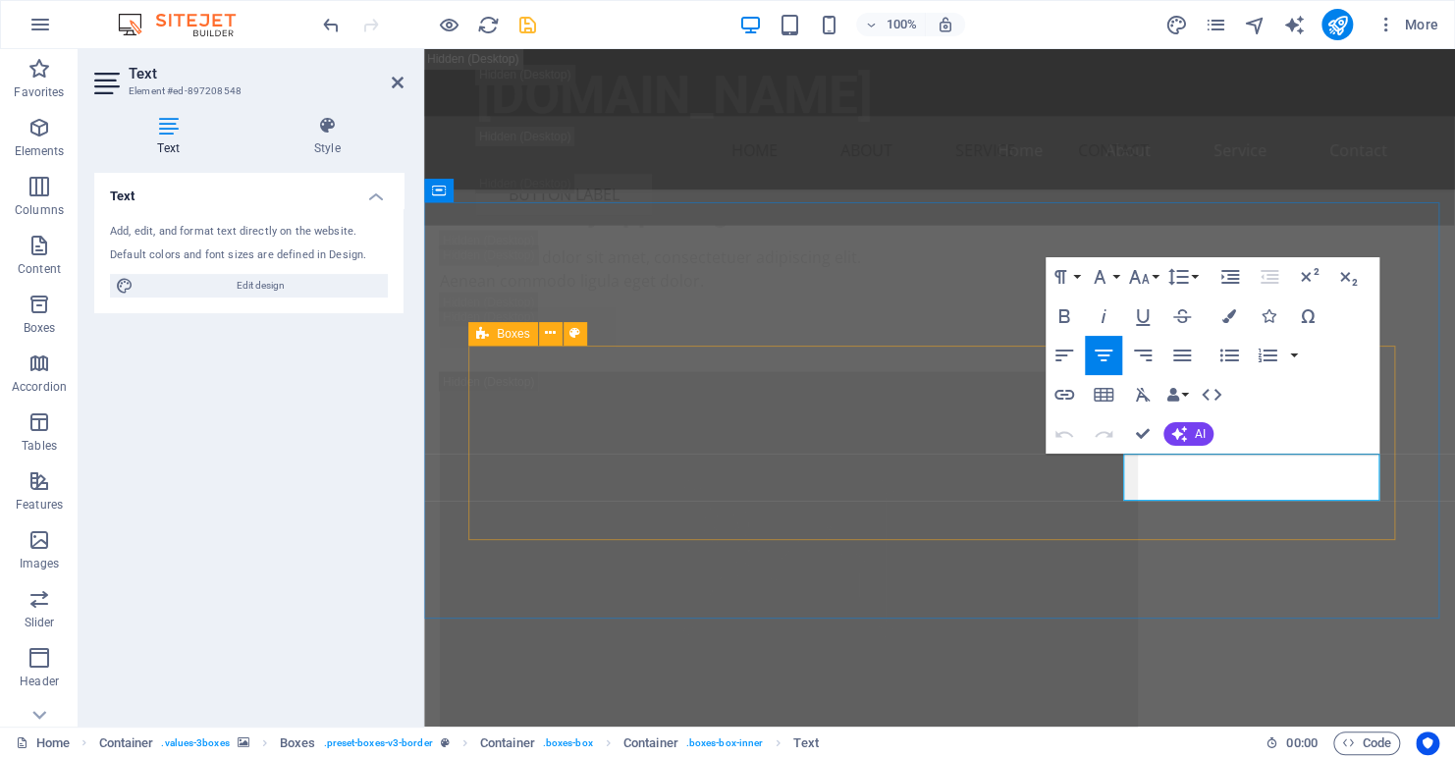
drag, startPoint x: 1374, startPoint y: 487, endPoint x: 1506, endPoint y: 494, distance: 131.8
click at [1227, 314] on icon "button" at bounding box center [1230, 316] width 14 height 14
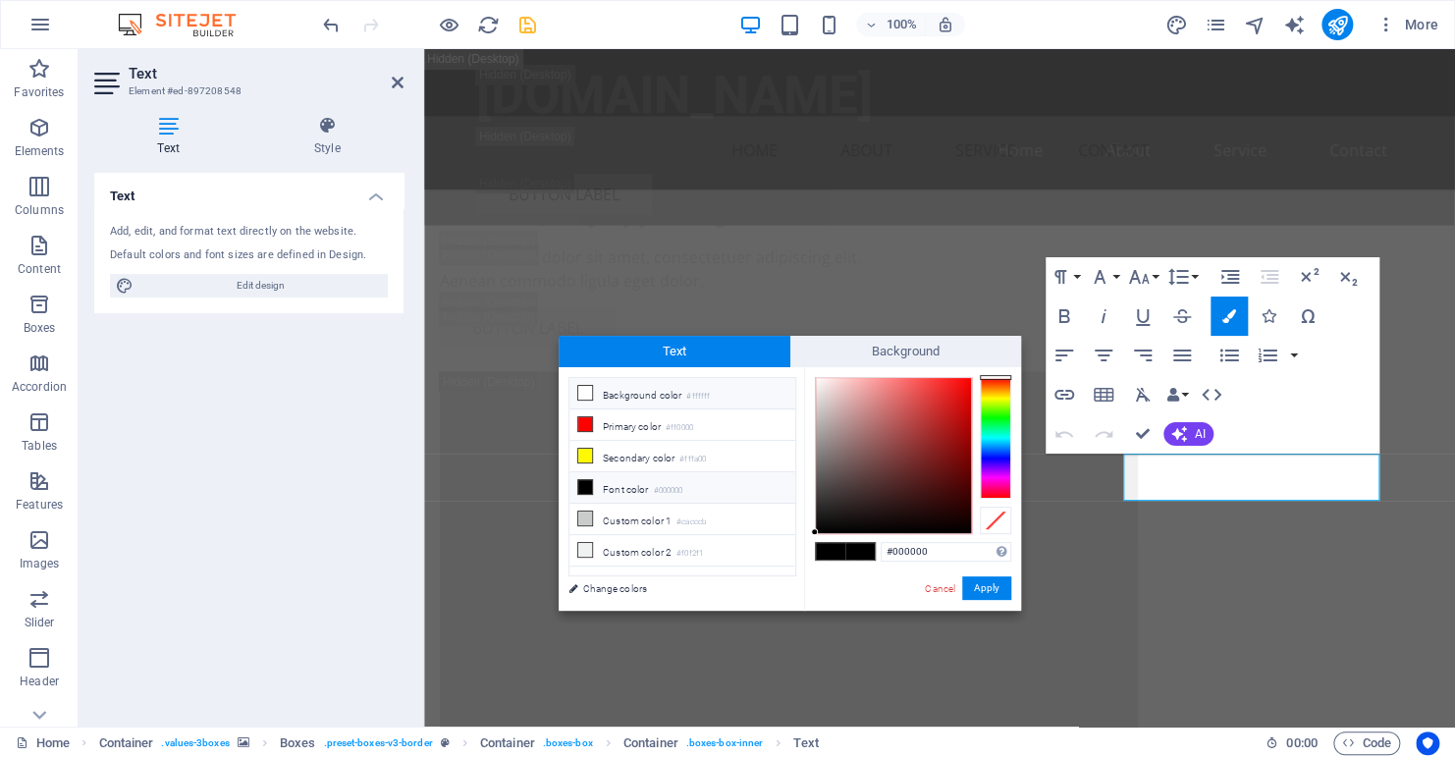
click at [656, 394] on li "Background color #ffffff" at bounding box center [683, 393] width 226 height 31
type input "#ffffff"
click at [986, 586] on button "Apply" at bounding box center [986, 588] width 49 height 24
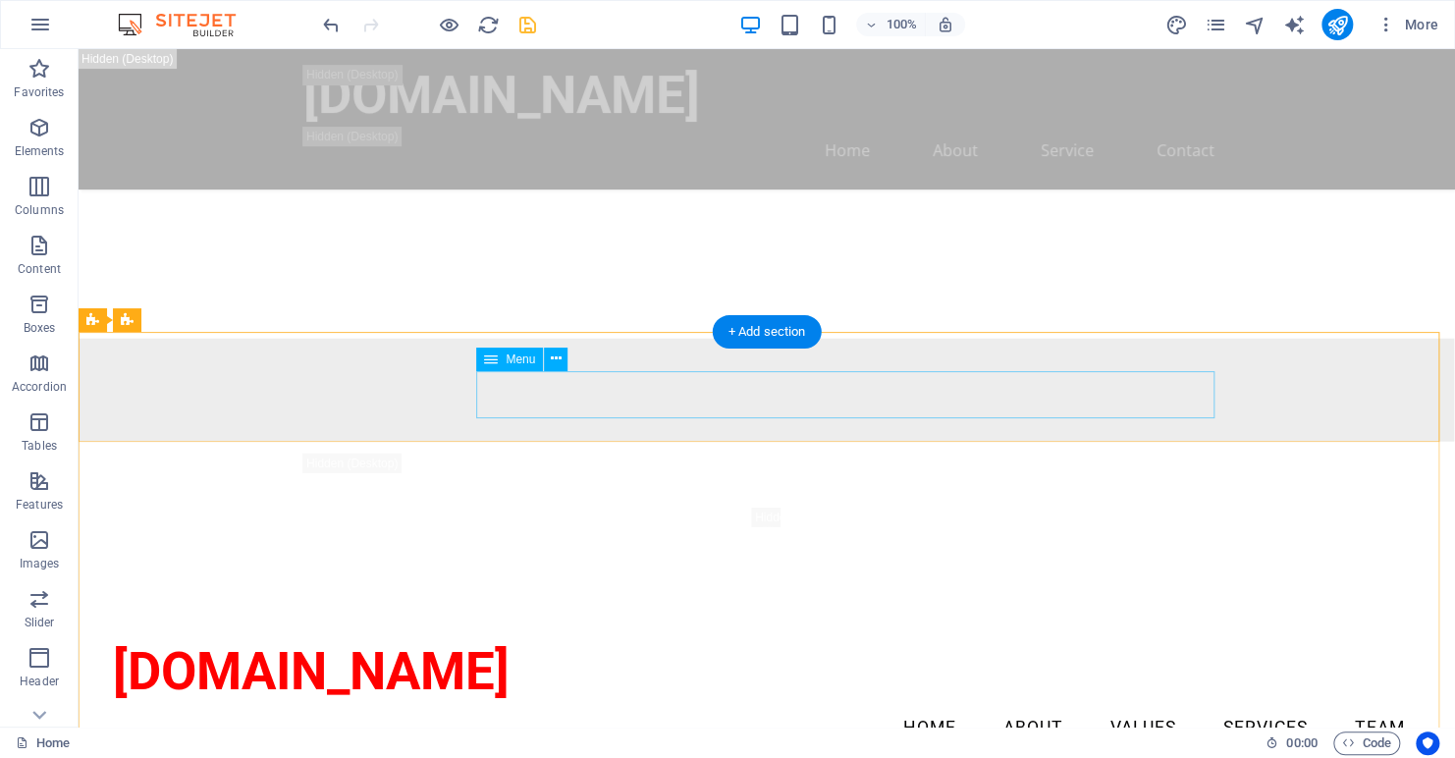
scroll to position [2734, 0]
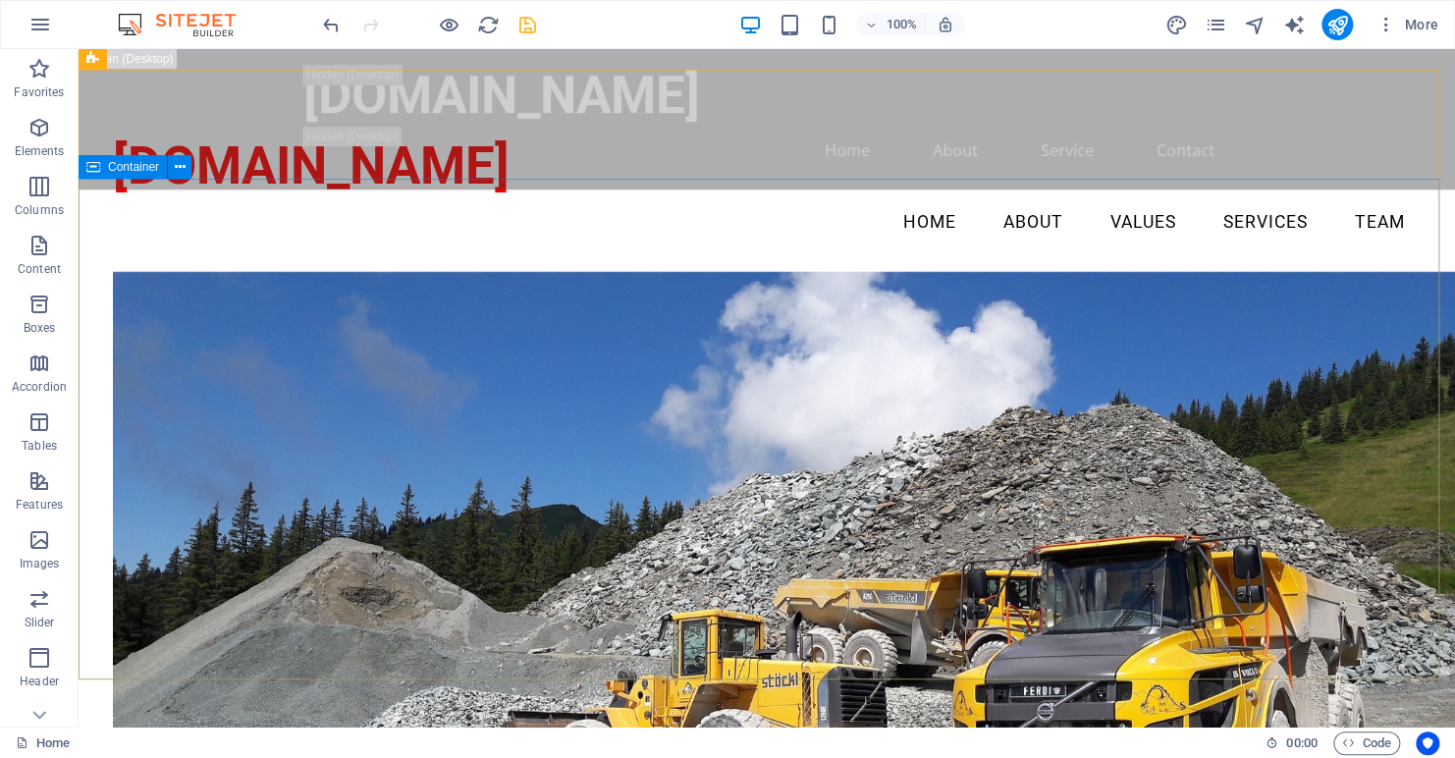
click at [112, 168] on span "Container" at bounding box center [133, 167] width 51 height 12
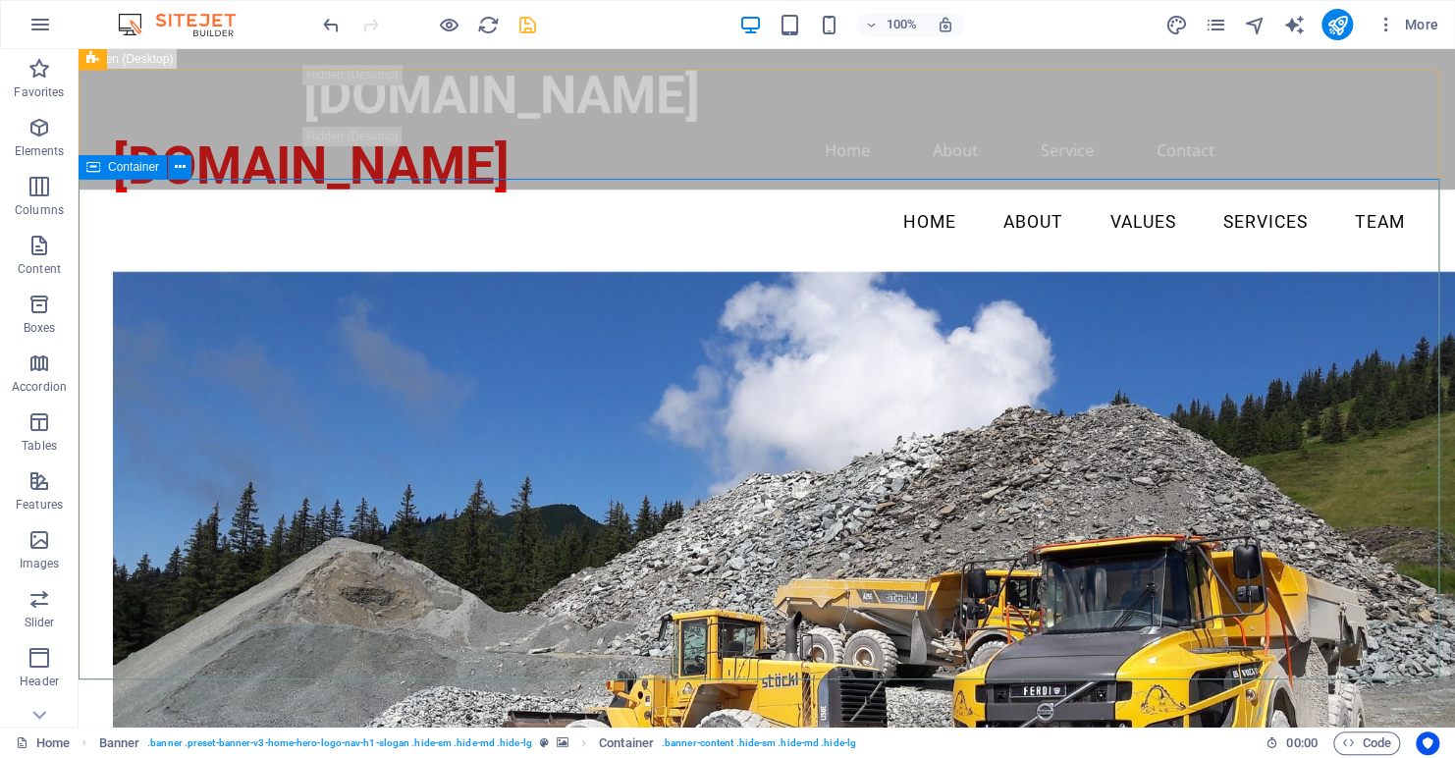
click at [119, 165] on span "Container" at bounding box center [133, 167] width 51 height 12
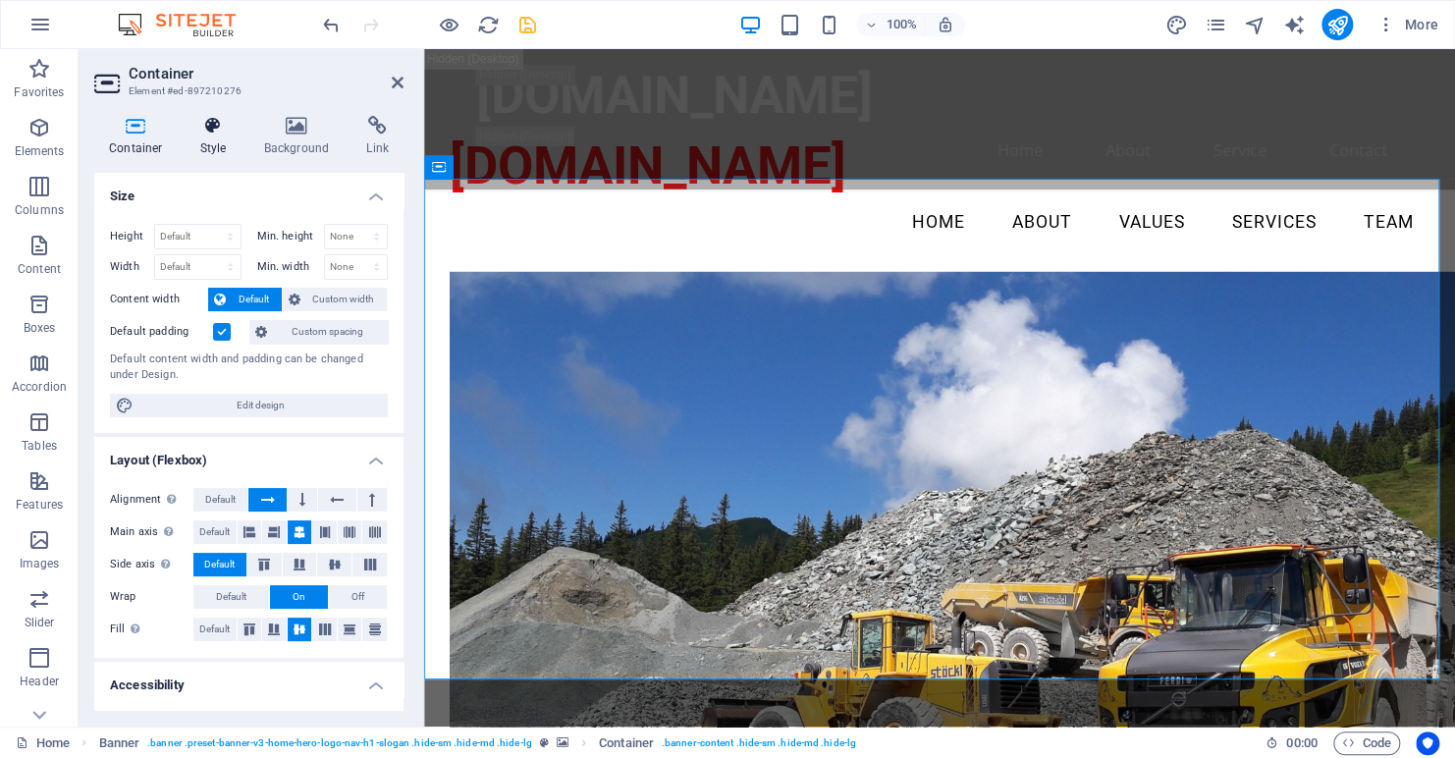
click at [189, 124] on icon at bounding box center [214, 126] width 56 height 20
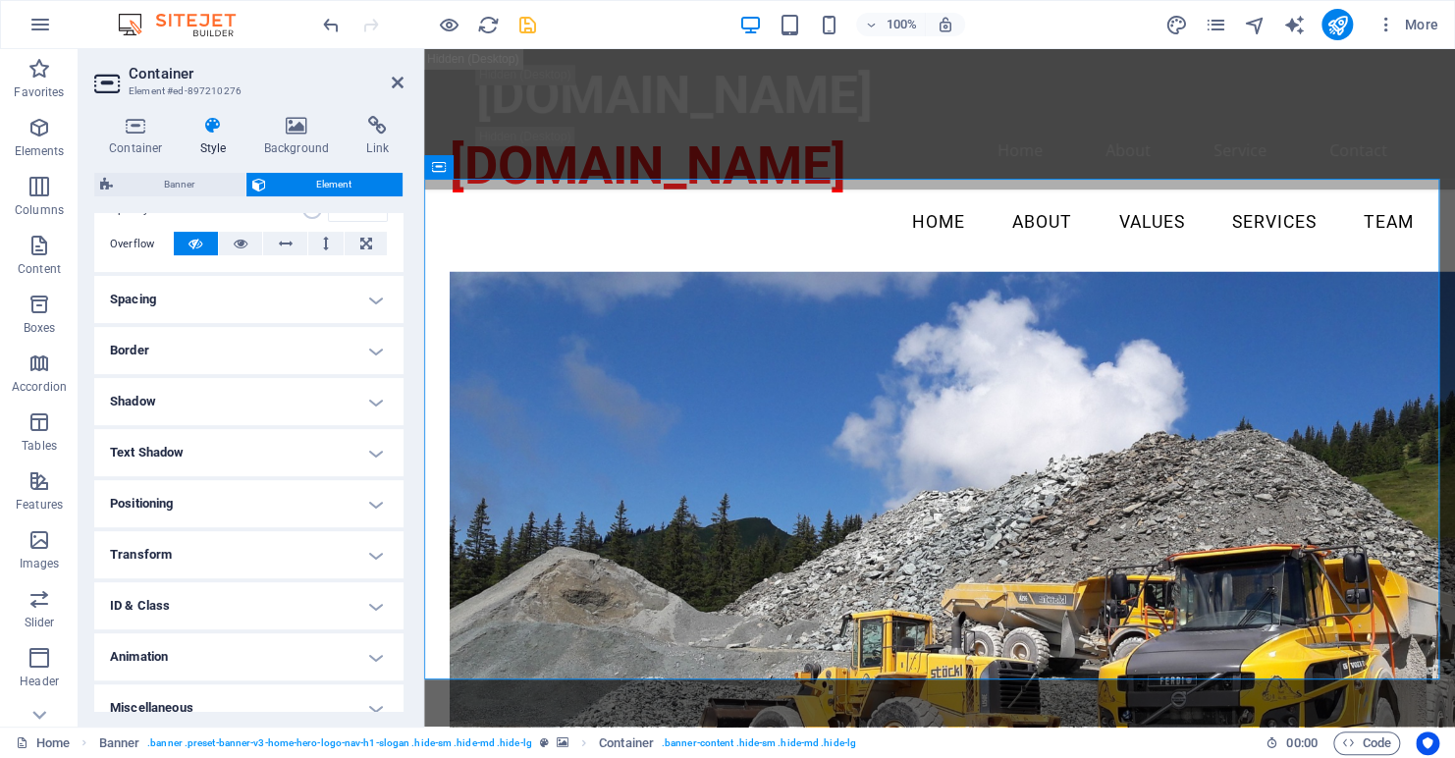
scroll to position [331, 0]
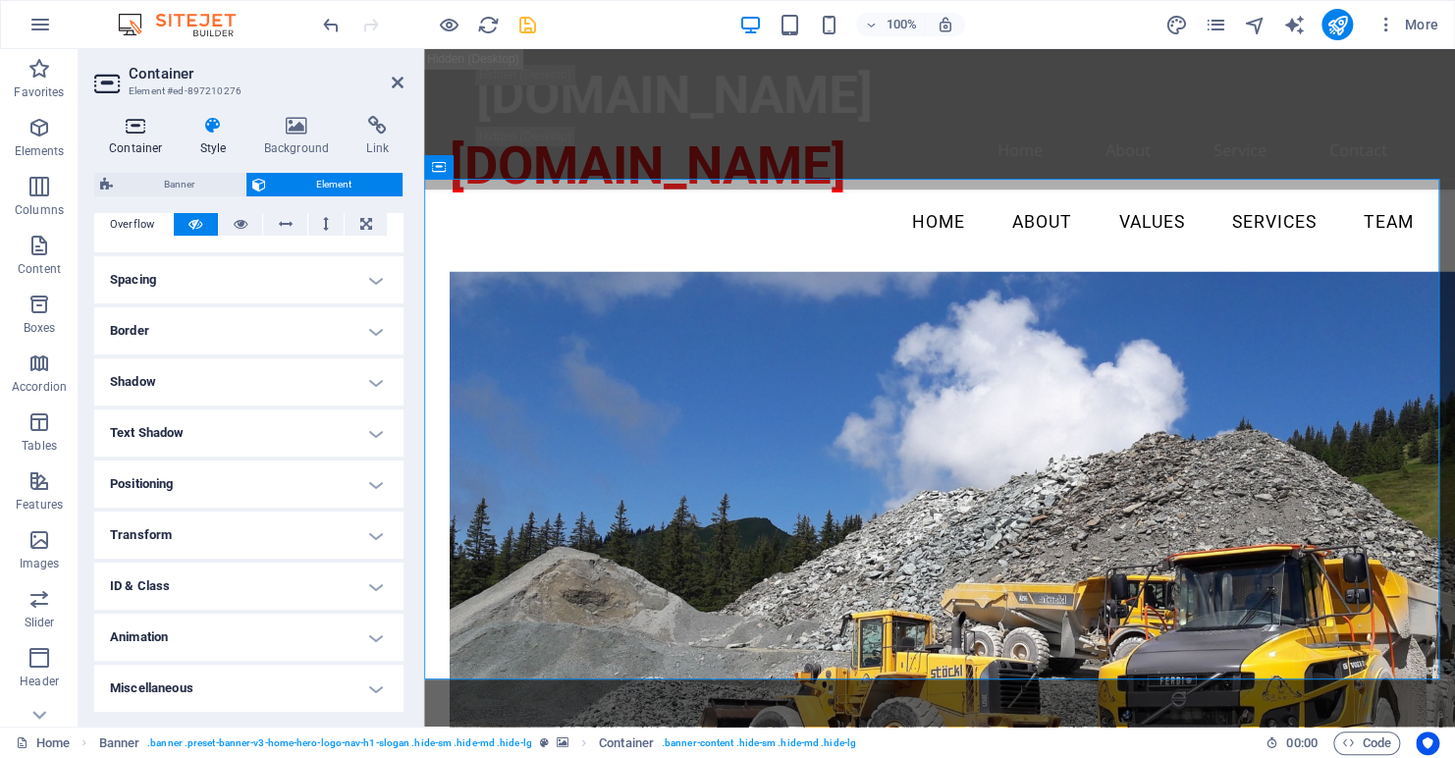
click at [132, 132] on icon at bounding box center [135, 126] width 83 height 20
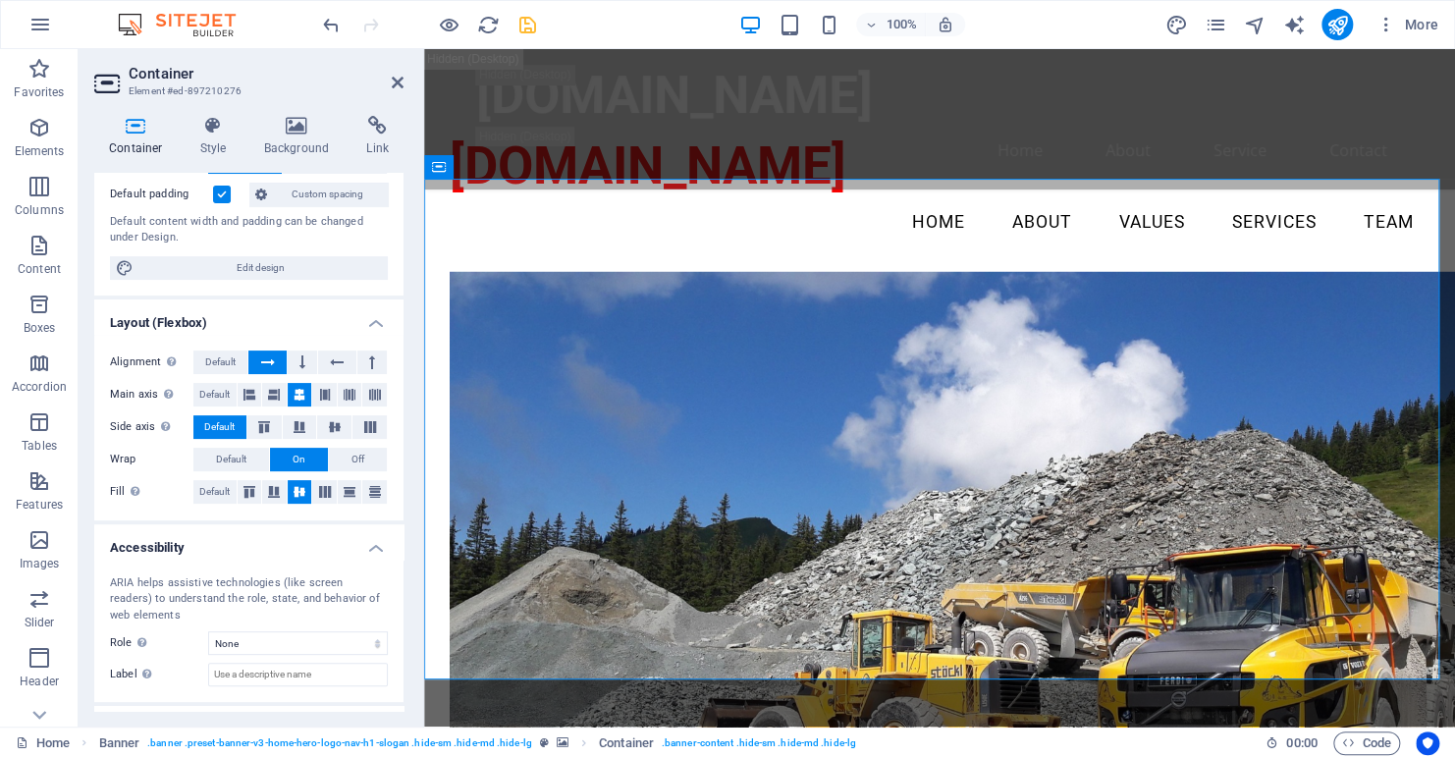
scroll to position [221, 0]
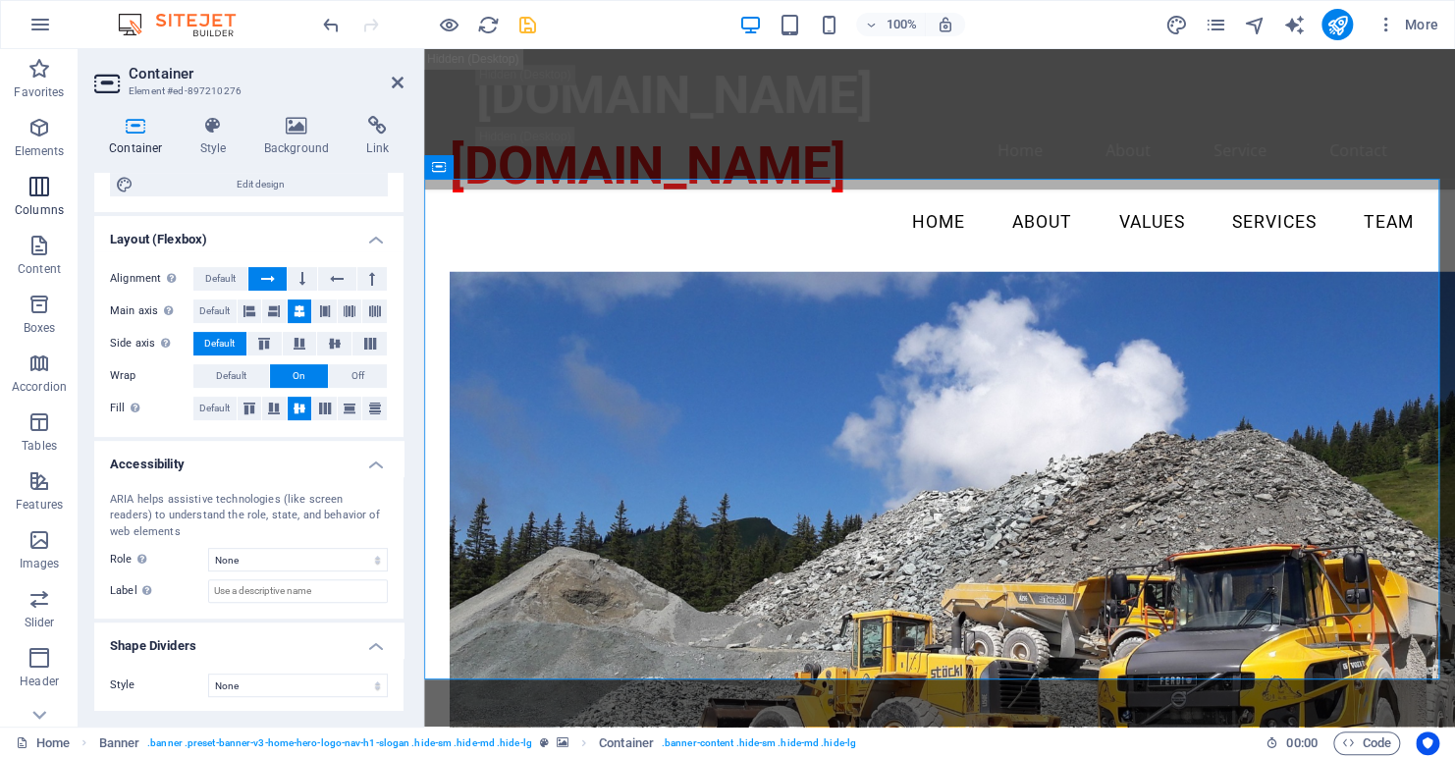
drag, startPoint x: 37, startPoint y: 234, endPoint x: 48, endPoint y: 218, distance: 19.1
click at [36, 239] on icon "button" at bounding box center [39, 246] width 24 height 24
click at [33, 247] on icon "button" at bounding box center [39, 246] width 24 height 24
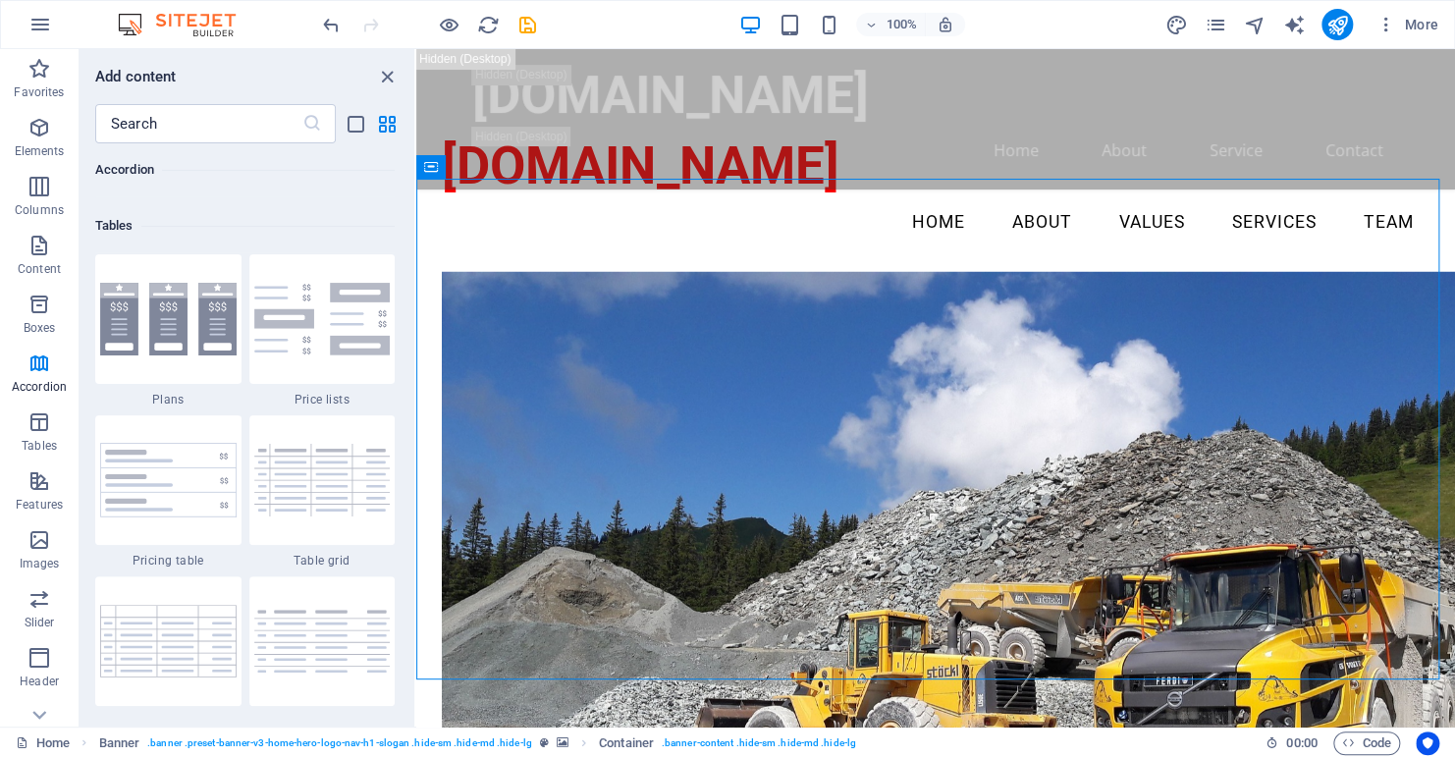
scroll to position [6776, 0]
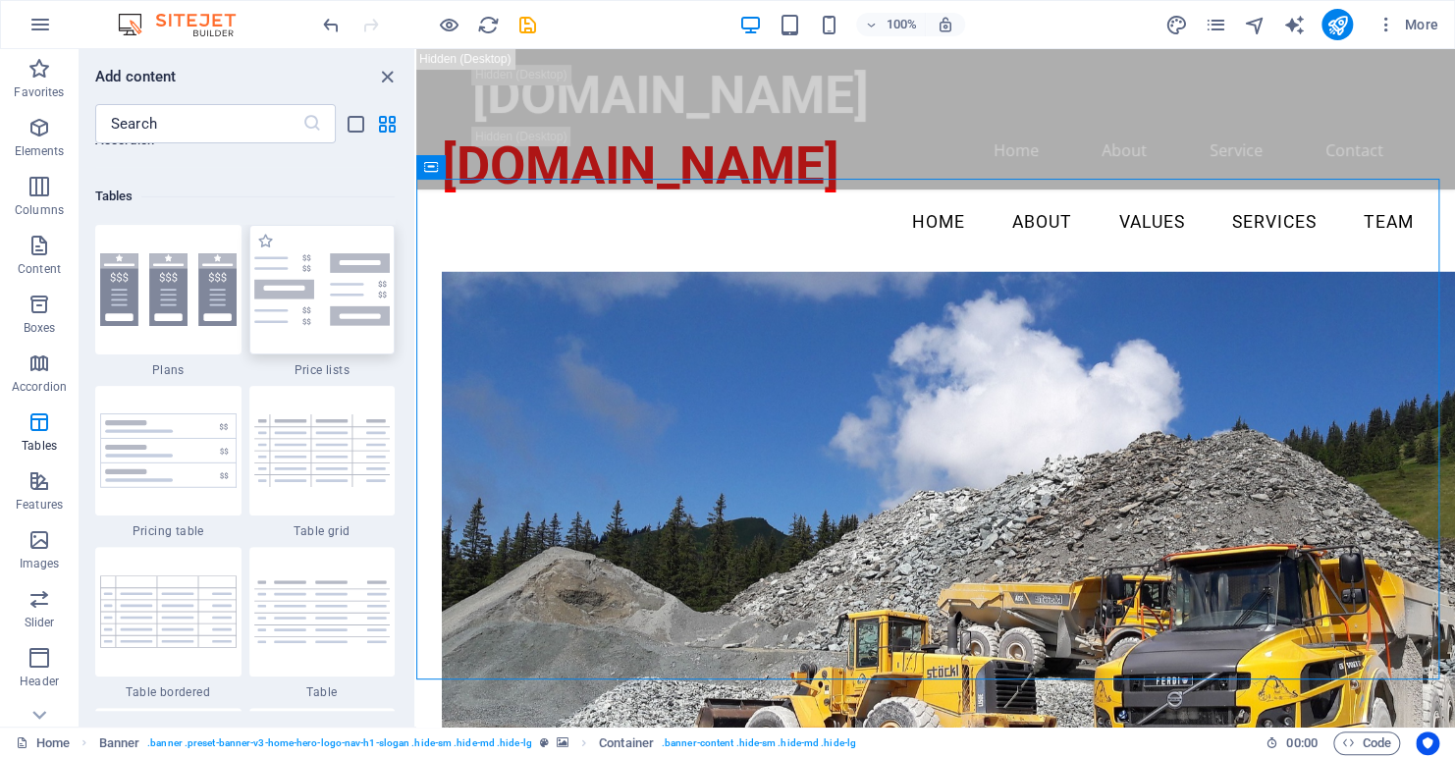
click at [325, 302] on img at bounding box center [322, 289] width 137 height 73
click at [416, 302] on div "Drag here to replace the existing content. Press “Ctrl” if you want to create a…" at bounding box center [935, 388] width 1039 height 678
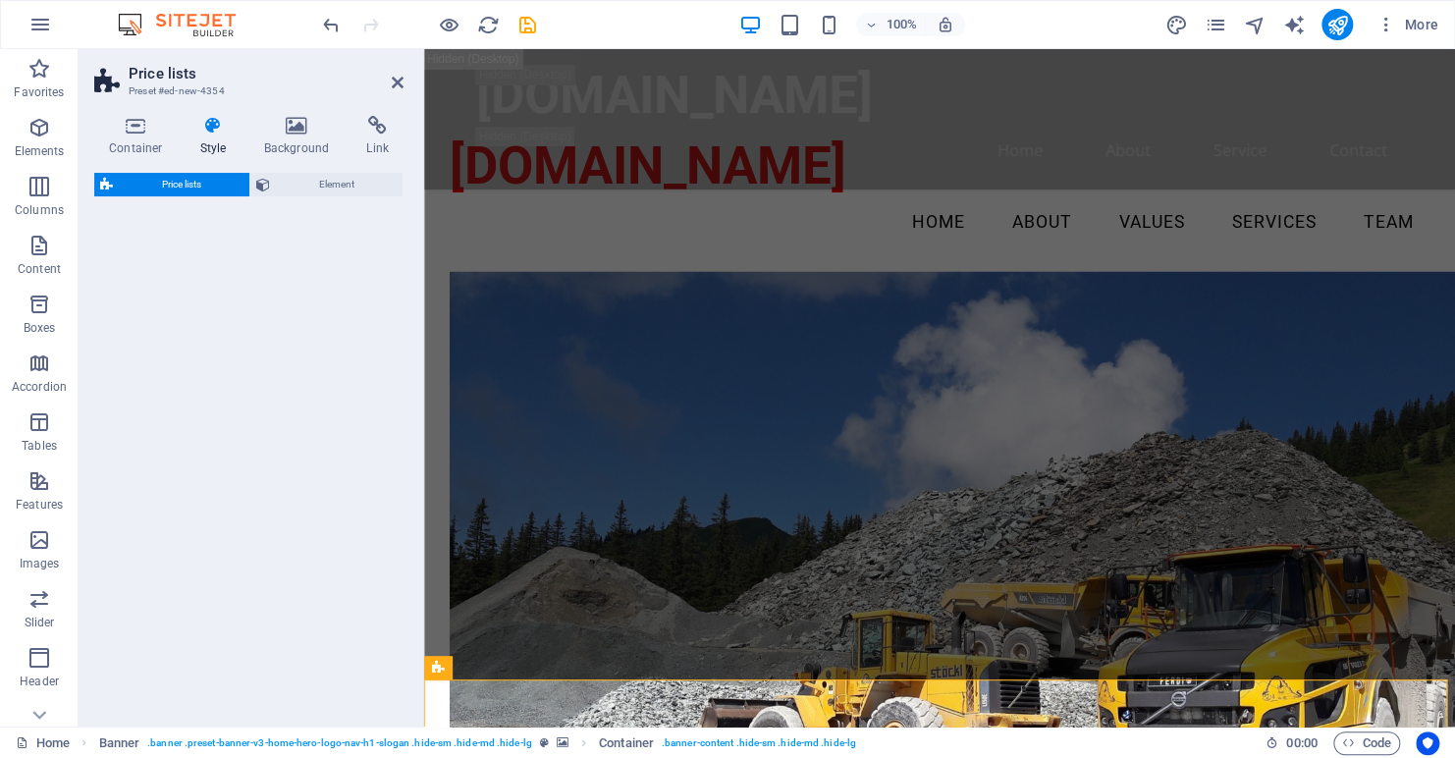
select select "rem"
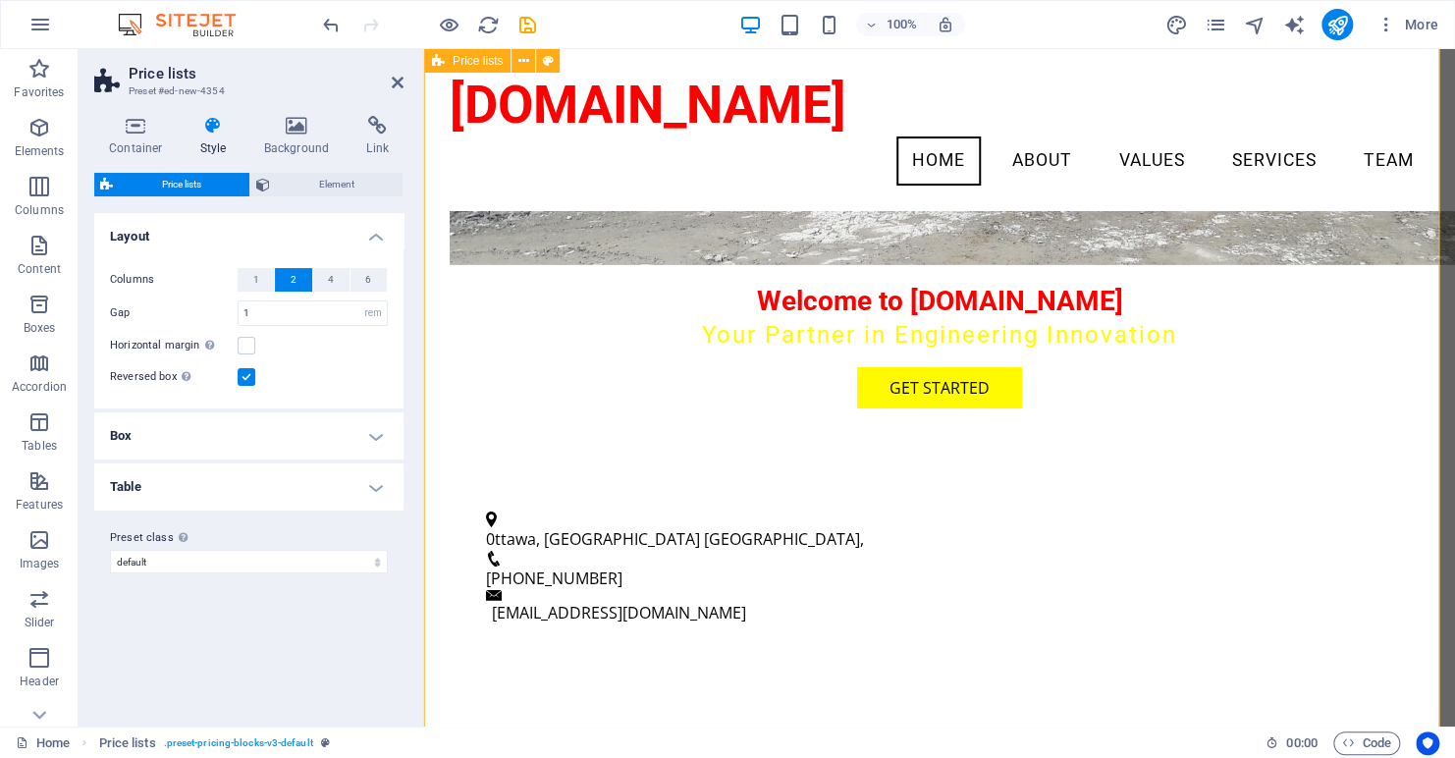
scroll to position [3210, 0]
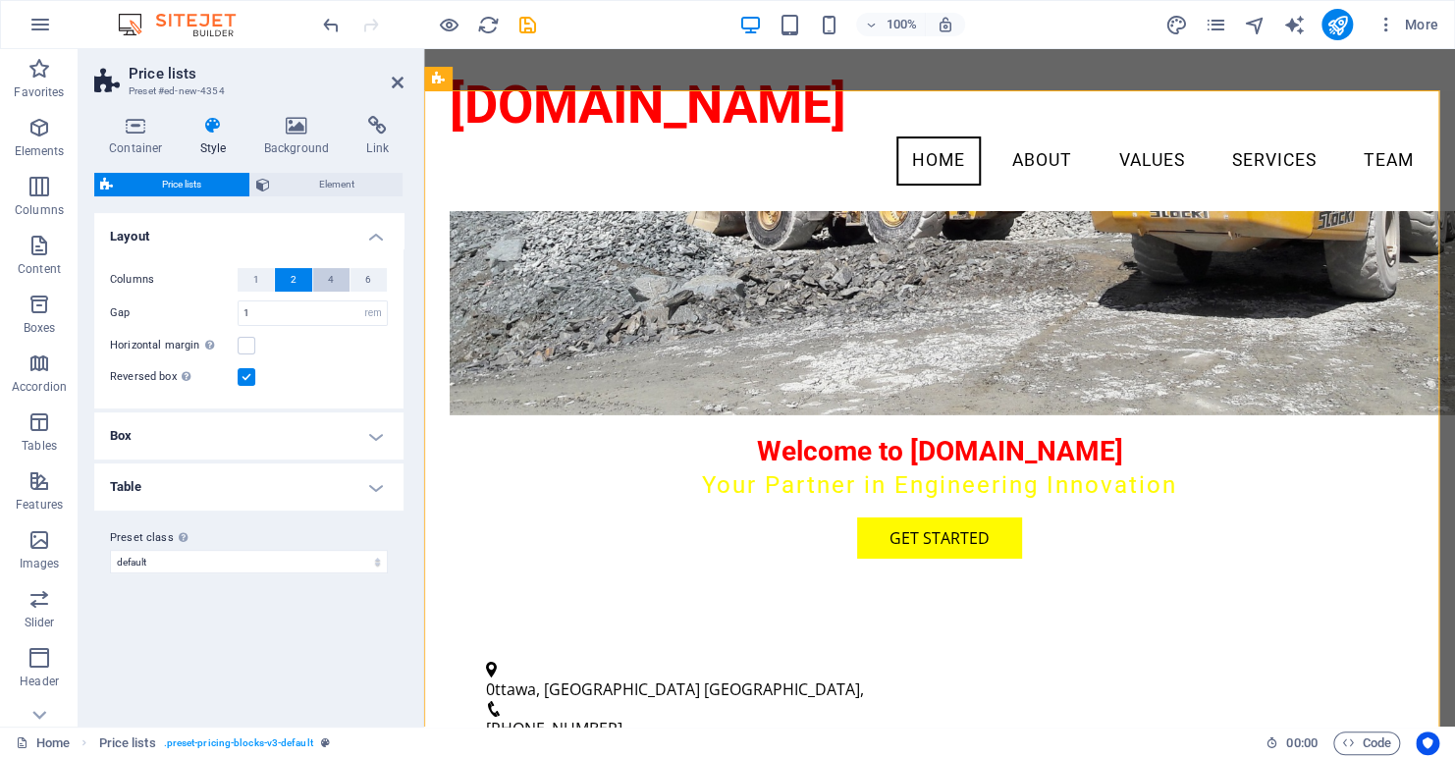
click at [328, 279] on span "4" at bounding box center [331, 280] width 6 height 24
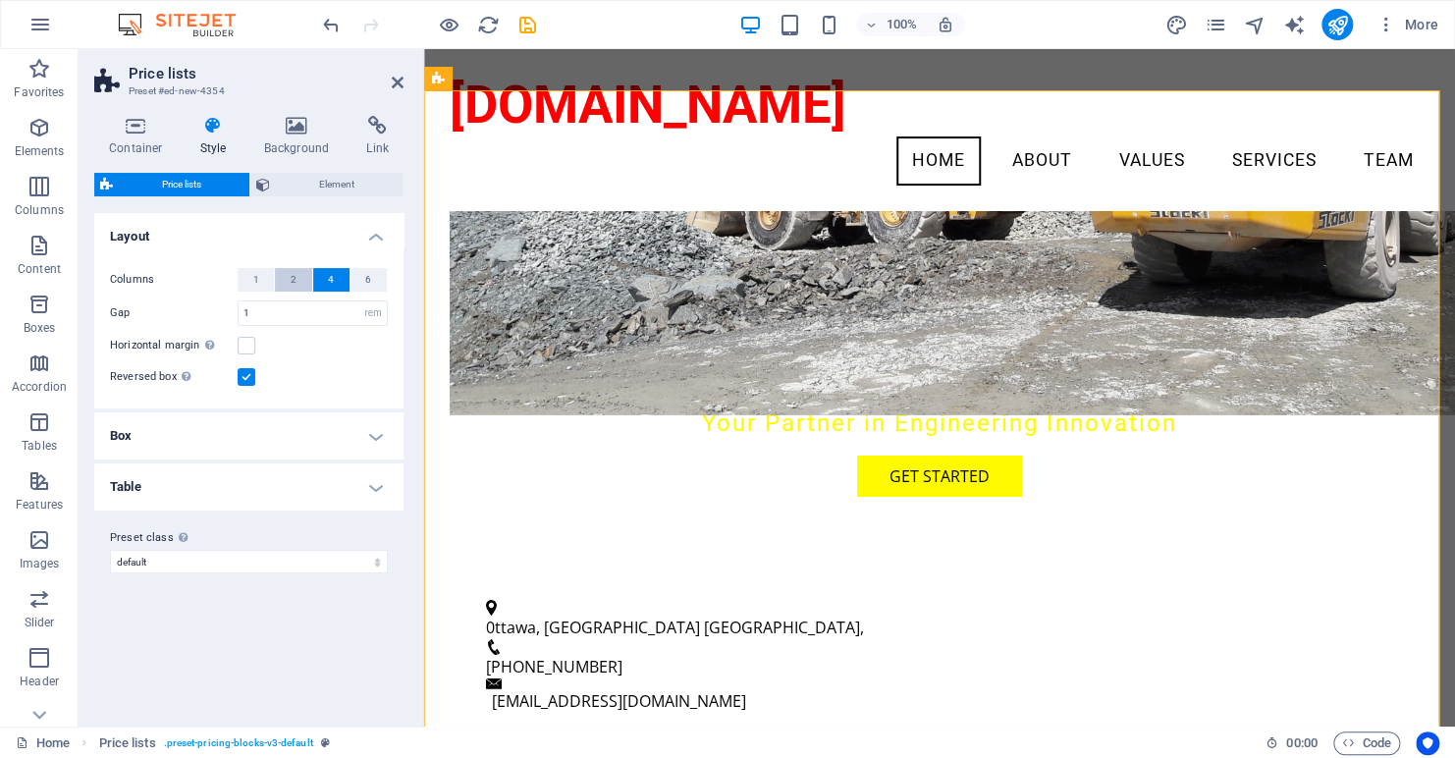
click at [299, 278] on button "2" at bounding box center [293, 280] width 36 height 24
click at [251, 437] on h4 "Box" at bounding box center [248, 435] width 309 height 47
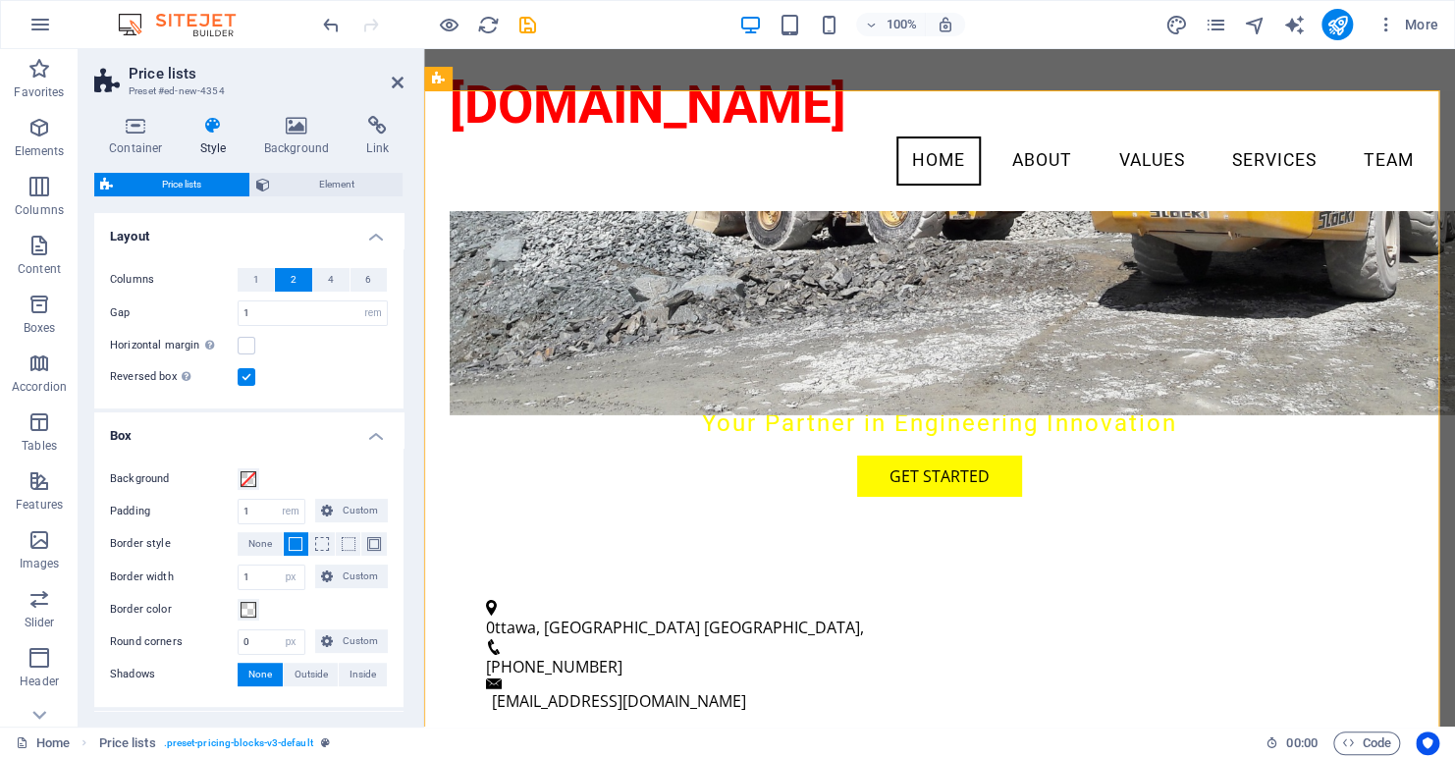
click at [251, 437] on h4 "Box" at bounding box center [248, 429] width 309 height 35
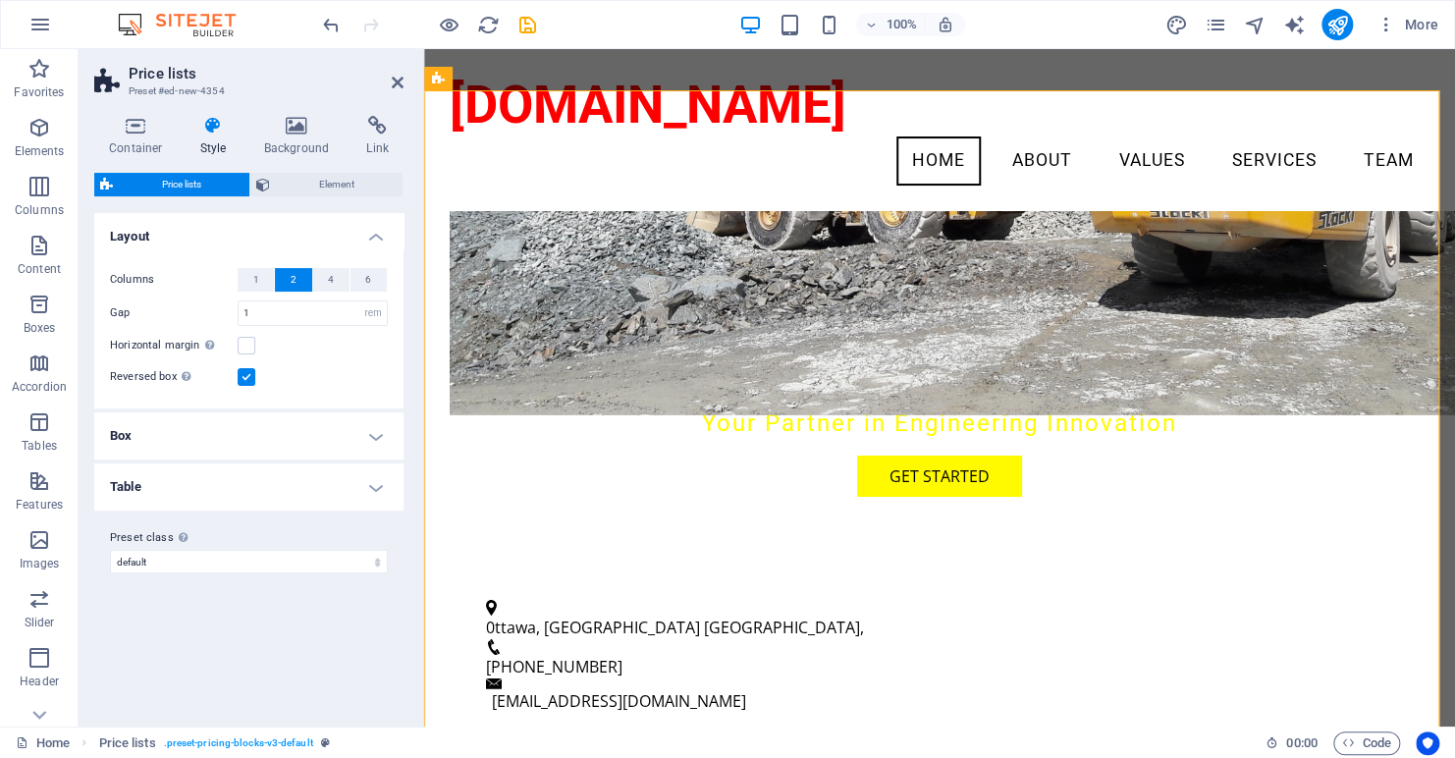
click at [271, 495] on h4 "Table" at bounding box center [248, 487] width 309 height 47
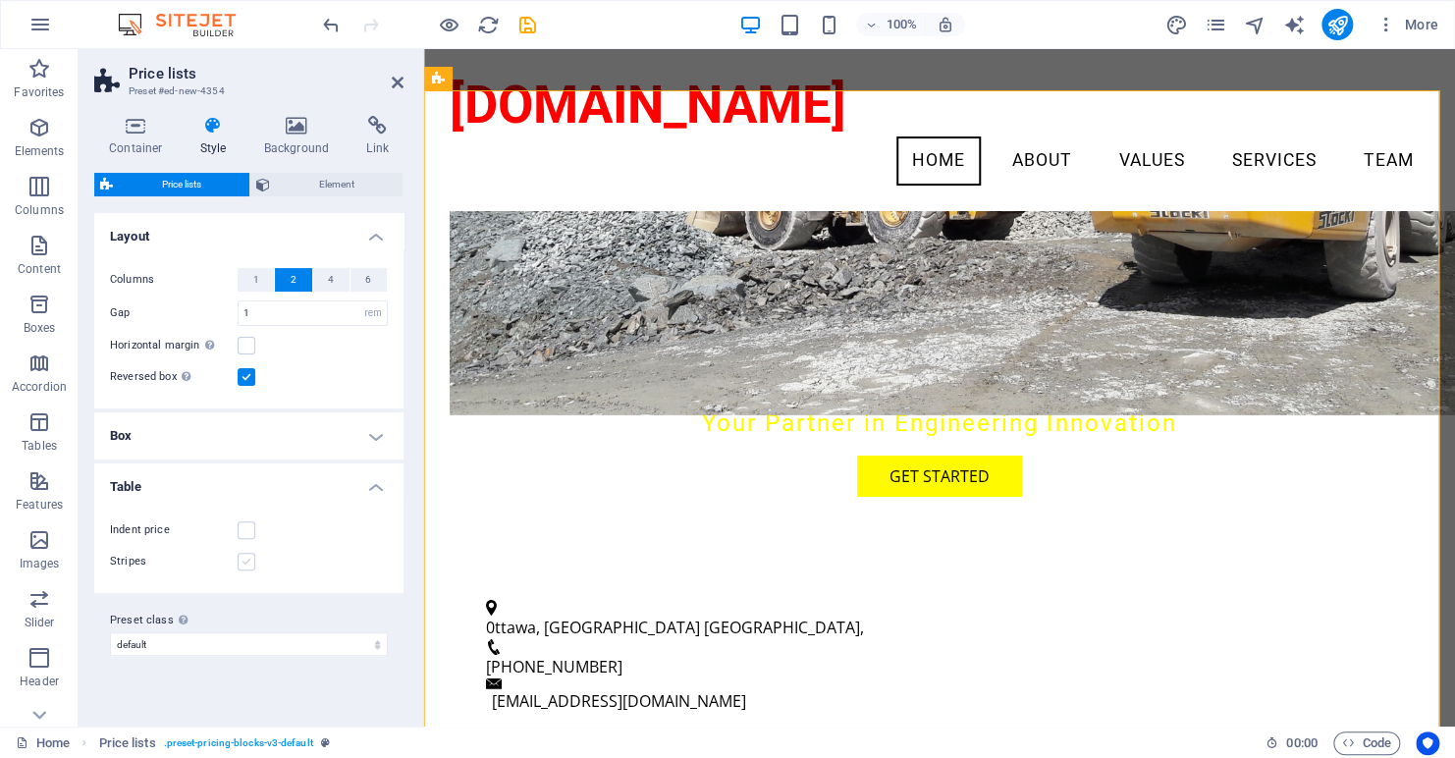
click at [245, 564] on label at bounding box center [247, 562] width 18 height 18
click at [0, 0] on input "Stripes" at bounding box center [0, 0] width 0 height 0
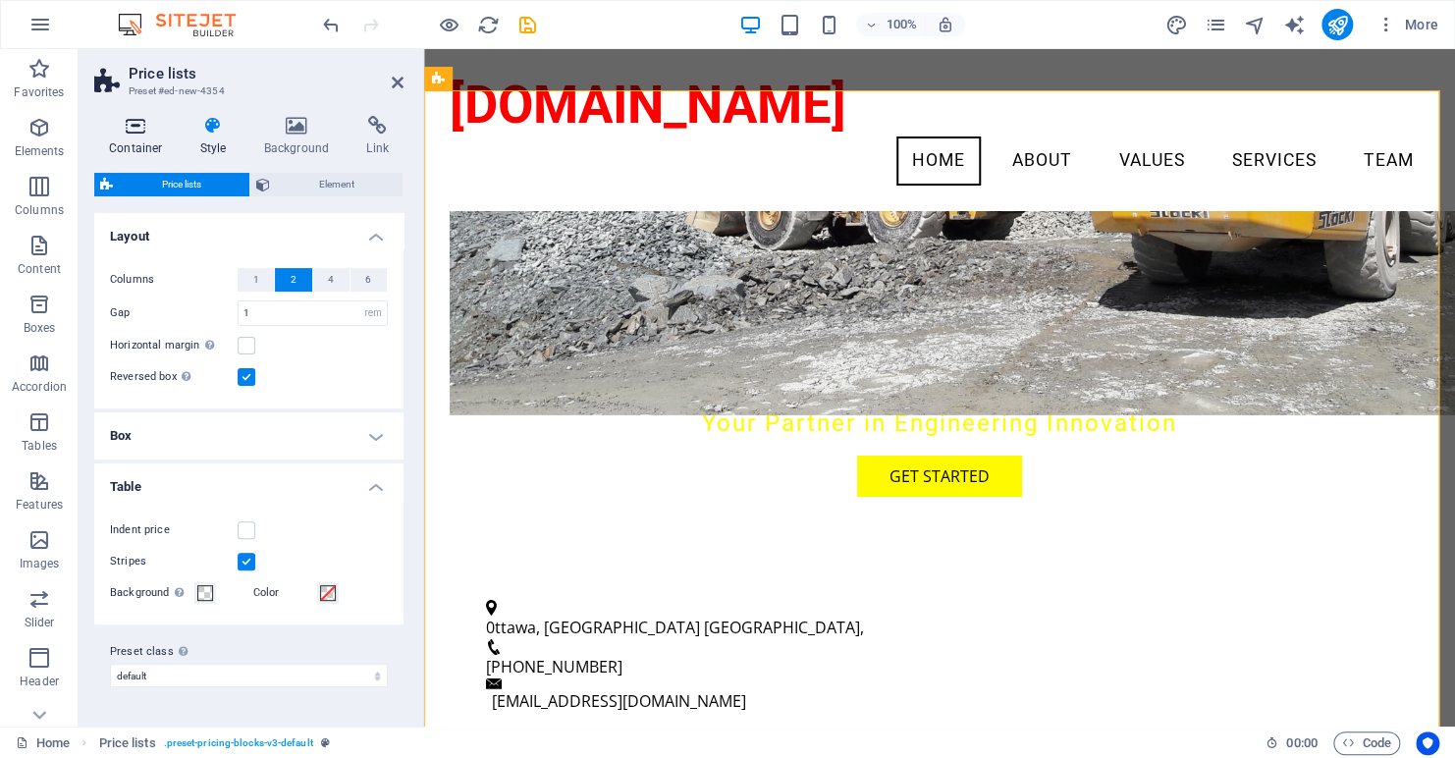
click at [129, 127] on icon at bounding box center [135, 126] width 83 height 20
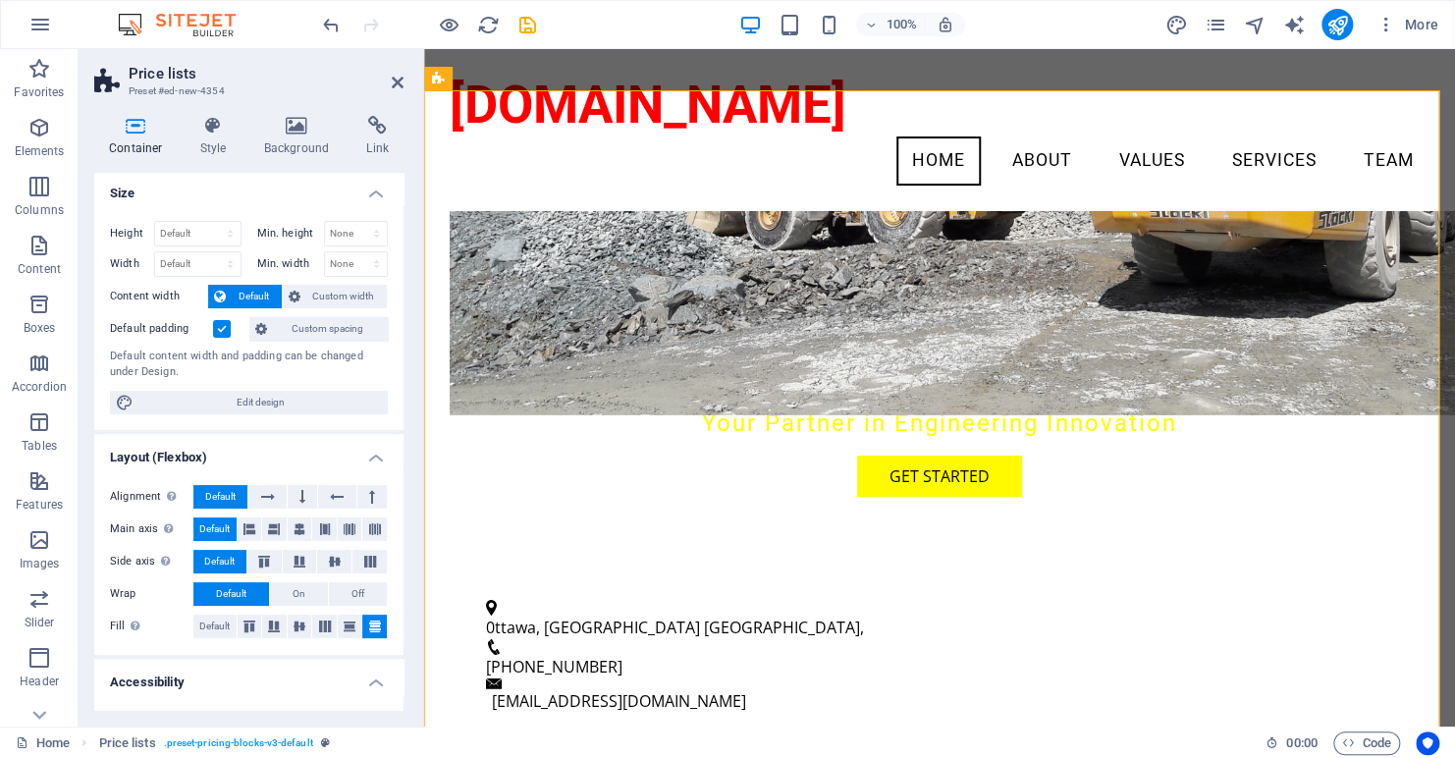
scroll to position [0, 0]
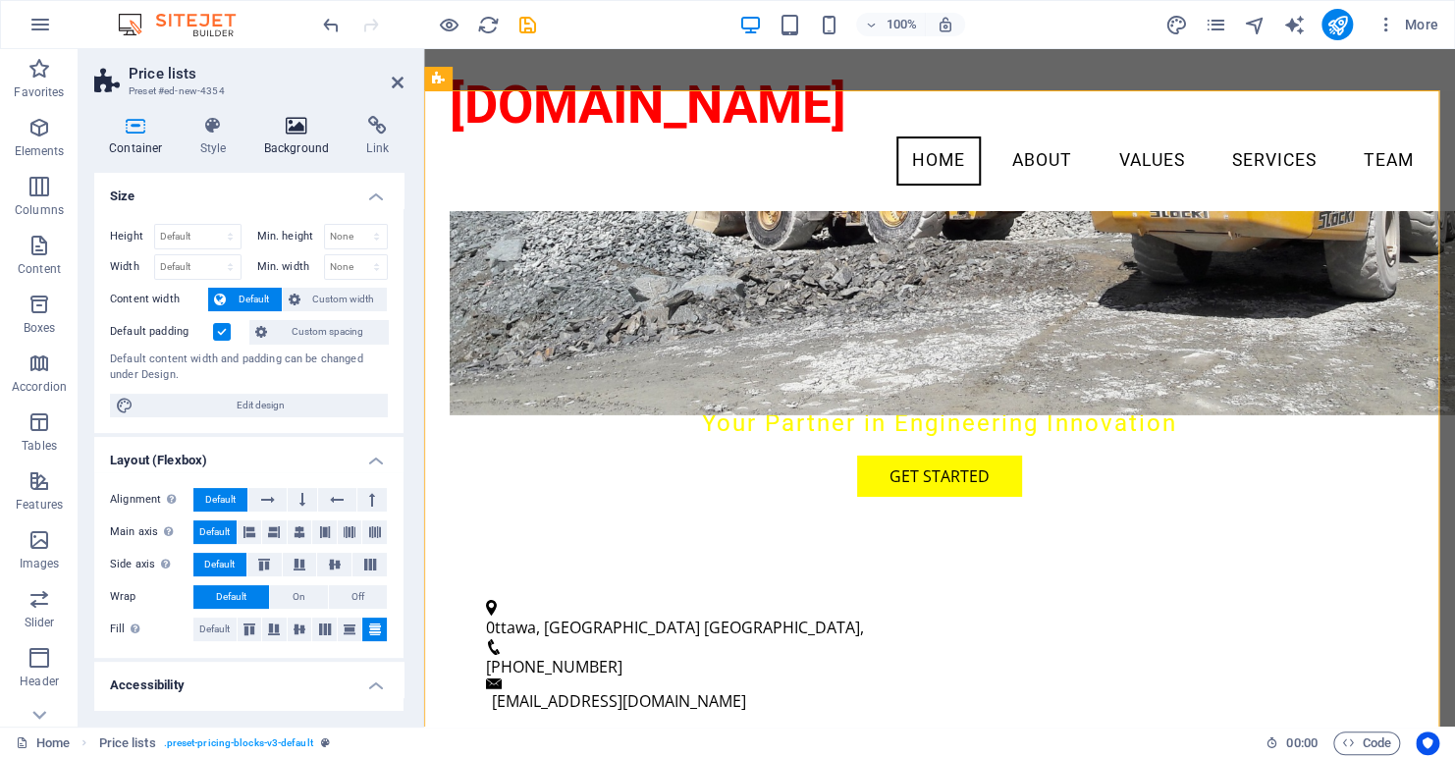
click at [284, 130] on icon at bounding box center [296, 126] width 95 height 20
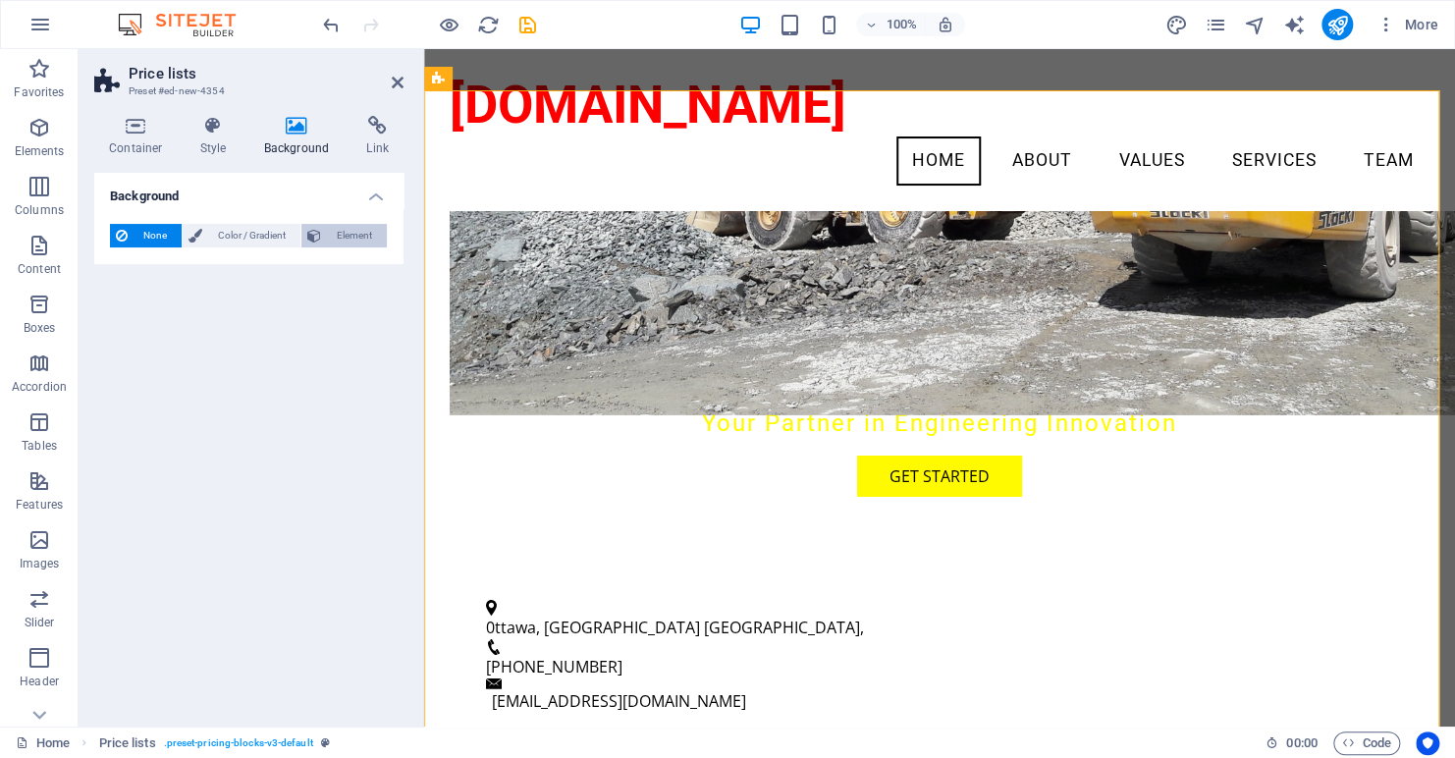
click at [335, 237] on span "Element" at bounding box center [354, 236] width 54 height 24
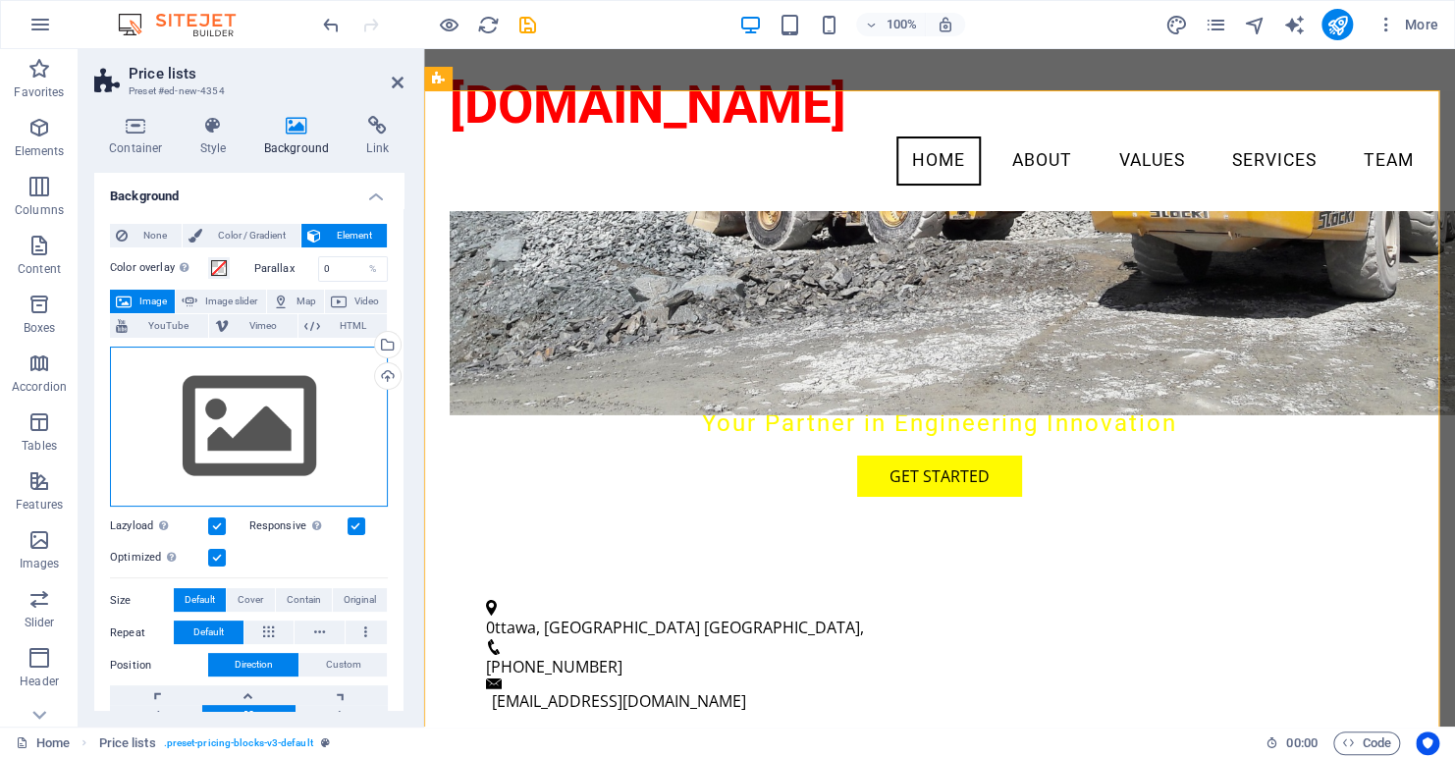
click at [277, 412] on div "Drag files here, click to choose files or select files from Files or our free s…" at bounding box center [249, 427] width 278 height 161
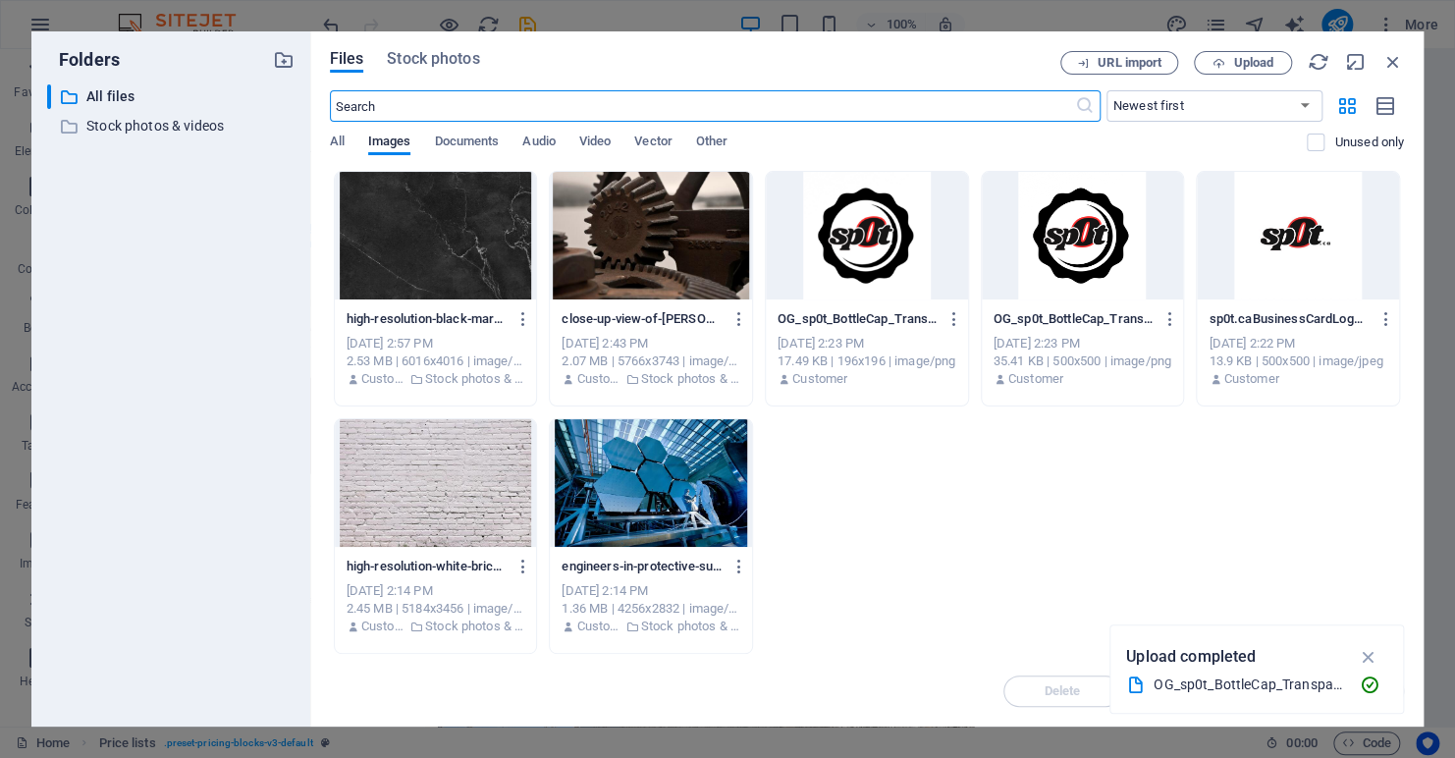
scroll to position [5052, 0]
click at [428, 64] on span "Stock photos" at bounding box center [433, 59] width 92 height 24
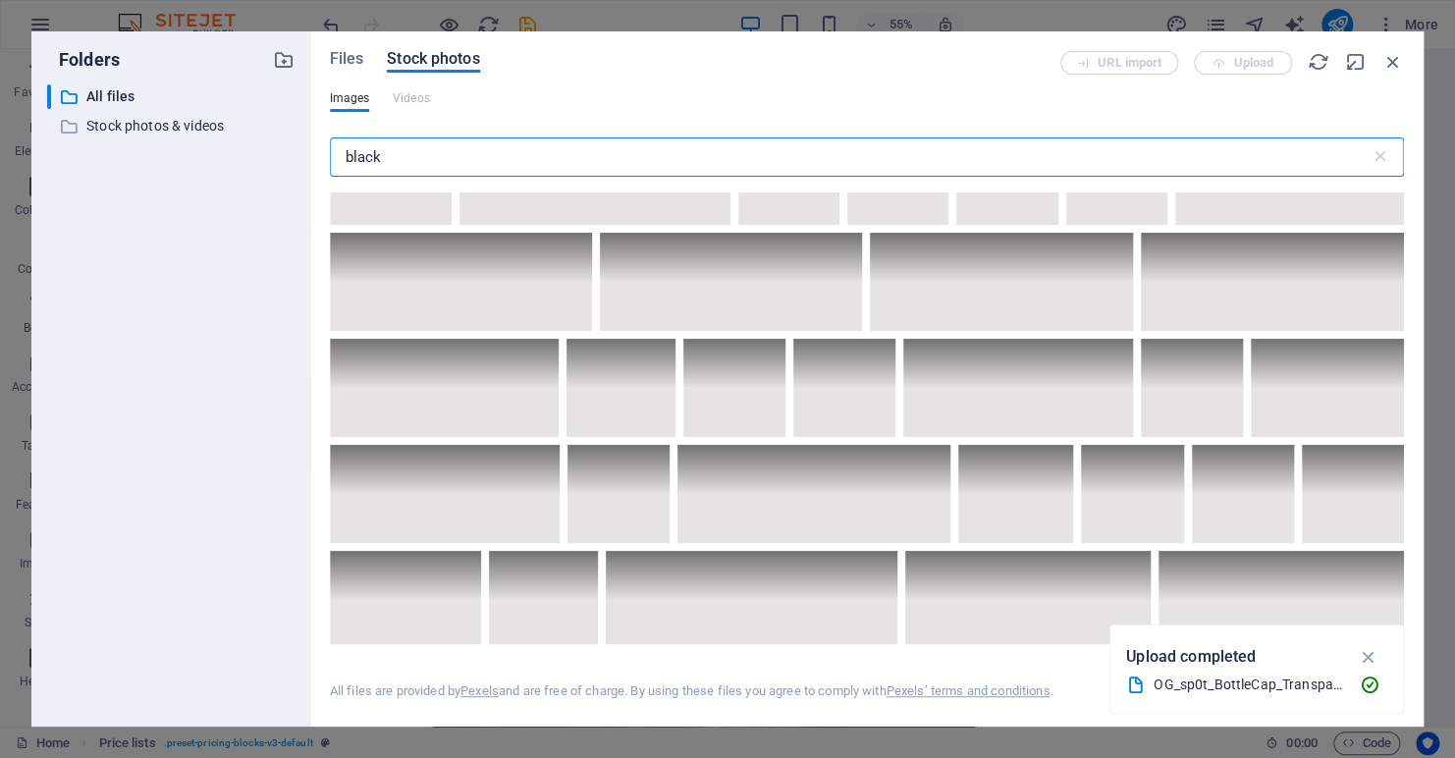
scroll to position [6383, 0]
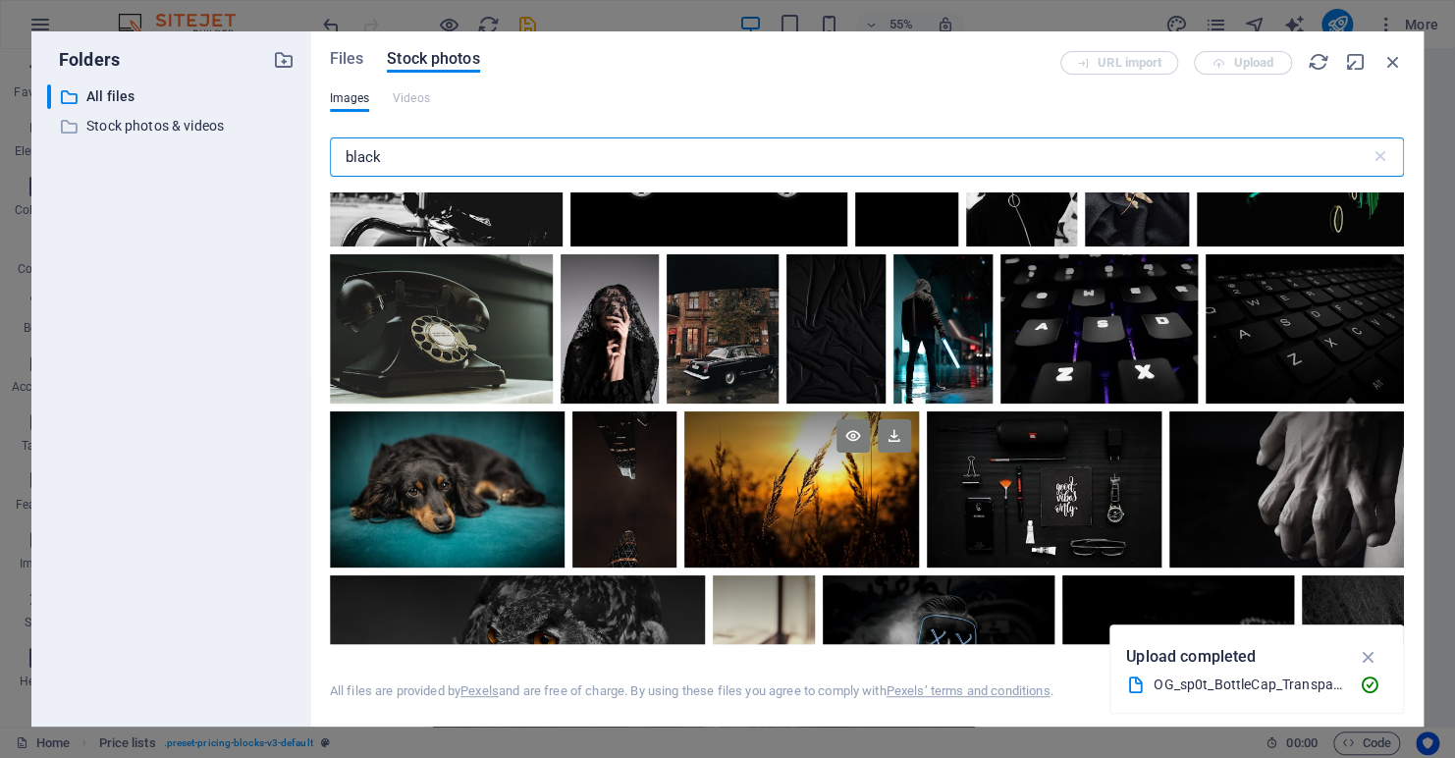
click at [792, 453] on div at bounding box center [802, 450] width 235 height 79
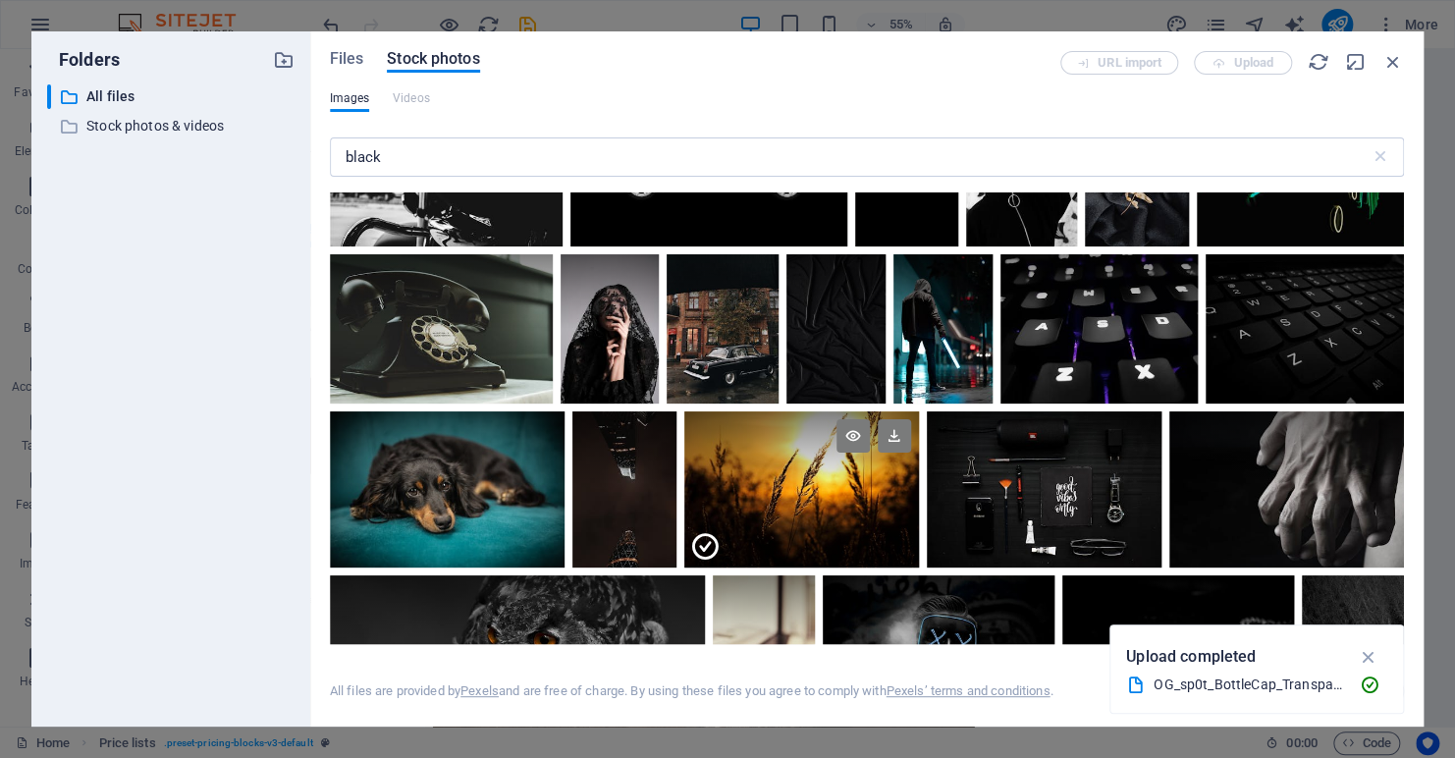
click at [792, 453] on div at bounding box center [802, 450] width 235 height 79
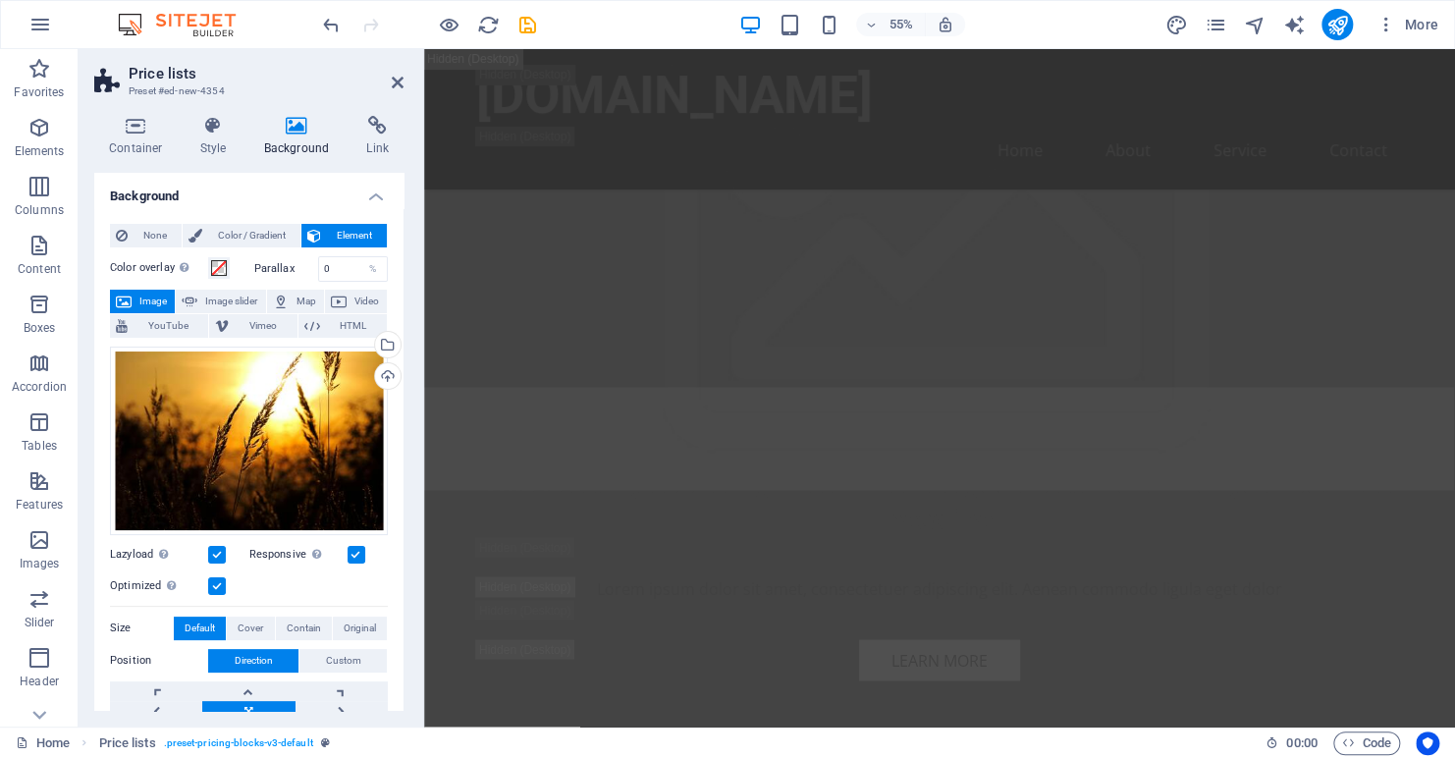
scroll to position [3529, 0]
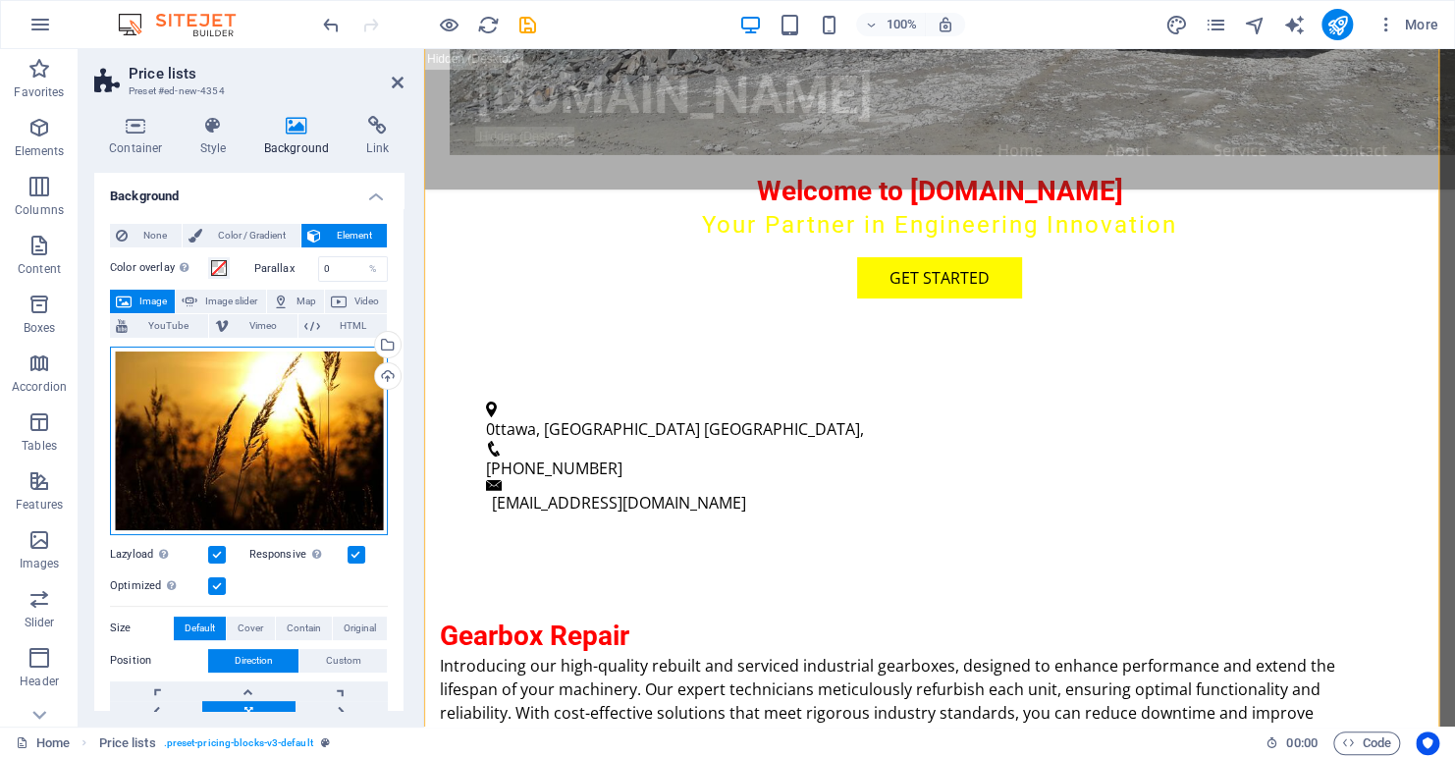
click at [288, 436] on div "Drag files here, click to choose files or select files from Files or our free s…" at bounding box center [249, 441] width 278 height 189
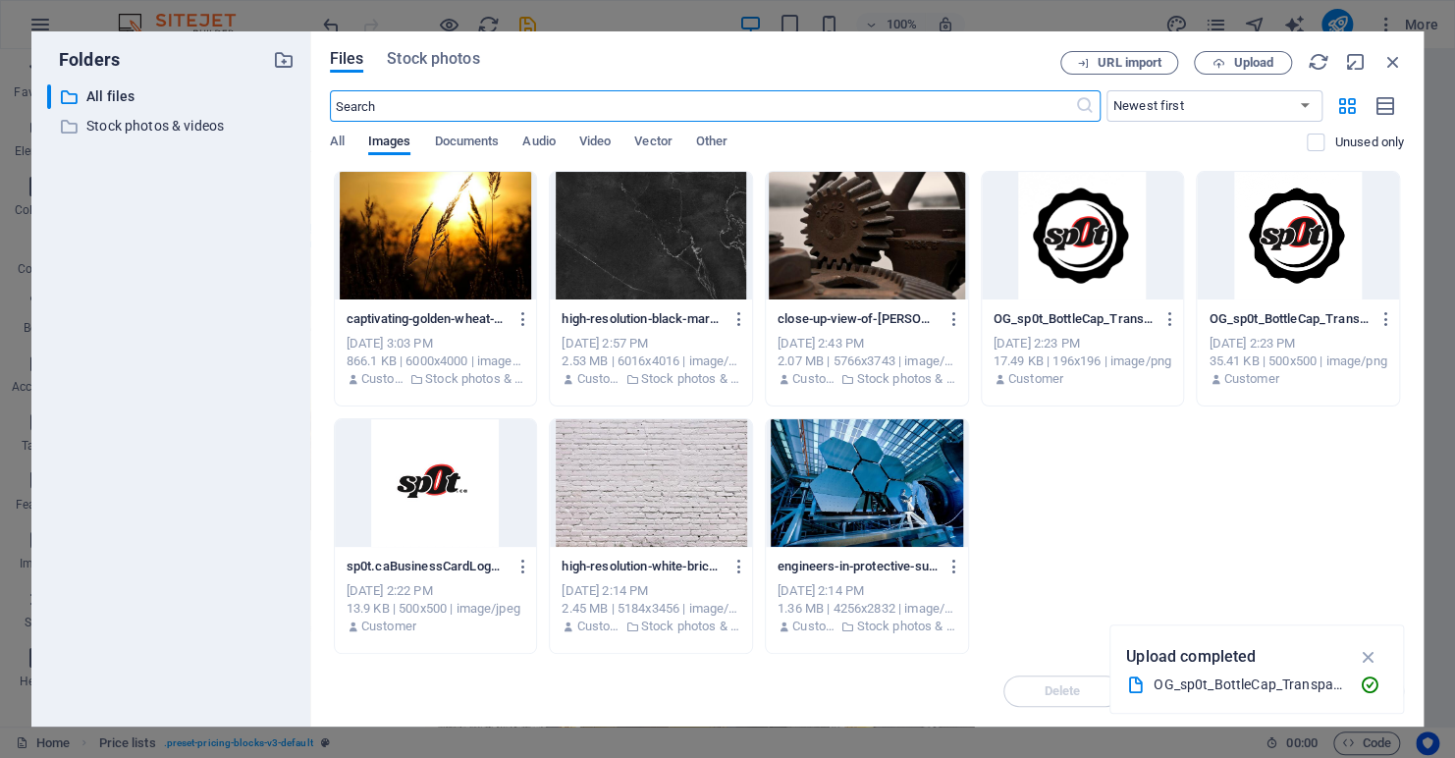
scroll to position [5052, 0]
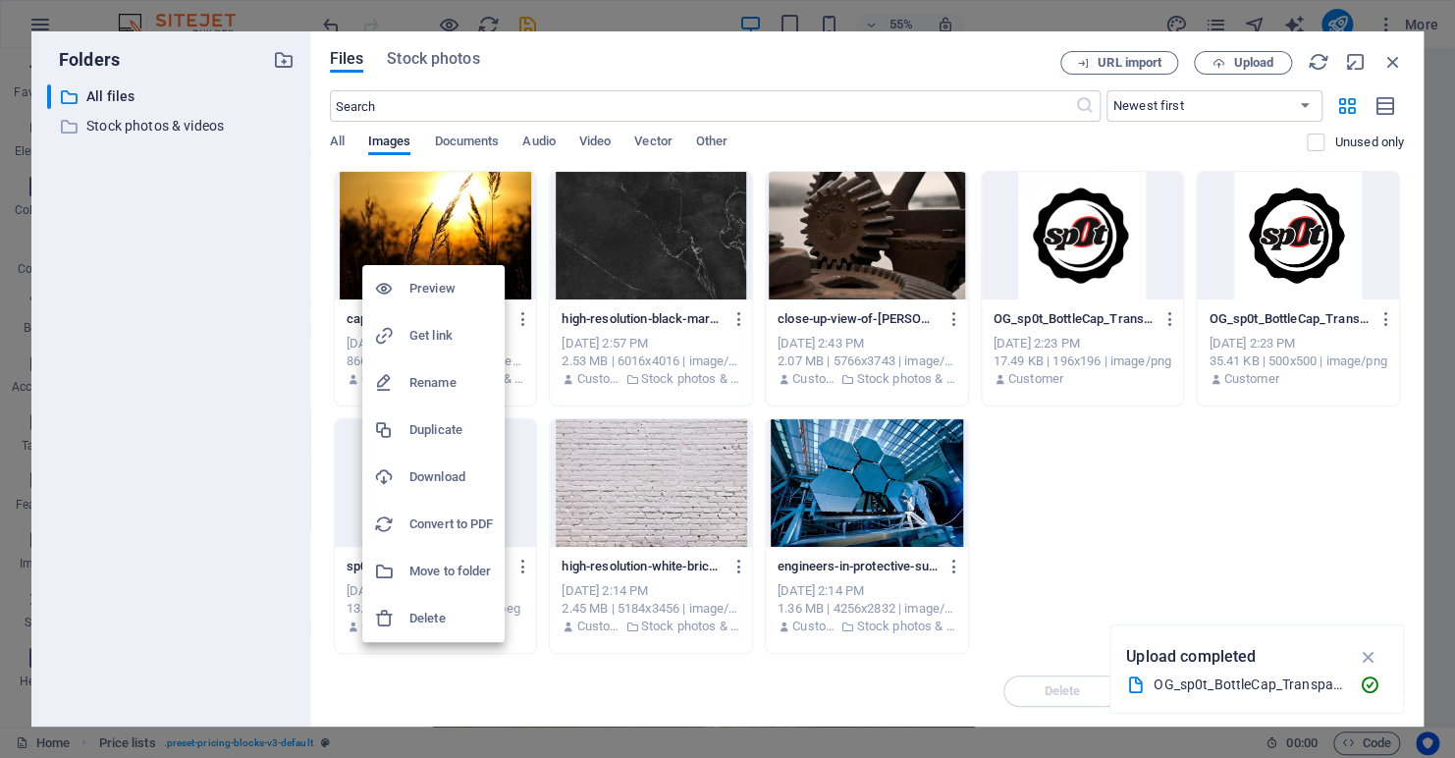
click at [417, 616] on h6 "Delete" at bounding box center [451, 619] width 83 height 24
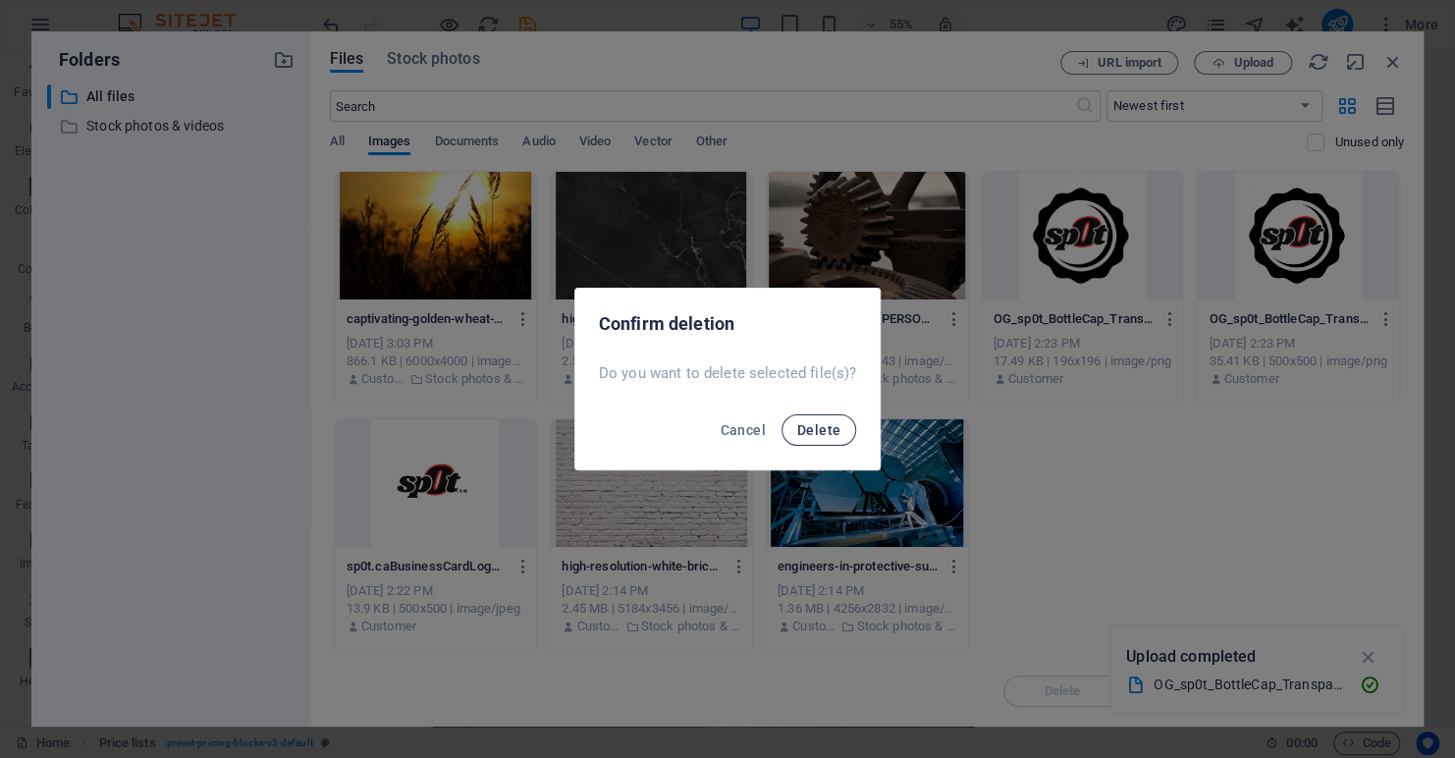
click at [798, 426] on span "Delete" at bounding box center [818, 430] width 43 height 16
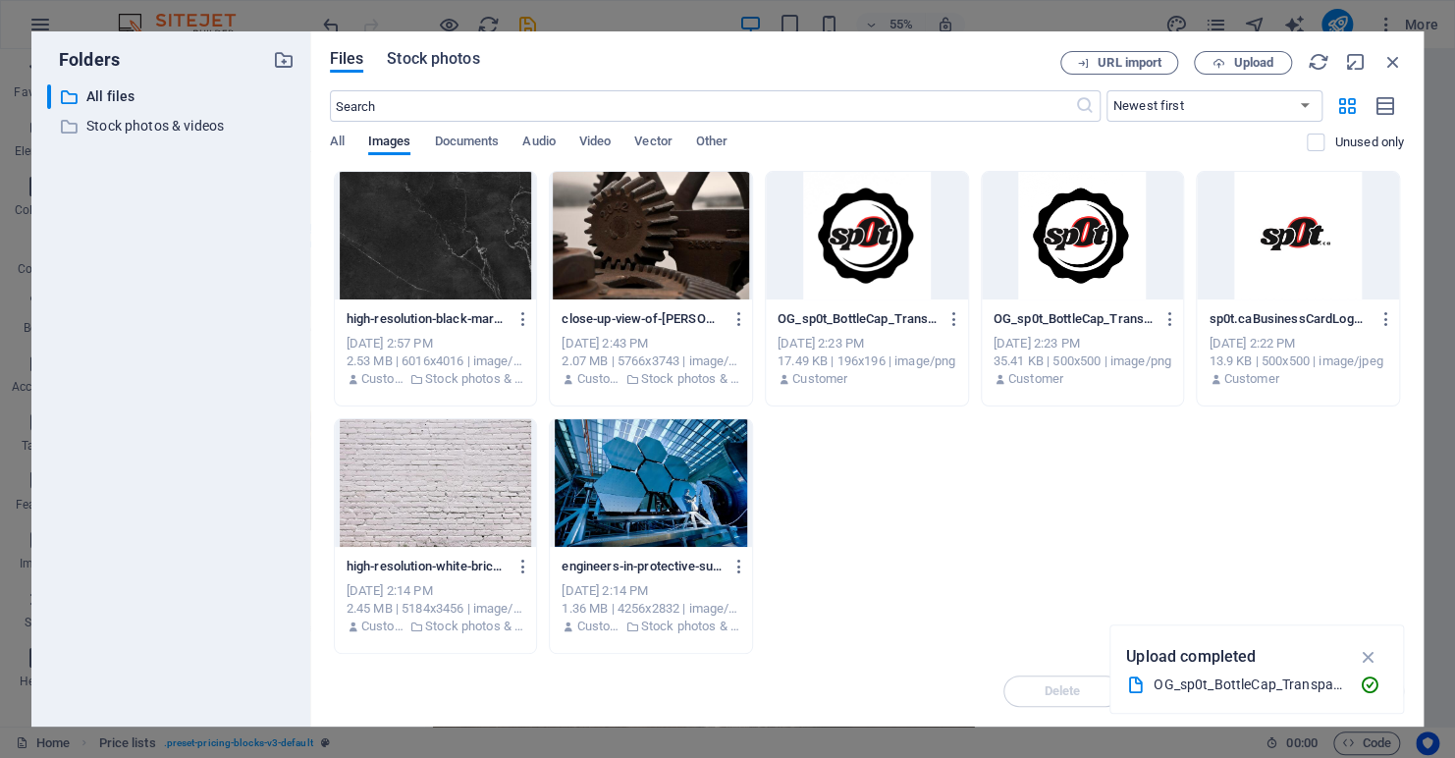
click at [451, 58] on span "Stock photos" at bounding box center [433, 59] width 92 height 24
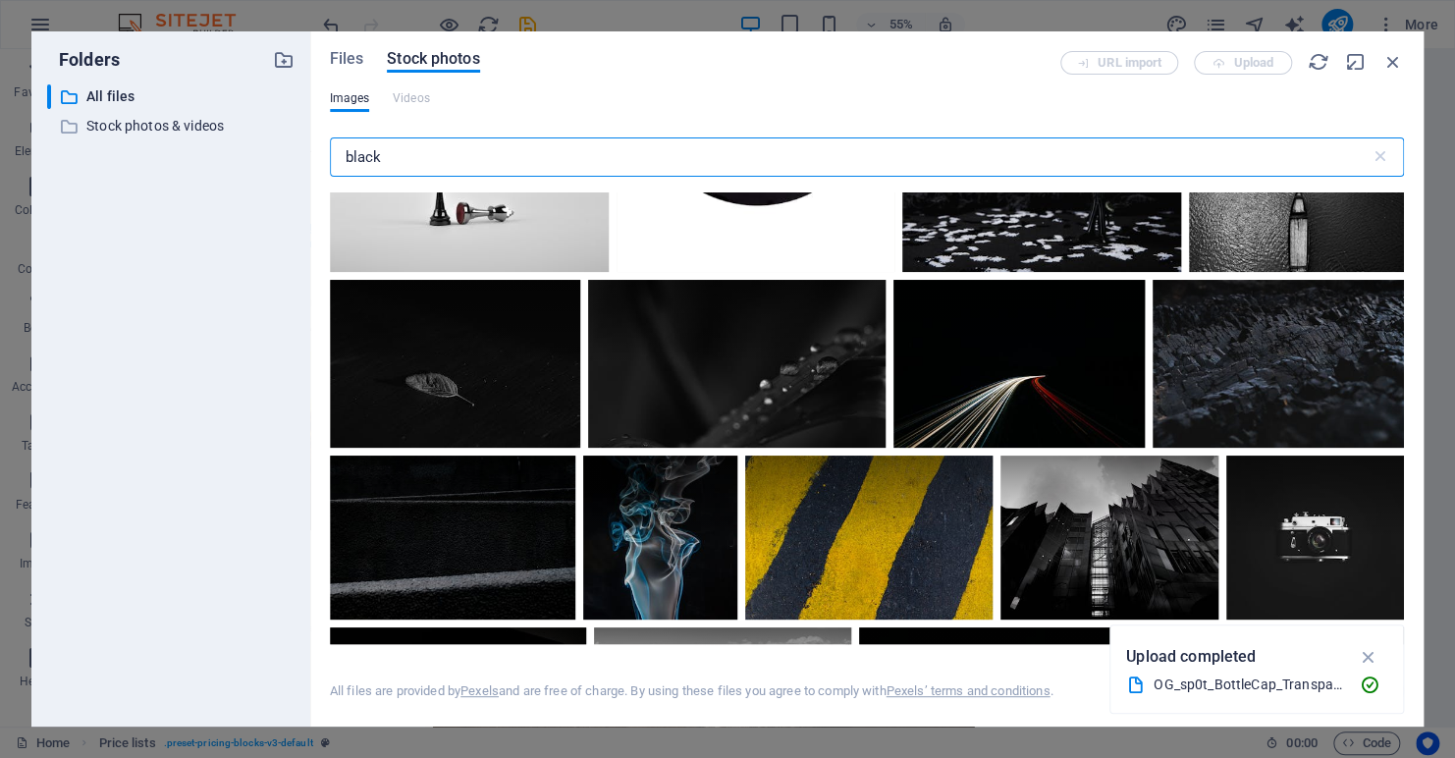
scroll to position [1178, 0]
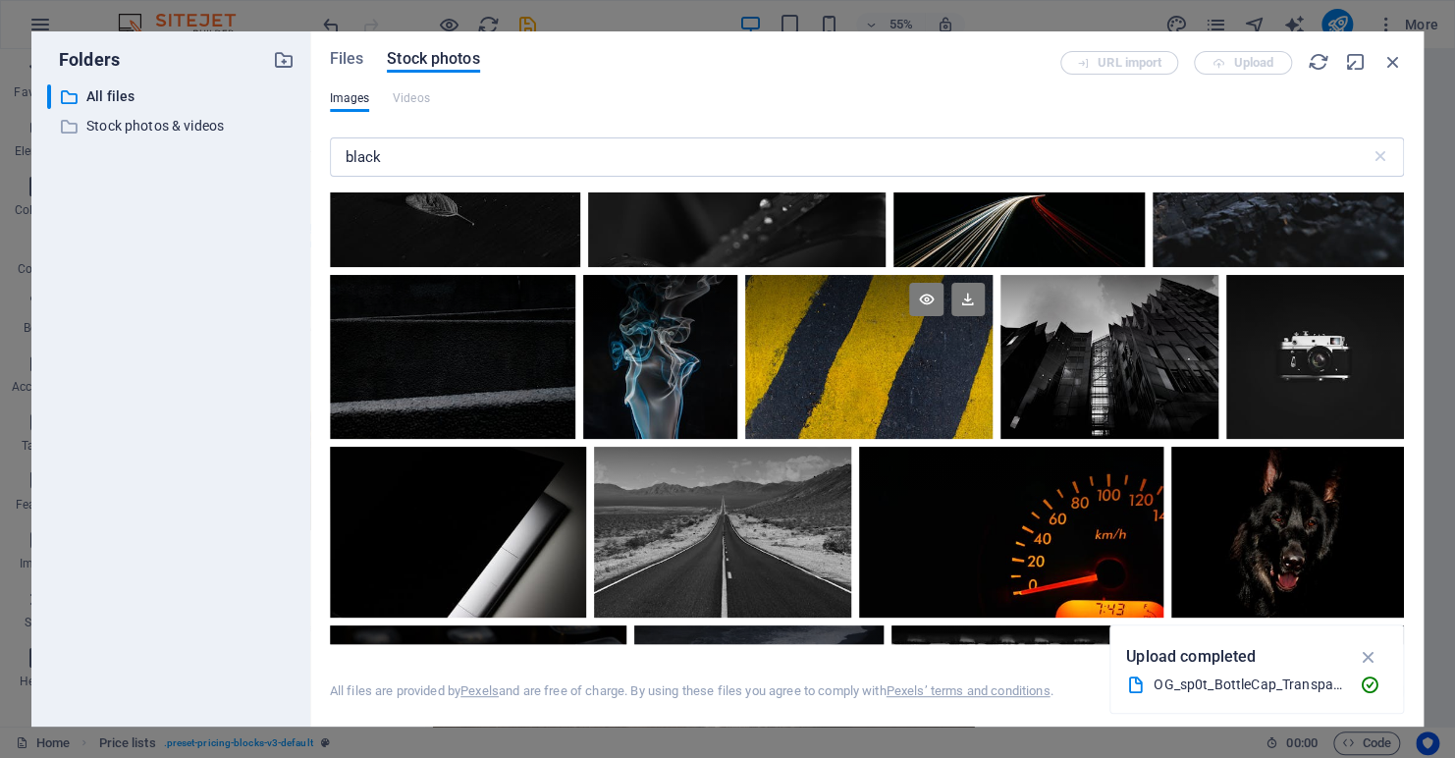
click at [849, 374] on div at bounding box center [868, 357] width 247 height 164
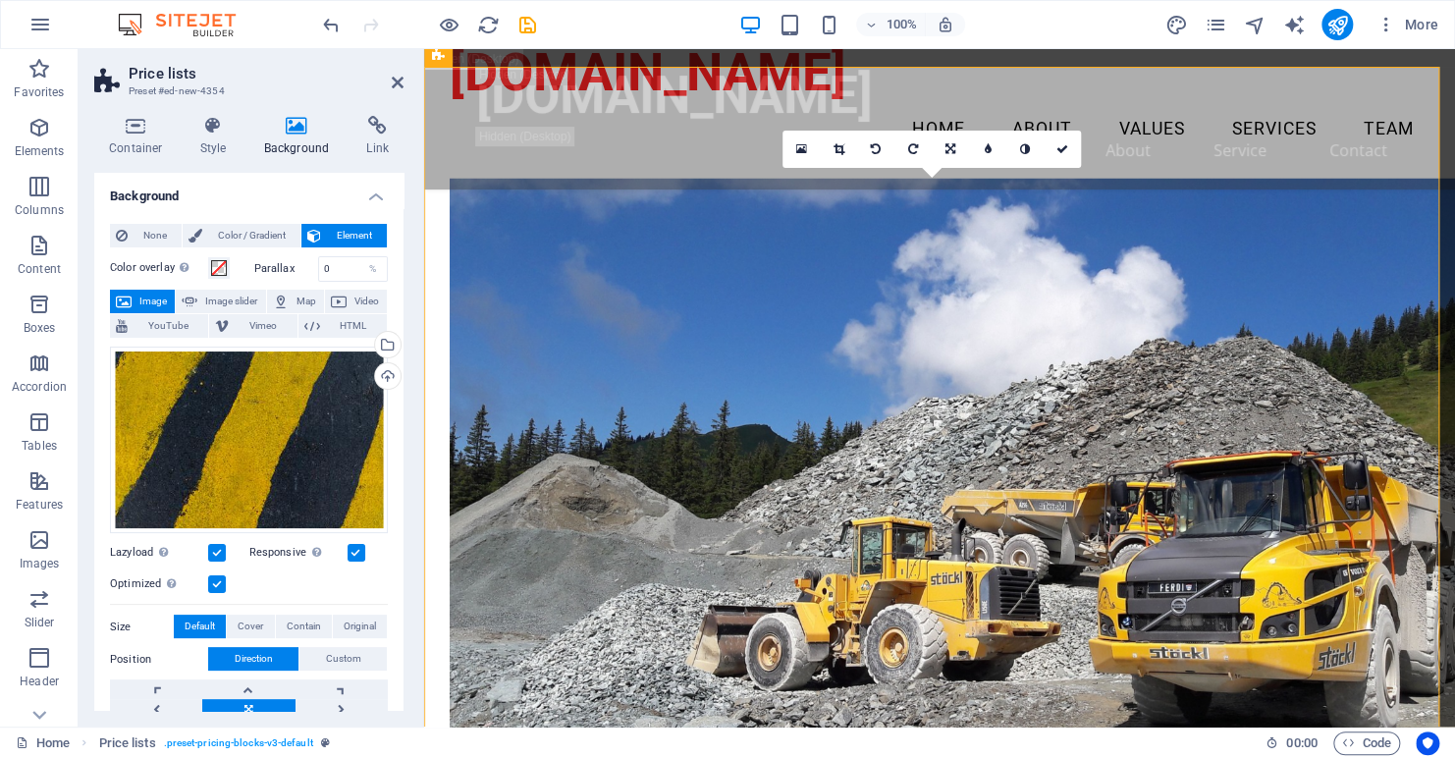
scroll to position [3234, 0]
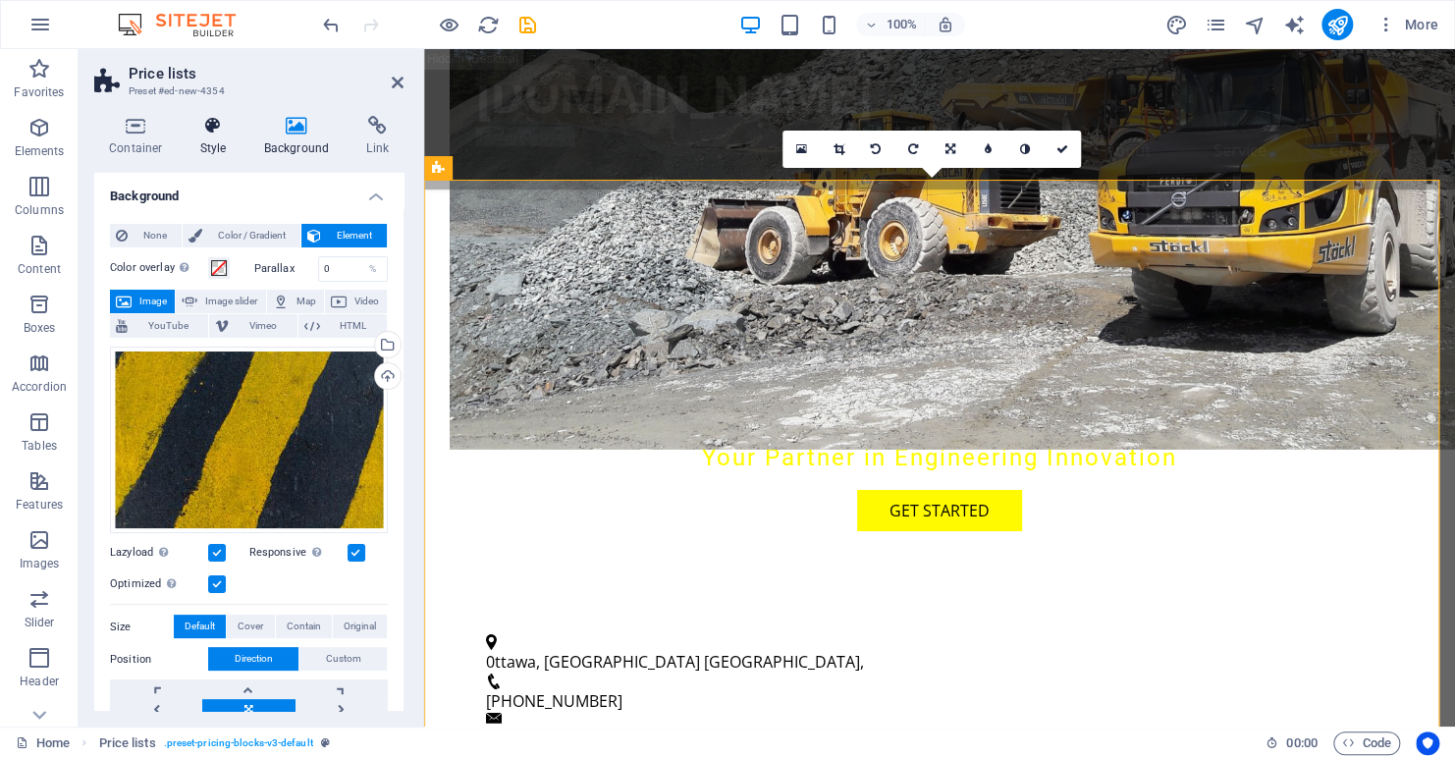
click at [211, 126] on icon at bounding box center [214, 126] width 56 height 20
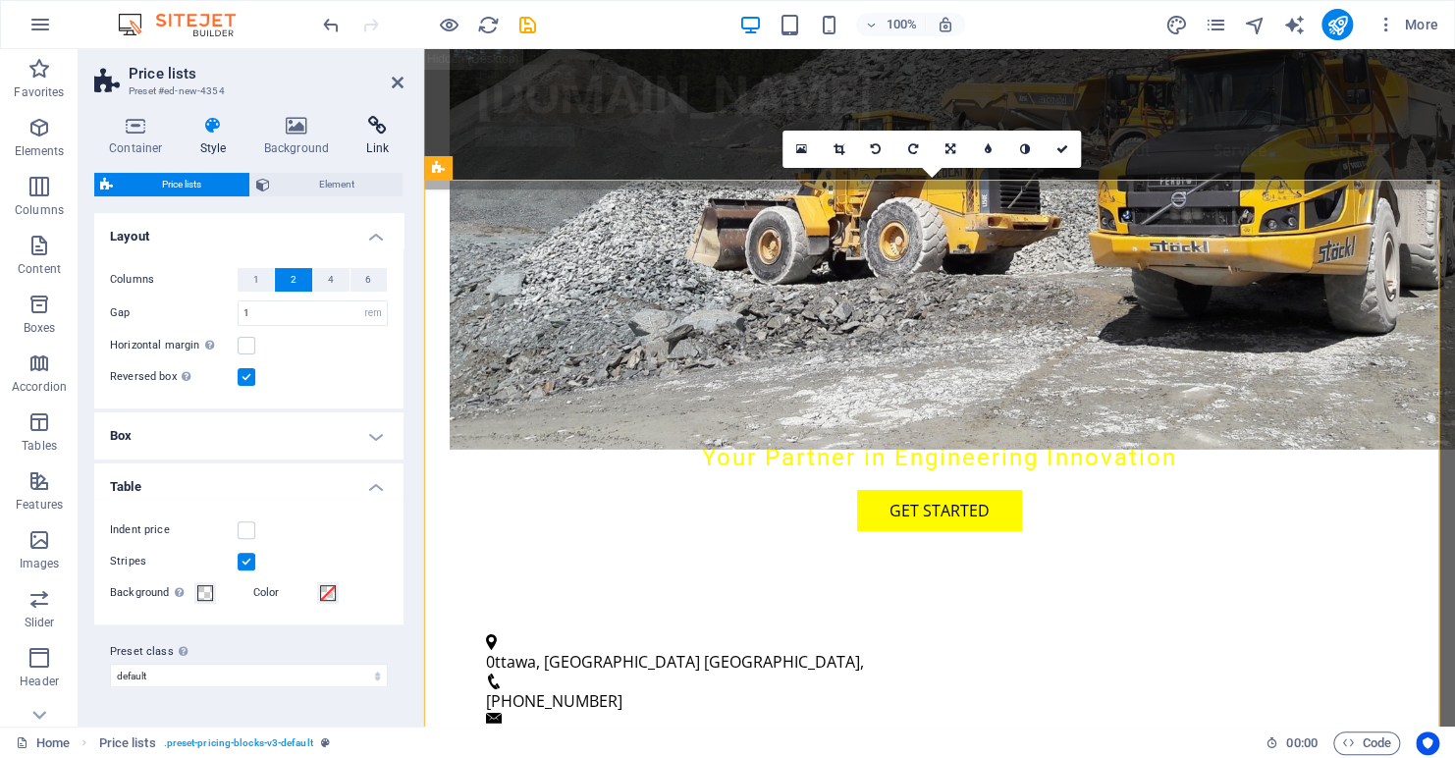
click at [374, 126] on icon at bounding box center [378, 126] width 52 height 20
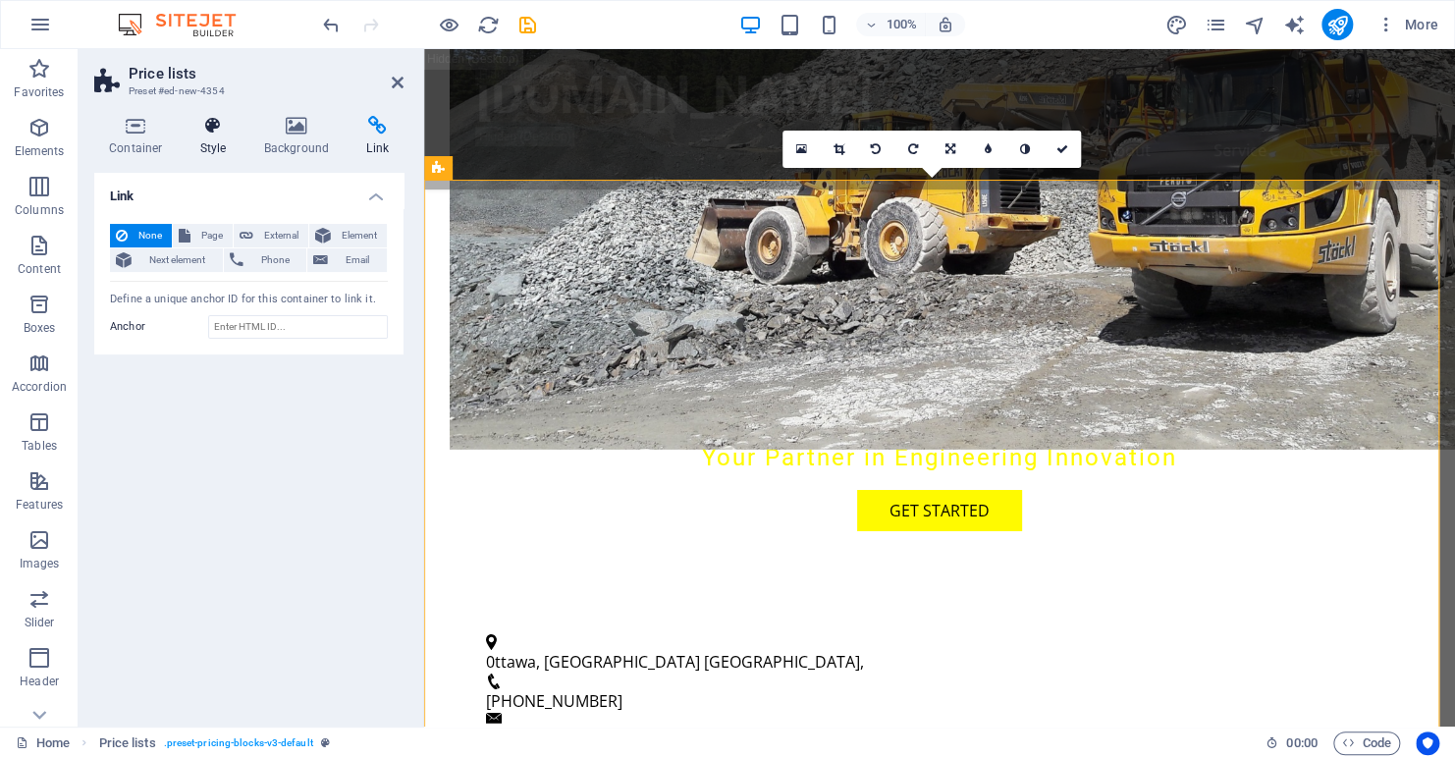
click at [220, 129] on icon at bounding box center [214, 126] width 56 height 20
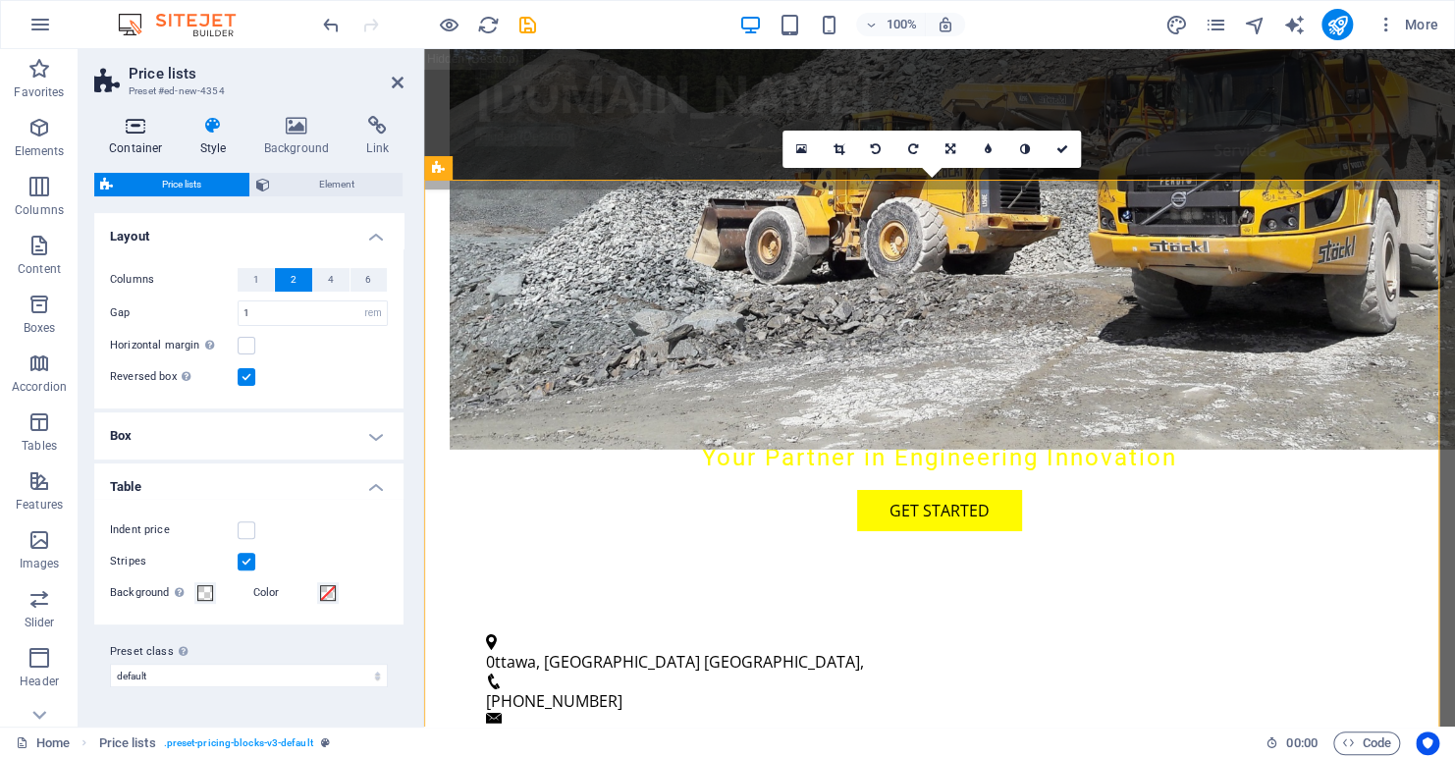
click at [123, 123] on icon at bounding box center [135, 126] width 83 height 20
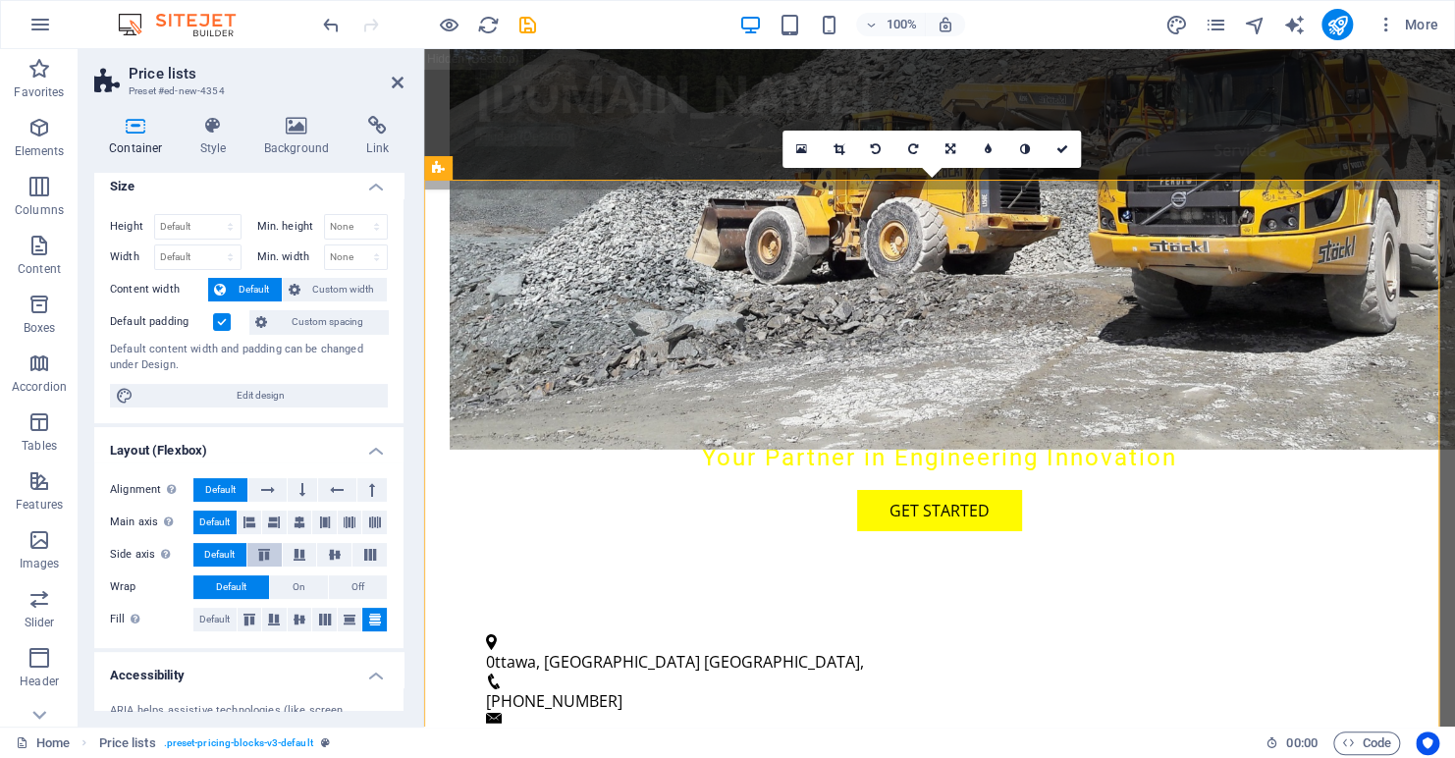
scroll to position [0, 0]
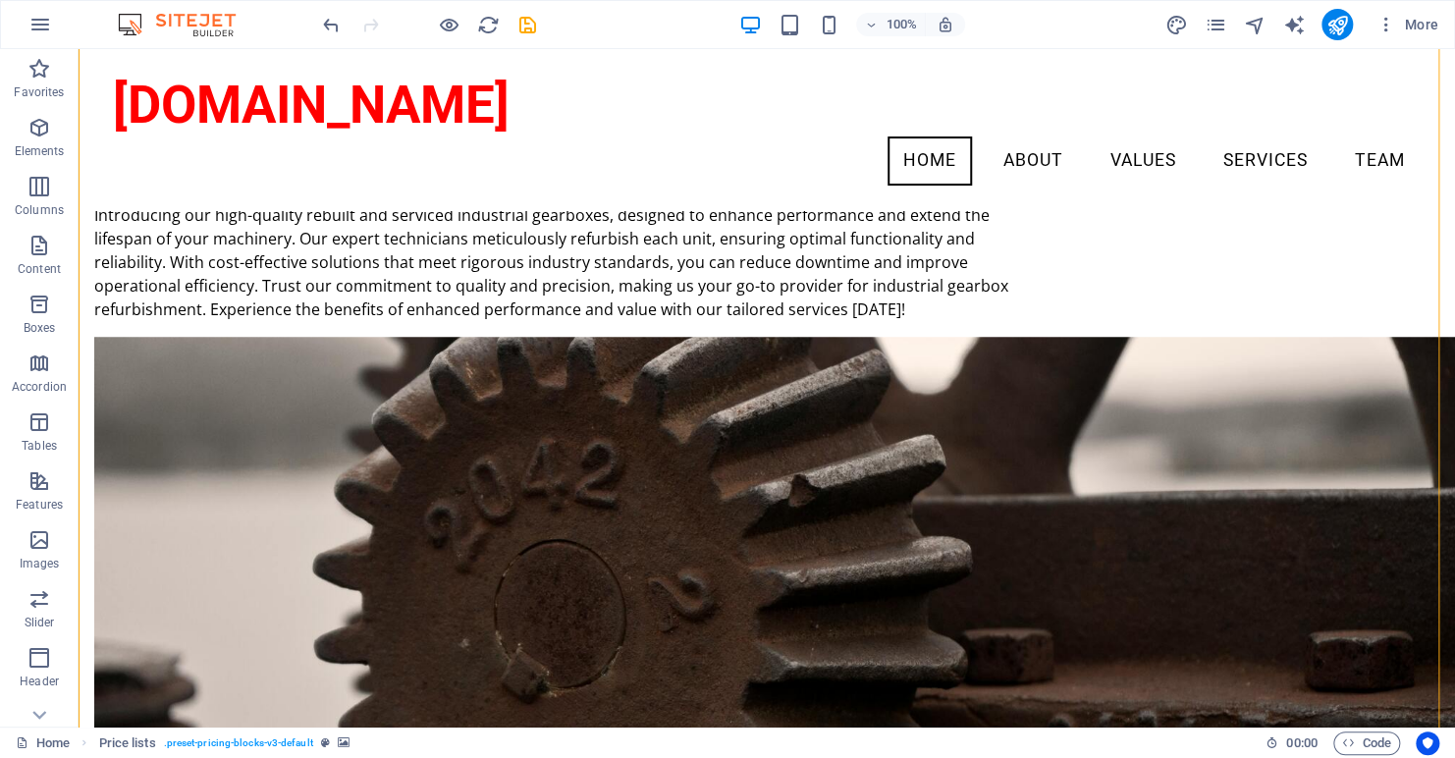
scroll to position [3529, 0]
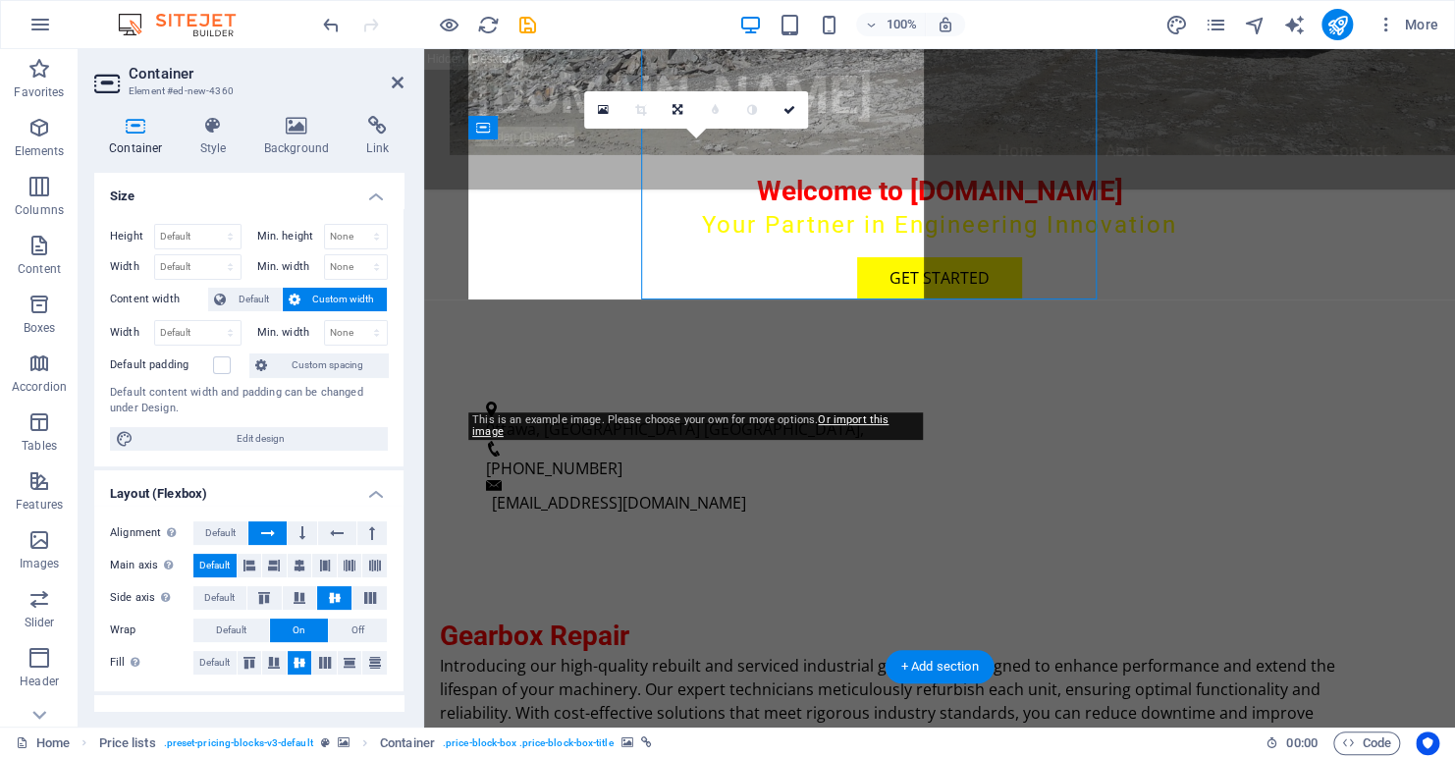
scroll to position [3642, 0]
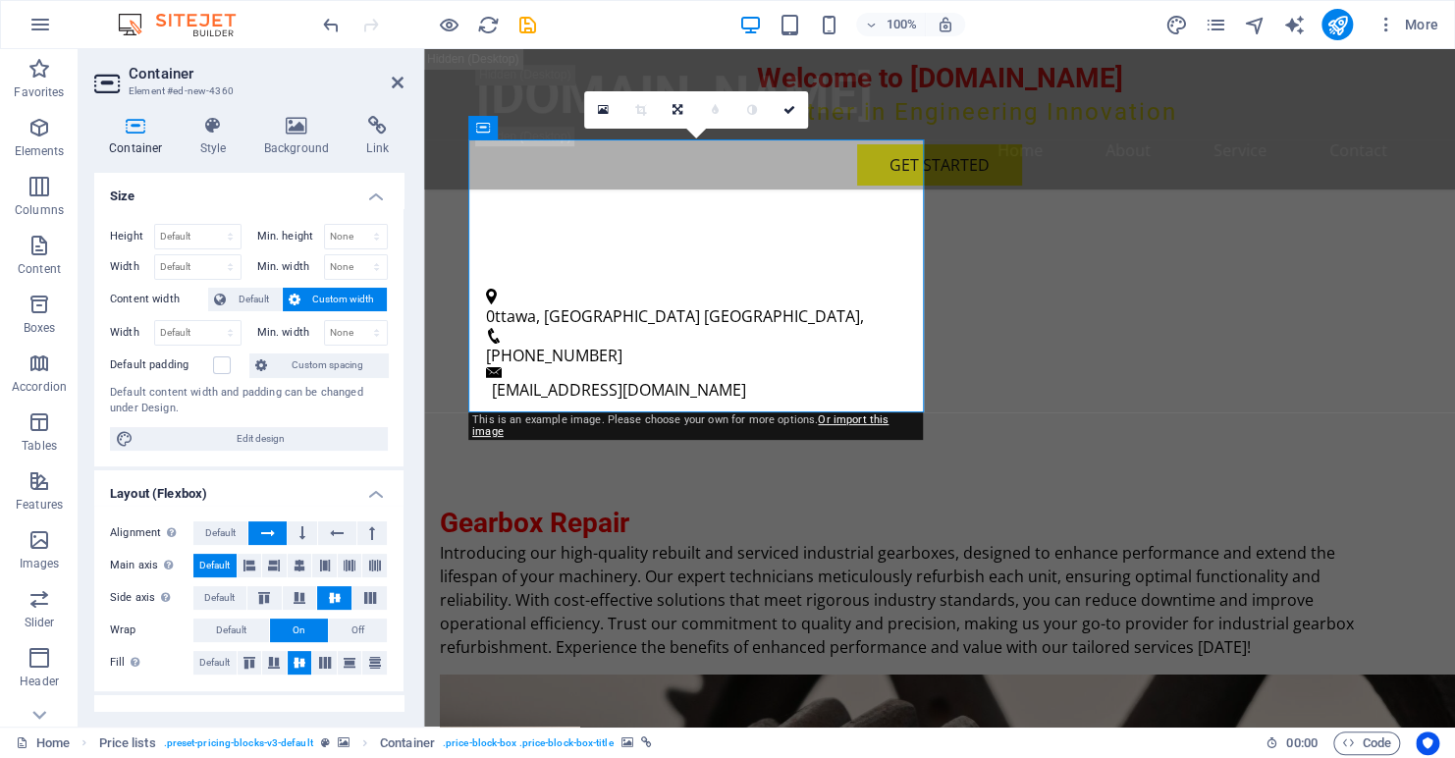
click at [294, 125] on icon at bounding box center [296, 126] width 95 height 20
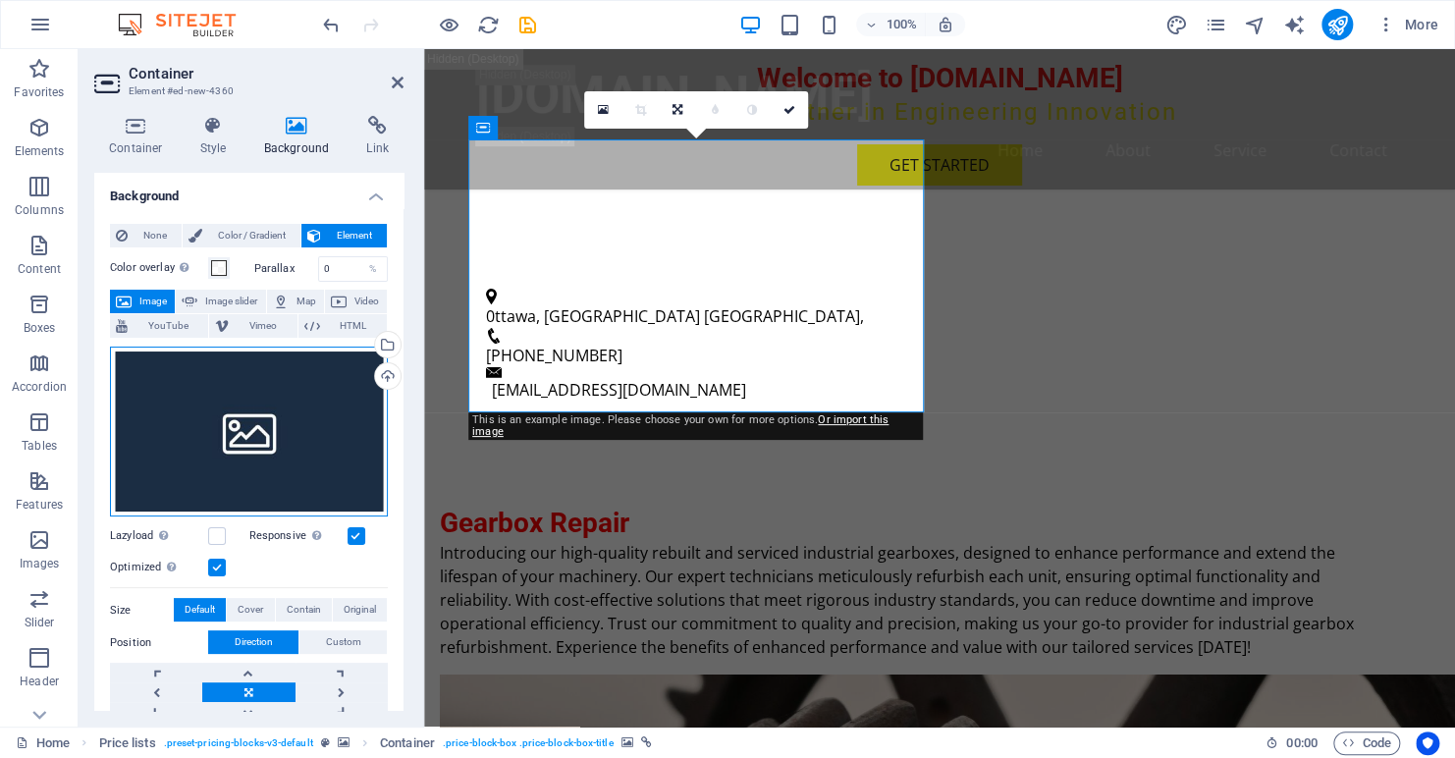
click at [239, 420] on div "Drag files here, click to choose files or select files from Files or our free s…" at bounding box center [249, 432] width 278 height 171
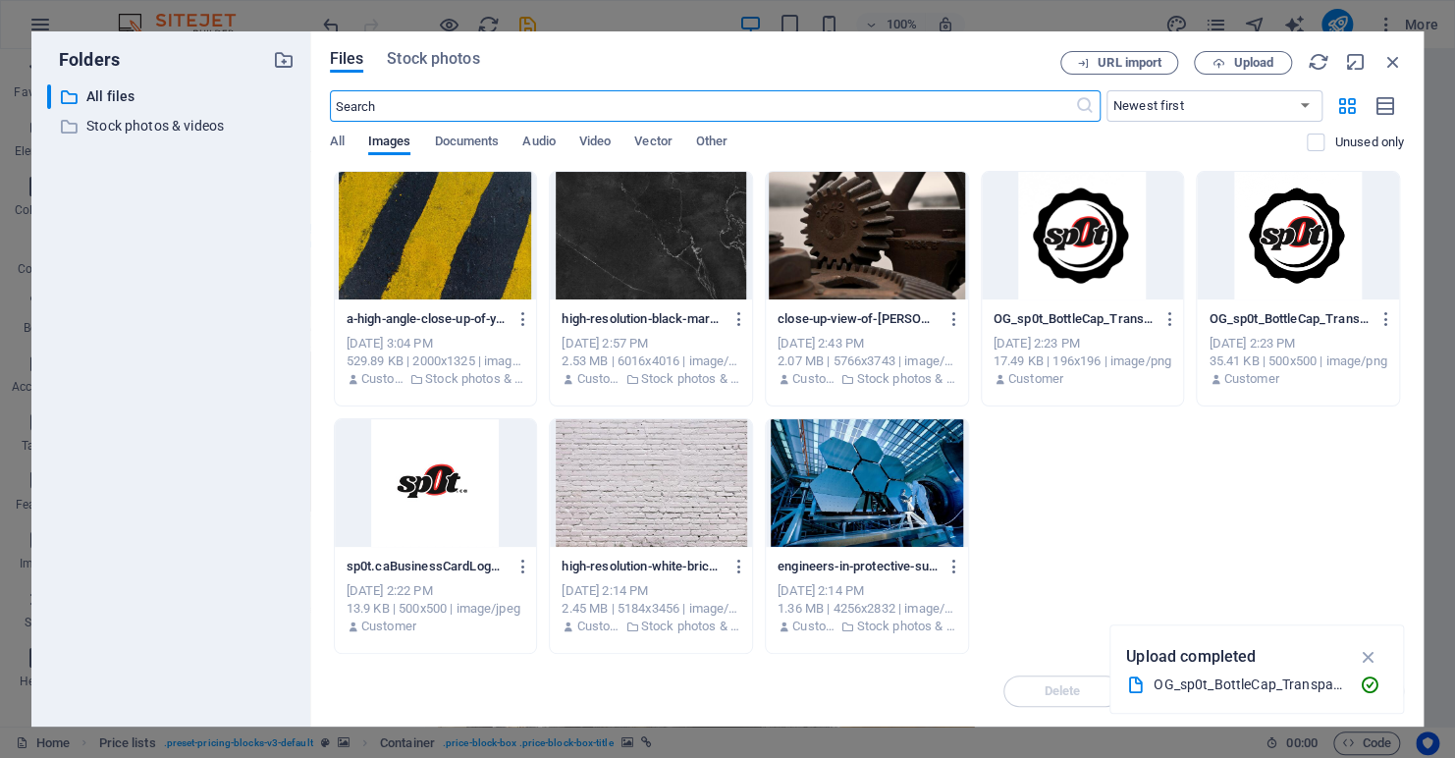
scroll to position [5052, 0]
click at [412, 55] on span "Stock photos" at bounding box center [433, 59] width 92 height 24
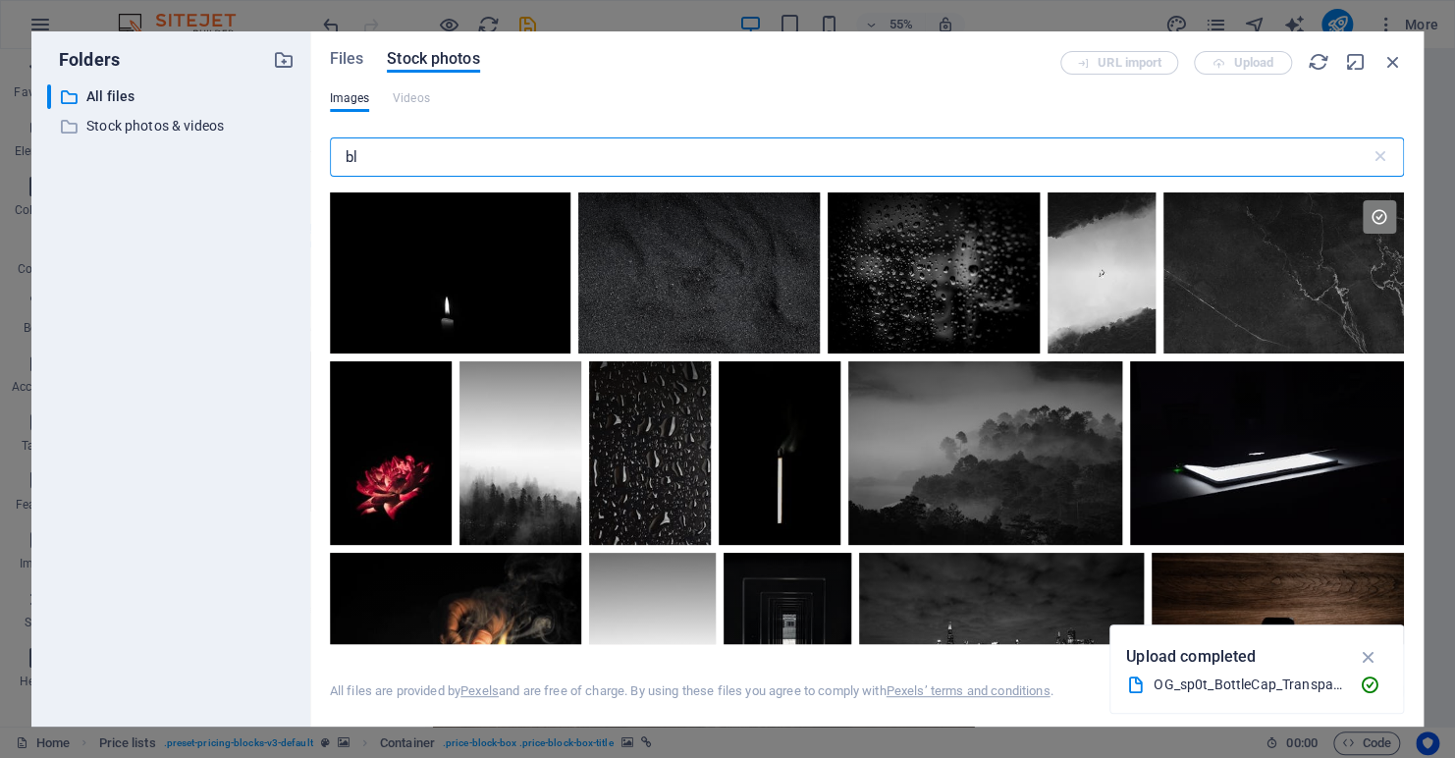
type input "b"
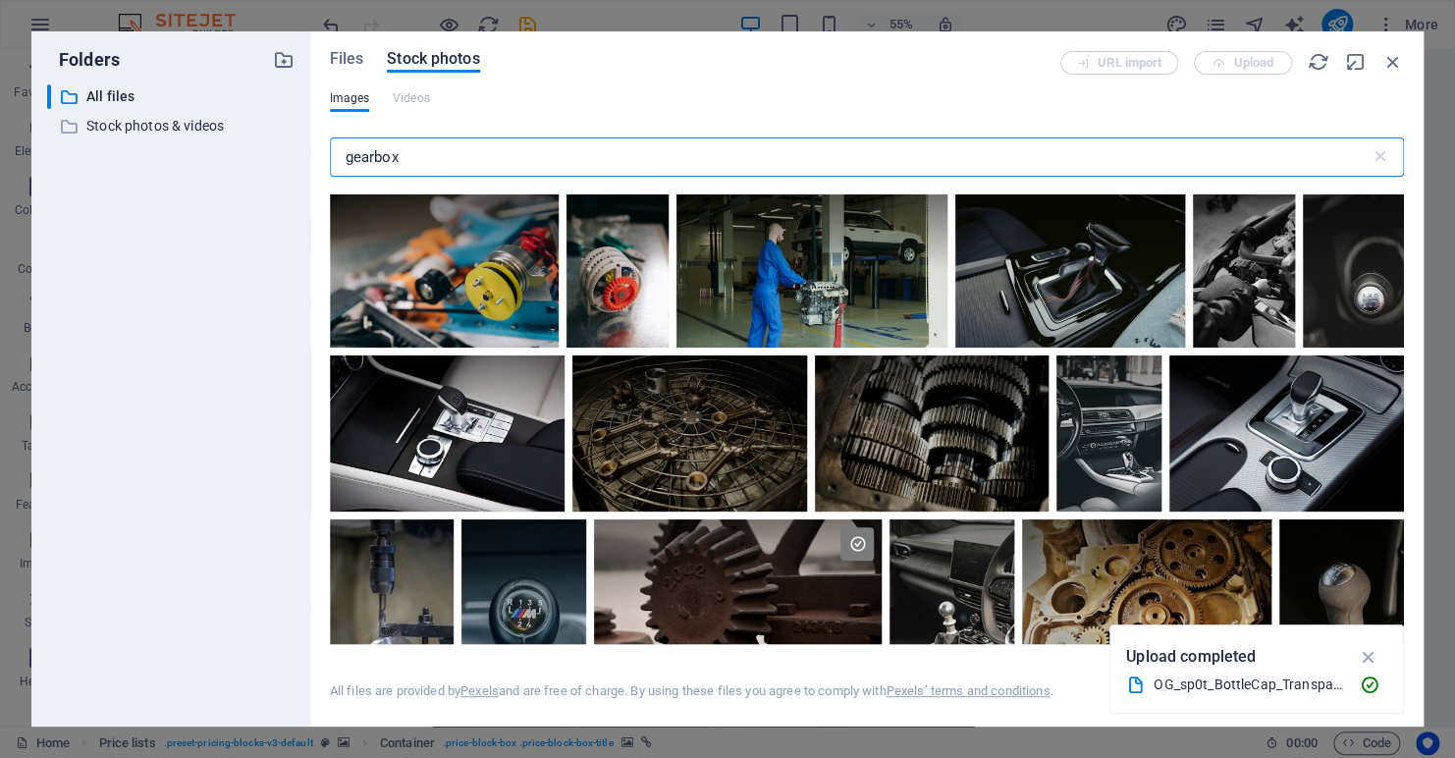
scroll to position [196, 0]
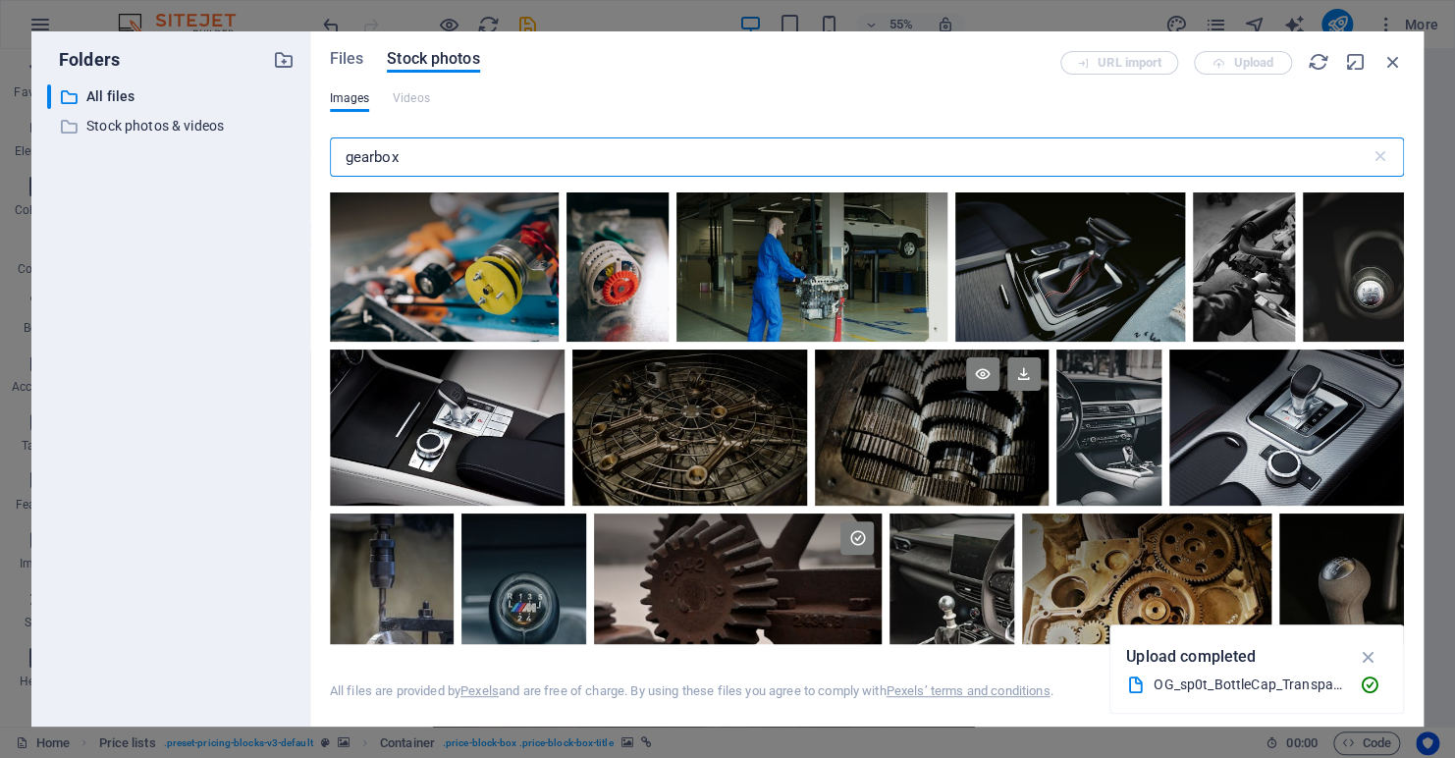
type input "gearbox"
click at [908, 443] on div at bounding box center [932, 428] width 235 height 156
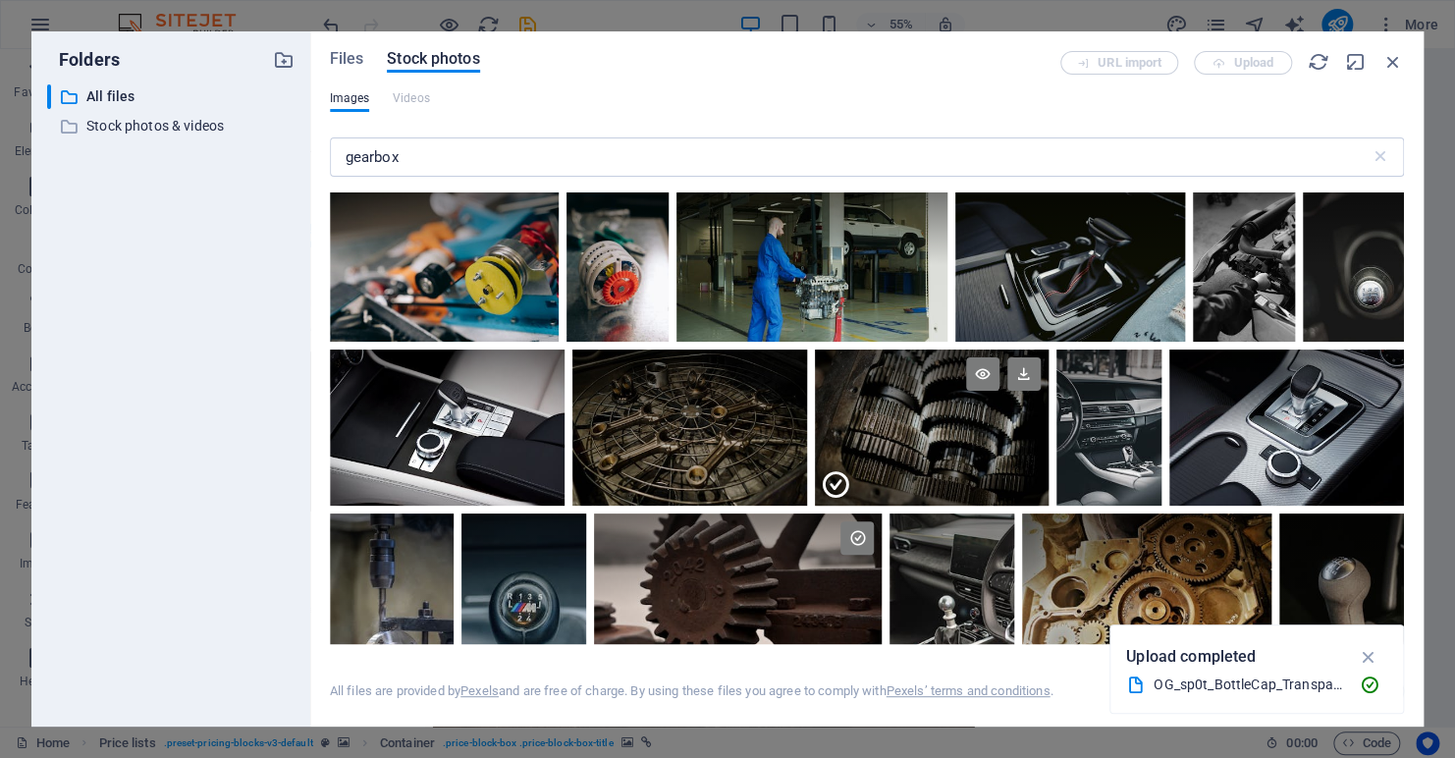
click at [908, 443] on div at bounding box center [932, 466] width 235 height 79
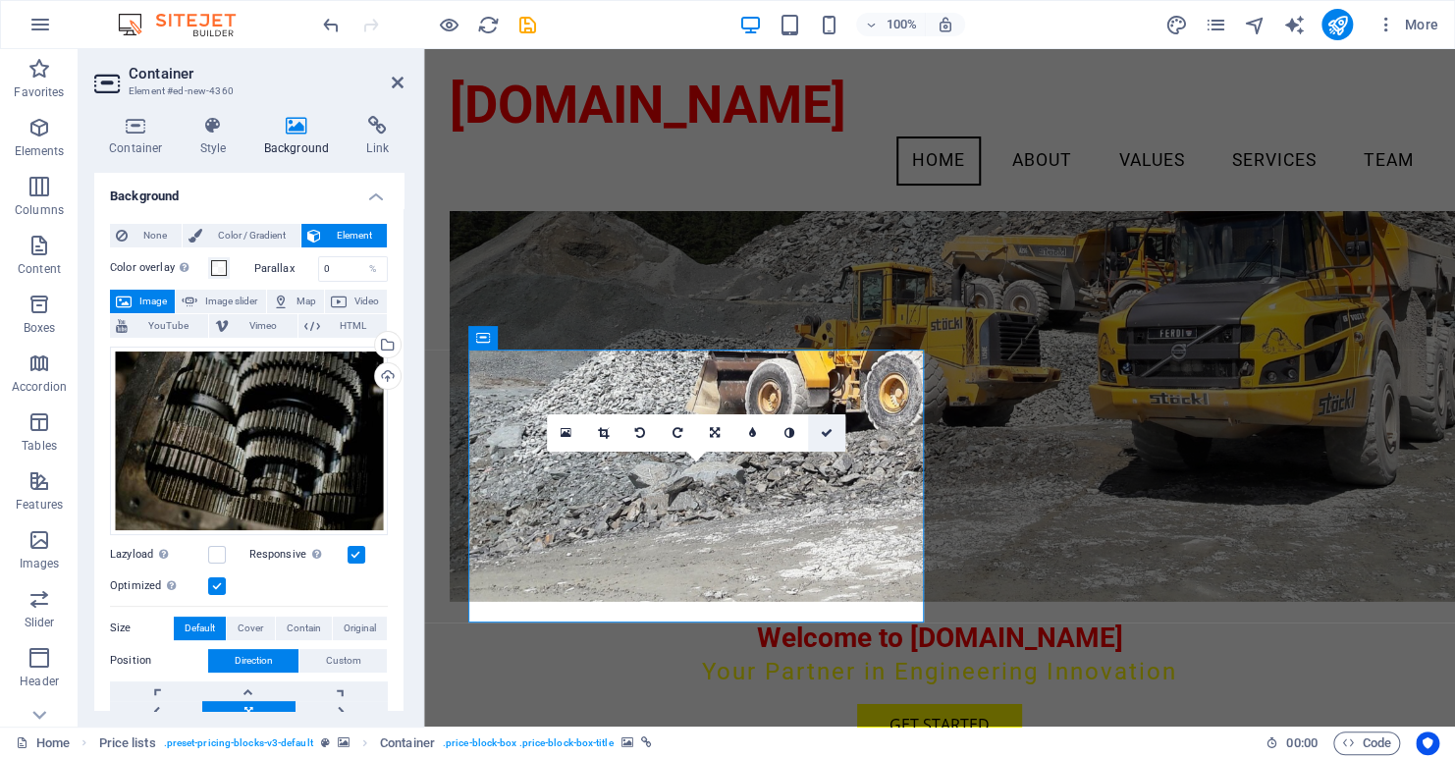
scroll to position [3318, 0]
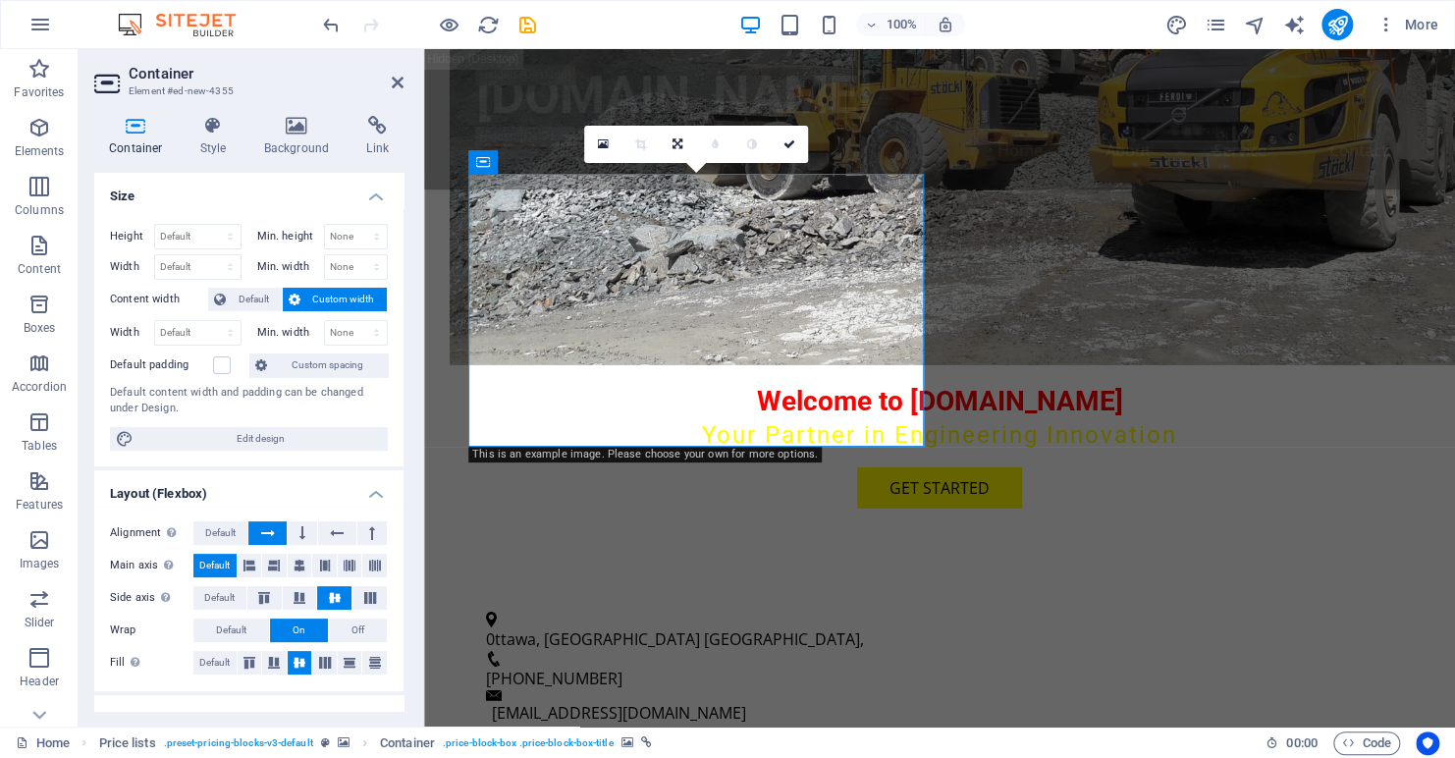
click at [300, 122] on icon at bounding box center [296, 126] width 95 height 20
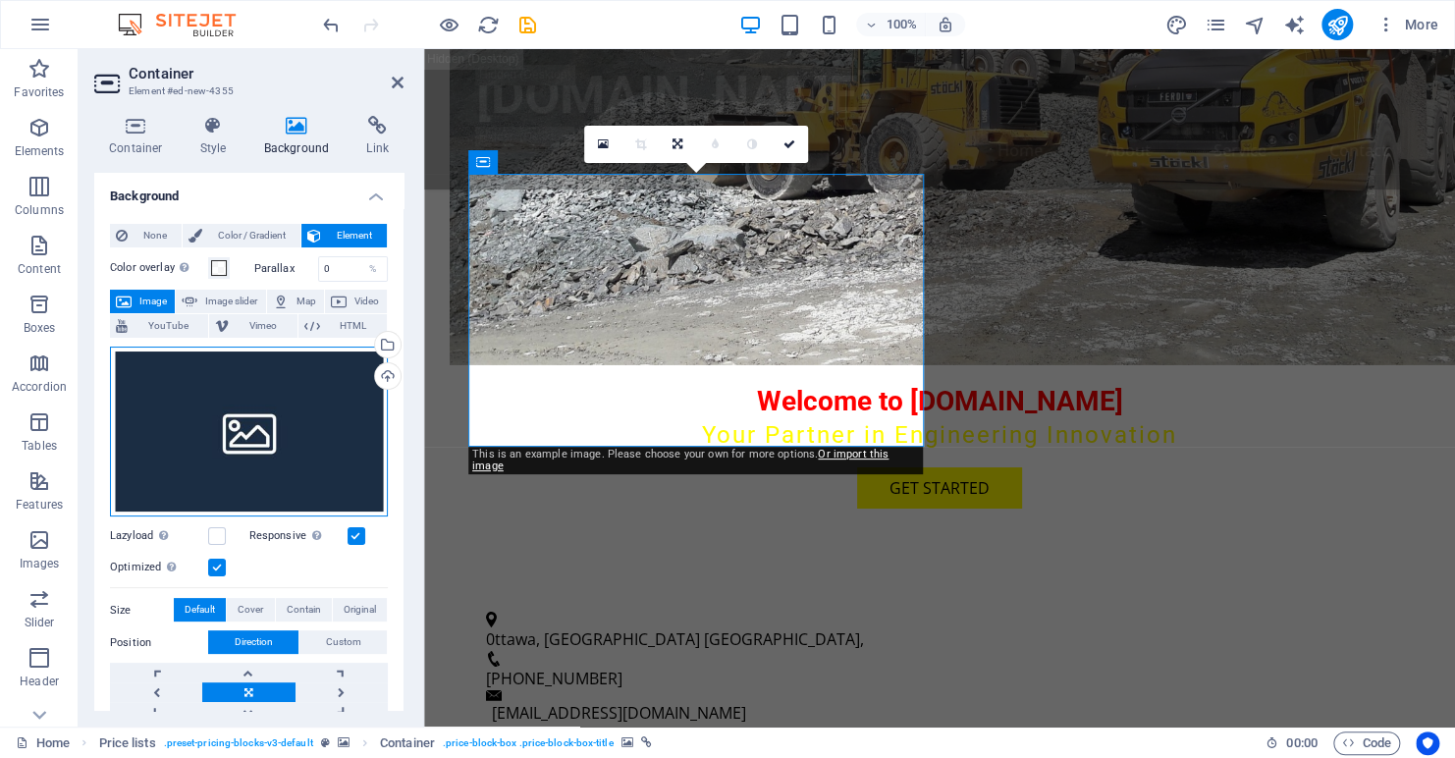
click at [258, 407] on div "Drag files here, click to choose files or select files from Files or our free s…" at bounding box center [249, 432] width 278 height 171
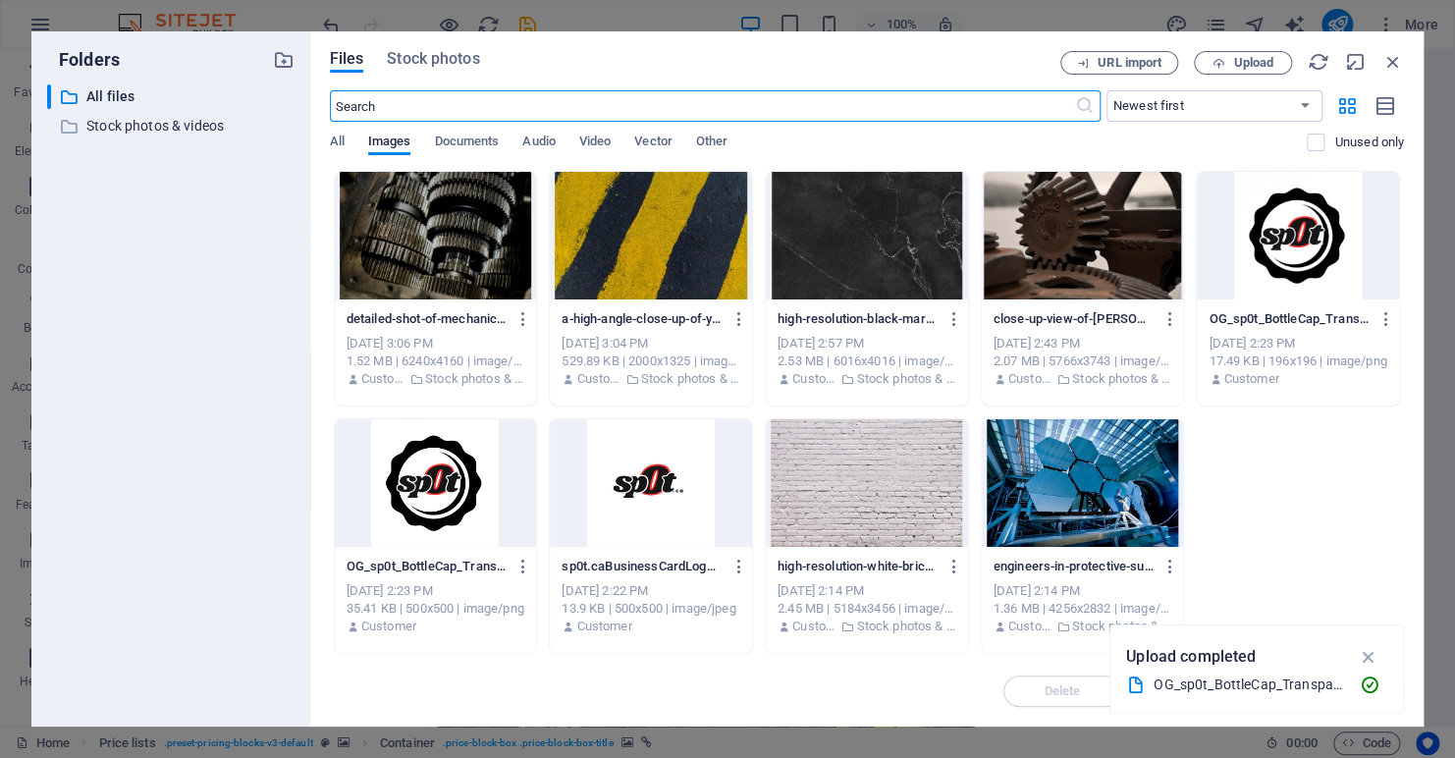
scroll to position [4764, 0]
click at [406, 240] on div at bounding box center [436, 236] width 202 height 128
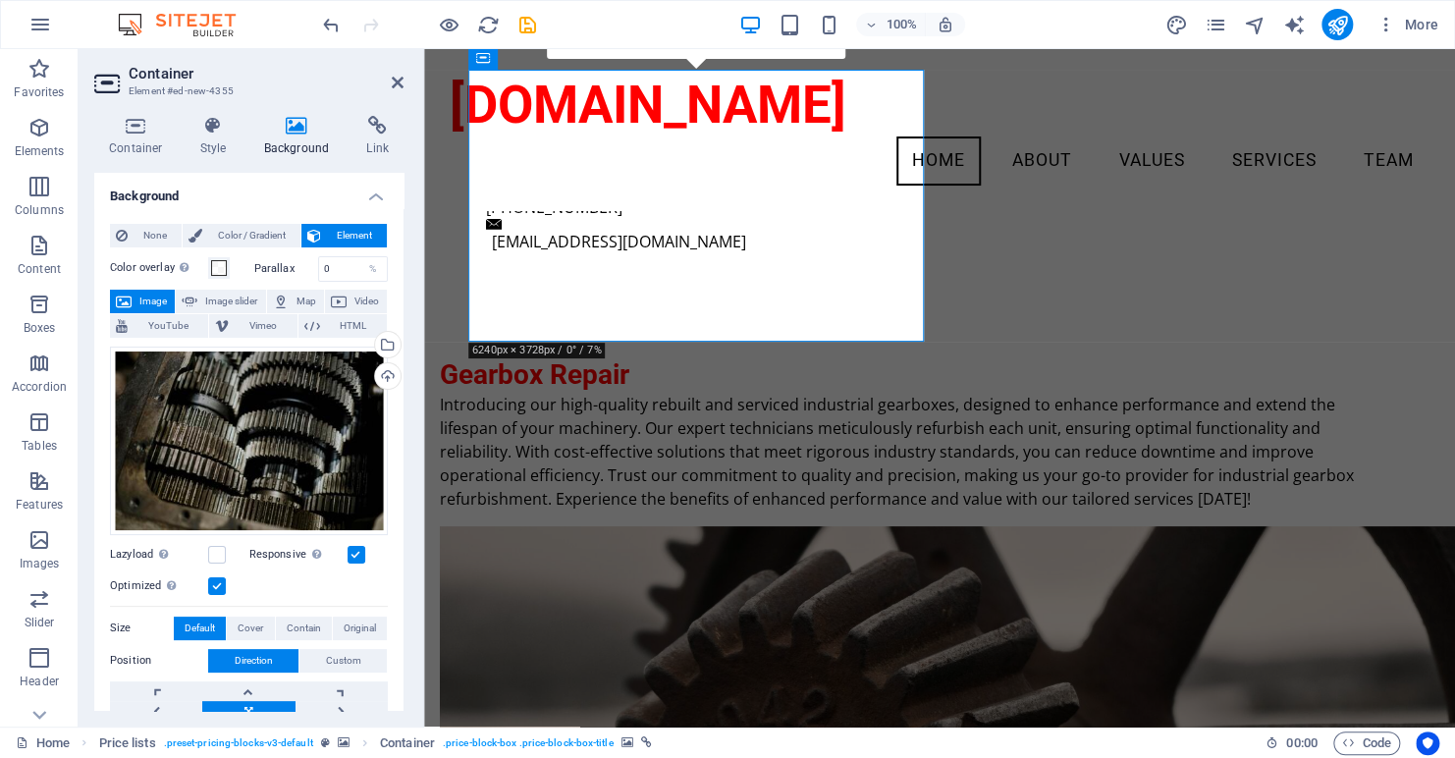
scroll to position [3423, 0]
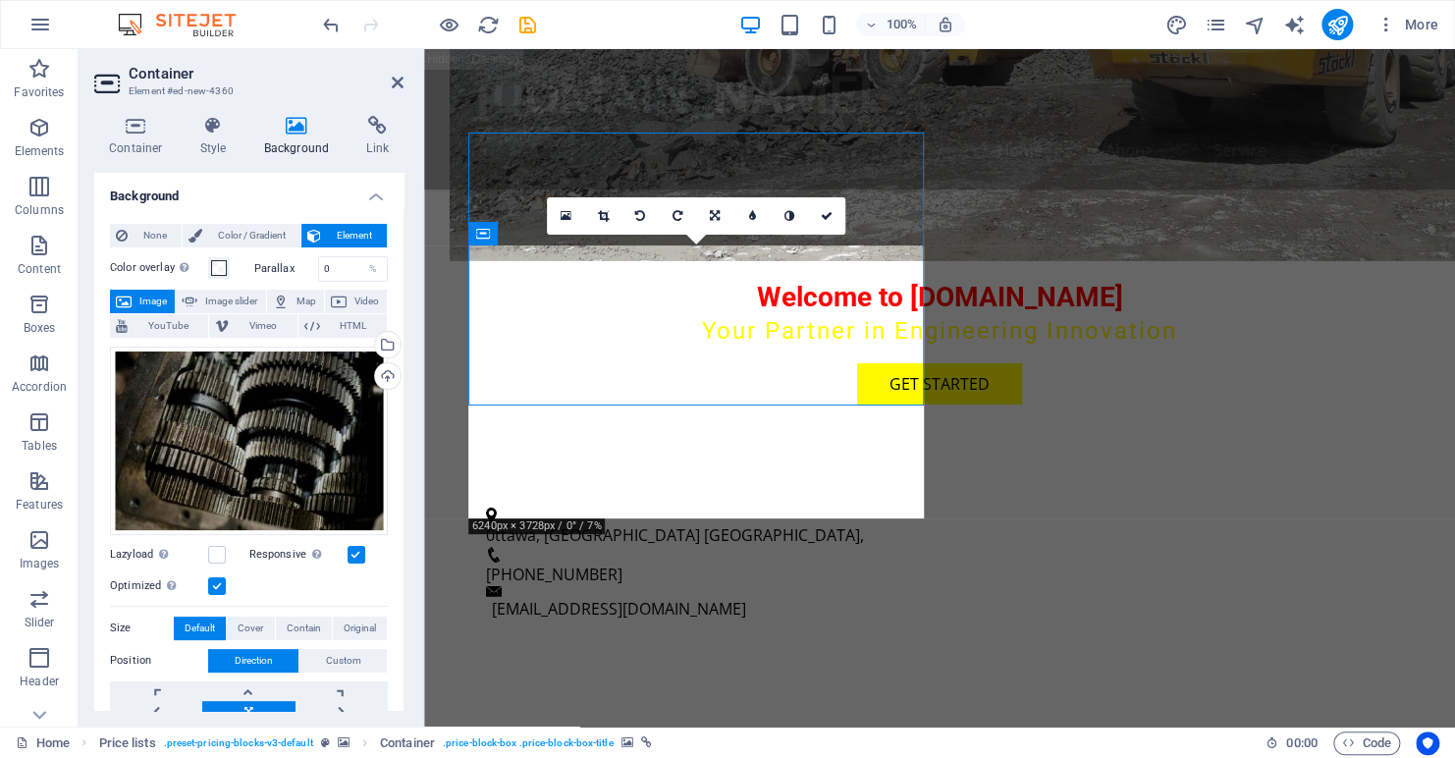
scroll to position [3535, 0]
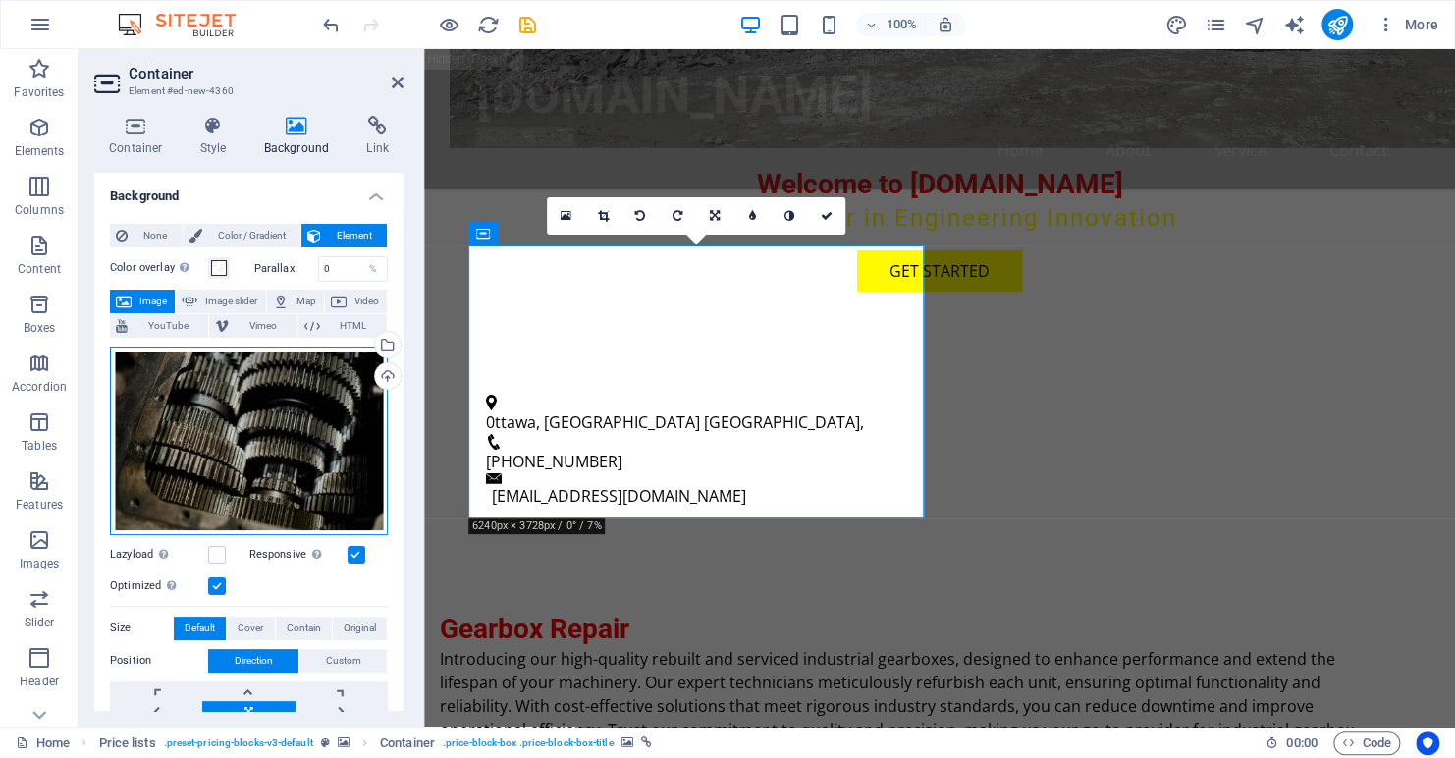
click at [256, 417] on div "Drag files here, click to choose files or select files from Files or our free s…" at bounding box center [249, 441] width 278 height 189
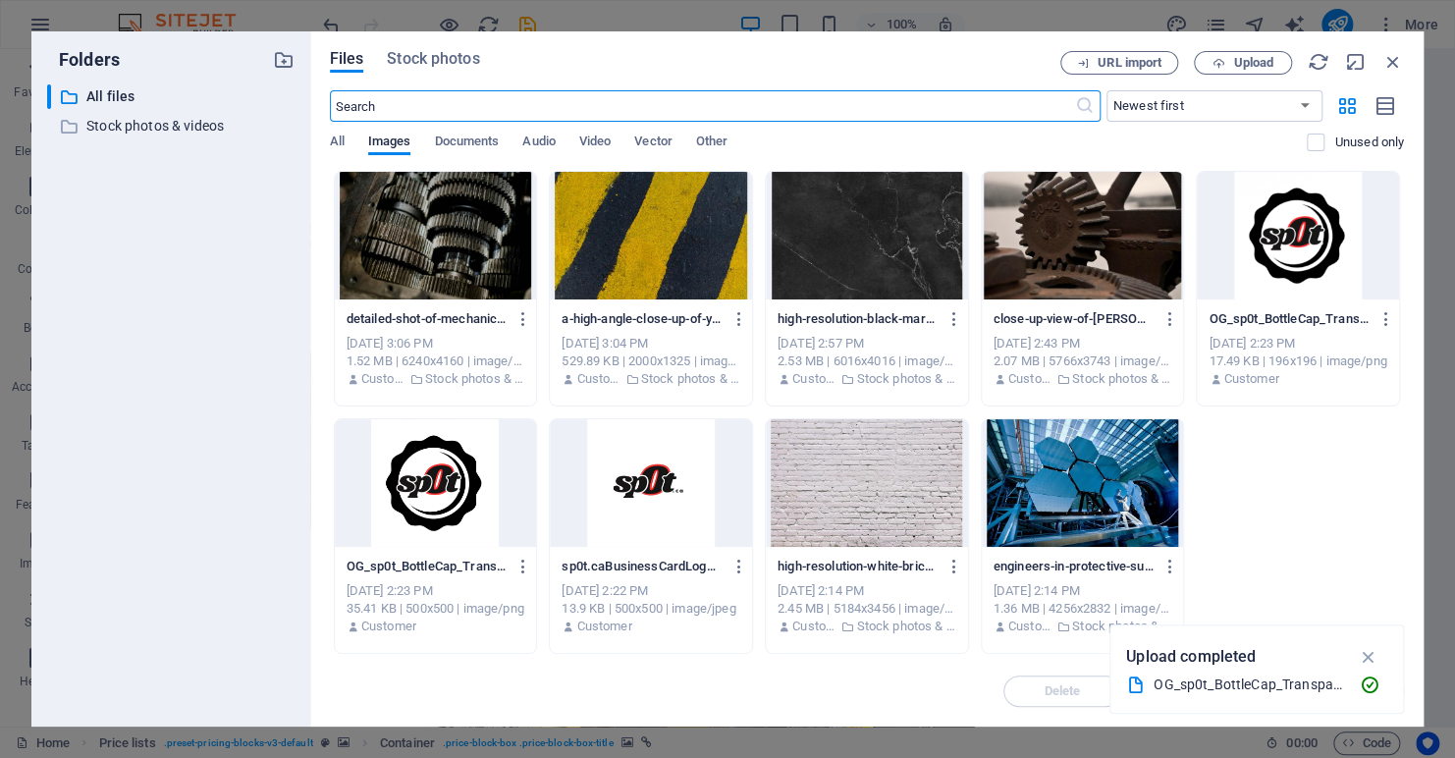
scroll to position [5052, 0]
click at [443, 62] on span "Stock photos" at bounding box center [433, 59] width 92 height 24
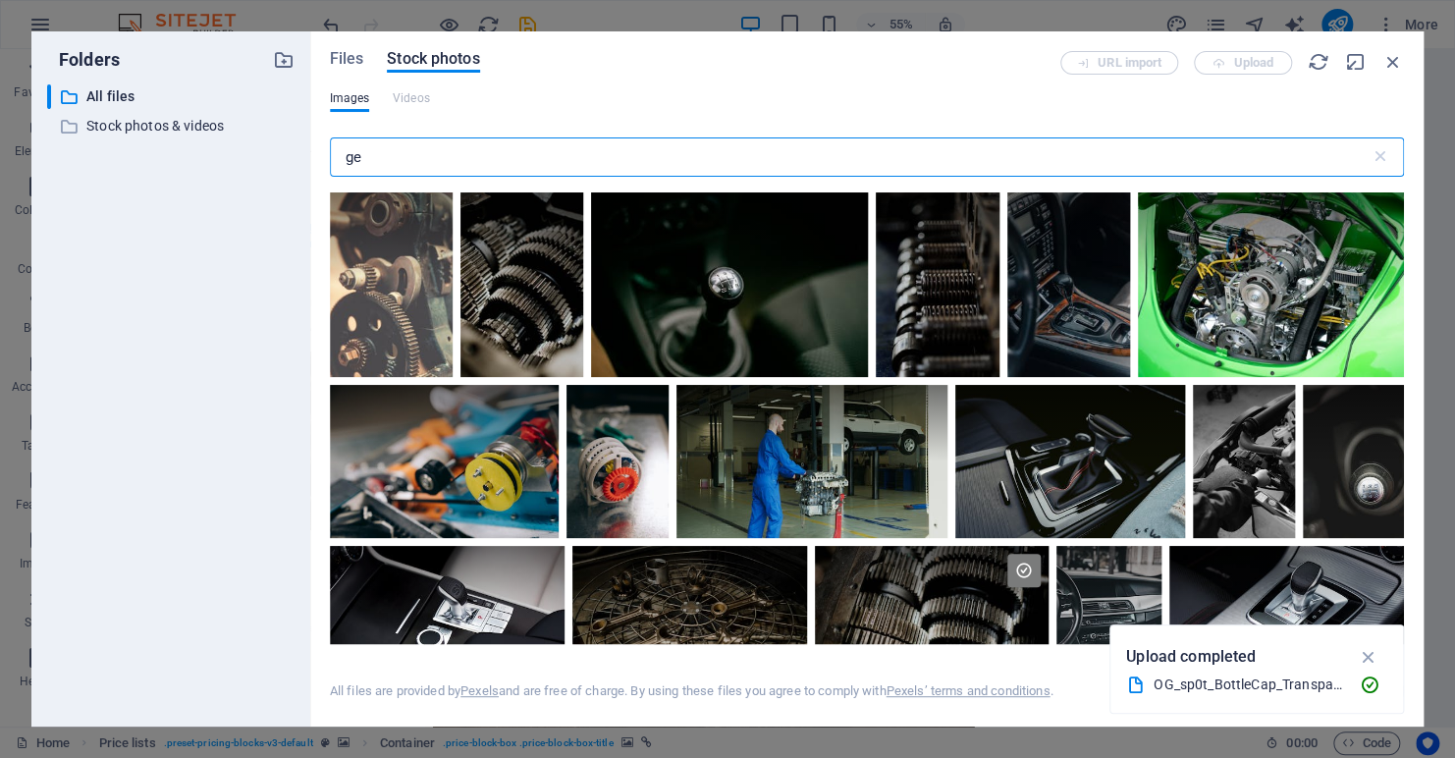
type input "g"
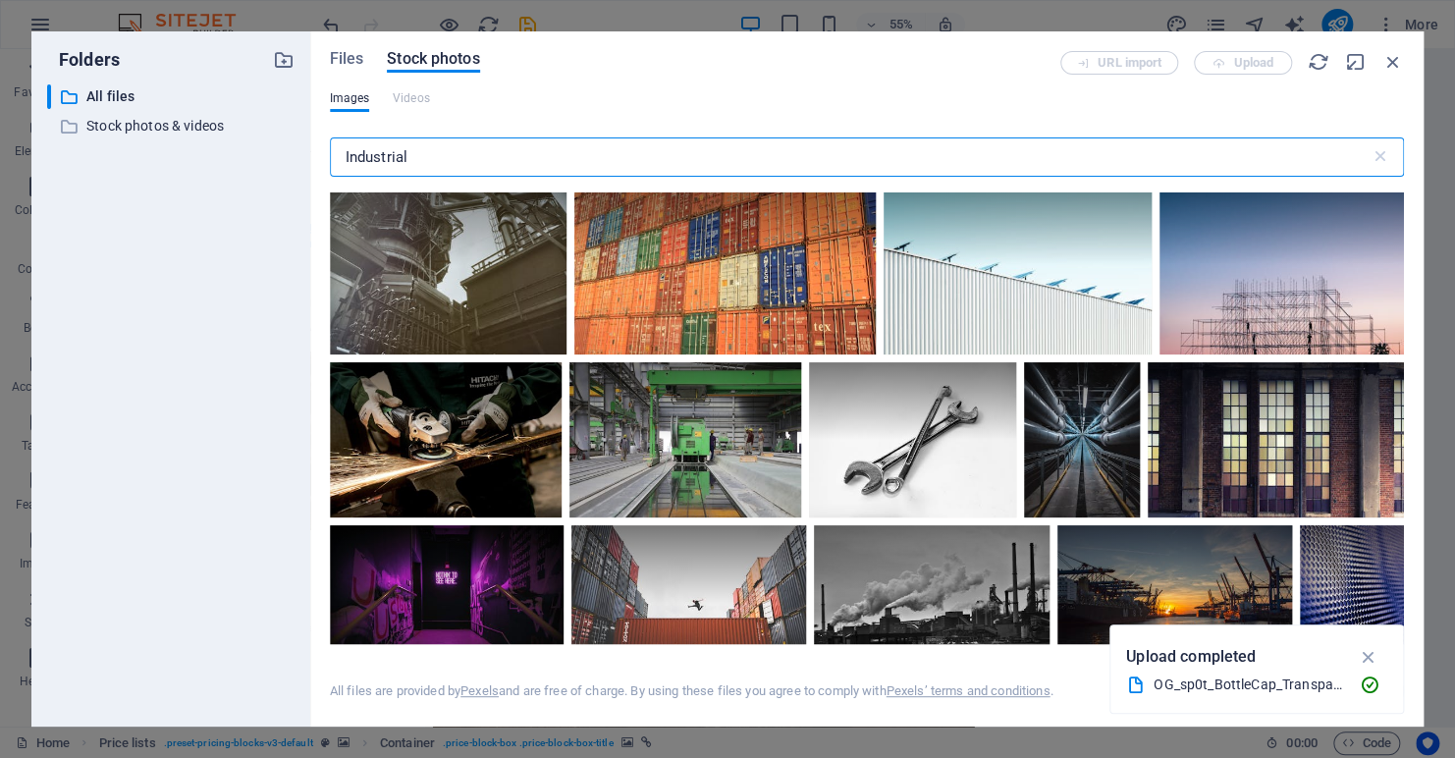
scroll to position [1768, 0]
type input "Industrial"
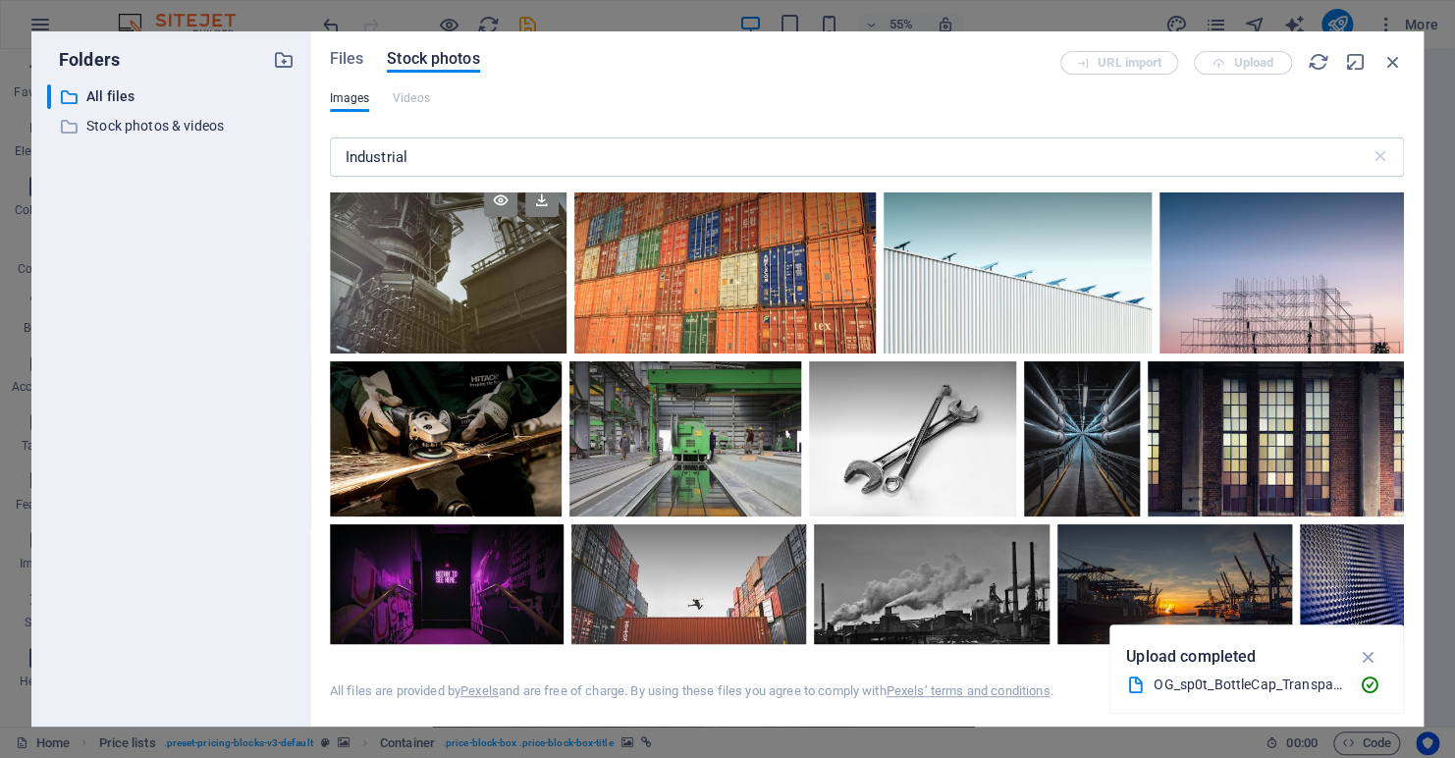
click at [377, 275] on div at bounding box center [448, 265] width 237 height 178
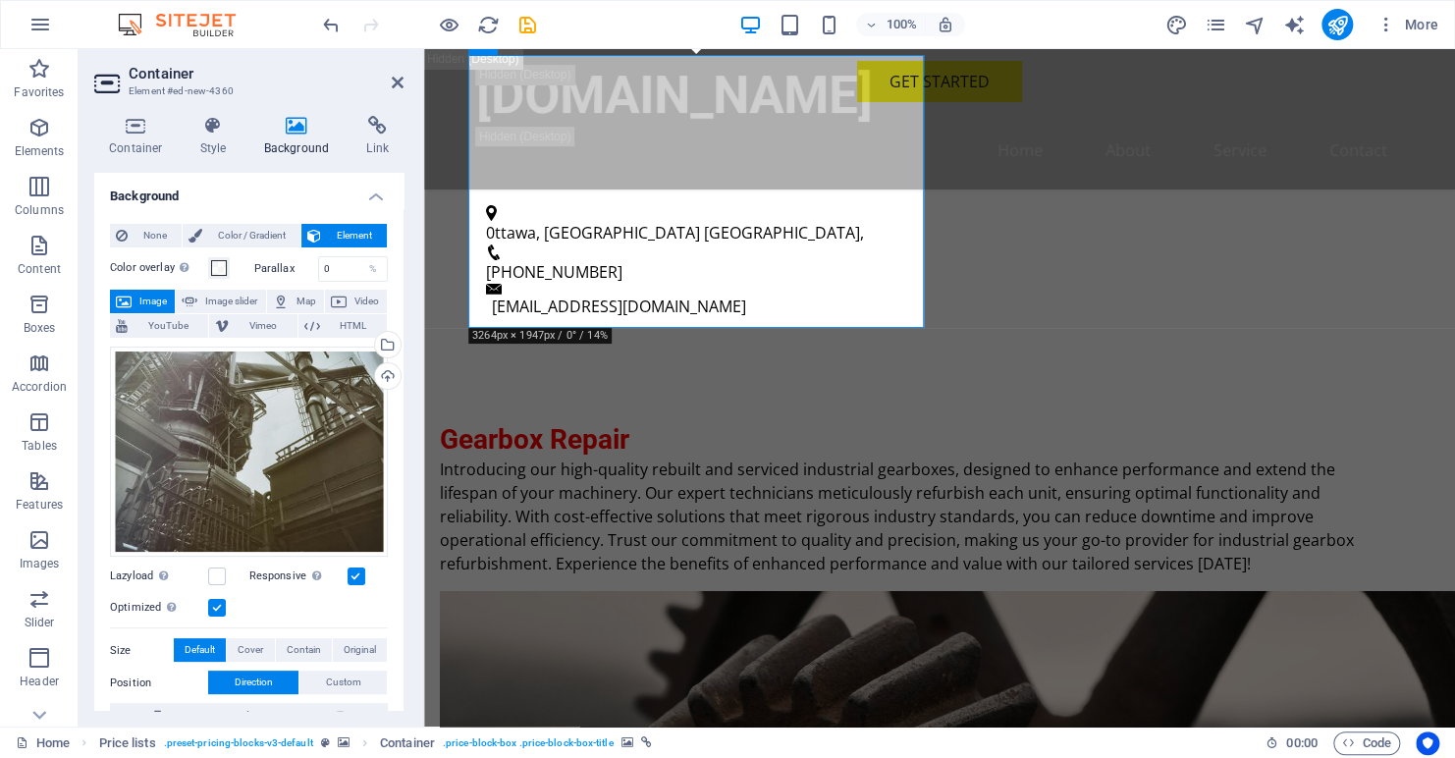
scroll to position [3921, 0]
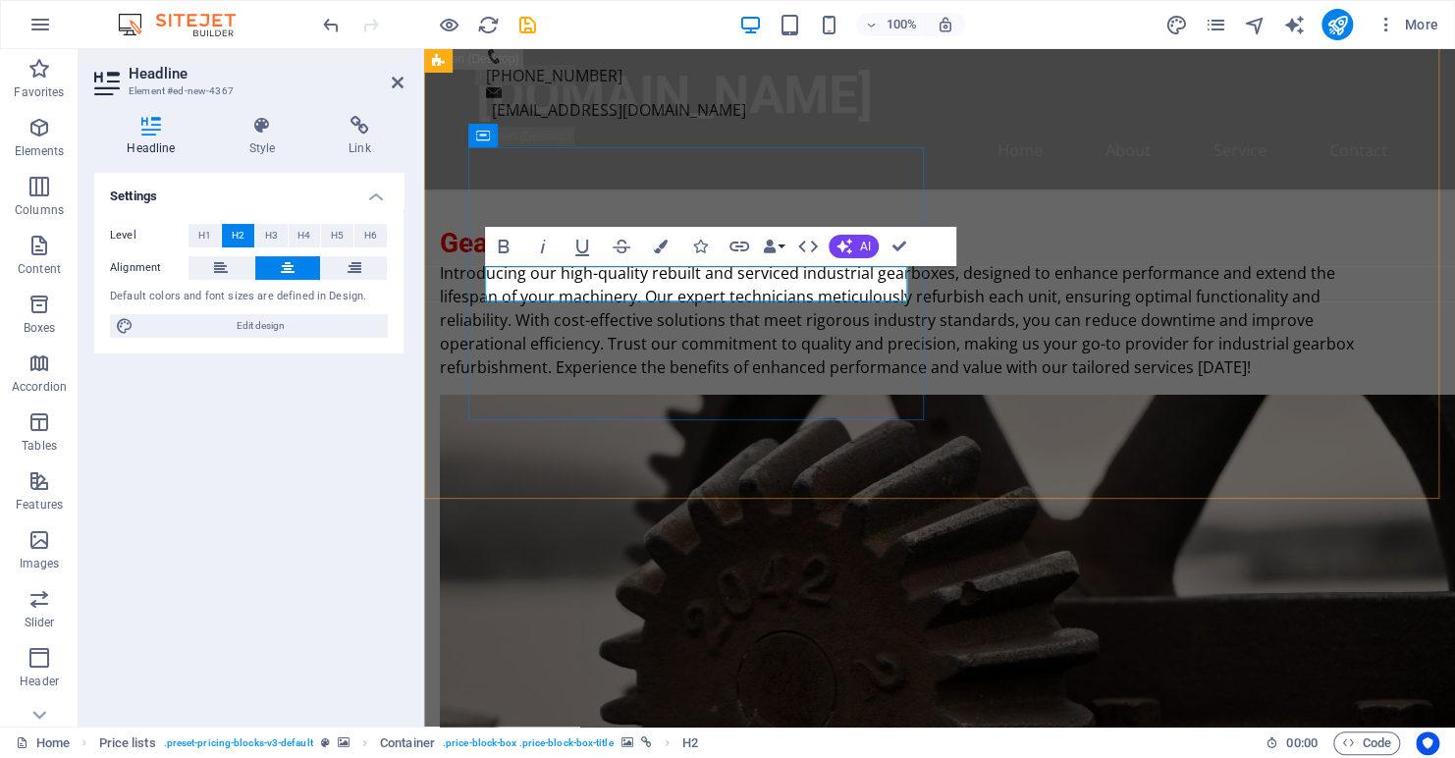
drag, startPoint x: 816, startPoint y: 279, endPoint x: 580, endPoint y: 295, distance: 236.2
click at [664, 247] on icon "button" at bounding box center [661, 247] width 14 height 14
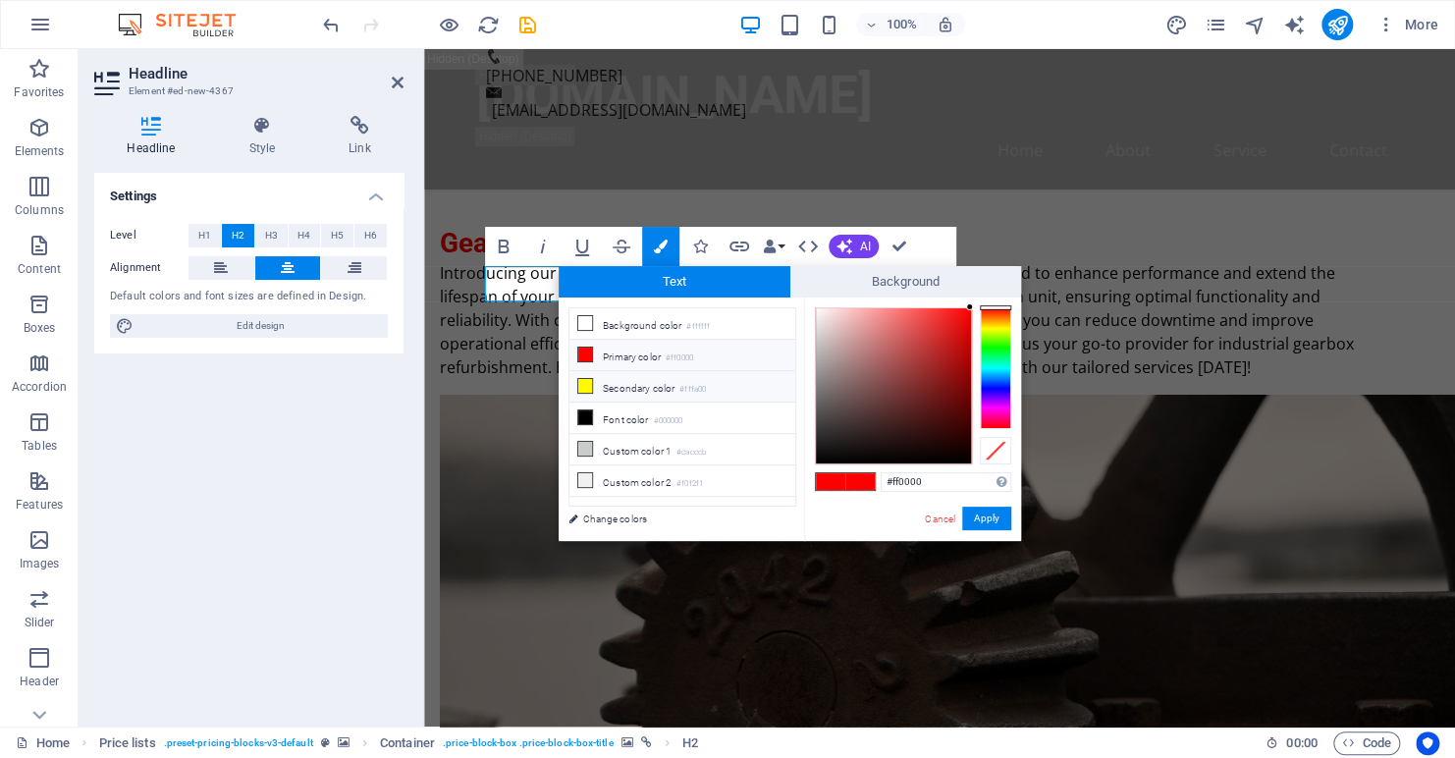
click at [622, 384] on li "Secondary color #fffa00" at bounding box center [683, 386] width 226 height 31
type input "#fffa00"
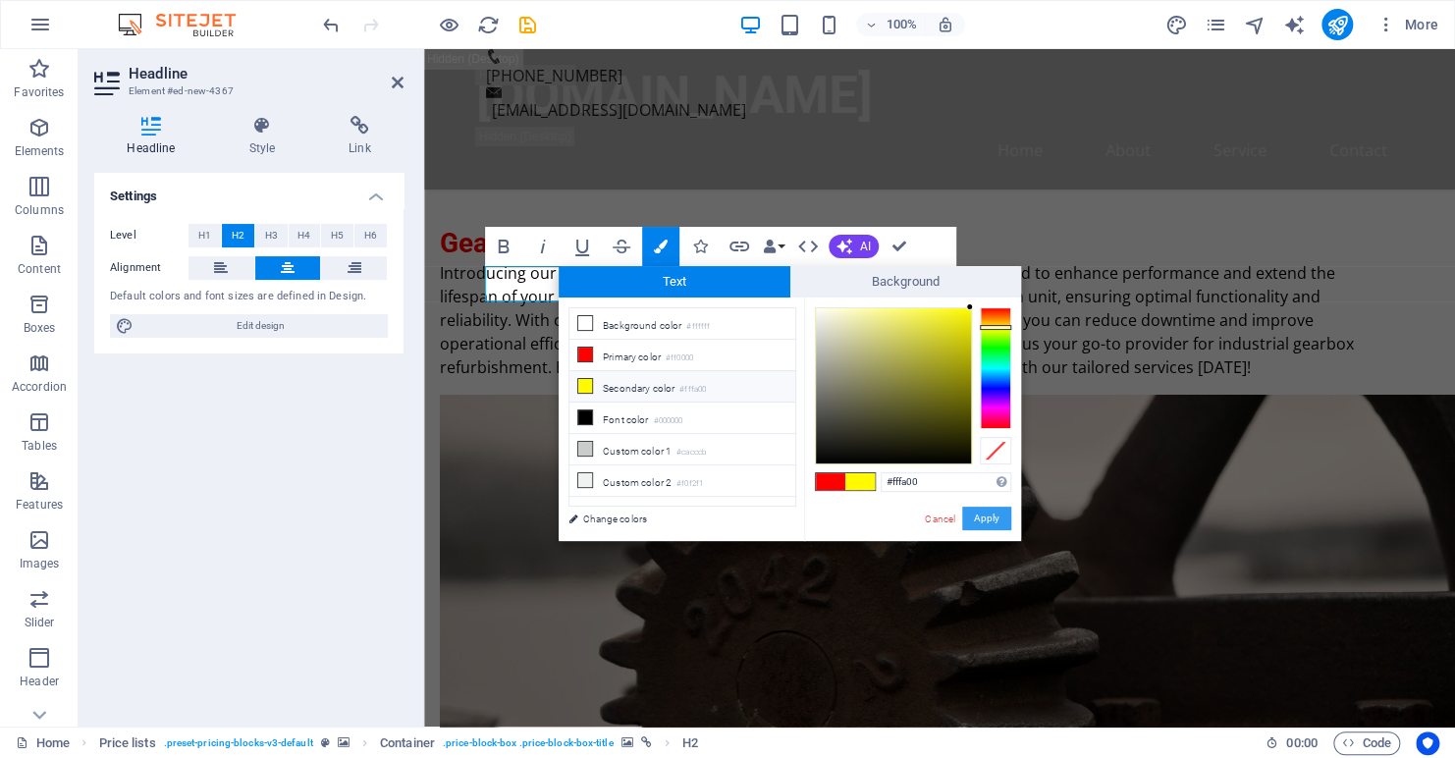
click at [986, 518] on button "Apply" at bounding box center [986, 519] width 49 height 24
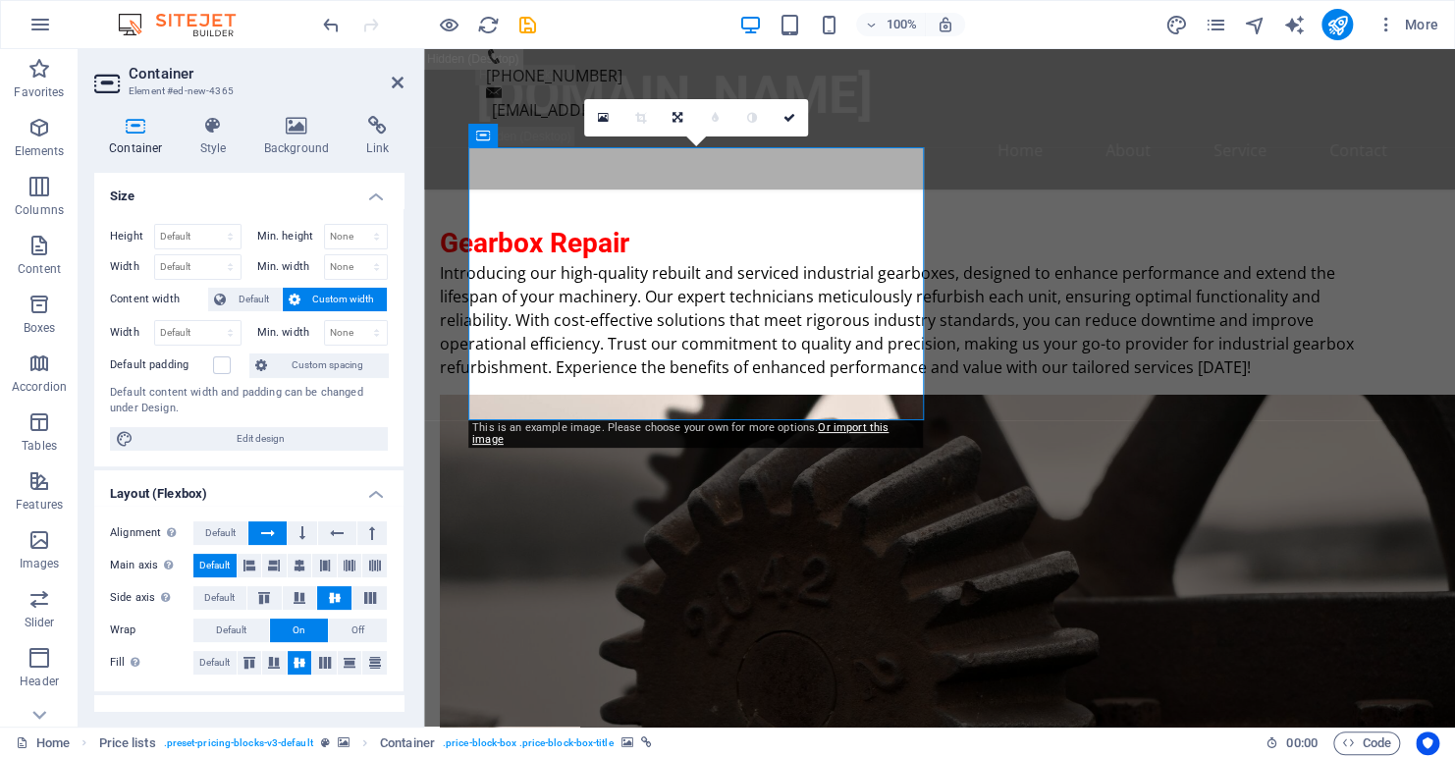
click at [300, 110] on div "Container Style Background Link Size Height Default px rem % vh vw Min. height …" at bounding box center [249, 413] width 341 height 627
click at [296, 124] on icon at bounding box center [296, 126] width 95 height 20
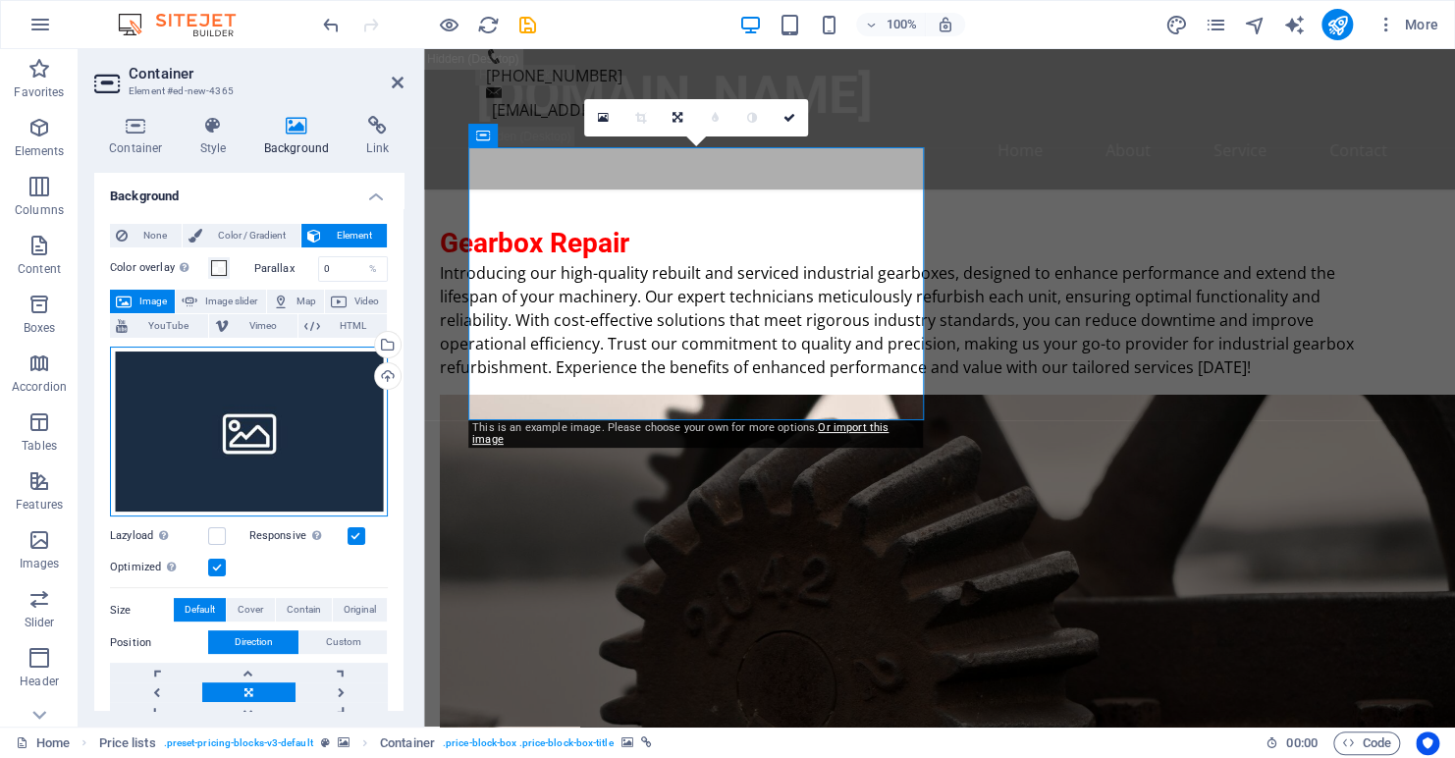
click at [299, 431] on div "Drag files here, click to choose files or select files from Files or our free s…" at bounding box center [249, 432] width 278 height 171
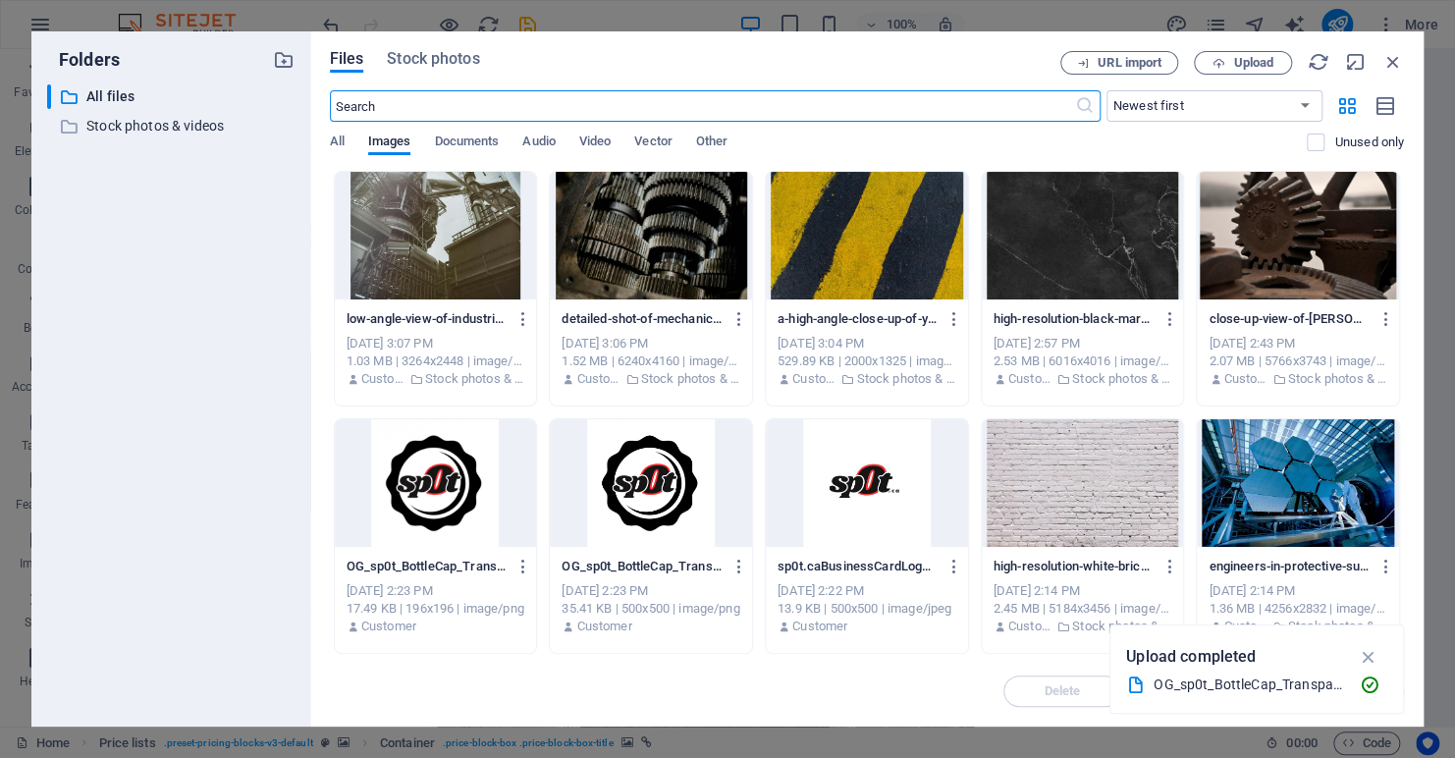
scroll to position [5341, 0]
click at [411, 63] on span "Stock photos" at bounding box center [433, 59] width 92 height 24
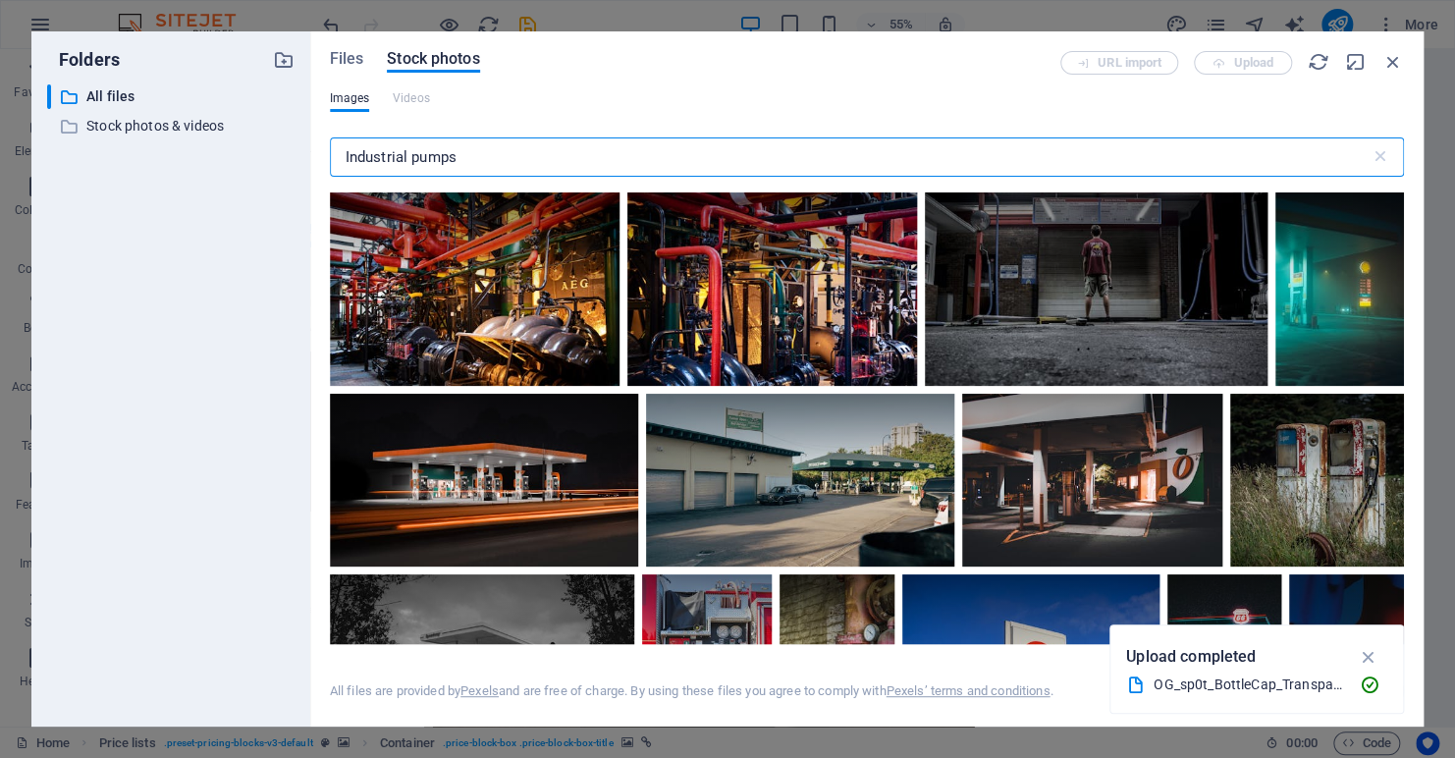
click at [410, 155] on input "Industrial pumps" at bounding box center [850, 156] width 1041 height 39
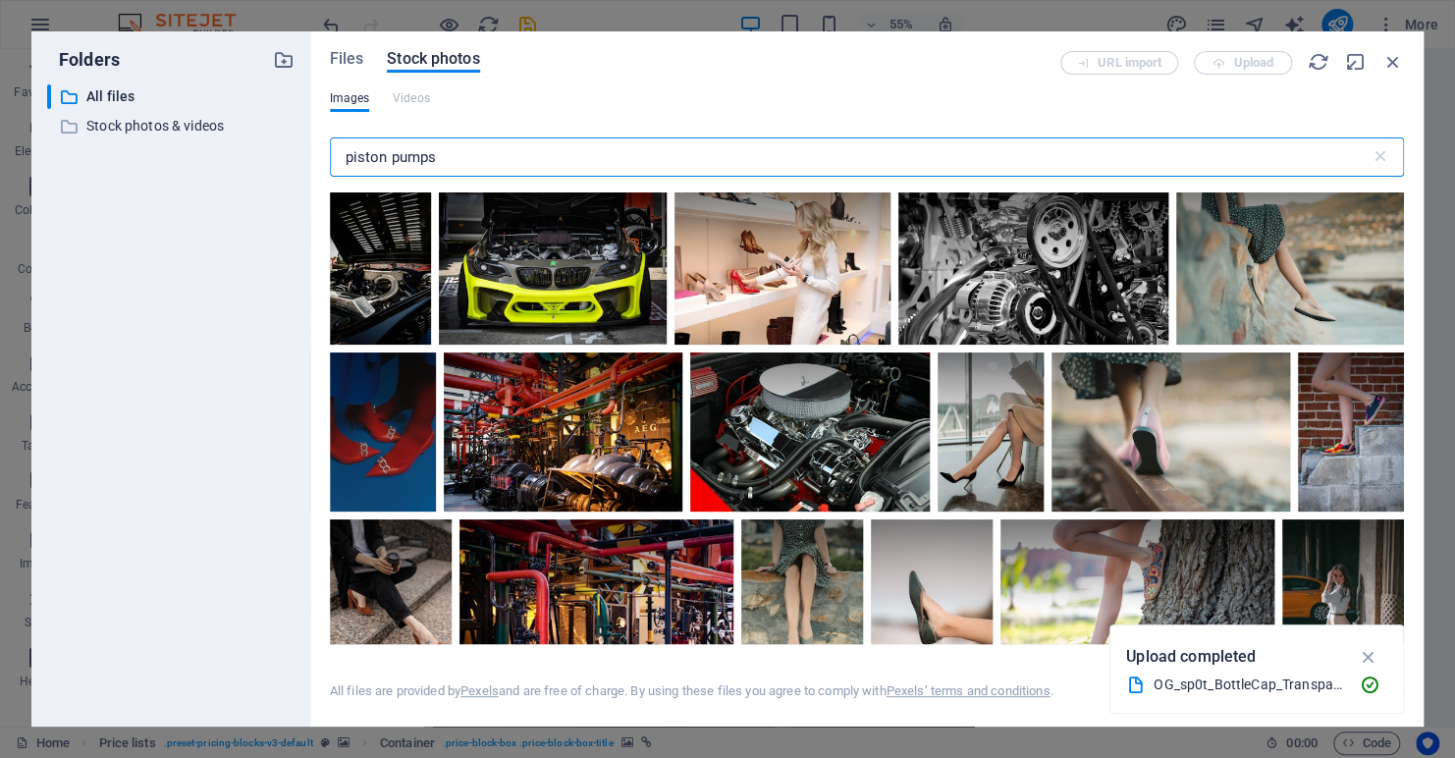
click at [456, 157] on input "piston pumps" at bounding box center [850, 156] width 1041 height 39
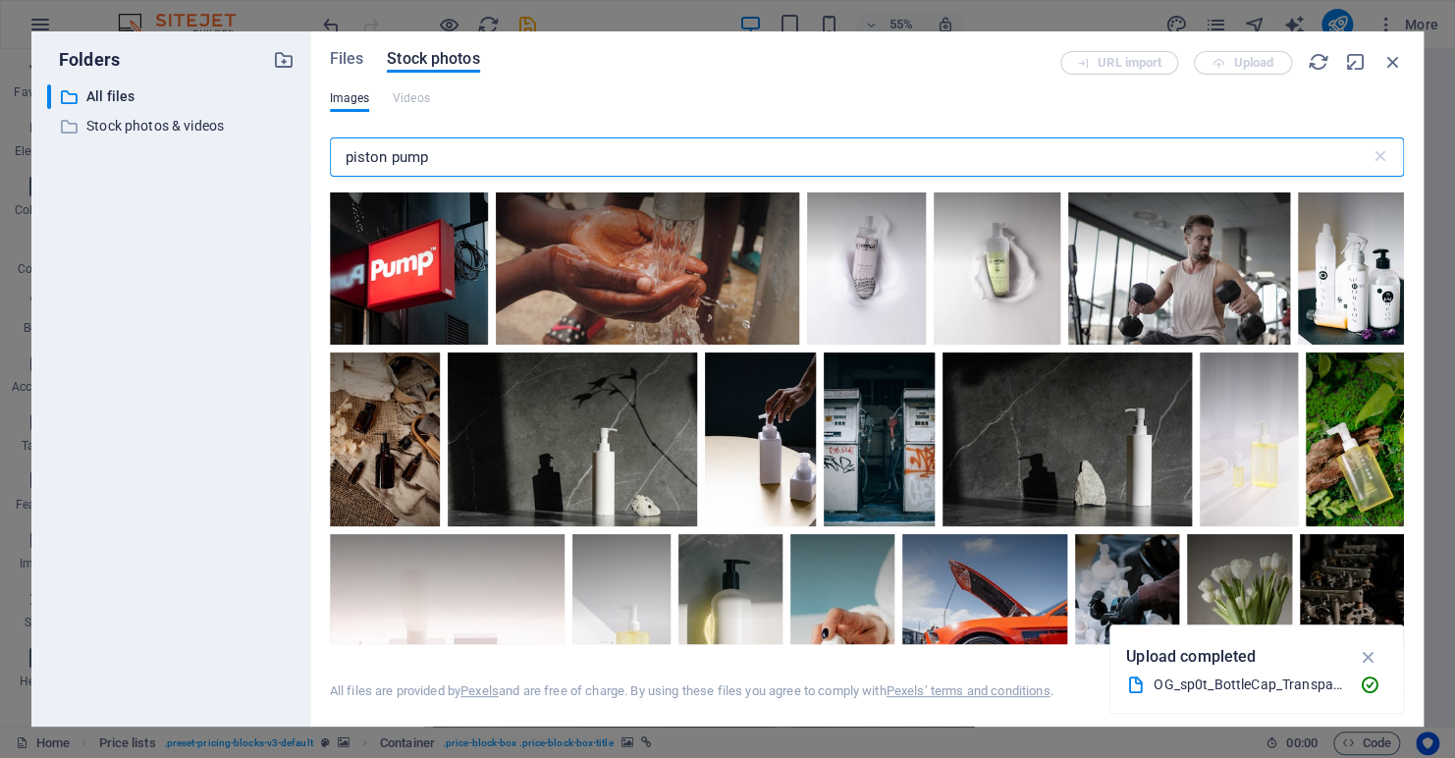
scroll to position [687, 0]
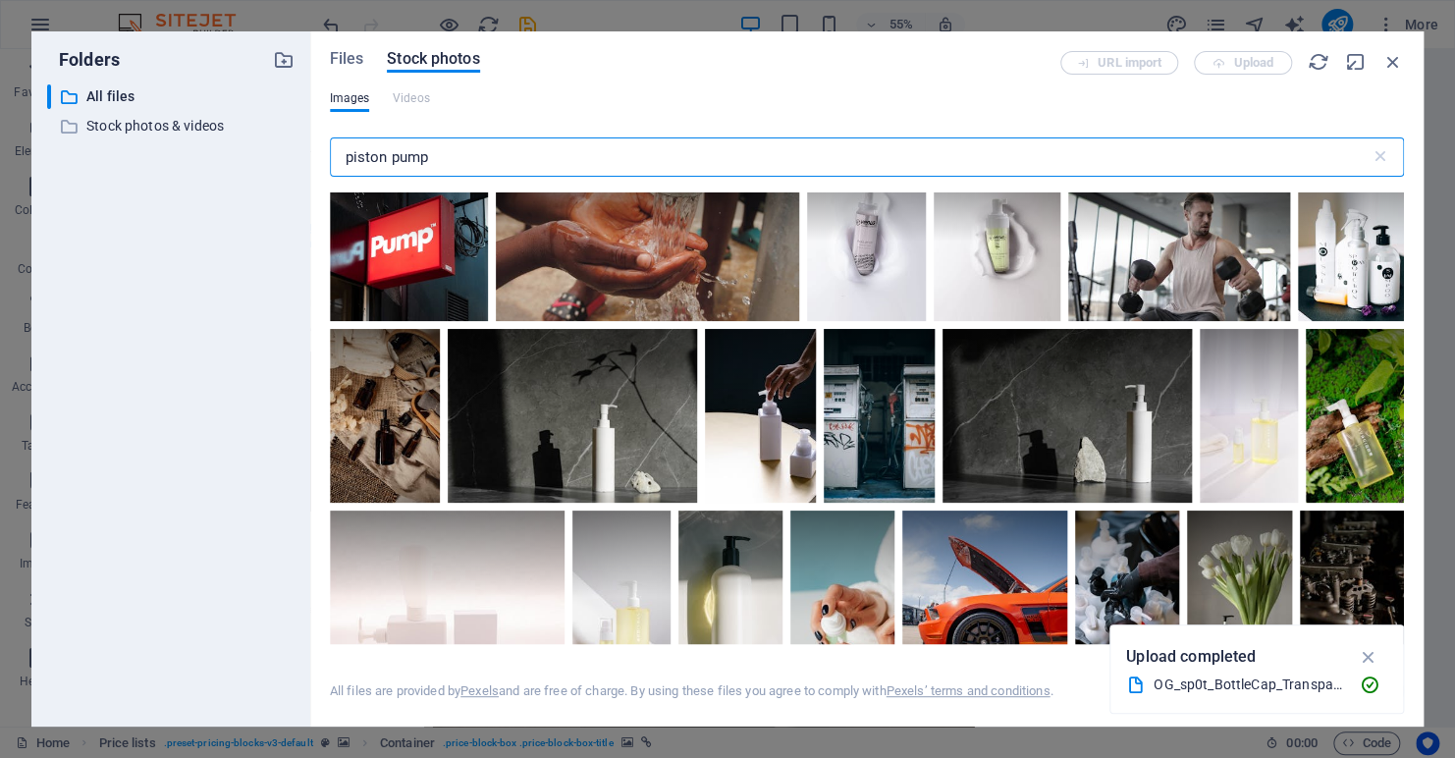
click at [386, 157] on input "piston pump" at bounding box center [850, 156] width 1041 height 39
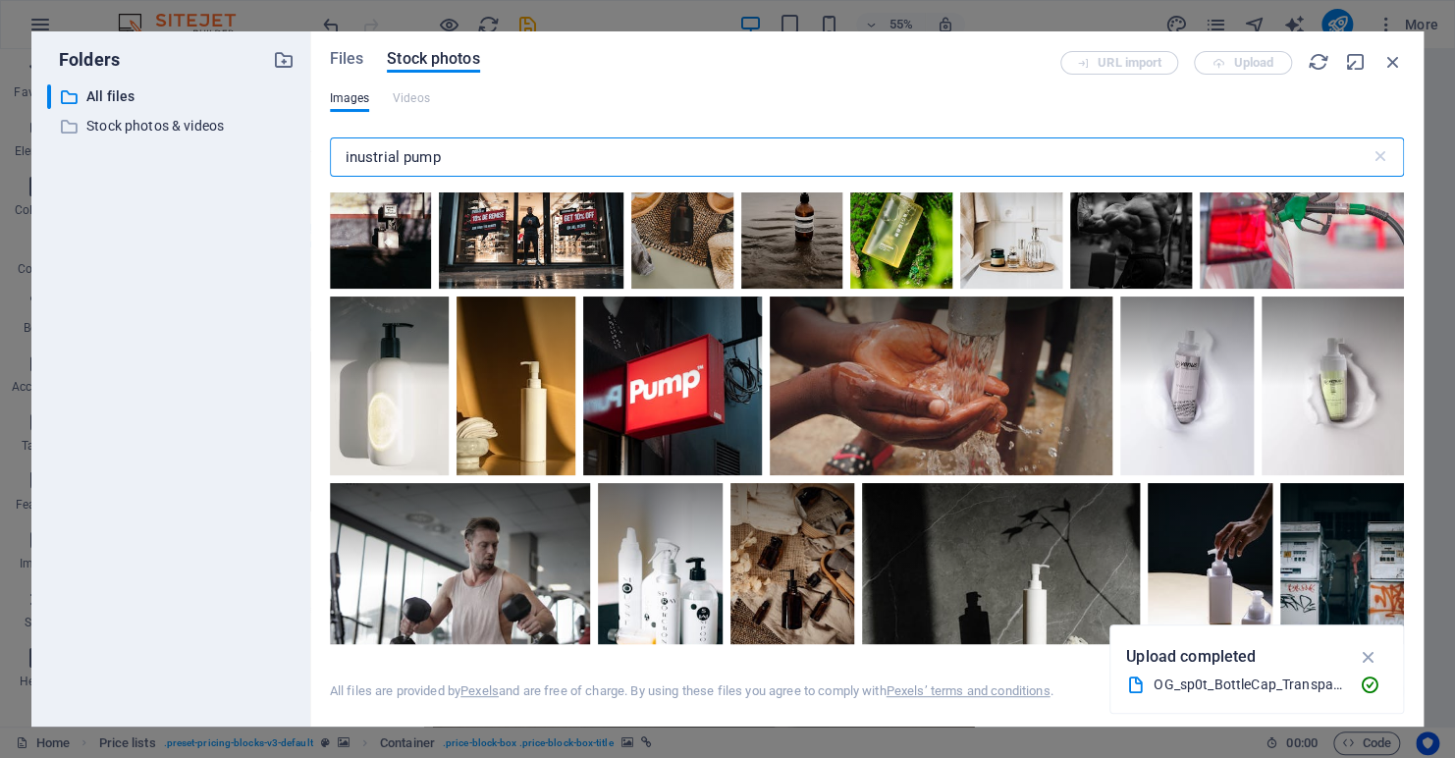
scroll to position [589, 0]
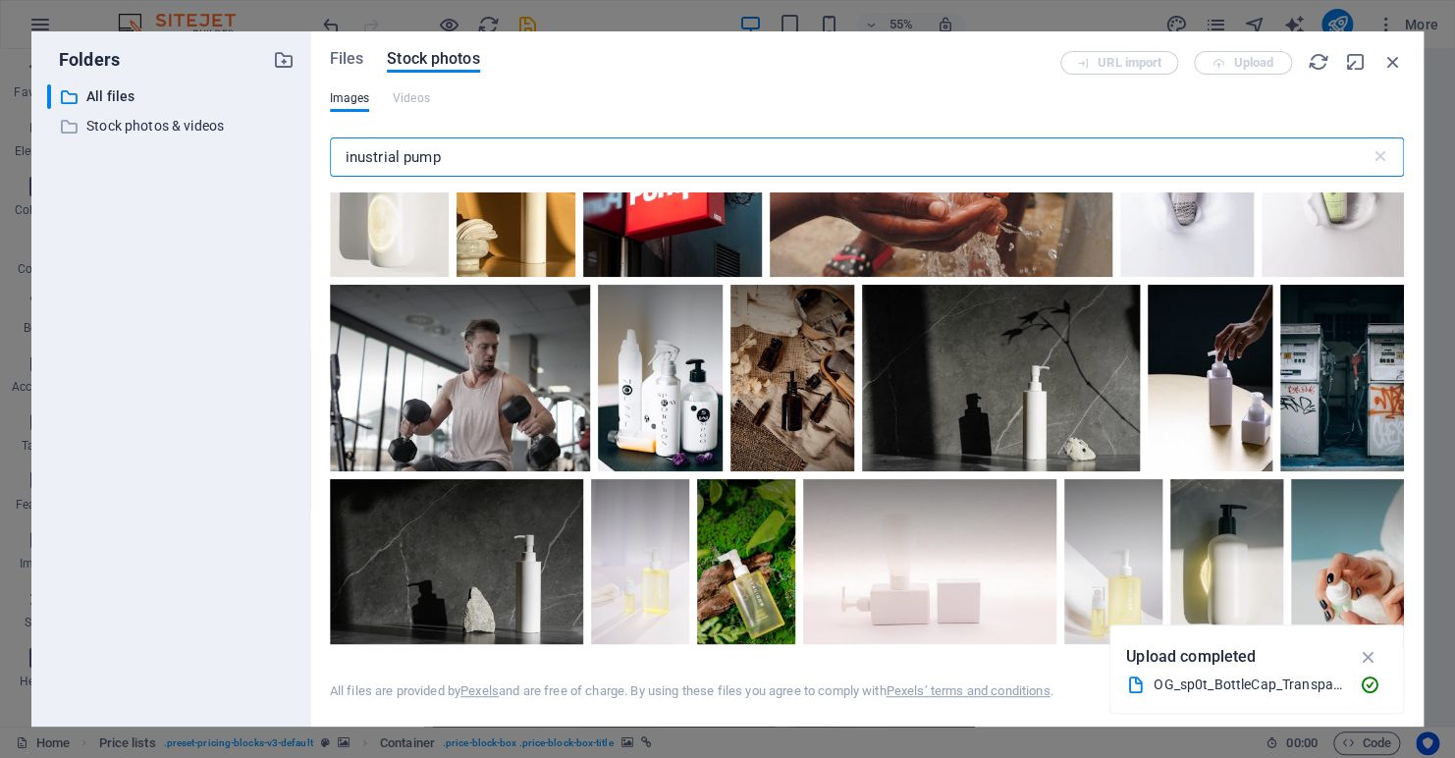
click at [402, 152] on input "inustrial pump" at bounding box center [850, 156] width 1041 height 39
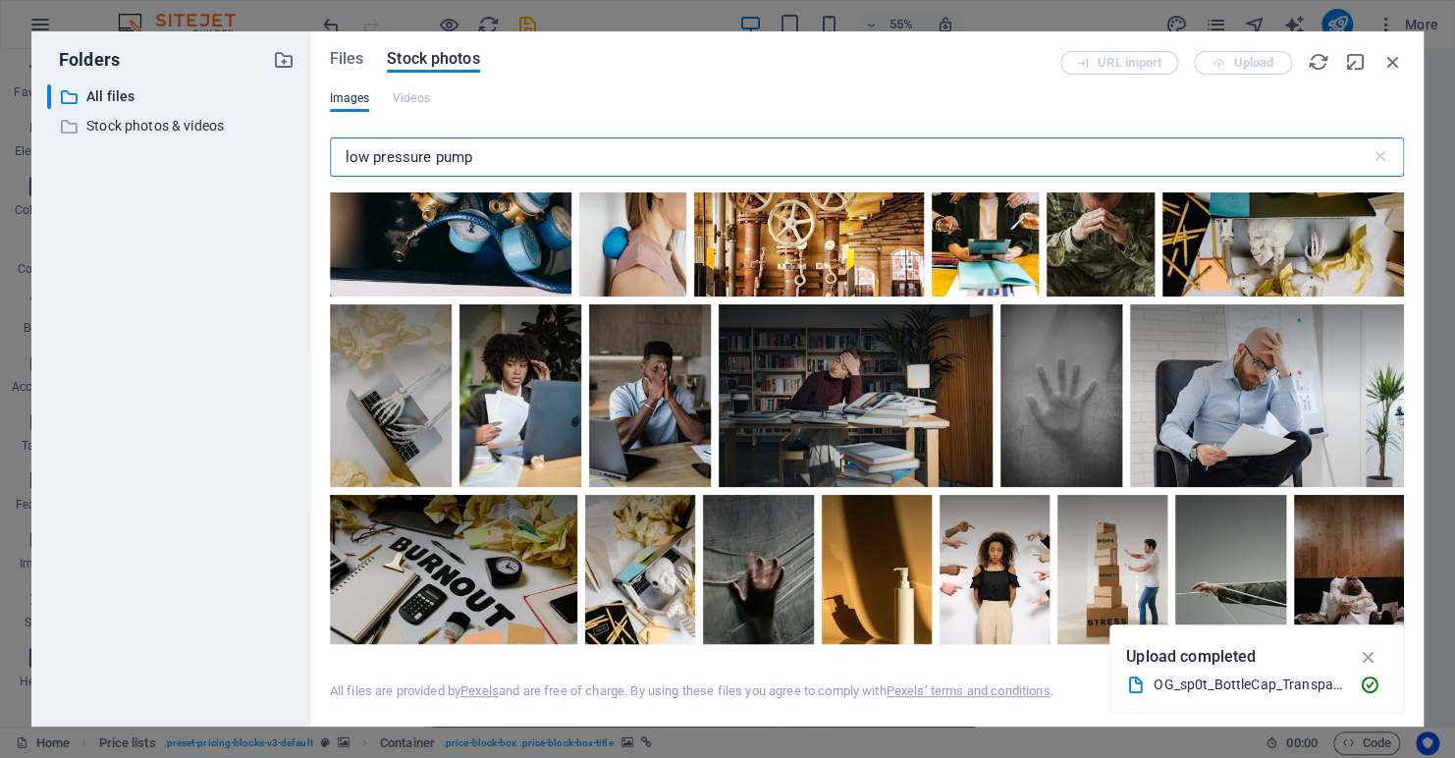
scroll to position [3437, 0]
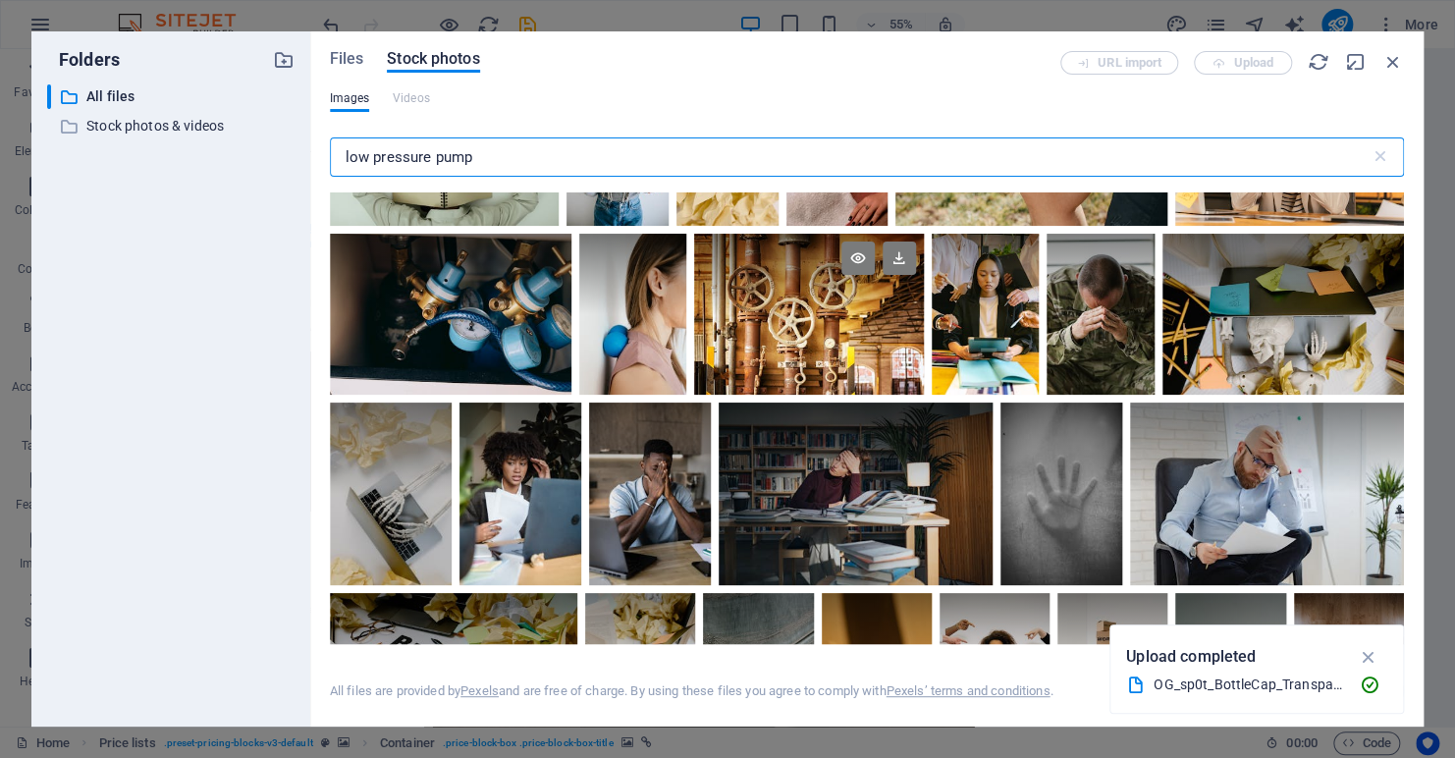
type input "low pressure pump"
click at [808, 299] on div at bounding box center [809, 274] width 230 height 81
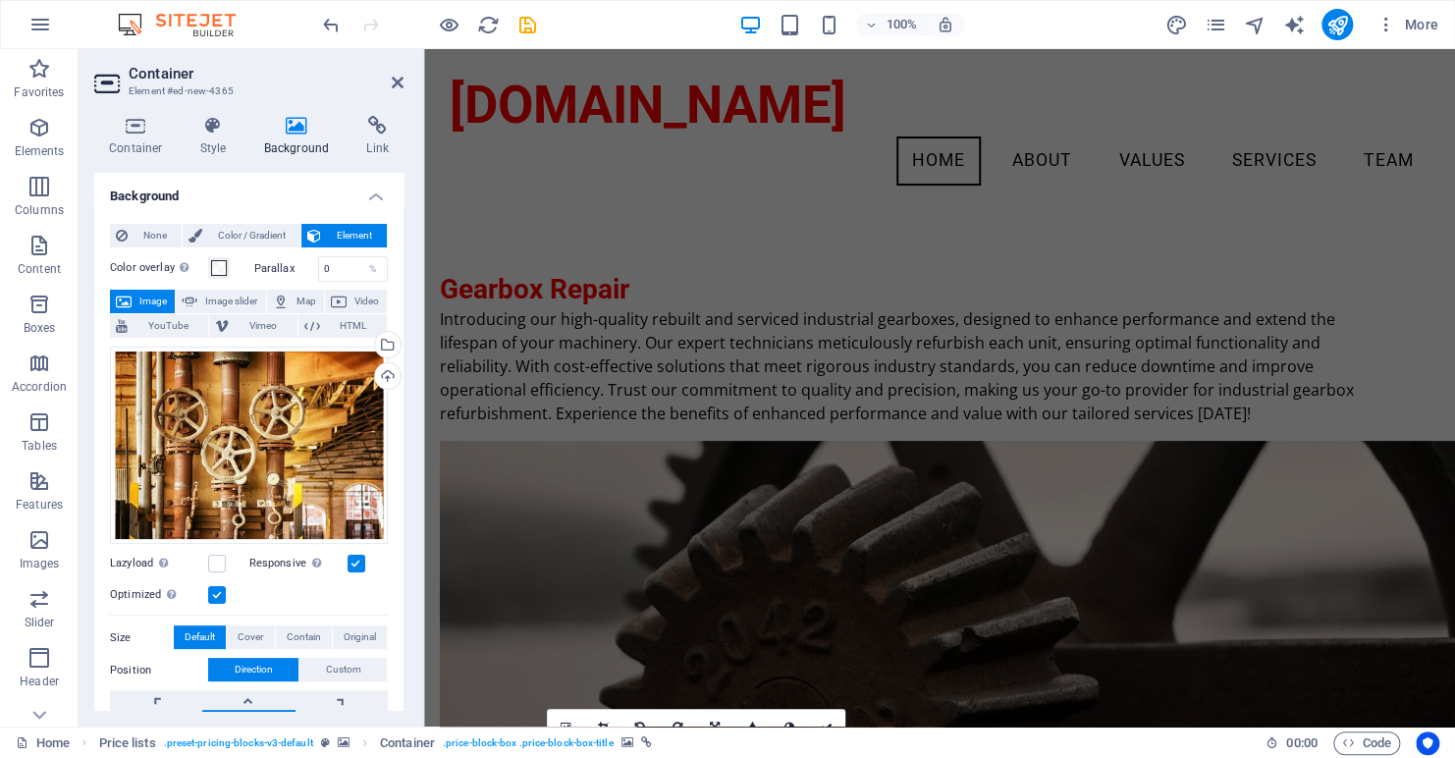
scroll to position [3312, 0]
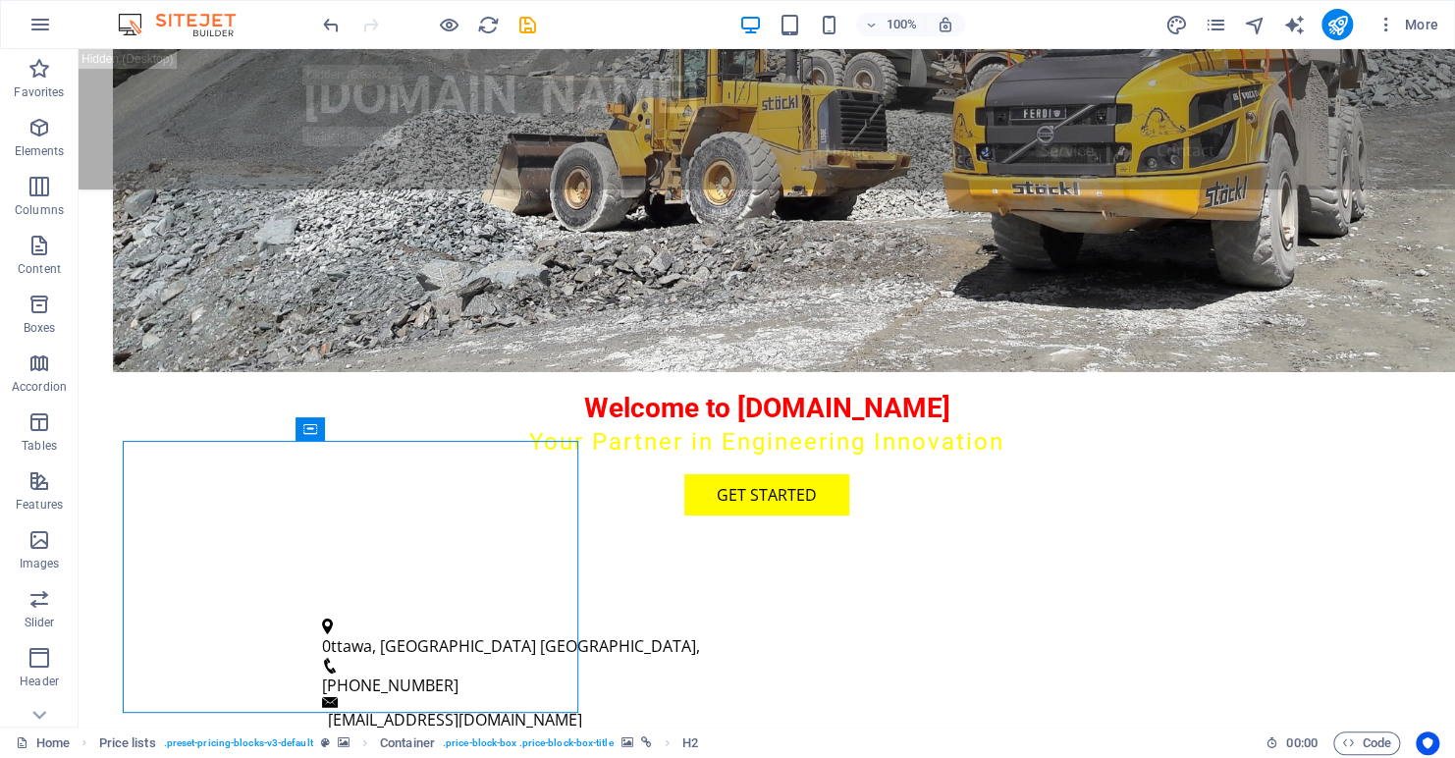
scroll to position [3424, 0]
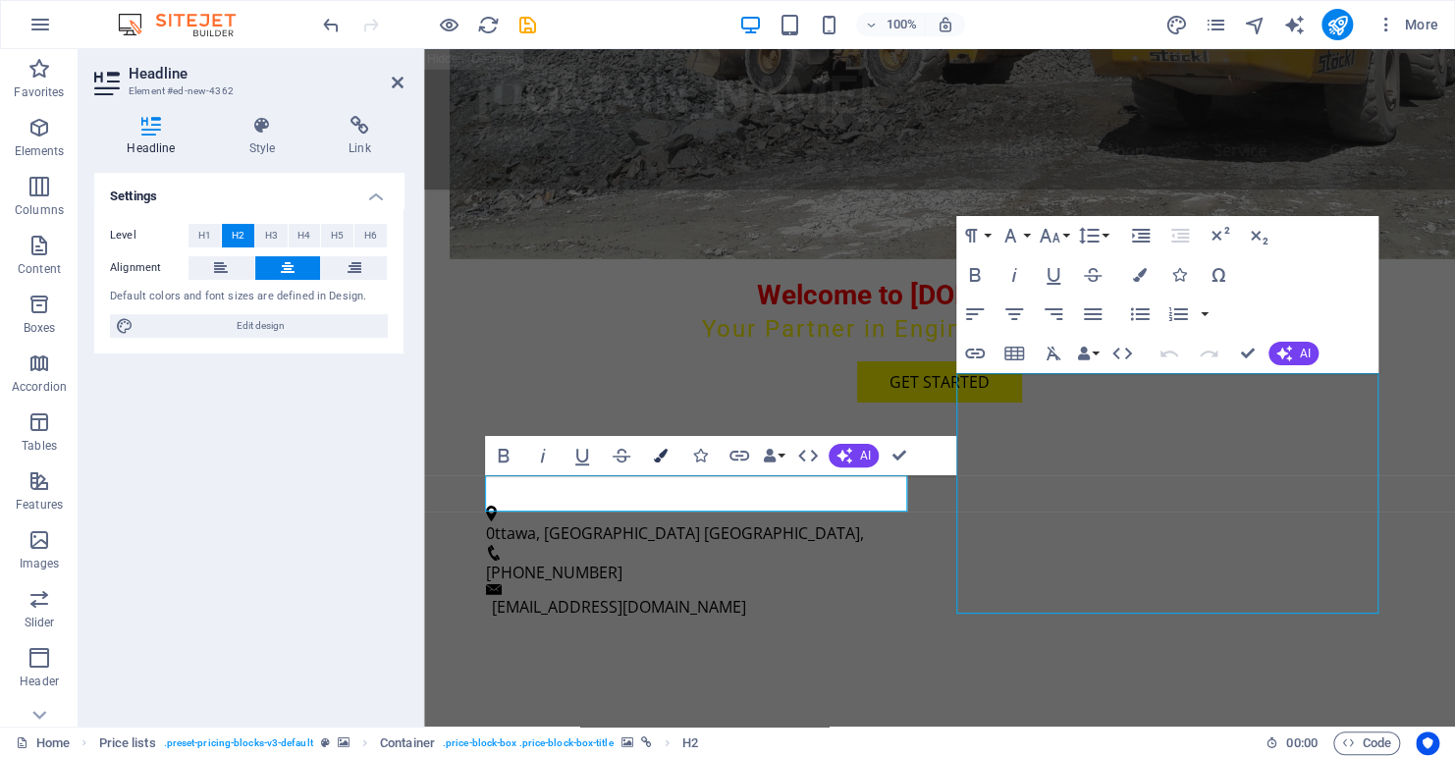
click at [655, 457] on icon "button" at bounding box center [661, 456] width 14 height 14
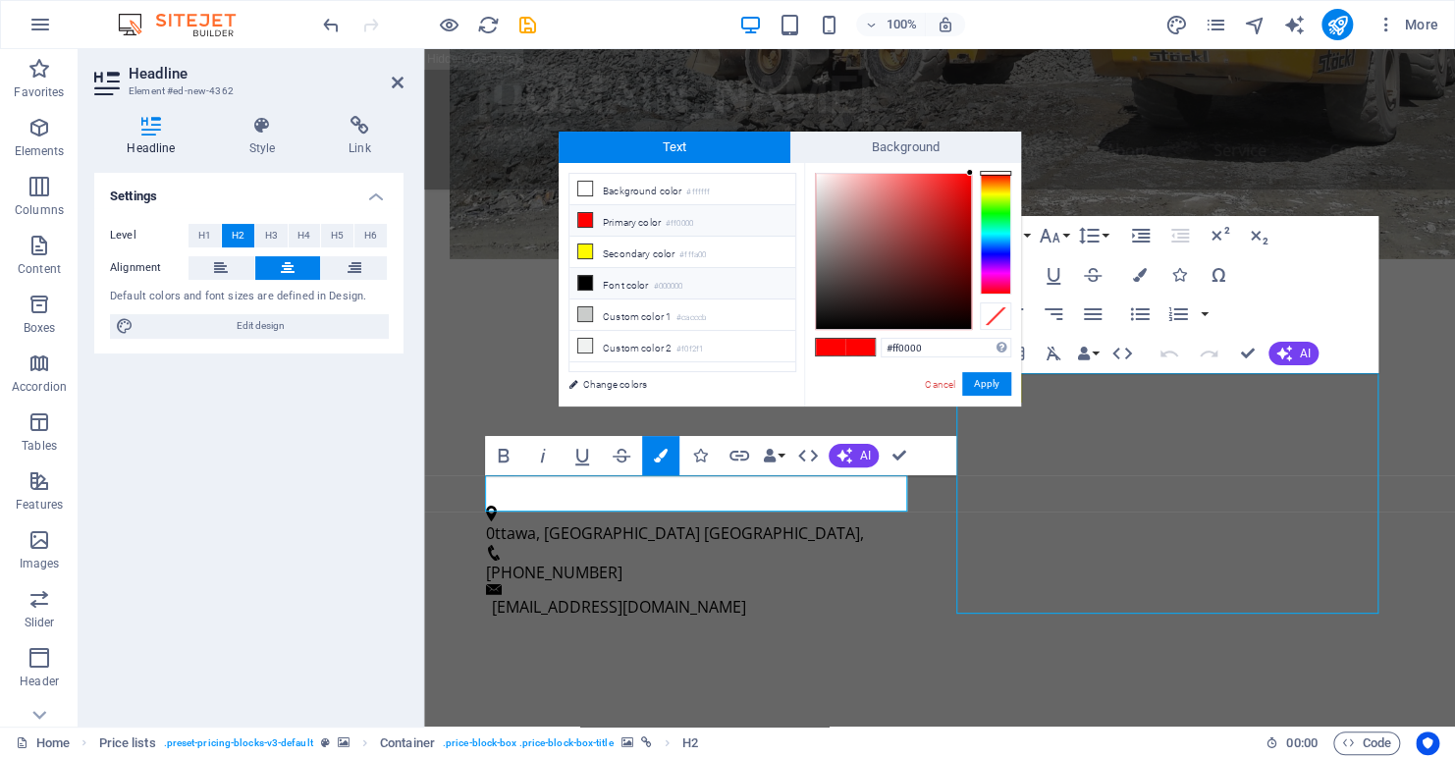
click at [581, 283] on icon at bounding box center [585, 283] width 14 height 14
type input "#000000"
click at [977, 384] on button "Apply" at bounding box center [986, 384] width 49 height 24
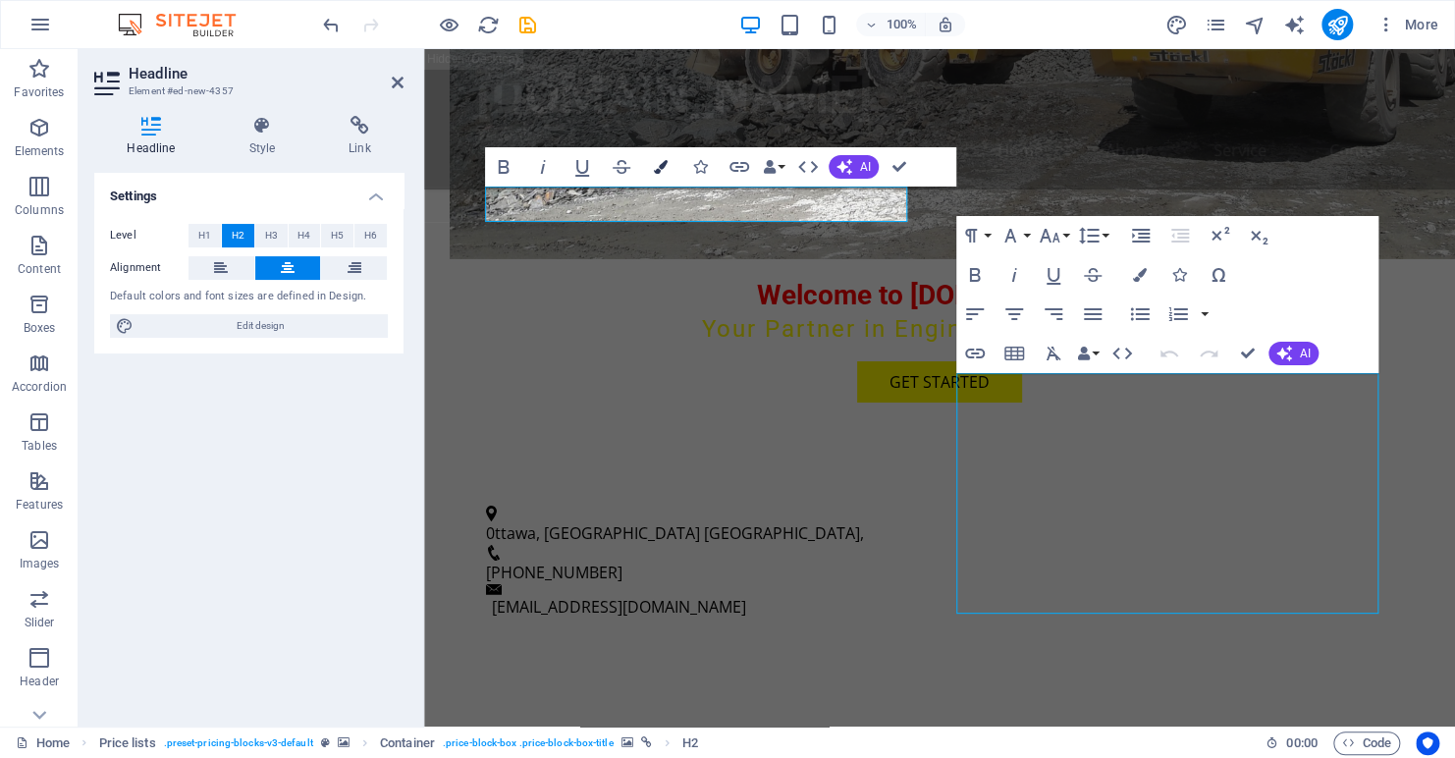
click at [661, 164] on icon "button" at bounding box center [661, 167] width 14 height 14
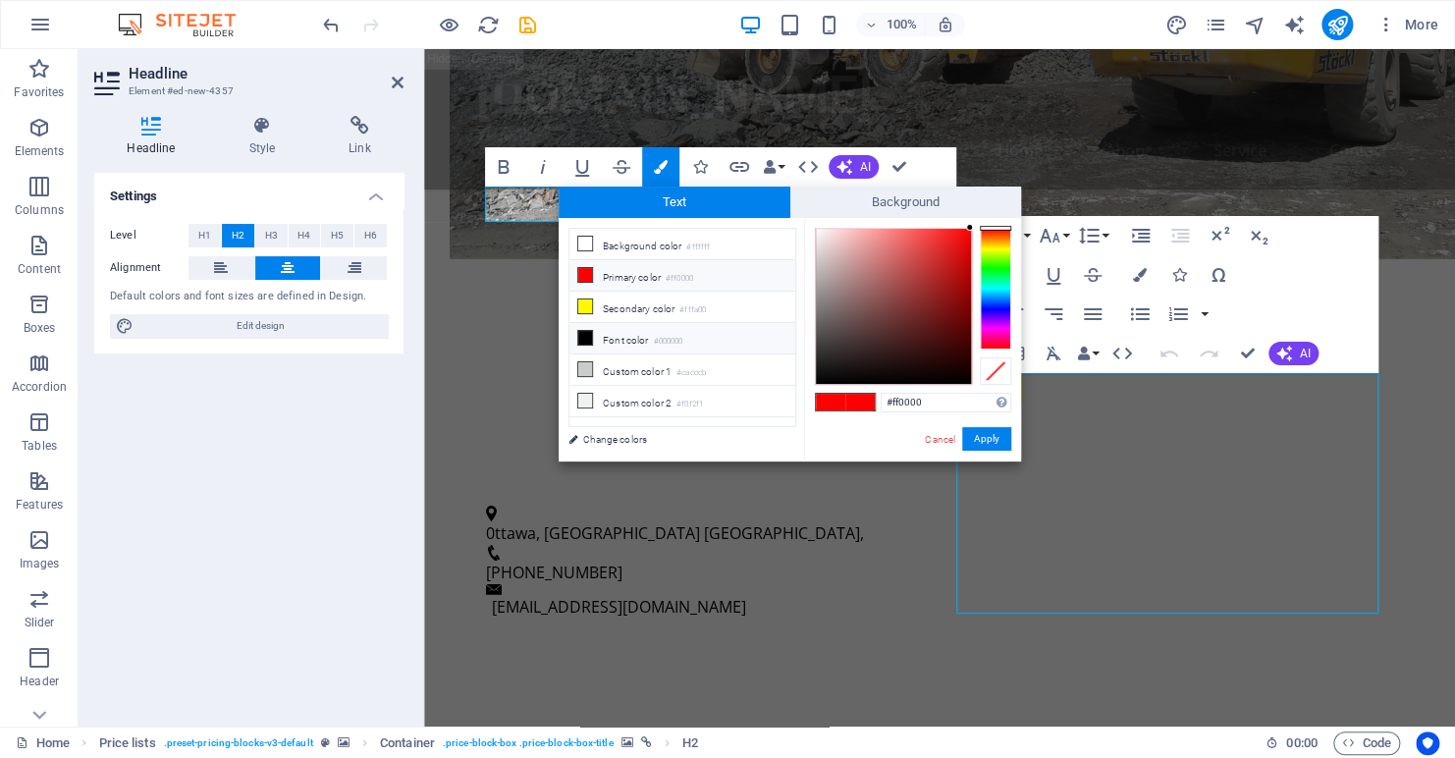
click at [638, 330] on li "Font color #000000" at bounding box center [683, 338] width 226 height 31
type input "#000000"
click at [985, 432] on button "Apply" at bounding box center [986, 439] width 49 height 24
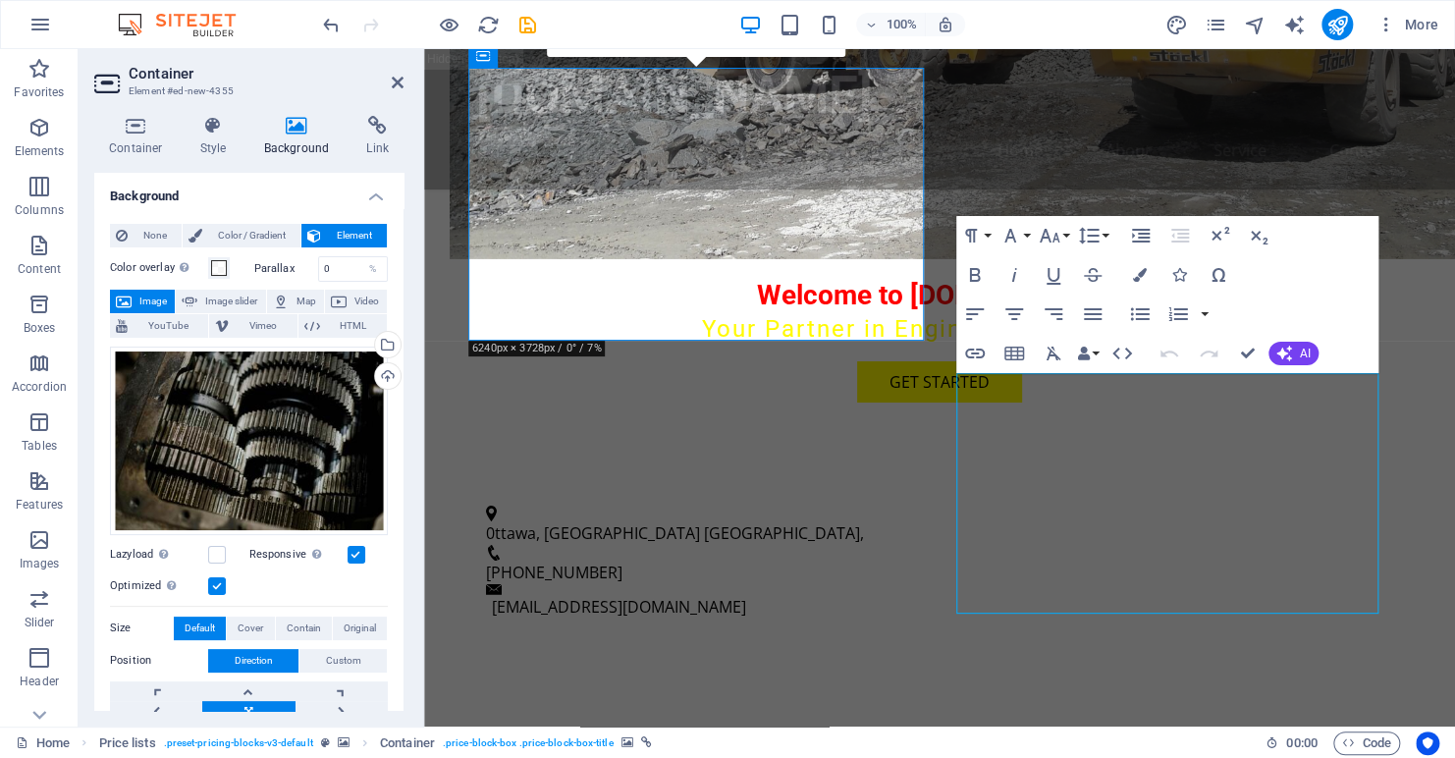
scroll to position [3719, 0]
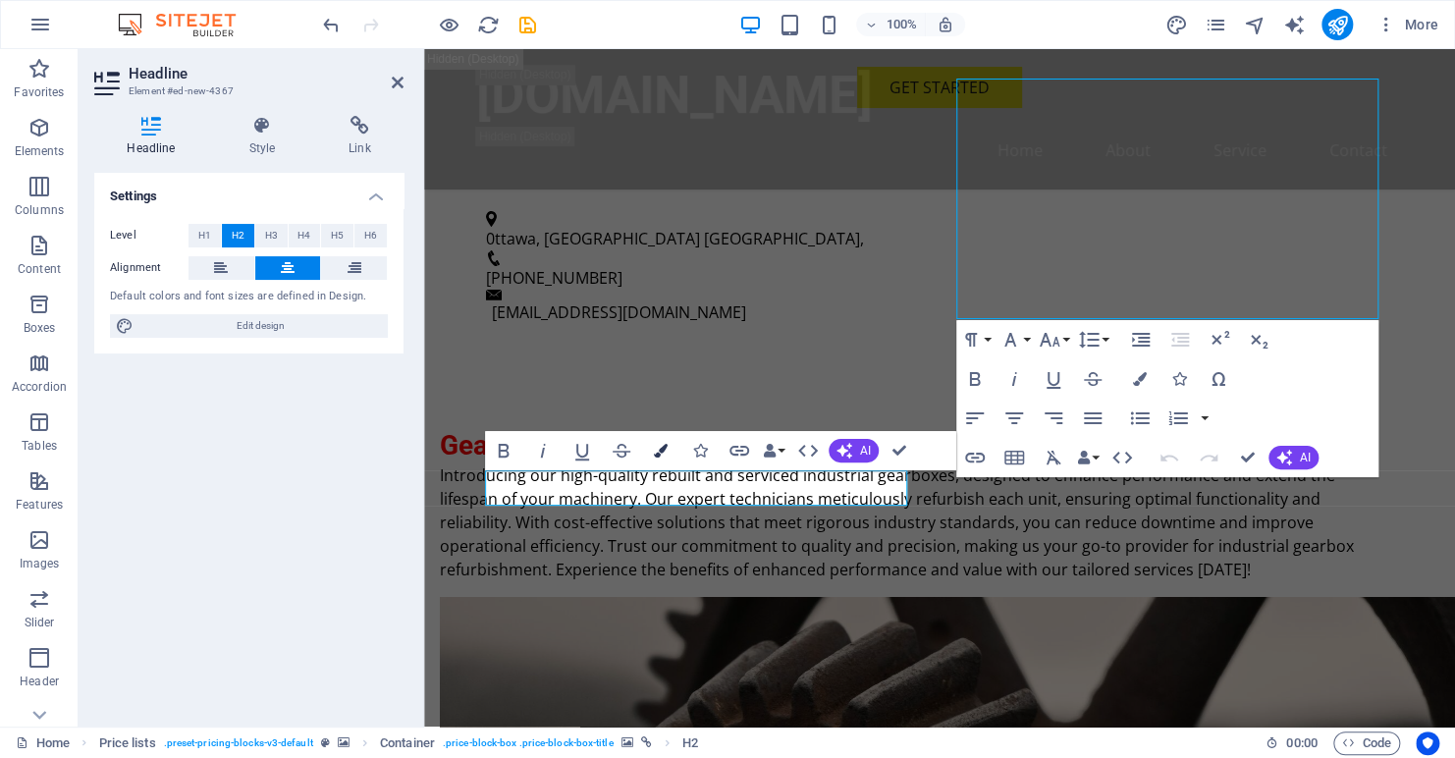
click at [663, 448] on icon "button" at bounding box center [661, 451] width 14 height 14
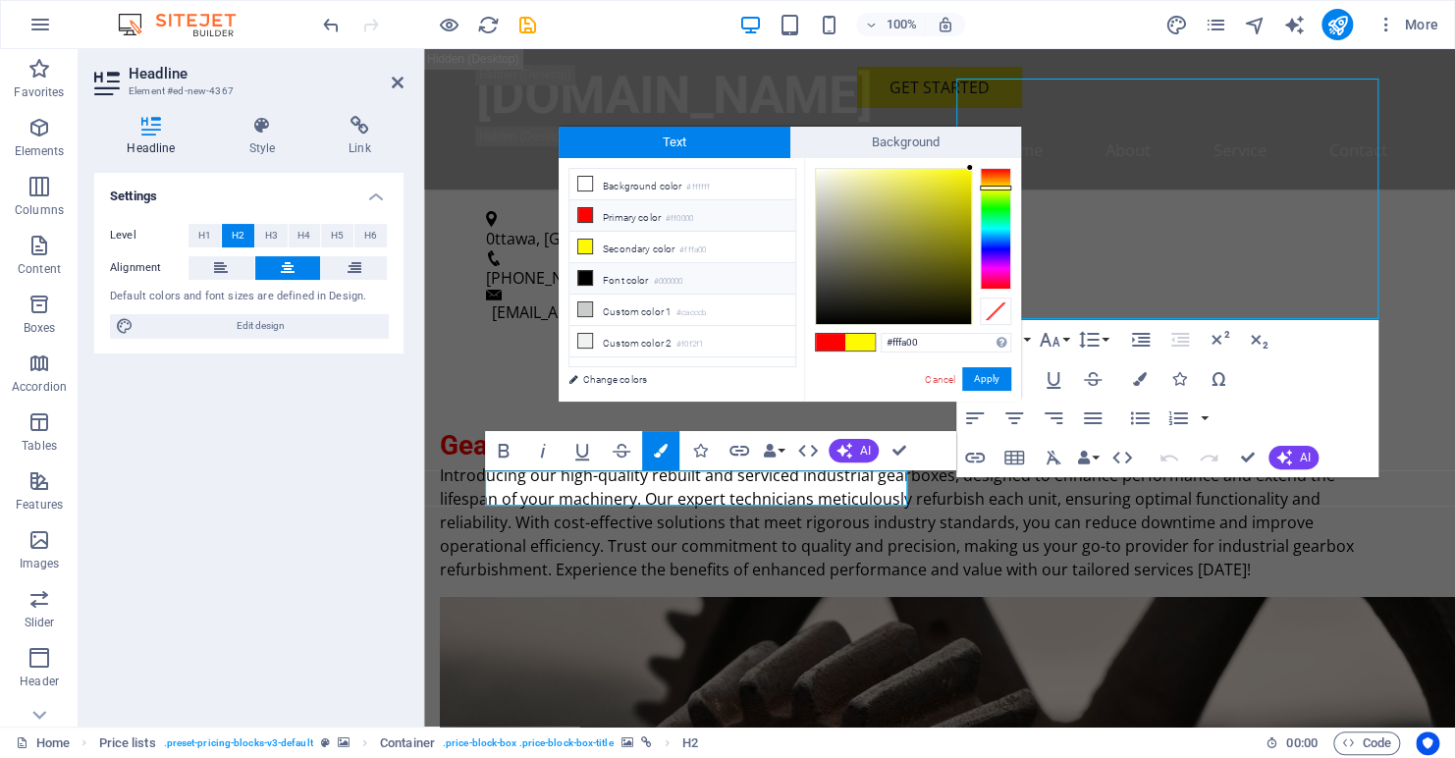
click at [608, 275] on li "Font color #000000" at bounding box center [683, 278] width 226 height 31
type input "#000000"
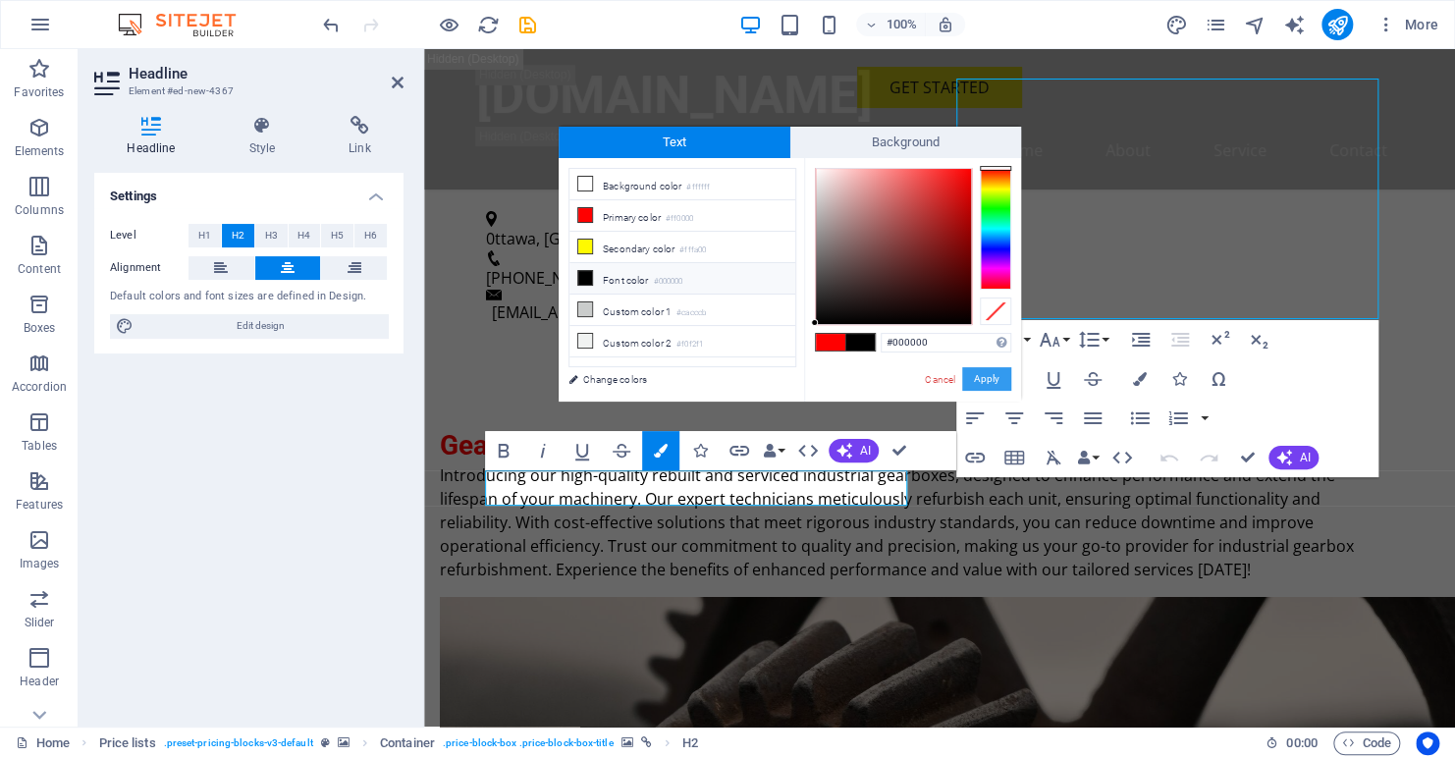
drag, startPoint x: 982, startPoint y: 381, endPoint x: 524, endPoint y: 356, distance: 458.3
click at [982, 381] on button "Apply" at bounding box center [986, 379] width 49 height 24
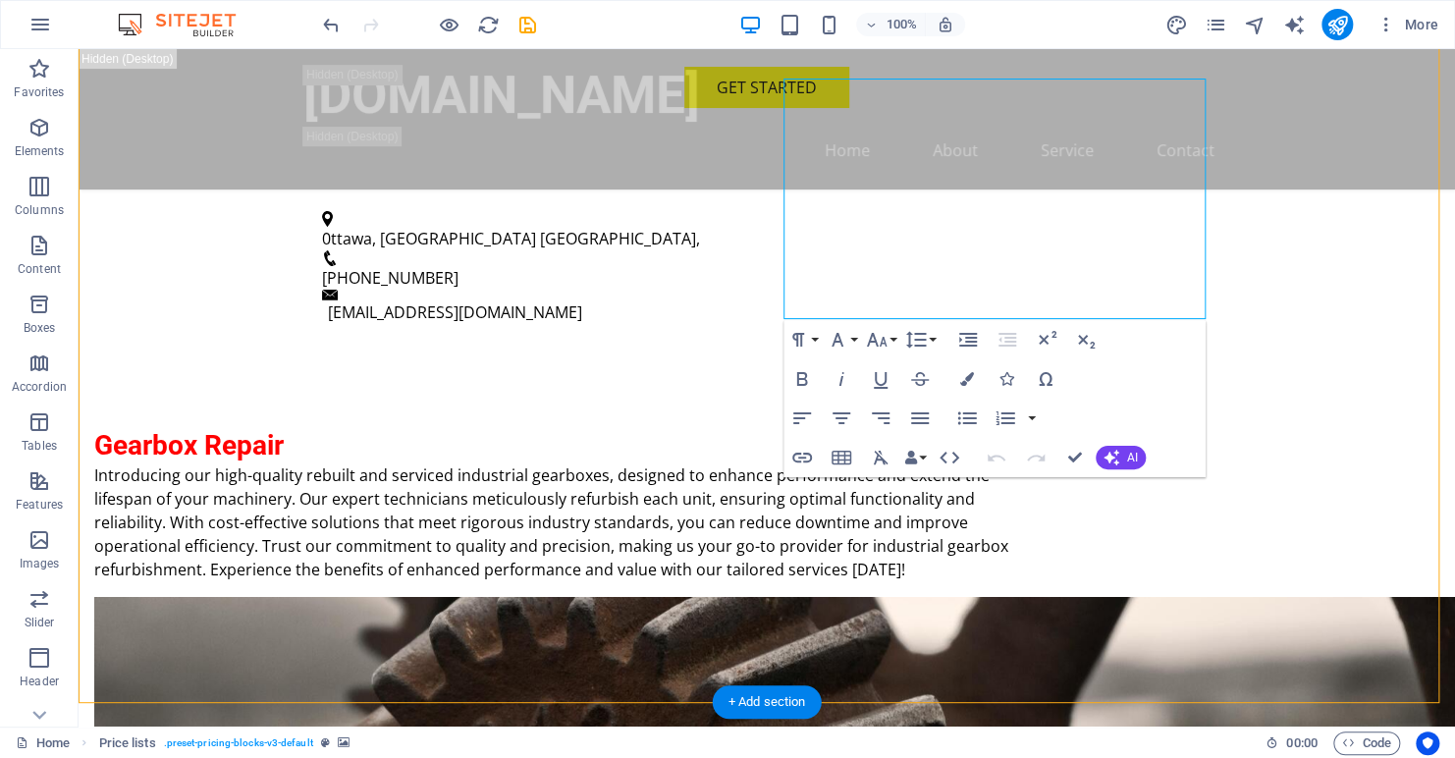
click at [520, 27] on icon "save" at bounding box center [528, 25] width 23 height 23
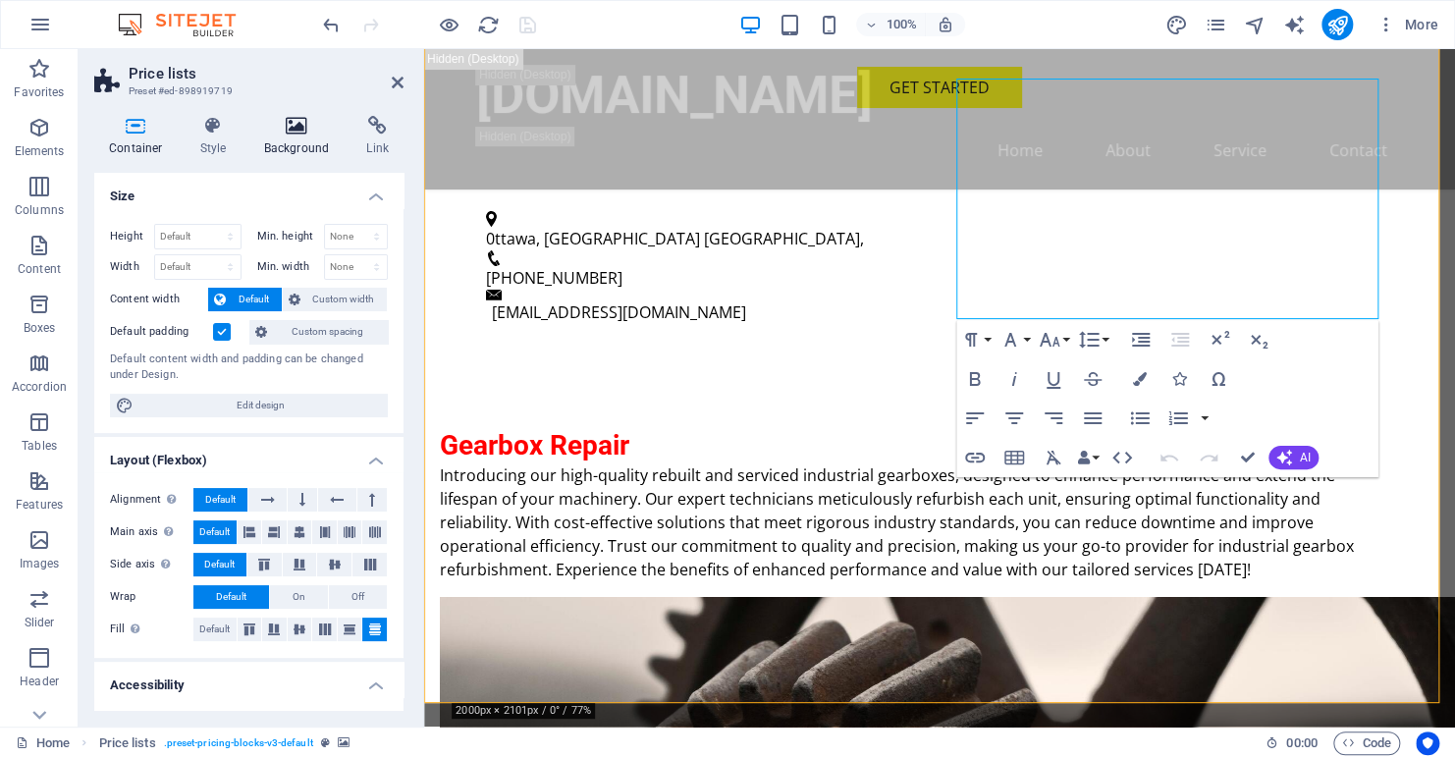
click at [297, 124] on icon at bounding box center [296, 126] width 95 height 20
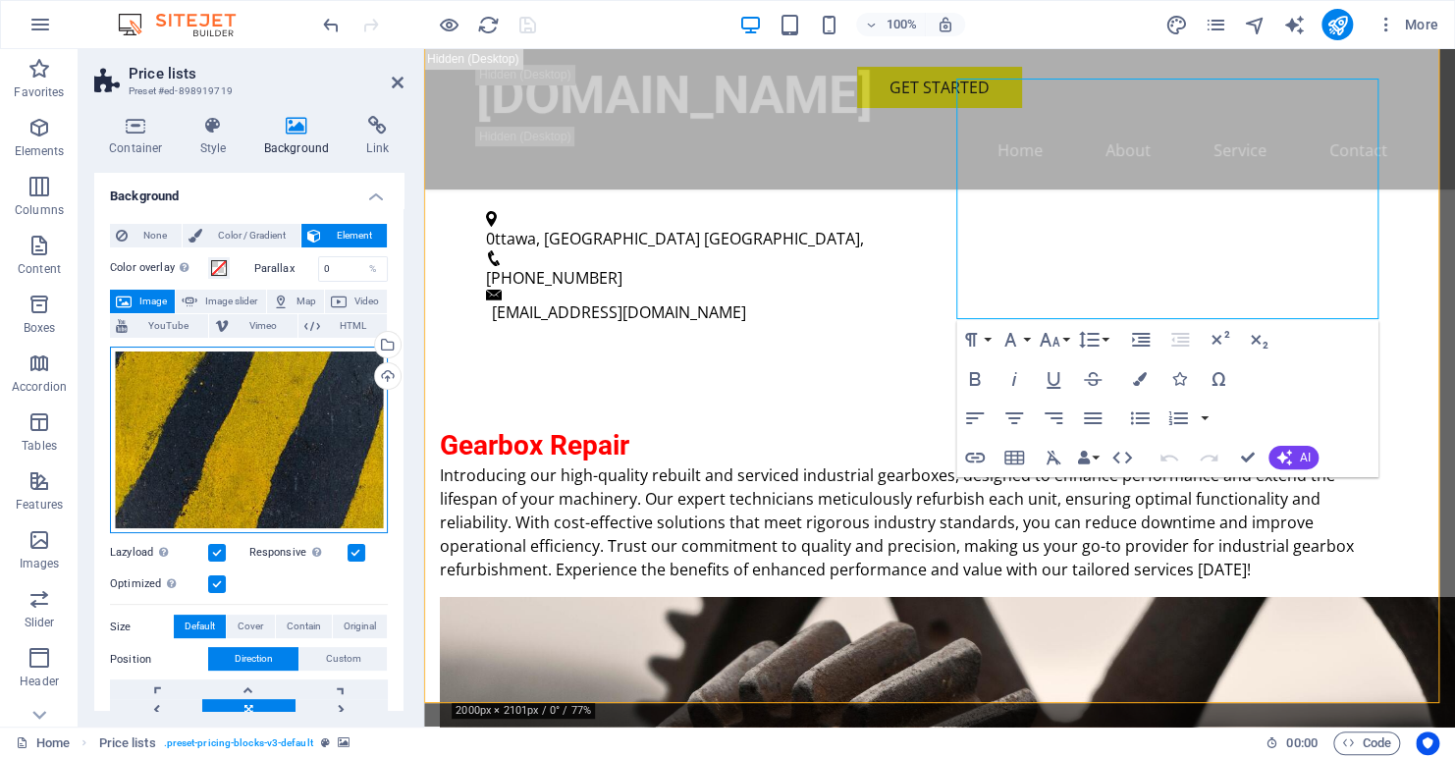
click at [250, 440] on div "Drag files here, click to choose files or select files from Files or our free s…" at bounding box center [249, 441] width 278 height 188
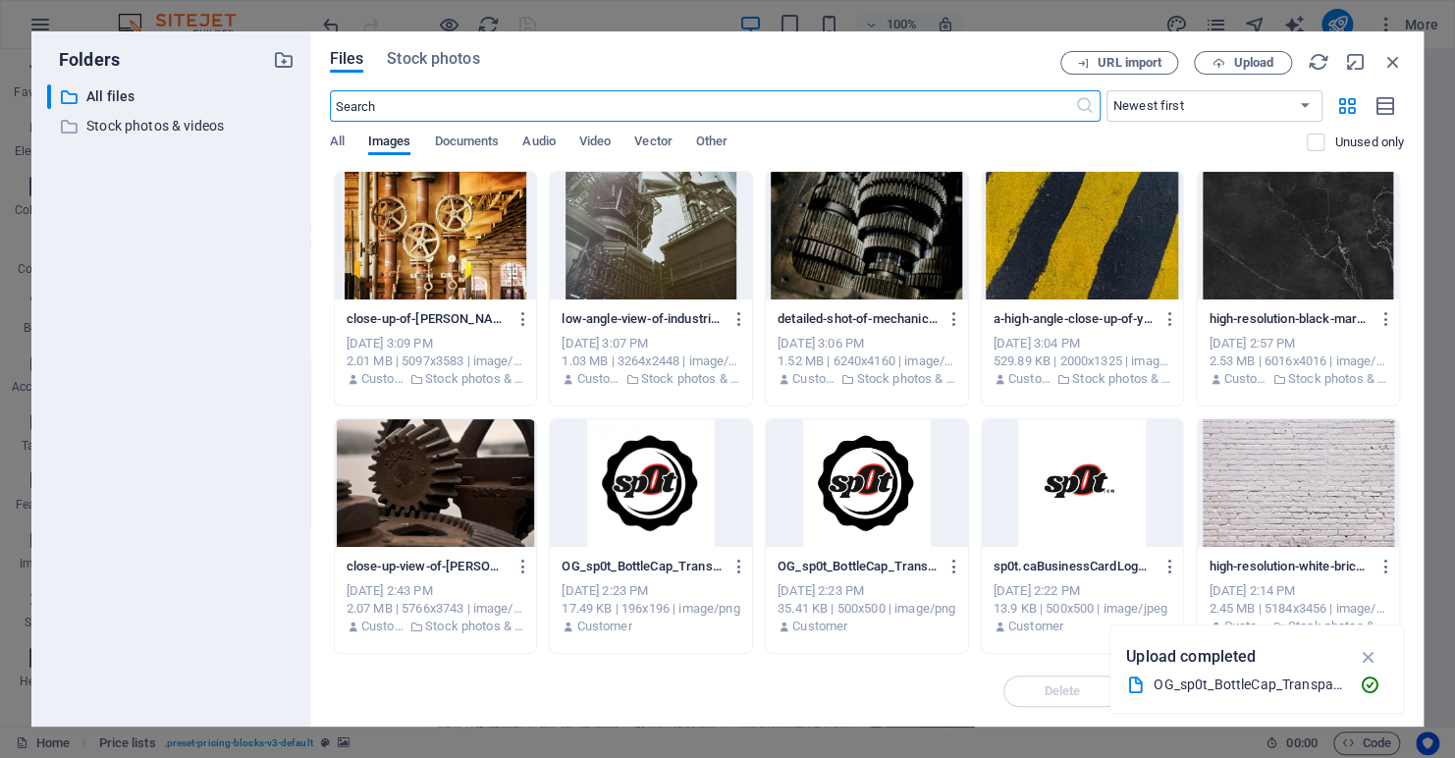
scroll to position [5053, 0]
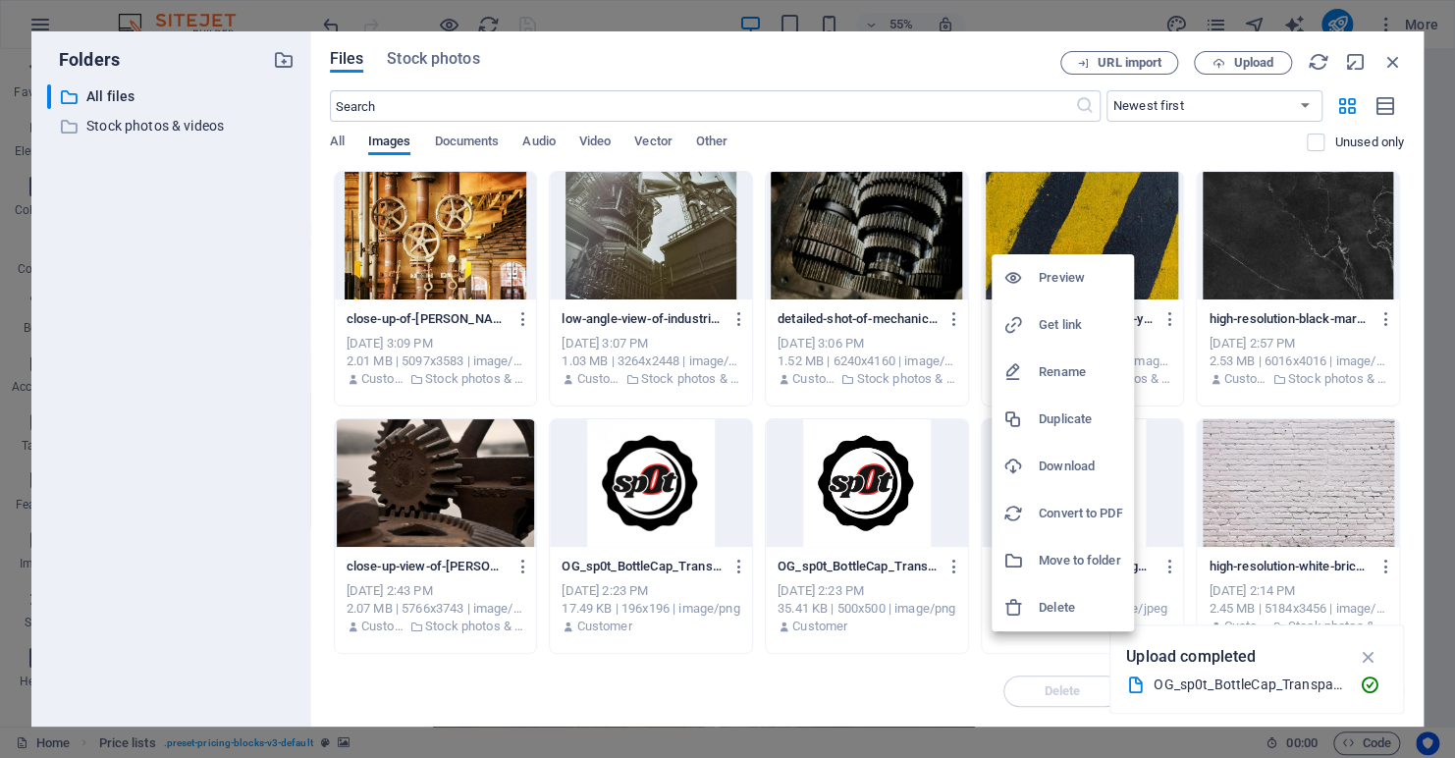
click at [1056, 612] on h6 "Delete" at bounding box center [1080, 608] width 83 height 24
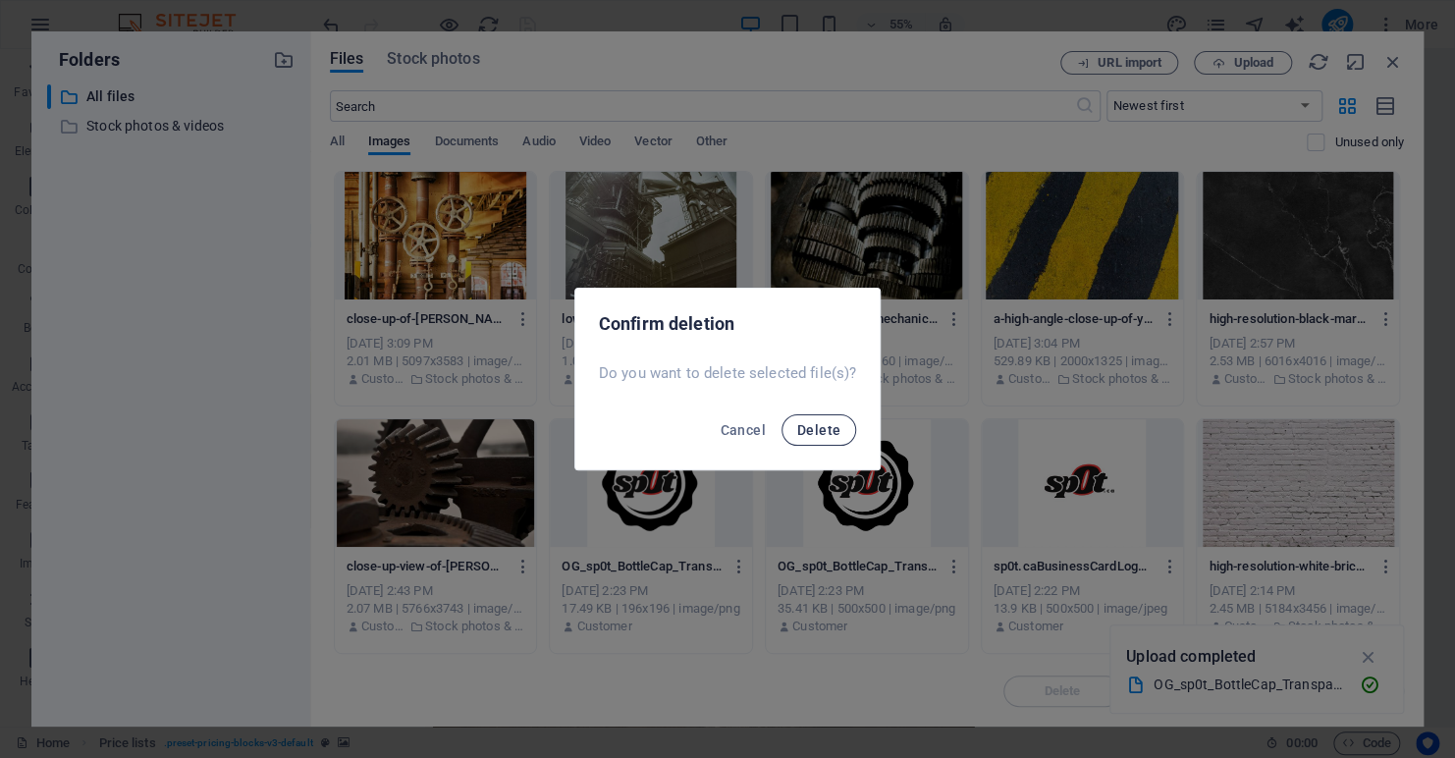
click at [834, 428] on span "Delete" at bounding box center [818, 430] width 43 height 16
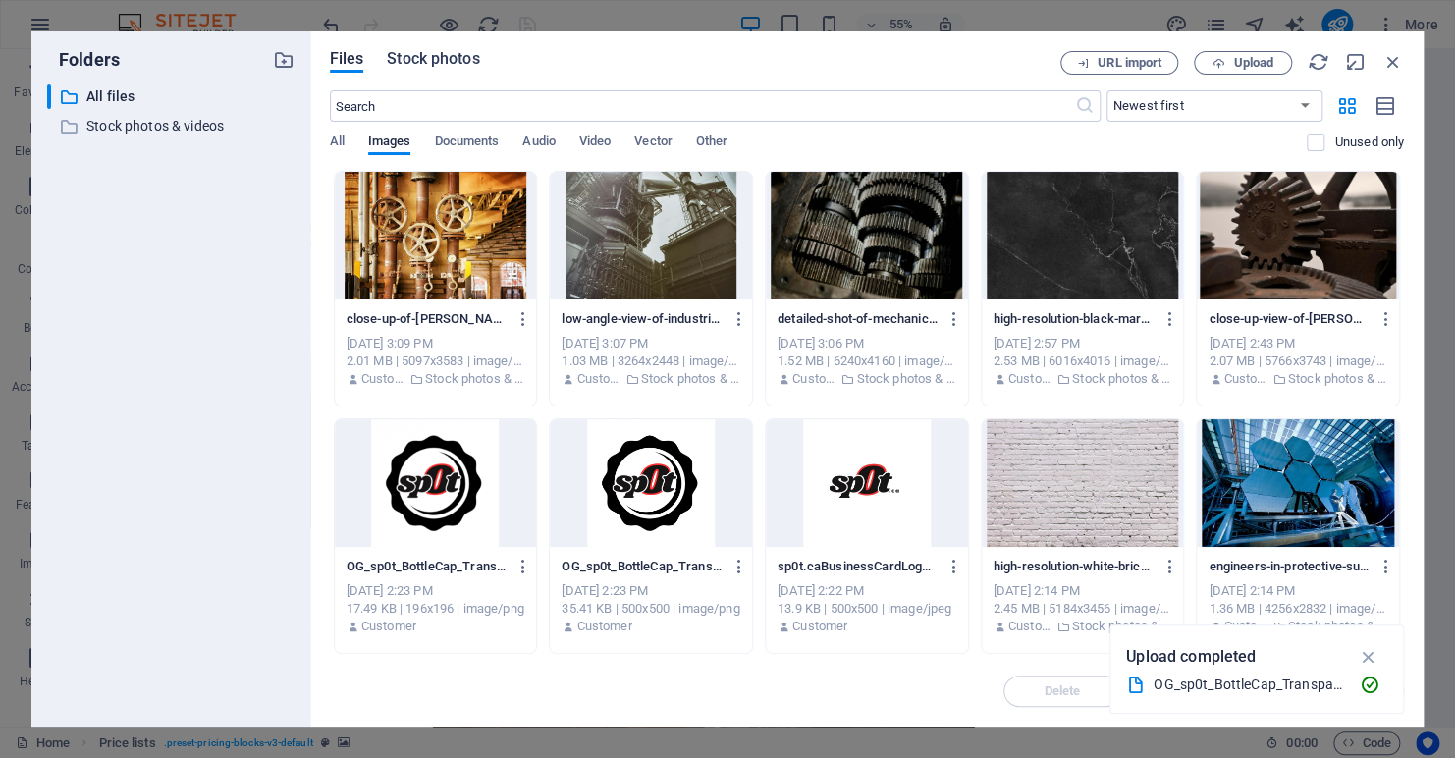
click at [418, 55] on span "Stock photos" at bounding box center [433, 59] width 92 height 24
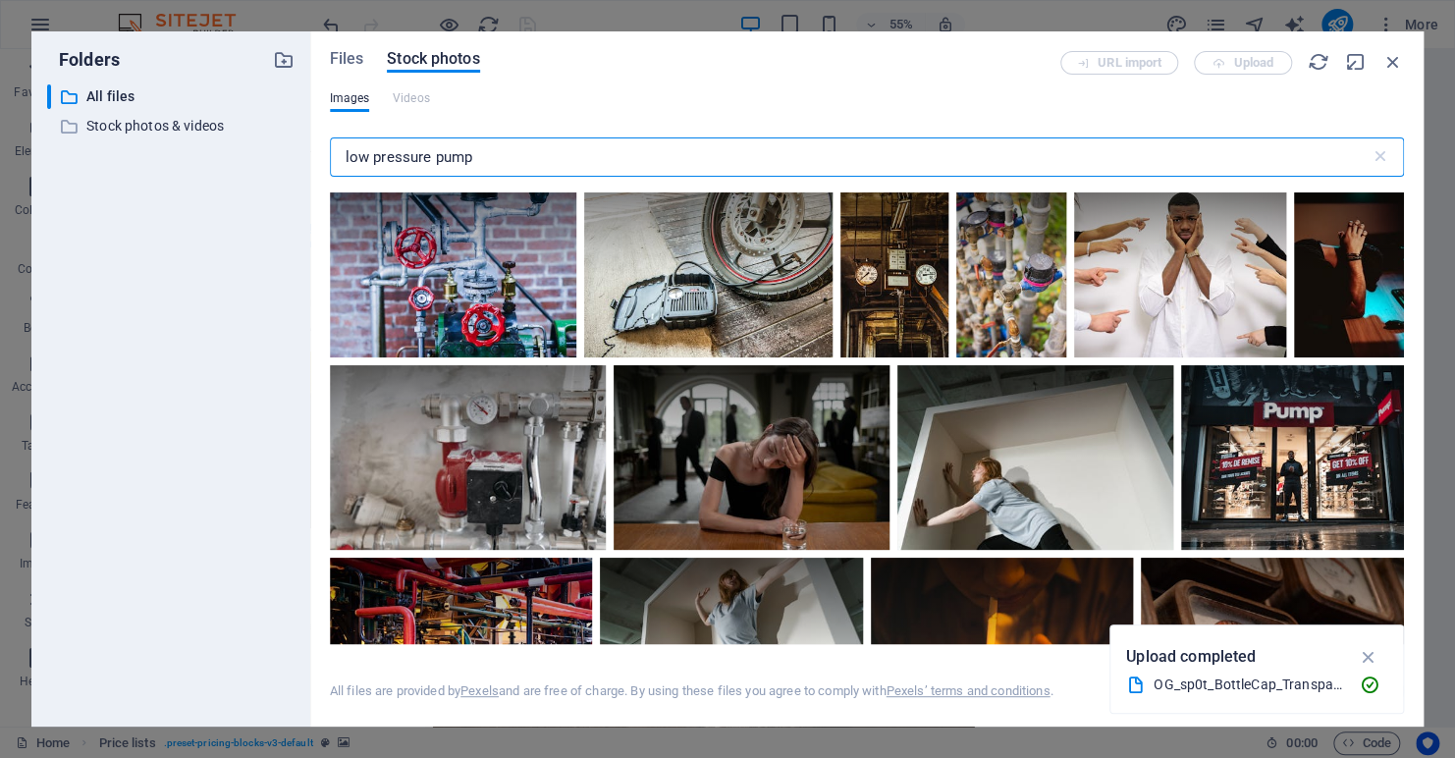
drag, startPoint x: 509, startPoint y: 152, endPoint x: 198, endPoint y: 170, distance: 310.8
click at [198, 170] on div "Folders ​ All files All files ​ Stock photos & videos Stock photos & videos Fil…" at bounding box center [727, 378] width 1393 height 695
type input "background"
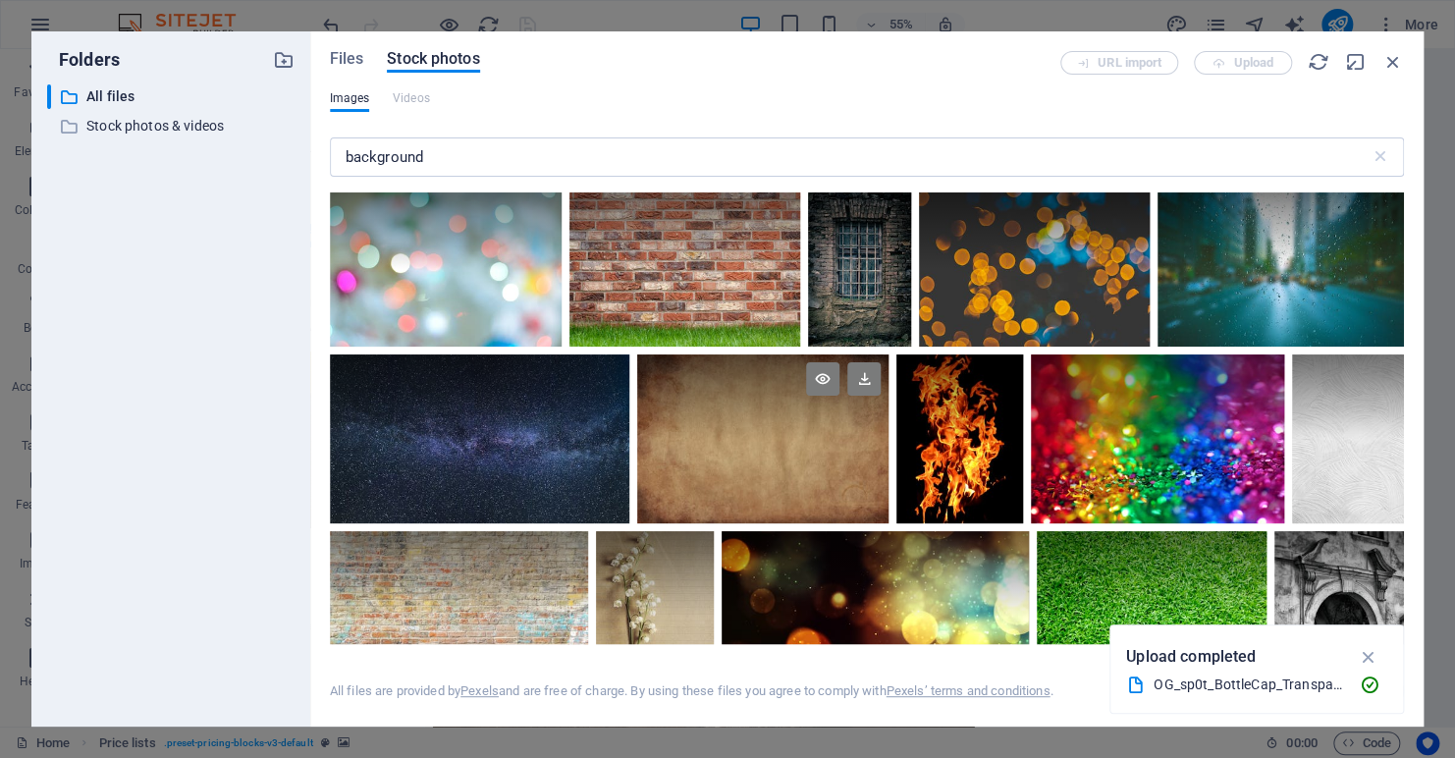
click at [718, 448] on div at bounding box center [763, 439] width 252 height 169
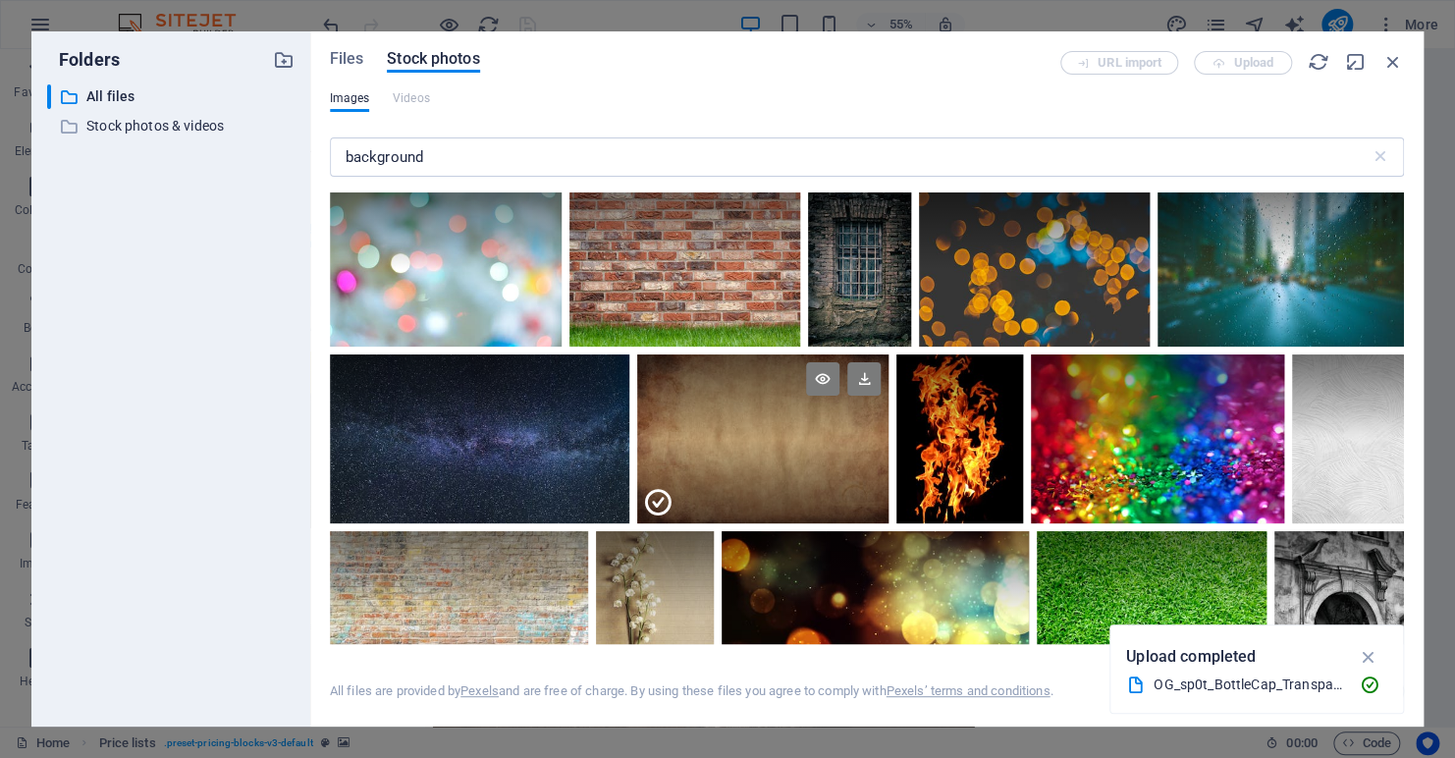
click at [718, 448] on div at bounding box center [763, 481] width 252 height 84
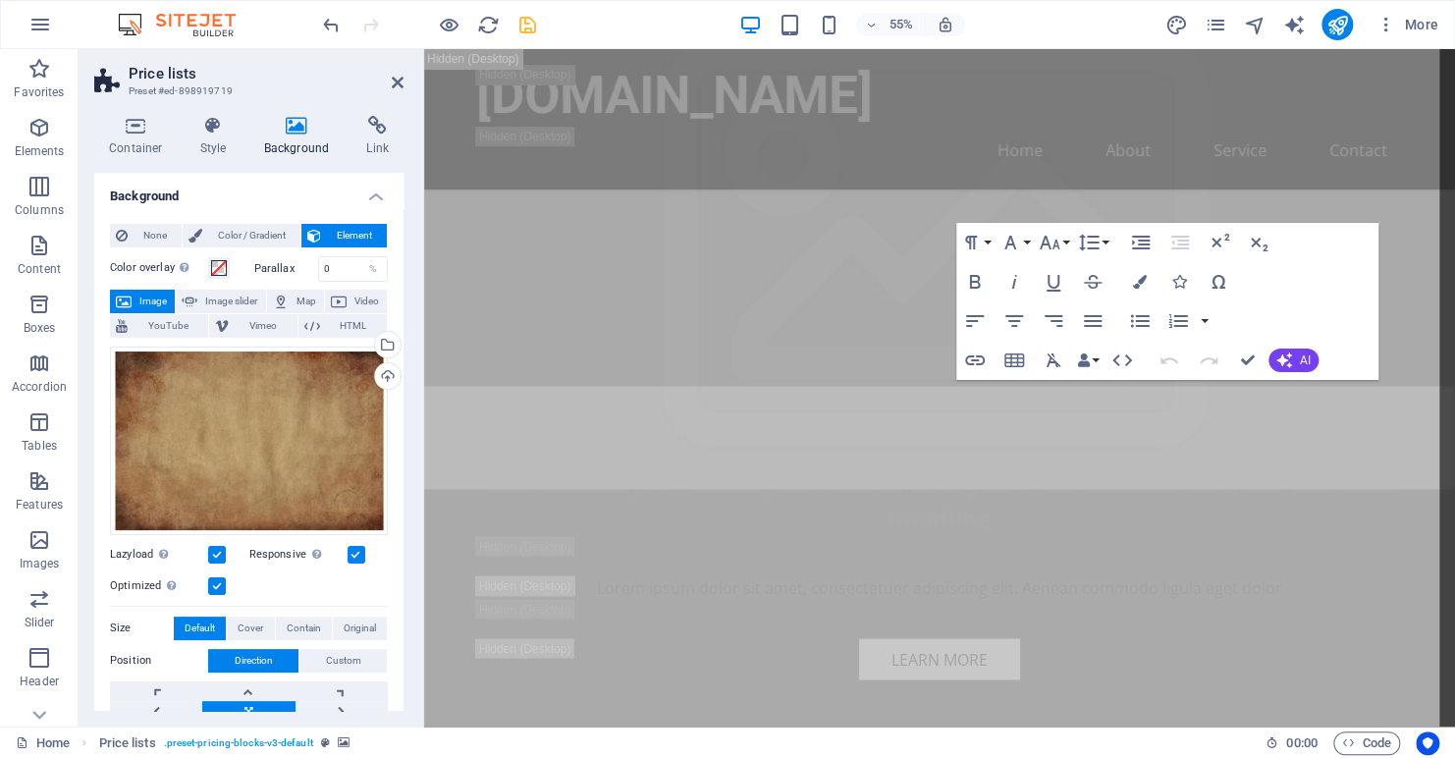
scroll to position [3530, 0]
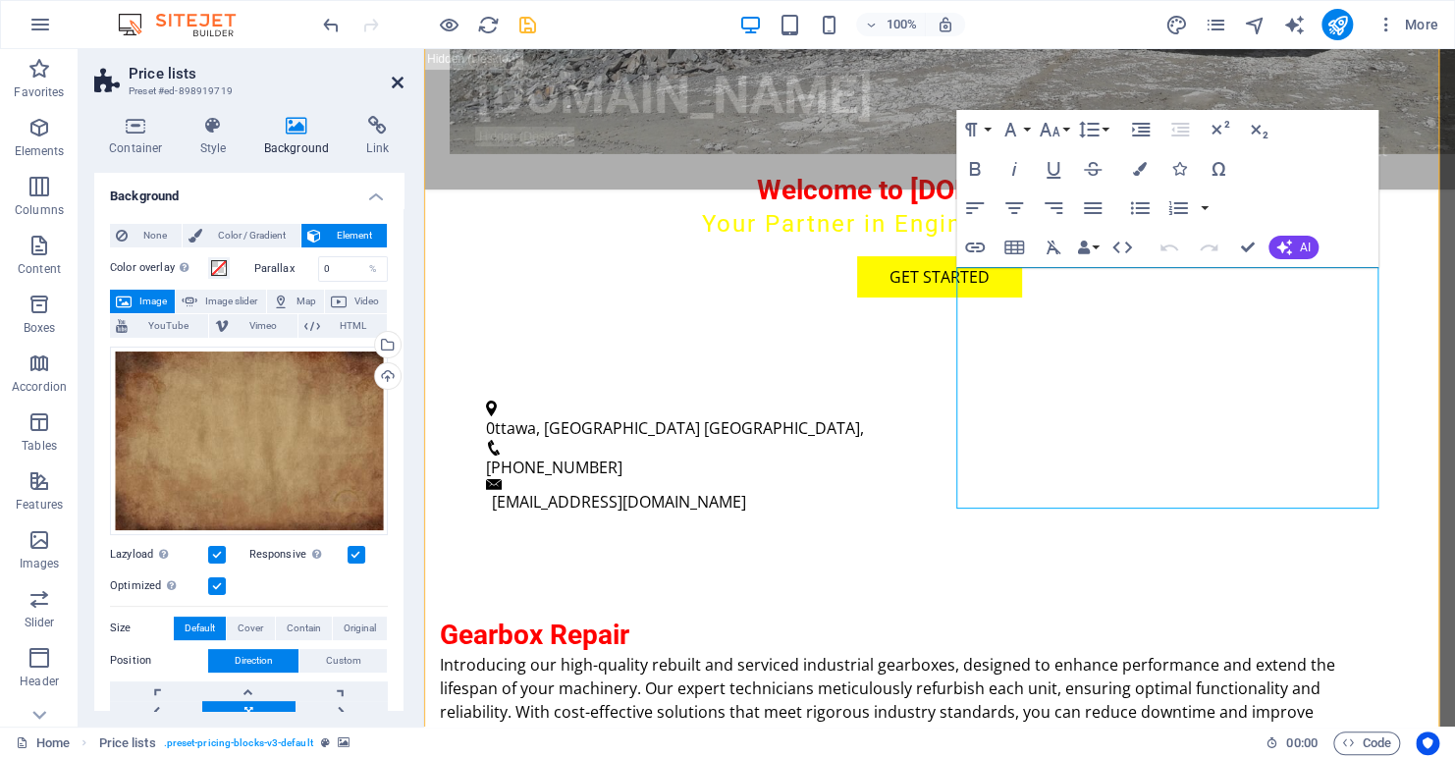
drag, startPoint x: 394, startPoint y: 269, endPoint x: 402, endPoint y: 81, distance: 188.7
click at [402, 81] on icon at bounding box center [398, 83] width 12 height 16
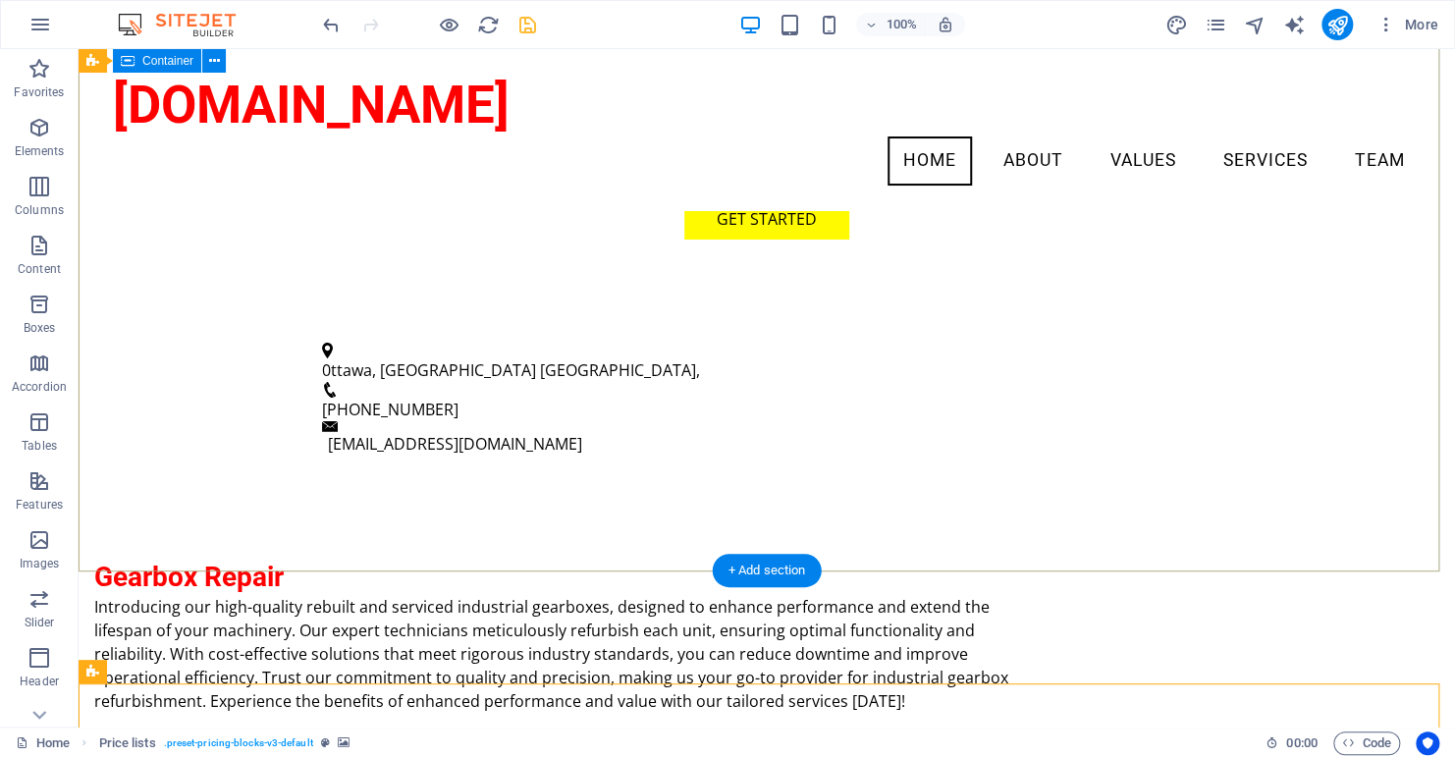
scroll to position [2730, 0]
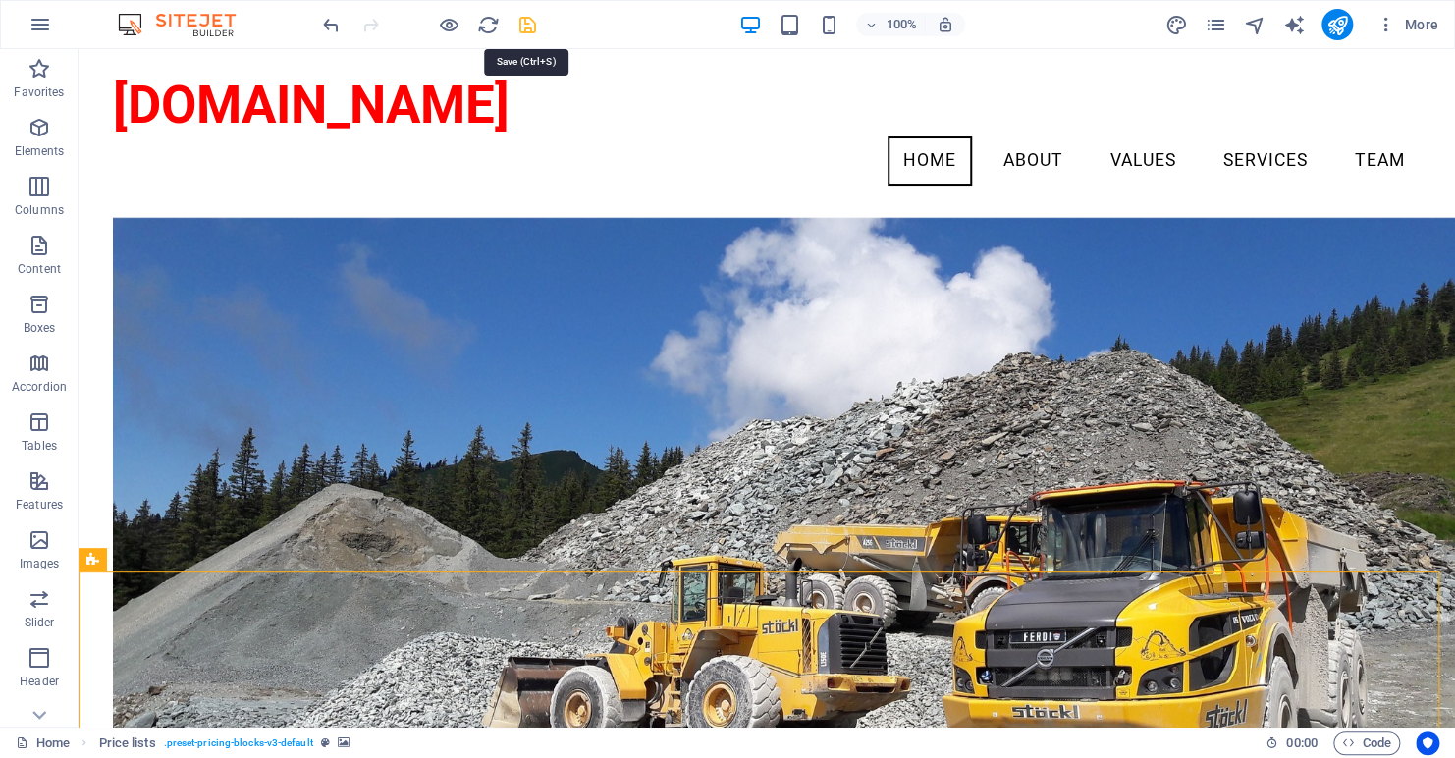
click at [529, 21] on icon "save" at bounding box center [528, 25] width 23 height 23
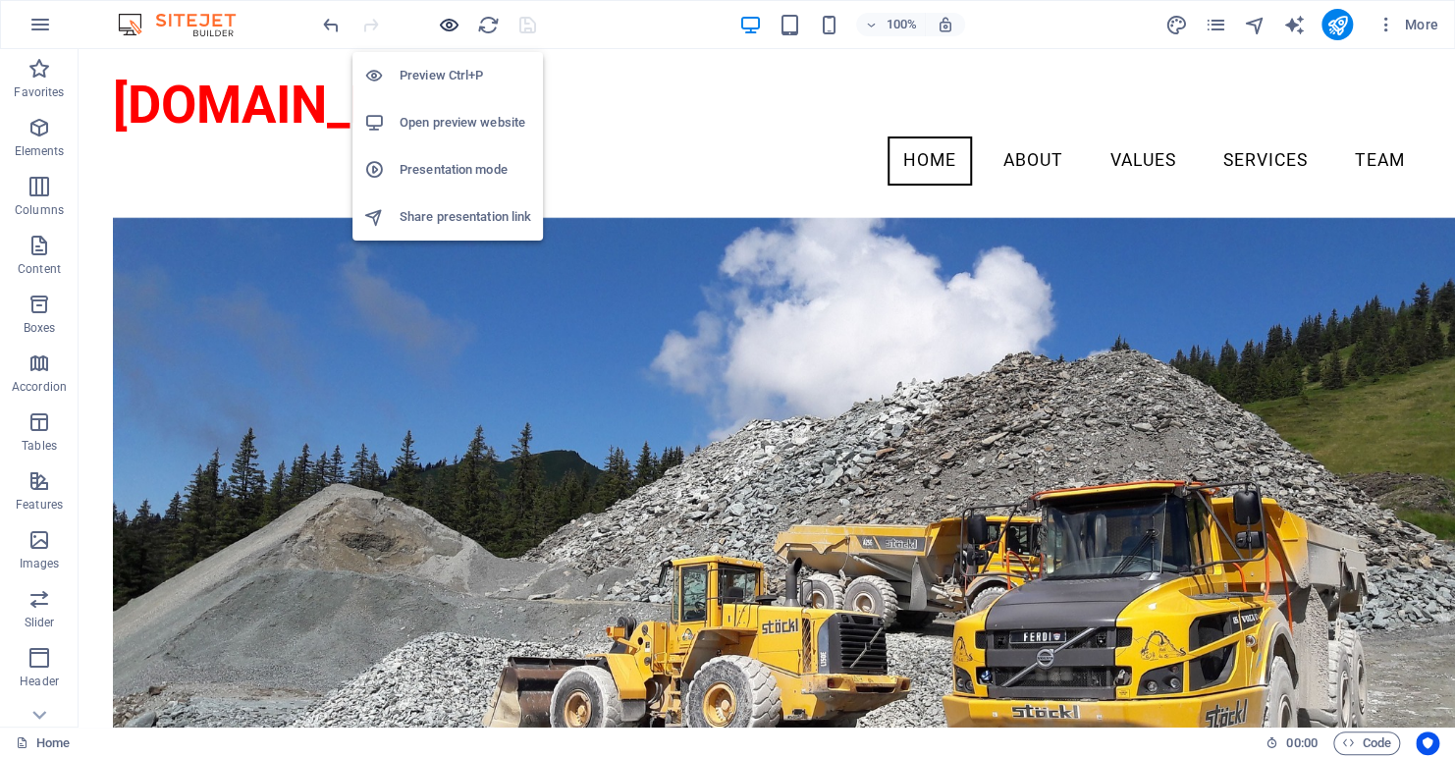
click at [445, 23] on icon "button" at bounding box center [449, 25] width 23 height 23
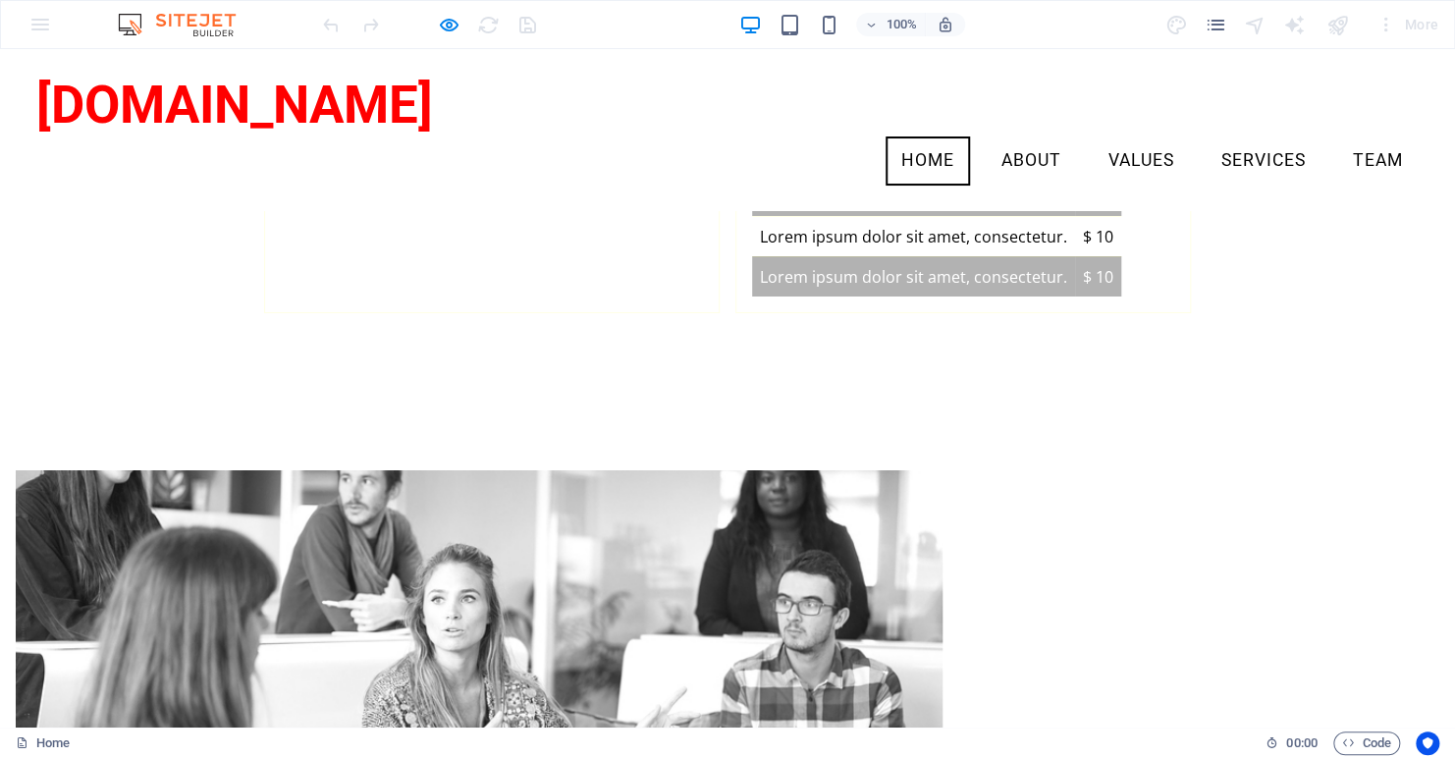
scroll to position [750, 0]
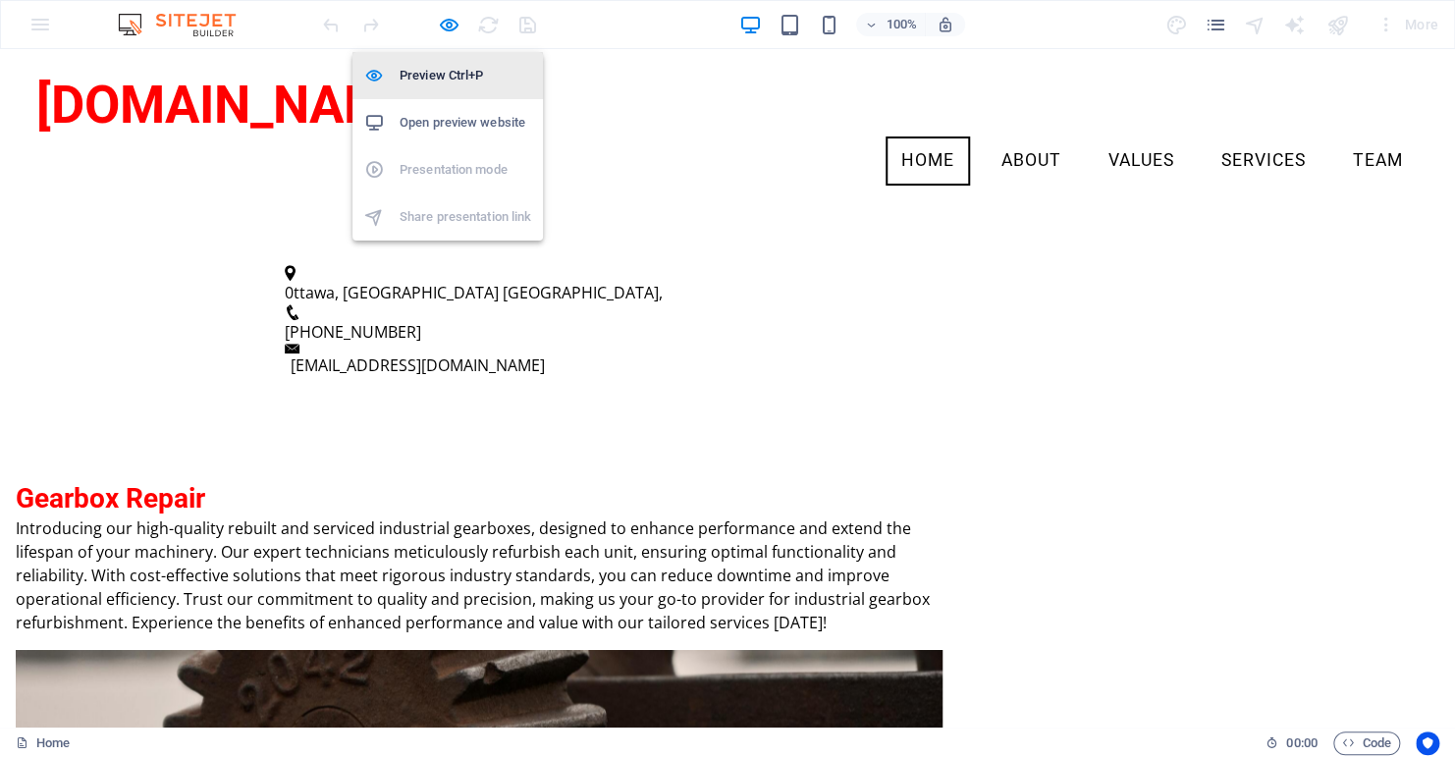
drag, startPoint x: 466, startPoint y: 269, endPoint x: 437, endPoint y: 68, distance: 203.3
click at [444, 21] on icon "button" at bounding box center [449, 25] width 23 height 23
click at [437, 68] on h6 "Preview Ctrl+P" at bounding box center [466, 76] width 132 height 24
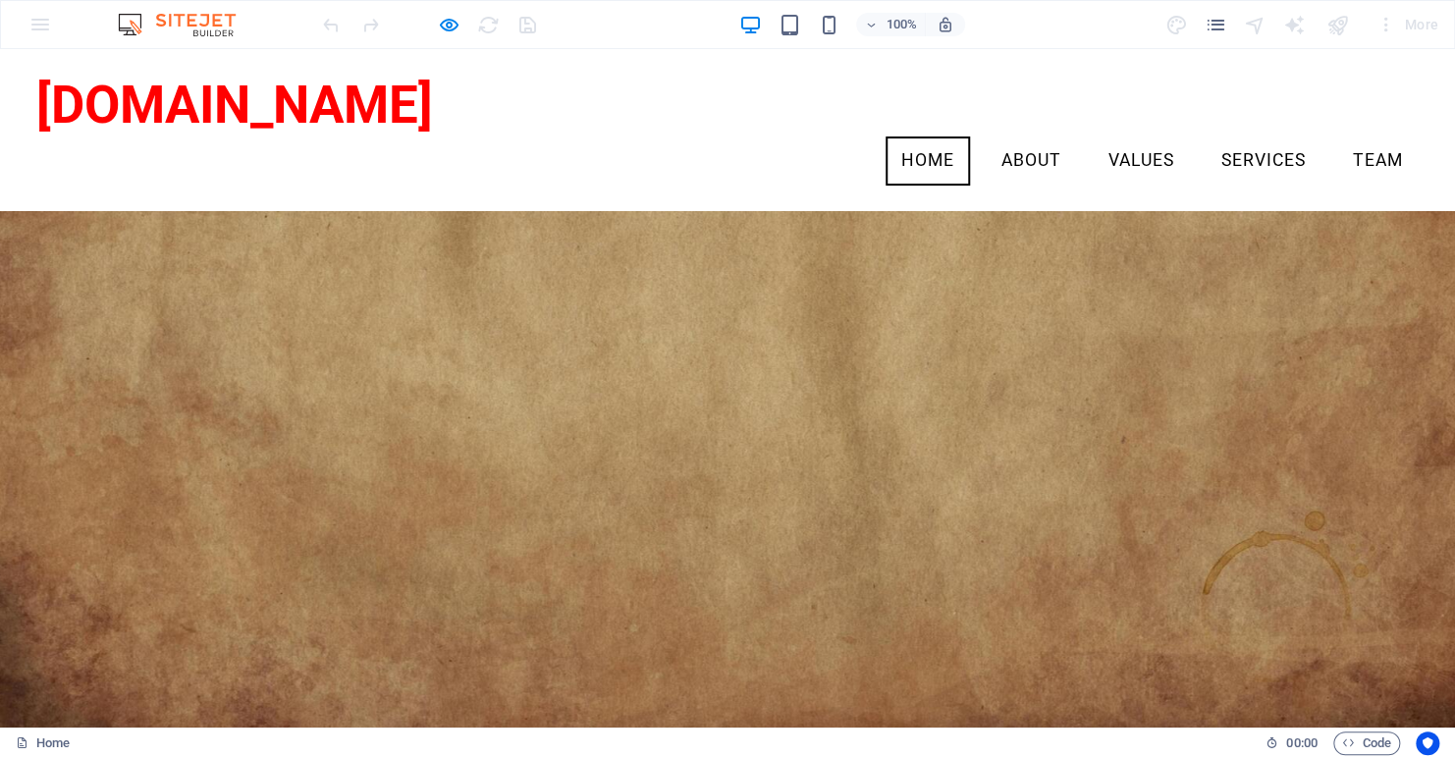
scroll to position [1929, 0]
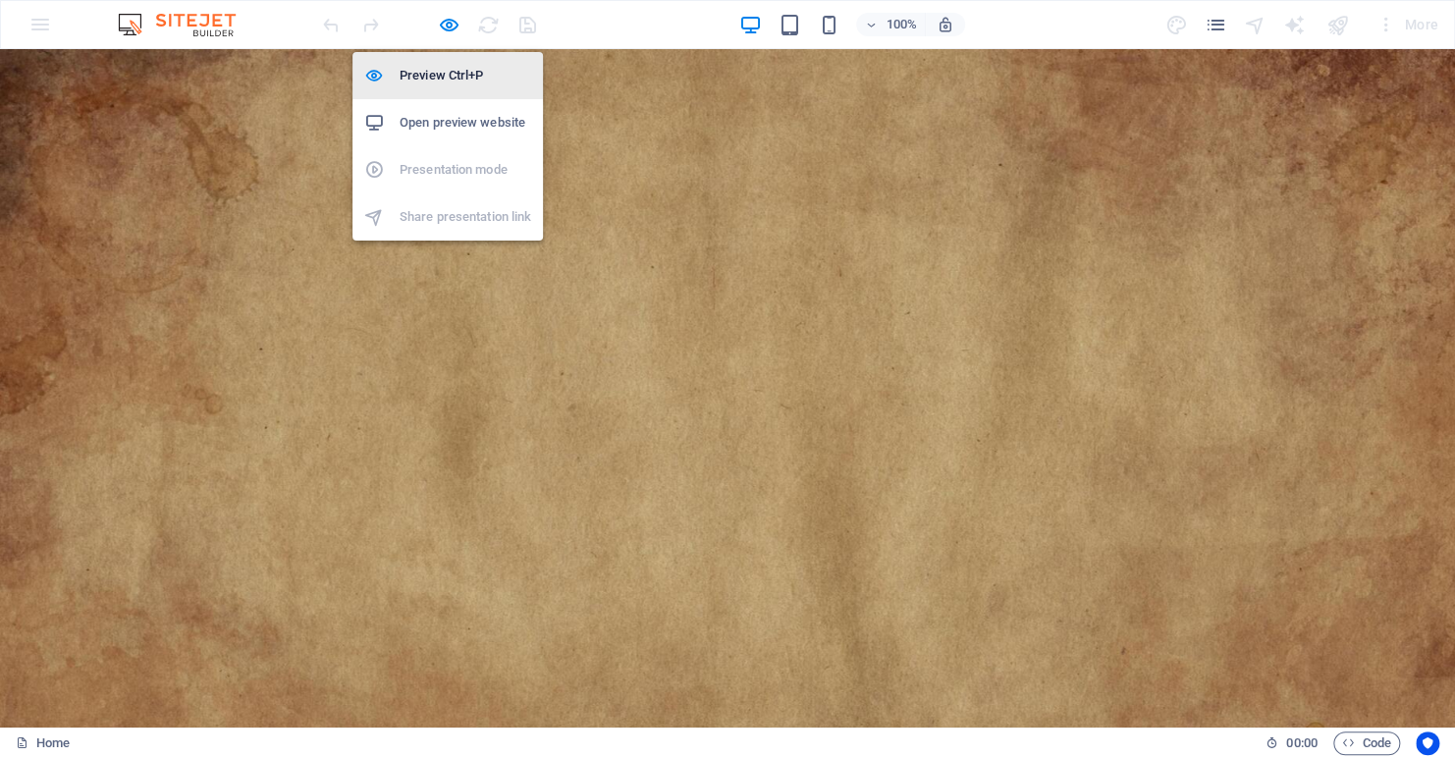
click at [432, 76] on h6 "Preview Ctrl+P" at bounding box center [466, 76] width 132 height 24
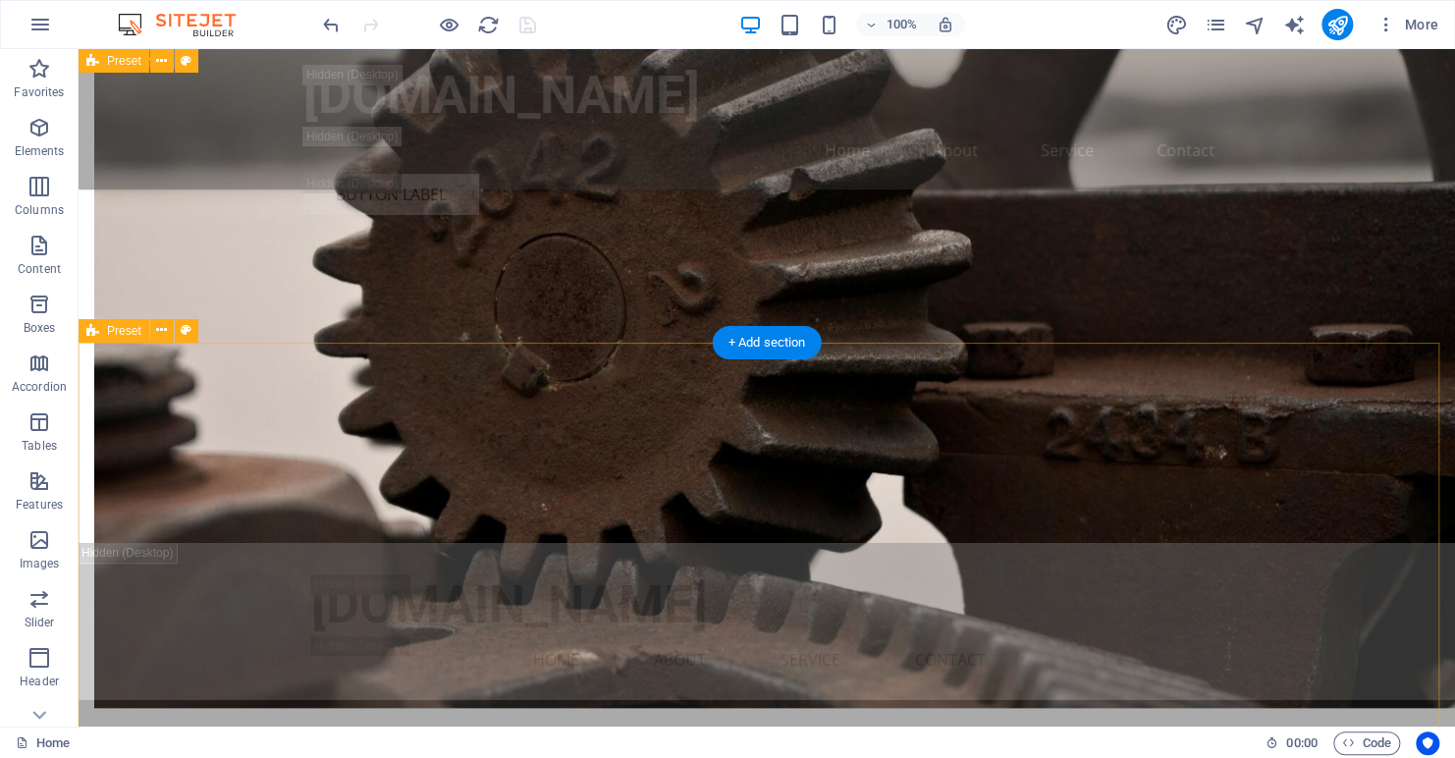
scroll to position [5268, 0]
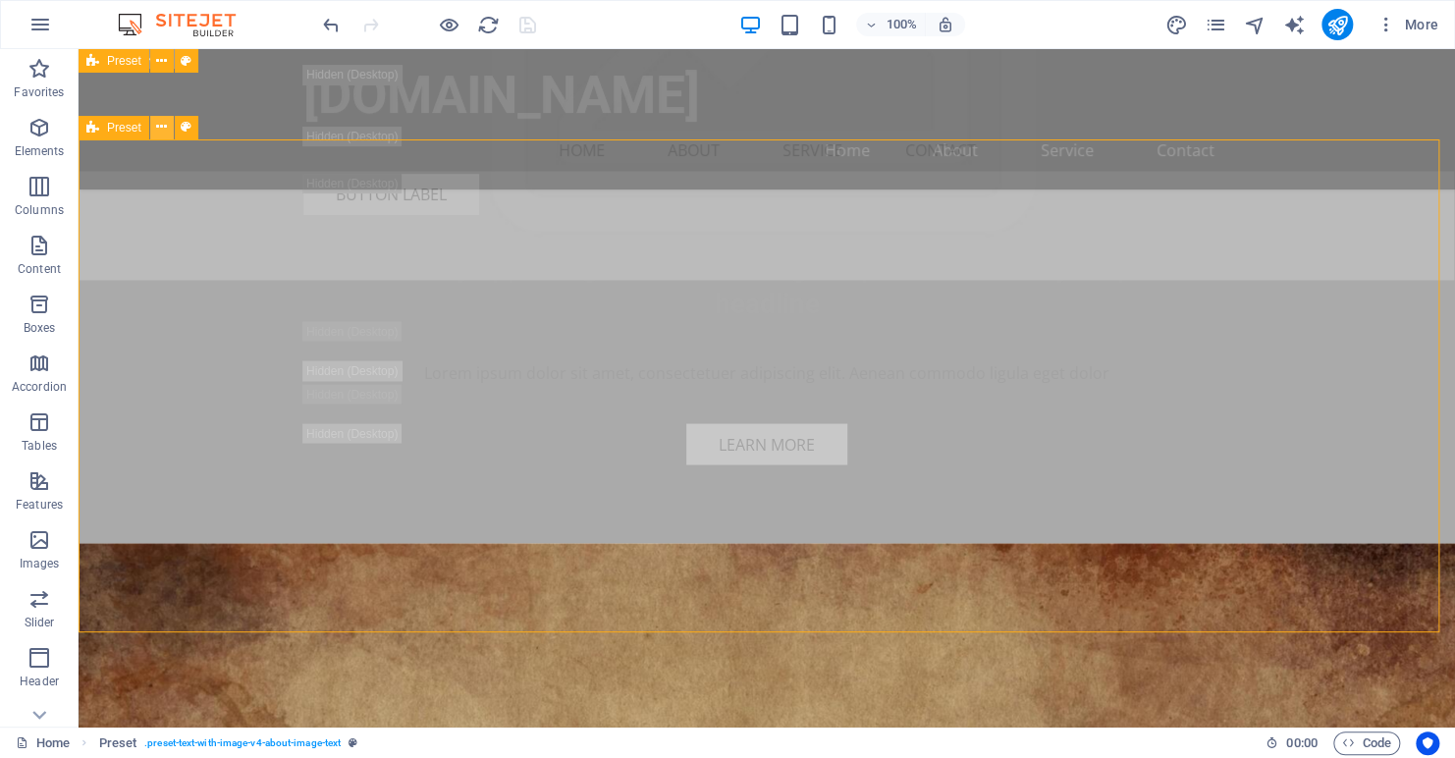
click at [157, 127] on icon at bounding box center [161, 127] width 11 height 21
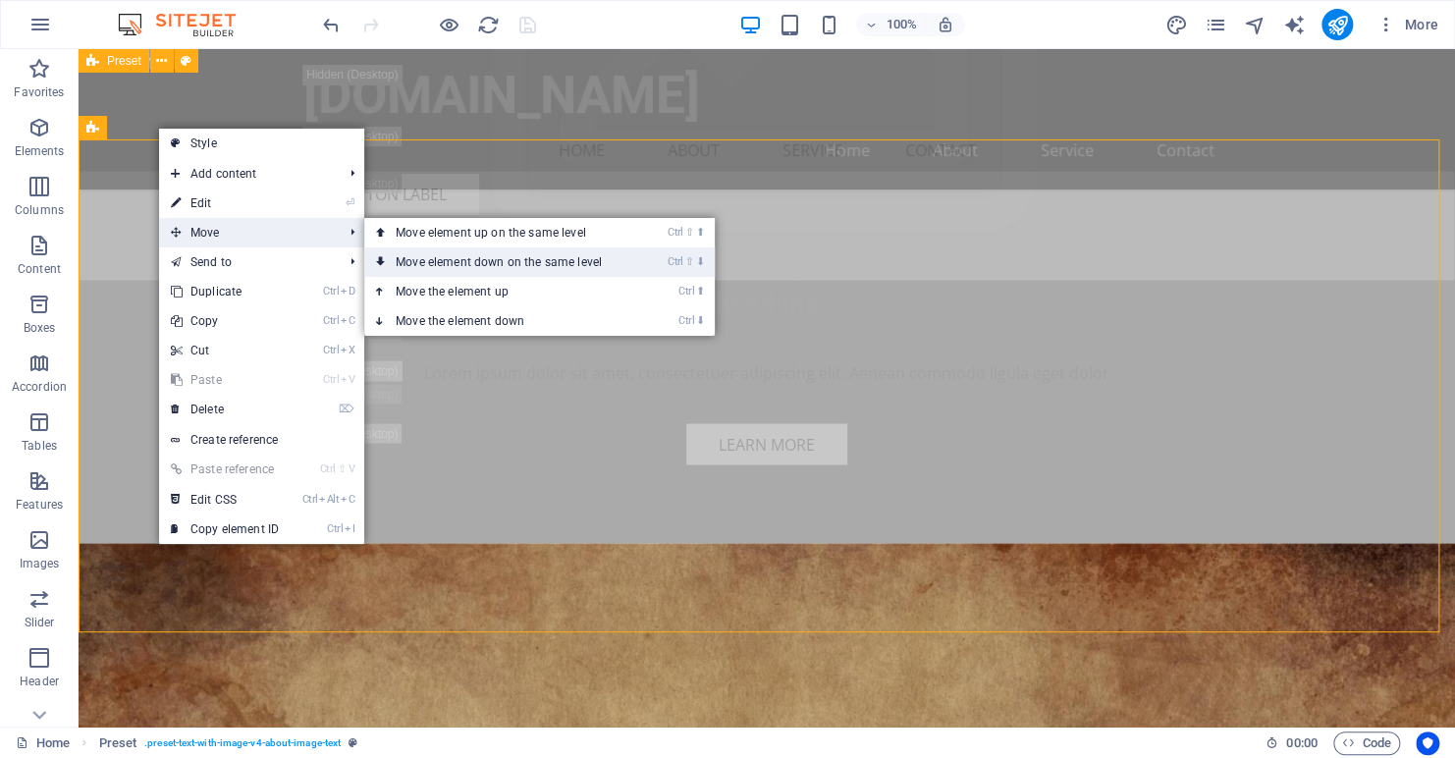
click at [463, 263] on link "Ctrl ⇧ ⬇ Move element down on the same level" at bounding box center [502, 261] width 277 height 29
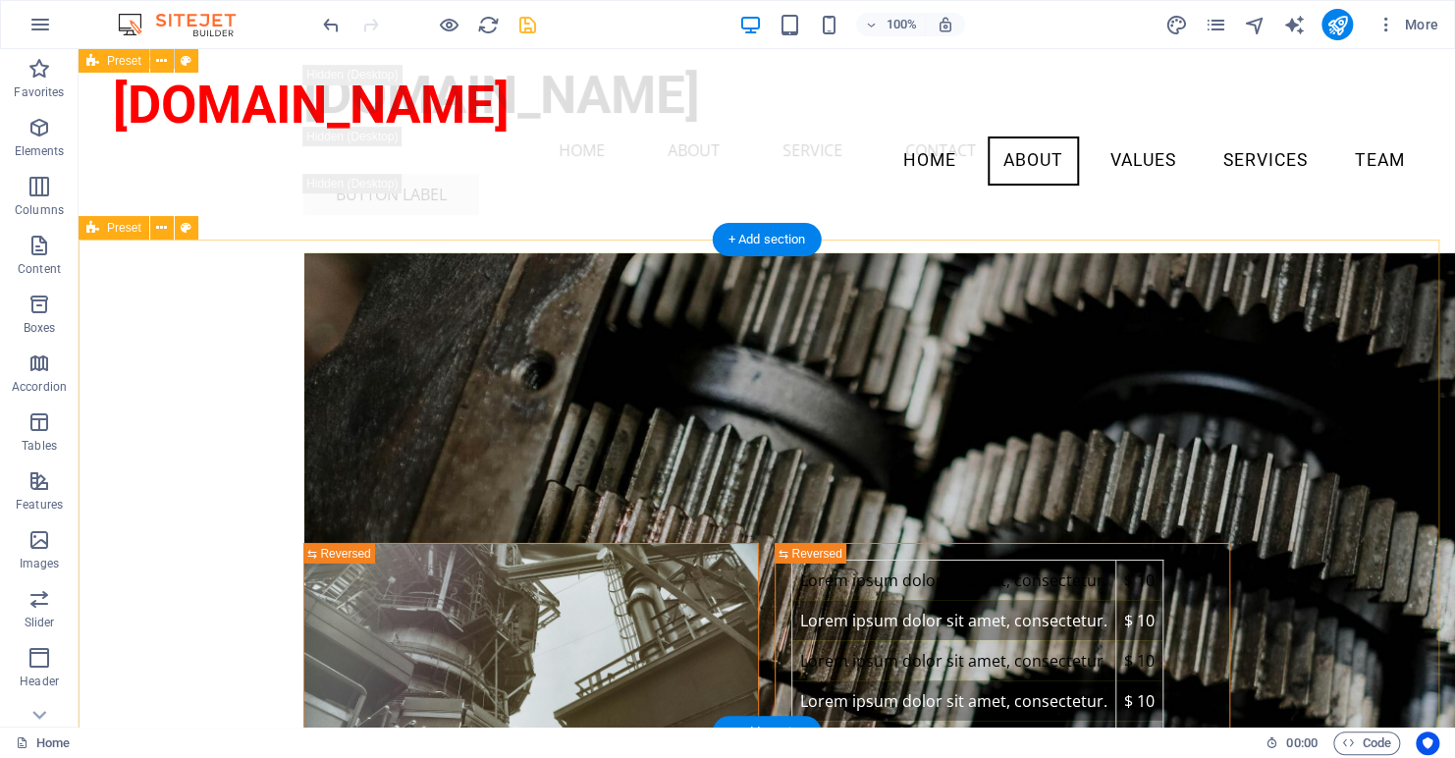
scroll to position [5695, 0]
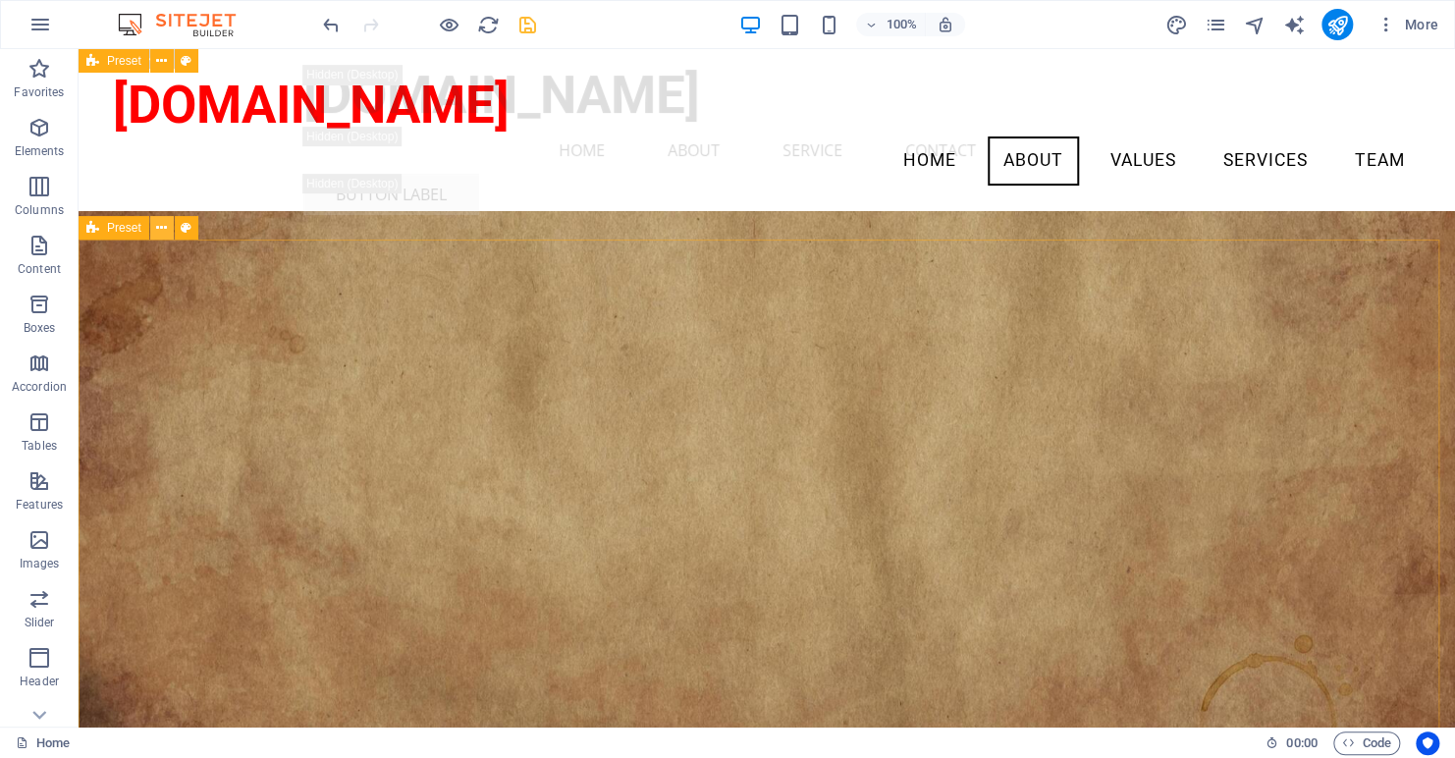
click at [161, 232] on icon at bounding box center [161, 228] width 11 height 21
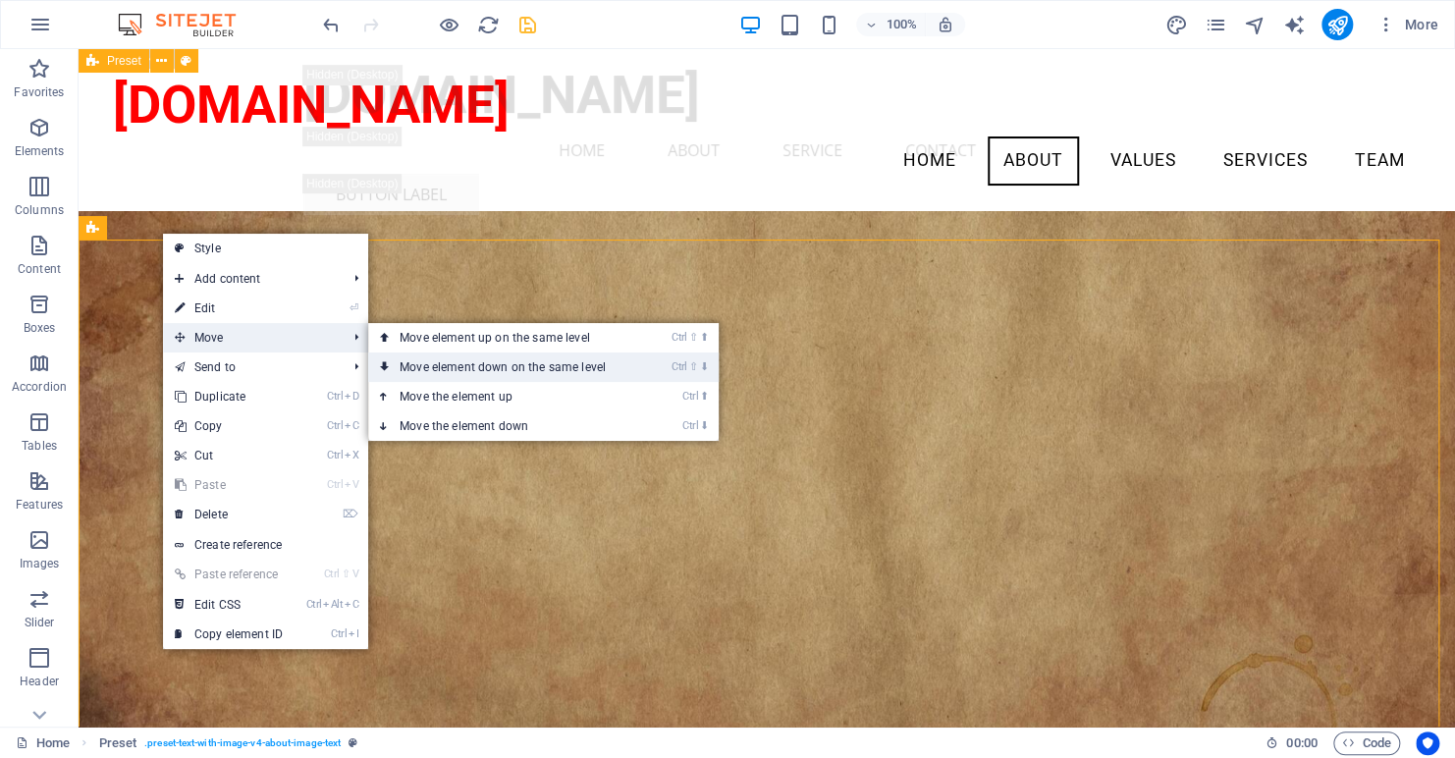
click at [433, 362] on link "Ctrl ⇧ ⬇ Move element down on the same level" at bounding box center [506, 367] width 277 height 29
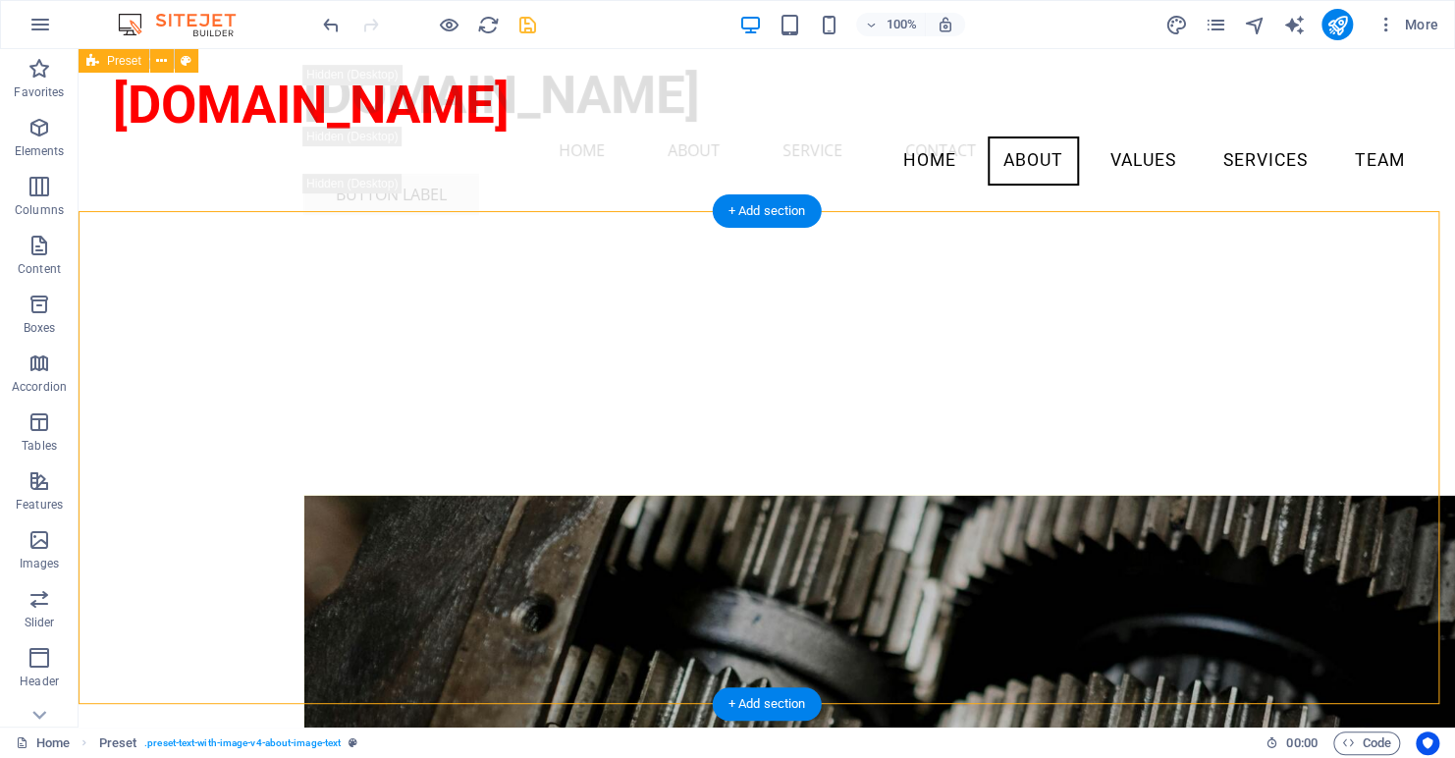
scroll to position [6088, 0]
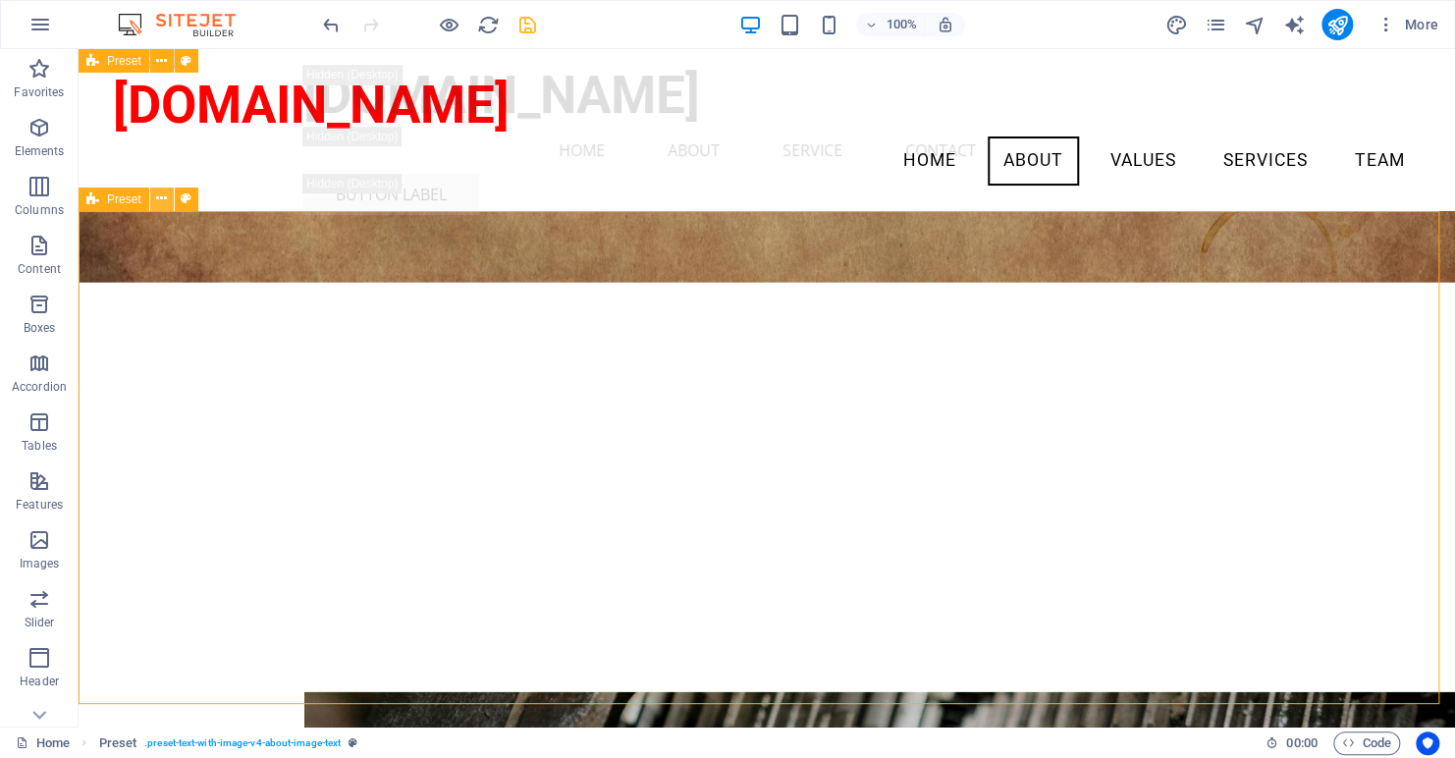
click at [165, 198] on icon at bounding box center [161, 199] width 11 height 21
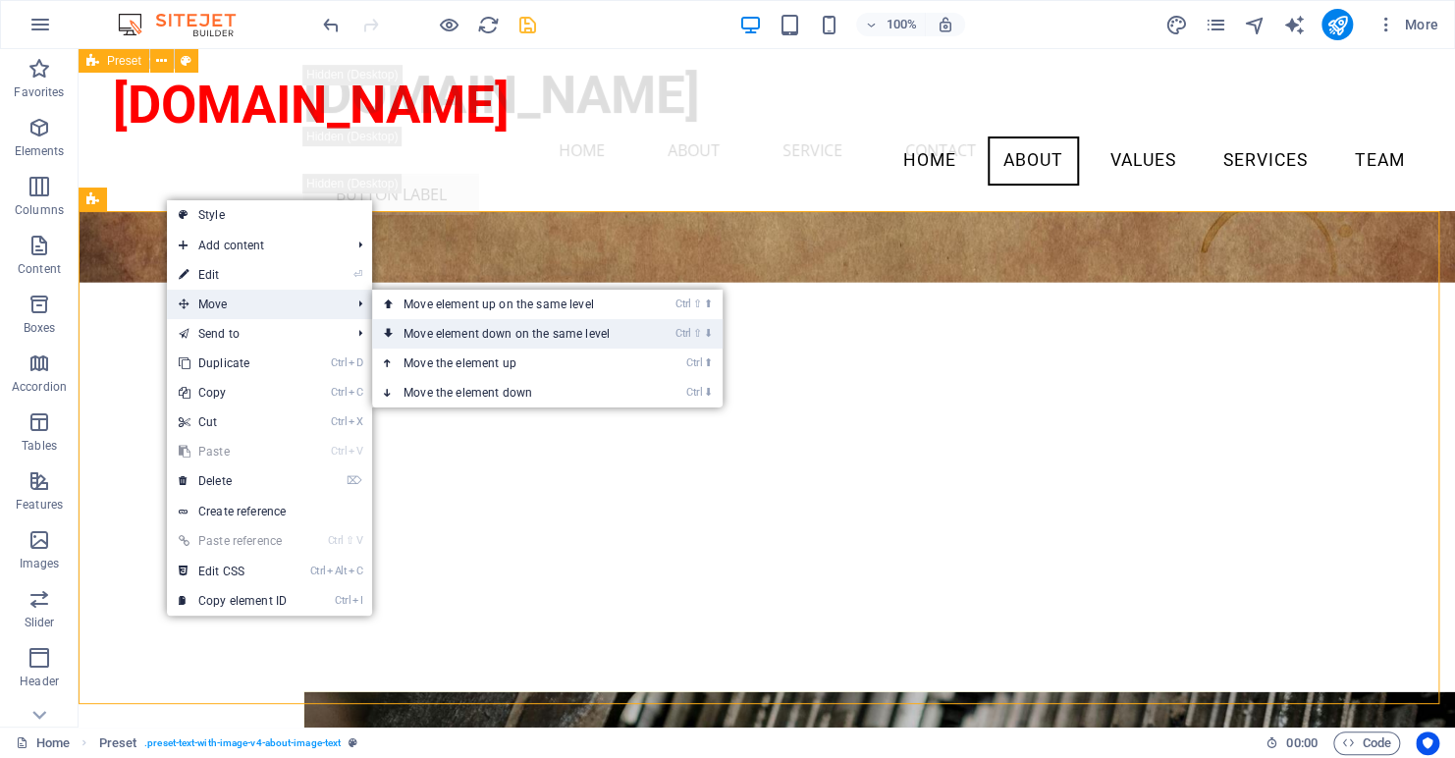
click at [486, 338] on link "Ctrl ⇧ ⬇ Move element down on the same level" at bounding box center [510, 333] width 277 height 29
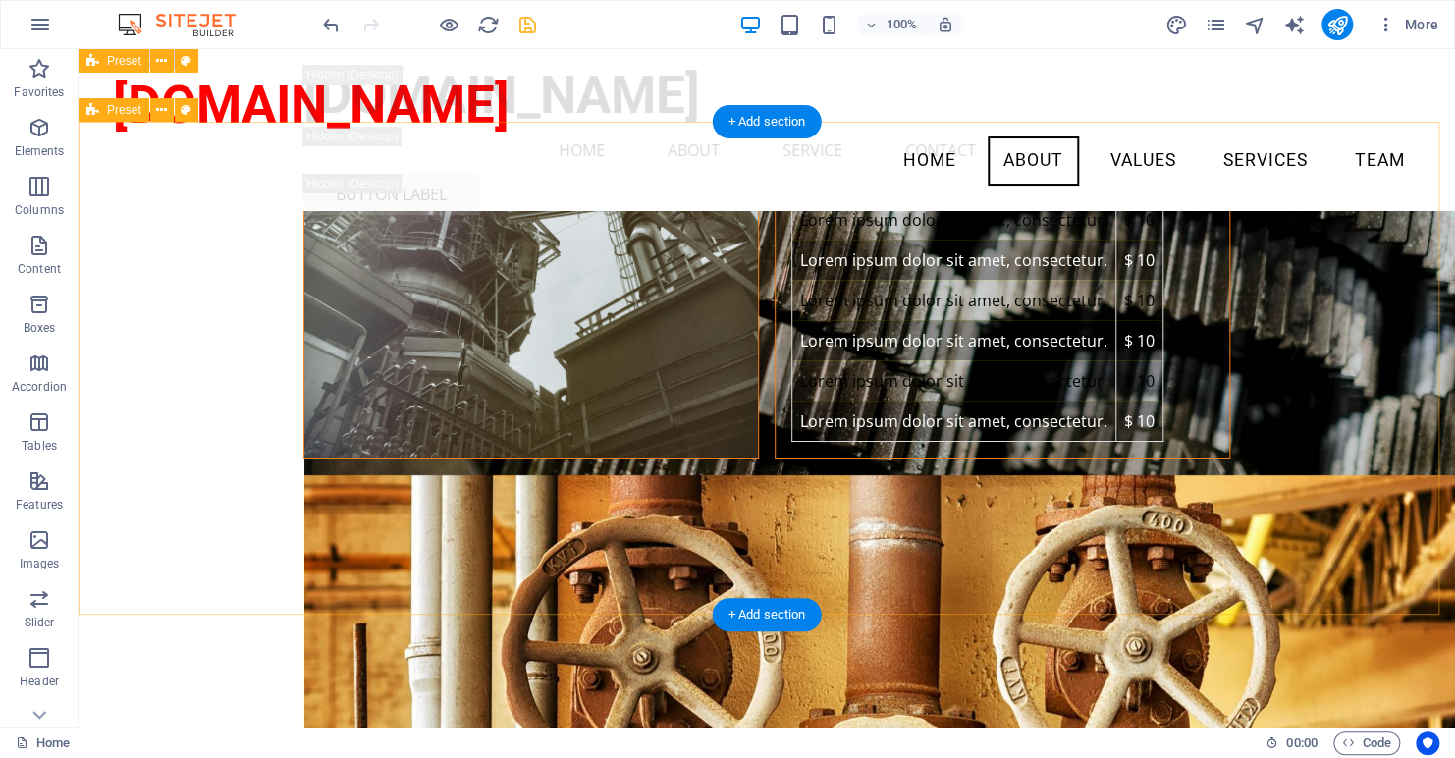
scroll to position [6494, 0]
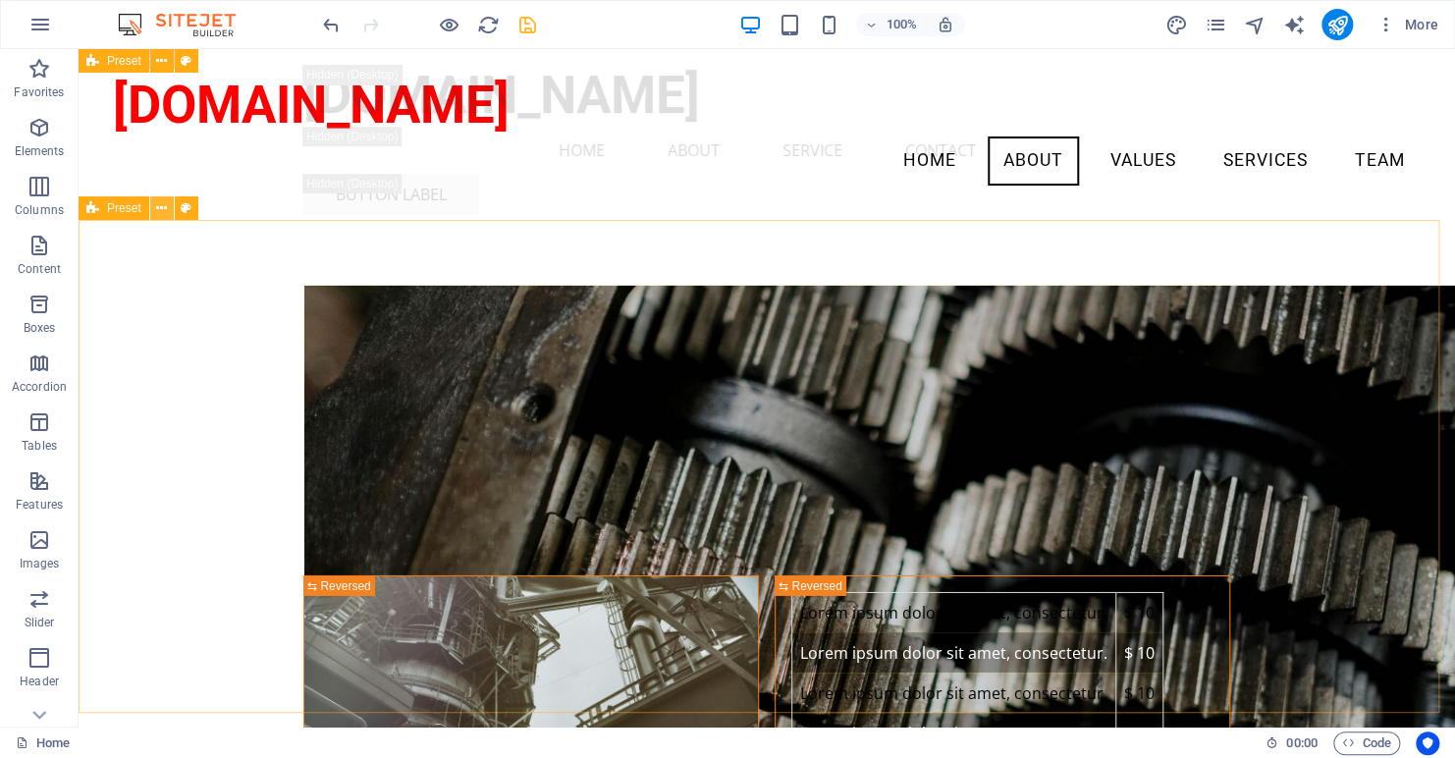
click at [157, 209] on icon at bounding box center [161, 208] width 11 height 21
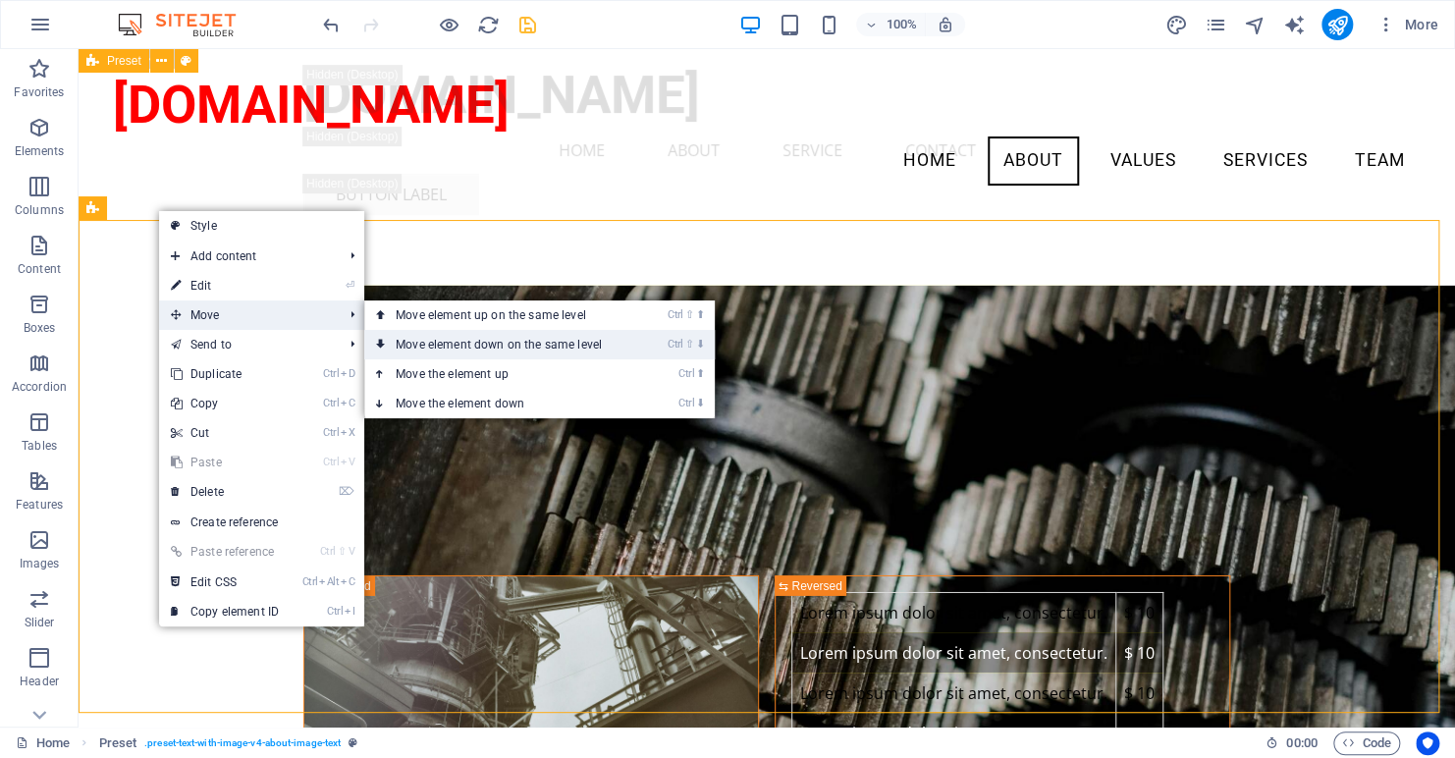
click at [465, 348] on link "Ctrl ⇧ ⬇ Move element down on the same level" at bounding box center [502, 344] width 277 height 29
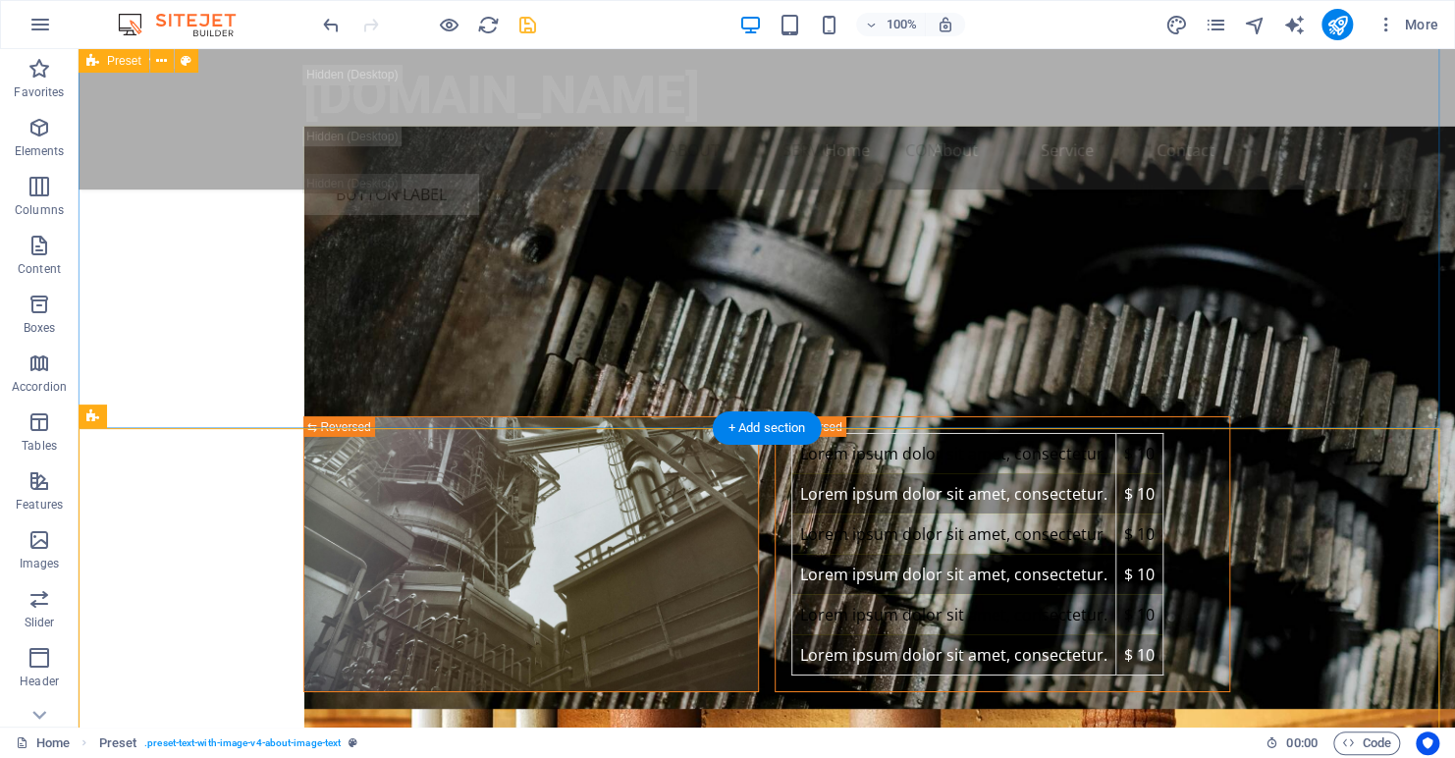
scroll to position [6902, 0]
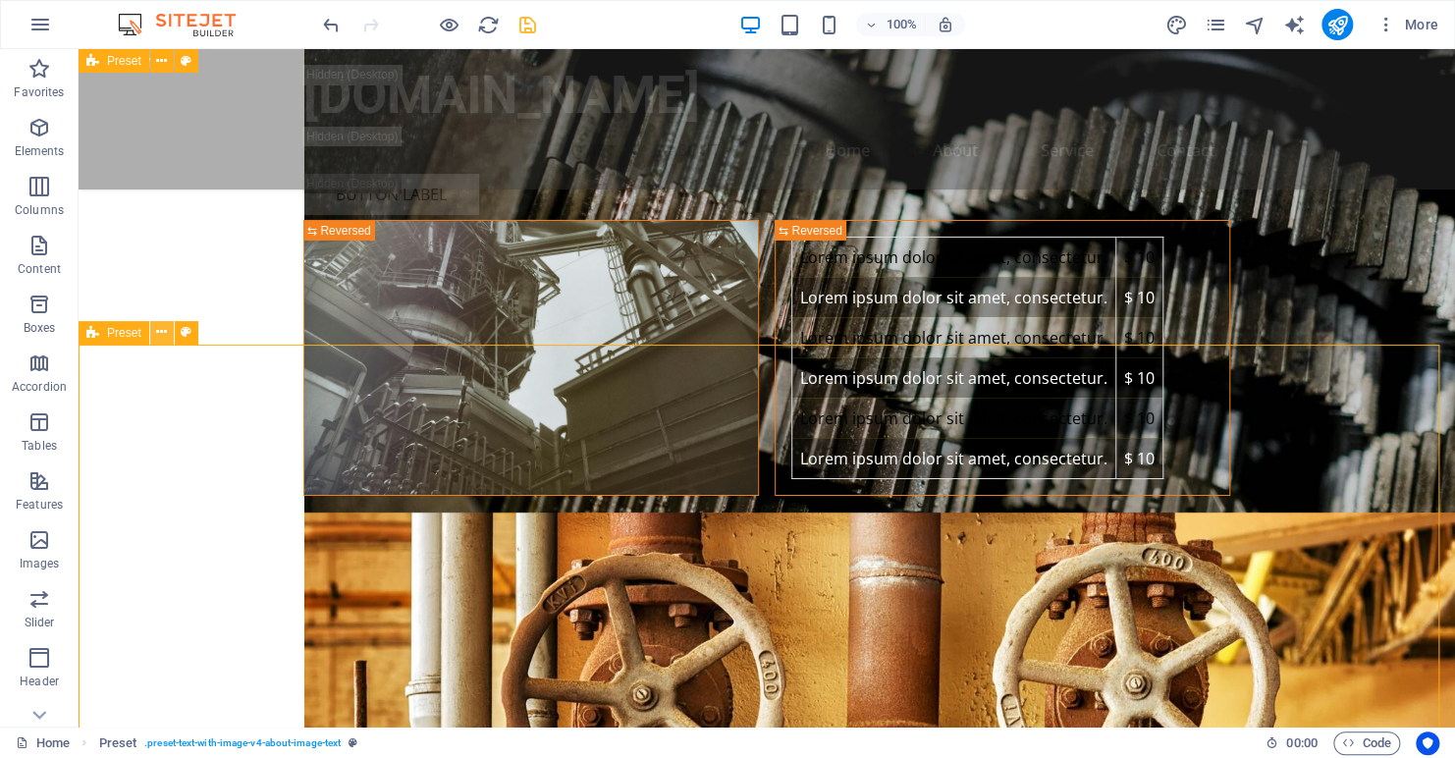
click at [162, 337] on icon at bounding box center [161, 332] width 11 height 21
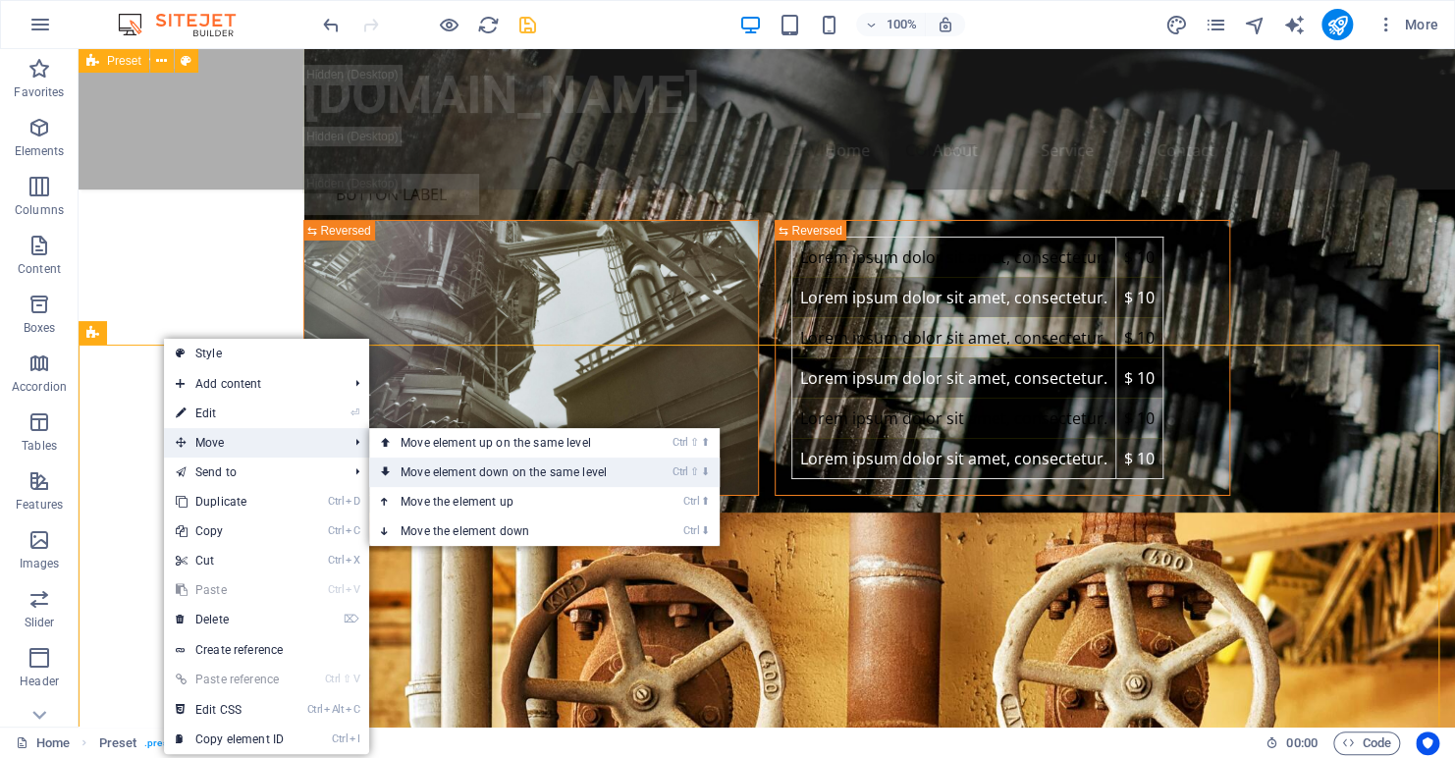
click at [441, 466] on link "Ctrl ⇧ ⬇ Move element down on the same level" at bounding box center [507, 472] width 277 height 29
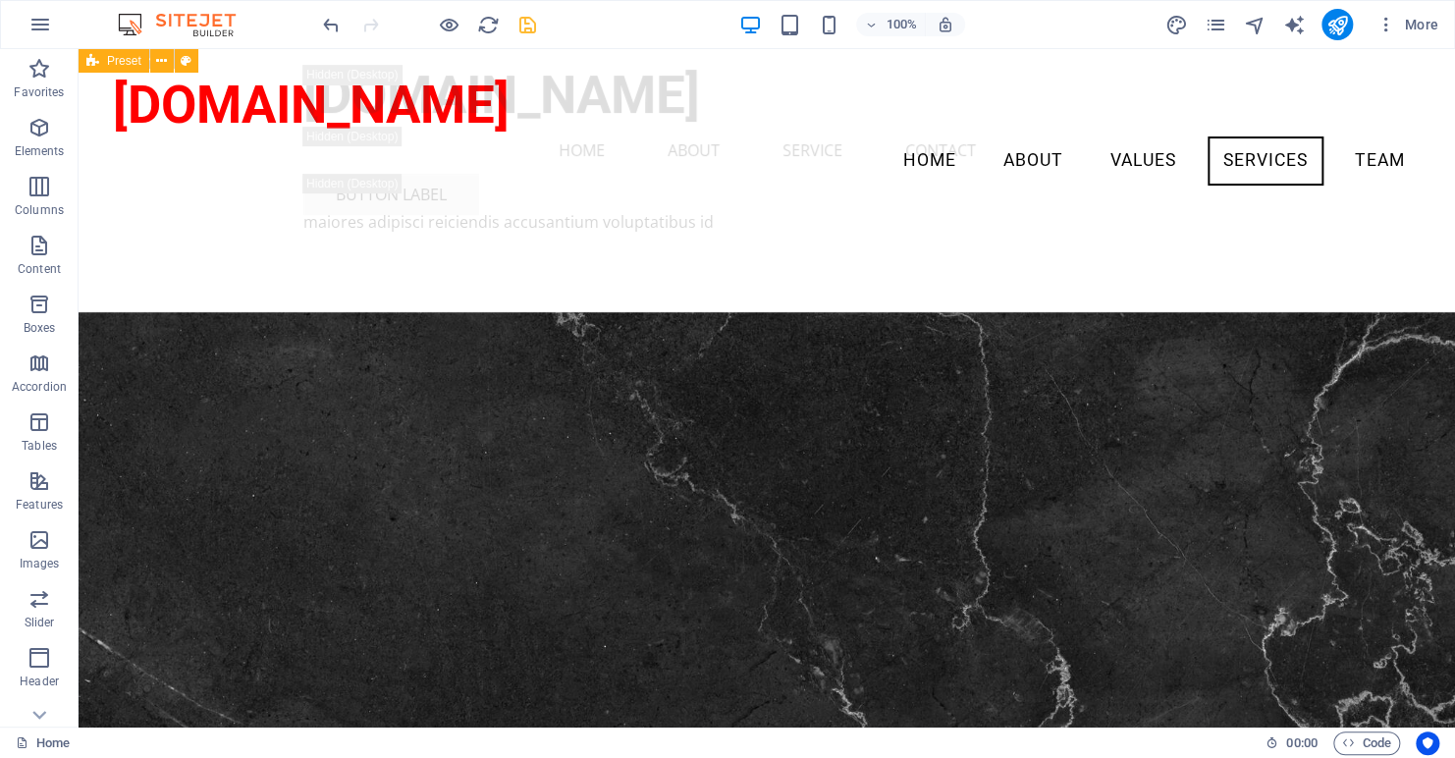
scroll to position [9609, 0]
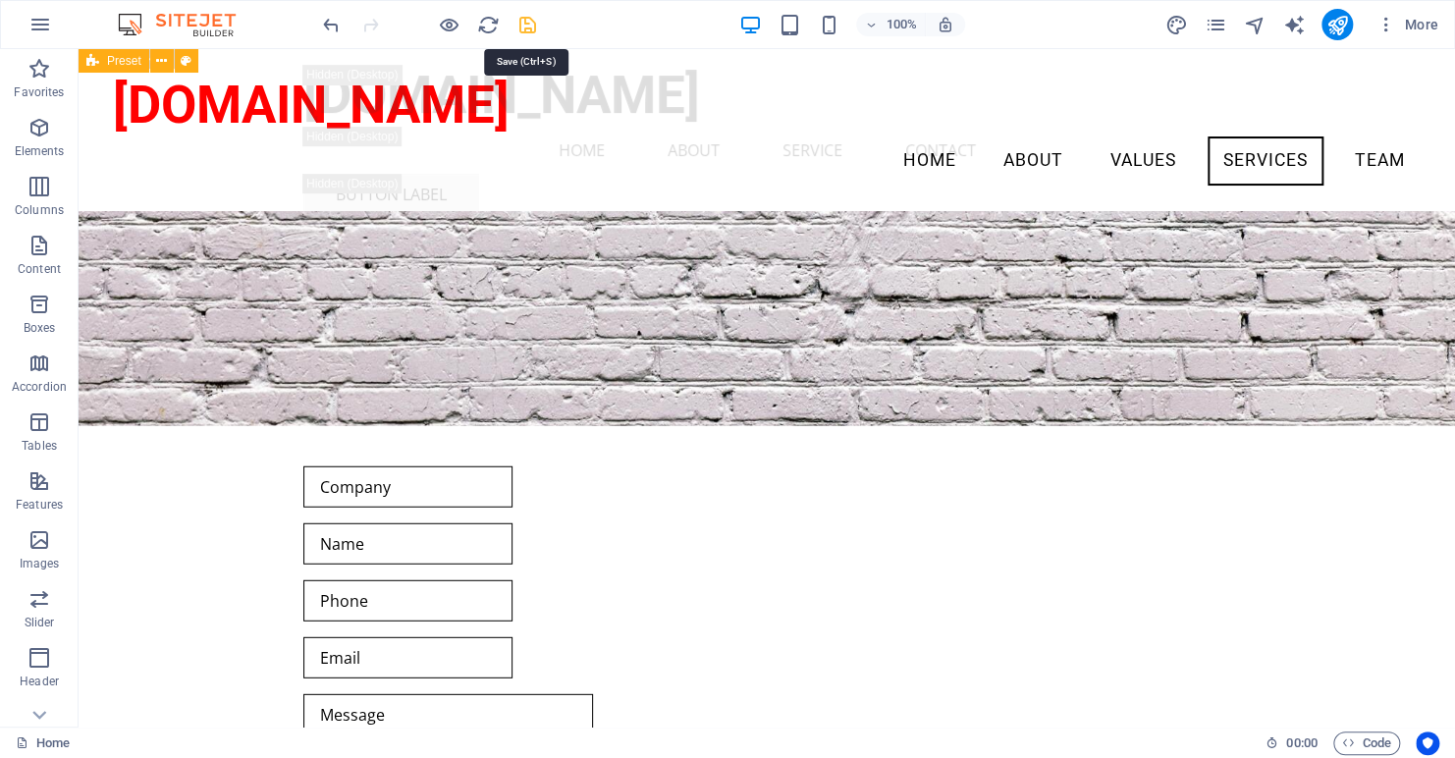
drag, startPoint x: 526, startPoint y: 28, endPoint x: 302, endPoint y: 116, distance: 240.4
click at [526, 28] on icon "save" at bounding box center [528, 25] width 23 height 23
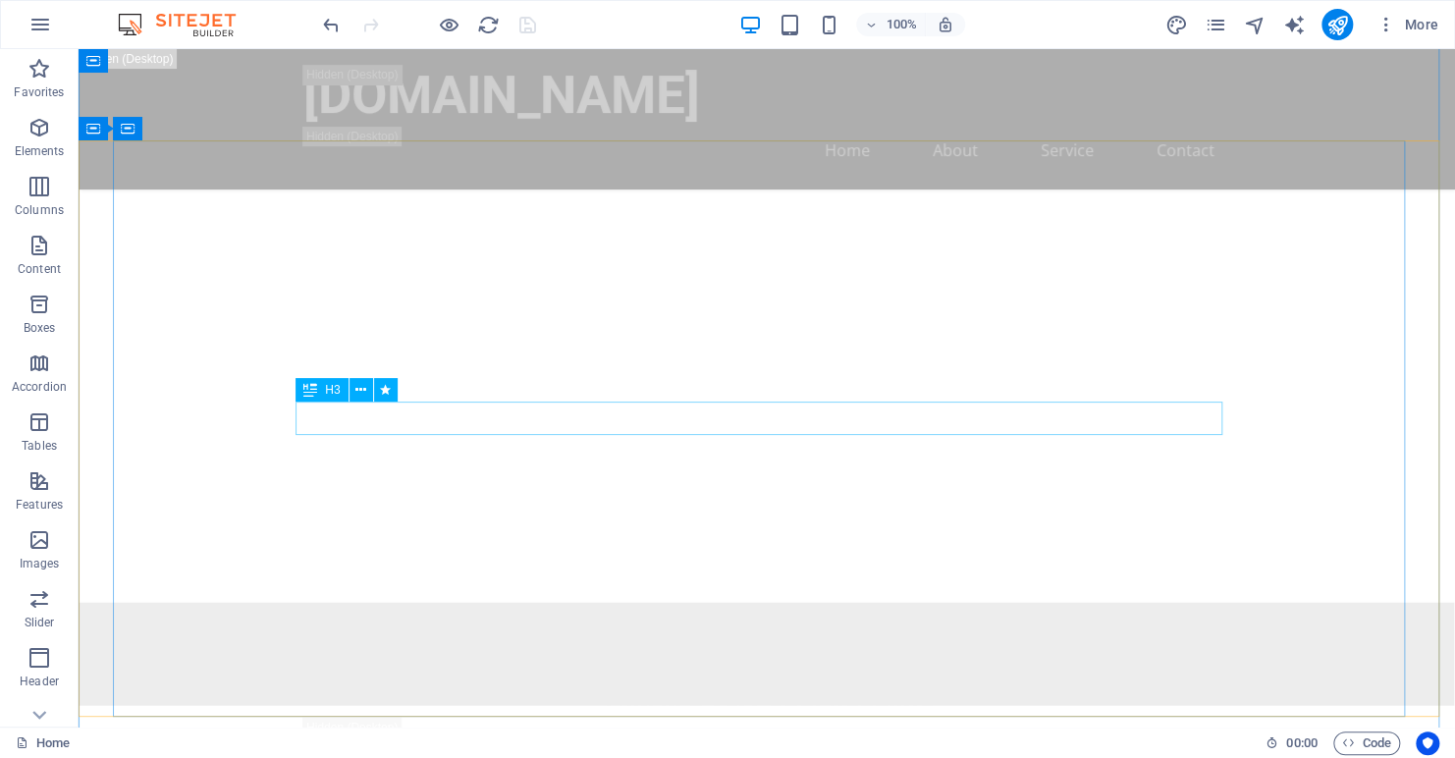
scroll to position [1561, 0]
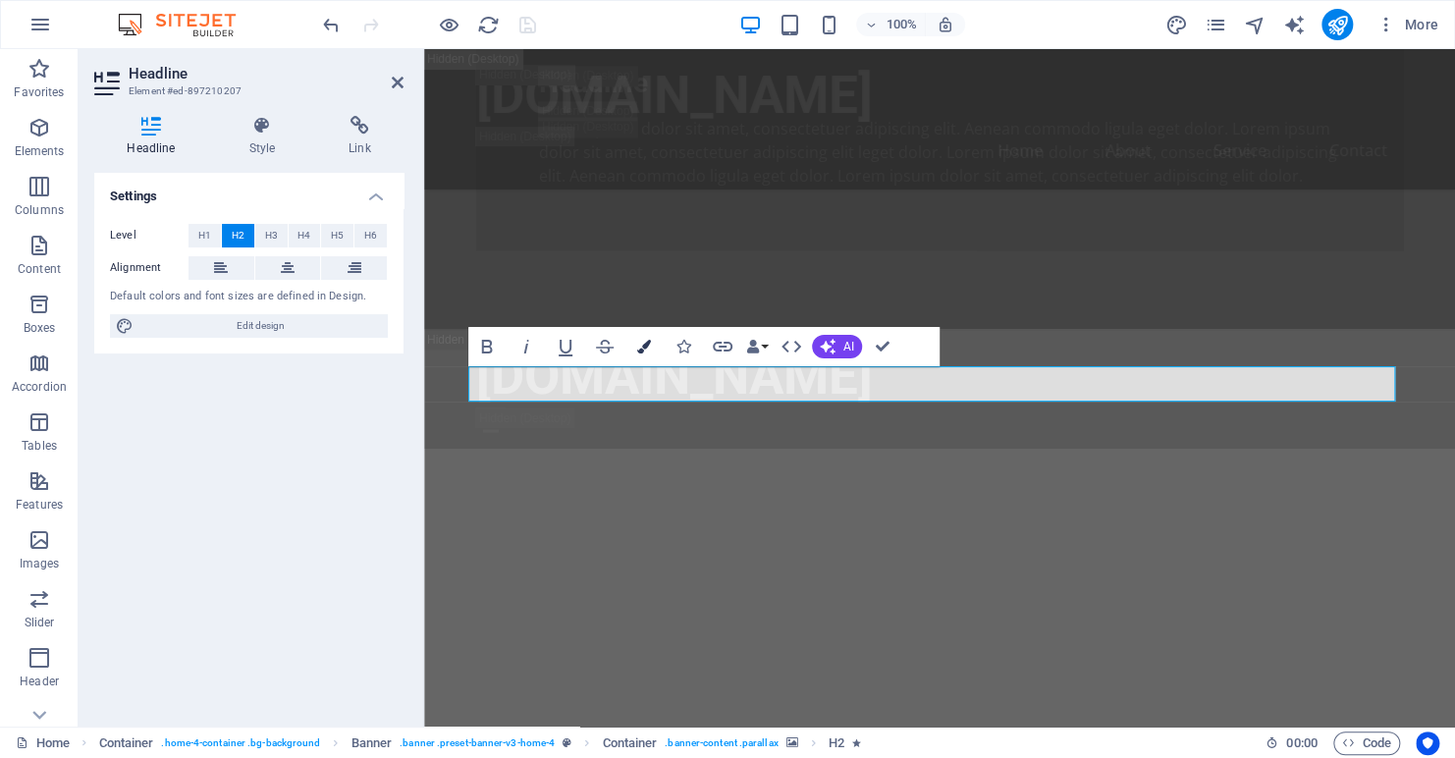
click at [648, 348] on icon "button" at bounding box center [644, 347] width 14 height 14
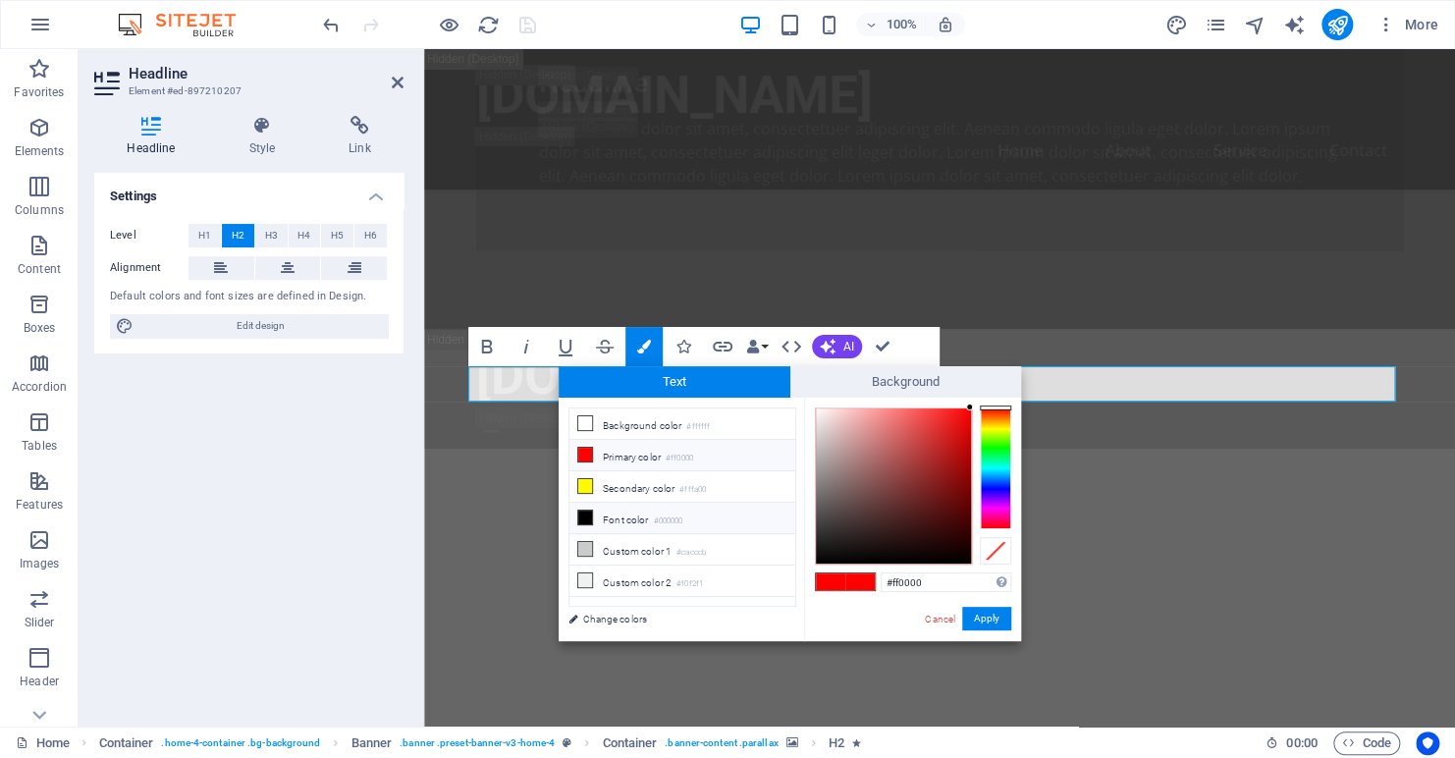
click at [601, 514] on li "Font color #000000" at bounding box center [683, 518] width 226 height 31
type input "#000000"
click at [991, 618] on button "Apply" at bounding box center [986, 619] width 49 height 24
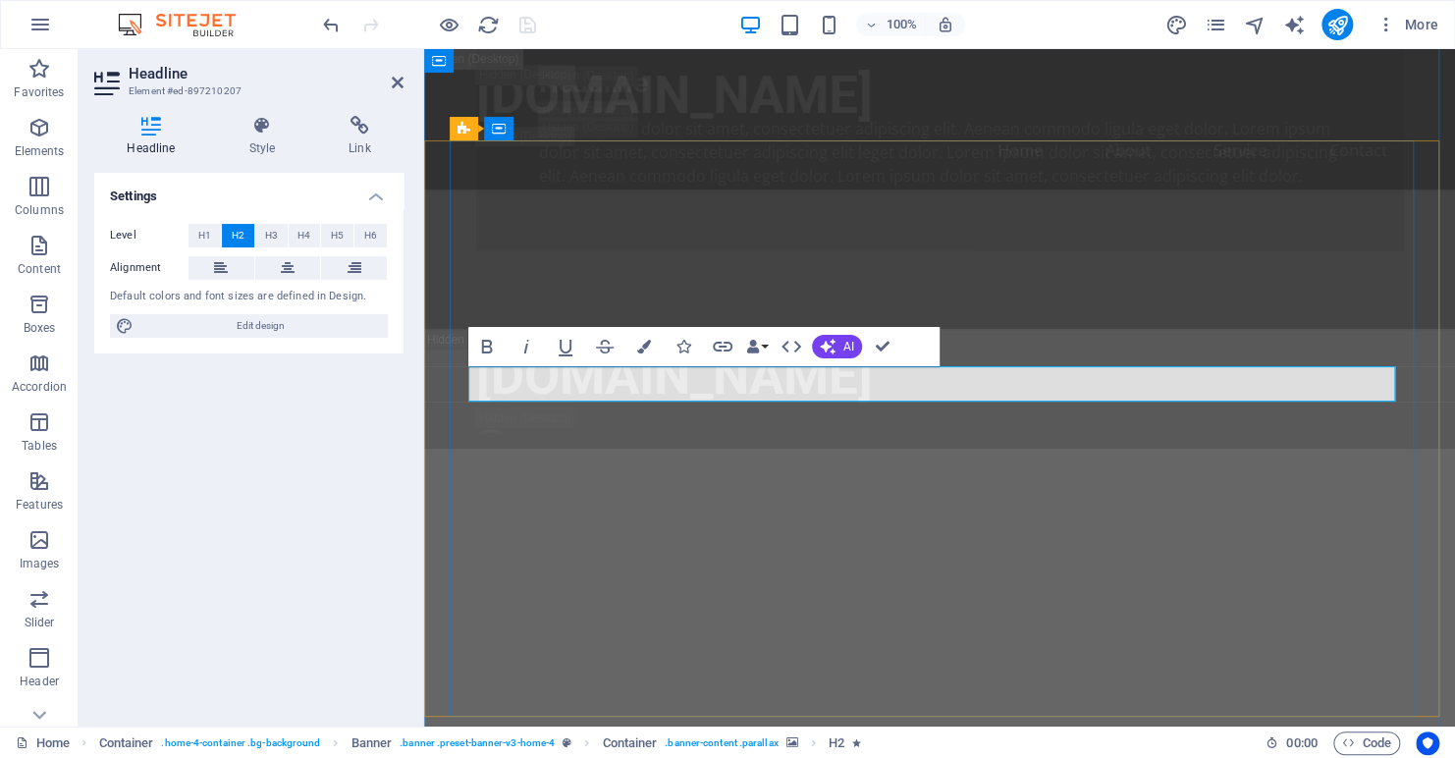
click at [488, 342] on icon "button" at bounding box center [487, 347] width 24 height 24
drag, startPoint x: 1069, startPoint y: 383, endPoint x: 814, endPoint y: 391, distance: 255.5
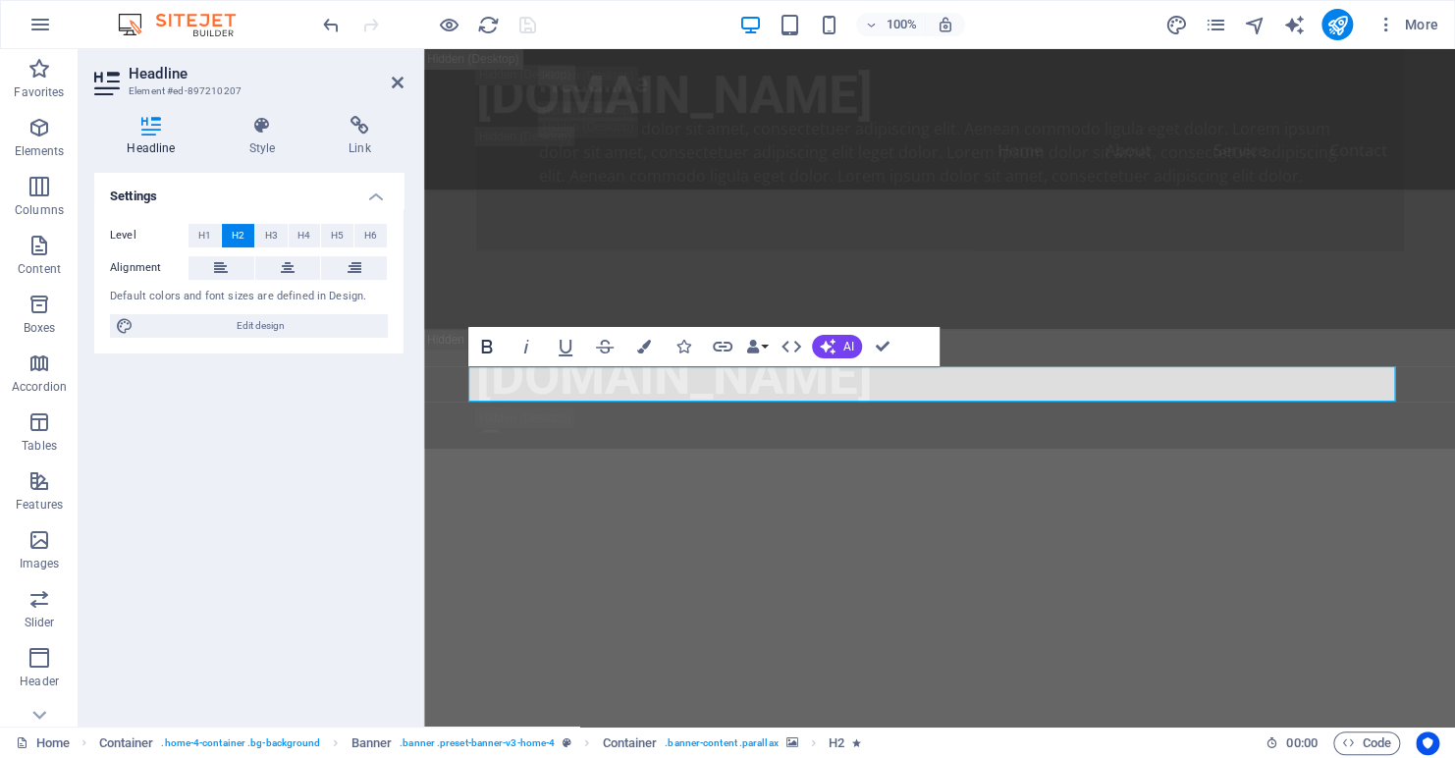
click at [488, 341] on icon "button" at bounding box center [487, 347] width 11 height 14
click at [488, 349] on icon "button" at bounding box center [487, 347] width 24 height 24
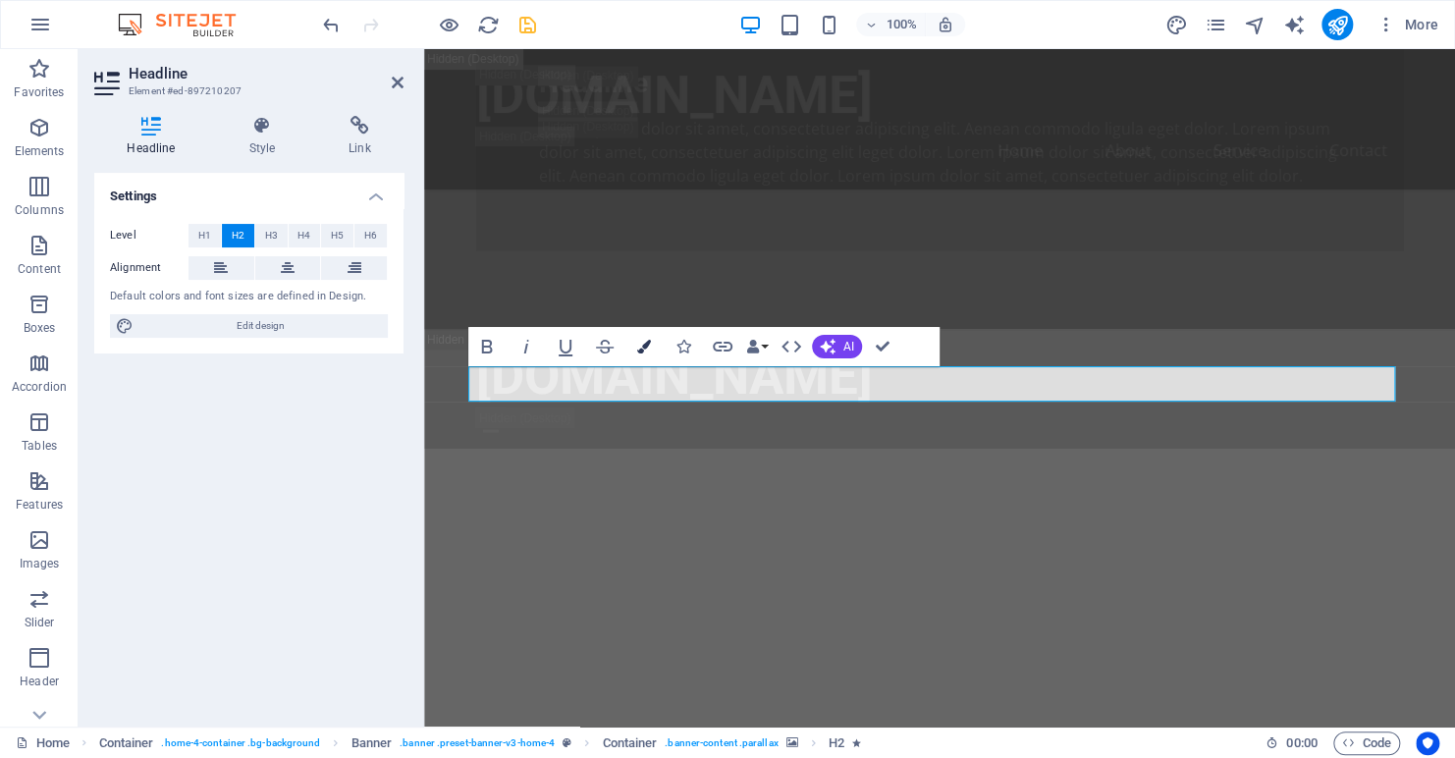
click at [639, 349] on icon "button" at bounding box center [644, 347] width 14 height 14
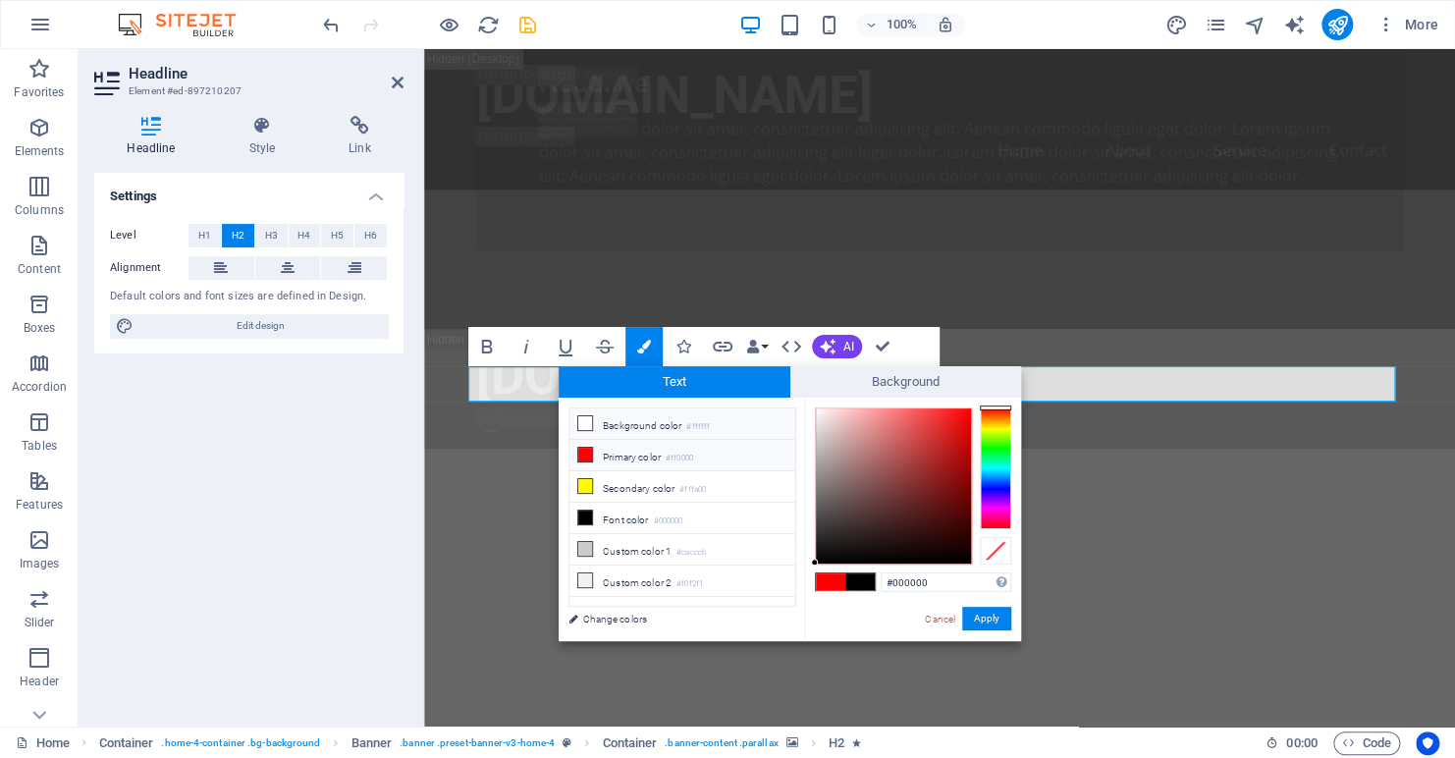
click at [633, 424] on li "Background color #ffffff" at bounding box center [683, 424] width 226 height 31
click at [985, 618] on button "Apply" at bounding box center [986, 619] width 49 height 24
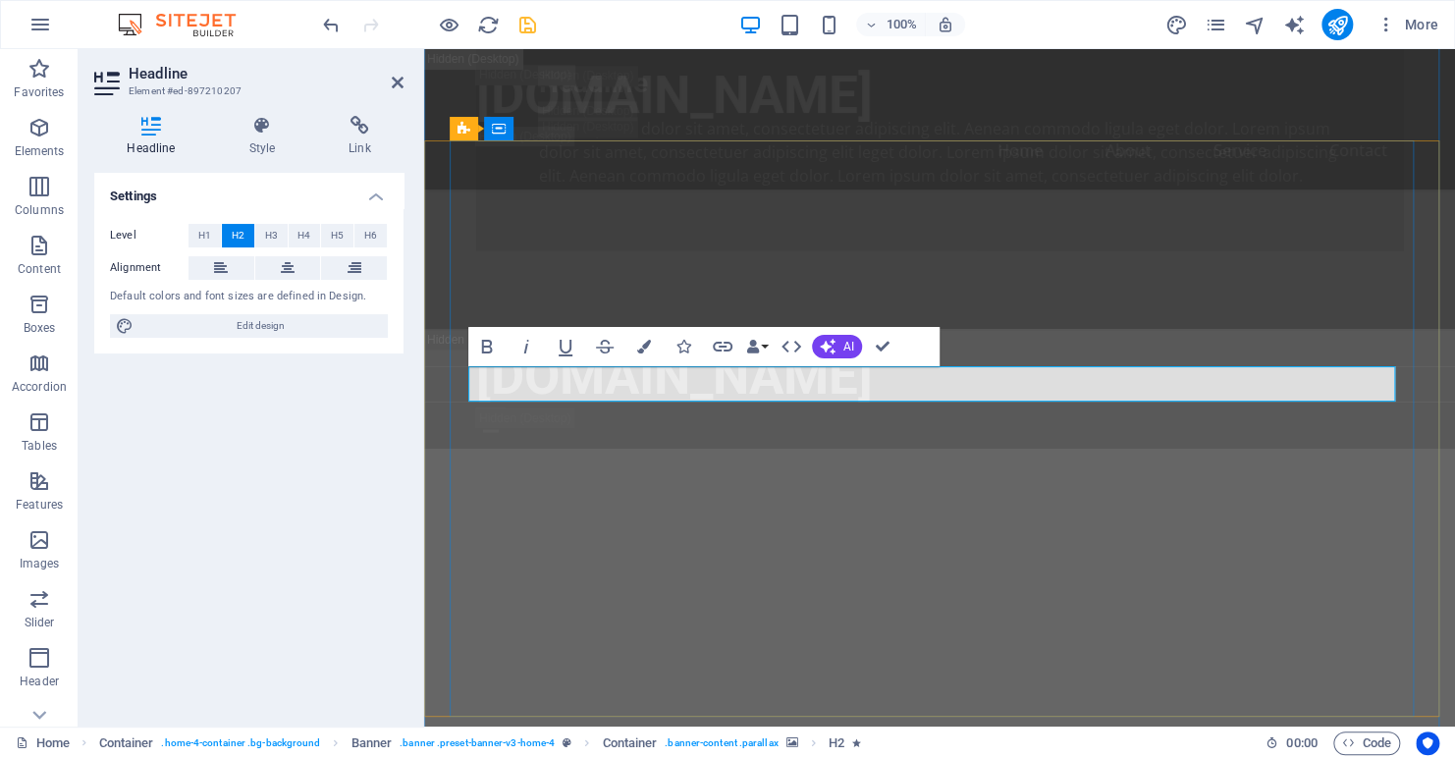
drag, startPoint x: 1058, startPoint y: 384, endPoint x: 802, endPoint y: 384, distance: 255.3
click at [647, 346] on icon "button" at bounding box center [644, 347] width 14 height 14
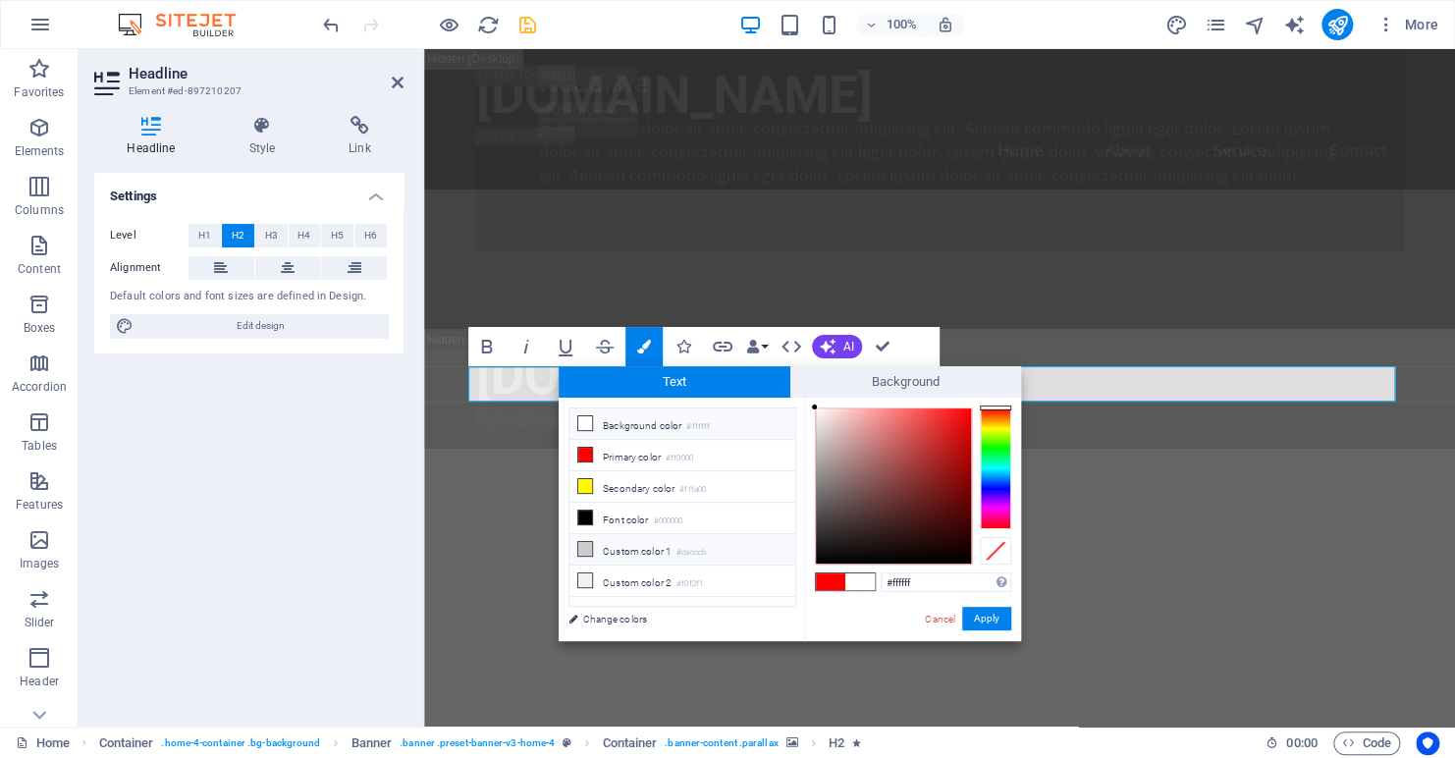
click at [622, 544] on li "Custom color 1 #cacccb" at bounding box center [683, 549] width 226 height 31
type input "#cacccb"
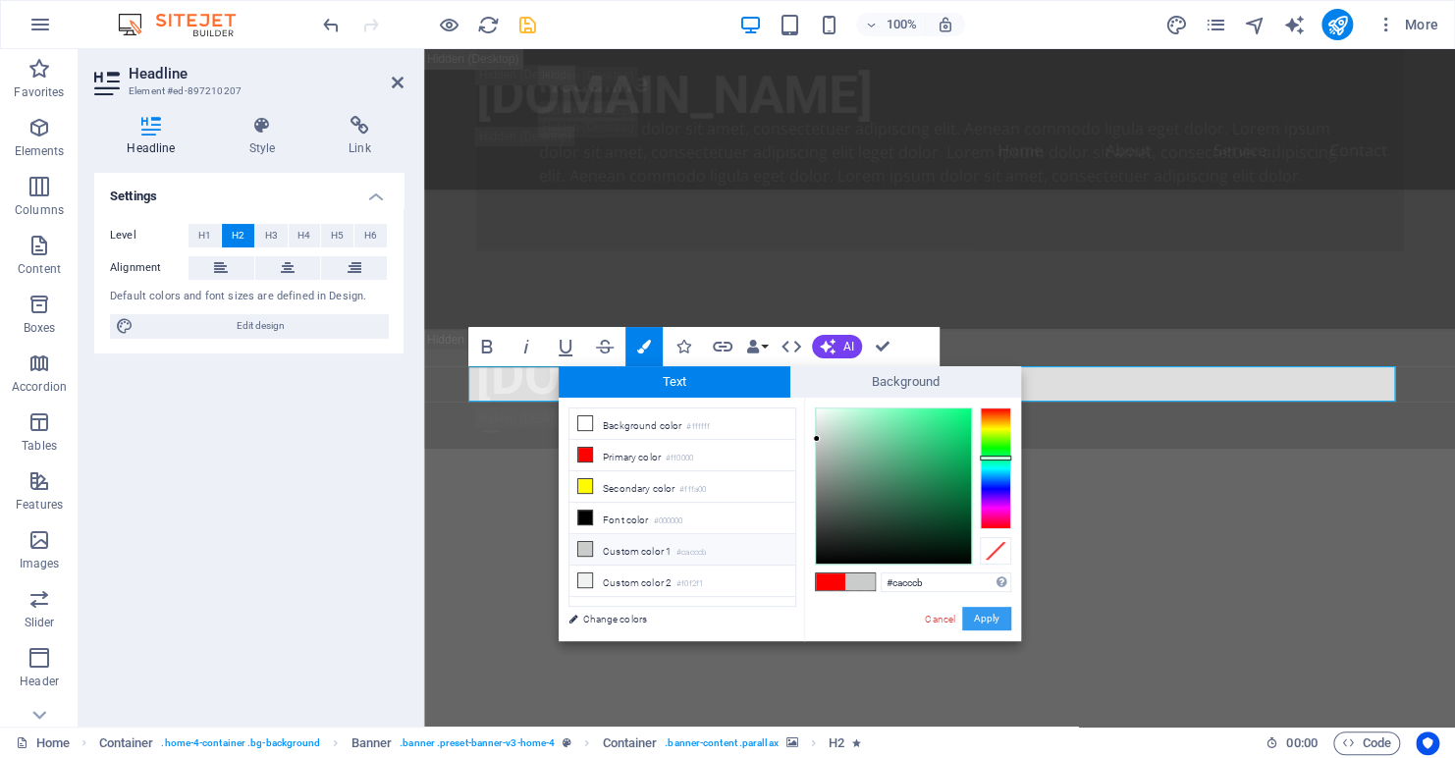
click at [986, 619] on button "Apply" at bounding box center [986, 619] width 49 height 24
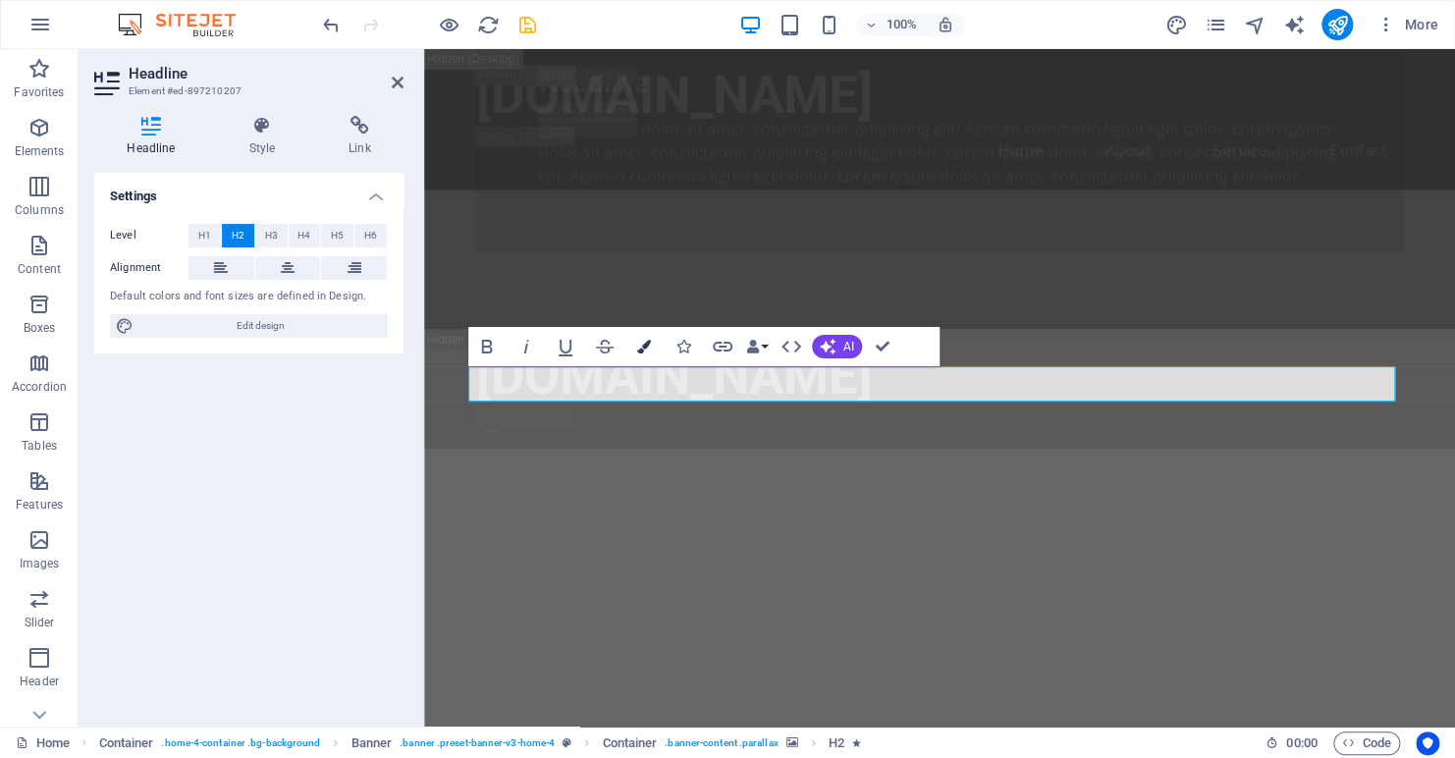
click at [647, 350] on icon "button" at bounding box center [644, 347] width 14 height 14
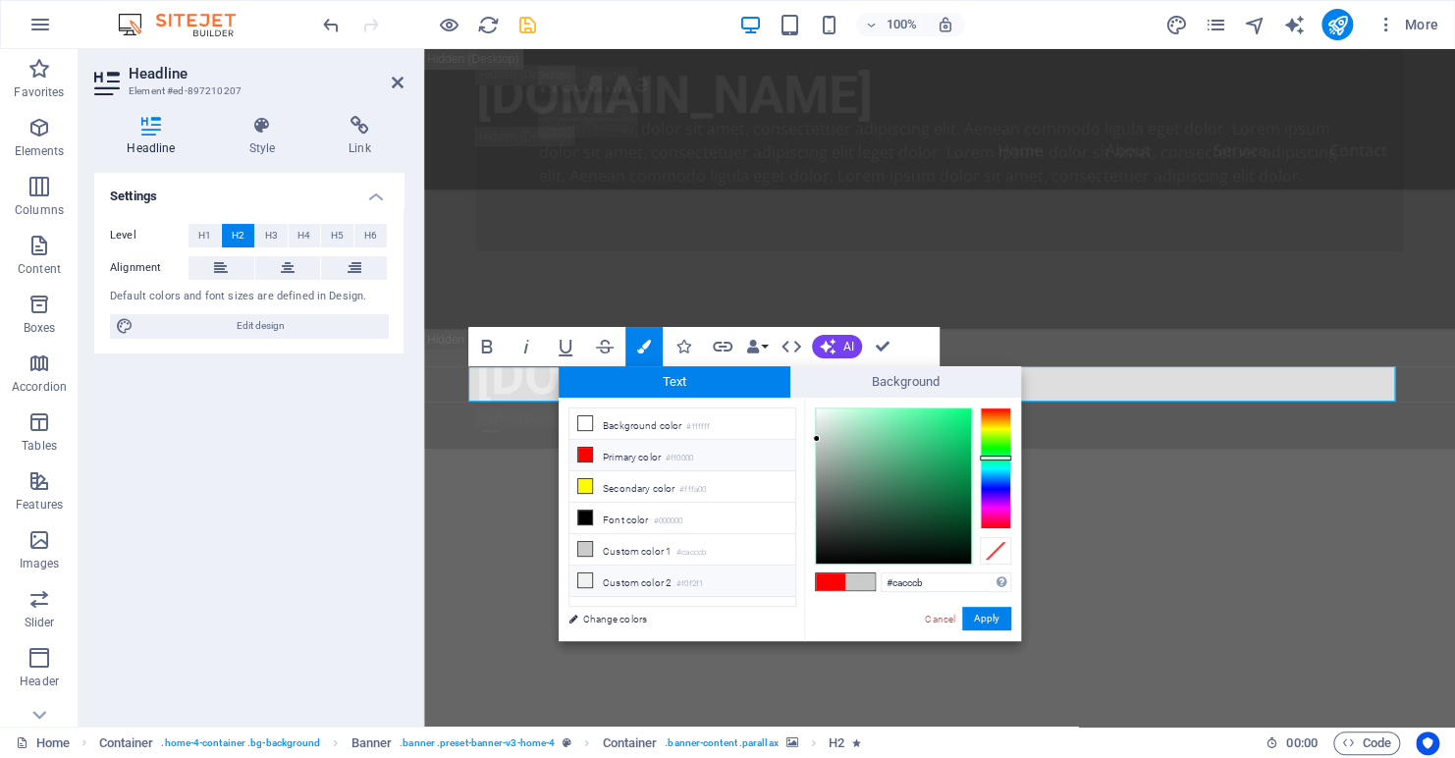
click at [638, 566] on li "Custom color 2 #f0f2f1" at bounding box center [683, 581] width 226 height 31
type input "#f0f2f1"
click at [975, 618] on button "Apply" at bounding box center [986, 619] width 49 height 24
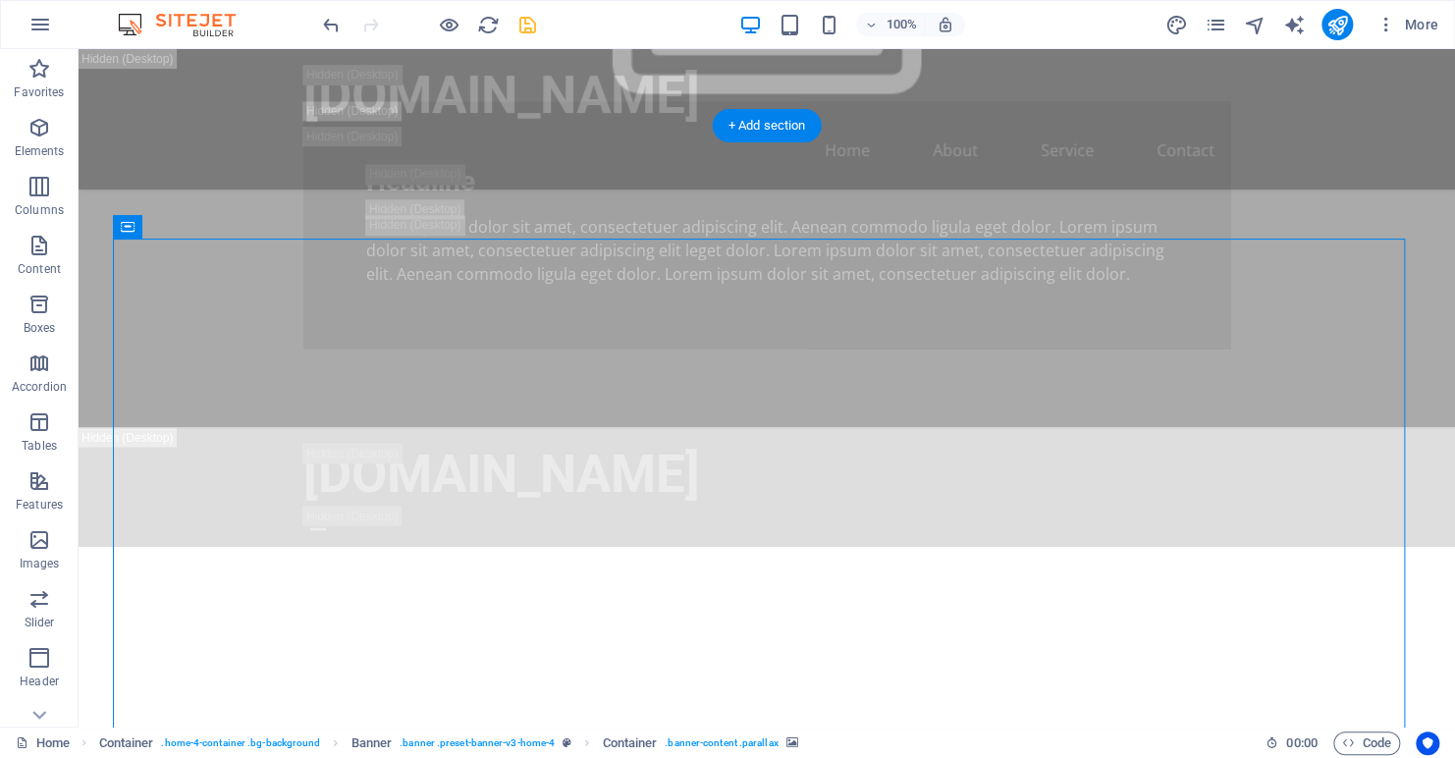
scroll to position [1364, 0]
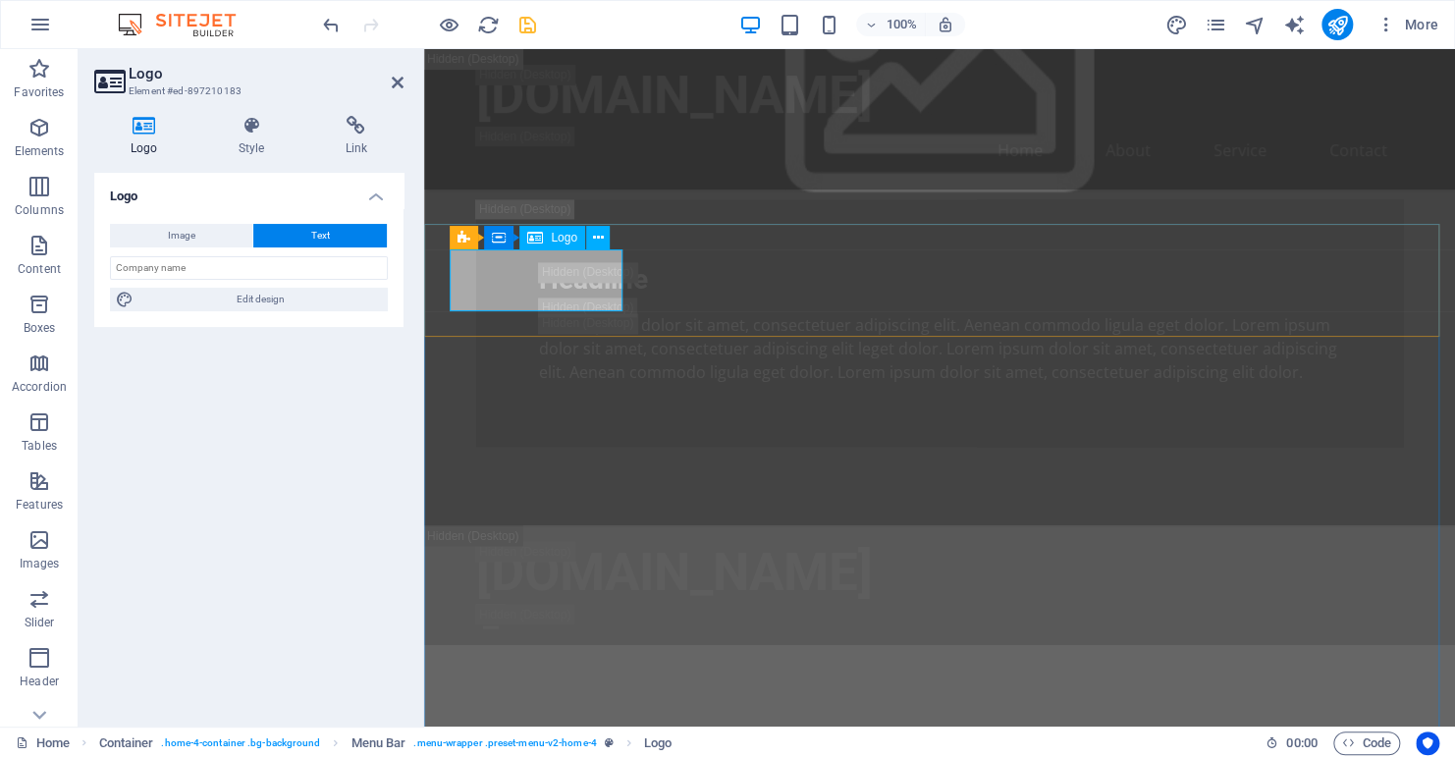
click at [297, 240] on button "Text" at bounding box center [320, 236] width 134 height 24
click at [253, 126] on icon at bounding box center [251, 126] width 99 height 20
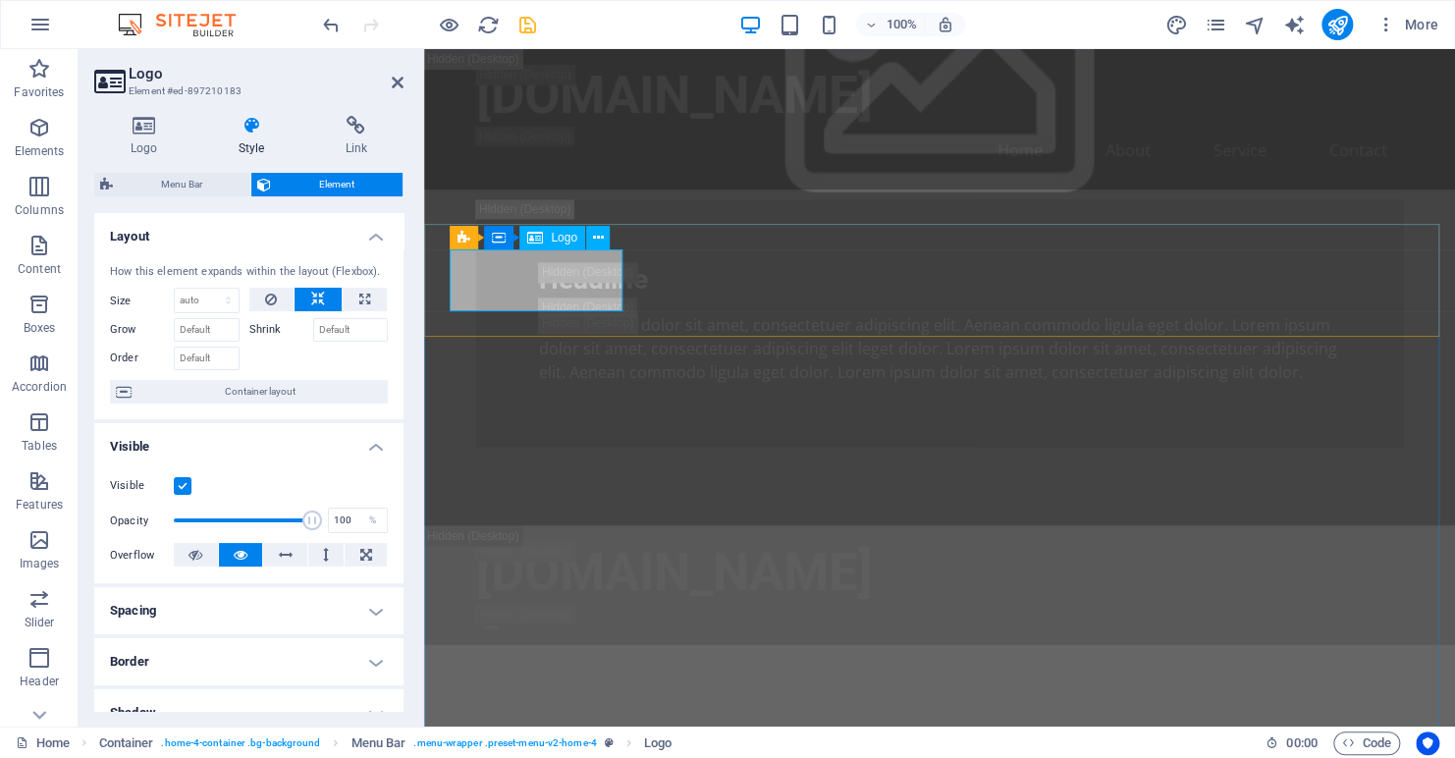
click at [143, 123] on icon at bounding box center [144, 126] width 100 height 20
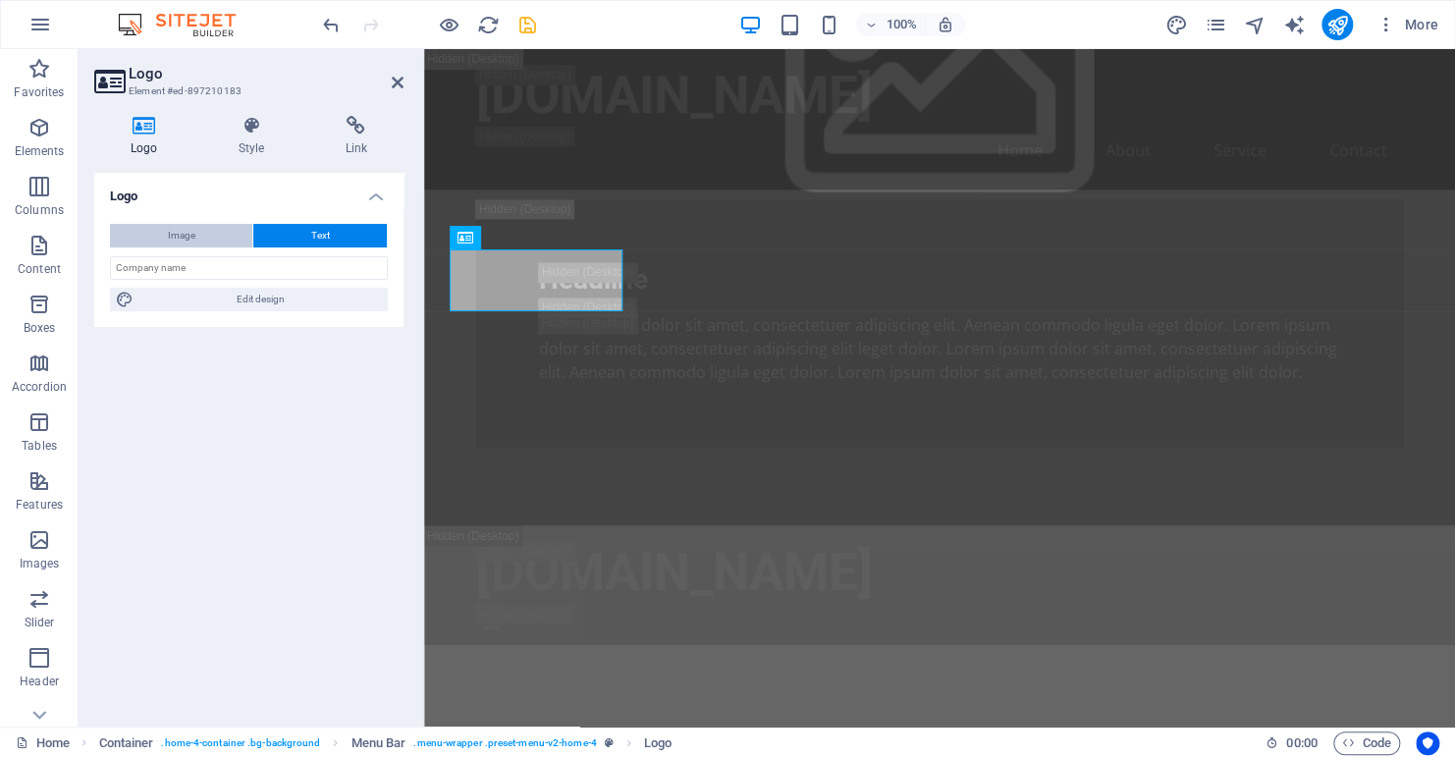
click at [173, 226] on span "Image" at bounding box center [181, 236] width 27 height 24
select select "DISABLED_OPTION_VALUE"
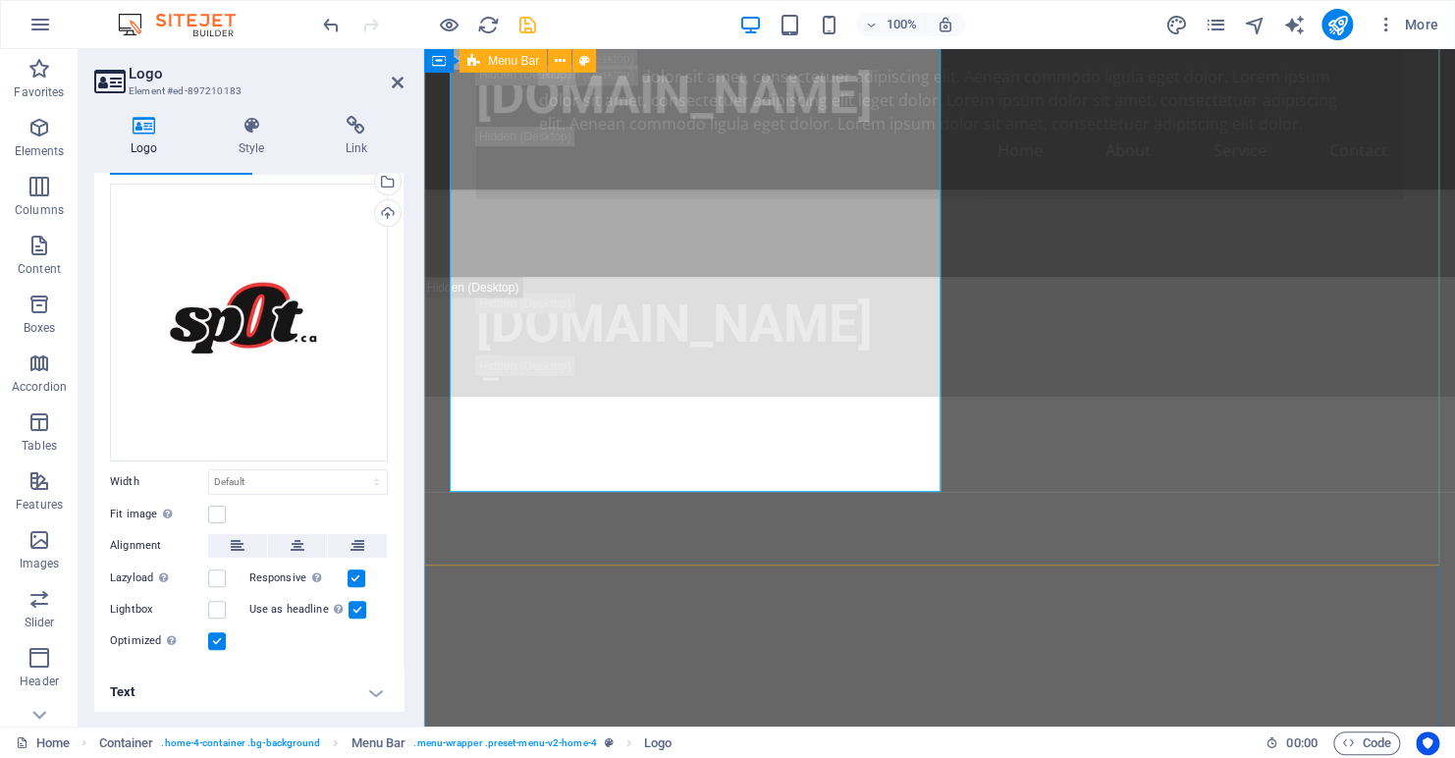
scroll to position [1462, 0]
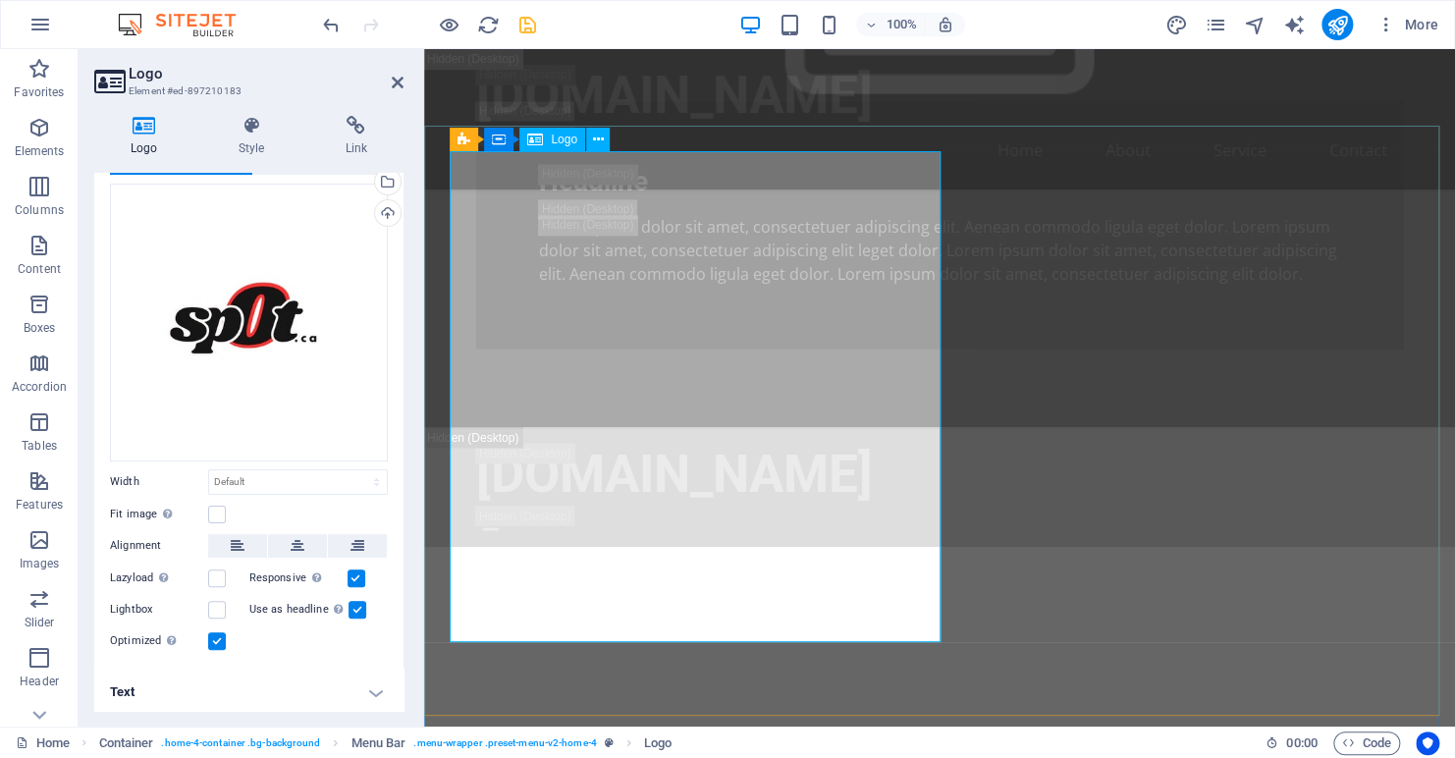
click at [544, 138] on div "Logo" at bounding box center [553, 140] width 66 height 24
click at [599, 142] on icon at bounding box center [597, 140] width 11 height 21
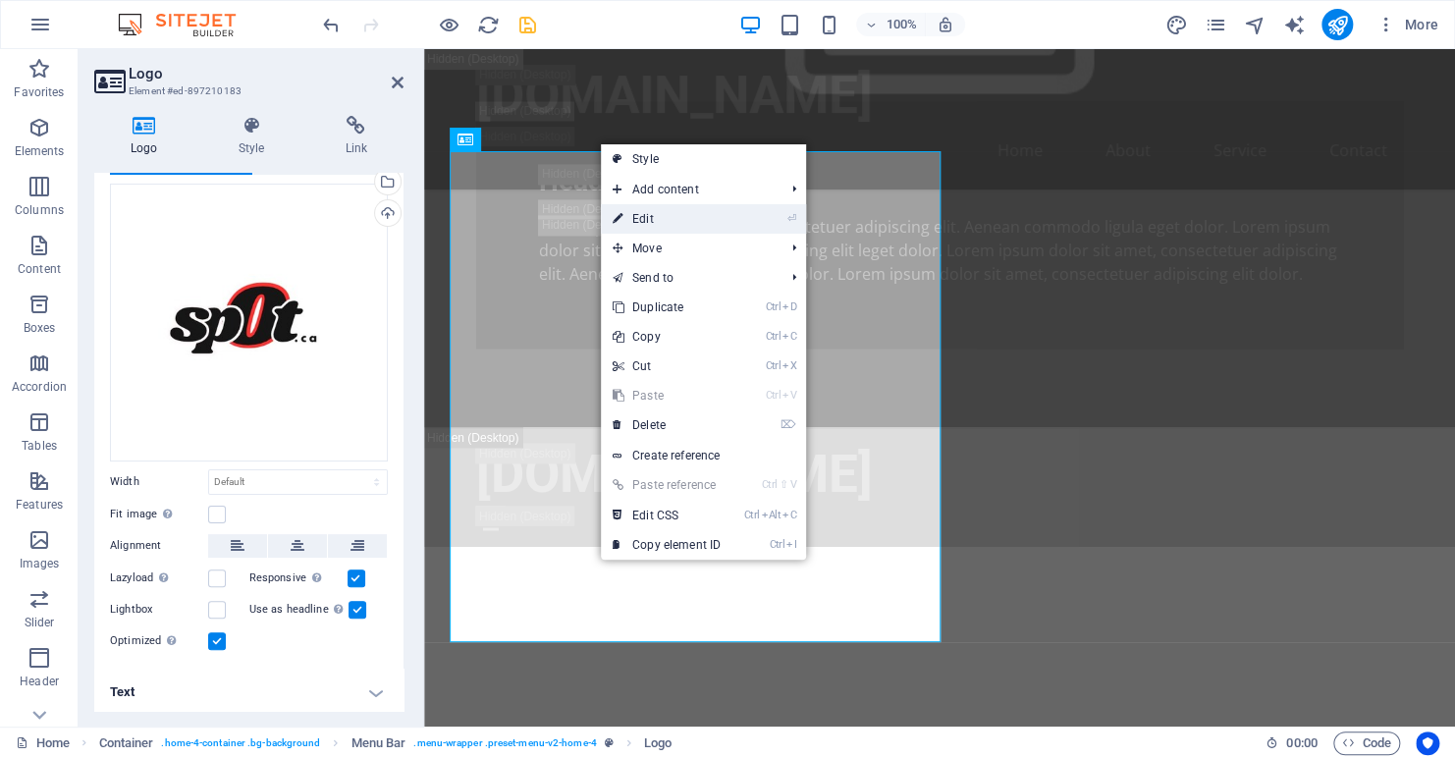
click at [732, 213] on link "⏎ Edit" at bounding box center [667, 218] width 132 height 29
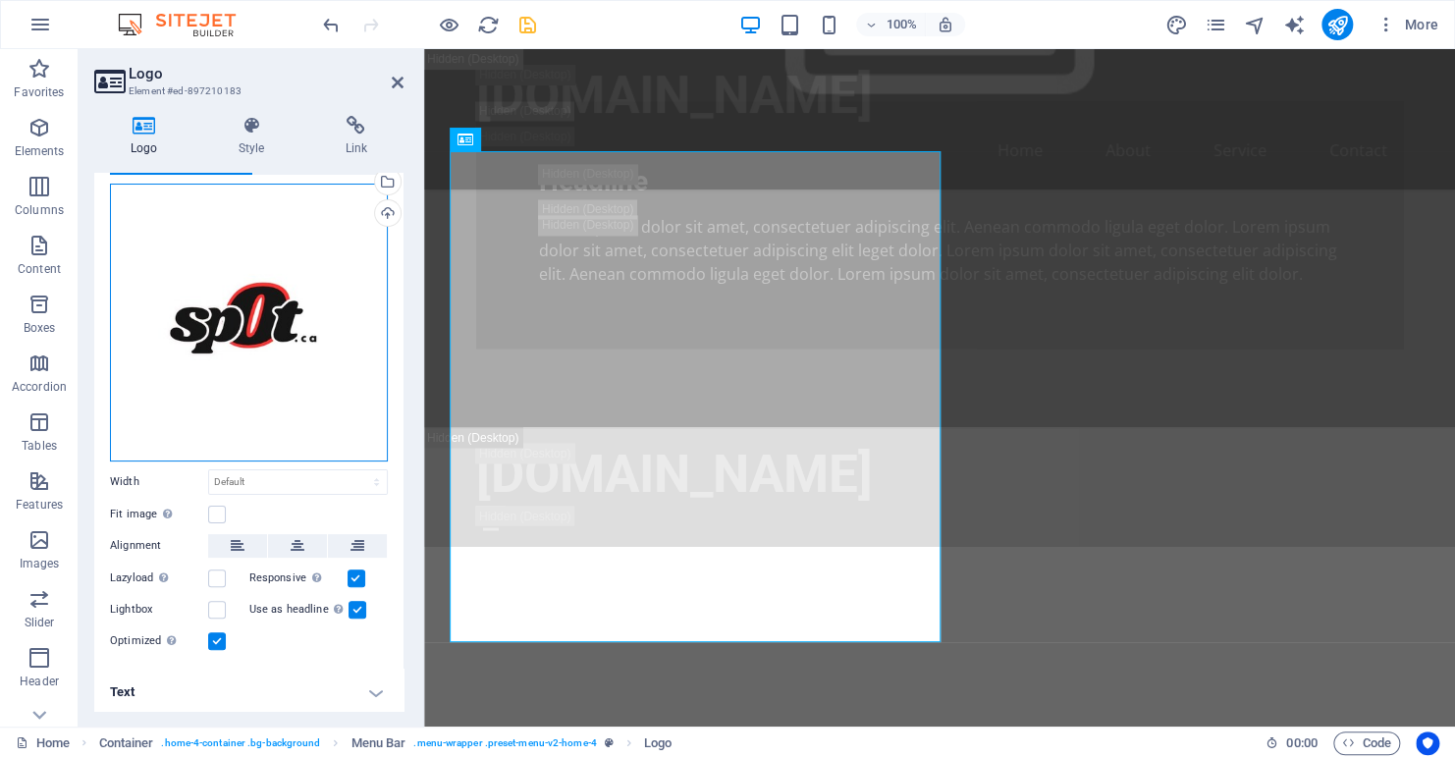
click at [247, 358] on div "Drag files here, click to choose files or select files from Files or our free s…" at bounding box center [249, 323] width 278 height 278
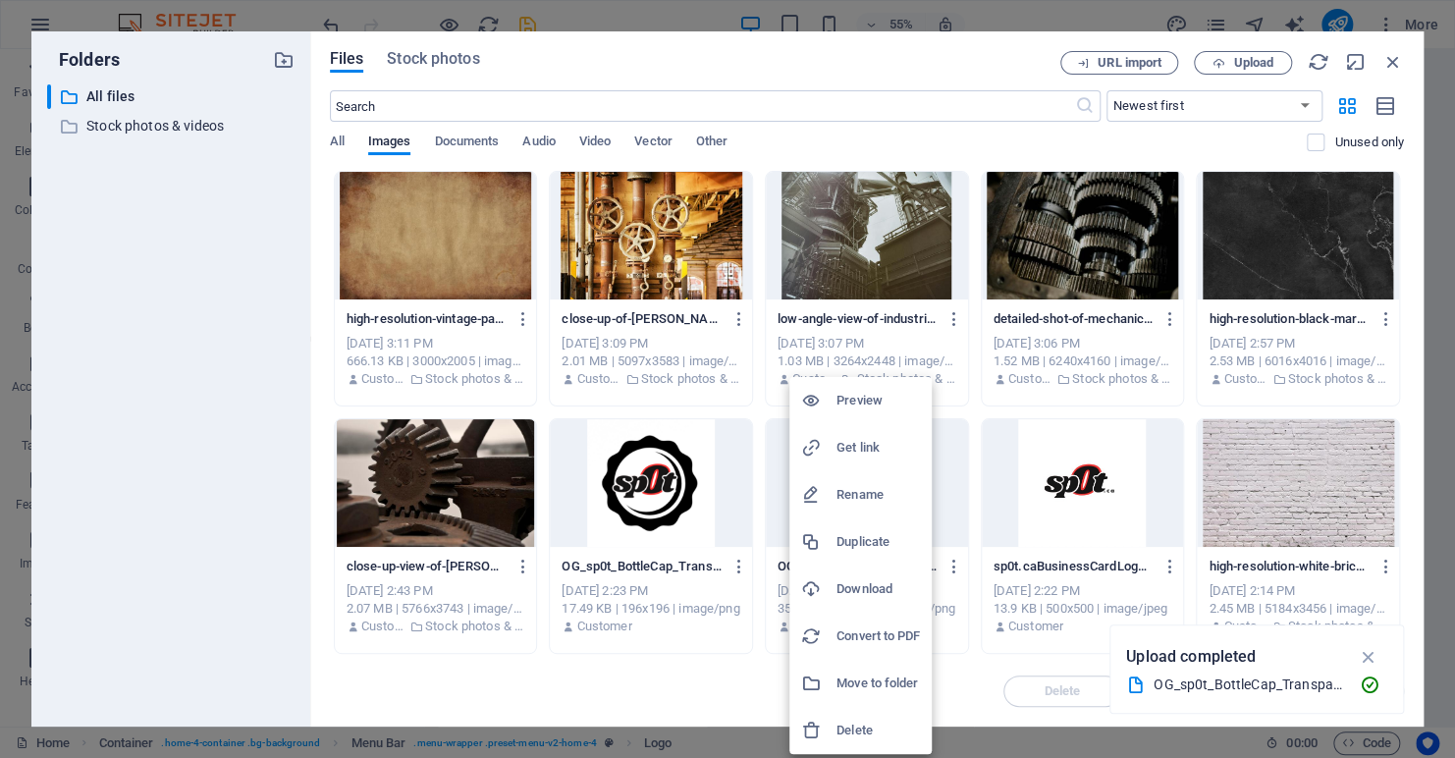
click at [685, 672] on div at bounding box center [727, 379] width 1455 height 758
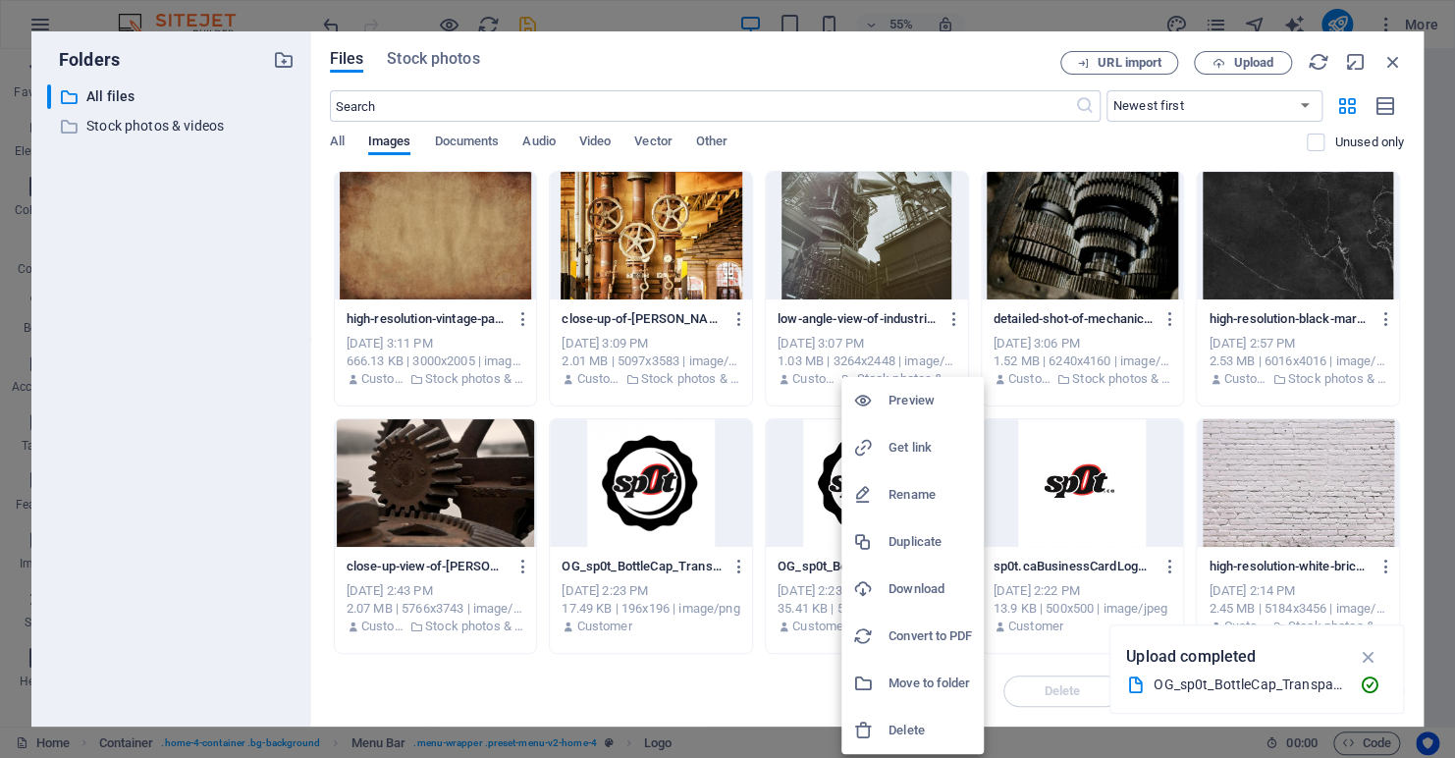
click at [907, 722] on h6 "Delete" at bounding box center [930, 731] width 83 height 24
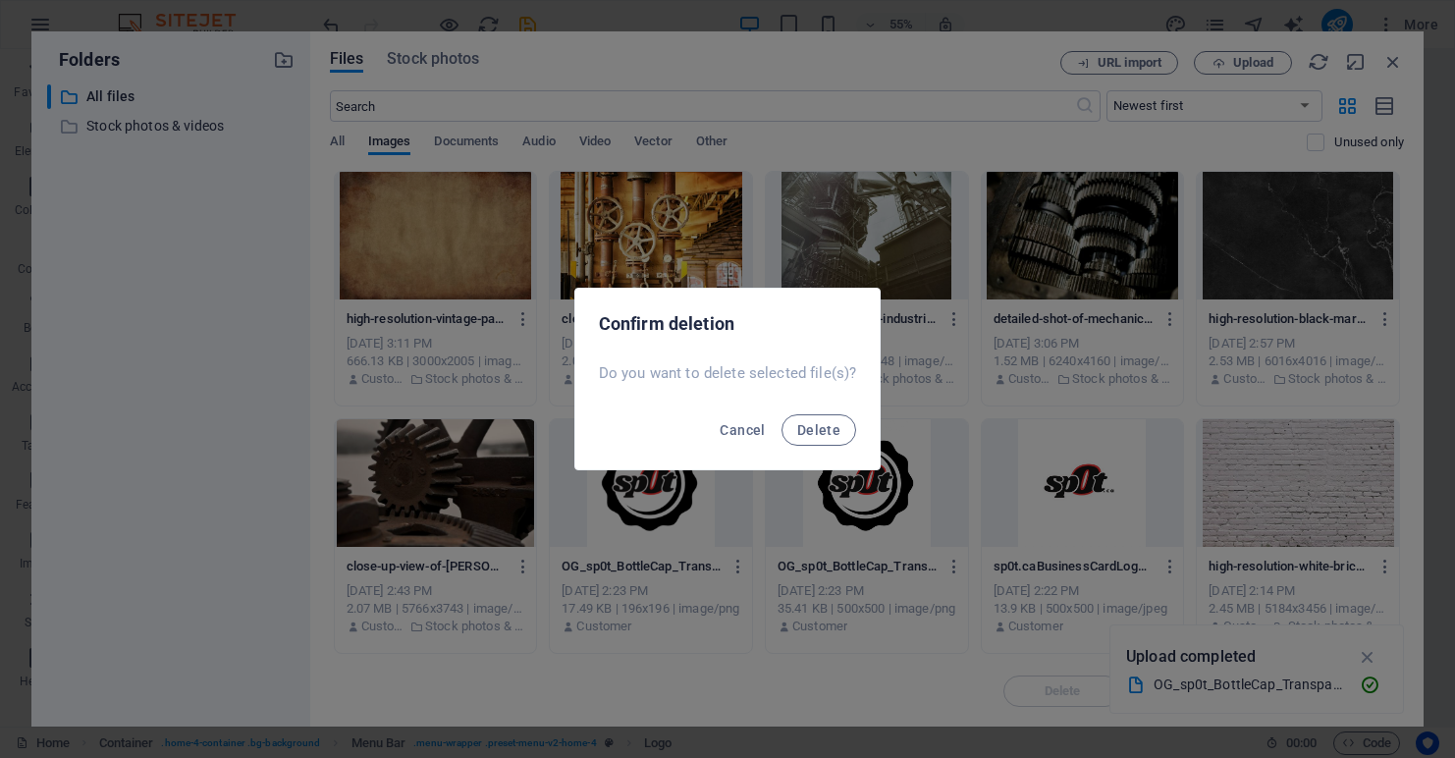
click at [814, 440] on button "Delete" at bounding box center [819, 429] width 75 height 31
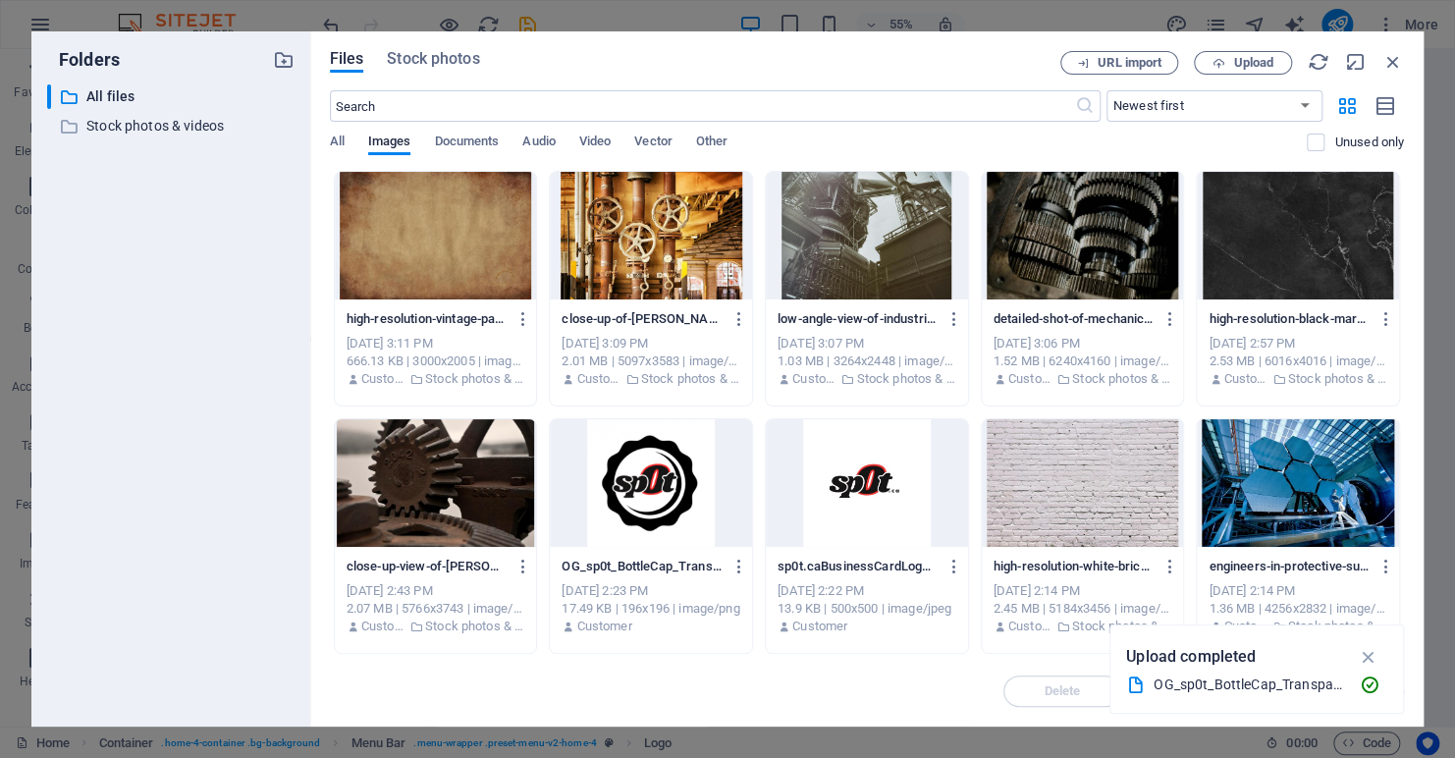
scroll to position [1462, 0]
click at [645, 510] on div at bounding box center [651, 483] width 202 height 128
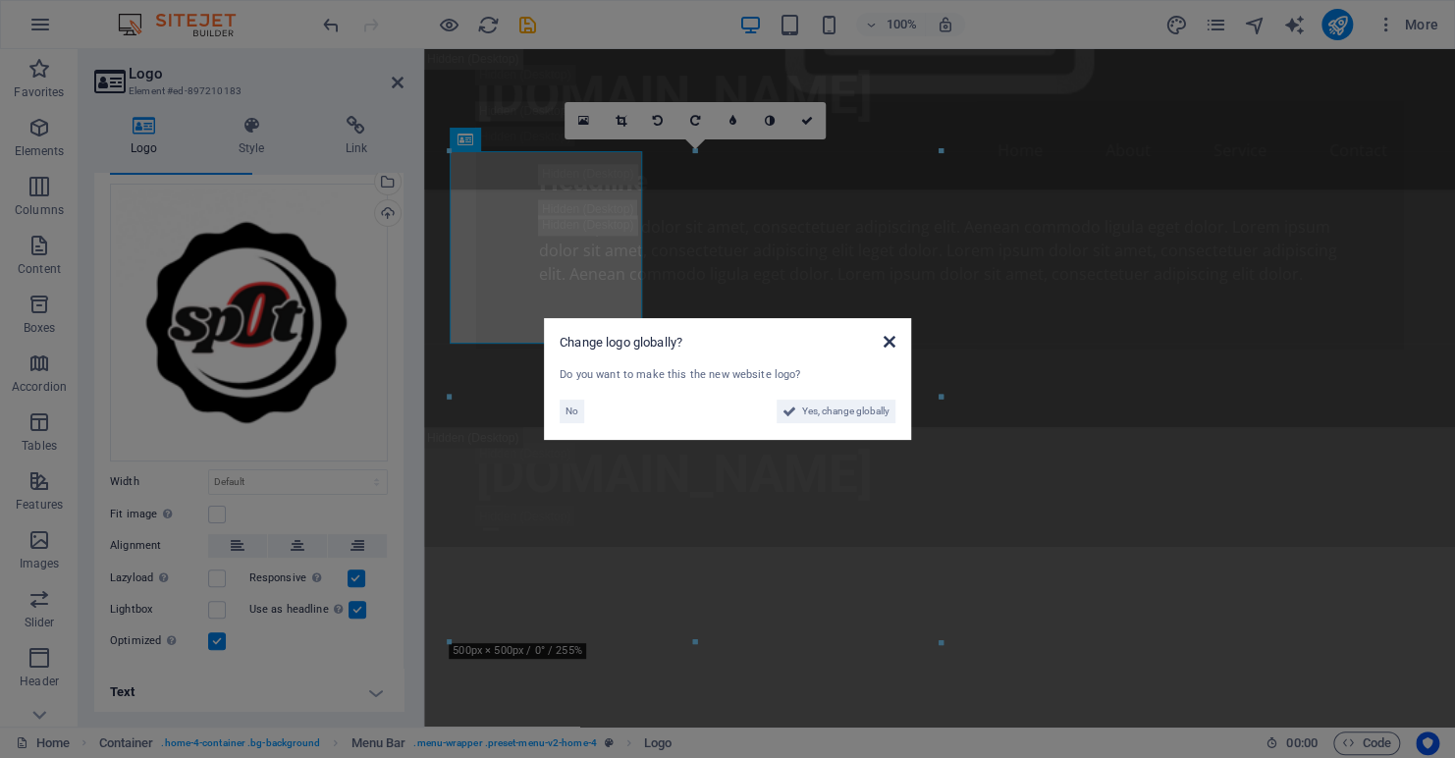
click at [889, 339] on icon at bounding box center [890, 342] width 12 height 16
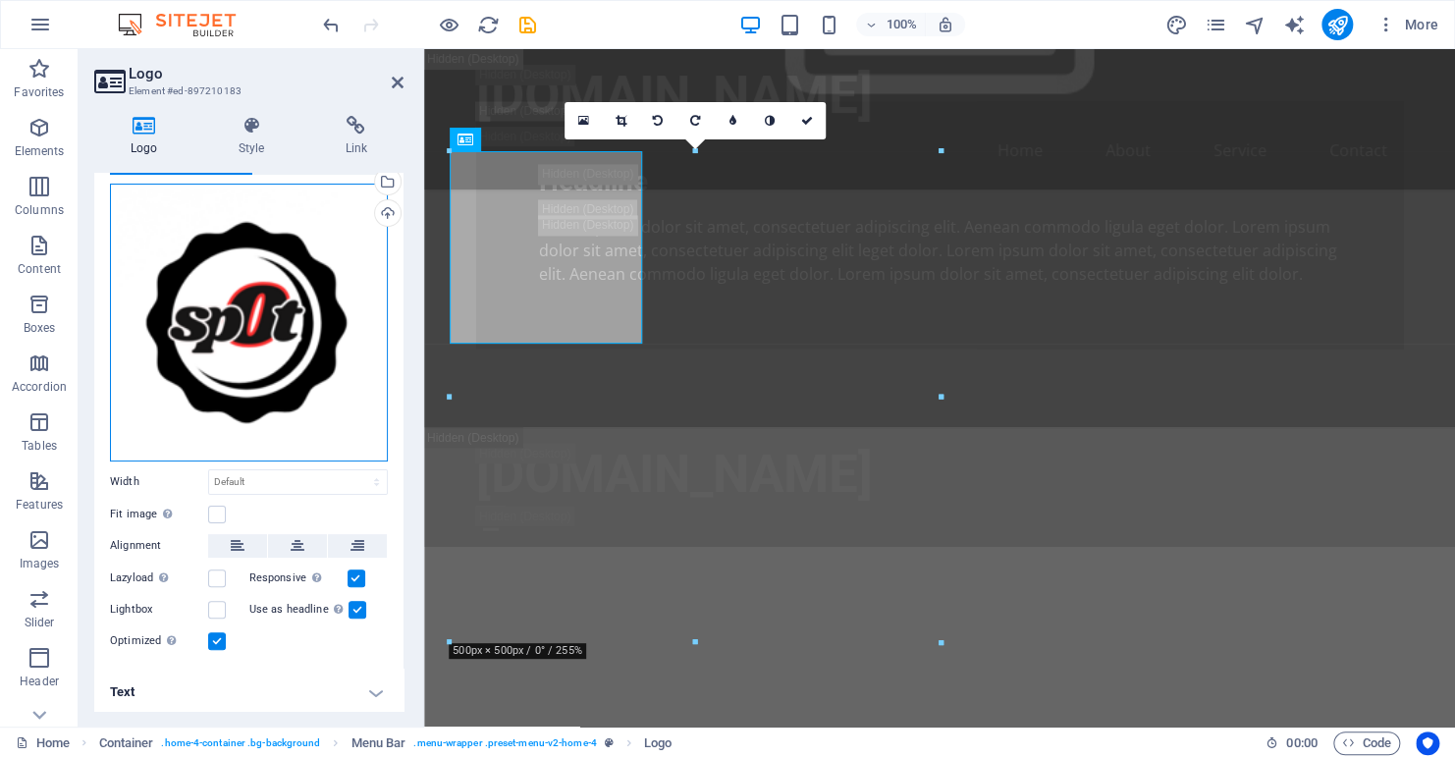
click at [222, 282] on div "Drag files here, click to choose files or select files from Files or our free s…" at bounding box center [249, 323] width 278 height 278
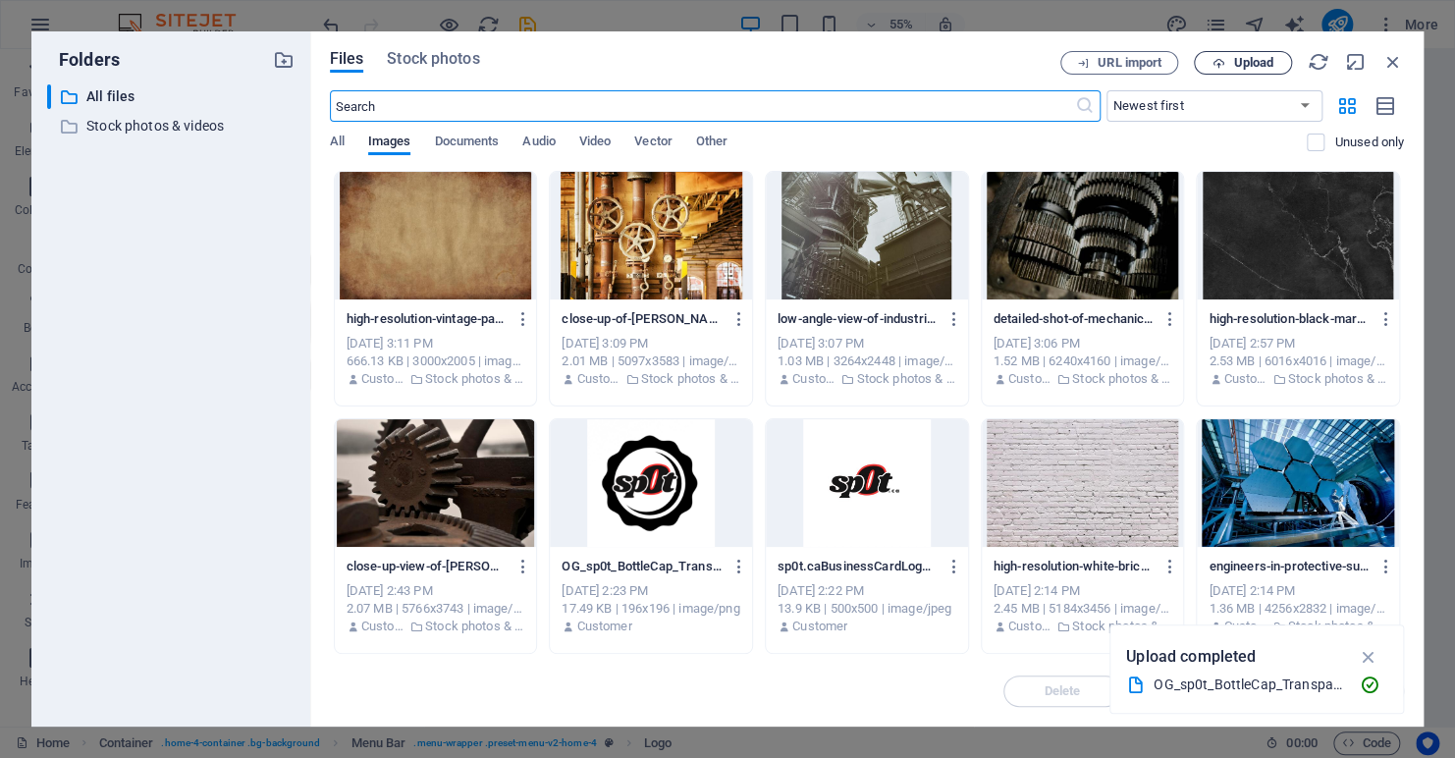
click at [1233, 57] on span "Upload" at bounding box center [1253, 63] width 40 height 12
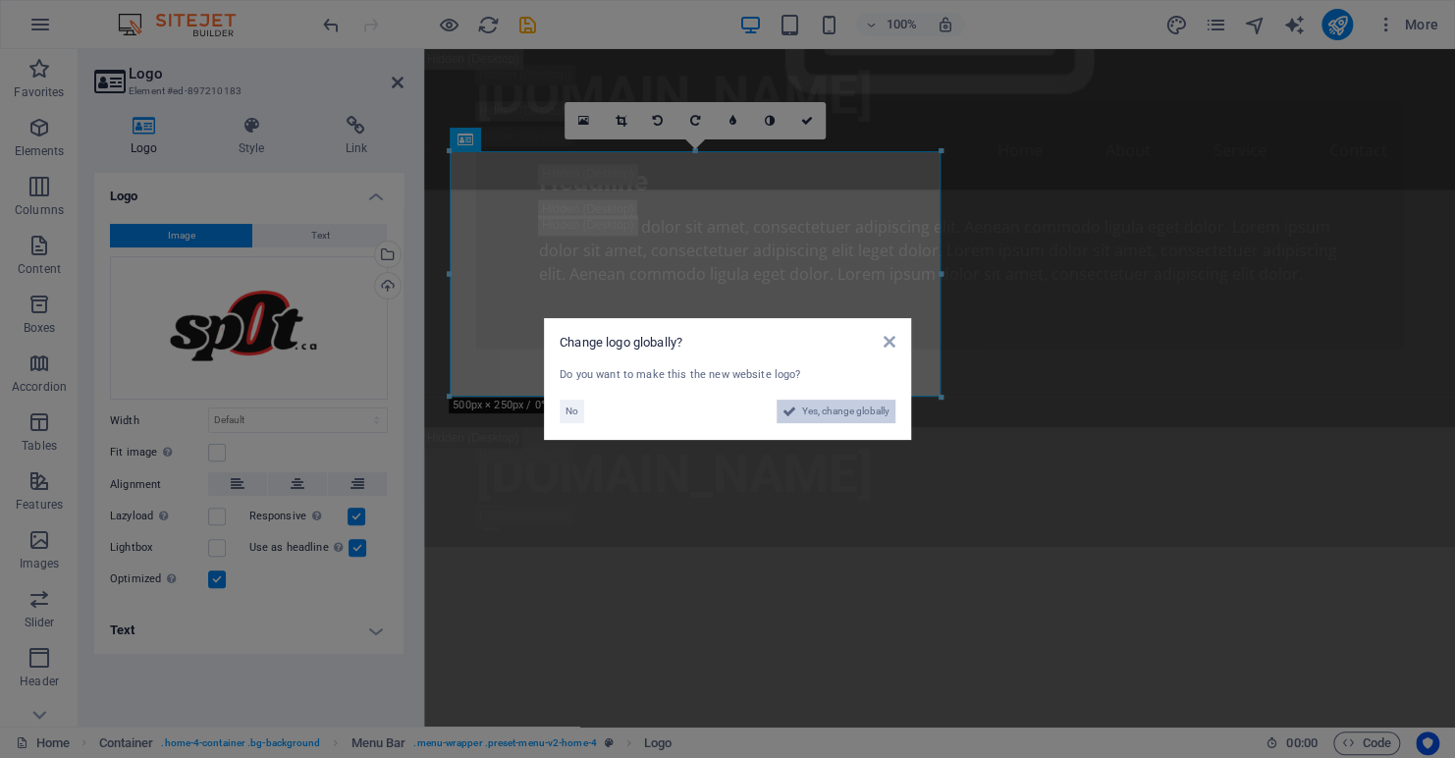
drag, startPoint x: 585, startPoint y: 395, endPoint x: 822, endPoint y: 406, distance: 236.9
click at [822, 406] on span "Yes, change globally" at bounding box center [845, 412] width 87 height 24
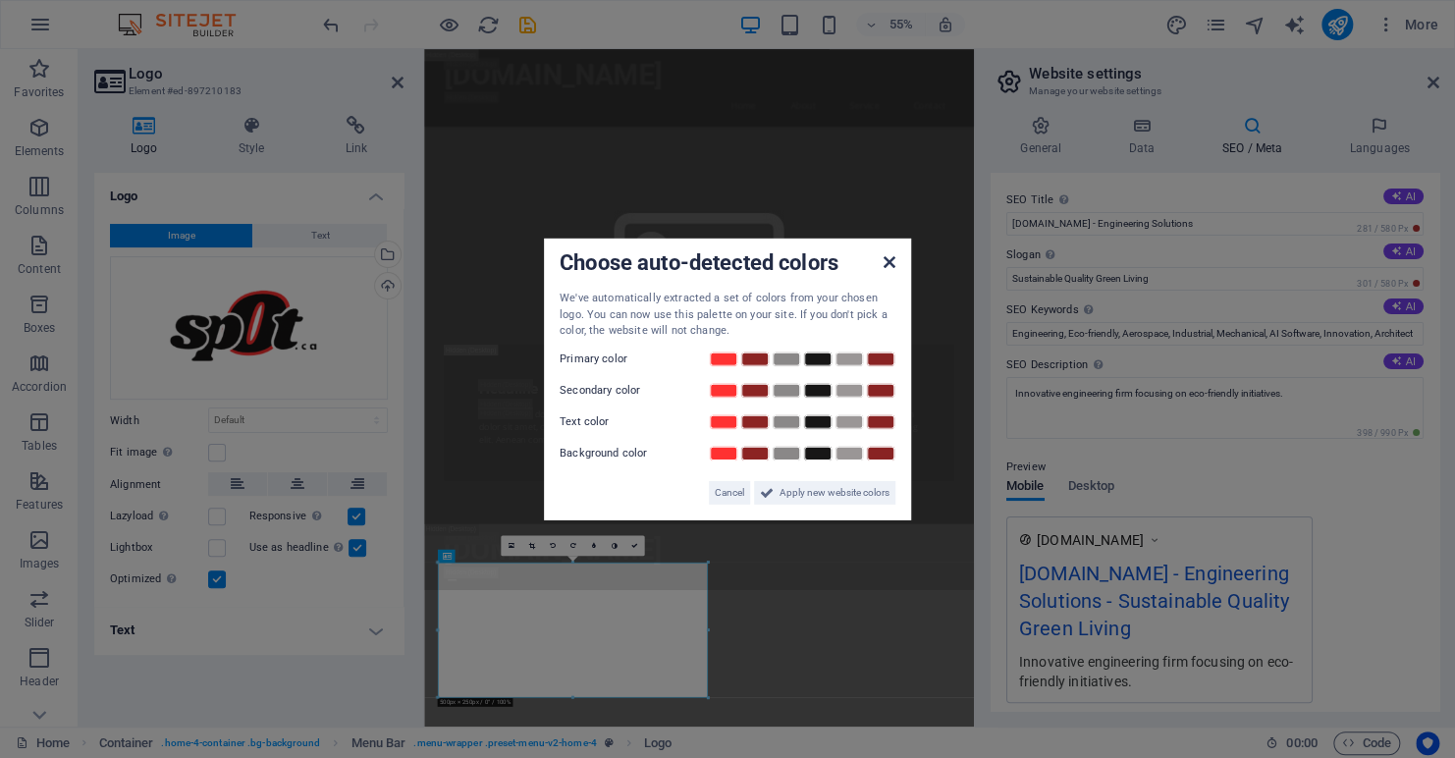
click at [886, 258] on icon at bounding box center [890, 262] width 12 height 16
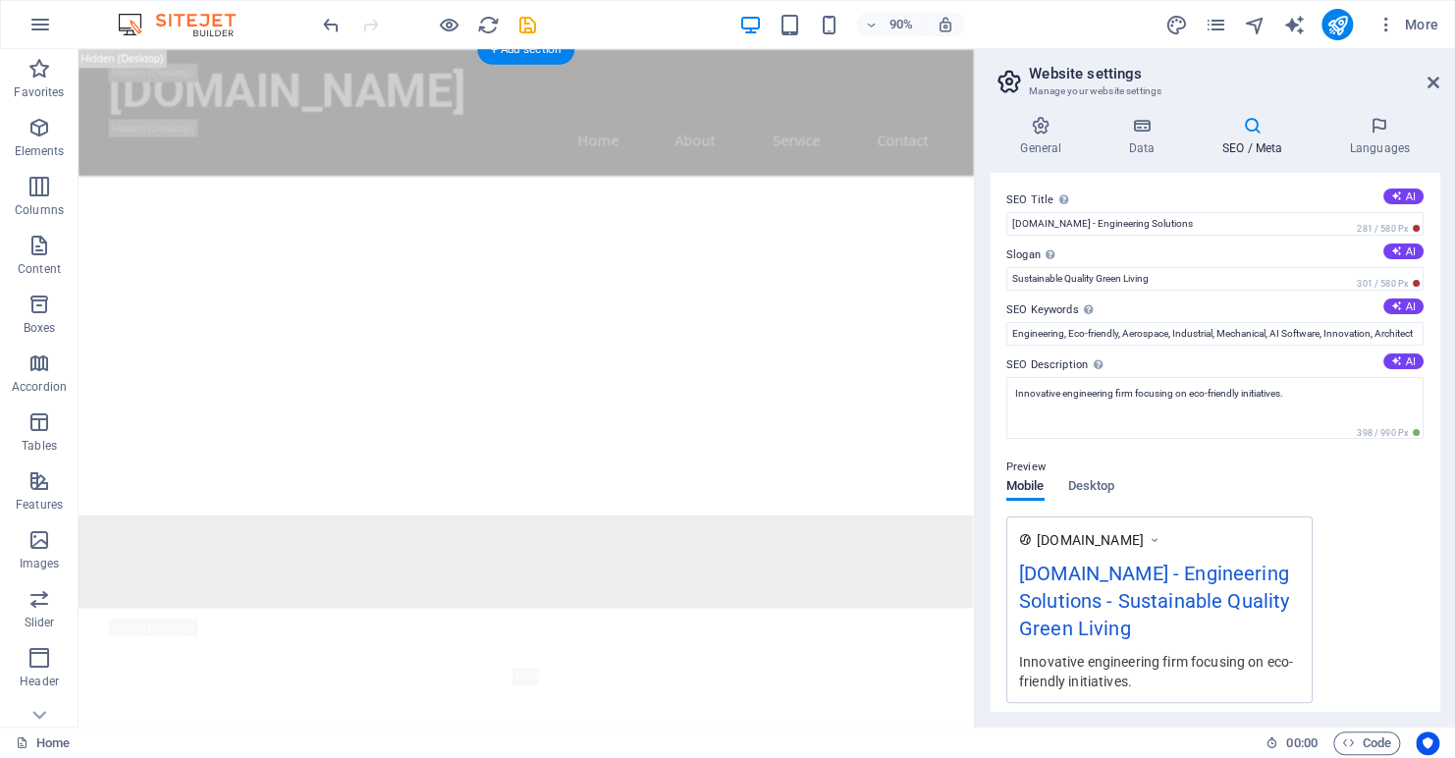
scroll to position [1453, 0]
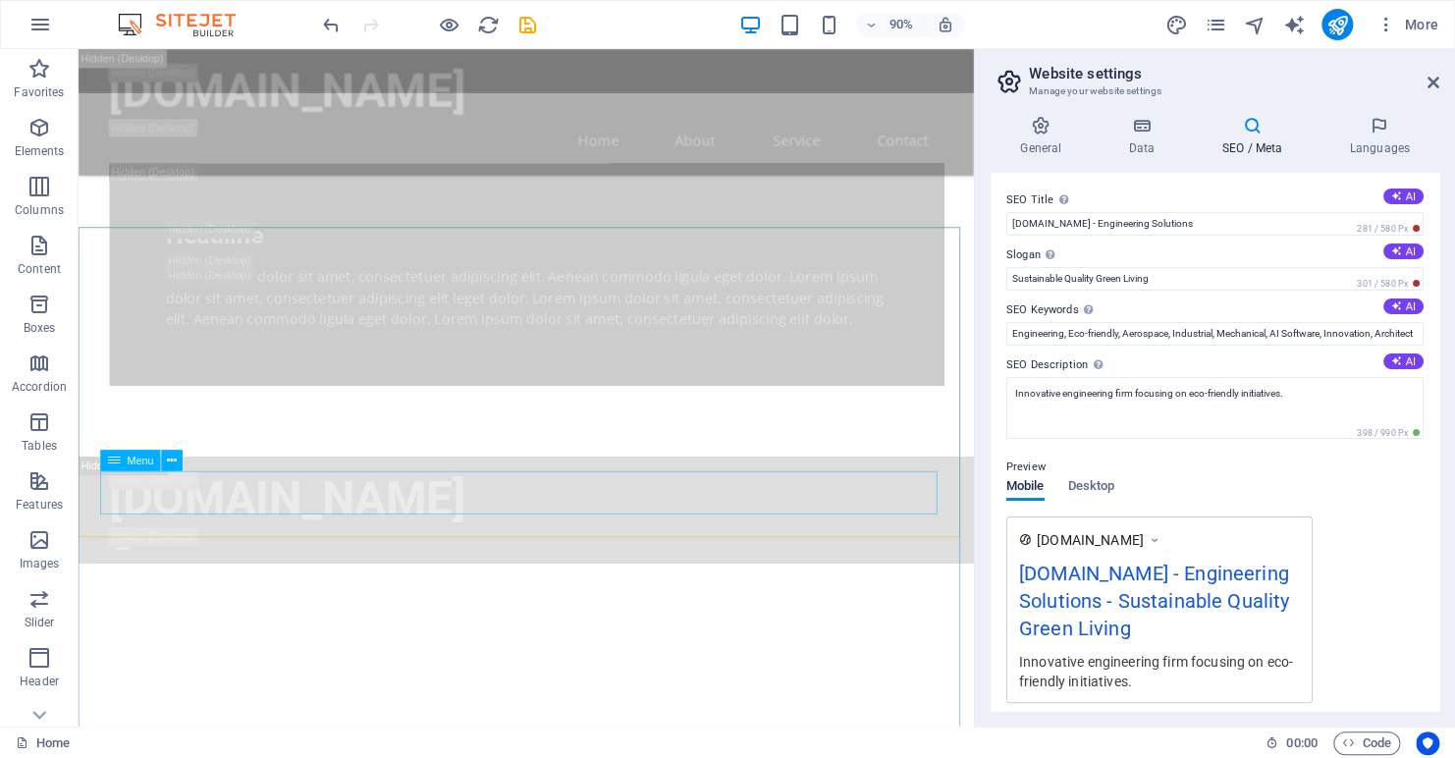
click at [131, 464] on span "Menu" at bounding box center [141, 460] width 27 height 11
click at [170, 460] on icon at bounding box center [173, 460] width 10 height 19
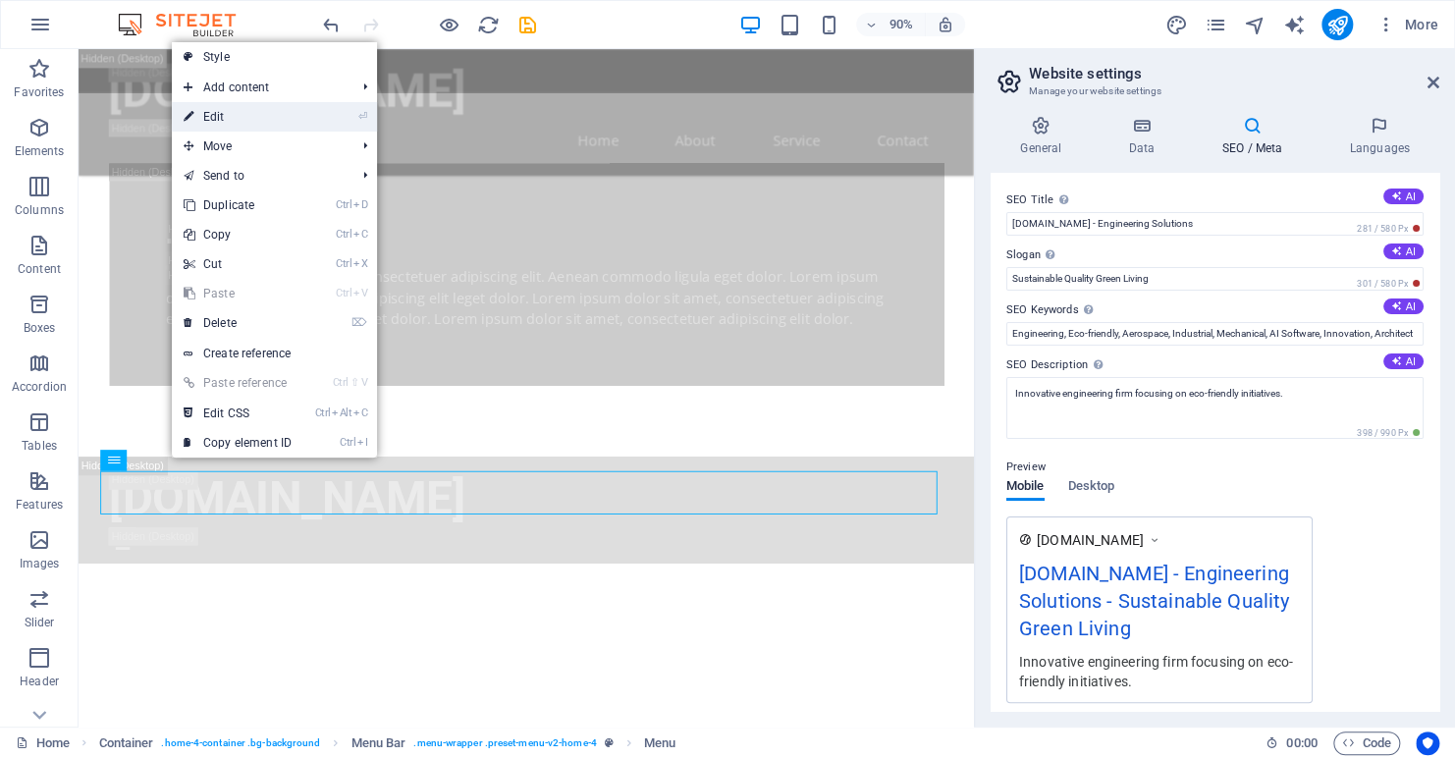
click at [227, 117] on link "⏎ Edit" at bounding box center [238, 116] width 132 height 29
select select
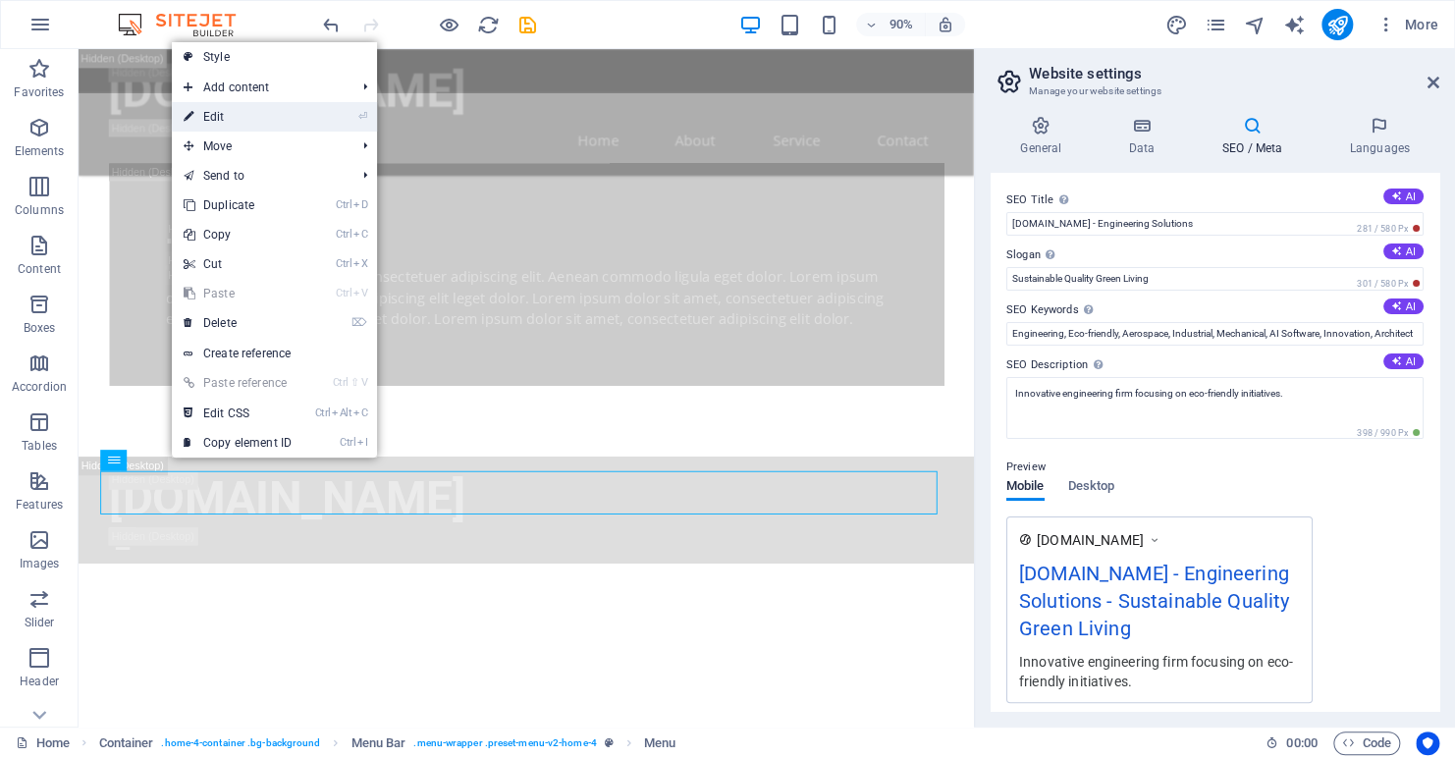
select select
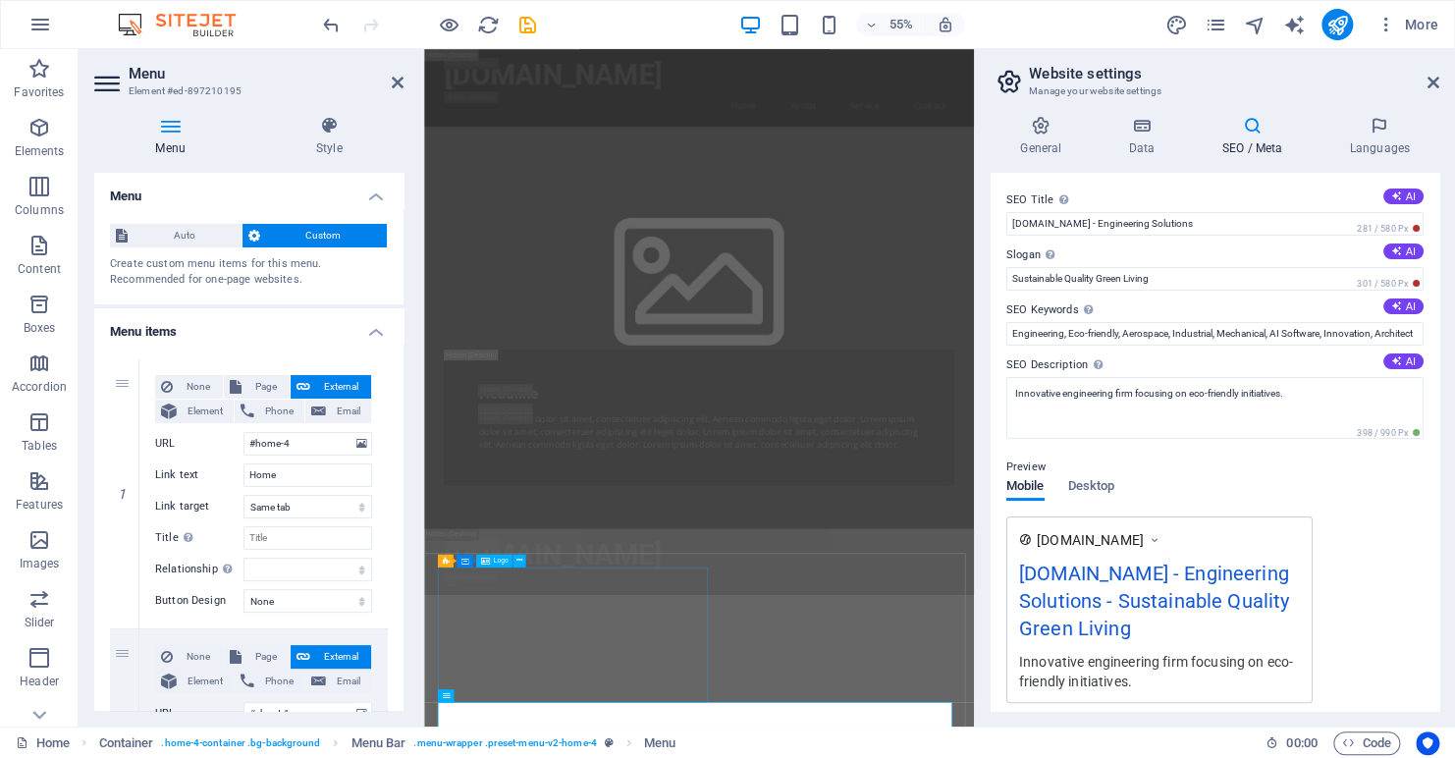
scroll to position [1650, 0]
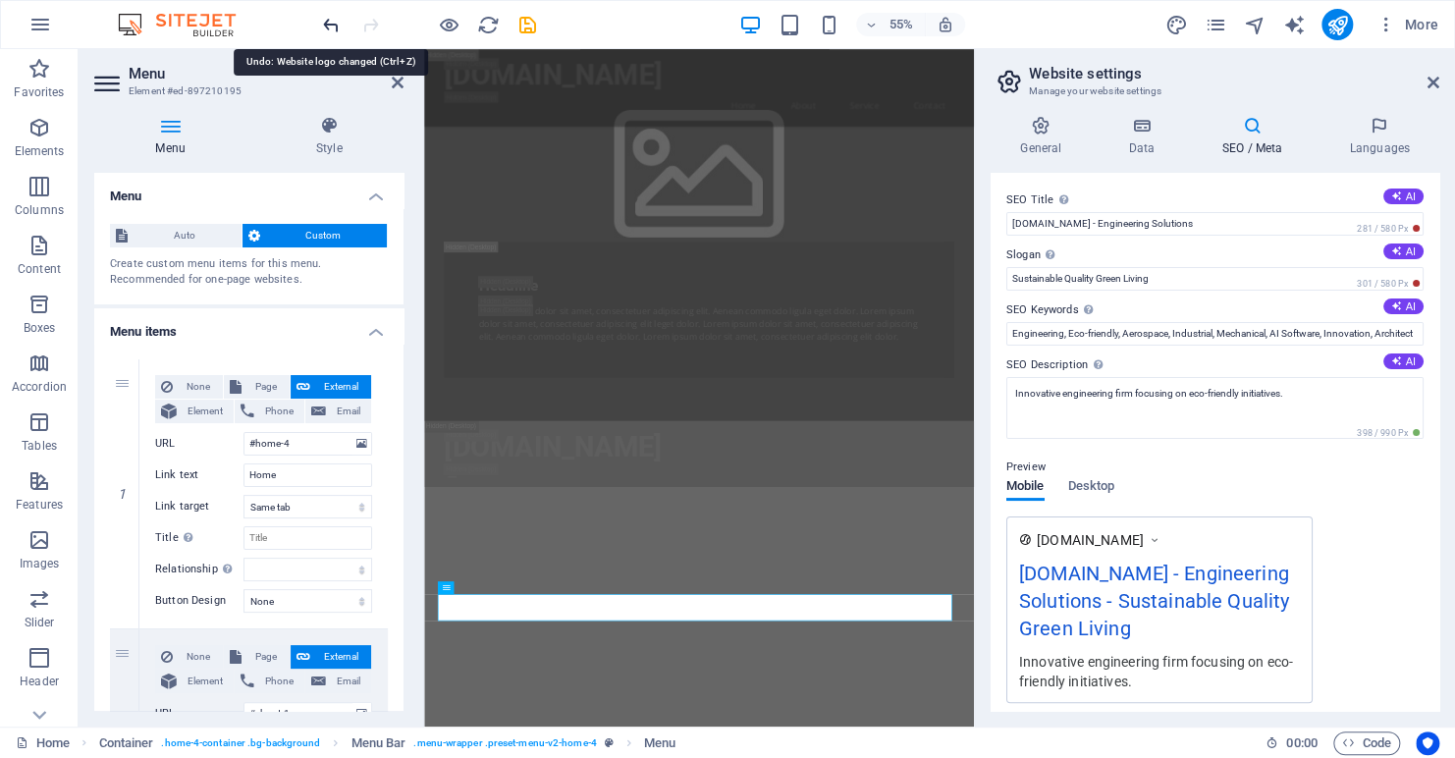
click at [324, 22] on icon "undo" at bounding box center [331, 25] width 23 height 23
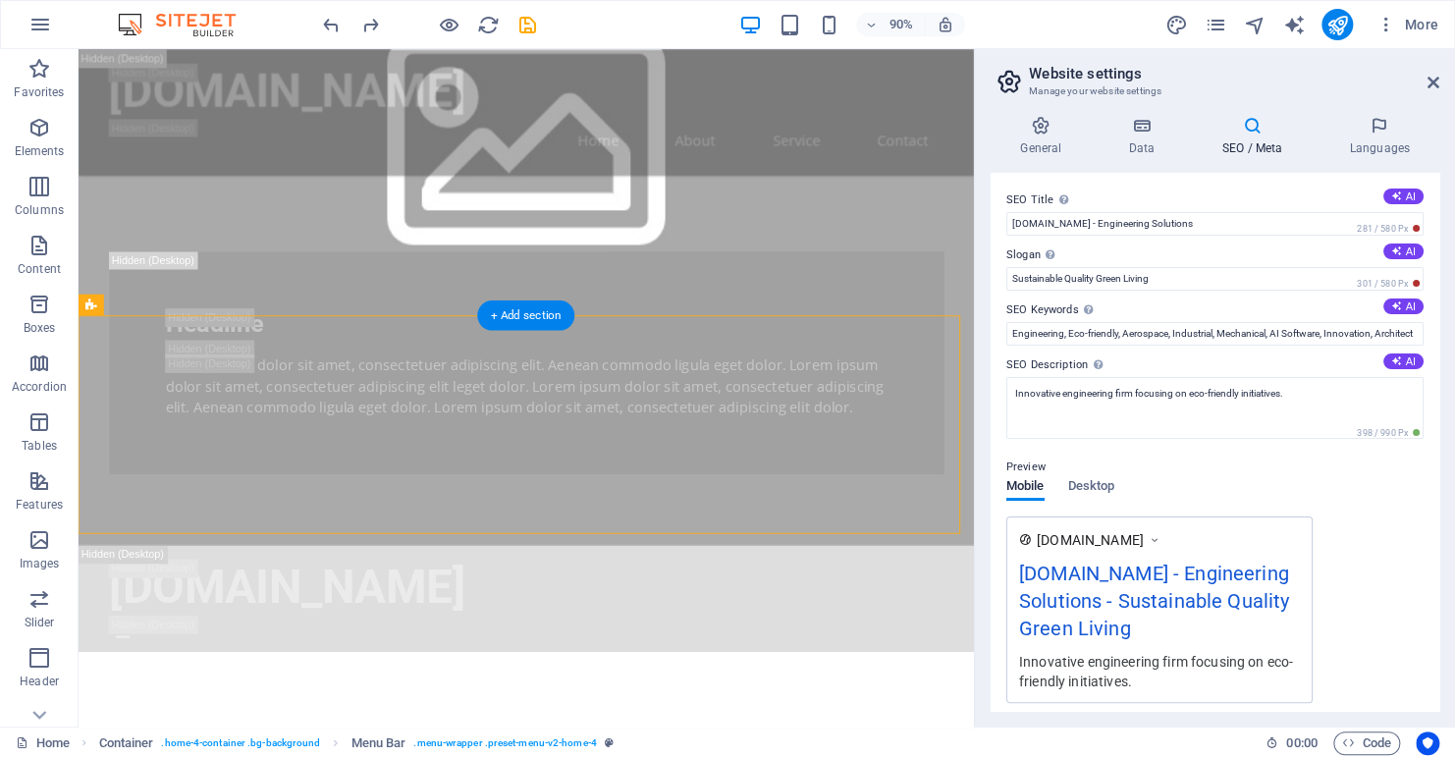
scroll to position [1552, 0]
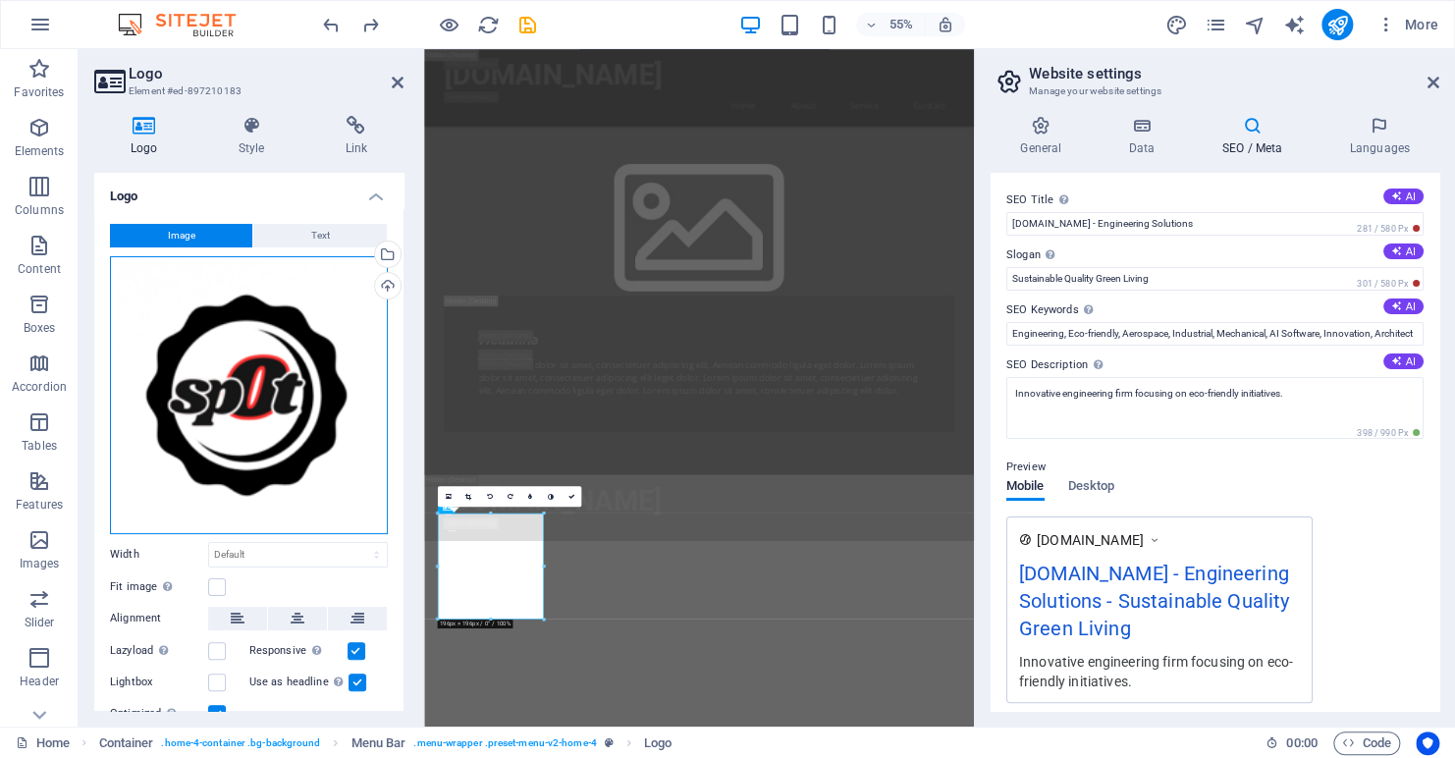
click at [268, 389] on div "Drag files here, click to choose files or select files from Files or our free s…" at bounding box center [249, 395] width 278 height 278
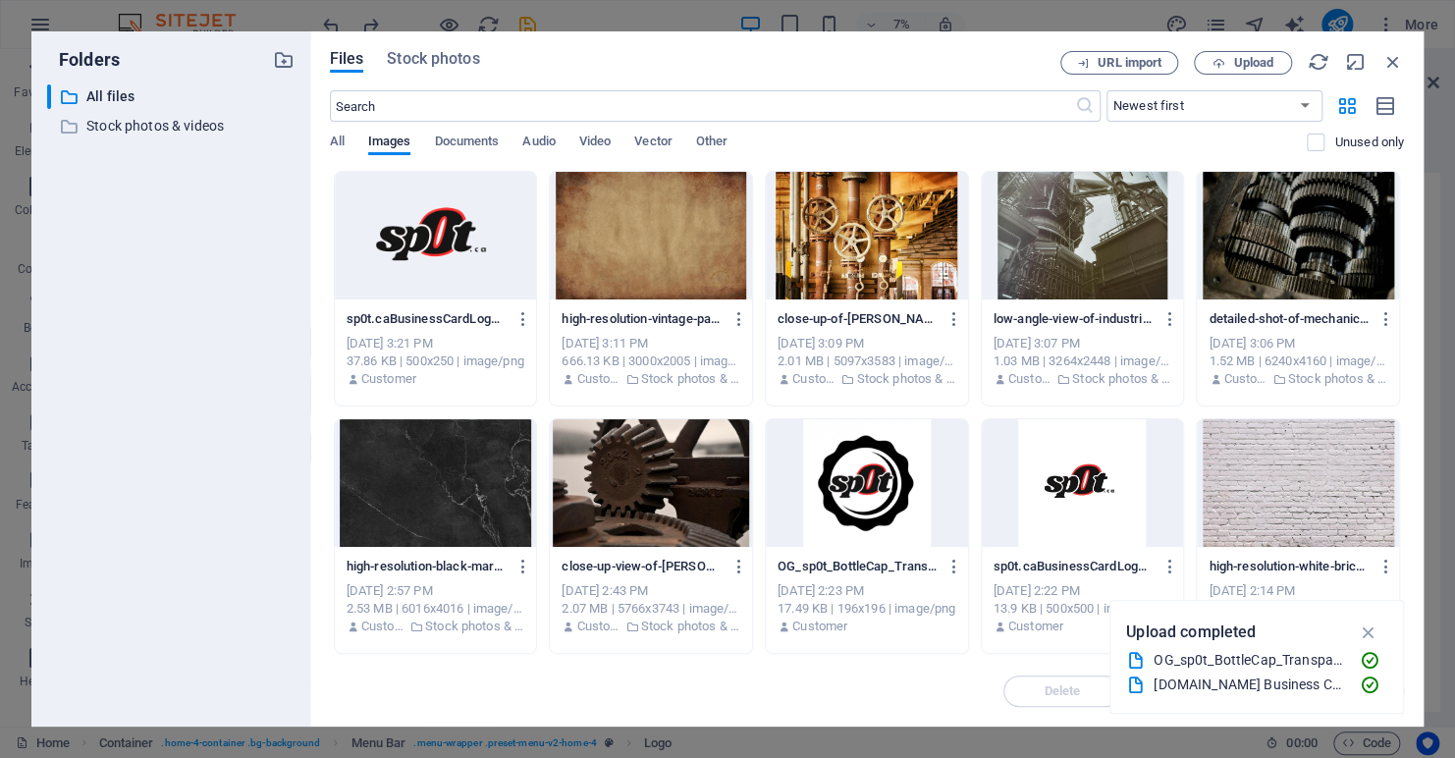
click at [434, 229] on div at bounding box center [436, 236] width 202 height 128
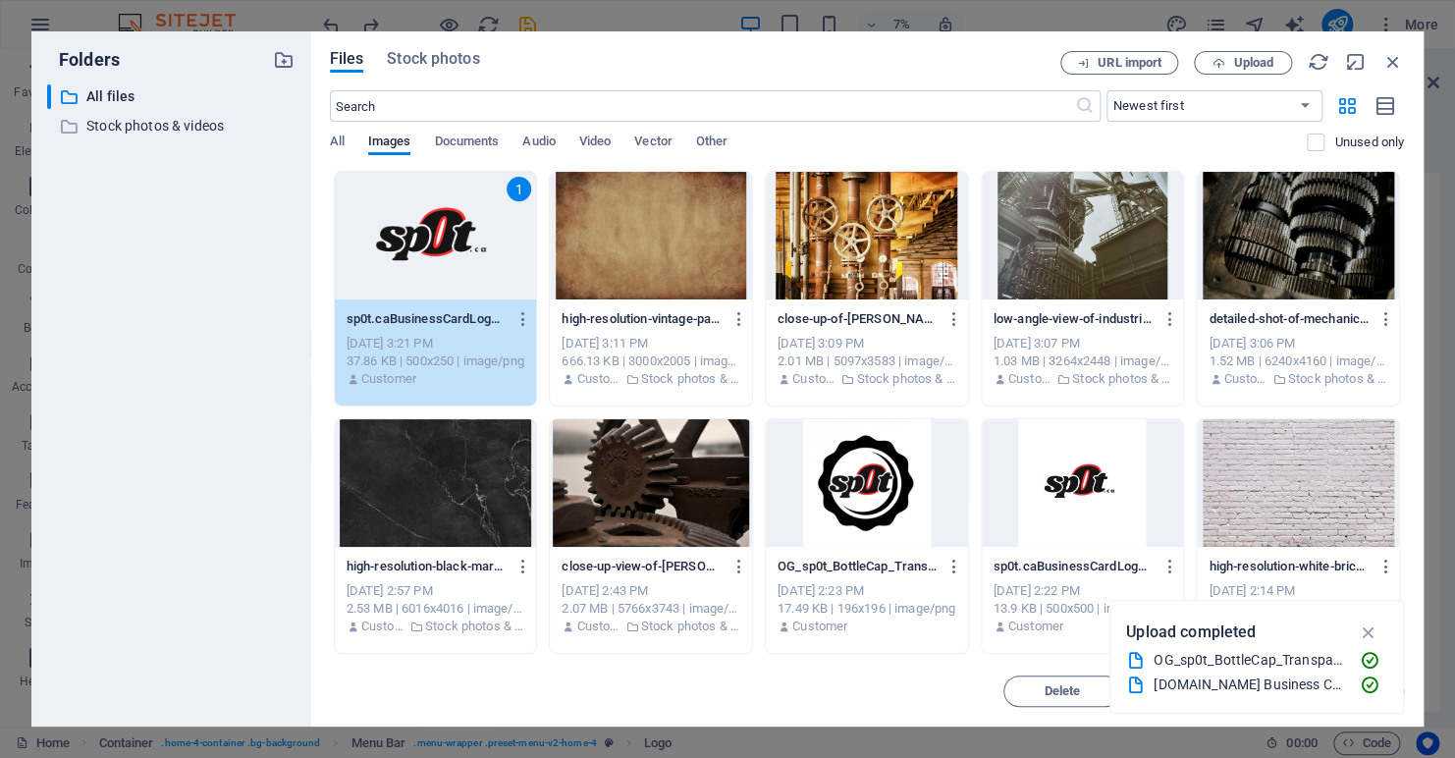
click at [396, 244] on div "1" at bounding box center [436, 236] width 202 height 128
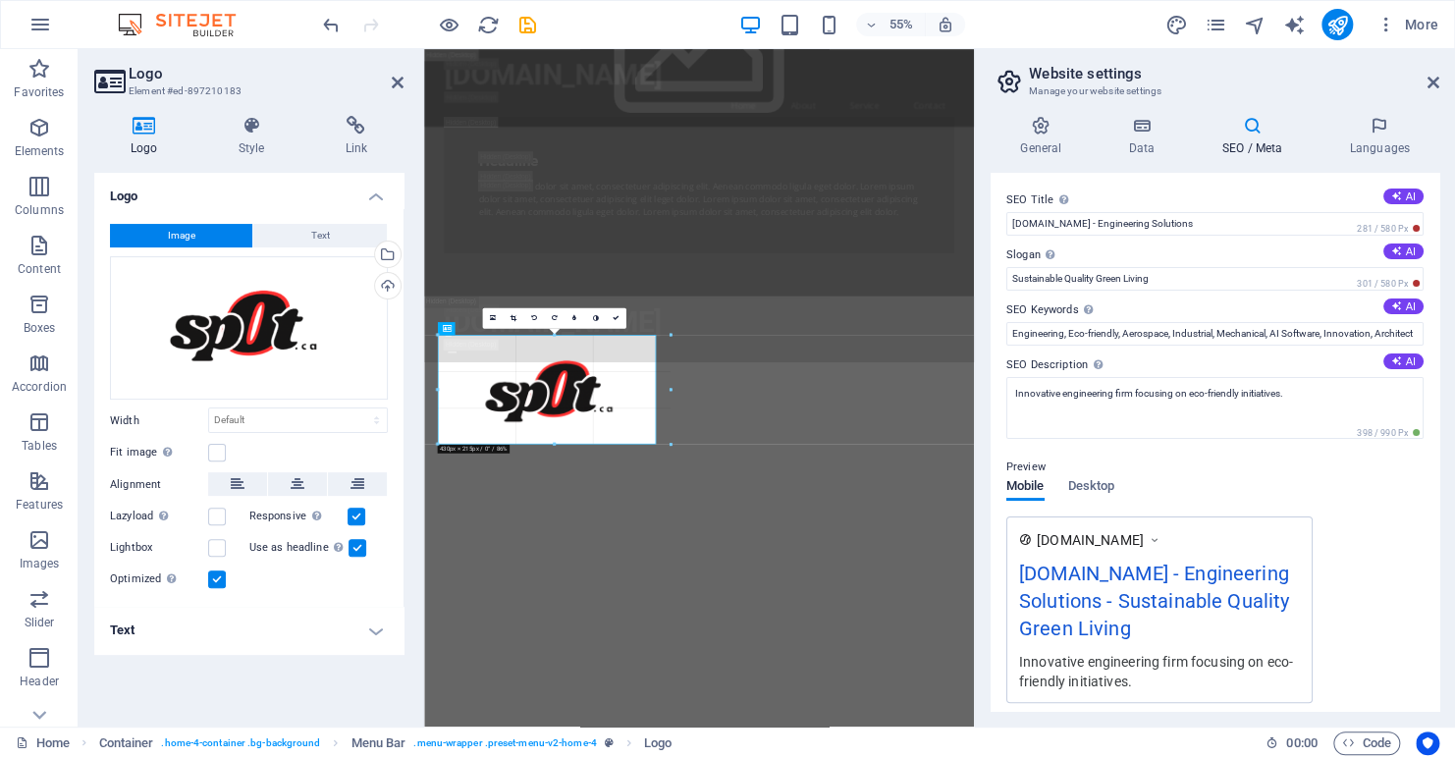
drag, startPoint x: 708, startPoint y: 398, endPoint x: 614, endPoint y: 405, distance: 94.5
type input "404"
select select "px"
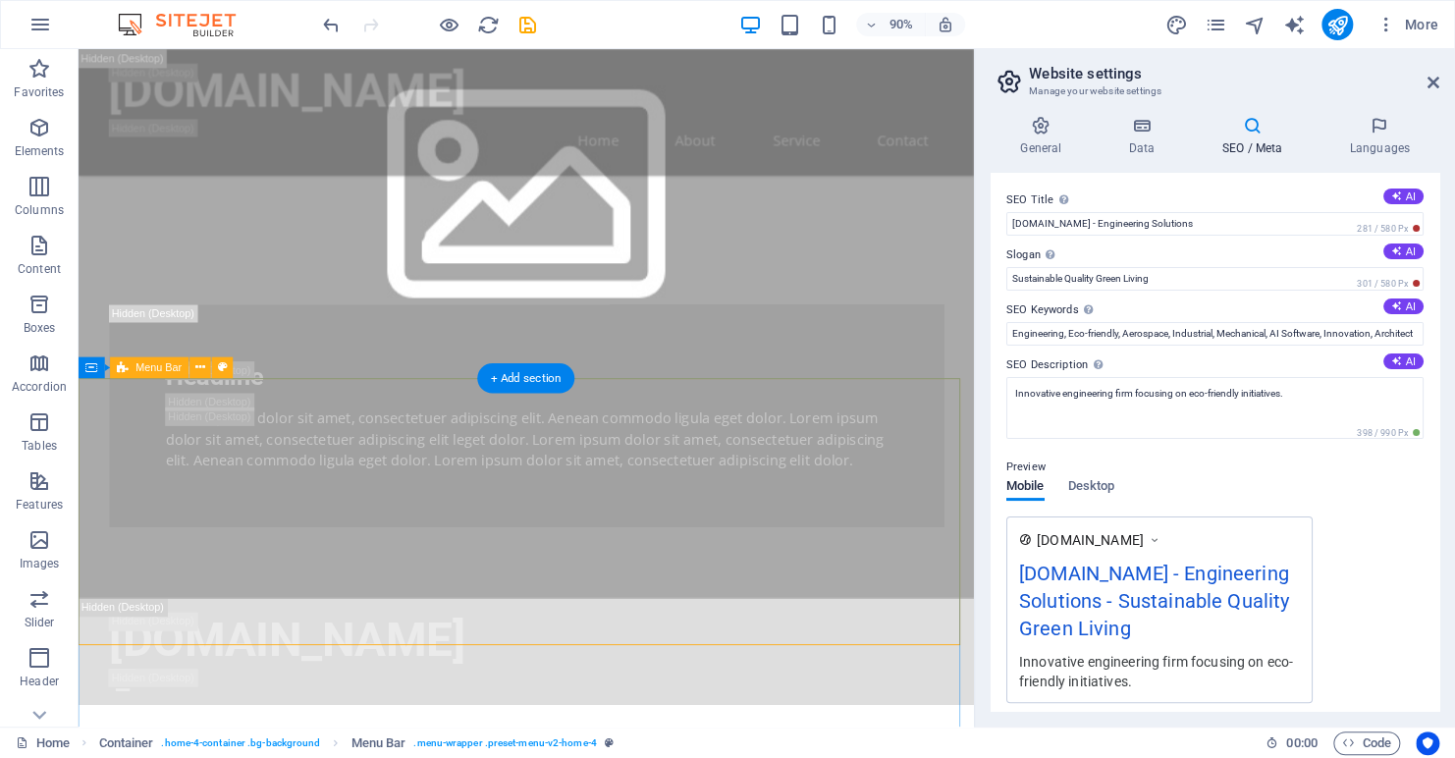
scroll to position [1287, 0]
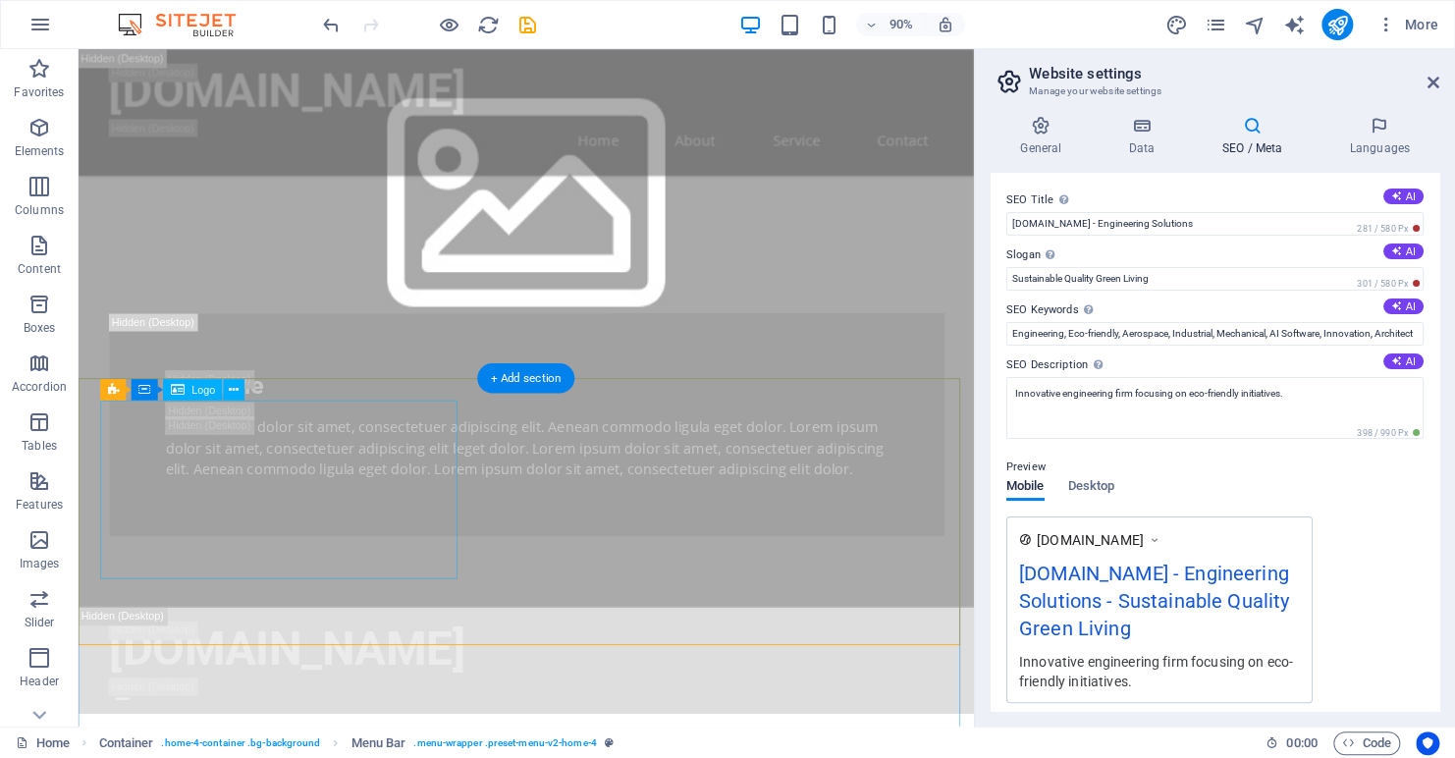
select select "px"
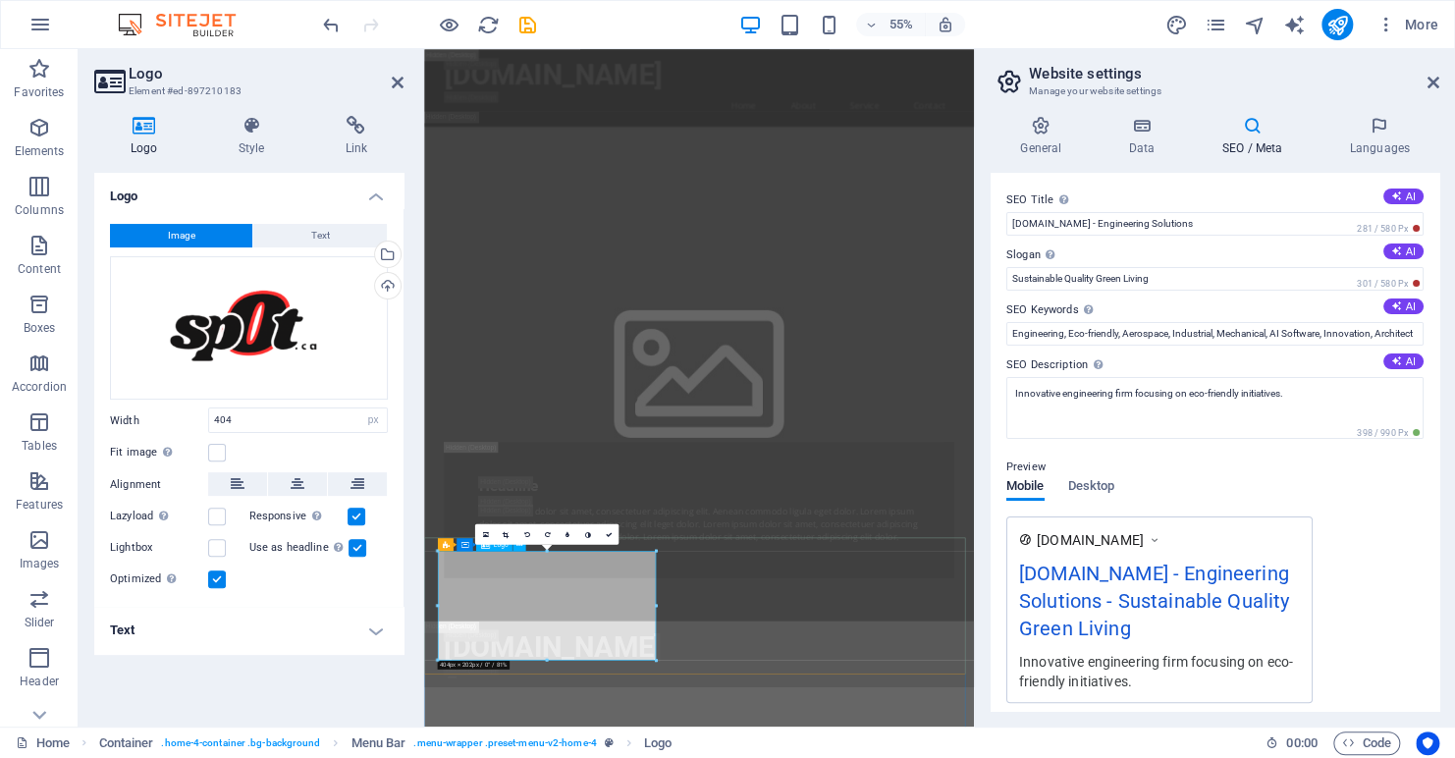
scroll to position [1483, 0]
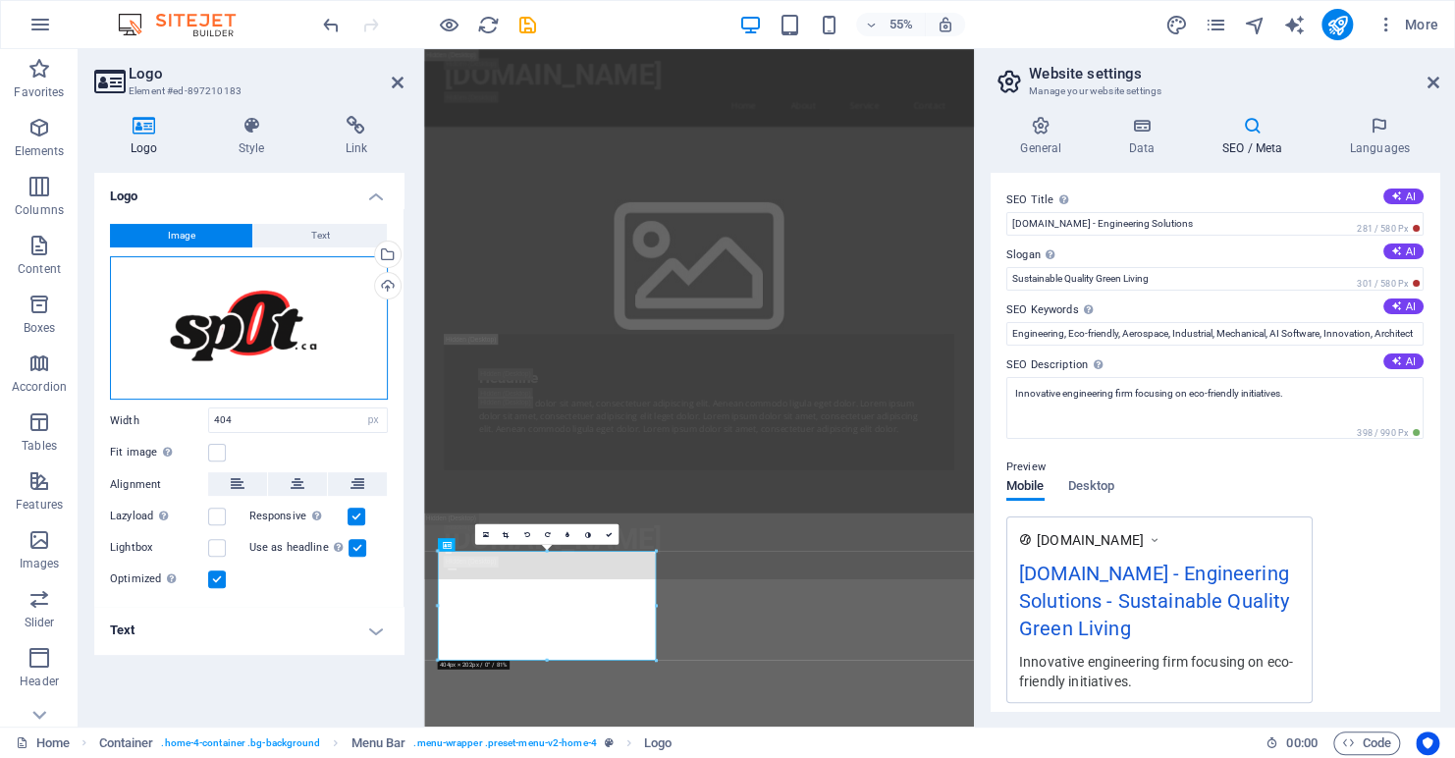
click at [287, 330] on div "Drag files here, click to choose files or select files from Files or our free s…" at bounding box center [249, 328] width 278 height 144
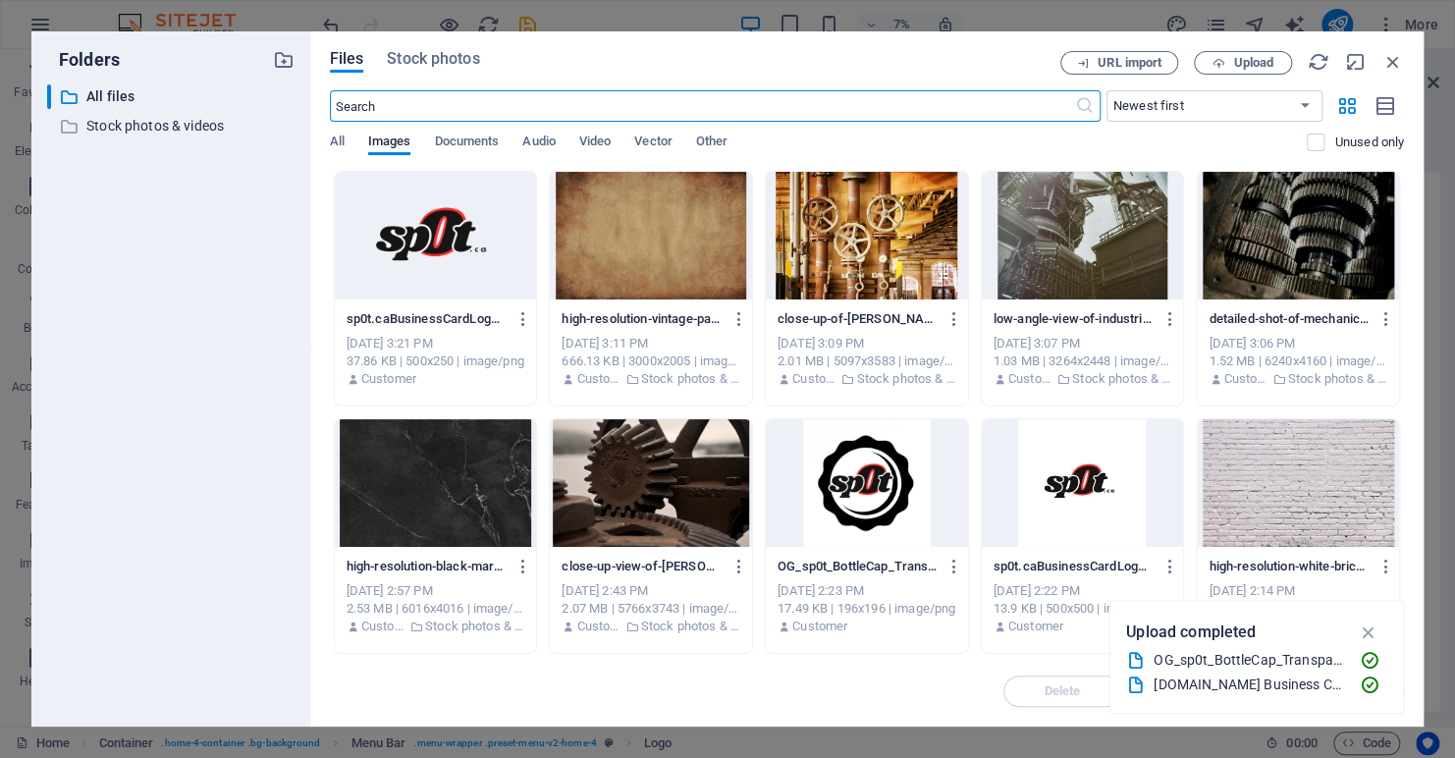
scroll to position [10150, 0]
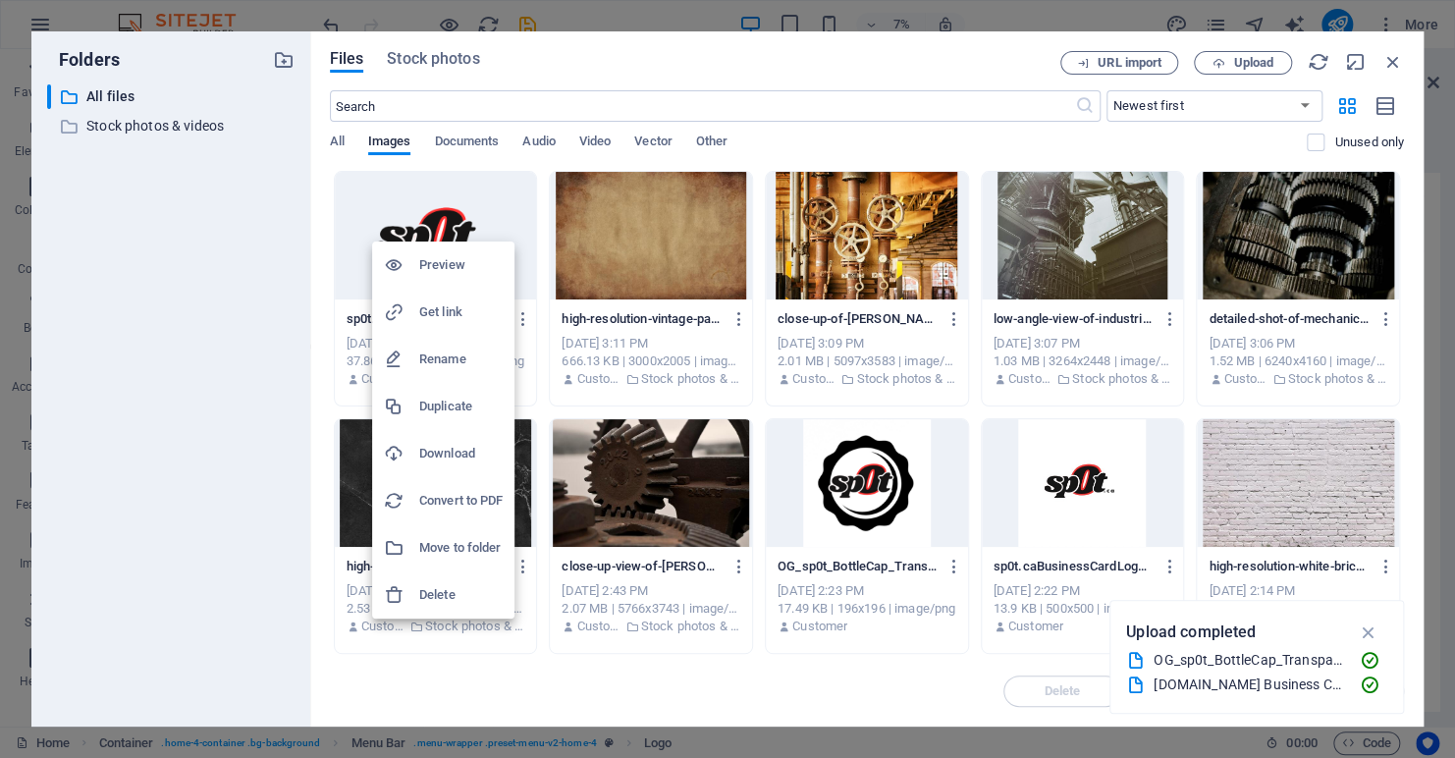
click at [453, 597] on h6 "Delete" at bounding box center [460, 595] width 83 height 24
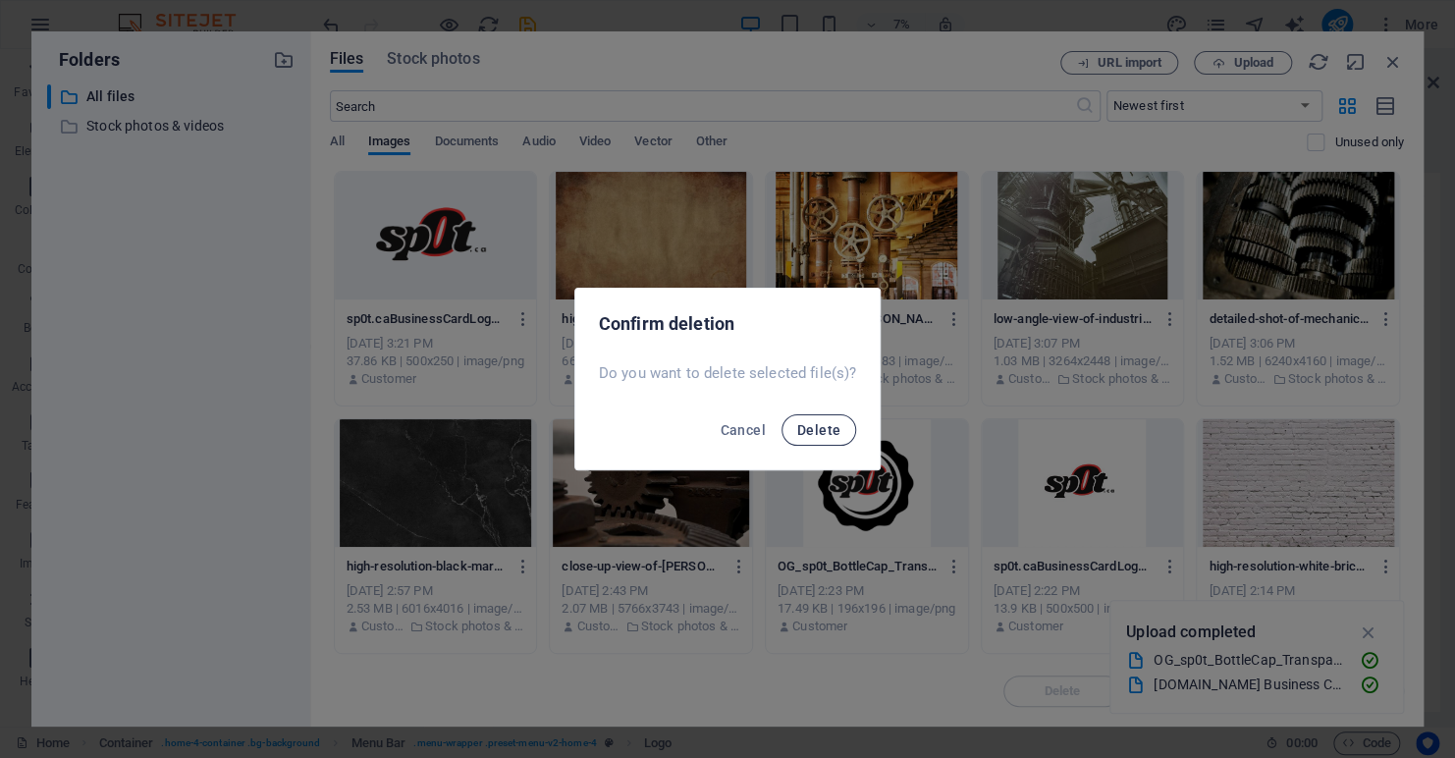
click at [807, 427] on span "Delete" at bounding box center [818, 430] width 43 height 16
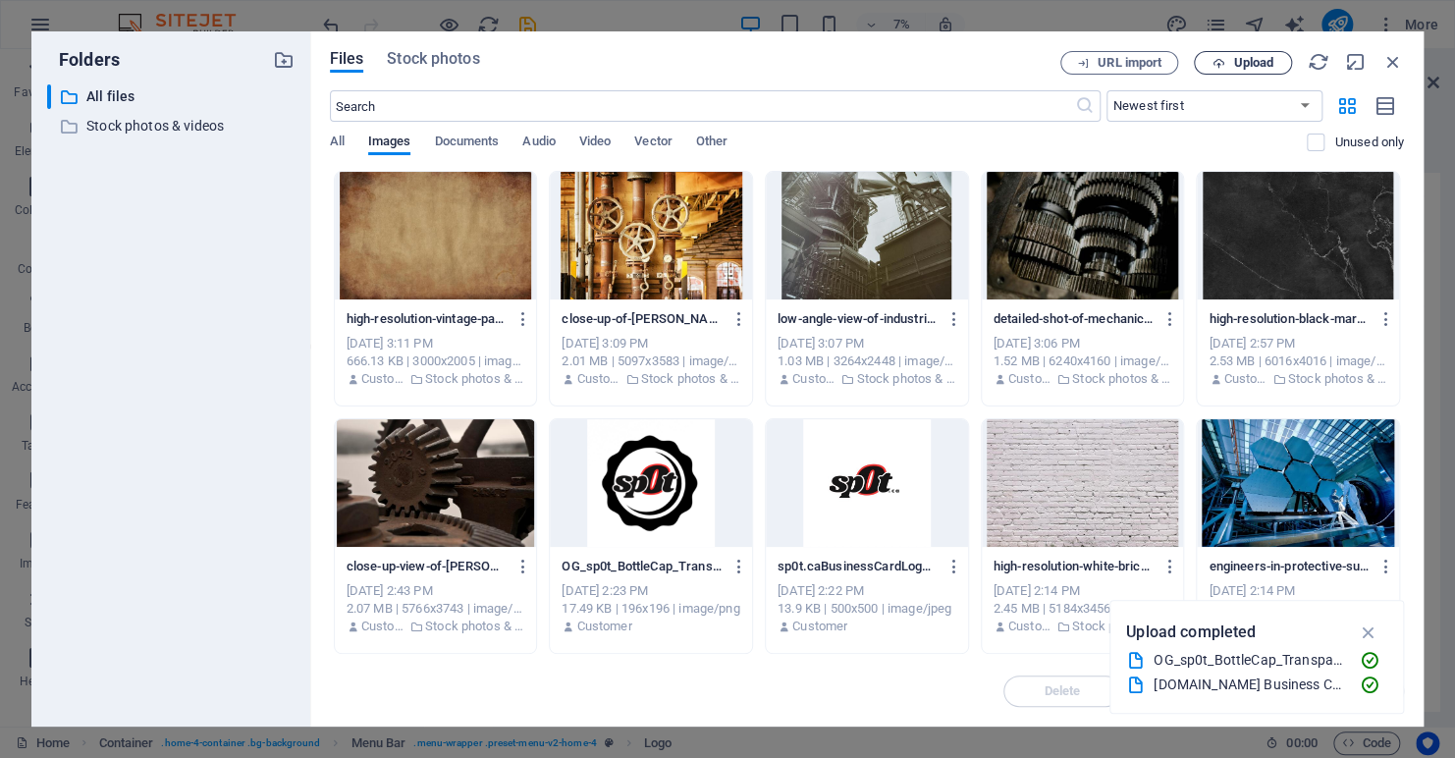
click at [1230, 65] on span "Upload" at bounding box center [1243, 63] width 81 height 13
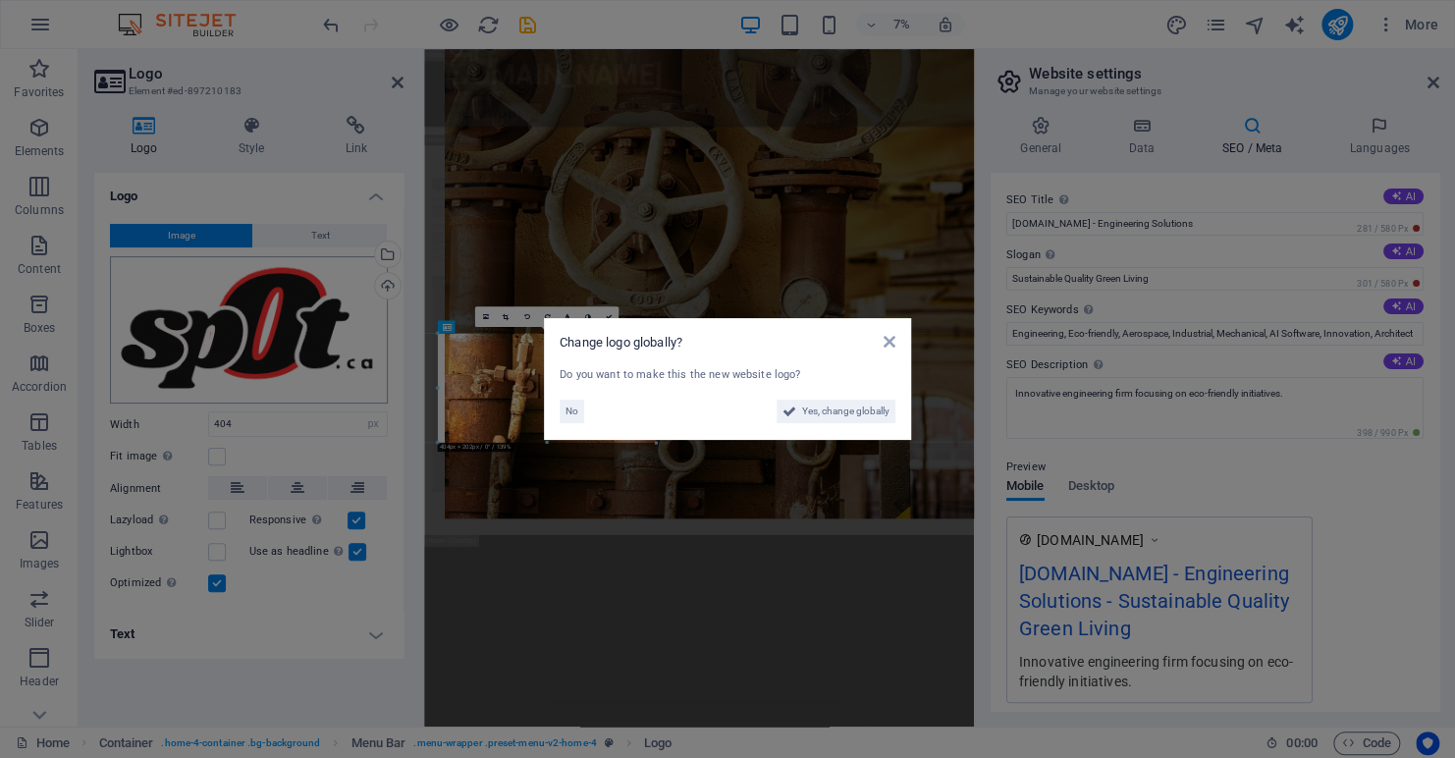
scroll to position [1879, 0]
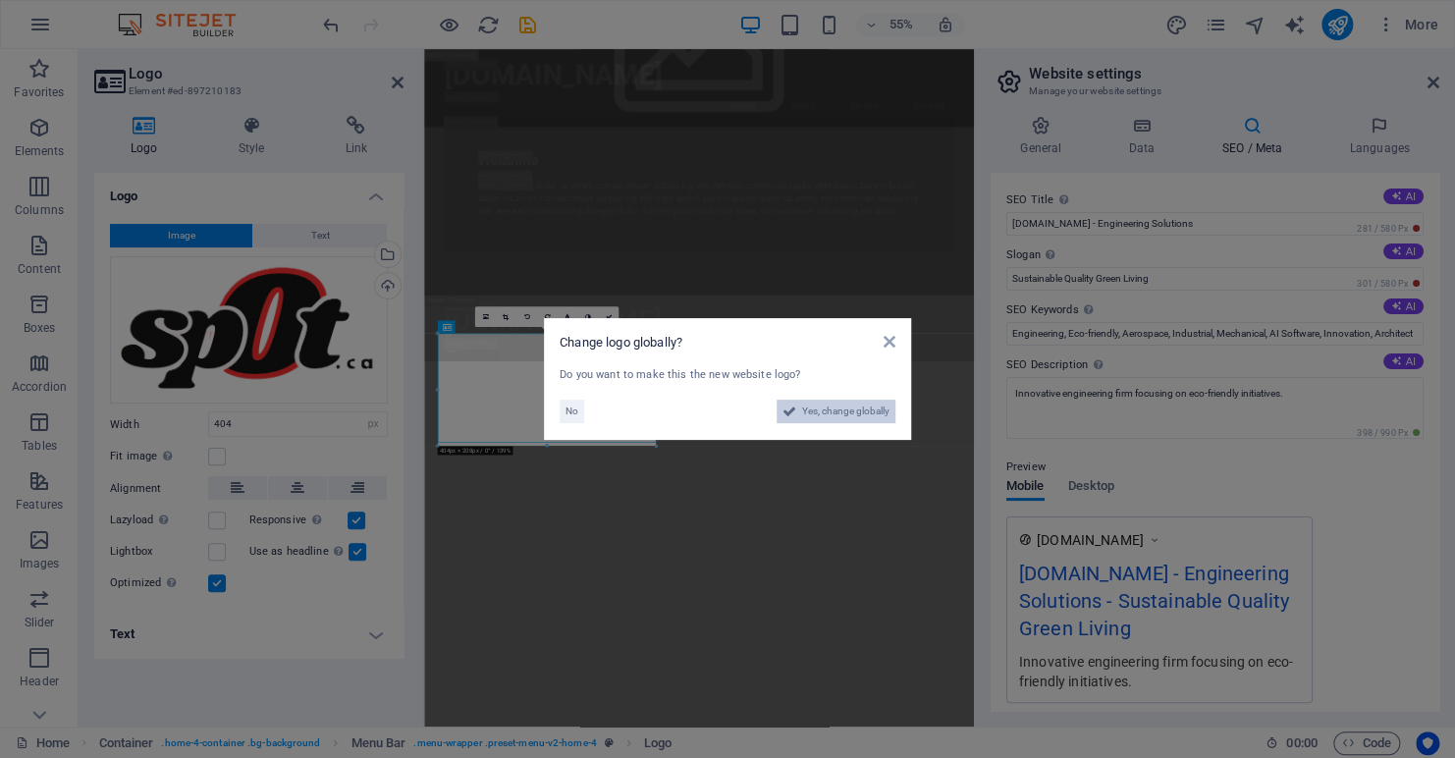
click at [877, 411] on span "Yes, change globally" at bounding box center [845, 412] width 87 height 24
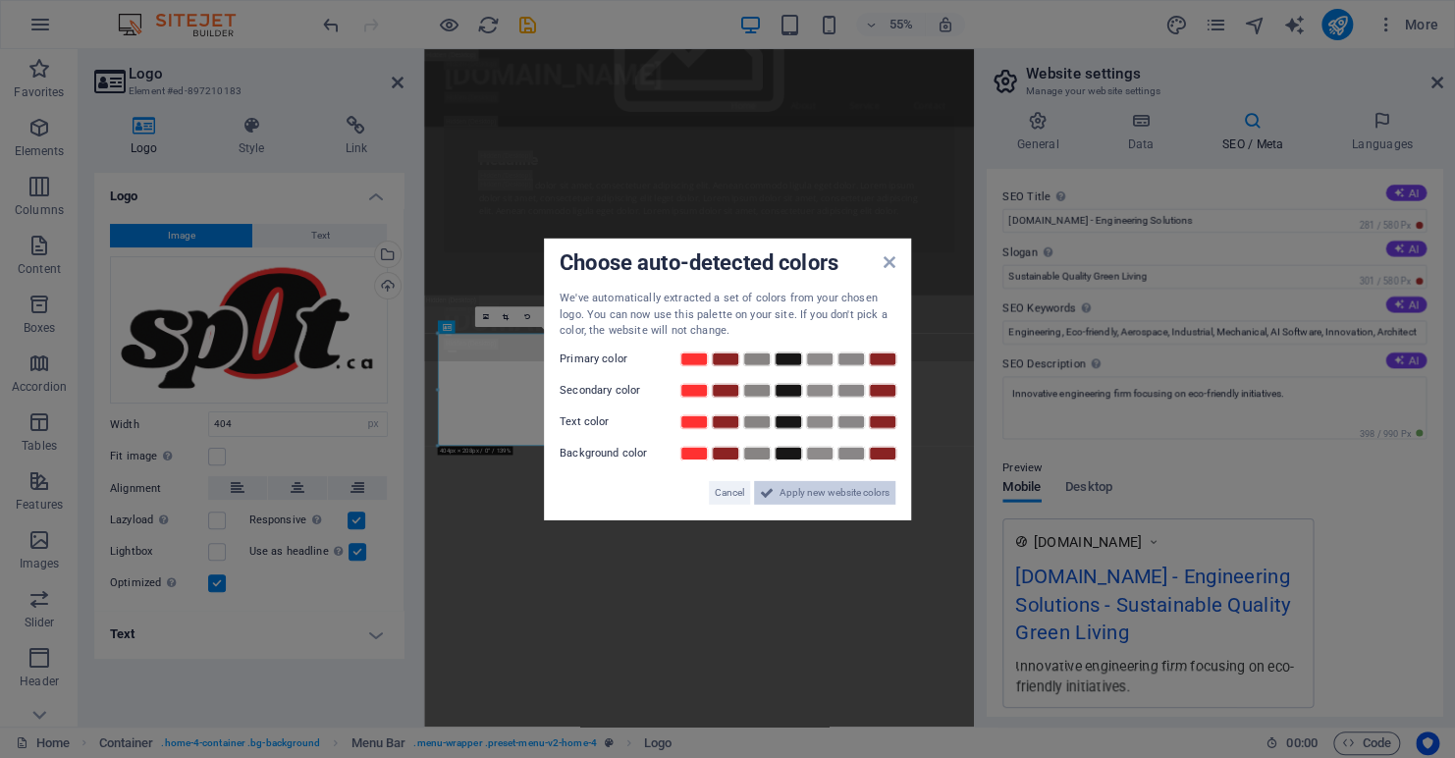
drag, startPoint x: 799, startPoint y: 485, endPoint x: 707, endPoint y: 339, distance: 173.0
click at [799, 485] on span "Apply new website colors" at bounding box center [835, 492] width 110 height 24
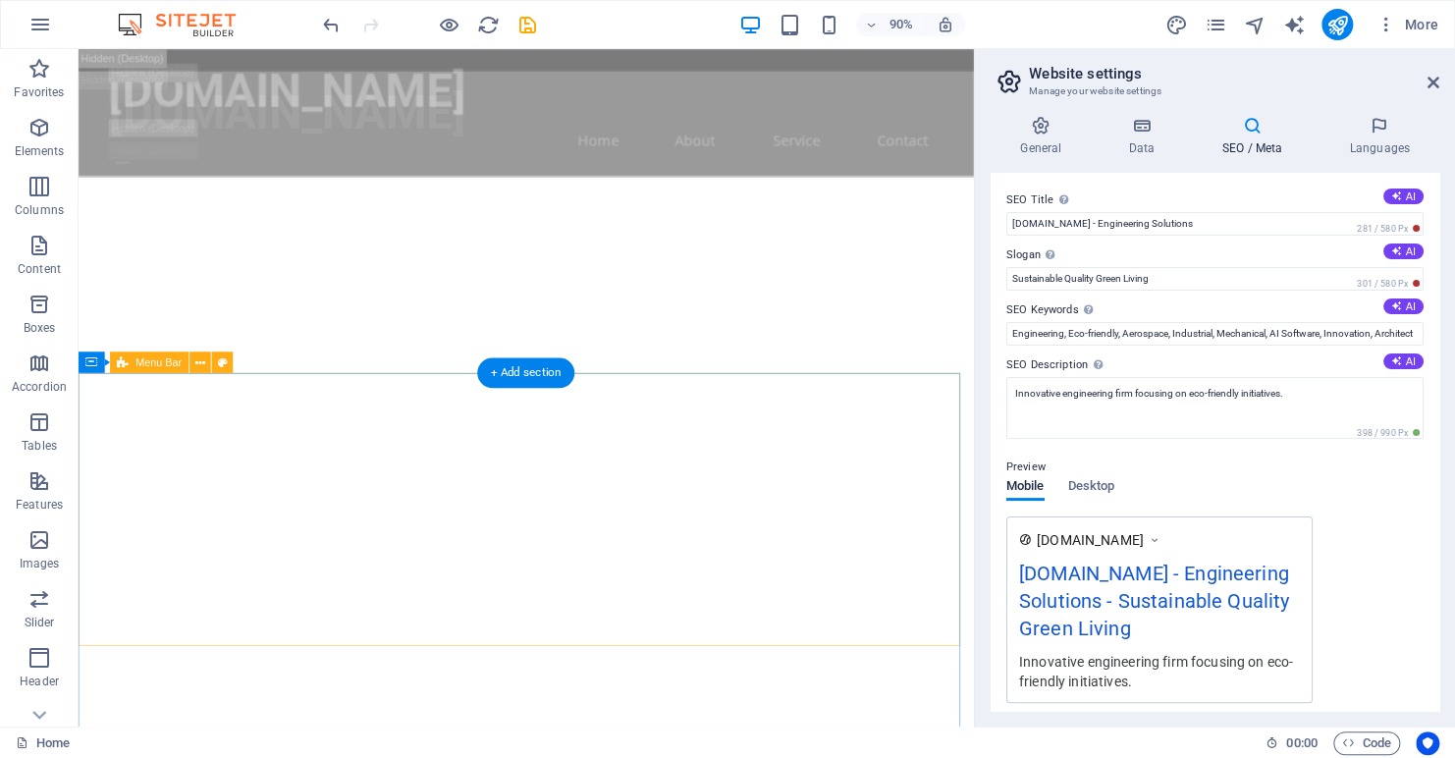
scroll to position [1292, 0]
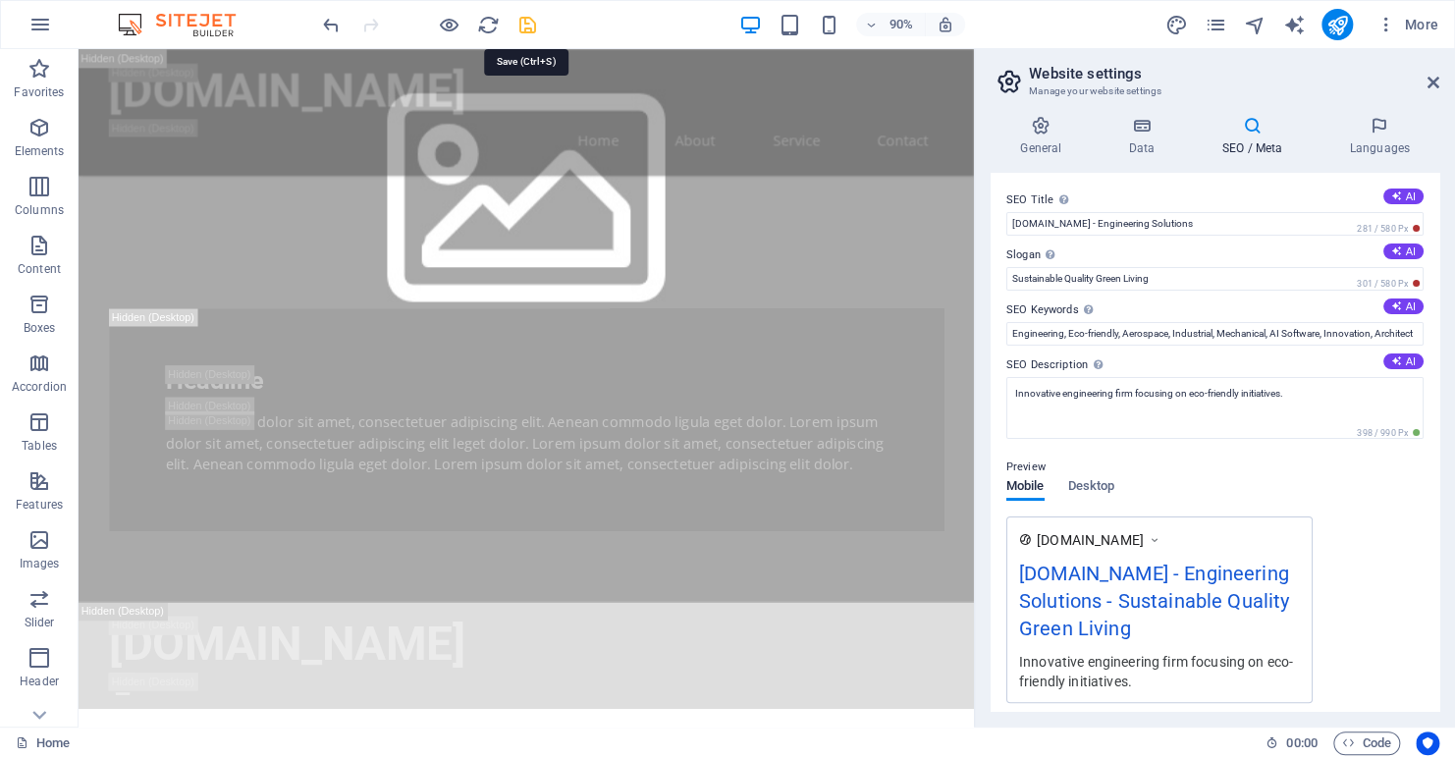
click at [527, 22] on icon "save" at bounding box center [528, 25] width 23 height 23
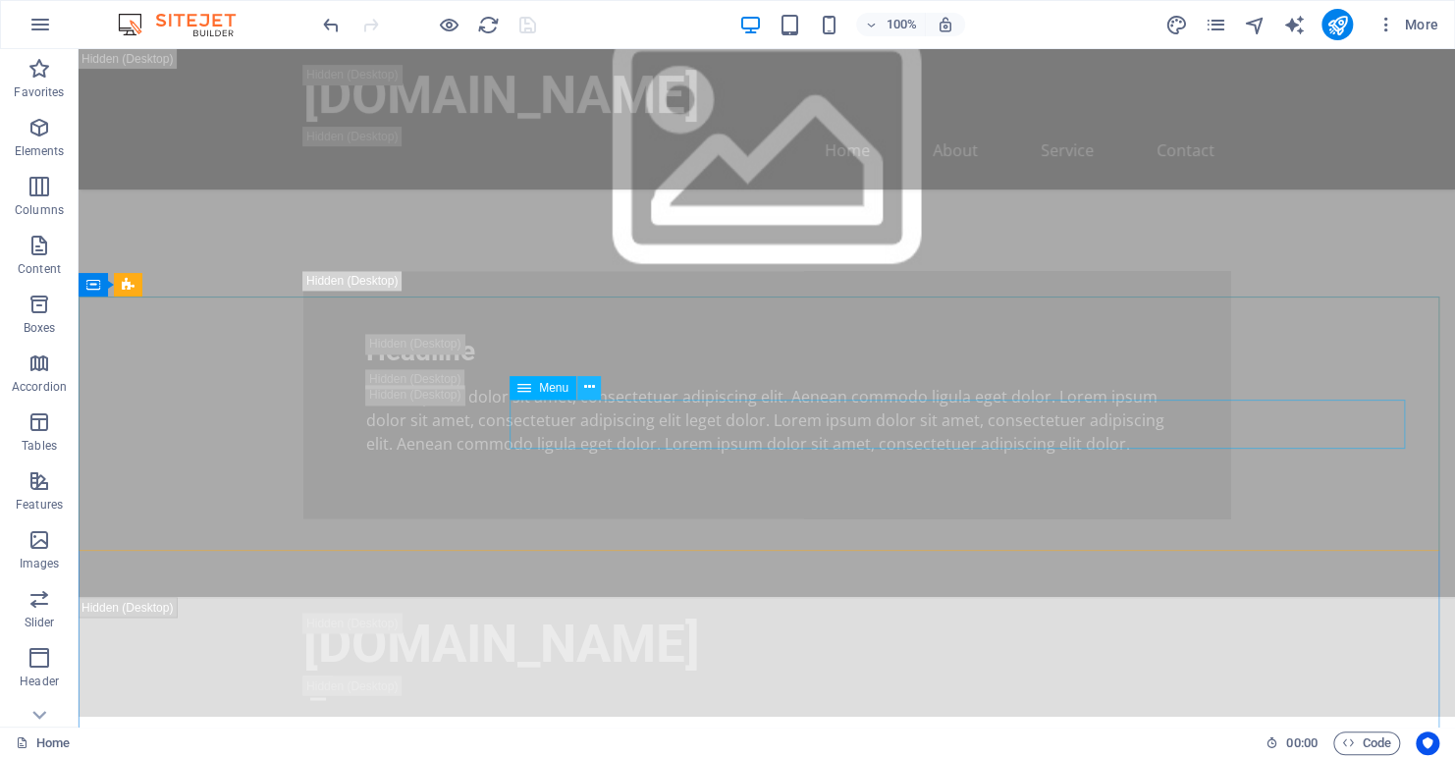
click at [589, 389] on icon at bounding box center [589, 387] width 11 height 21
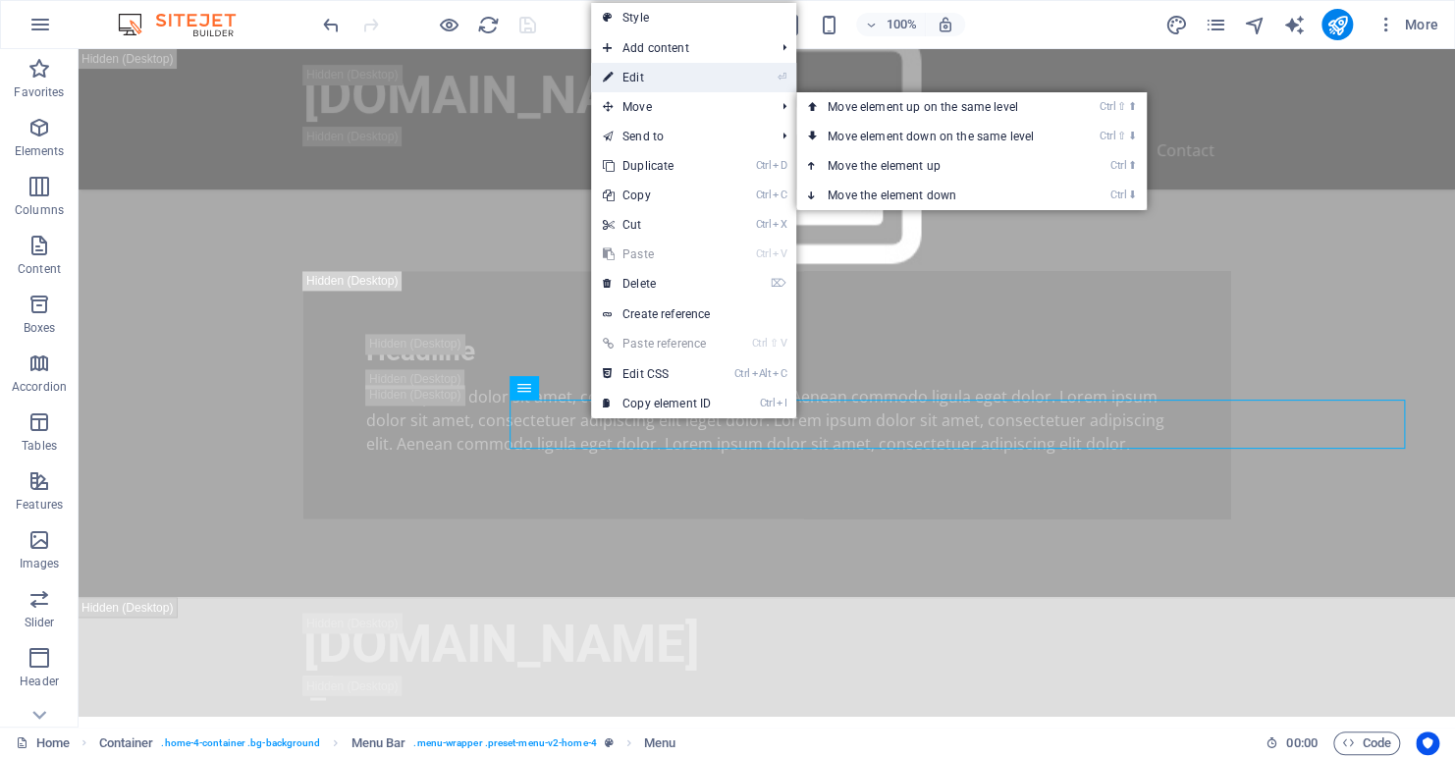
drag, startPoint x: 209, startPoint y: 313, endPoint x: 665, endPoint y: 78, distance: 513.0
click at [665, 78] on link "⏎ Edit" at bounding box center [657, 77] width 132 height 29
select select
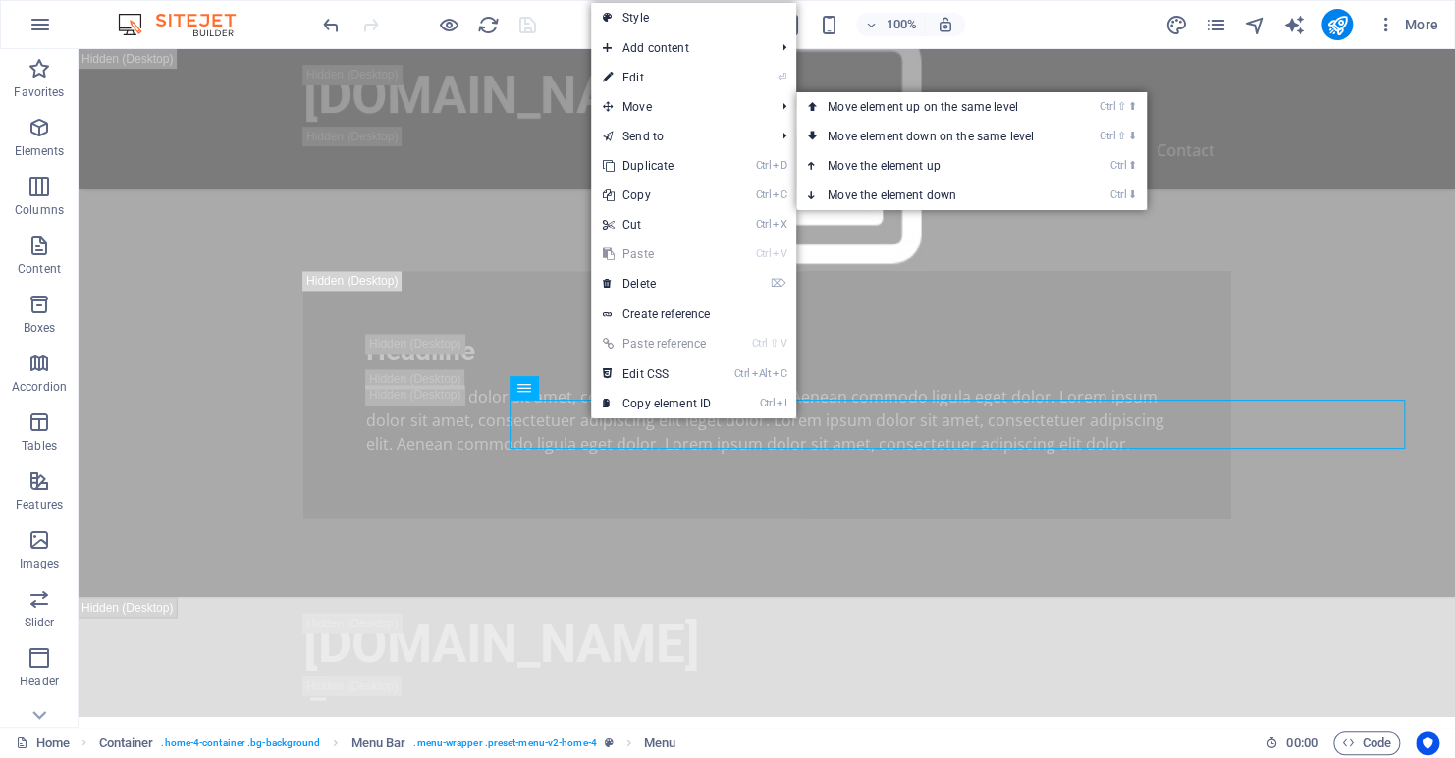
select select
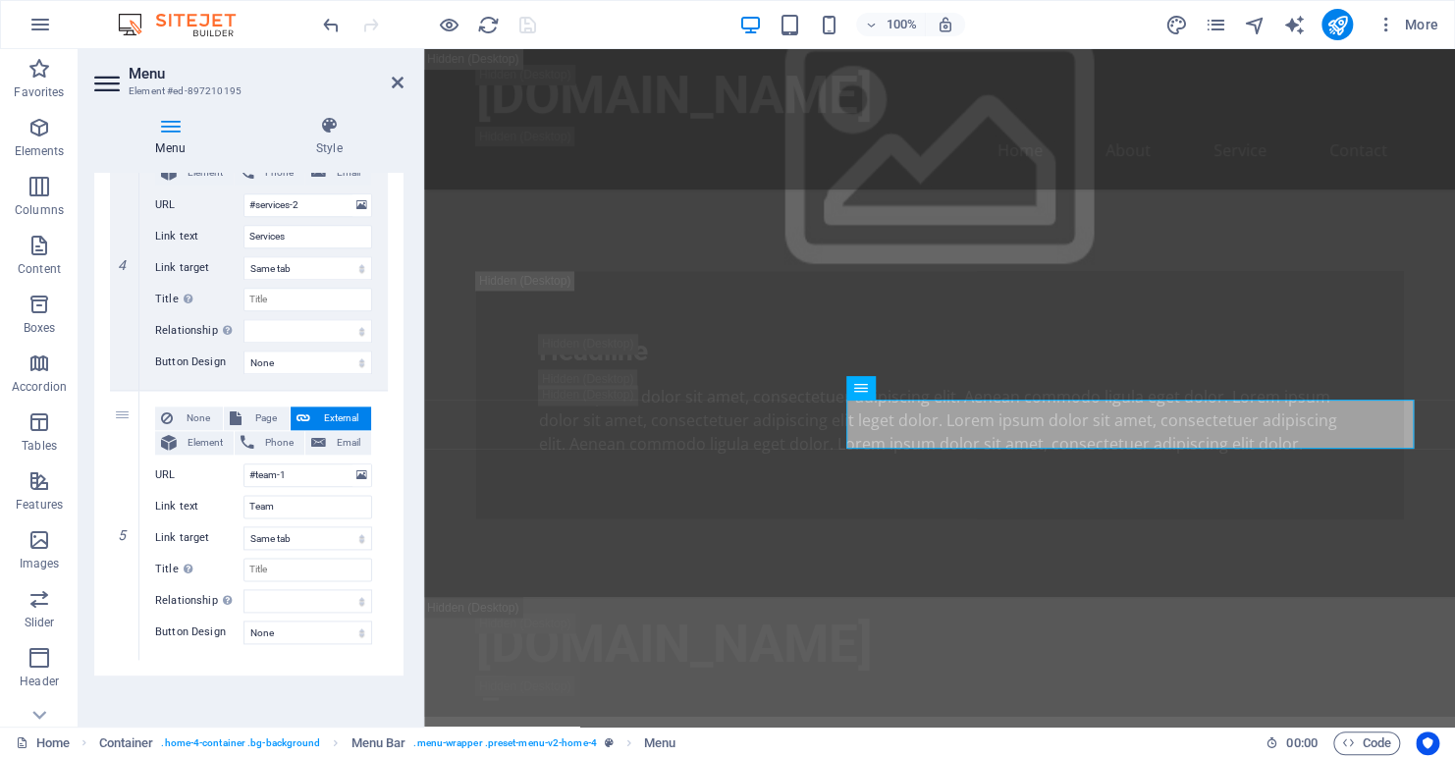
scroll to position [1052, 0]
click at [283, 627] on select "None Default Primary Secondary" at bounding box center [308, 630] width 129 height 24
click at [189, 684] on div "Menu Auto Custom Create custom menu items for this menu. Recommended for one-pa…" at bounding box center [248, 442] width 309 height 538
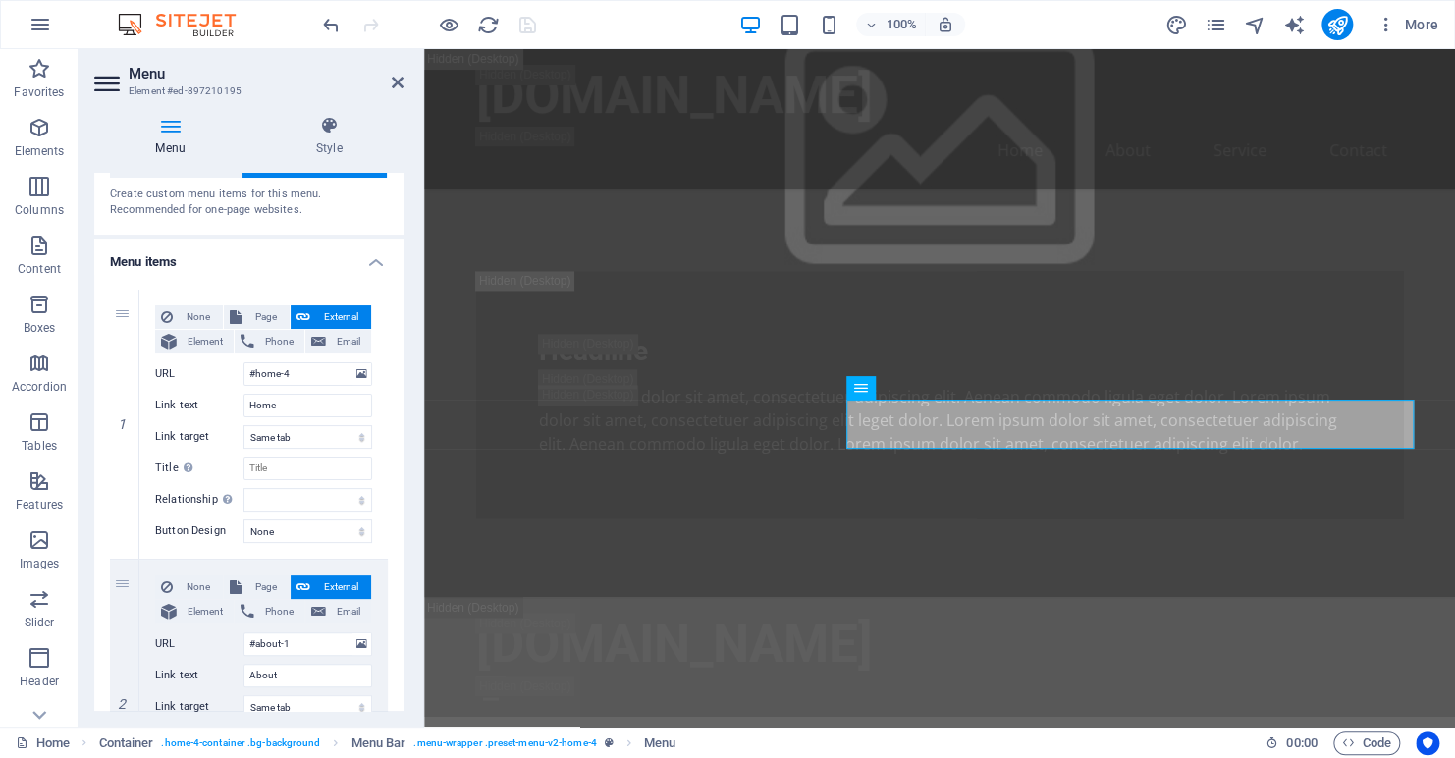
scroll to position [0, 0]
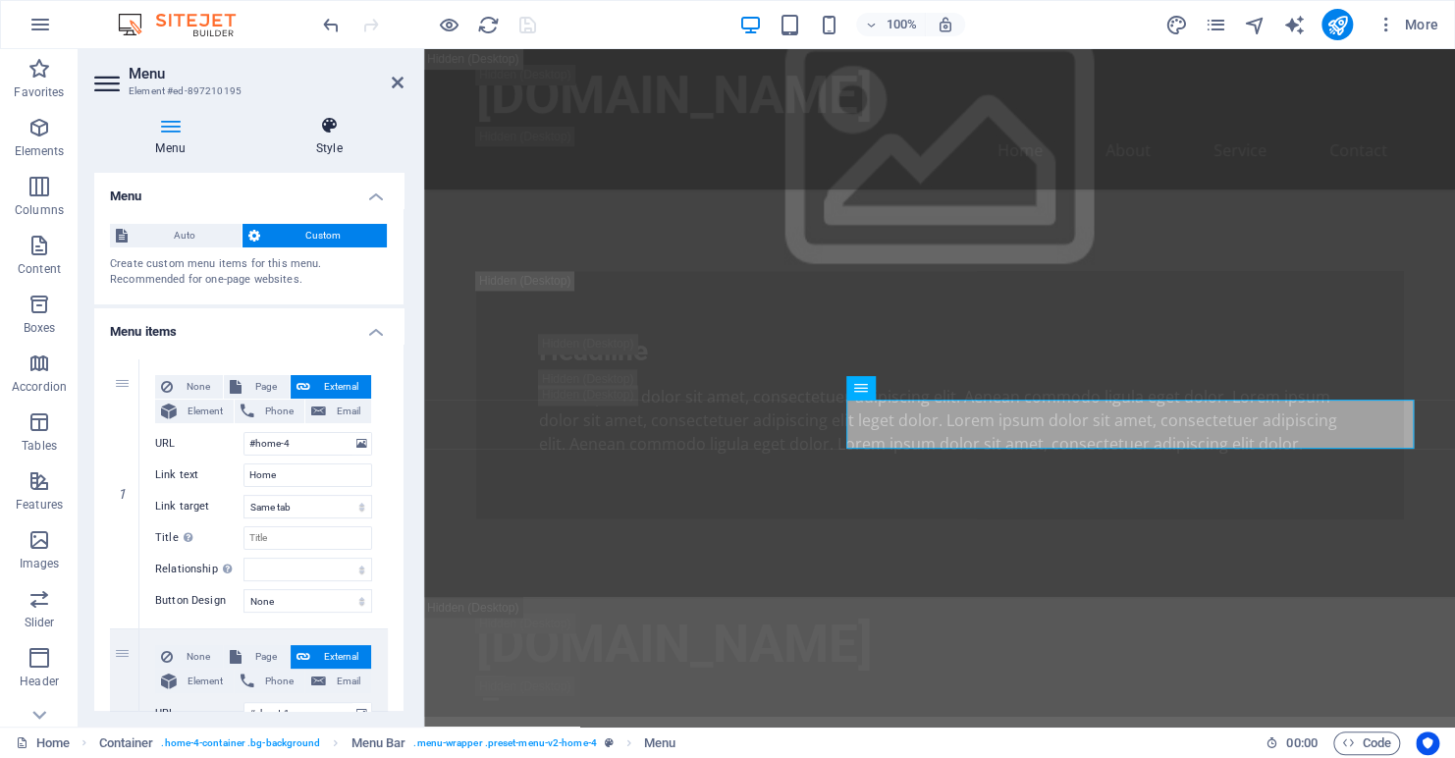
click at [328, 129] on icon at bounding box center [328, 126] width 149 height 20
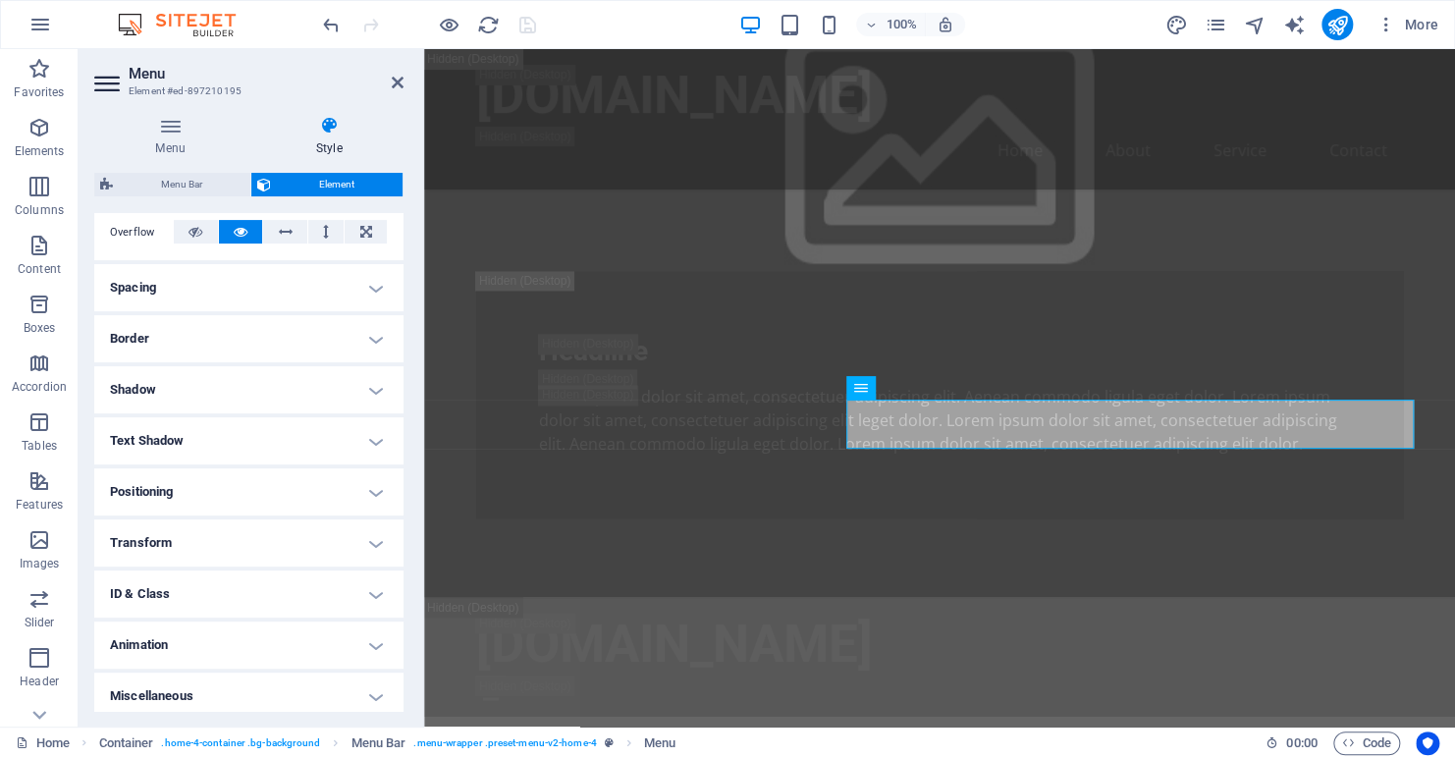
scroll to position [331, 0]
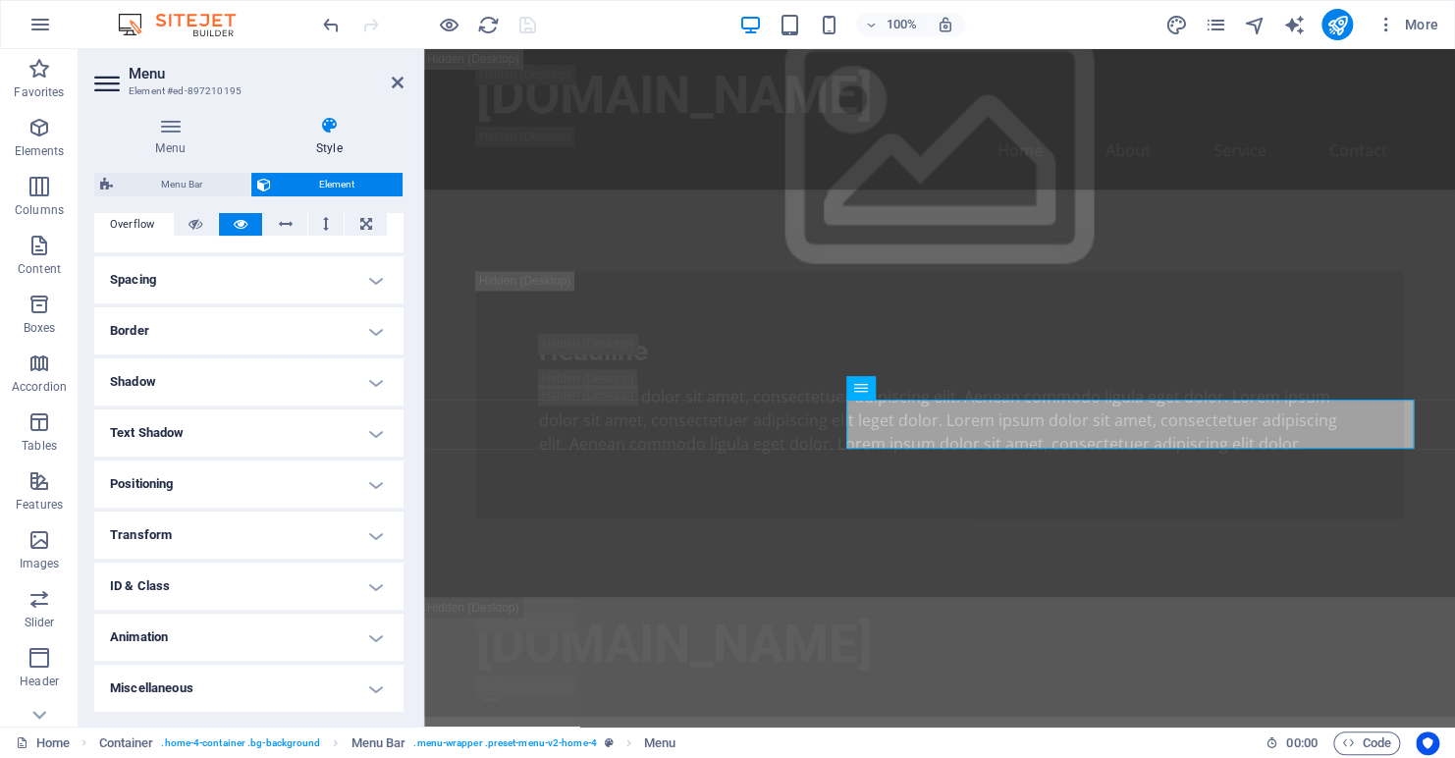
click at [371, 636] on h4 "Animation" at bounding box center [248, 637] width 309 height 47
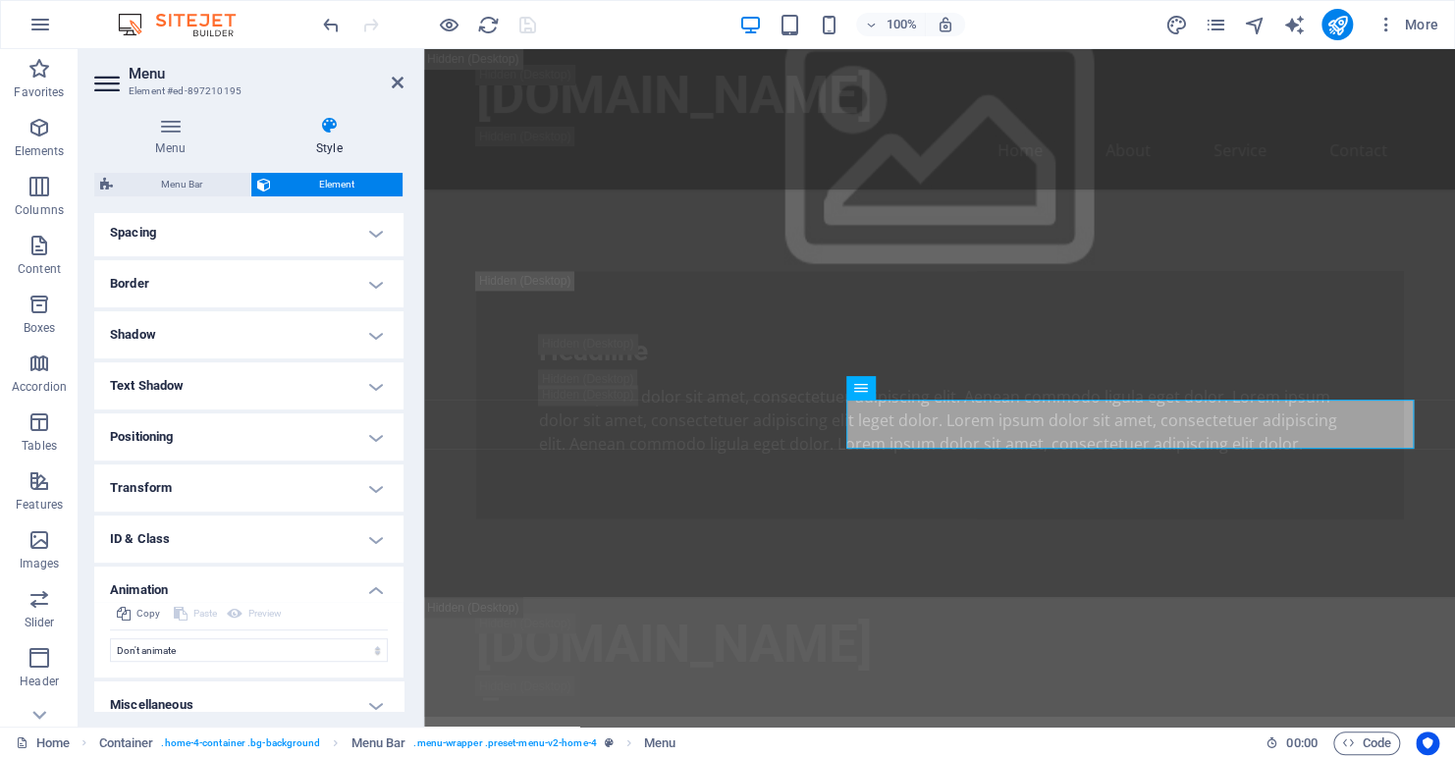
scroll to position [395, 0]
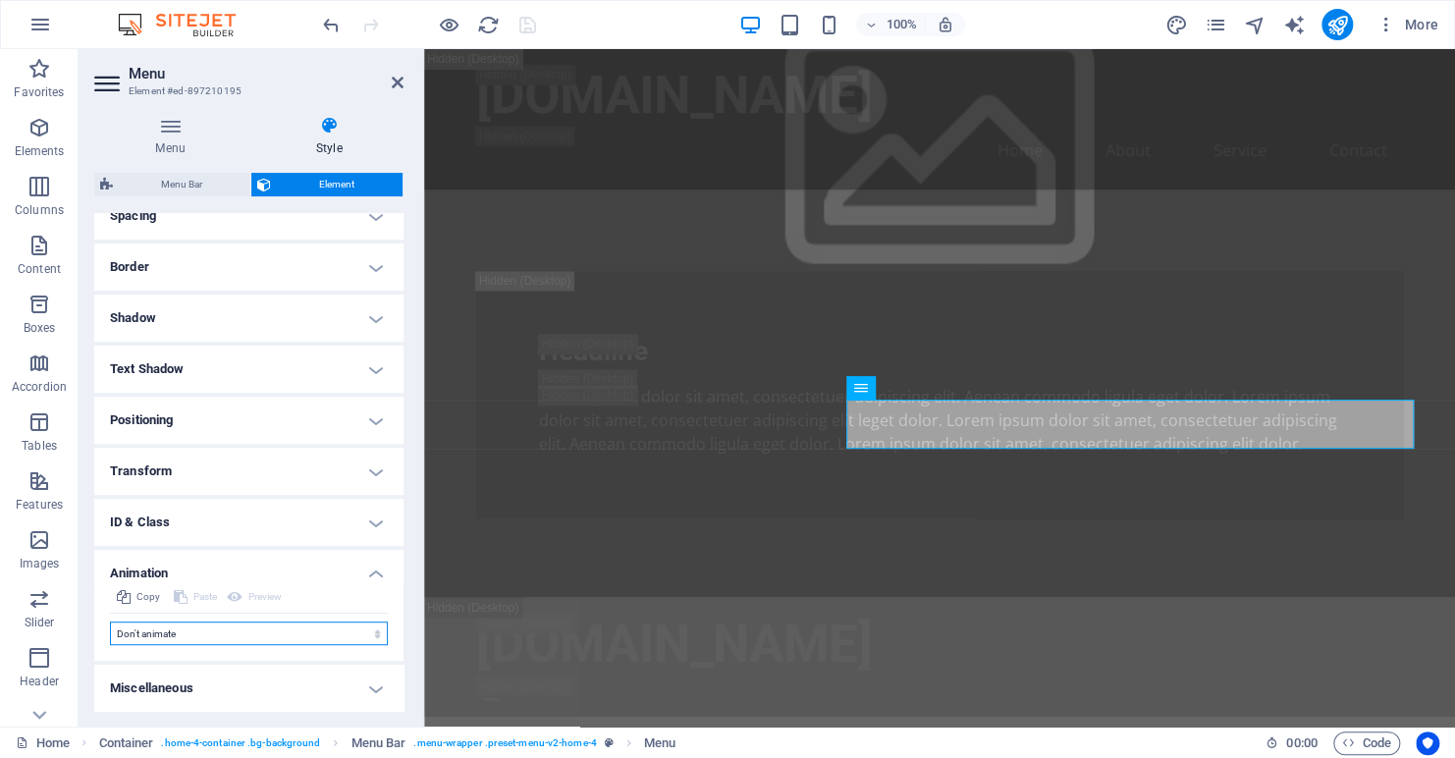
click at [354, 630] on select "Don't animate Show / Hide Slide up/down Zoom in/out Slide left to right Slide r…" at bounding box center [249, 634] width 278 height 24
click at [315, 304] on h4 "Shadow" at bounding box center [248, 318] width 309 height 47
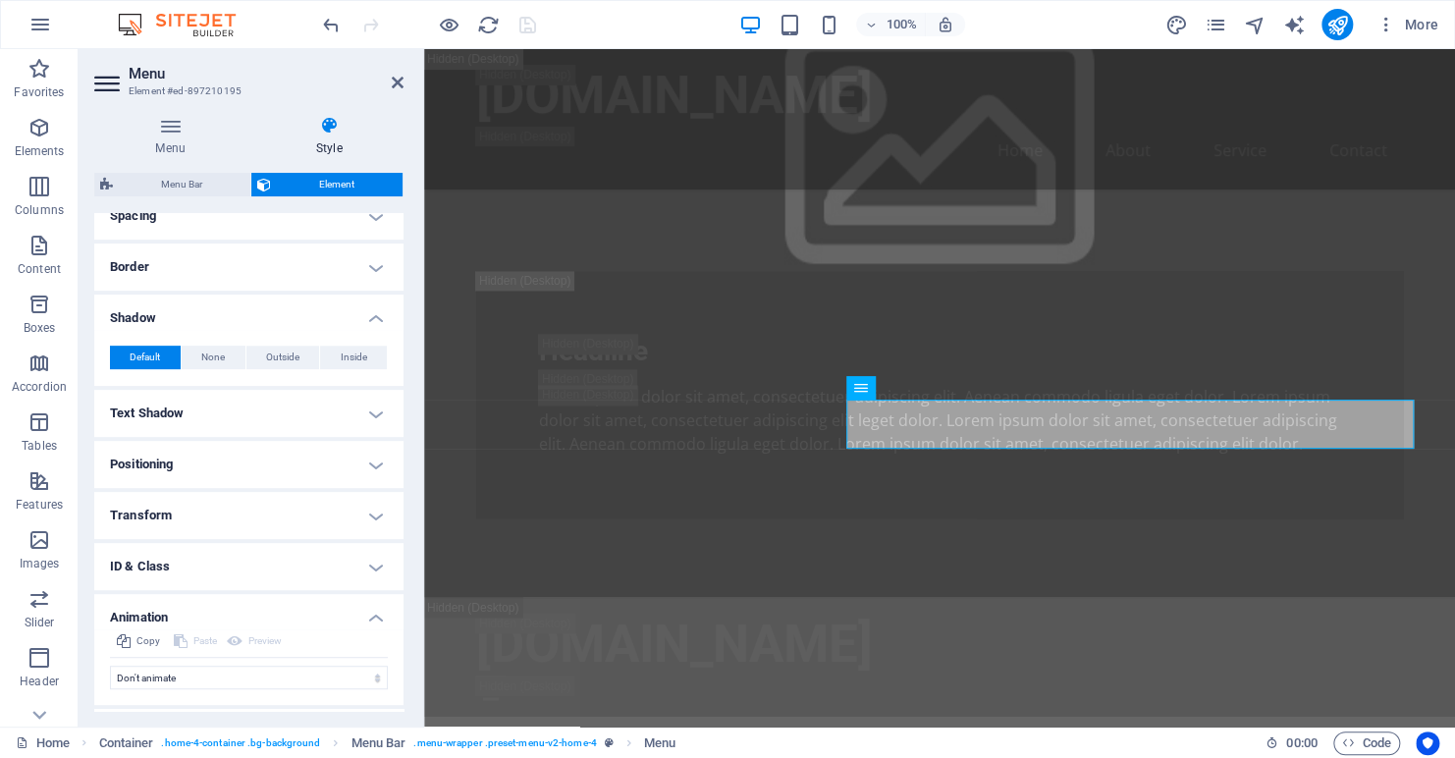
click at [229, 416] on h4 "Text Shadow" at bounding box center [248, 413] width 309 height 47
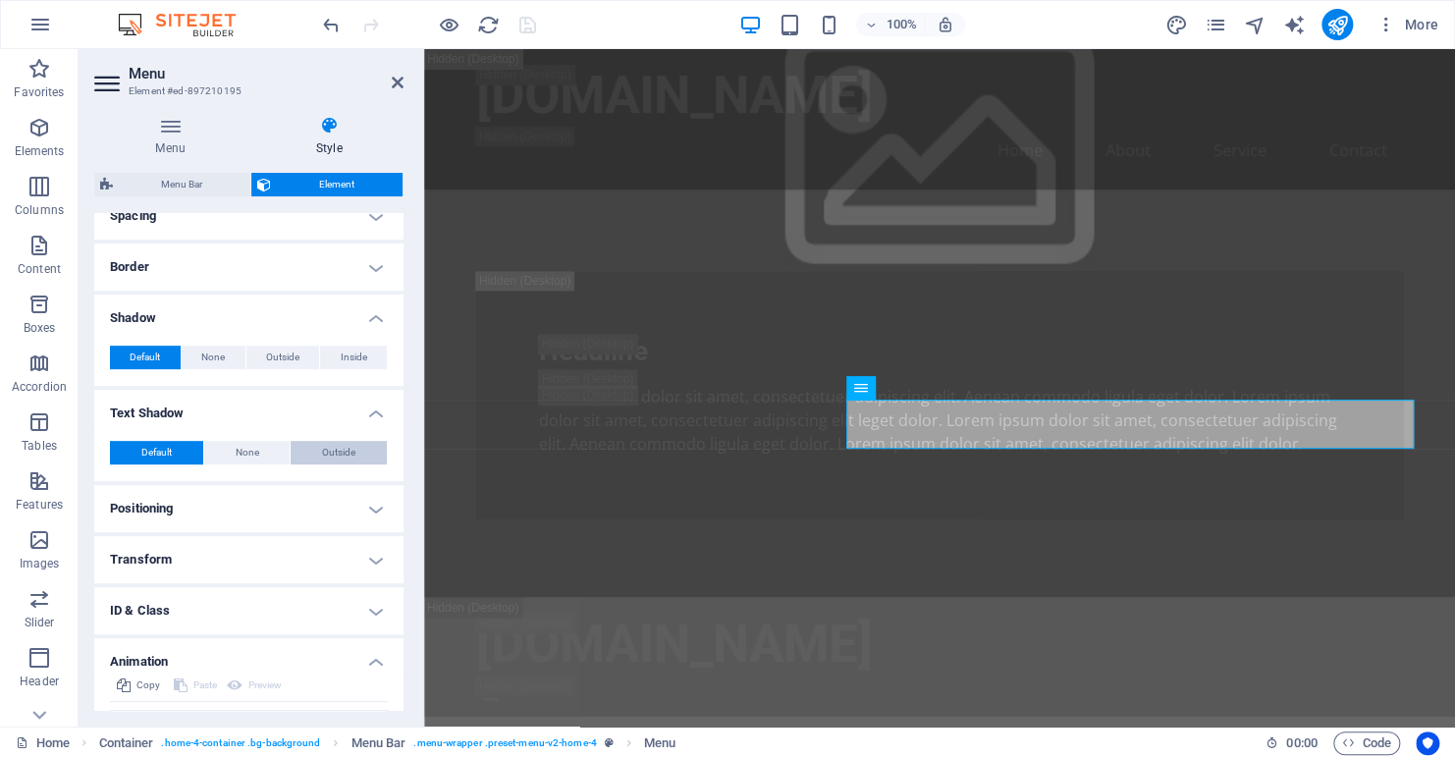
click at [322, 452] on span "Outside" at bounding box center [338, 453] width 33 height 24
type input "2"
type input "4"
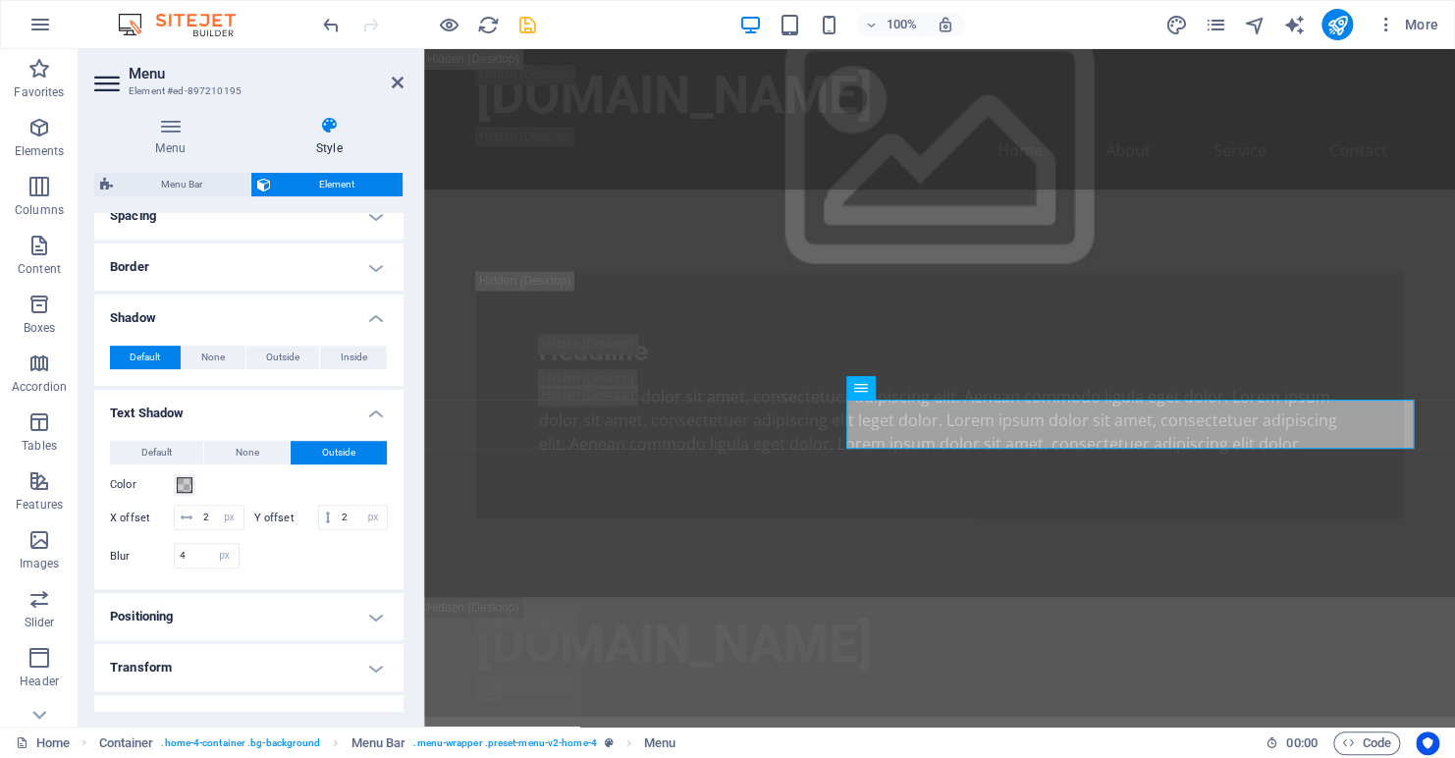
click at [375, 411] on h4 "Text Shadow" at bounding box center [248, 407] width 309 height 35
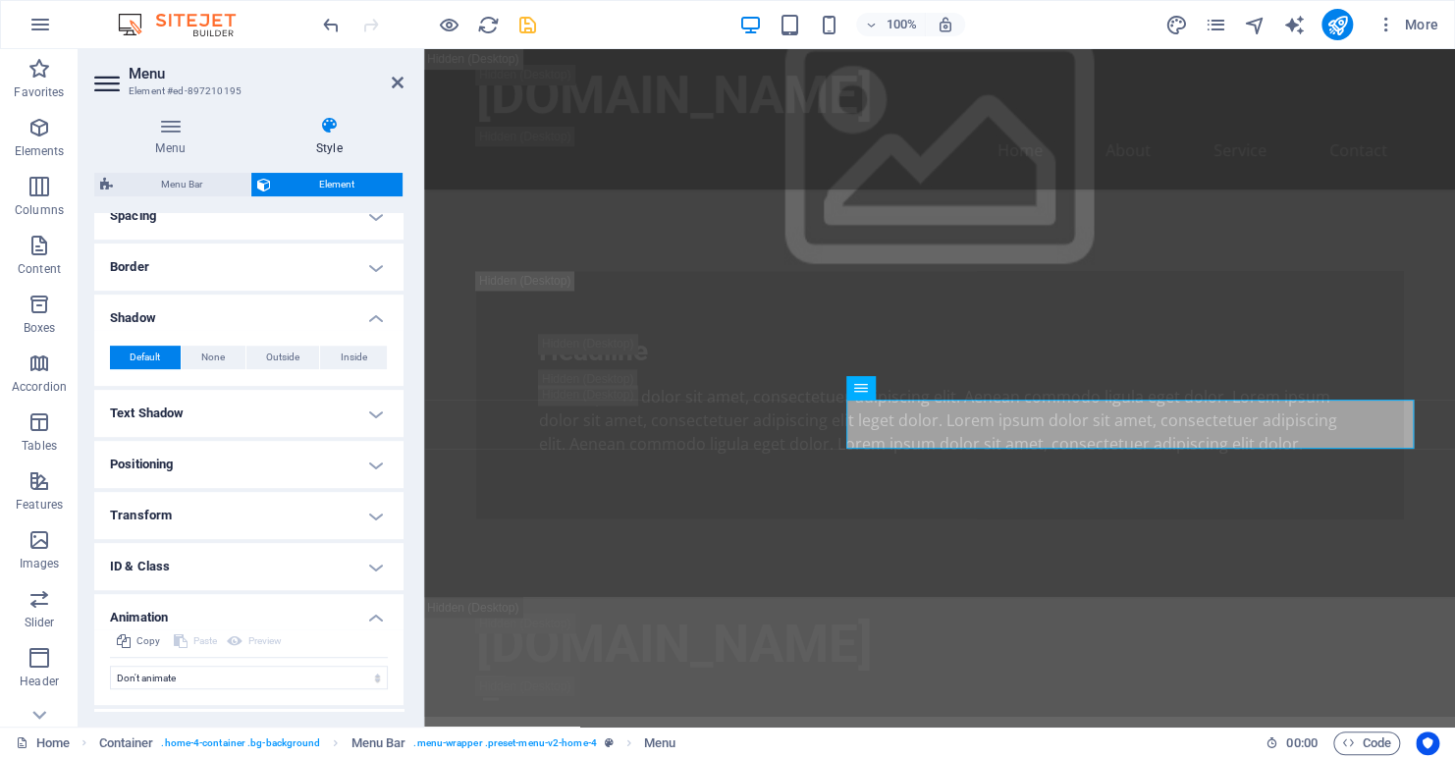
click at [230, 511] on h4 "Transform" at bounding box center [248, 515] width 309 height 47
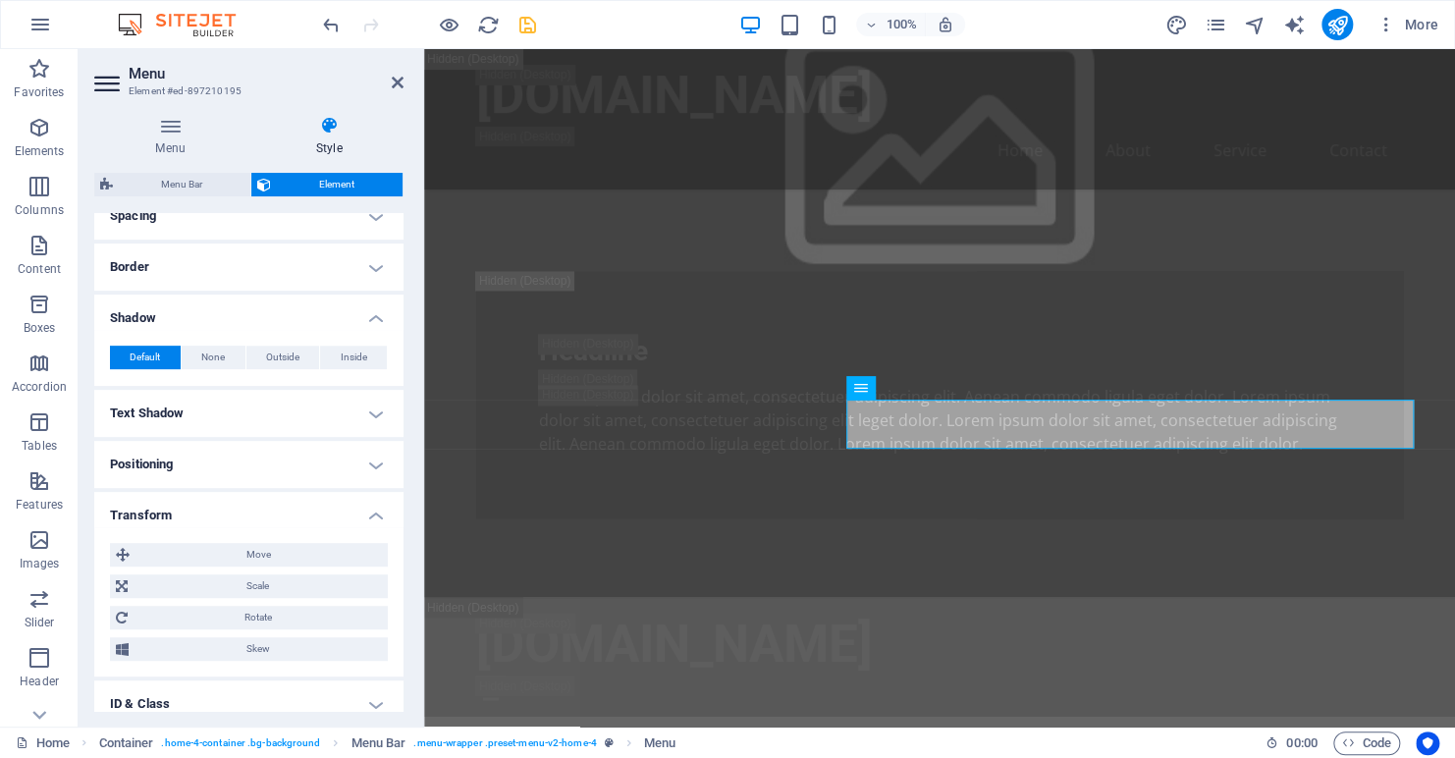
click at [230, 511] on h4 "Transform" at bounding box center [248, 509] width 309 height 35
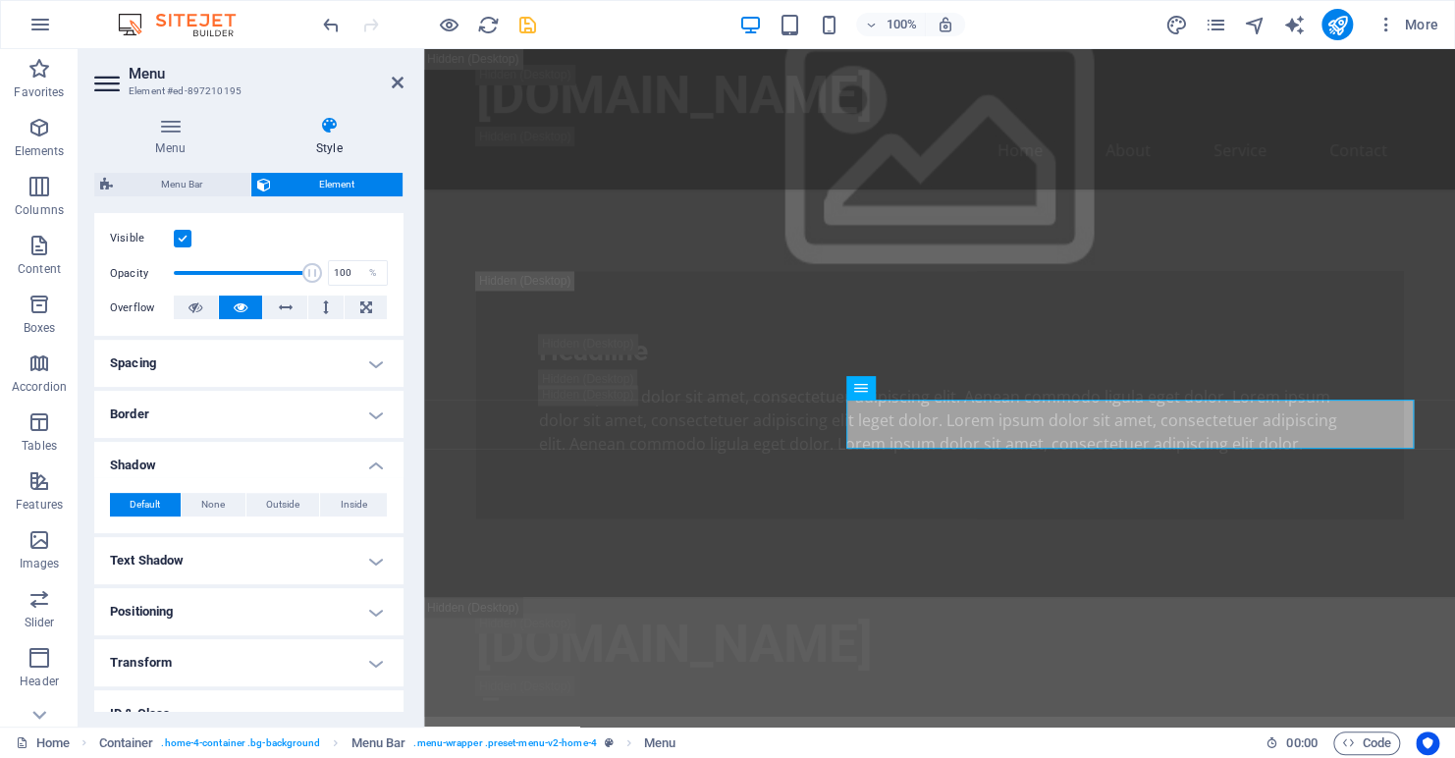
scroll to position [198, 0]
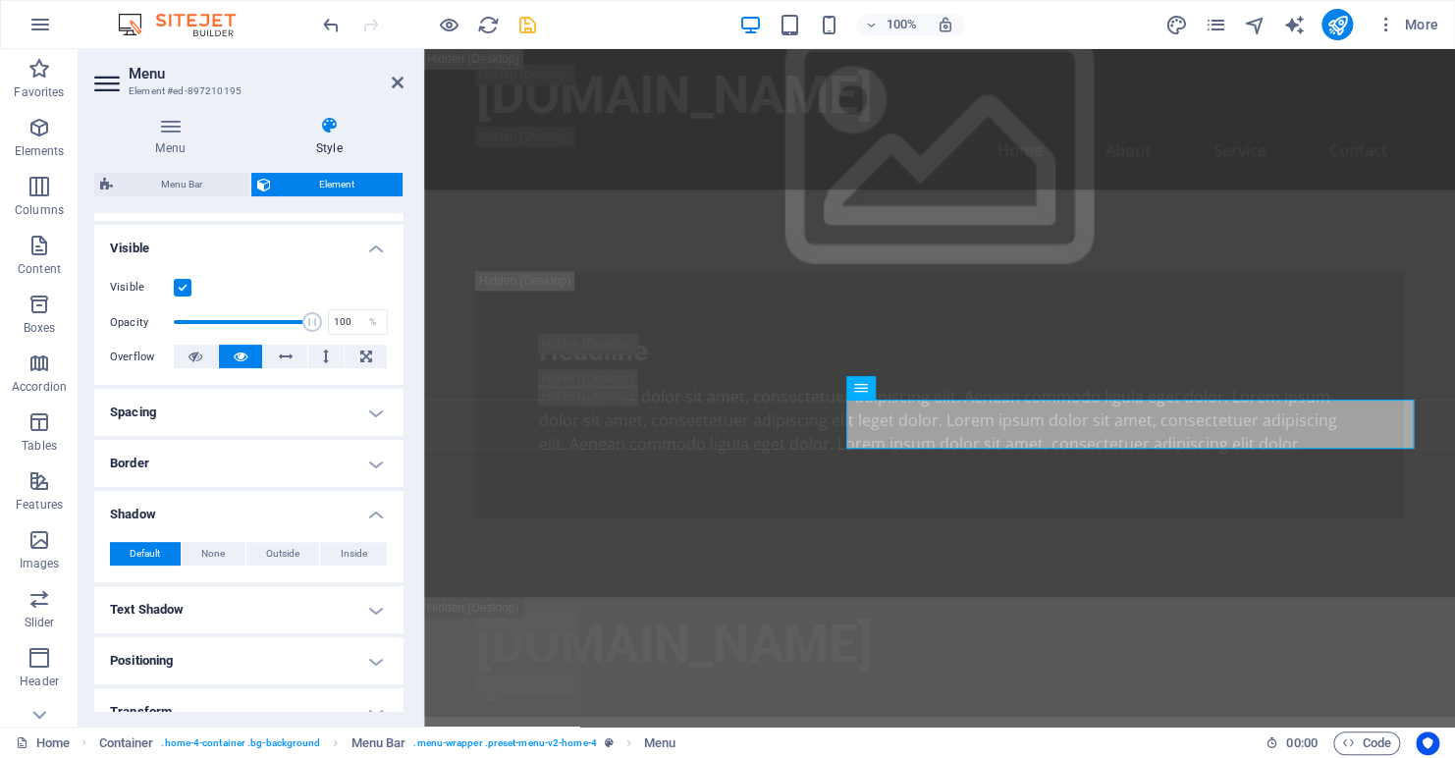
click at [374, 515] on h4 "Shadow" at bounding box center [248, 508] width 309 height 35
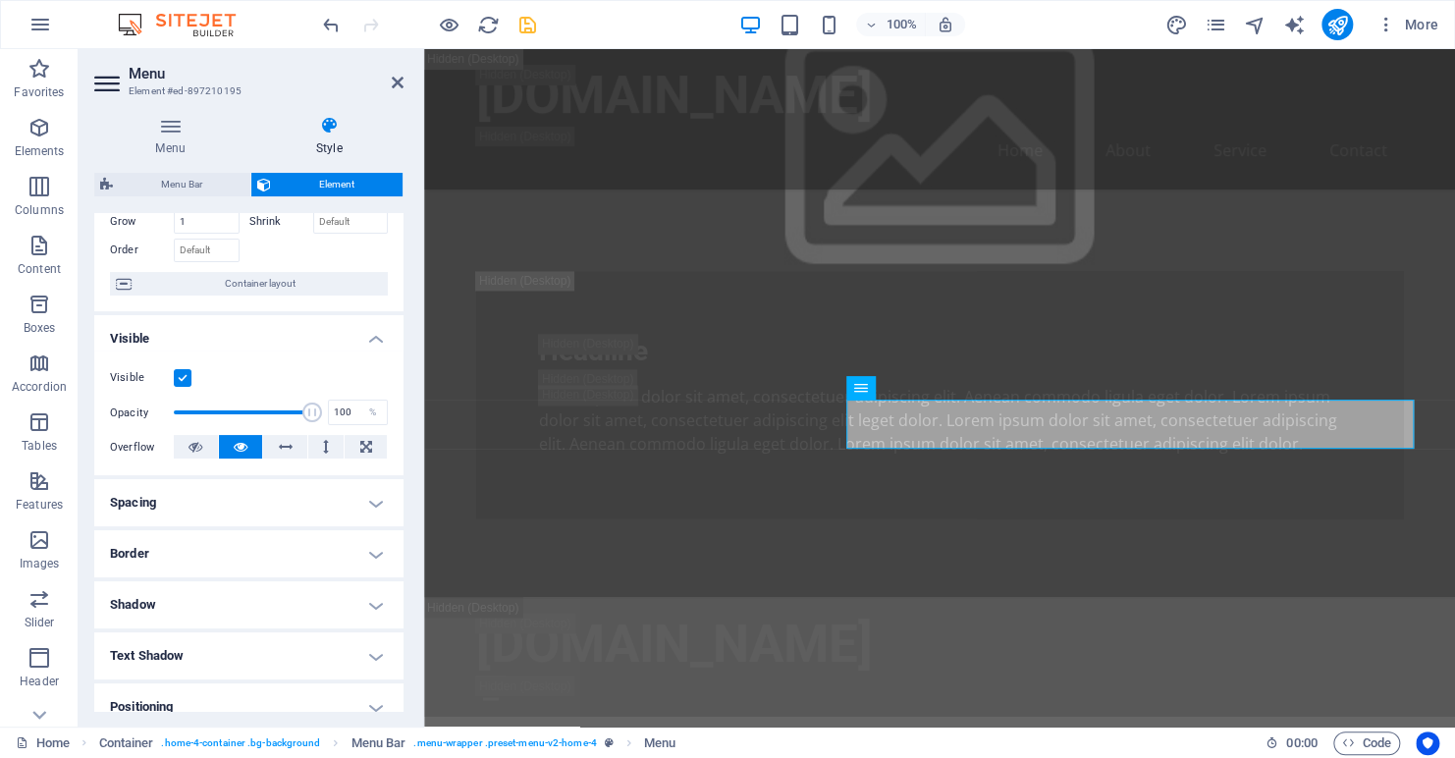
scroll to position [100, 0]
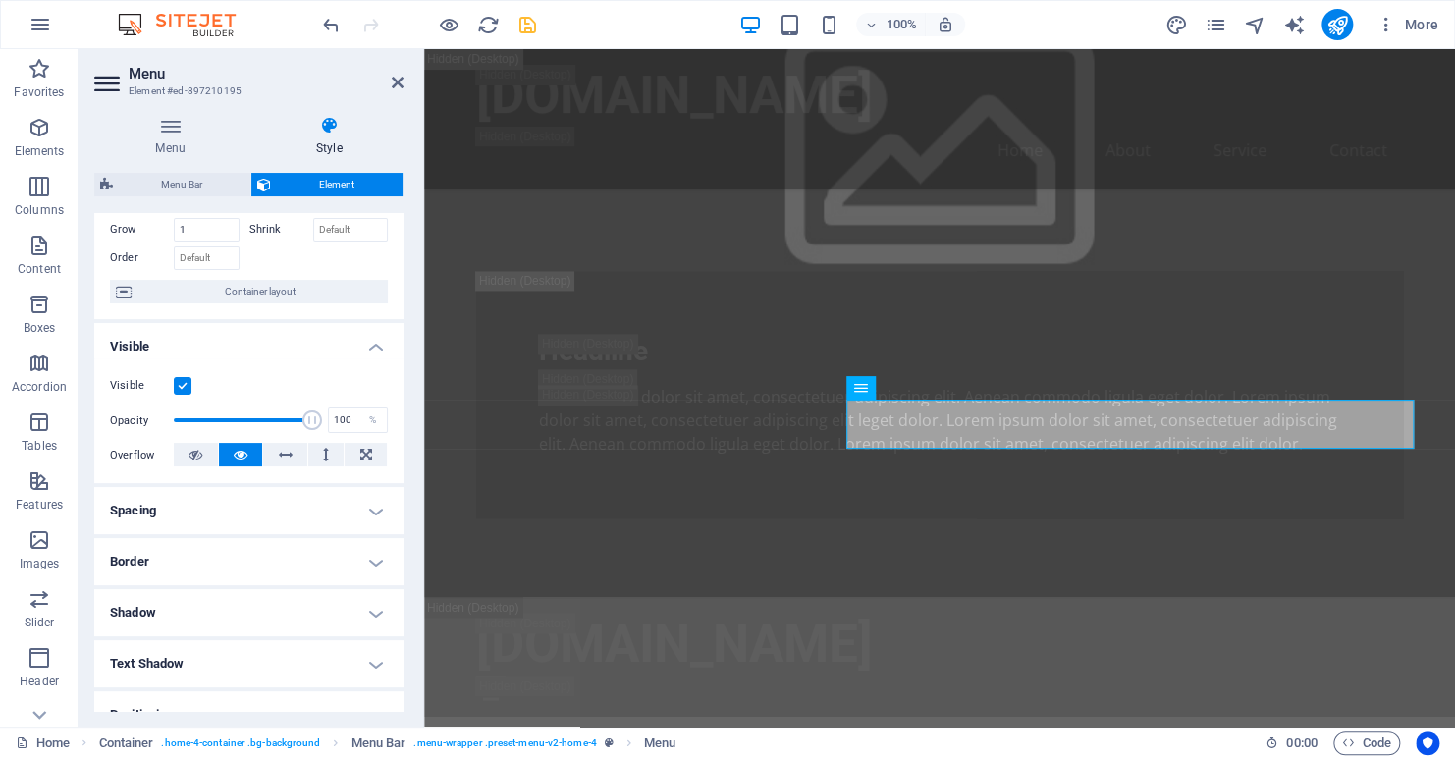
click at [370, 341] on h4 "Visible" at bounding box center [248, 340] width 309 height 35
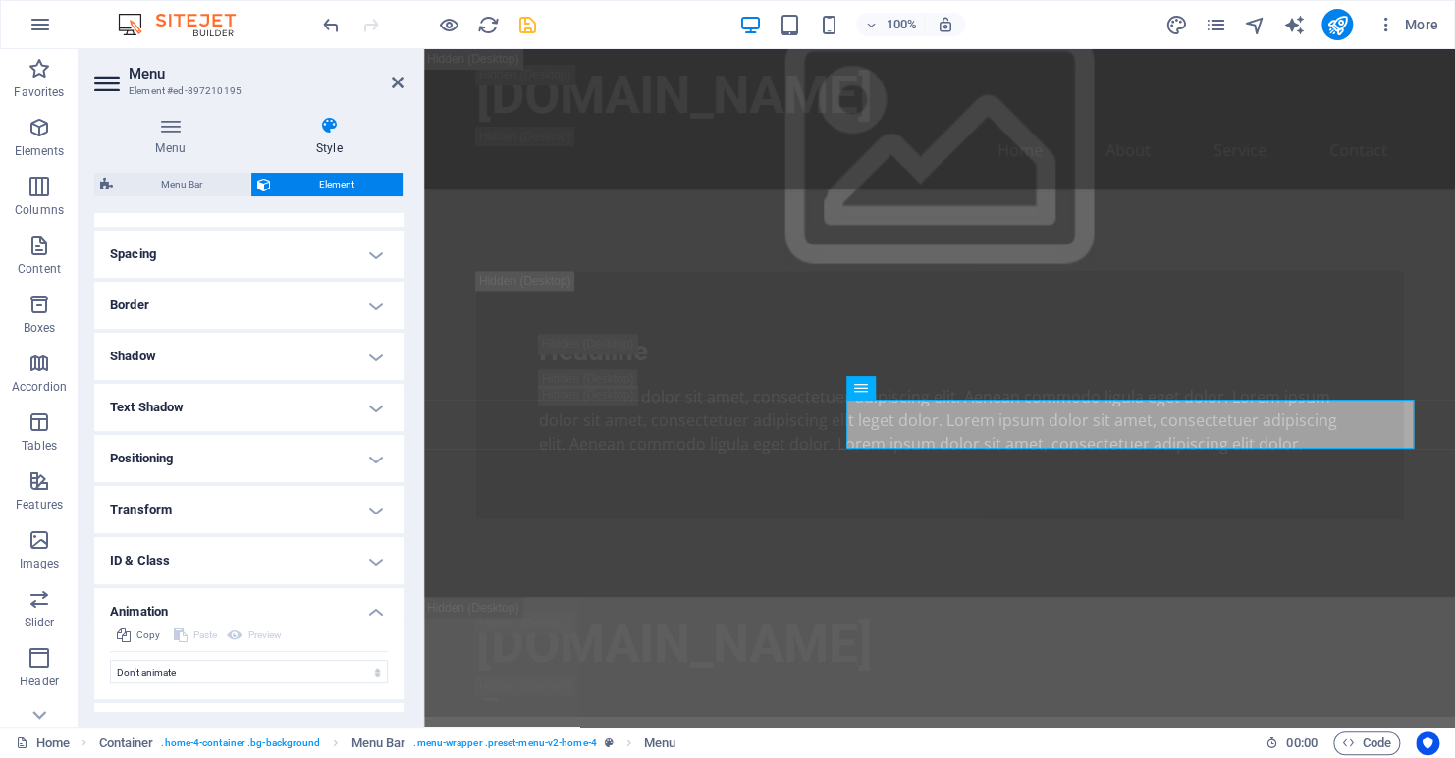
scroll to position [282, 0]
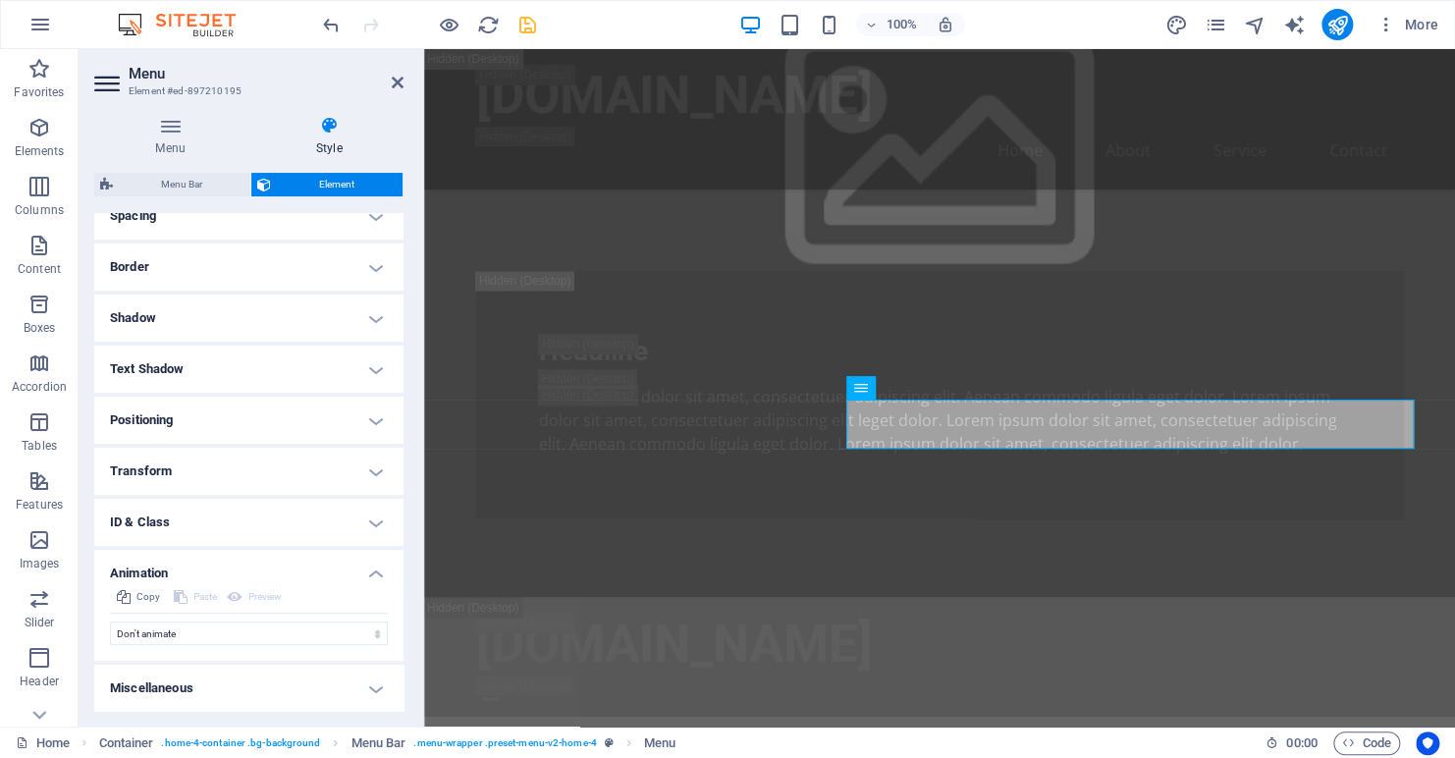
click at [373, 569] on h4 "Animation" at bounding box center [248, 567] width 309 height 35
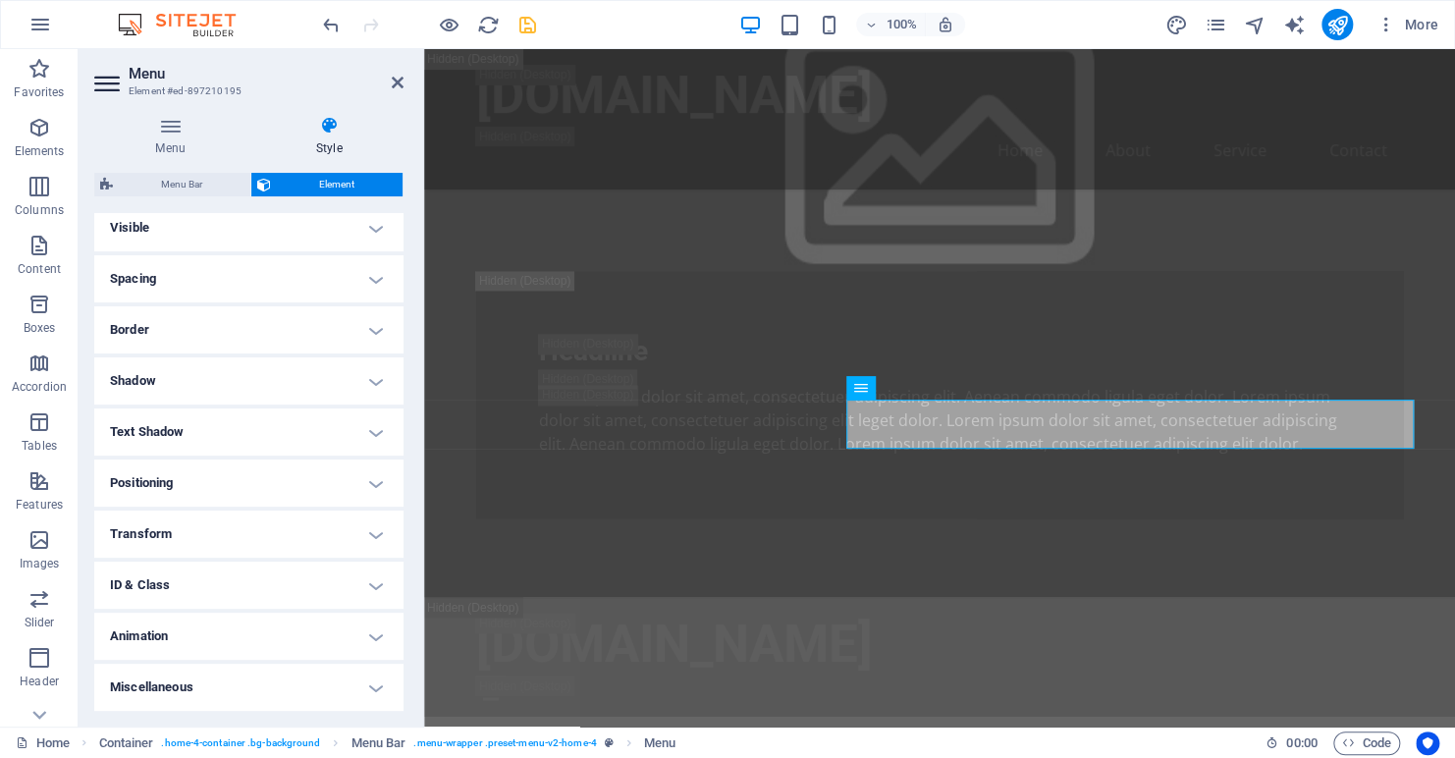
drag, startPoint x: 373, startPoint y: 685, endPoint x: 351, endPoint y: 671, distance: 27.0
click at [371, 685] on h4 "Miscellaneous" at bounding box center [248, 687] width 309 height 47
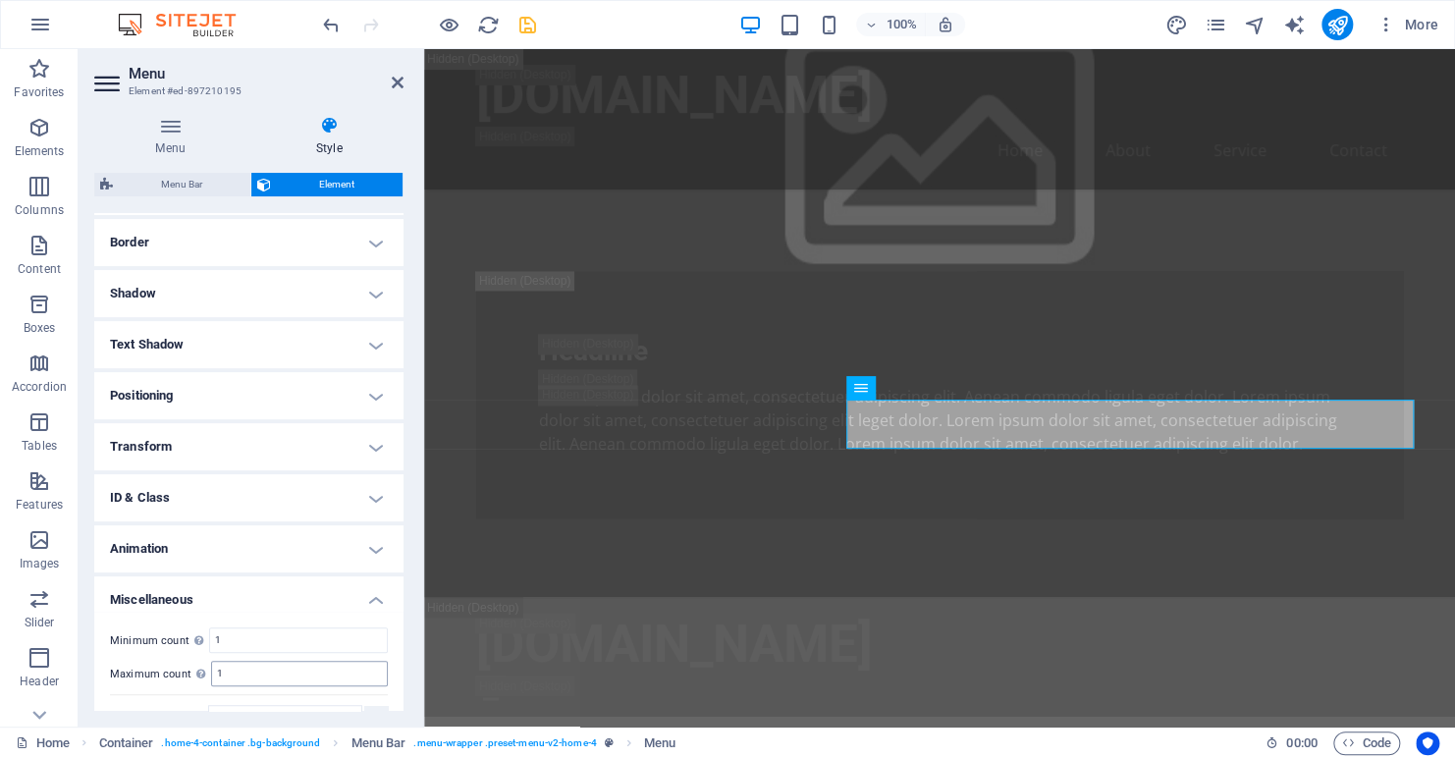
scroll to position [339, 0]
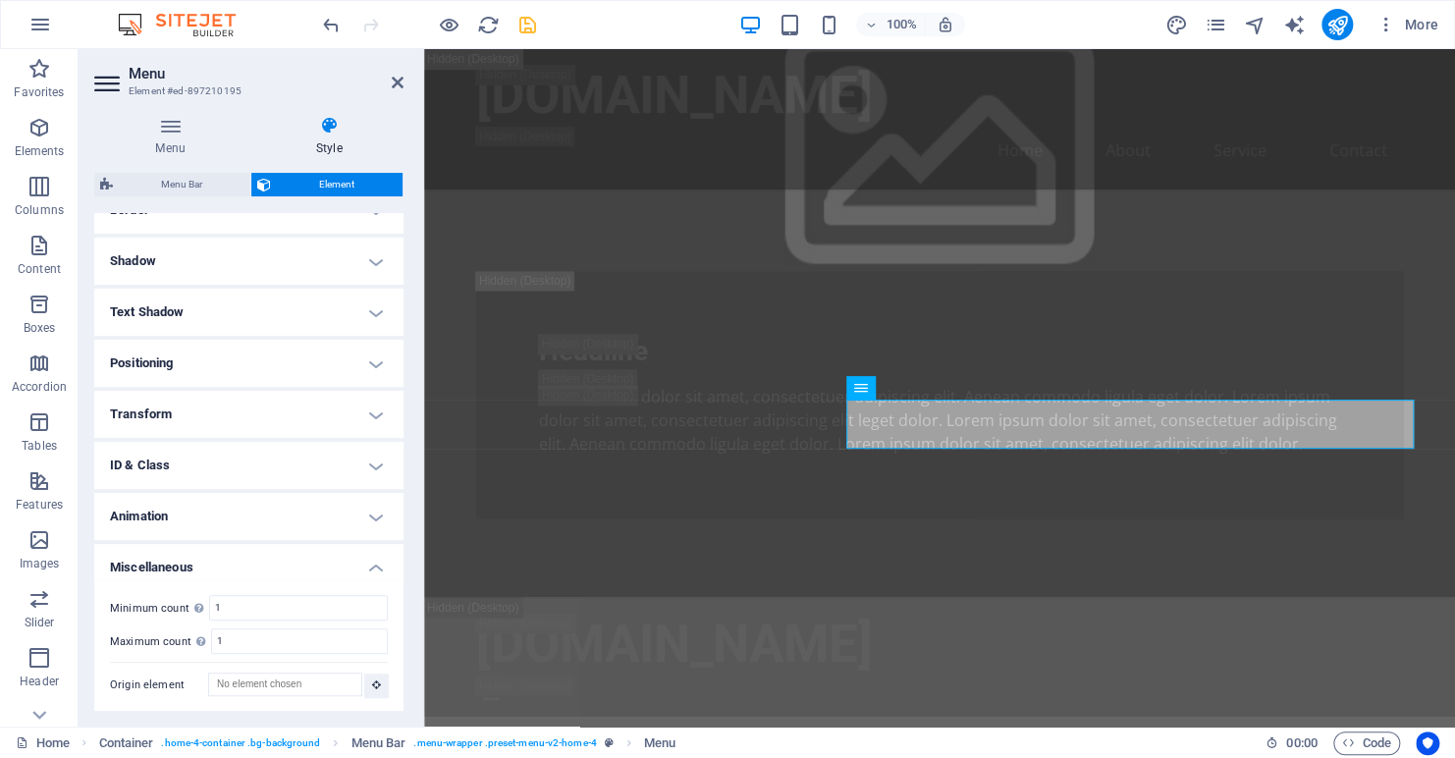
click at [376, 566] on h4 "Miscellaneous" at bounding box center [248, 561] width 309 height 35
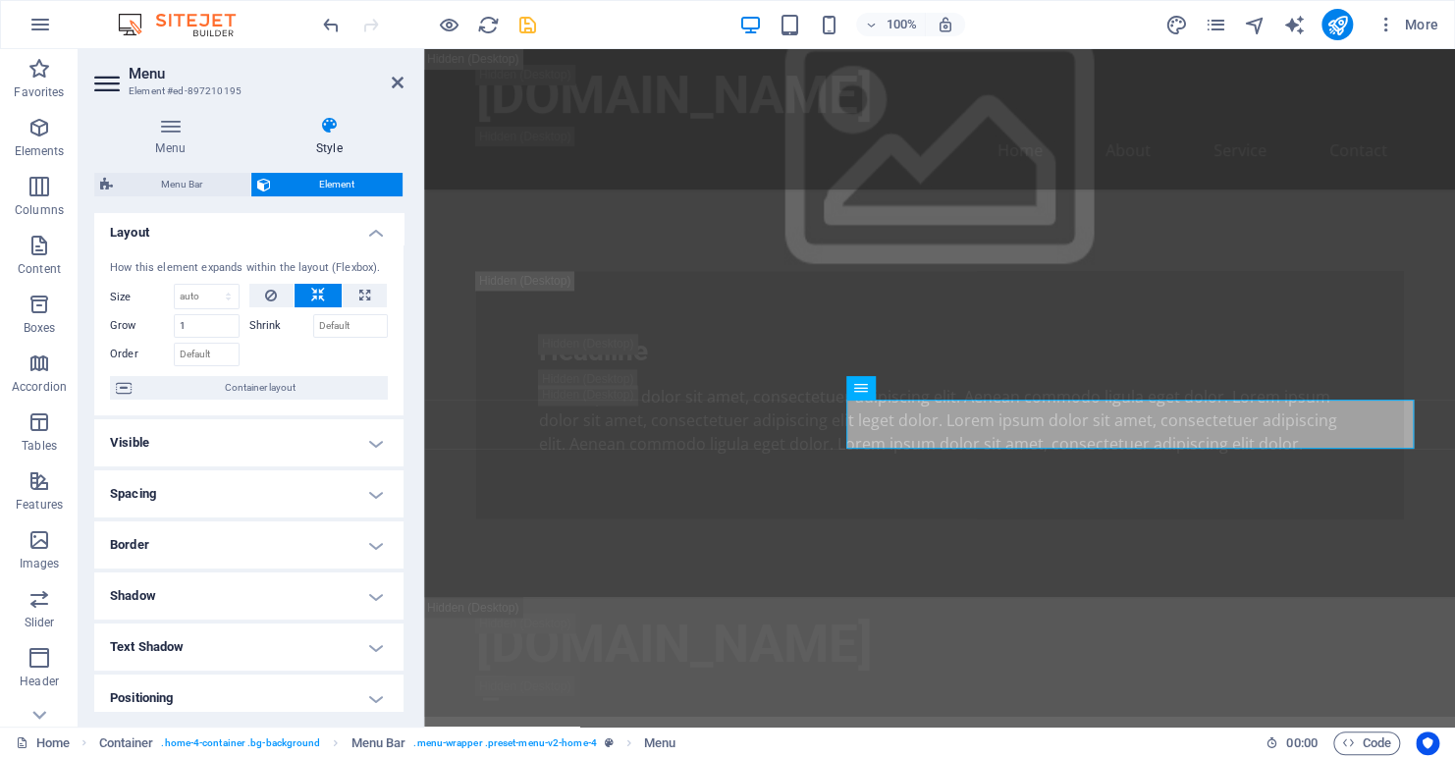
scroll to position [0, 0]
click at [375, 233] on h4 "Layout" at bounding box center [248, 230] width 309 height 35
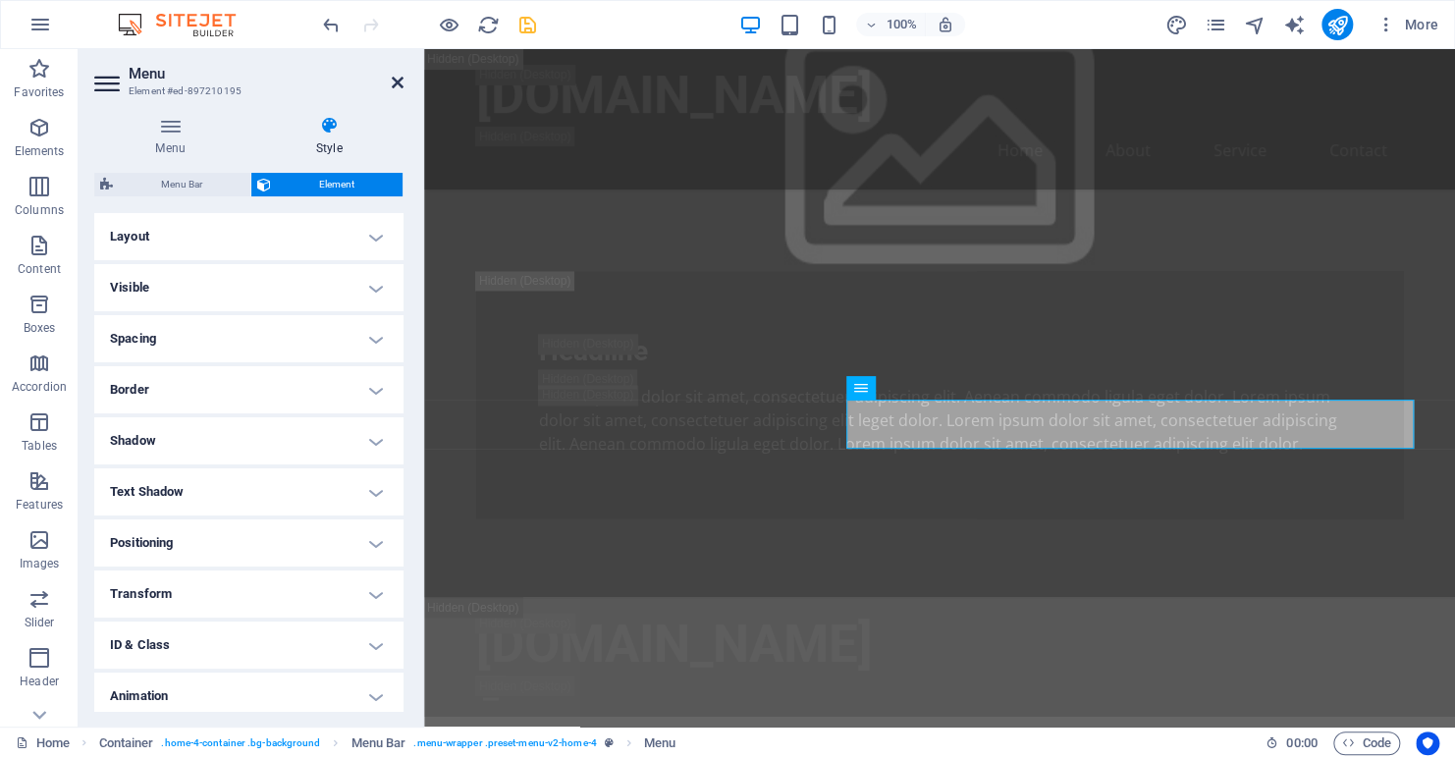
click at [397, 79] on icon at bounding box center [398, 83] width 12 height 16
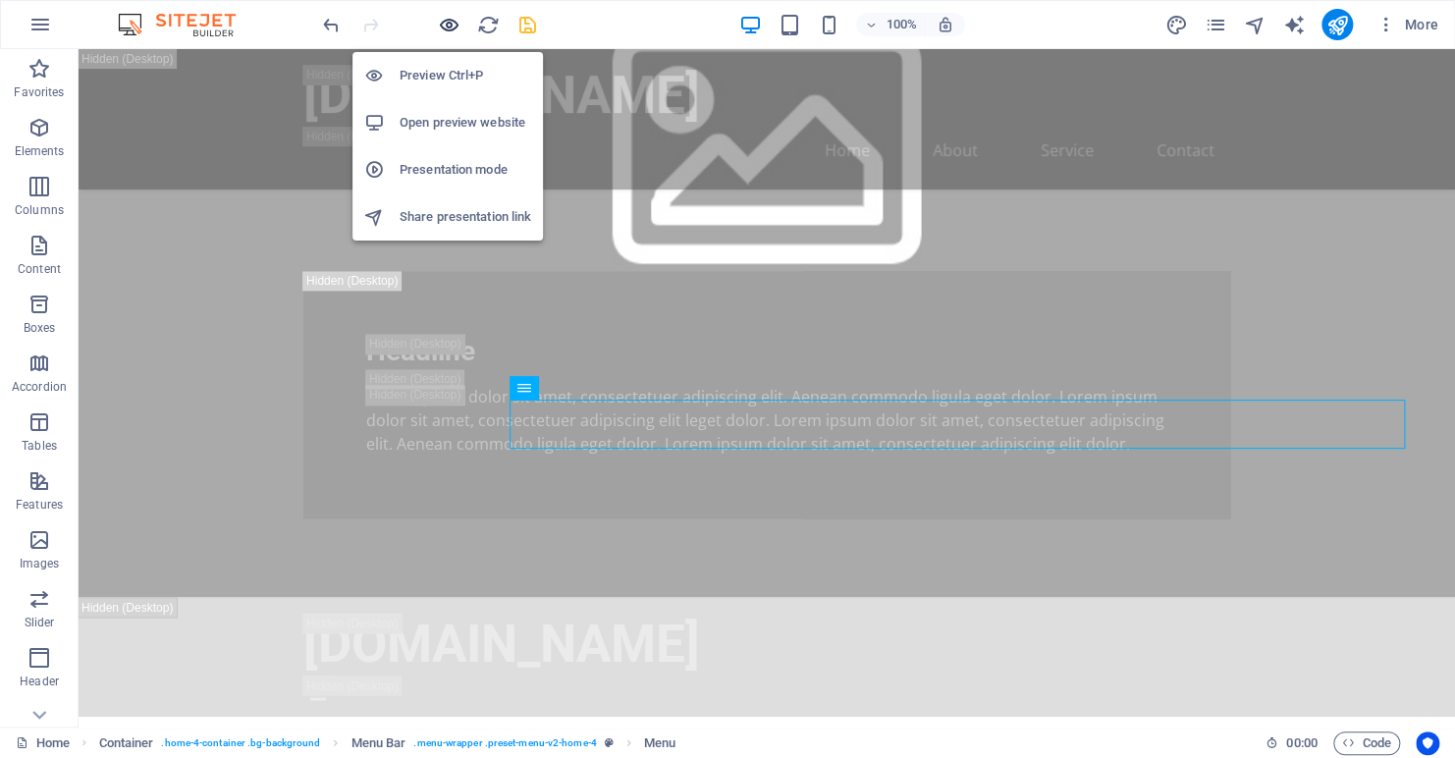
click at [441, 23] on icon "button" at bounding box center [449, 25] width 23 height 23
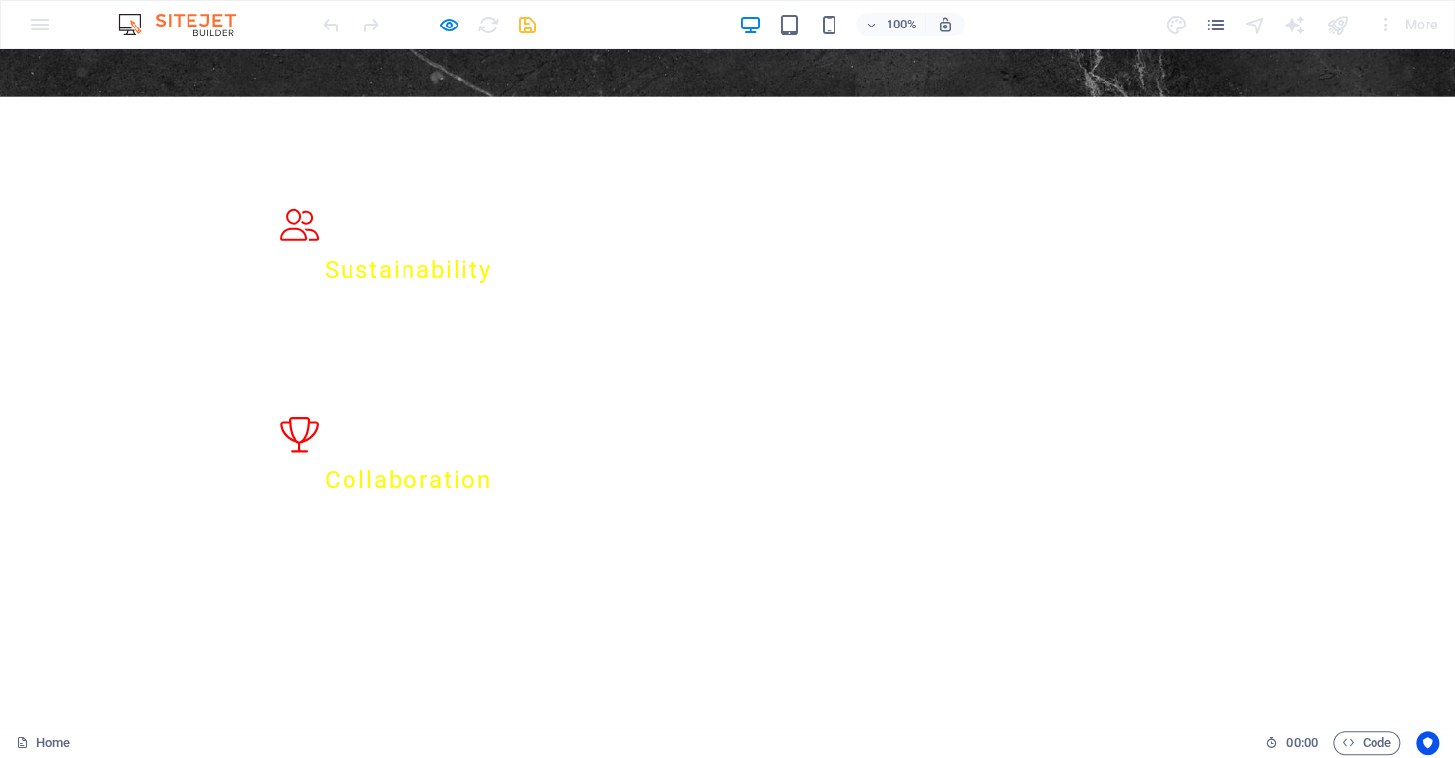
scroll to position [6028, 0]
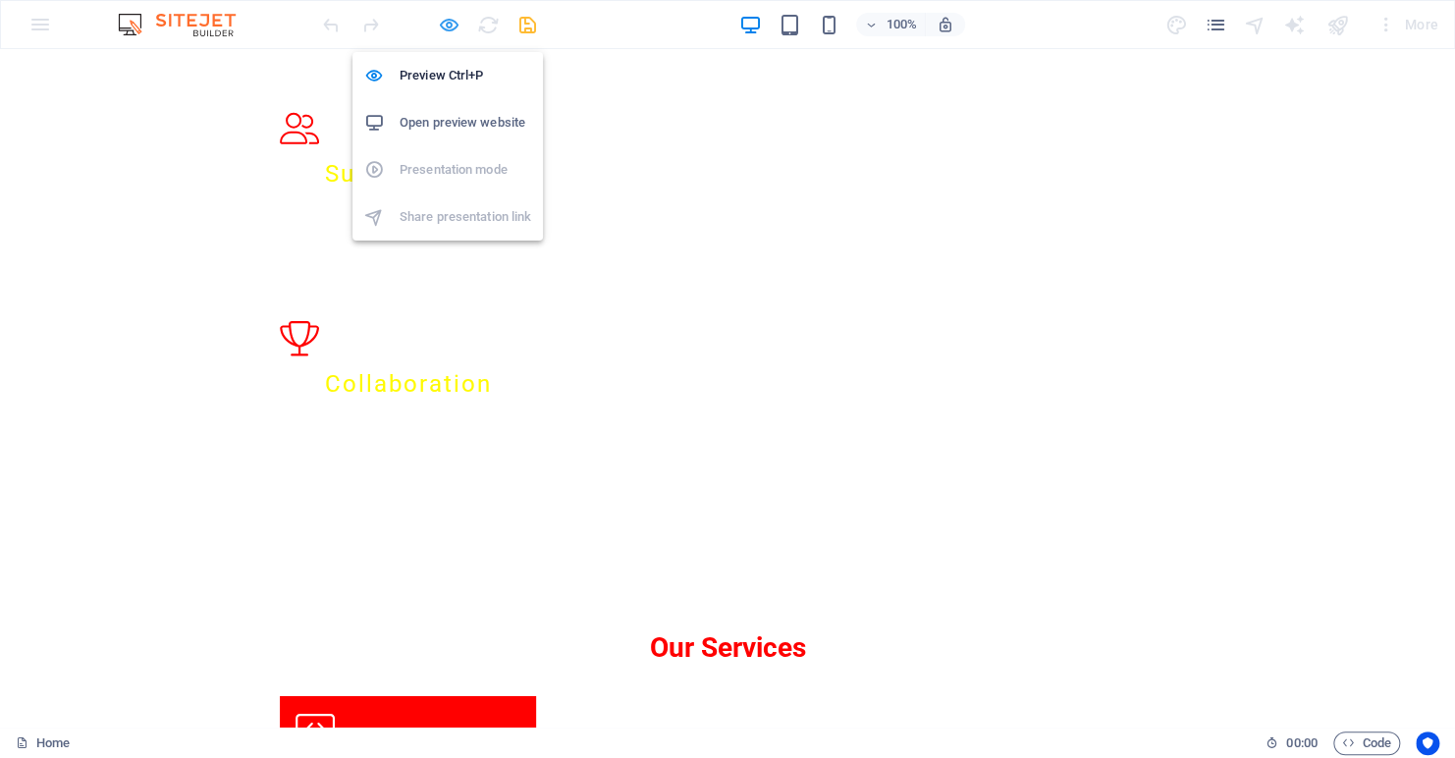
click at [445, 26] on icon "button" at bounding box center [449, 25] width 23 height 23
click at [444, 82] on h6 "Preview Ctrl+P" at bounding box center [466, 76] width 132 height 24
click at [441, 26] on icon "button" at bounding box center [449, 25] width 23 height 23
click at [425, 75] on h6 "Preview Ctrl+P" at bounding box center [466, 76] width 132 height 24
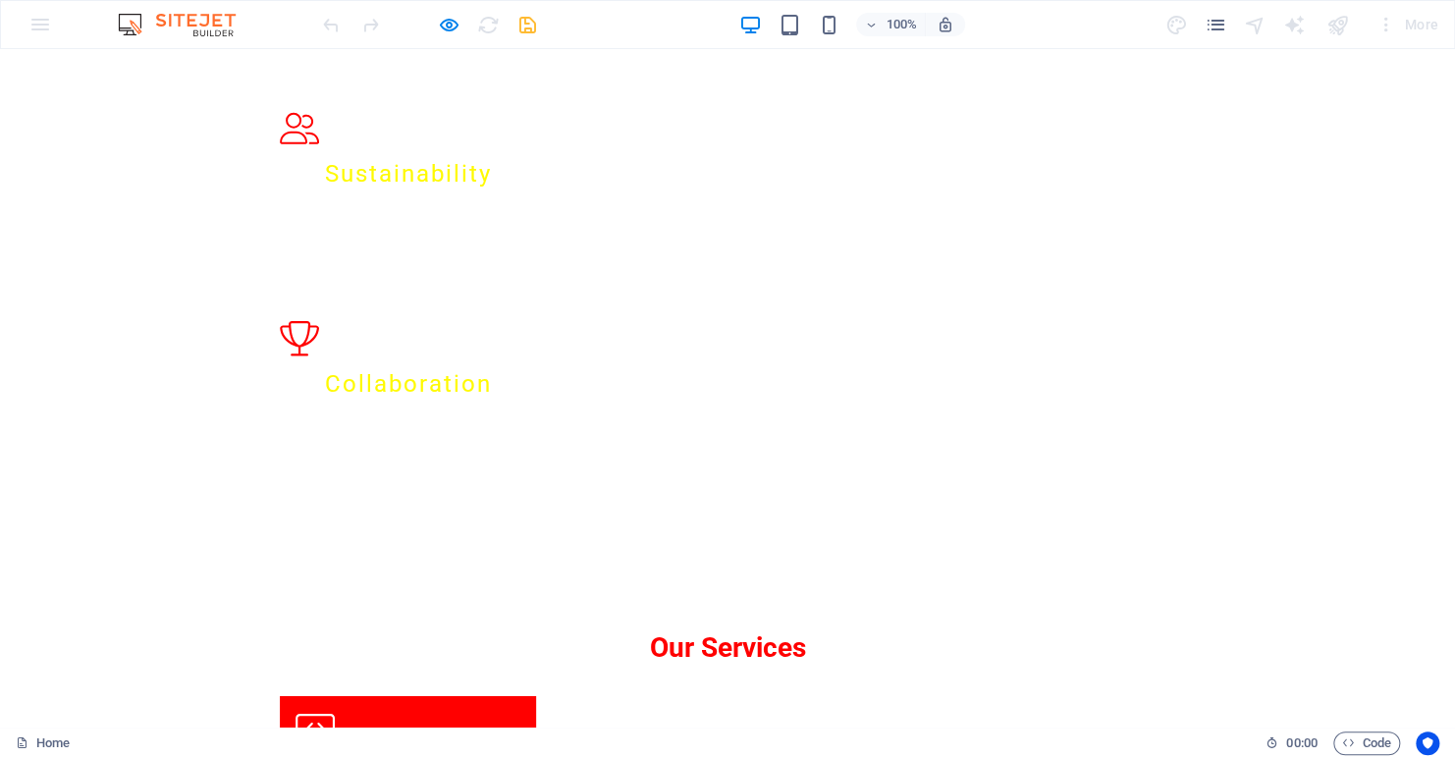
click at [441, 21] on icon "button" at bounding box center [449, 25] width 23 height 23
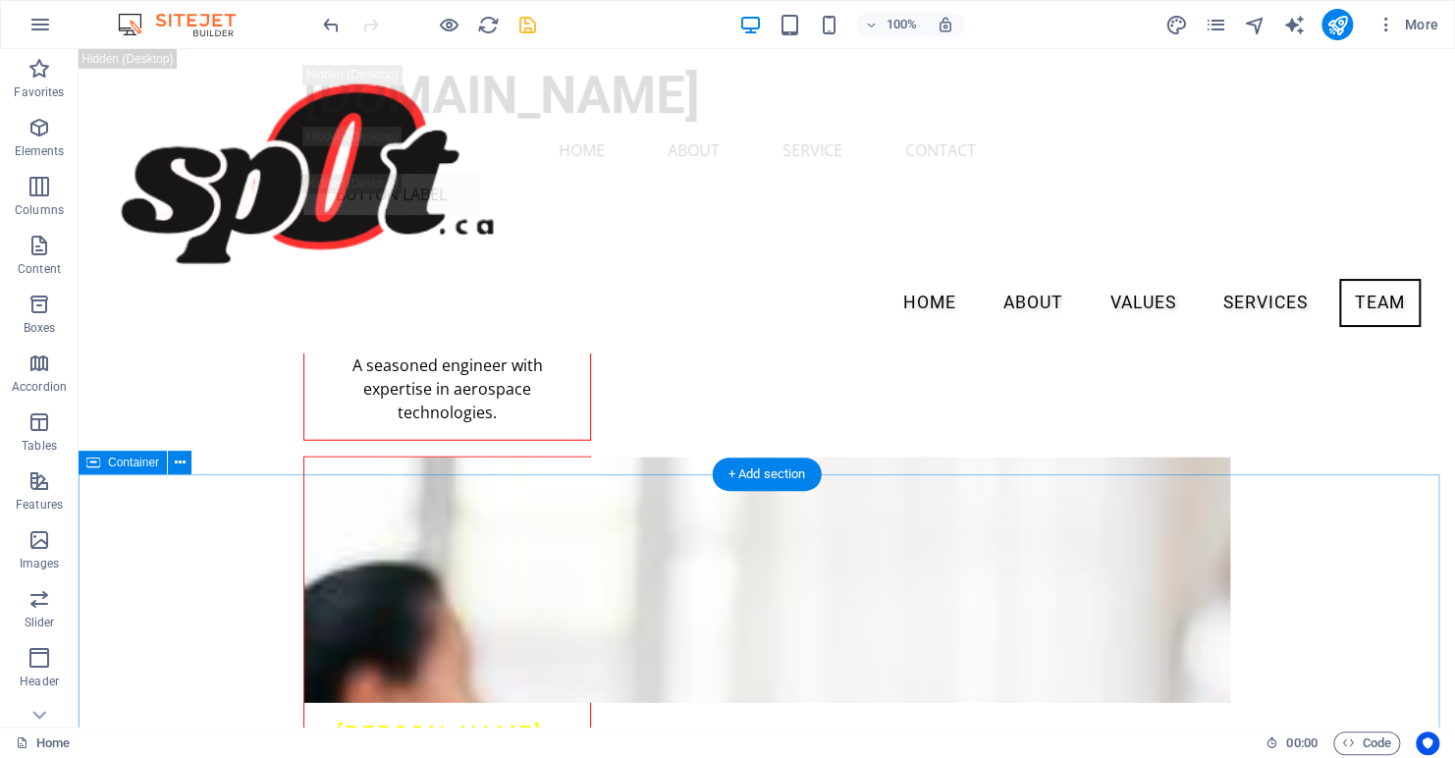
scroll to position [27329, 0]
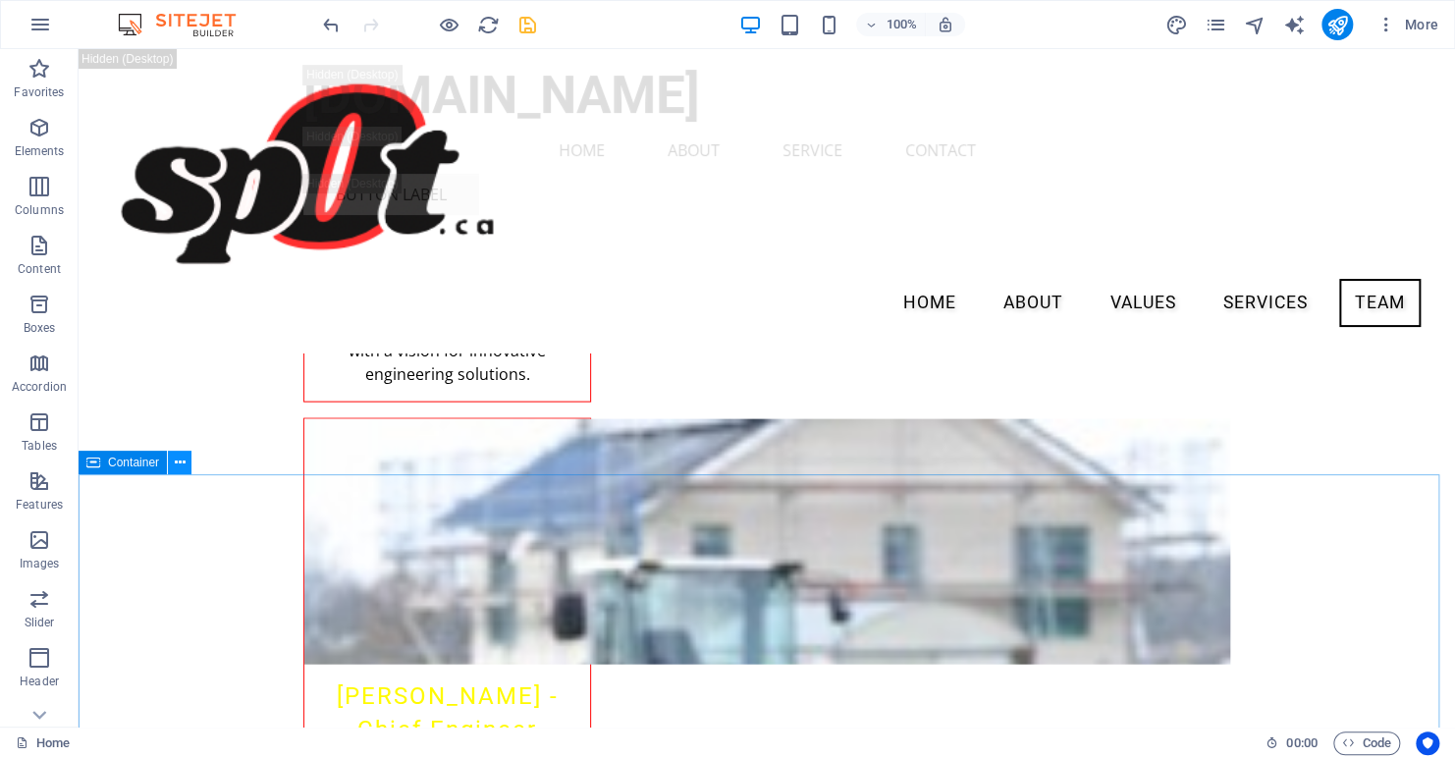
click at [178, 465] on icon at bounding box center [180, 463] width 11 height 21
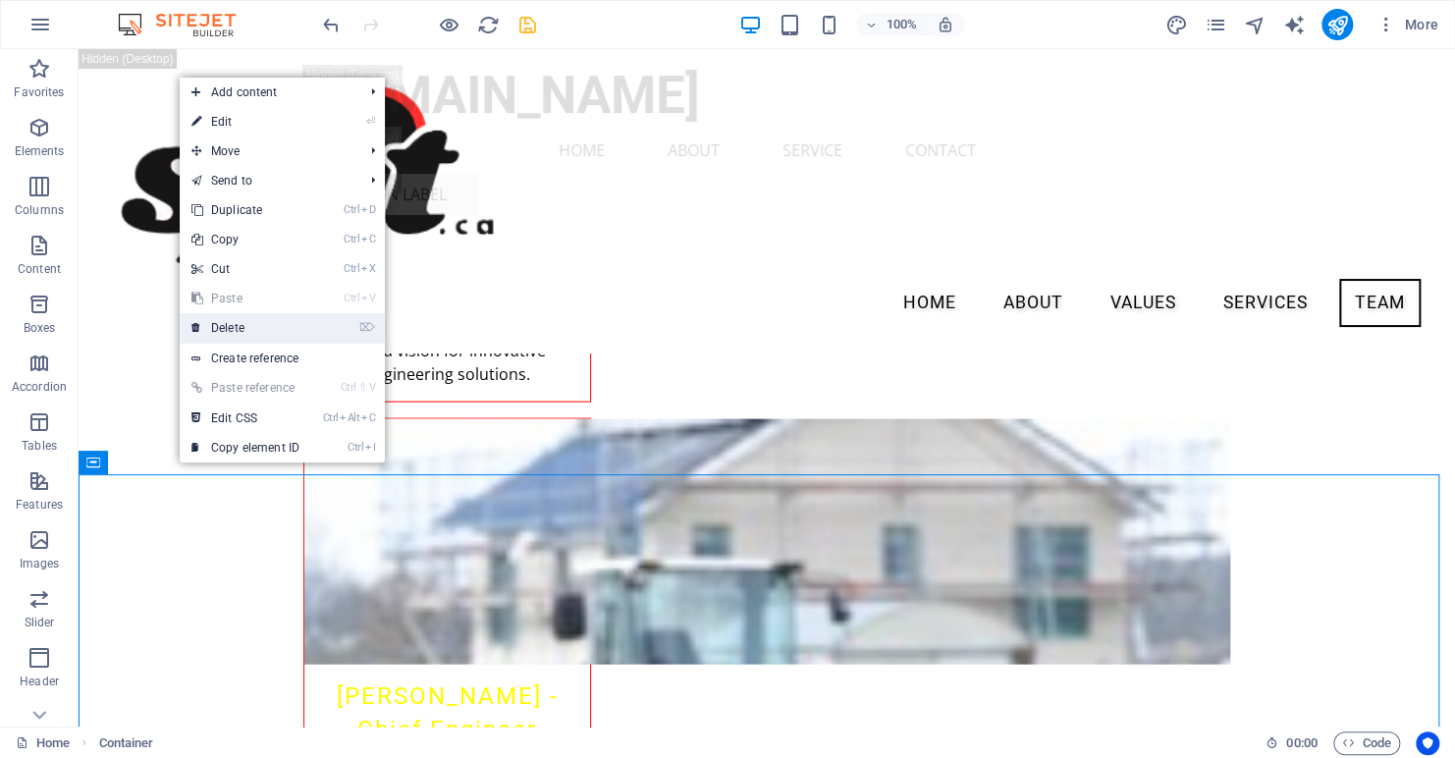
click at [264, 330] on link "⌦ Delete" at bounding box center [246, 327] width 132 height 29
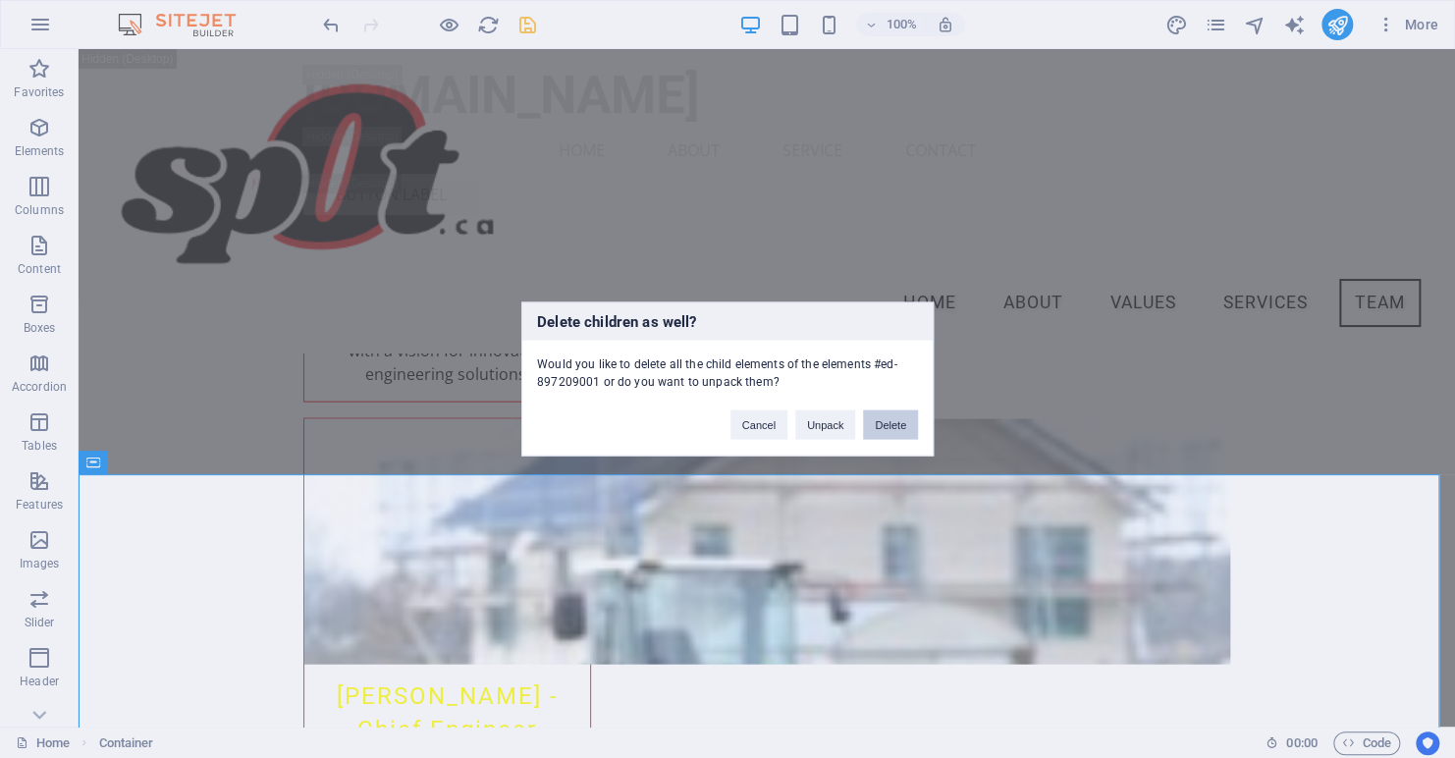
click at [889, 422] on button "Delete" at bounding box center [890, 425] width 55 height 29
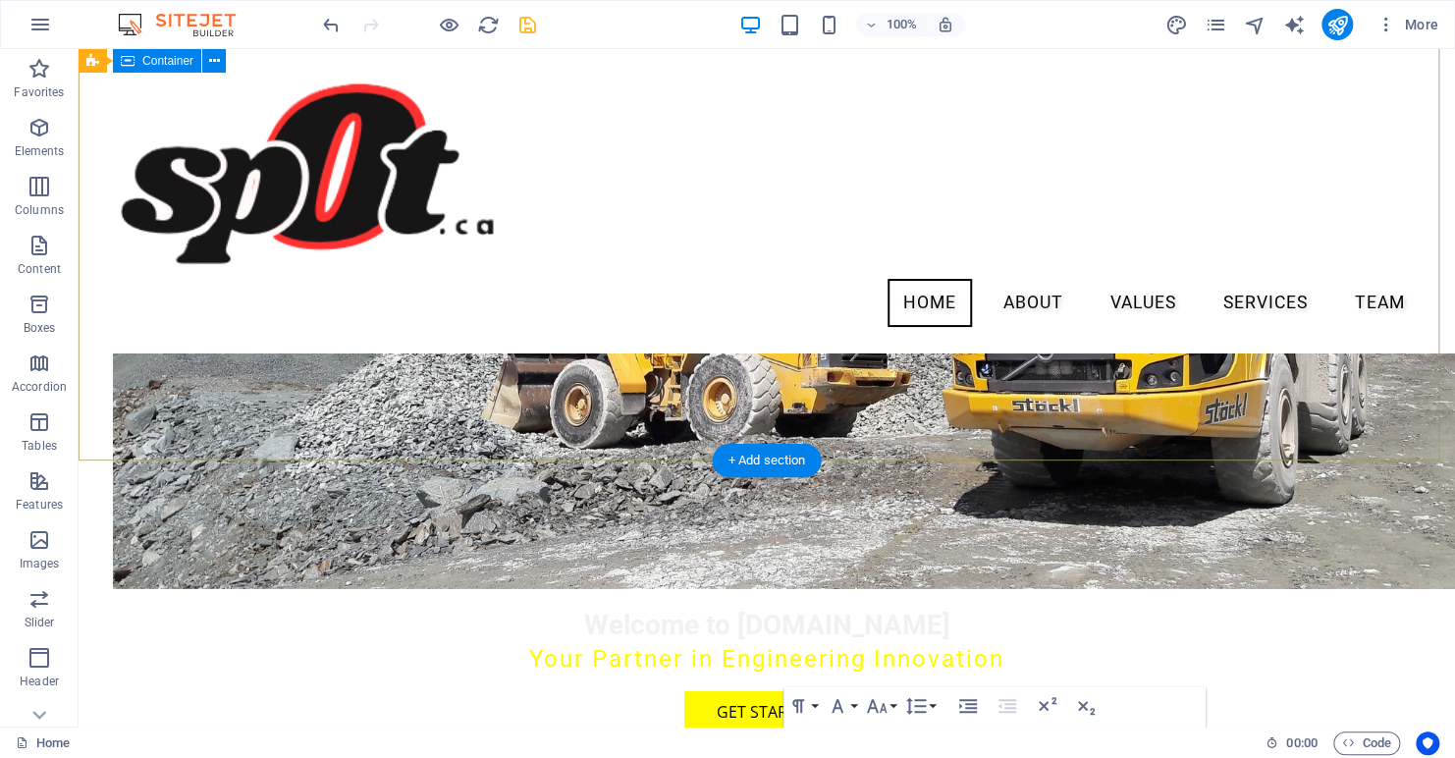
scroll to position [2840, 0]
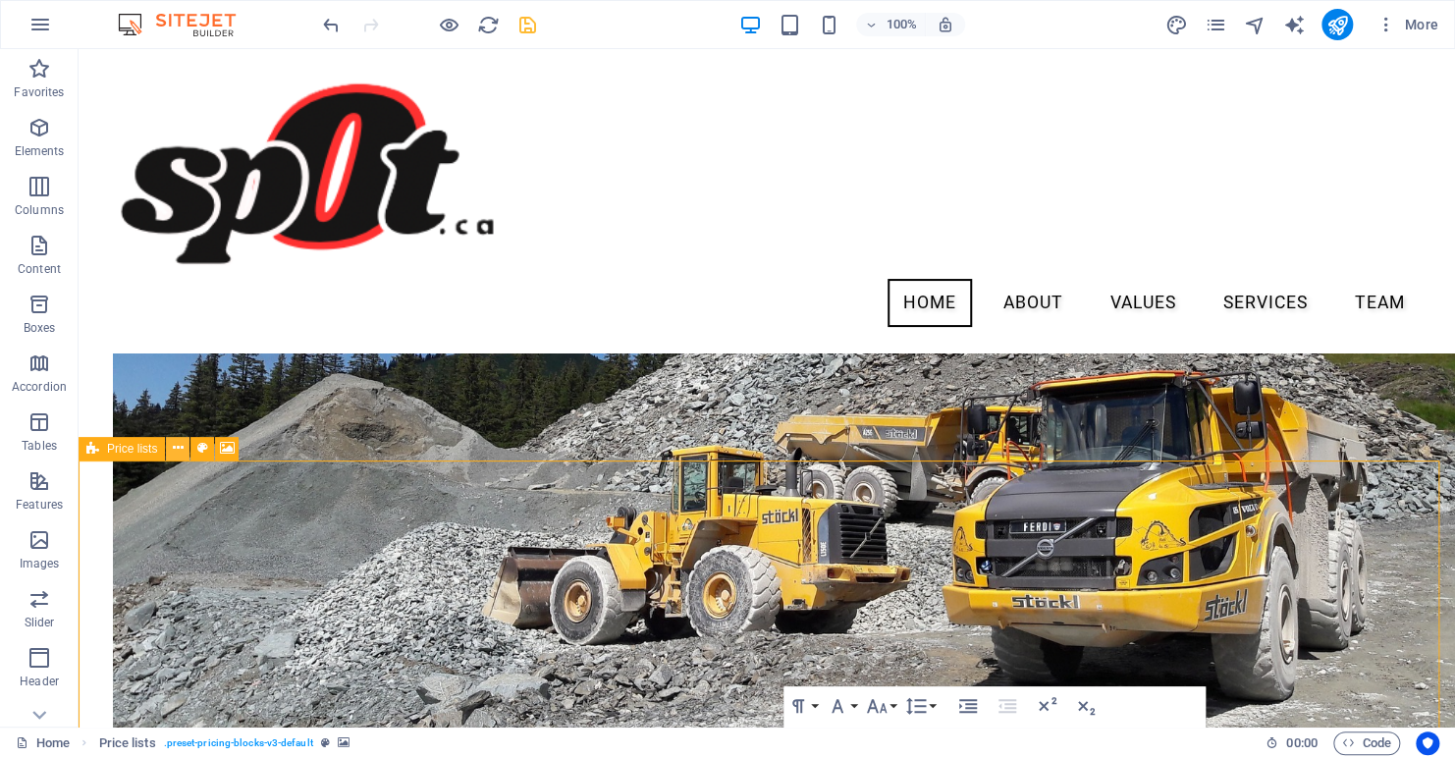
click at [174, 448] on icon at bounding box center [178, 448] width 11 height 21
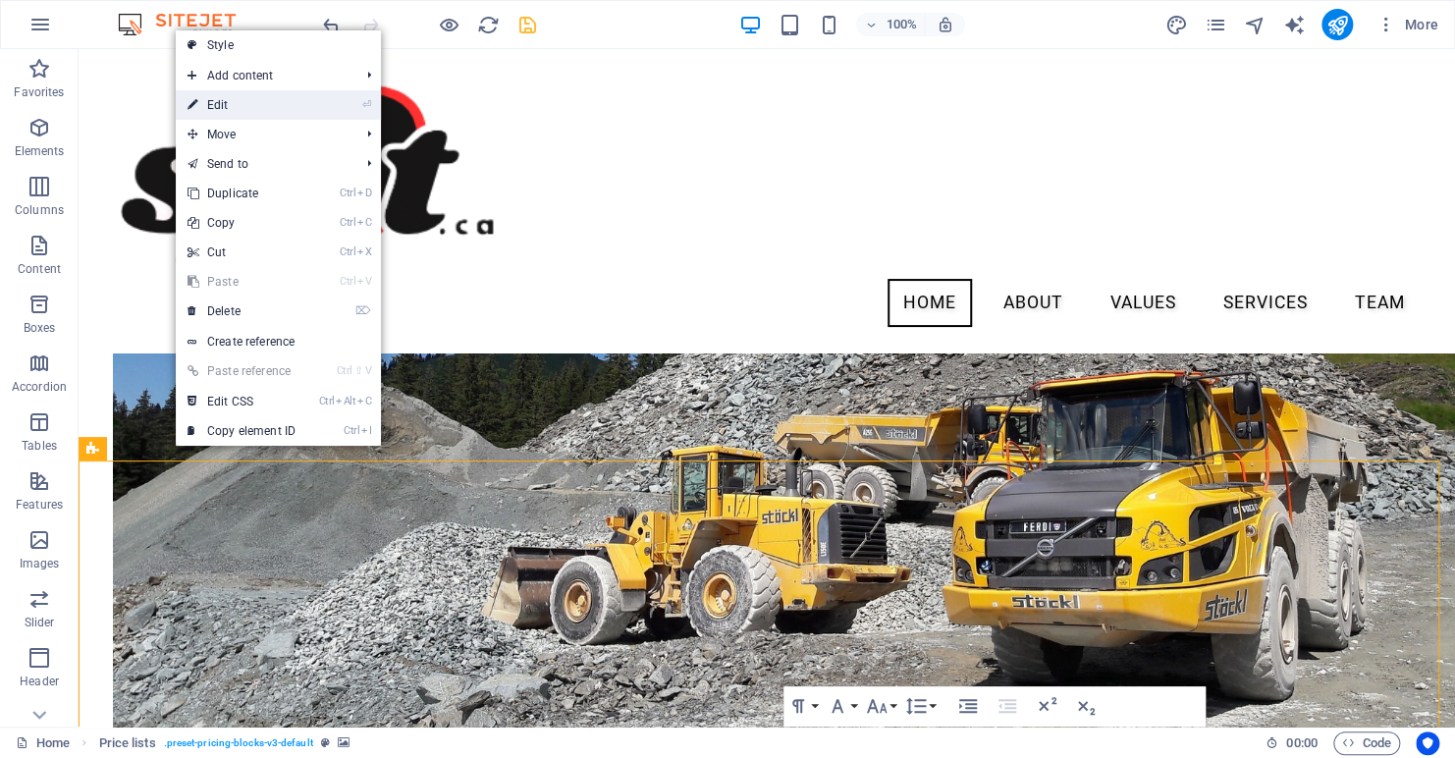
click at [234, 106] on link "⏎ Edit" at bounding box center [242, 104] width 132 height 29
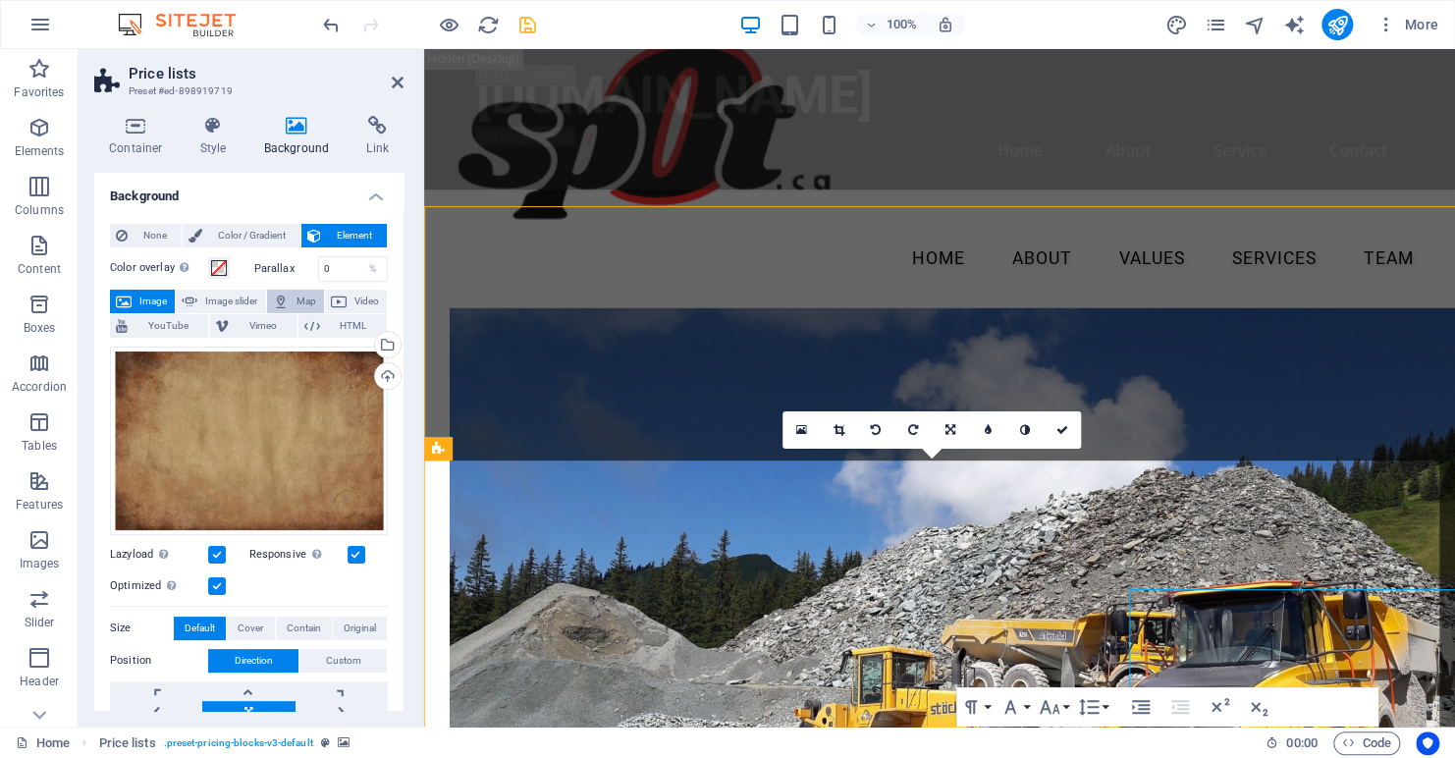
scroll to position [3095, 0]
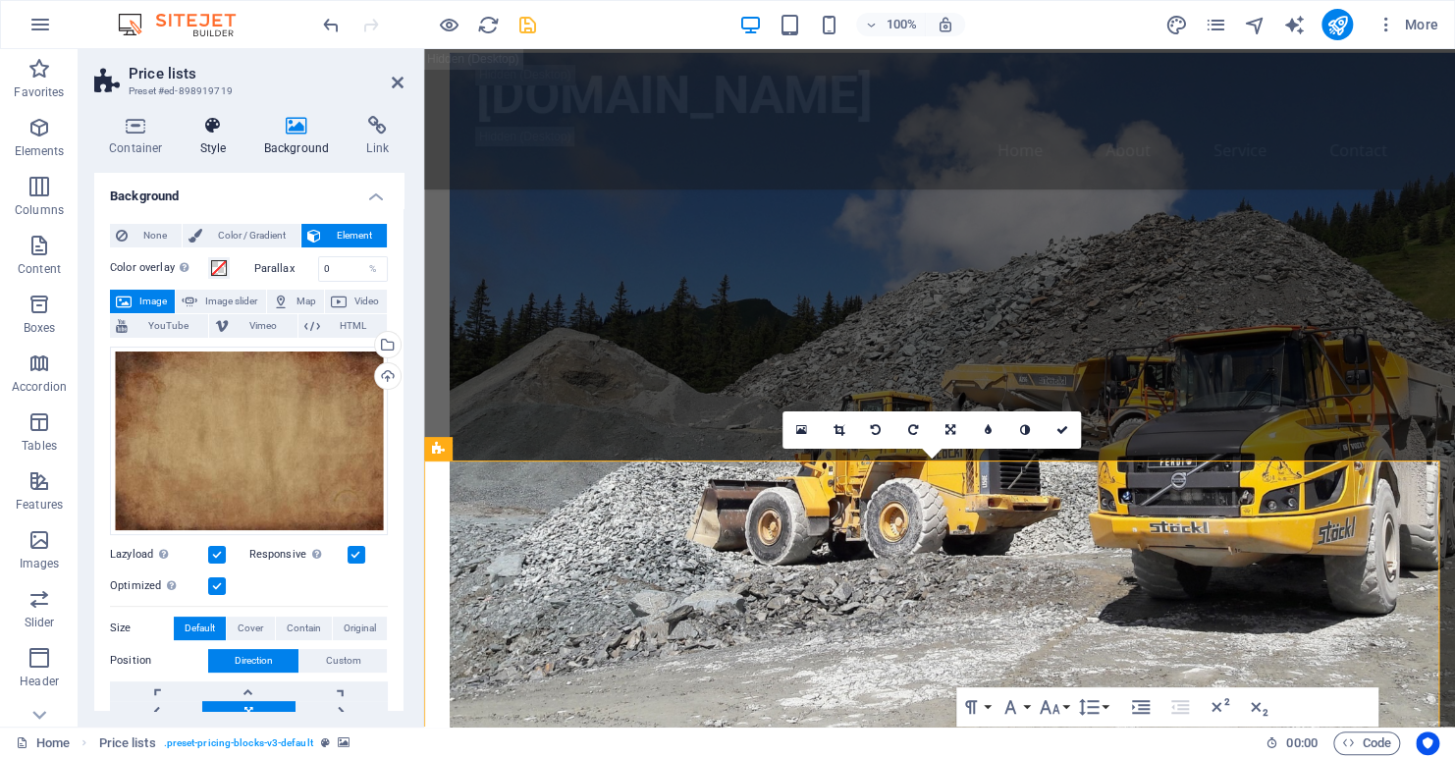
click at [205, 133] on icon at bounding box center [214, 126] width 56 height 20
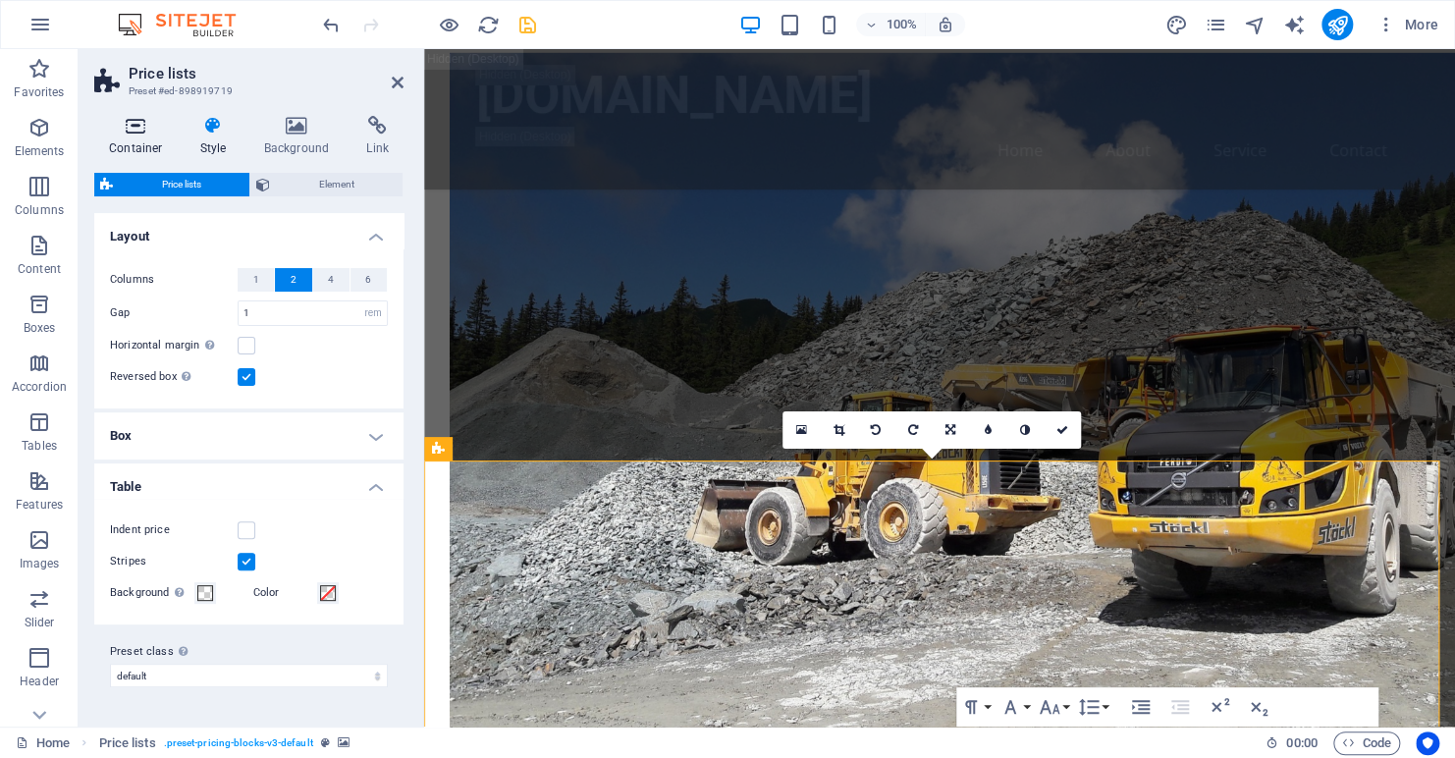
click at [127, 118] on icon at bounding box center [135, 126] width 83 height 20
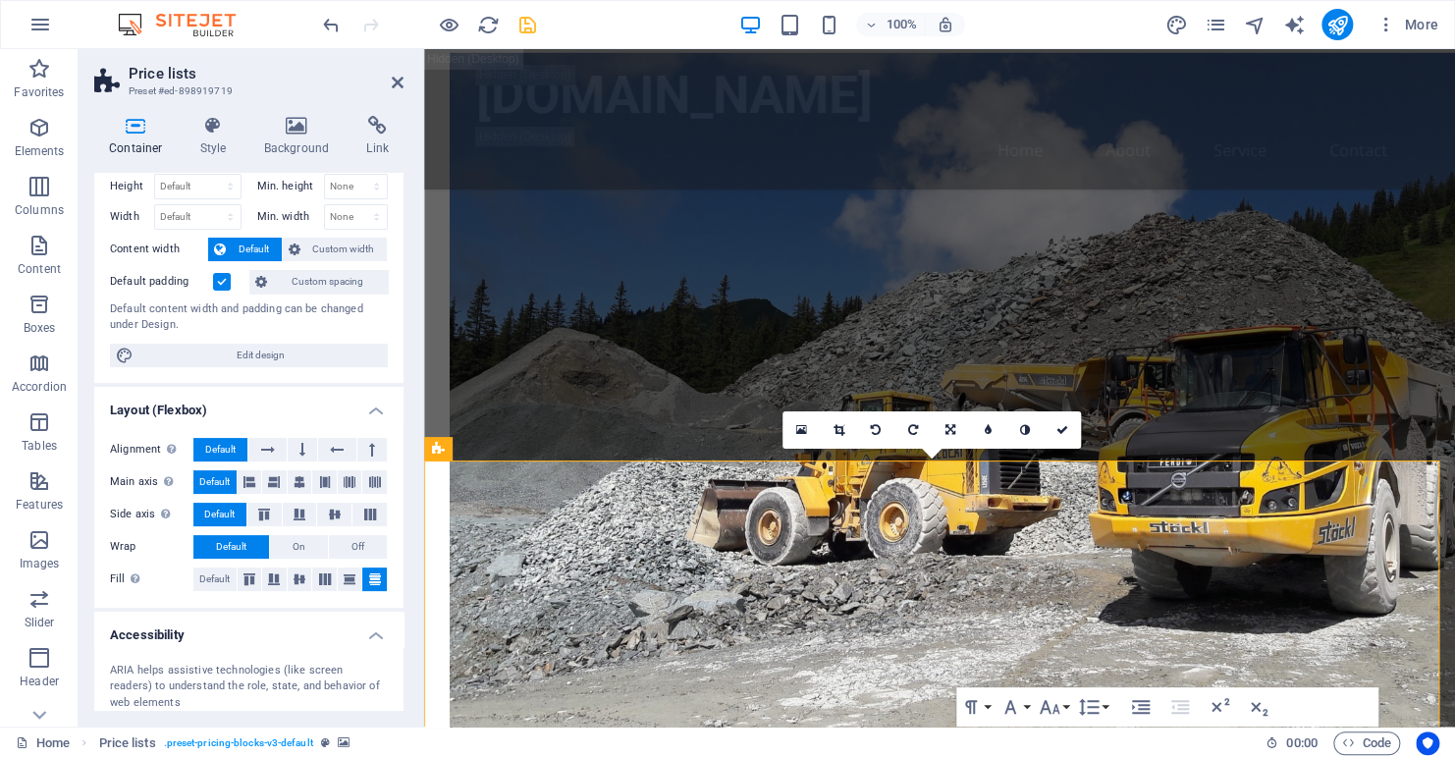
scroll to position [0, 0]
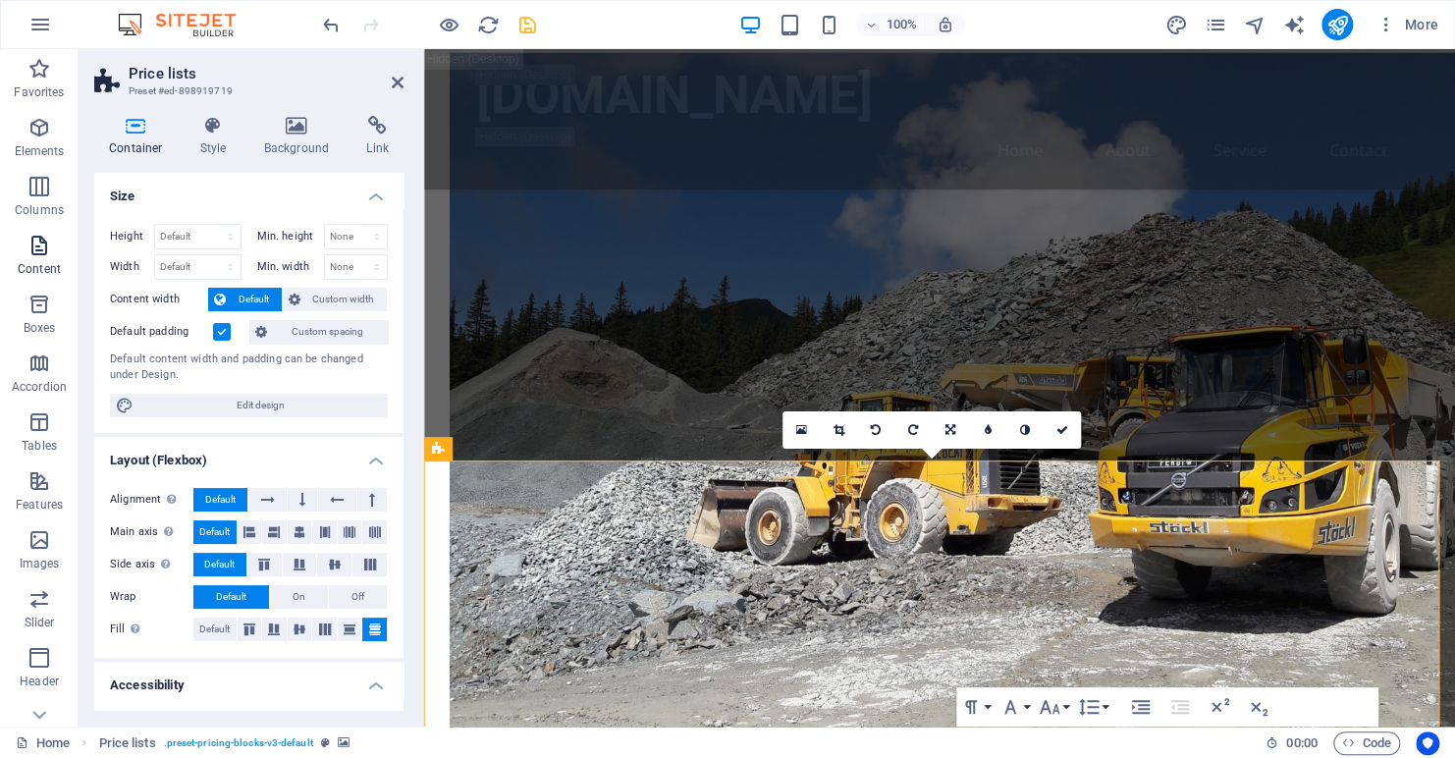
click at [28, 247] on icon "button" at bounding box center [39, 246] width 24 height 24
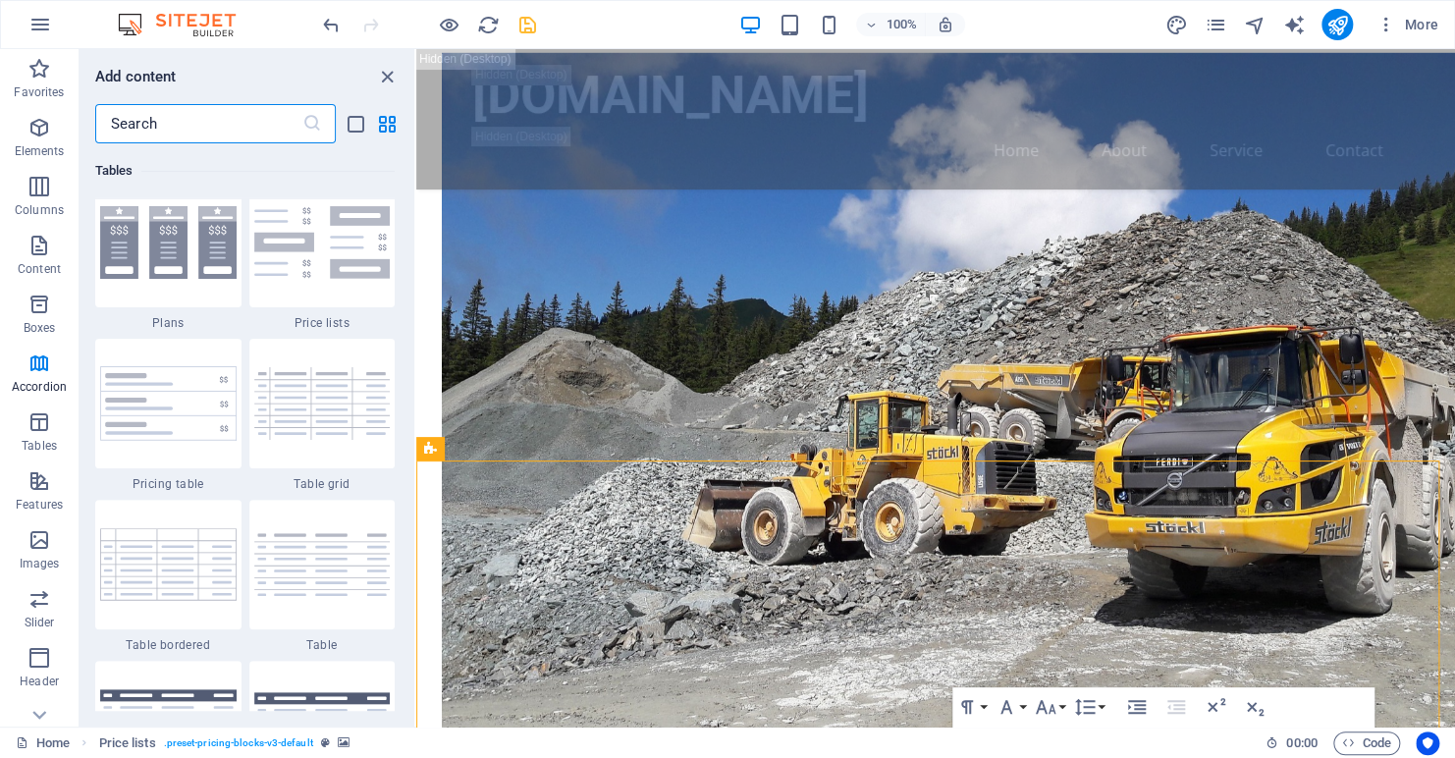
scroll to position [6775, 0]
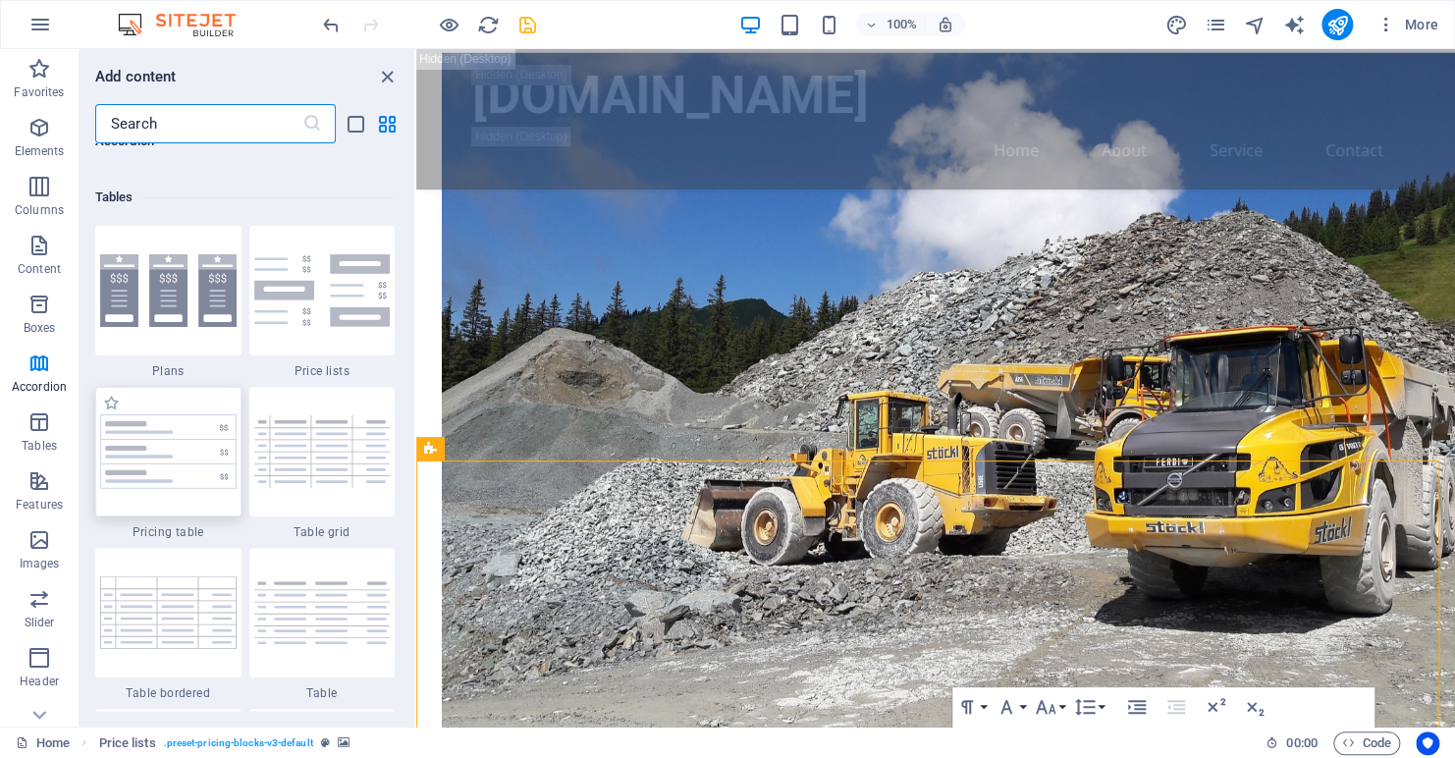
click at [175, 437] on img at bounding box center [168, 451] width 137 height 75
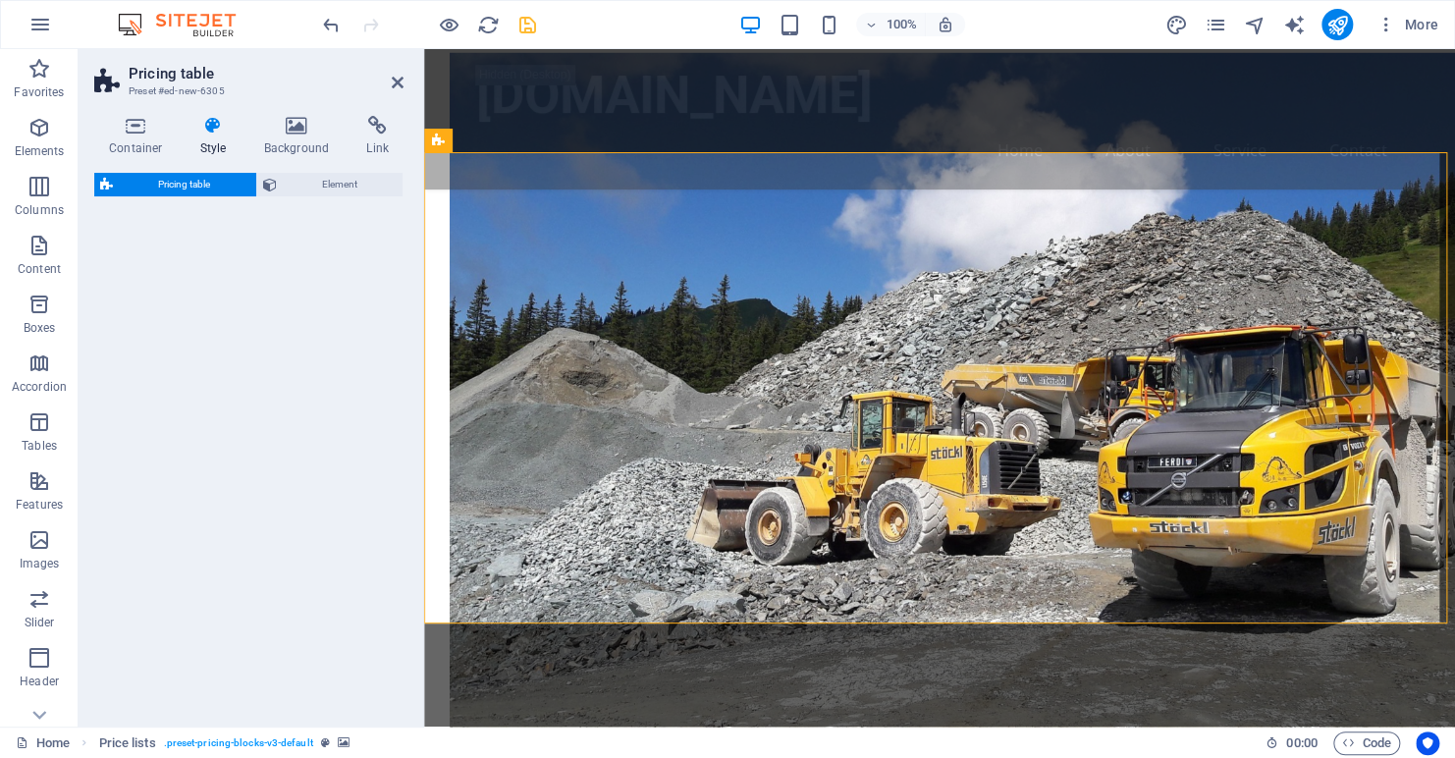
select select "rem"
select select "px"
select select "preset-pricing-table-v3-default"
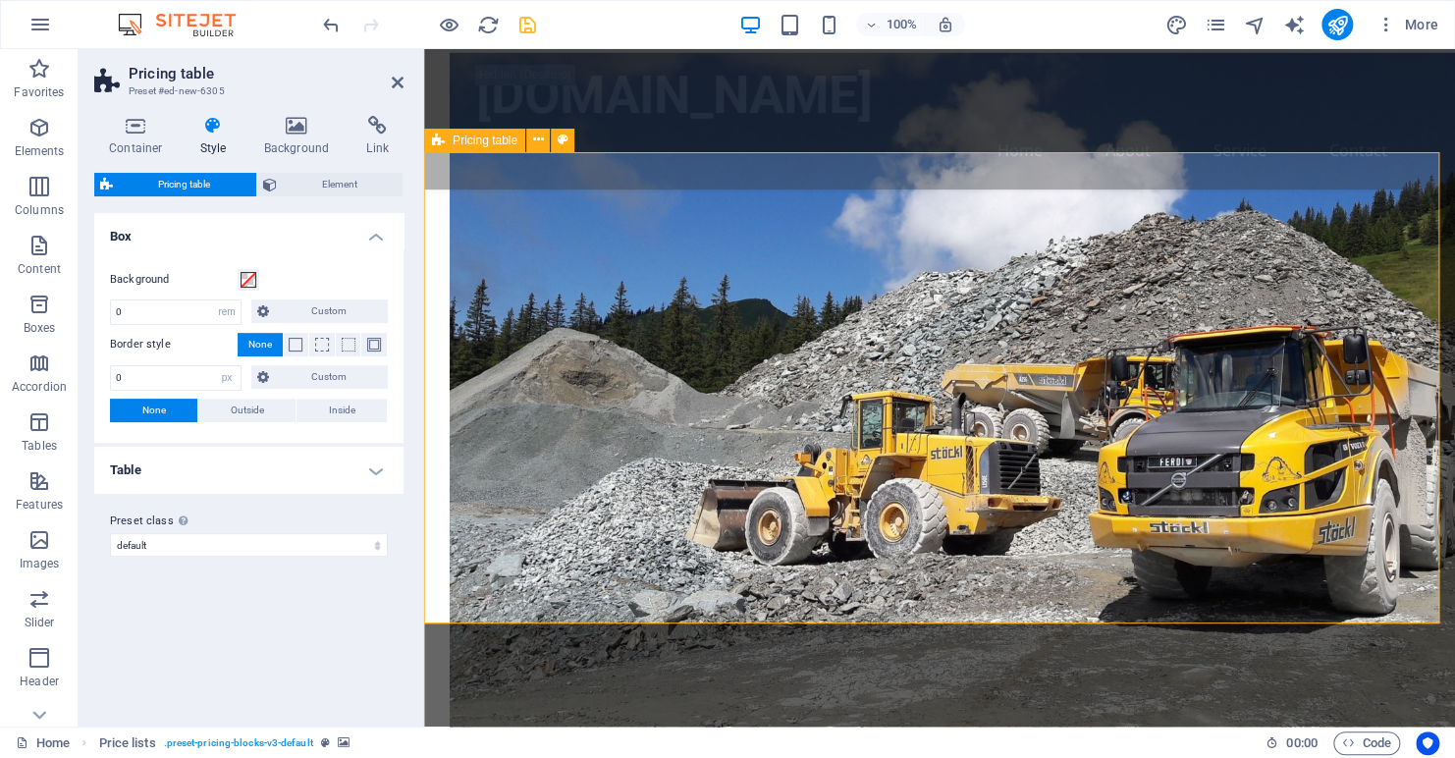
scroll to position [4411, 0]
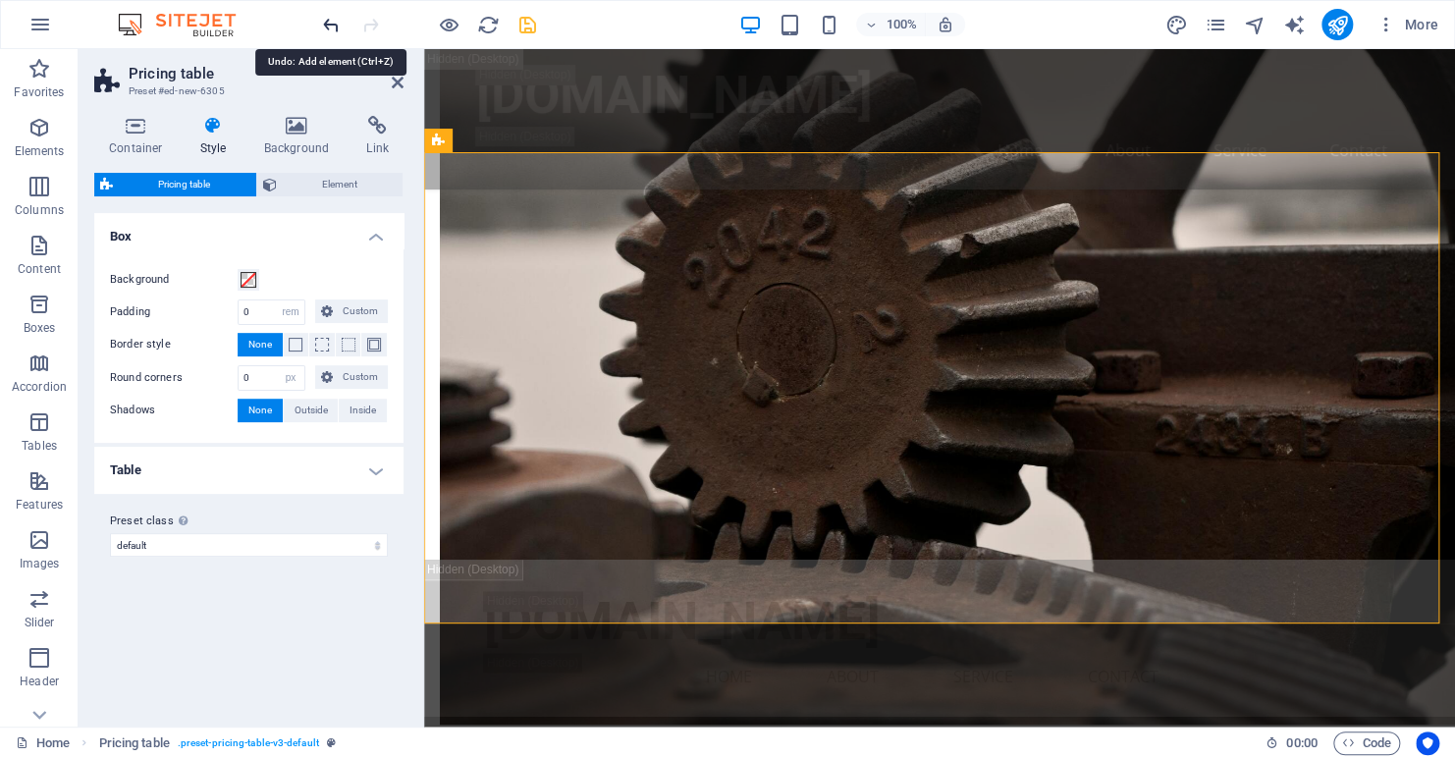
drag, startPoint x: 327, startPoint y: 24, endPoint x: 245, endPoint y: 61, distance: 90.5
click at [327, 24] on icon "undo" at bounding box center [331, 25] width 23 height 23
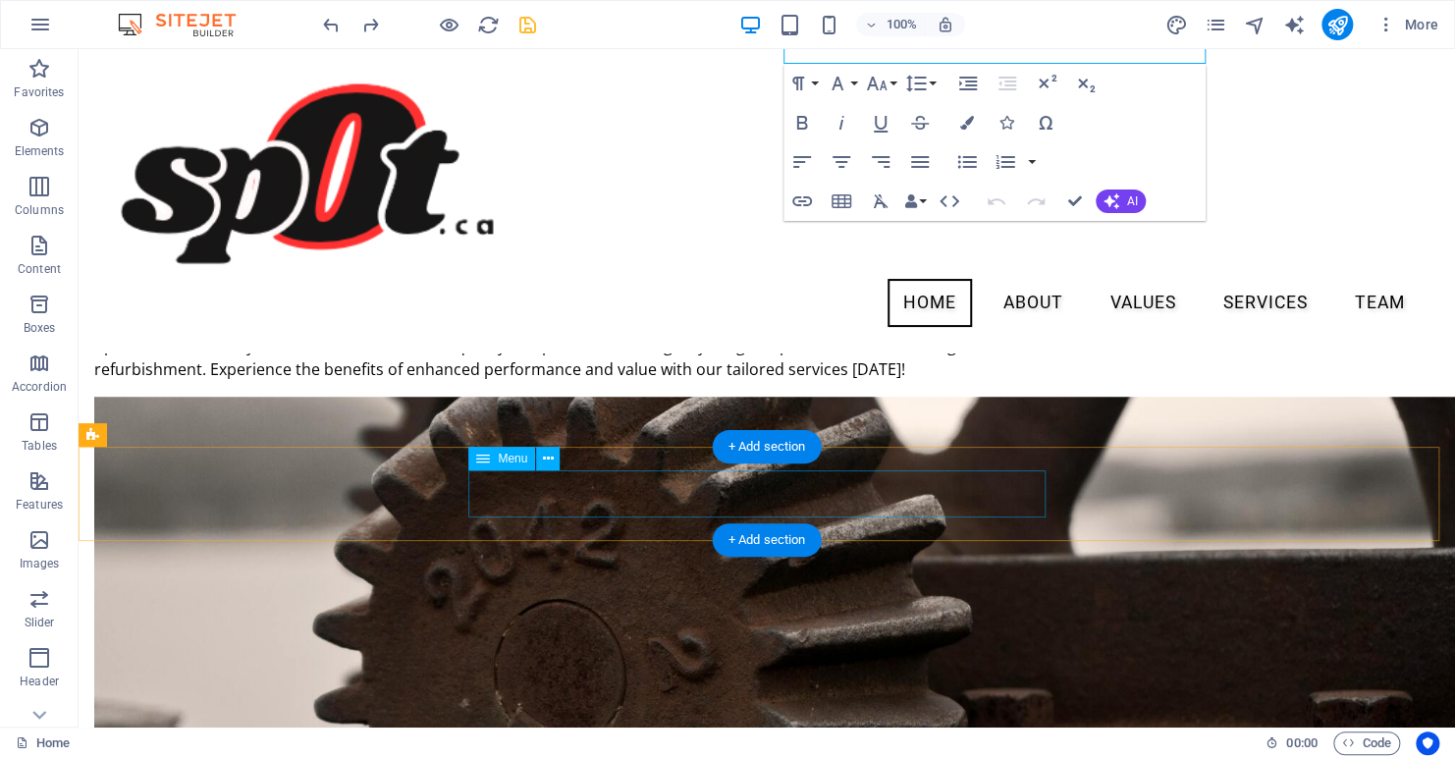
scroll to position [2978, 0]
